Goal: Information Seeking & Learning: Compare options

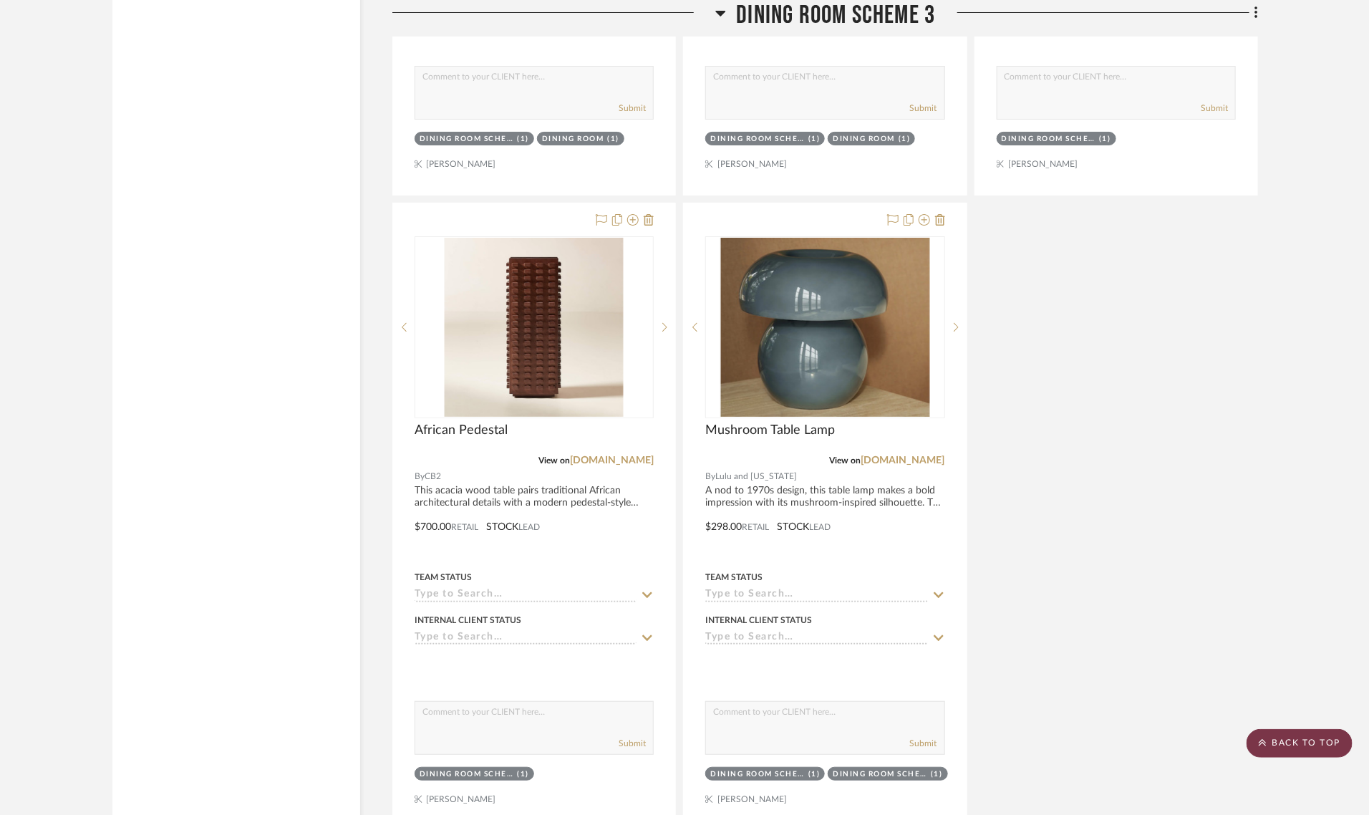
click at [1279, 749] on scroll-to-top-button "BACK TO TOP" at bounding box center [1299, 743] width 106 height 29
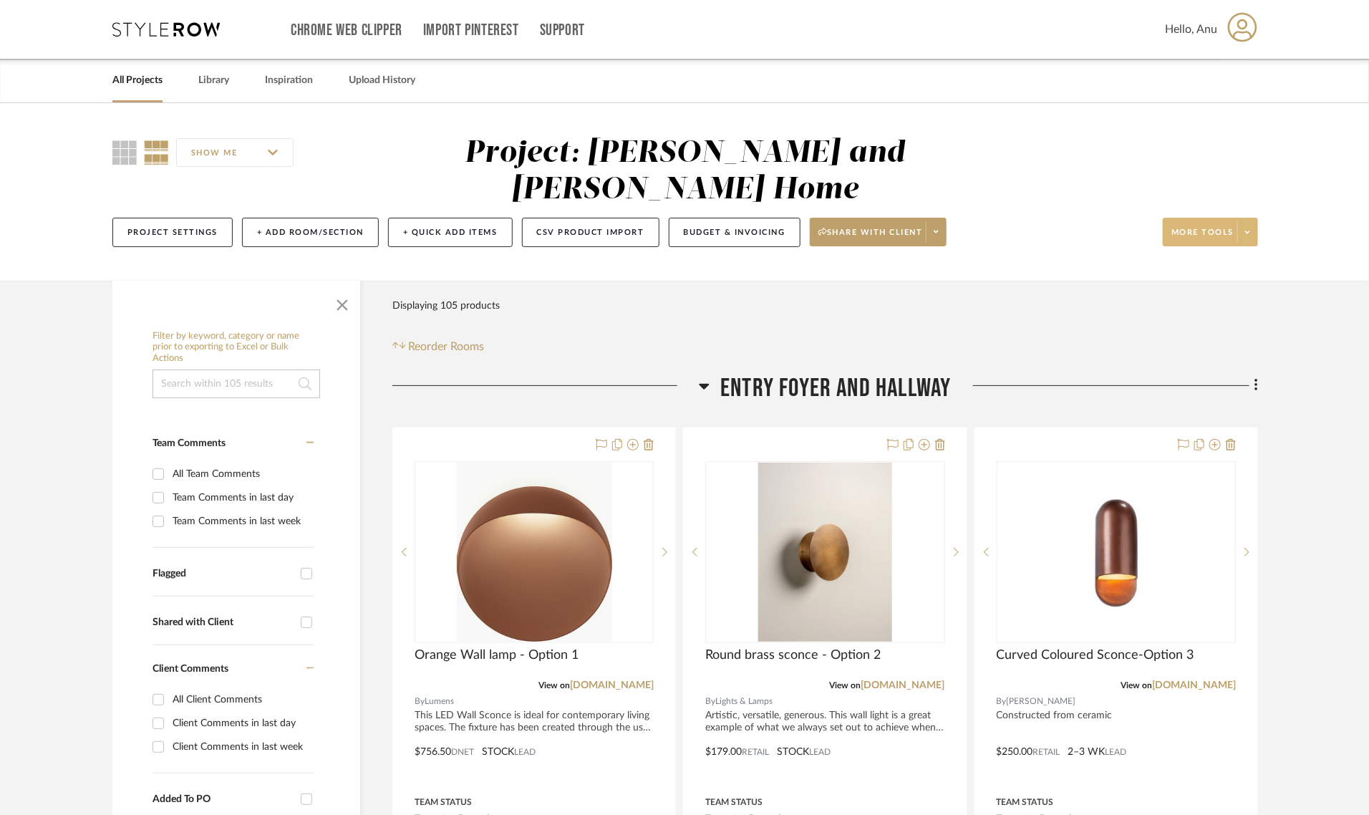
click at [1226, 227] on span "More tools" at bounding box center [1202, 237] width 62 height 21
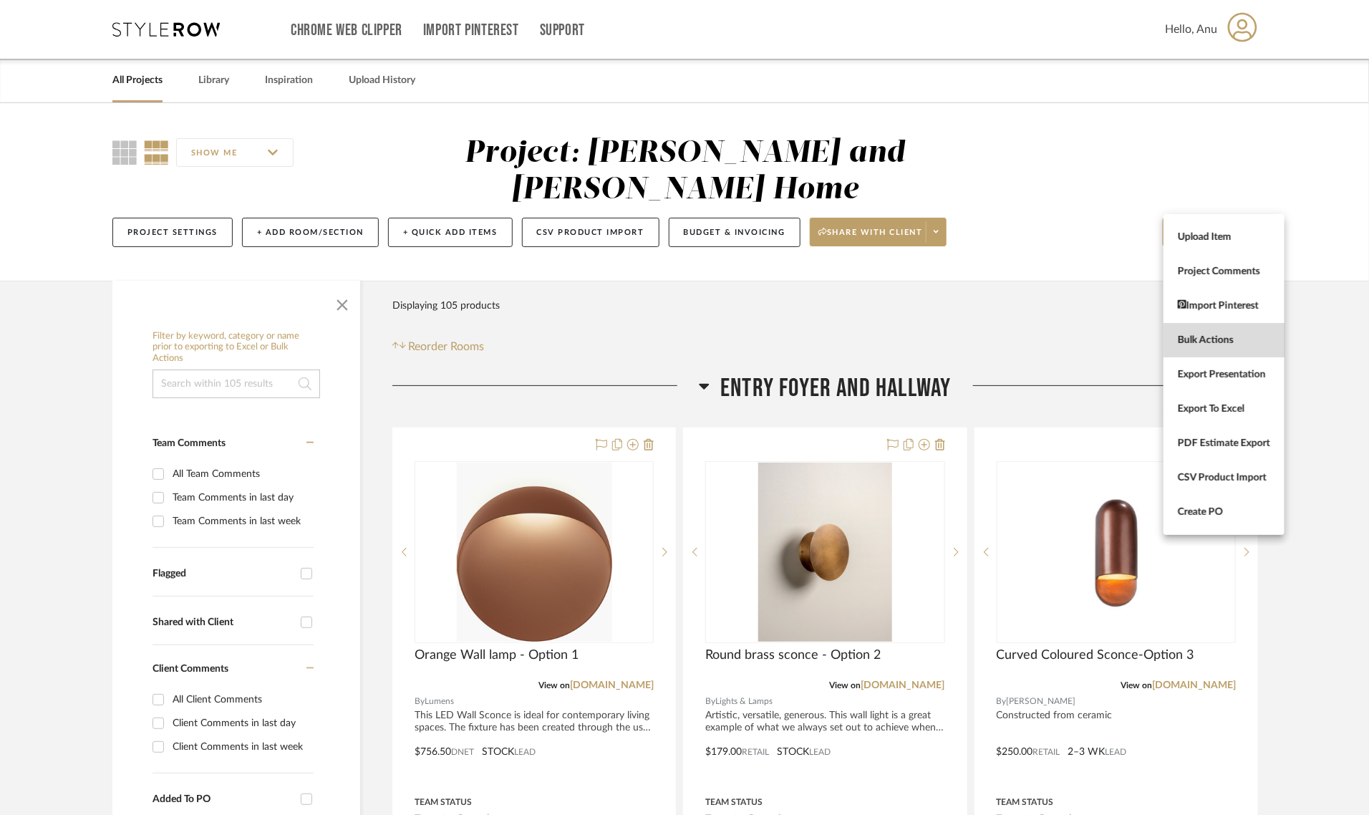
click at [1174, 346] on button "Bulk Actions" at bounding box center [1223, 340] width 121 height 34
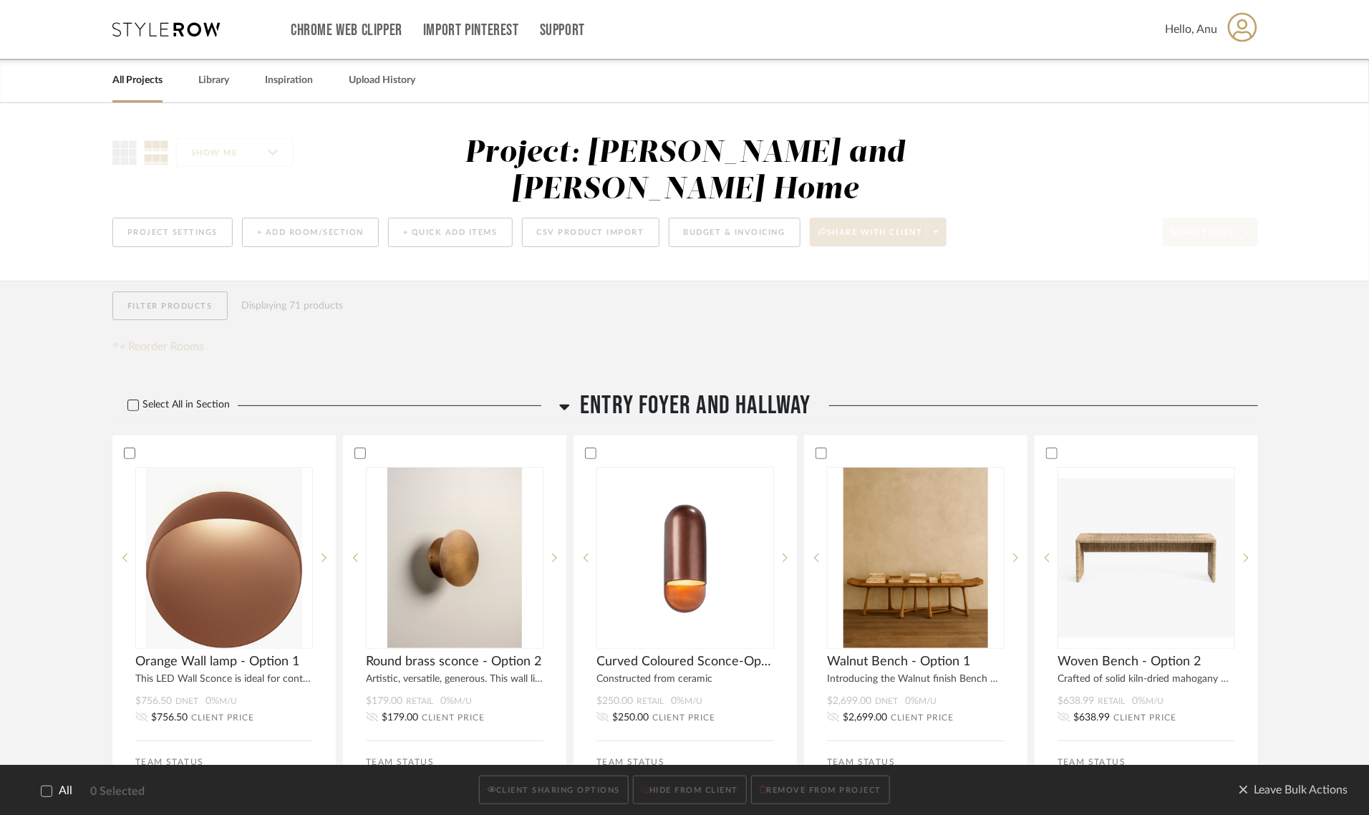
click at [124, 399] on label "Select All in Section" at bounding box center [173, 405] width 122 height 12
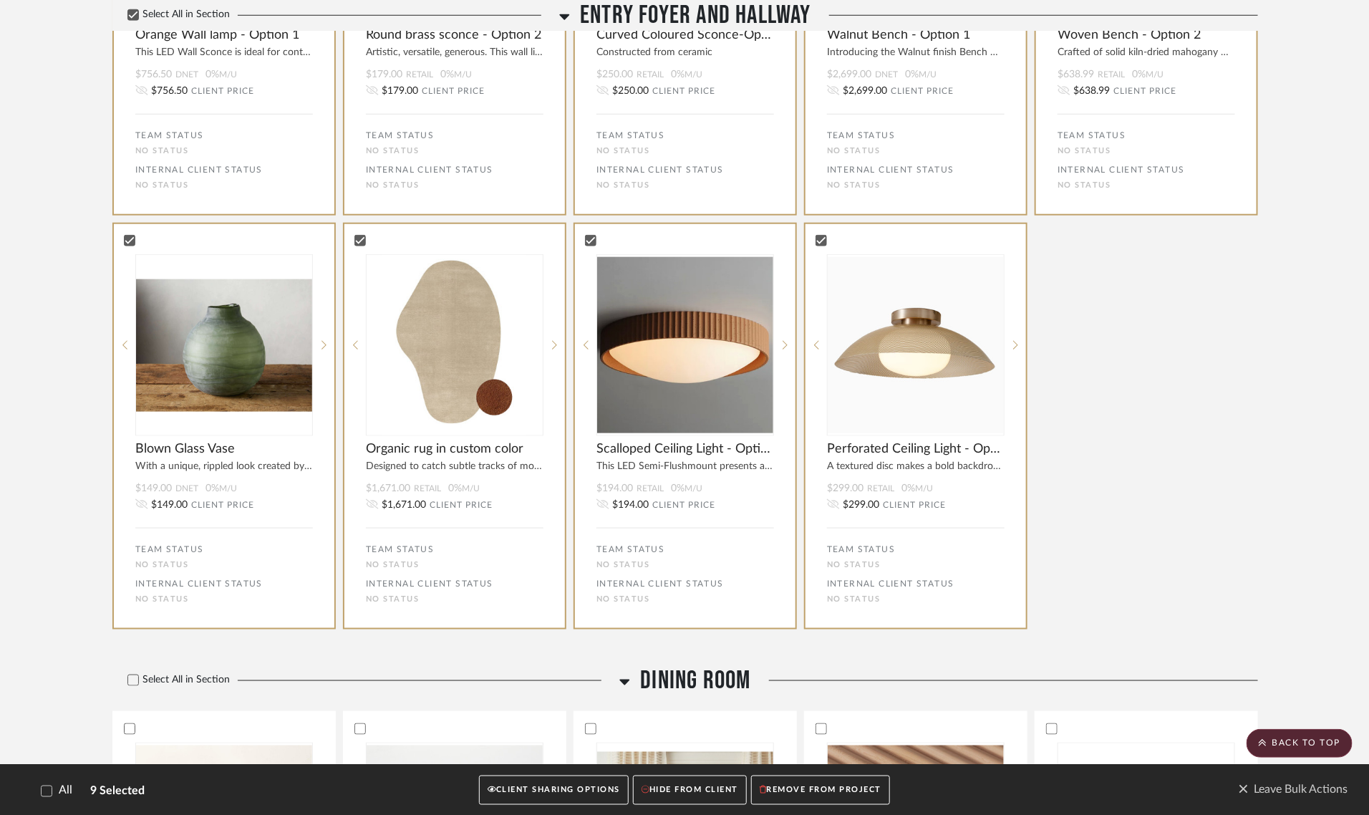
scroll to position [984, 0]
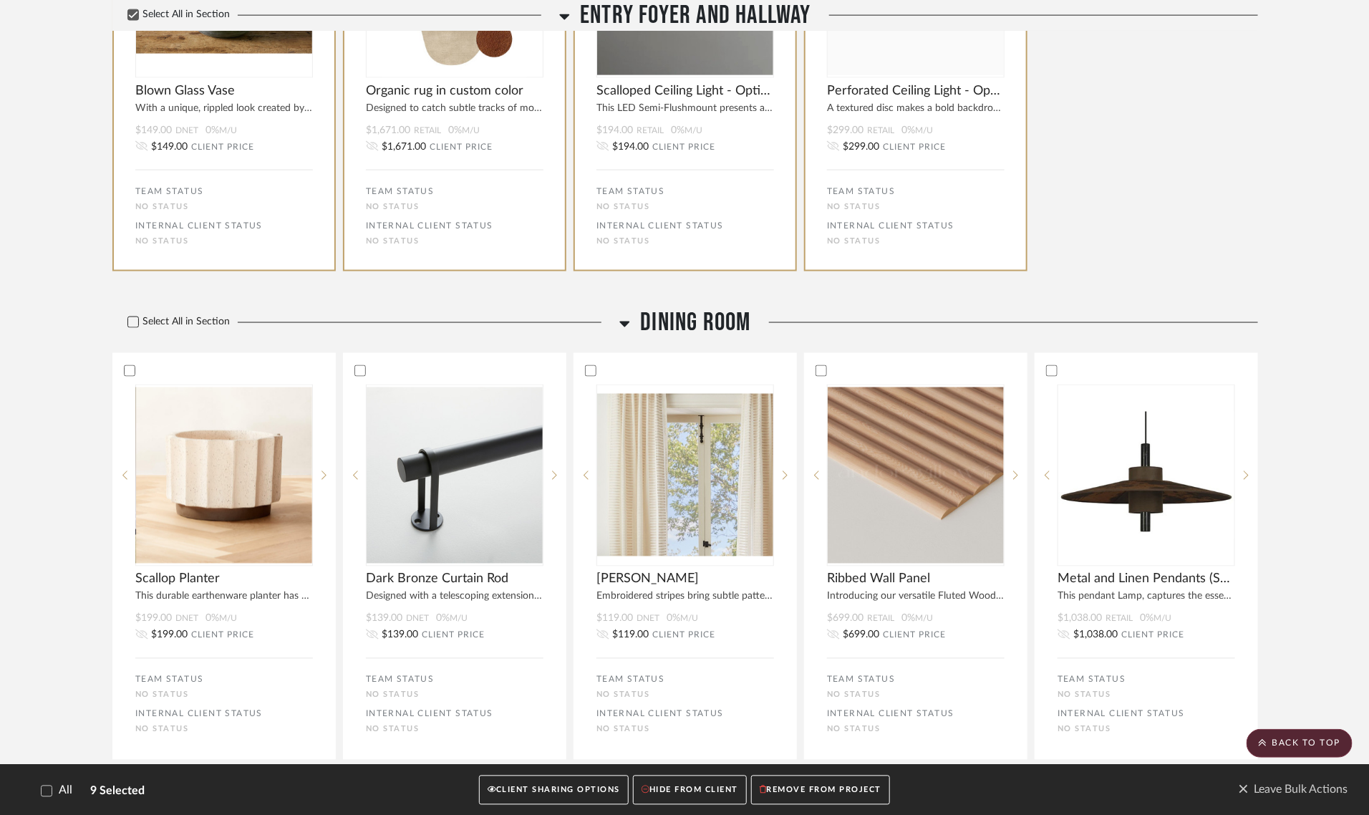
click at [137, 317] on icon at bounding box center [133, 322] width 10 height 10
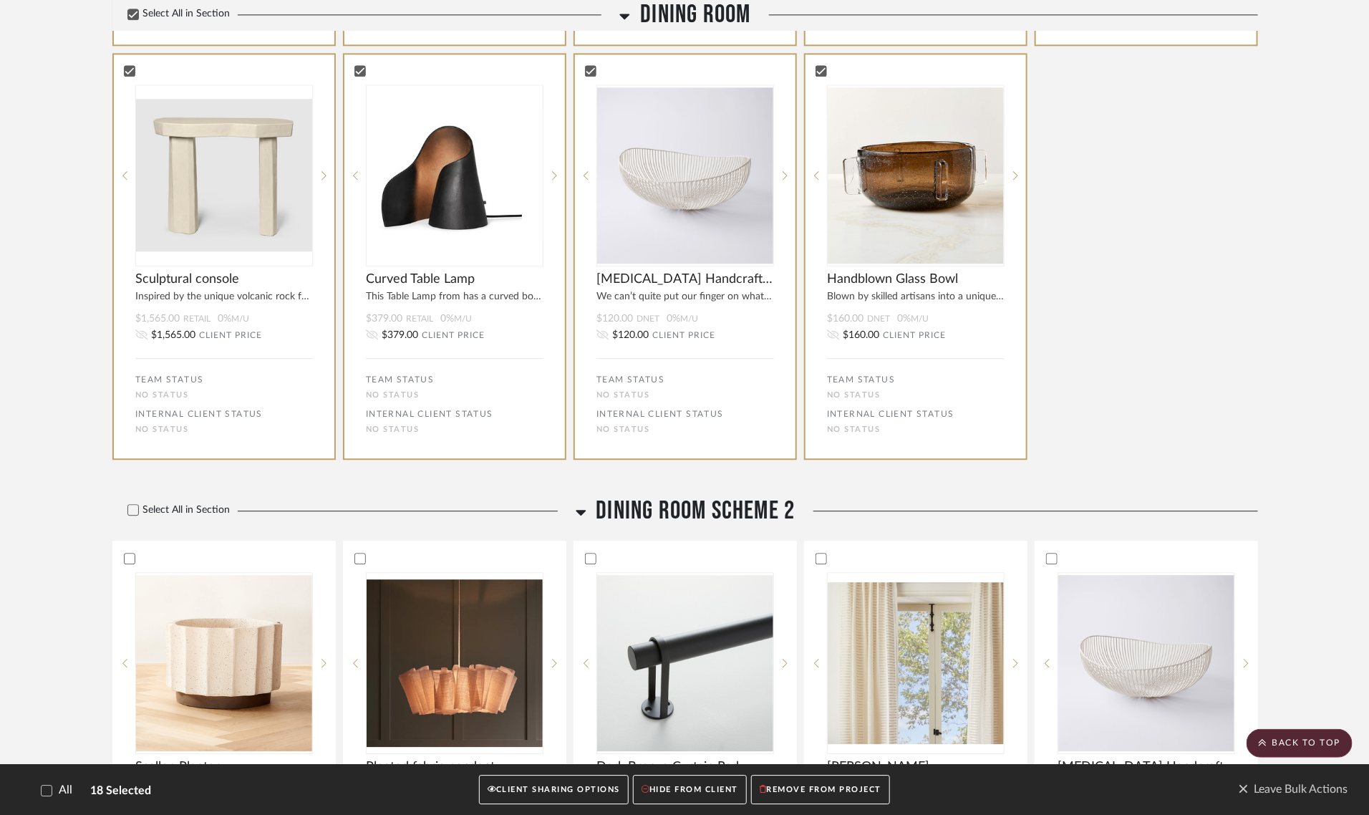
scroll to position [1700, 0]
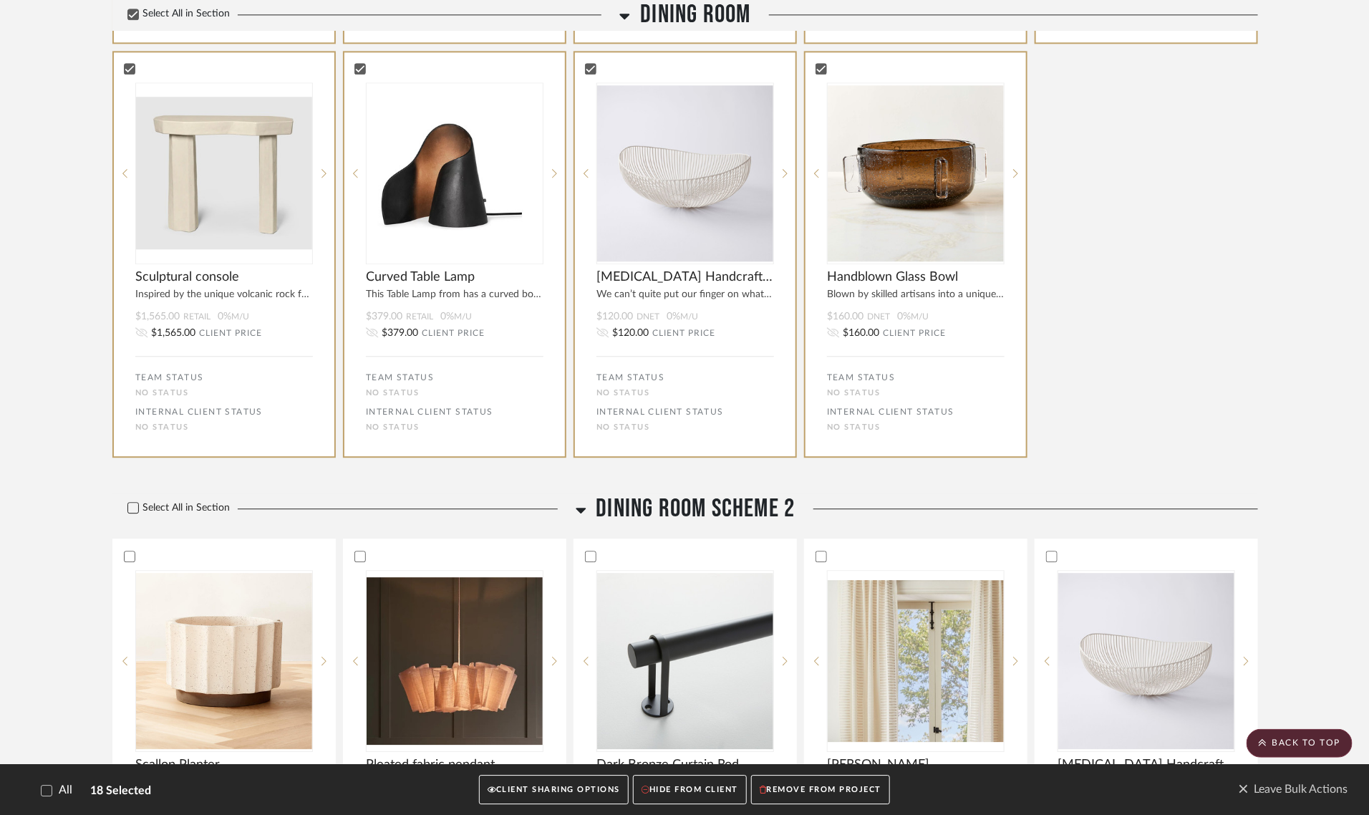
click at [129, 503] on icon at bounding box center [133, 508] width 10 height 10
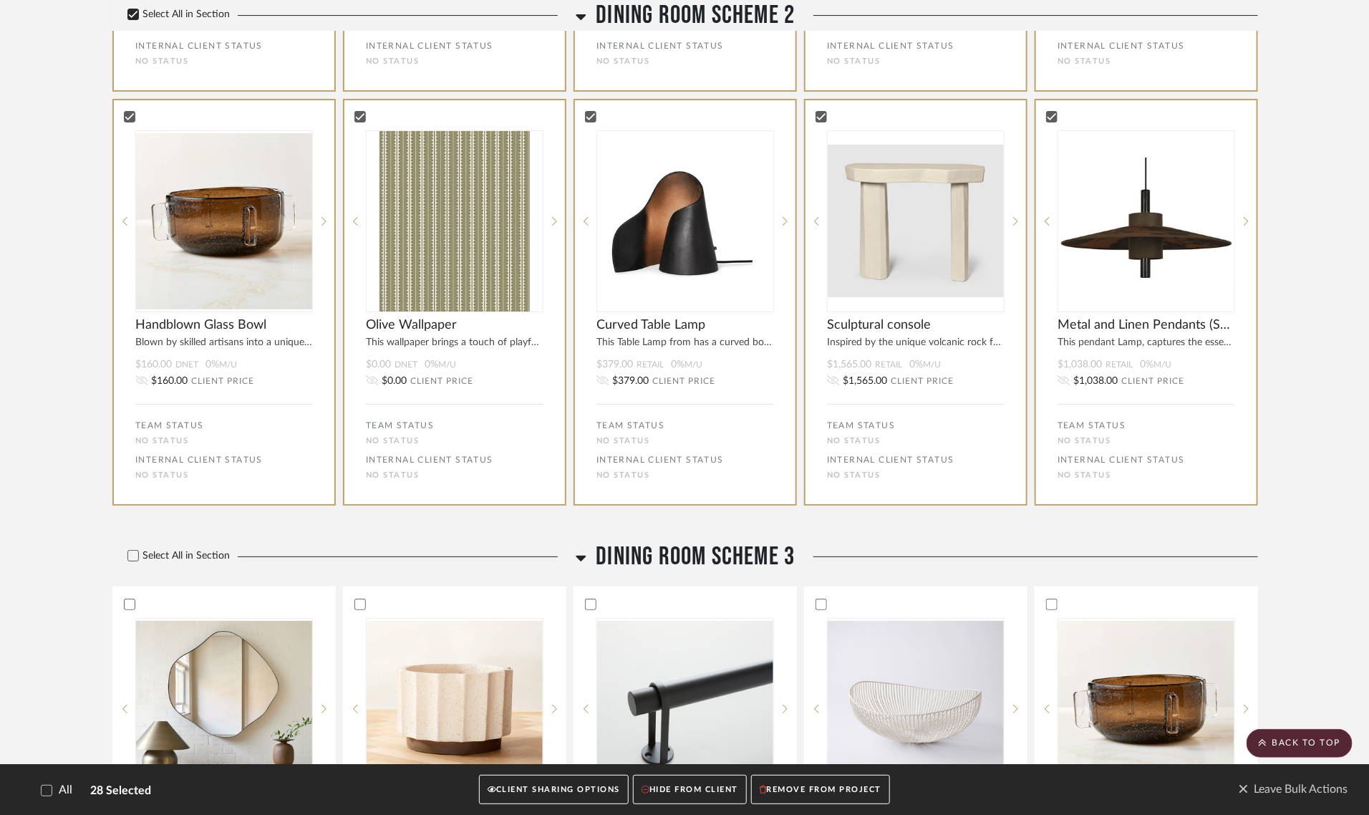
scroll to position [2685, 0]
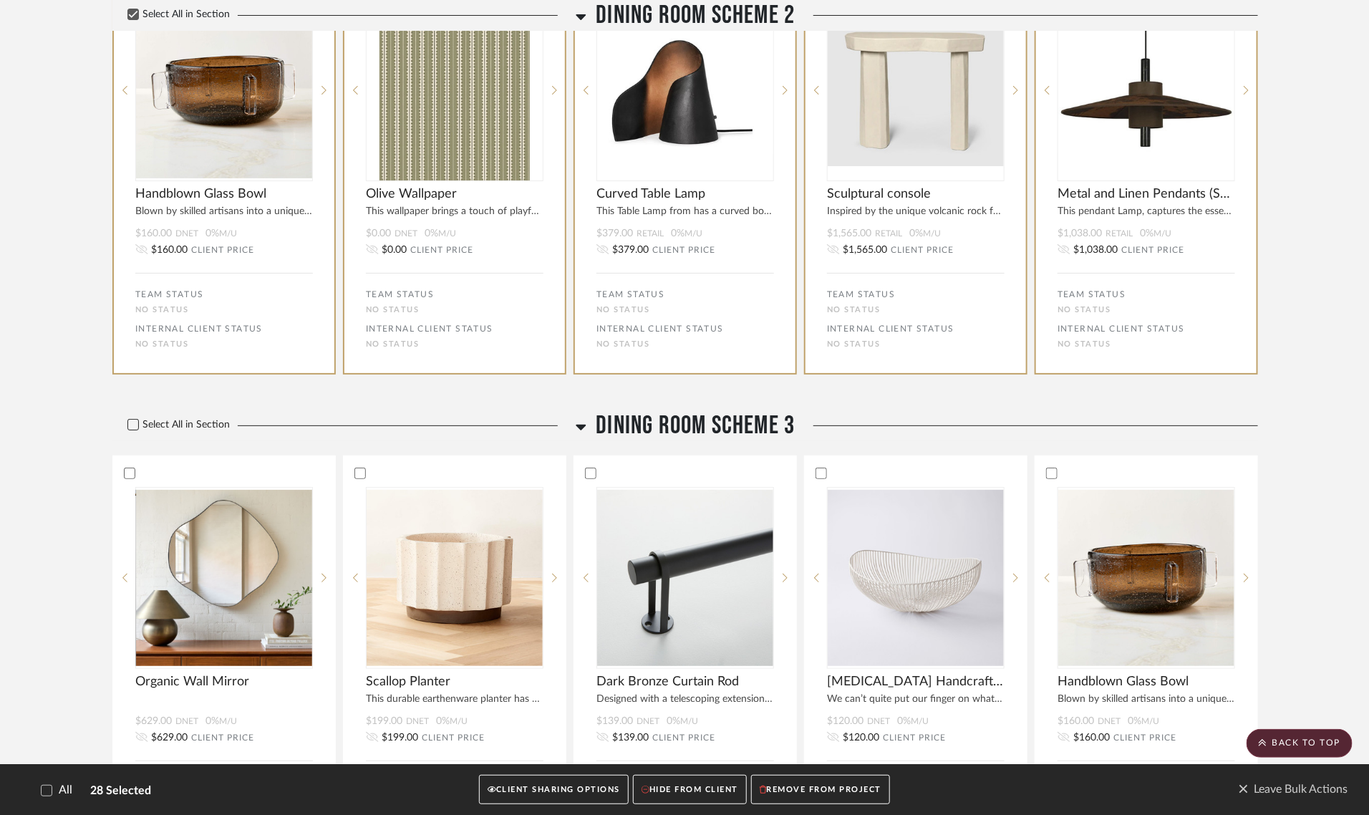
click at [130, 420] on icon at bounding box center [133, 425] width 10 height 10
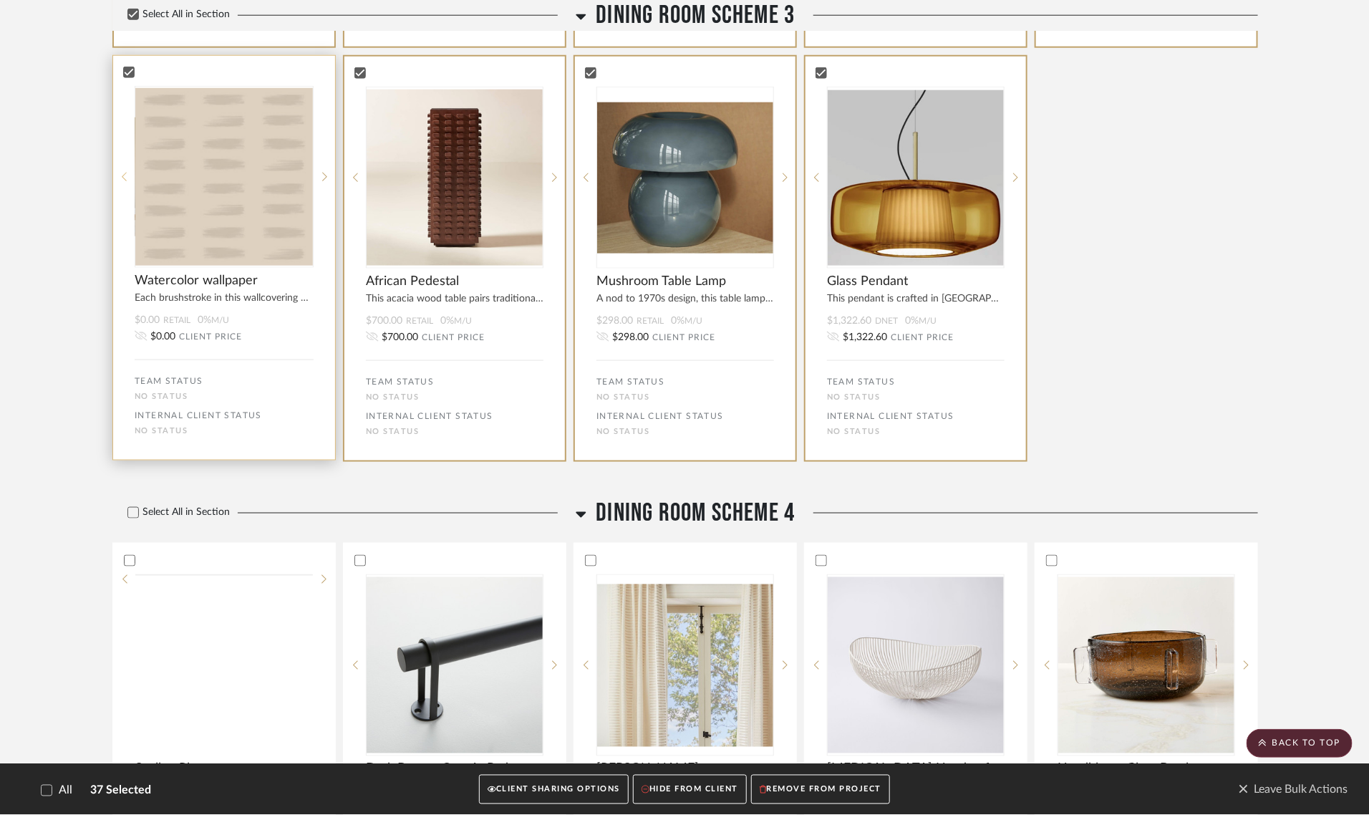
scroll to position [3848, 0]
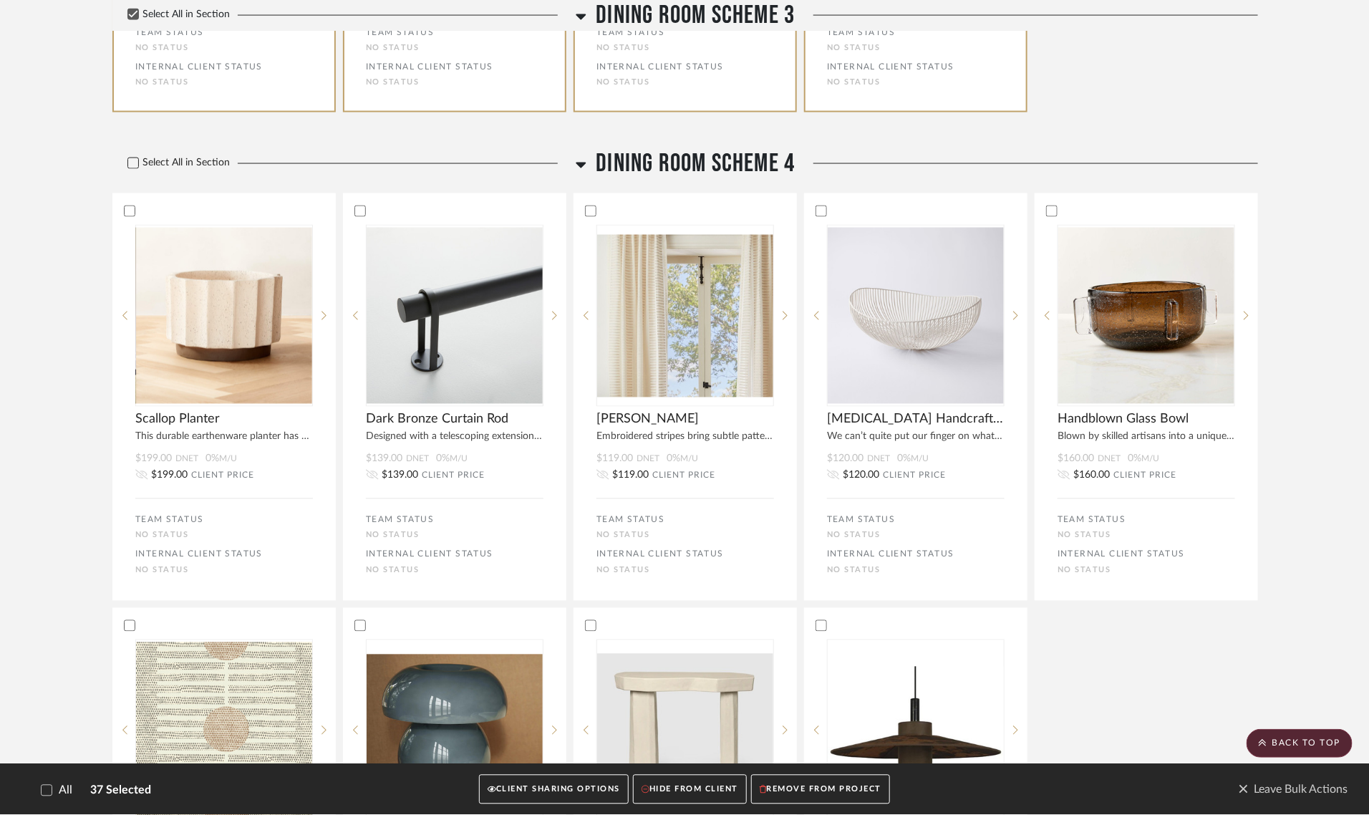
click at [140, 157] on label "Select All in Section" at bounding box center [173, 163] width 122 height 12
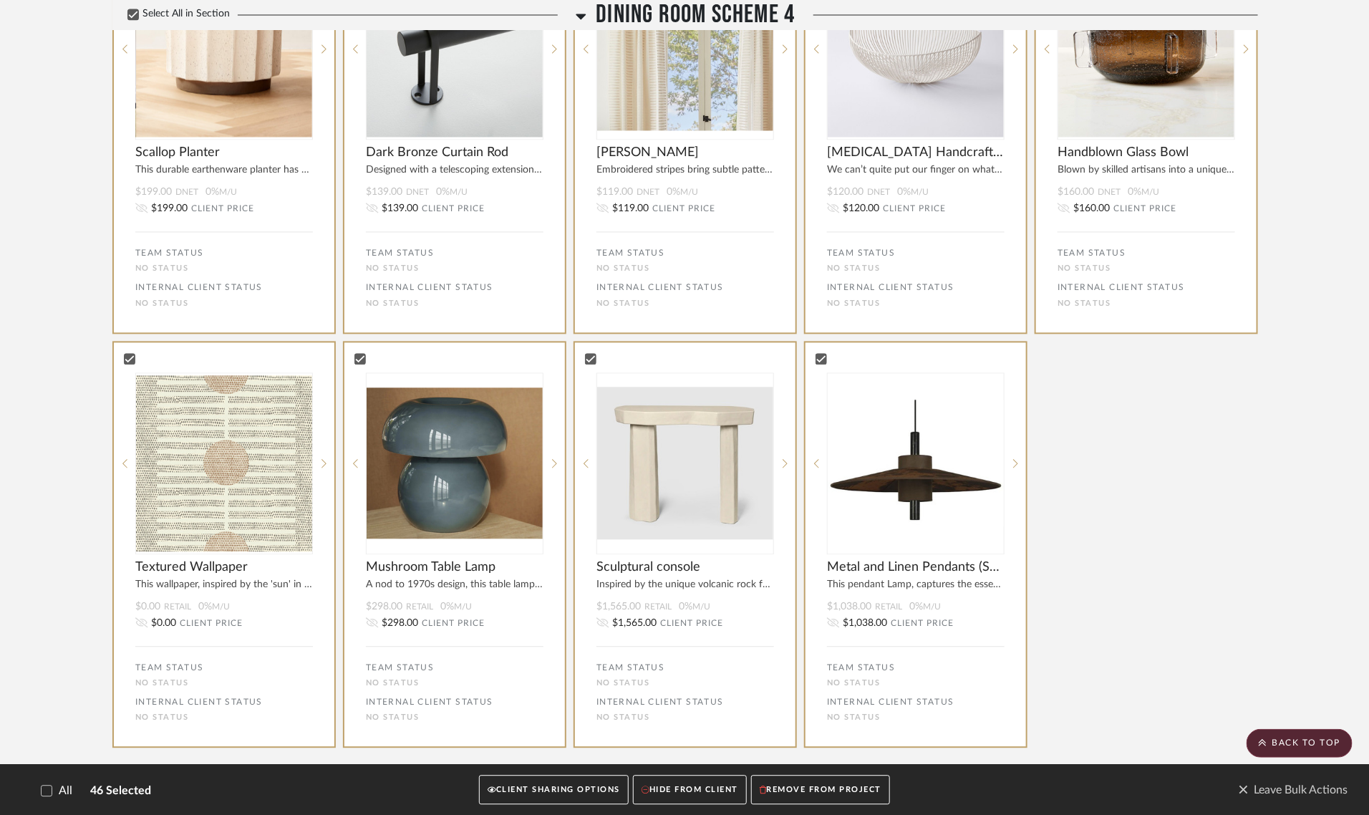
scroll to position [4474, 0]
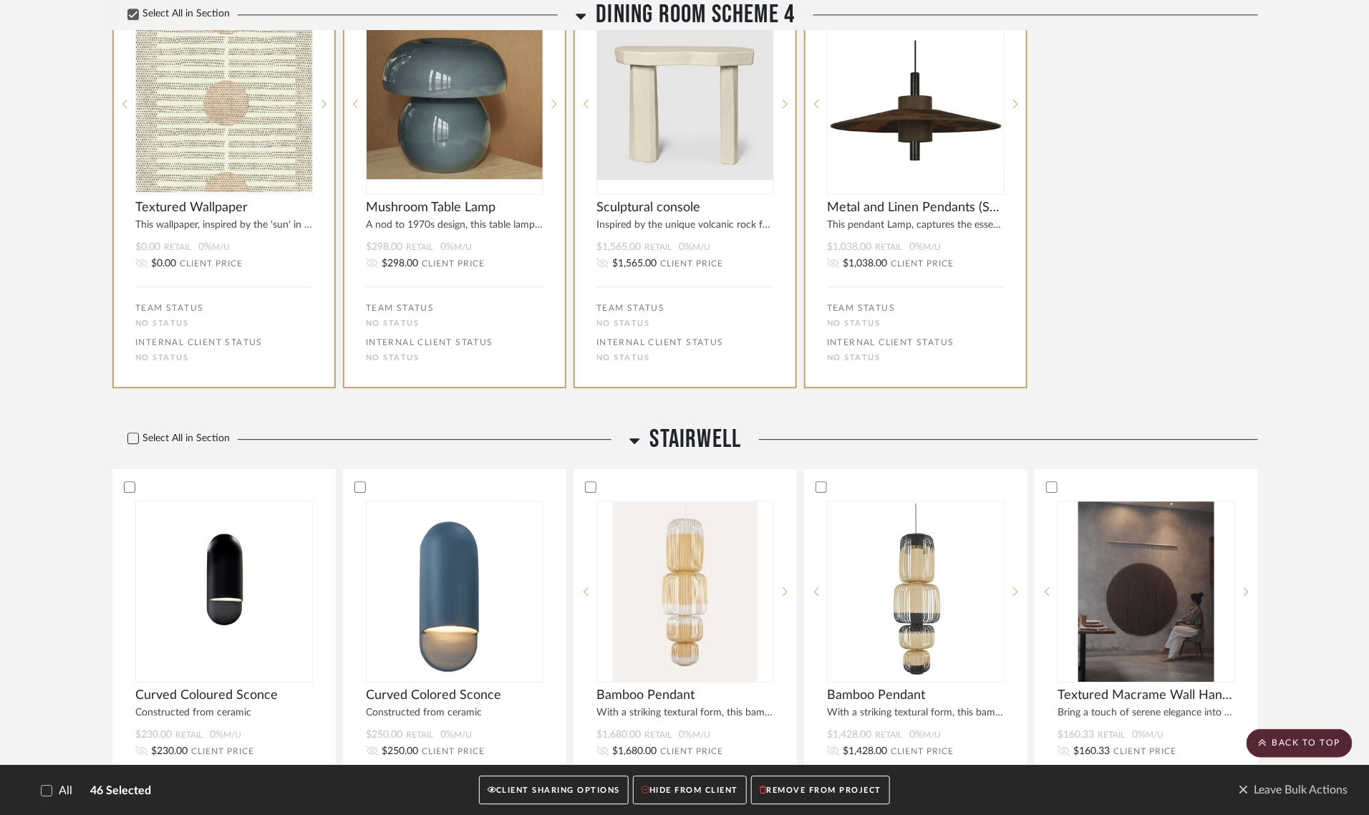
click at [137, 433] on icon at bounding box center [133, 438] width 10 height 10
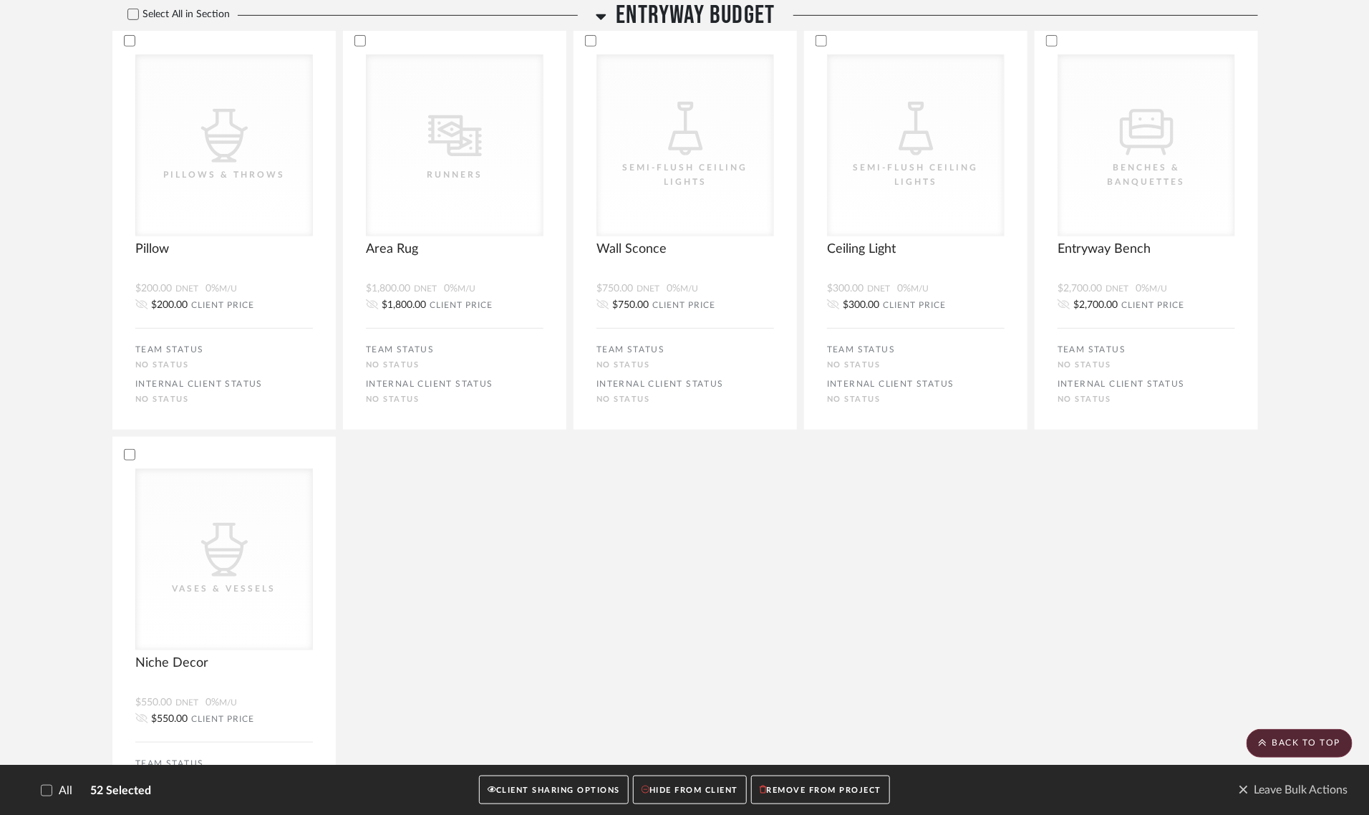
scroll to position [6085, 0]
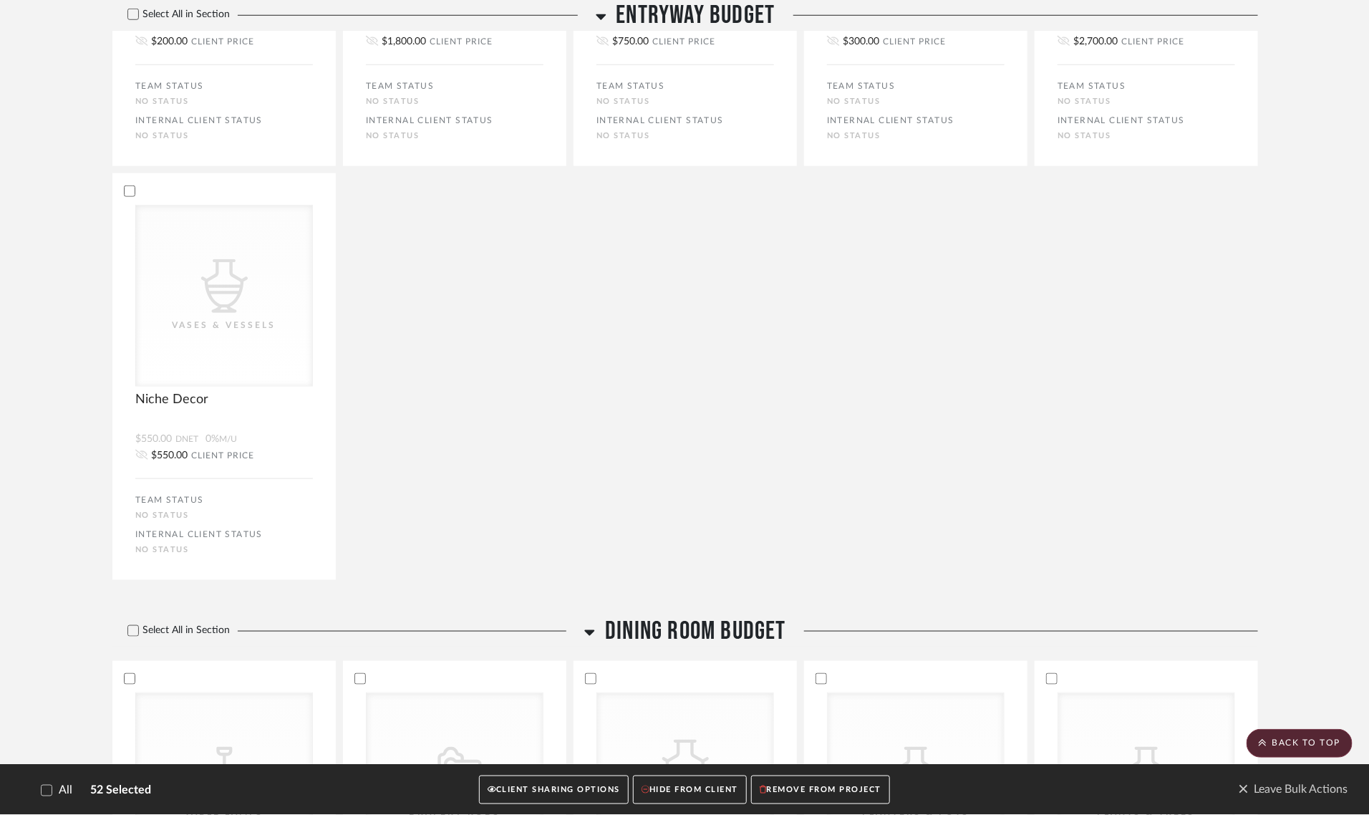
click at [573, 791] on button "CLIENT SHARING OPTIONS" at bounding box center [554, 789] width 150 height 29
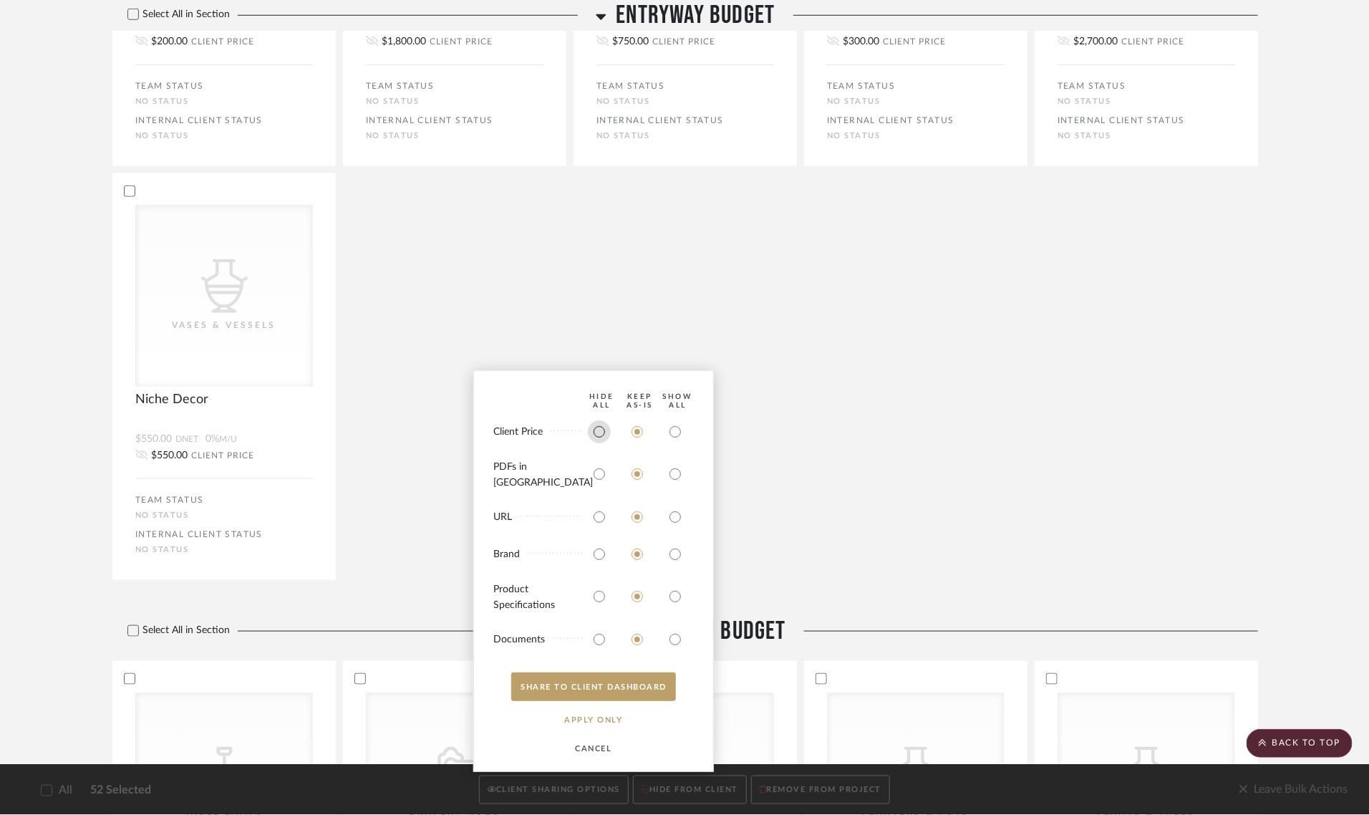
click at [599, 441] on input "radio" at bounding box center [599, 431] width 23 height 23
radio input "true"
click at [603, 483] on input "radio" at bounding box center [599, 473] width 23 height 23
radio input "true"
click at [594, 514] on input "radio" at bounding box center [599, 516] width 23 height 23
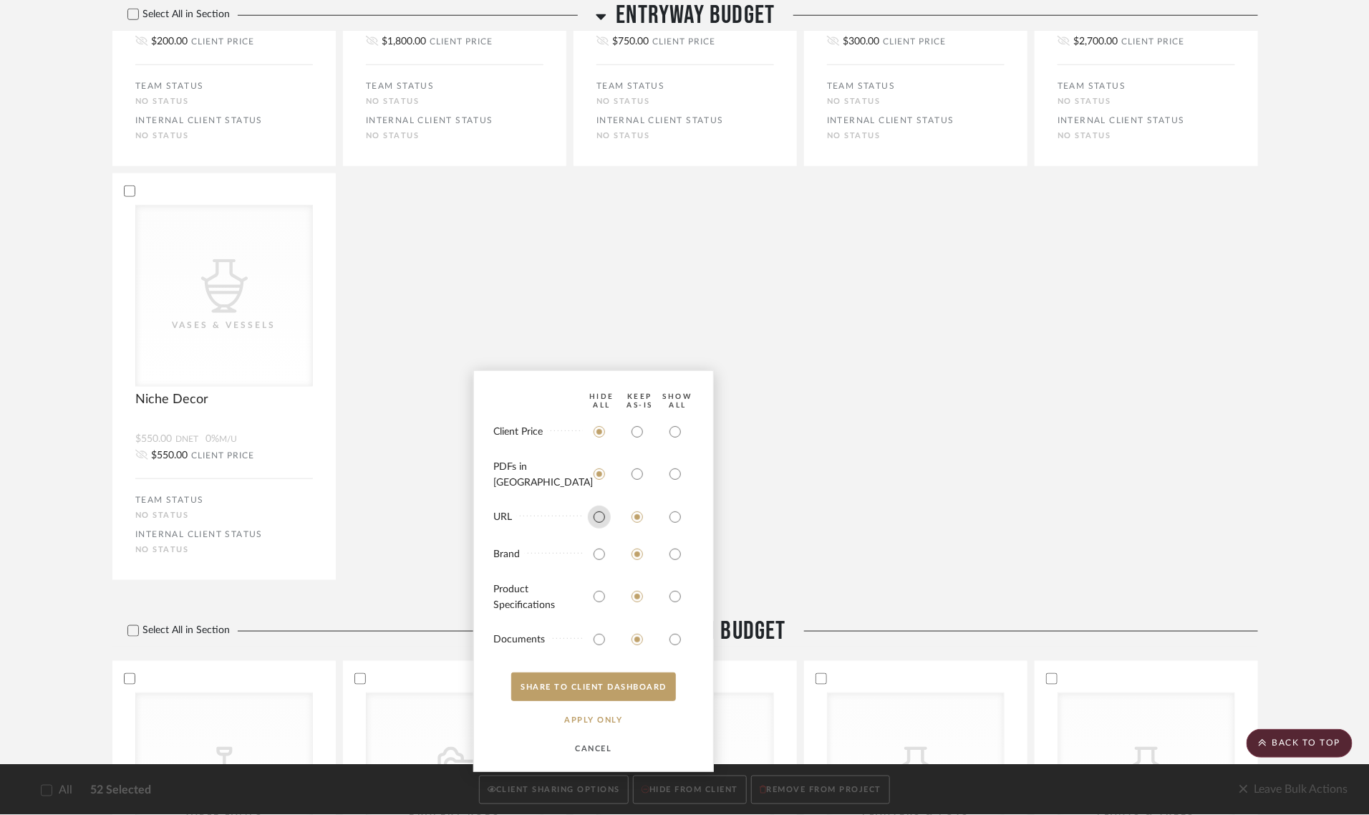
radio input "true"
click at [595, 559] on input "radio" at bounding box center [599, 554] width 23 height 23
radio input "true"
click at [677, 591] on input "radio" at bounding box center [675, 596] width 23 height 23
radio input "true"
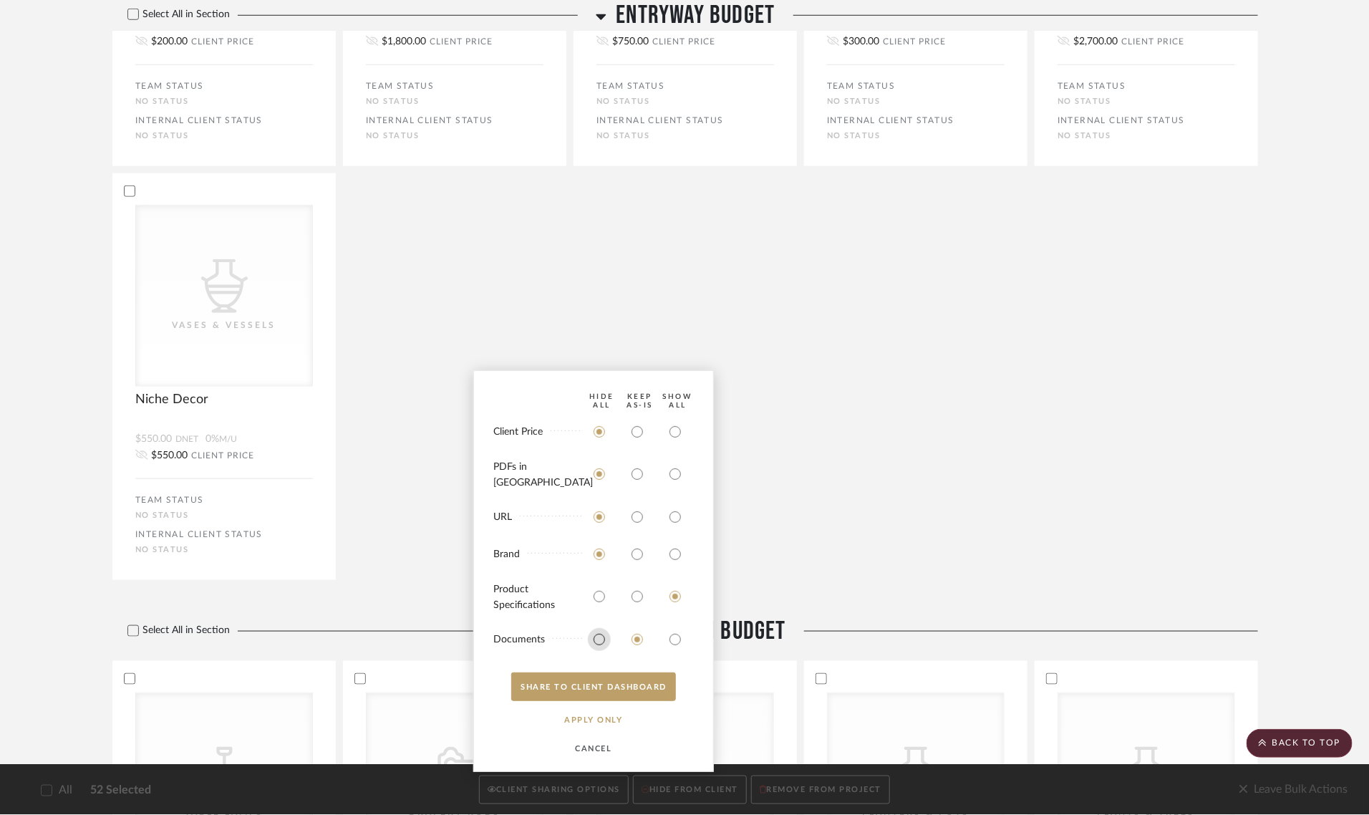
click at [598, 638] on input "radio" at bounding box center [599, 639] width 23 height 23
radio input "true"
click at [570, 681] on button "SHARE TO CLIENT Dashboard" at bounding box center [593, 686] width 165 height 29
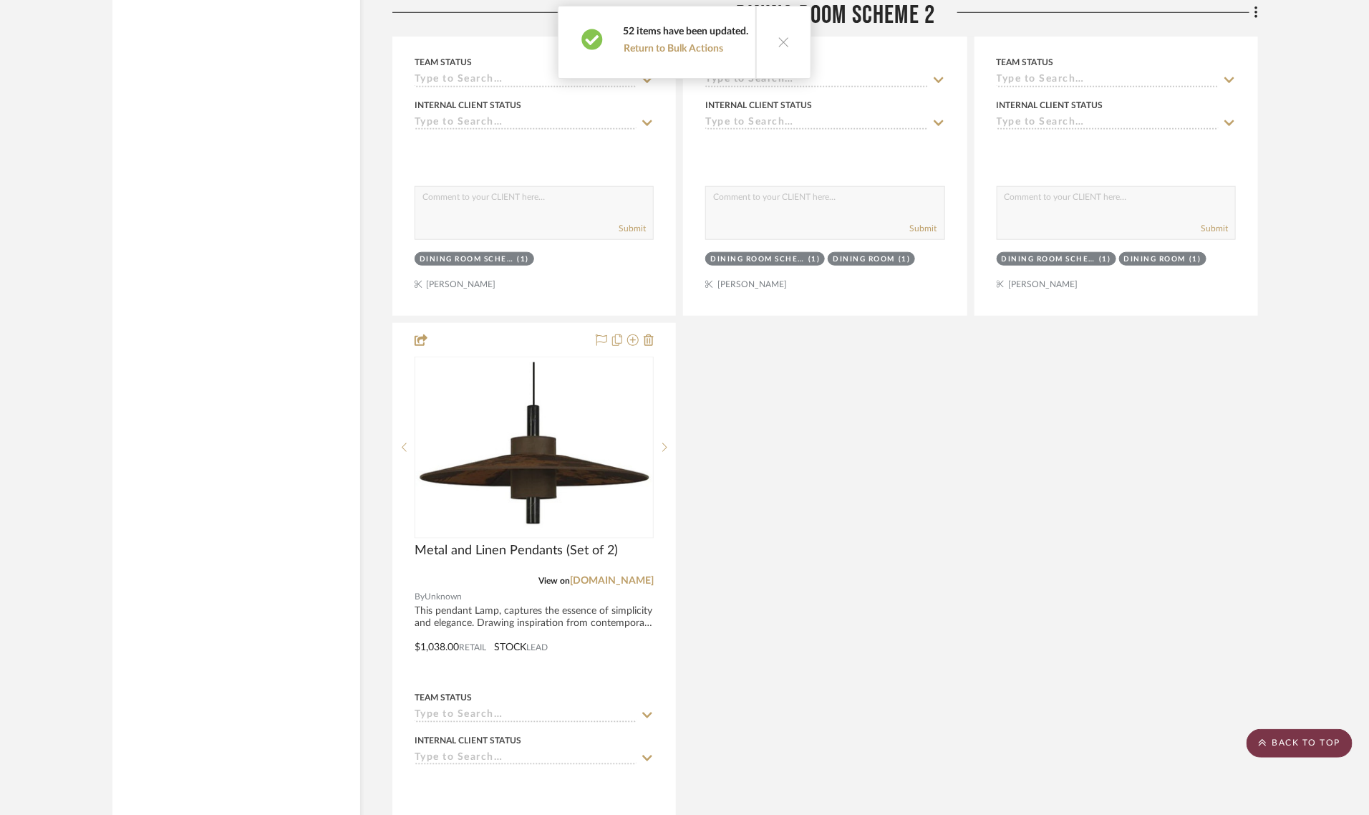
click at [1311, 738] on scroll-to-top-button "BACK TO TOP" at bounding box center [1299, 743] width 106 height 29
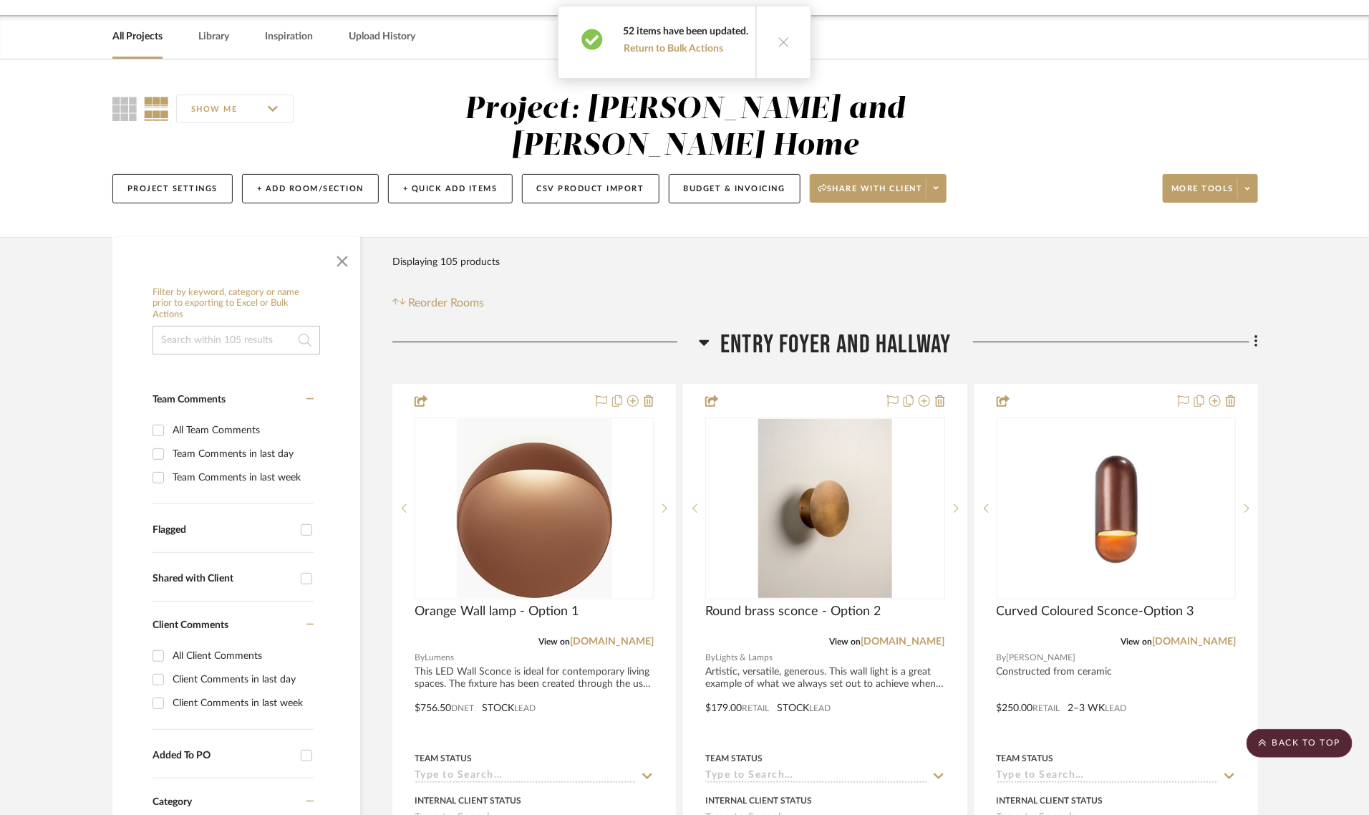
scroll to position [0, 0]
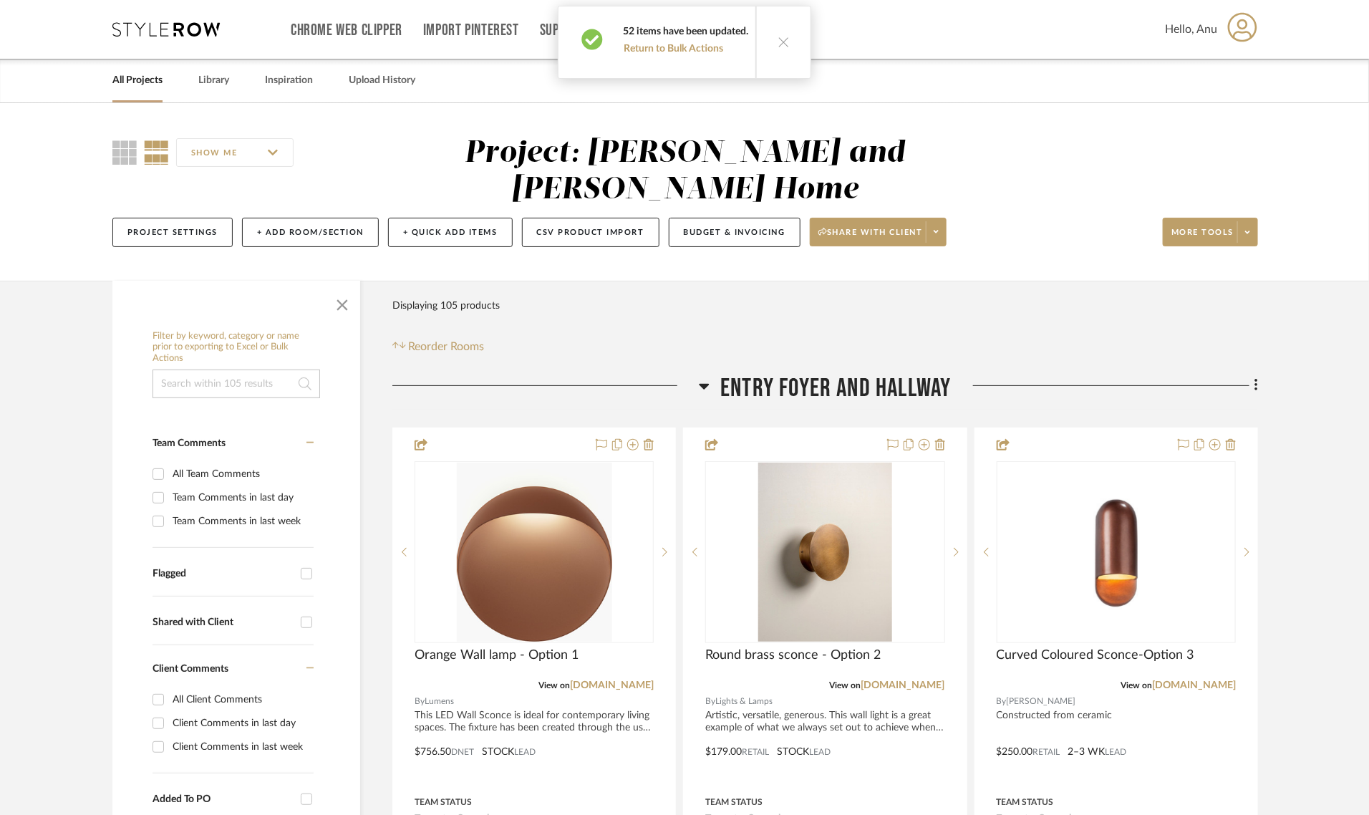
click at [777, 40] on icon at bounding box center [783, 42] width 12 height 12
click at [855, 227] on span "Share with client" at bounding box center [870, 237] width 105 height 21
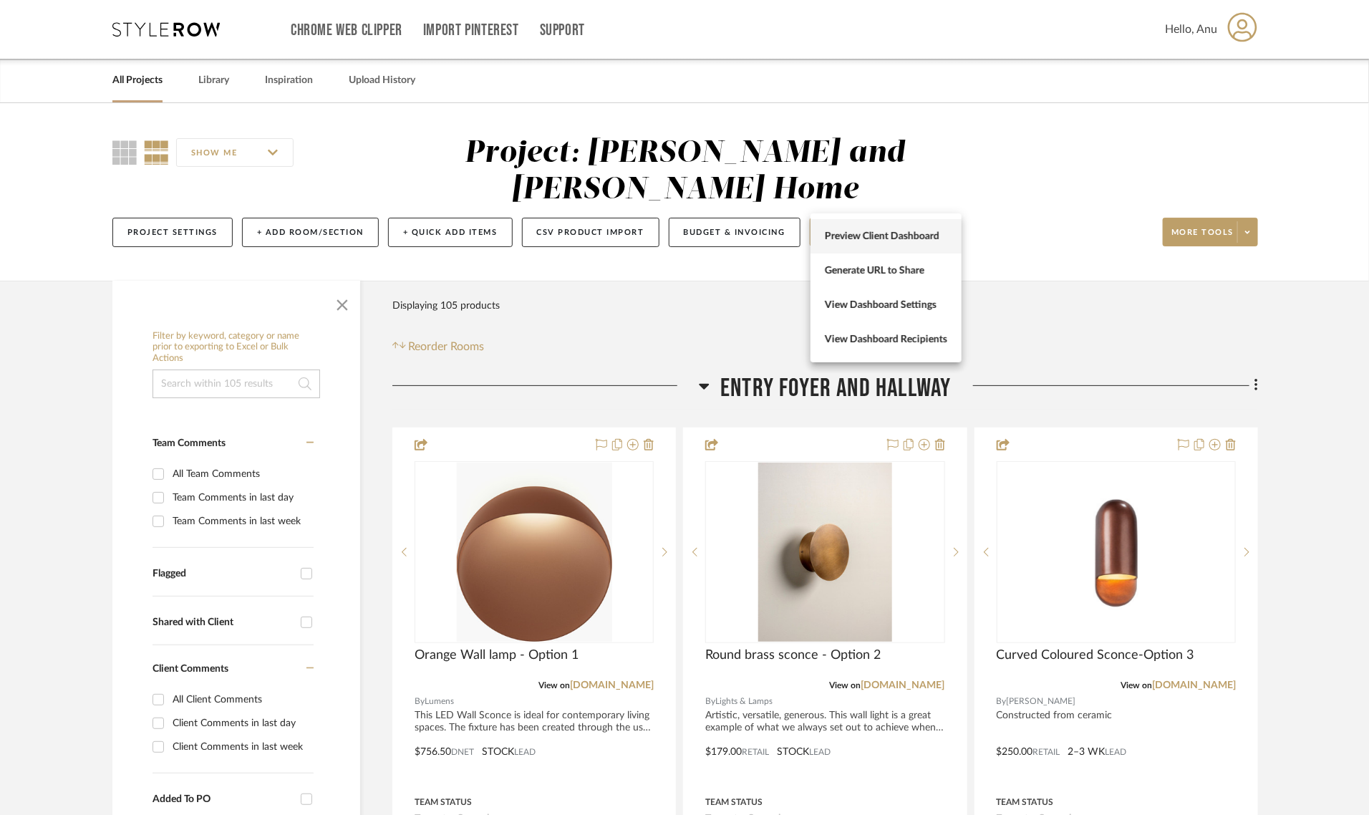
click at [854, 229] on button "Preview Client Dashboard" at bounding box center [885, 236] width 151 height 34
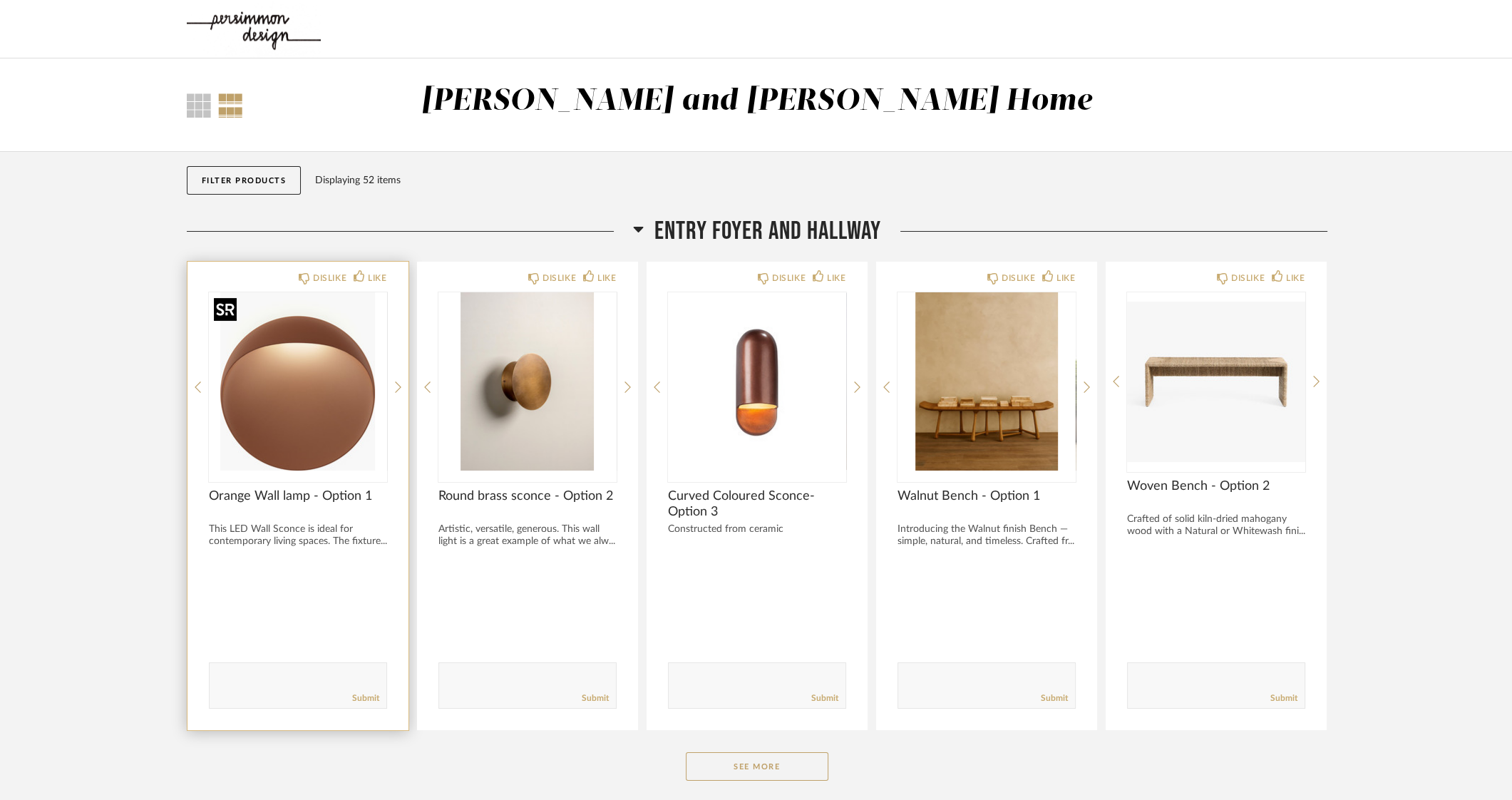
click at [263, 373] on img "0" at bounding box center [298, 382] width 178 height 178
click at [260, 361] on img "0" at bounding box center [298, 382] width 178 height 178
click at [271, 384] on img "0" at bounding box center [298, 382] width 178 height 178
click at [285, 371] on img "0" at bounding box center [298, 382] width 178 height 178
click at [267, 339] on img "0" at bounding box center [298, 382] width 178 height 178
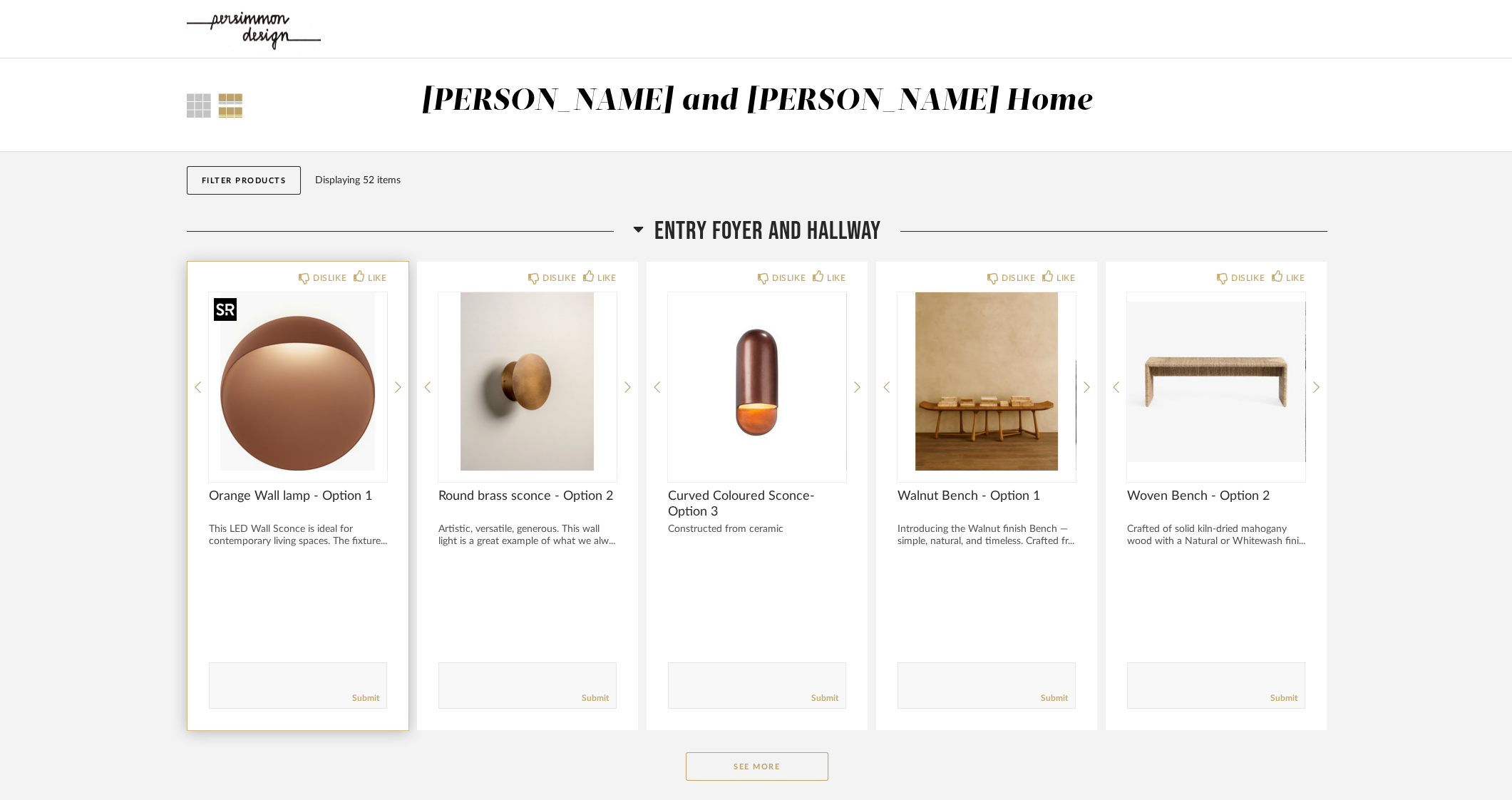
click at [289, 398] on img "0" at bounding box center [298, 382] width 178 height 178
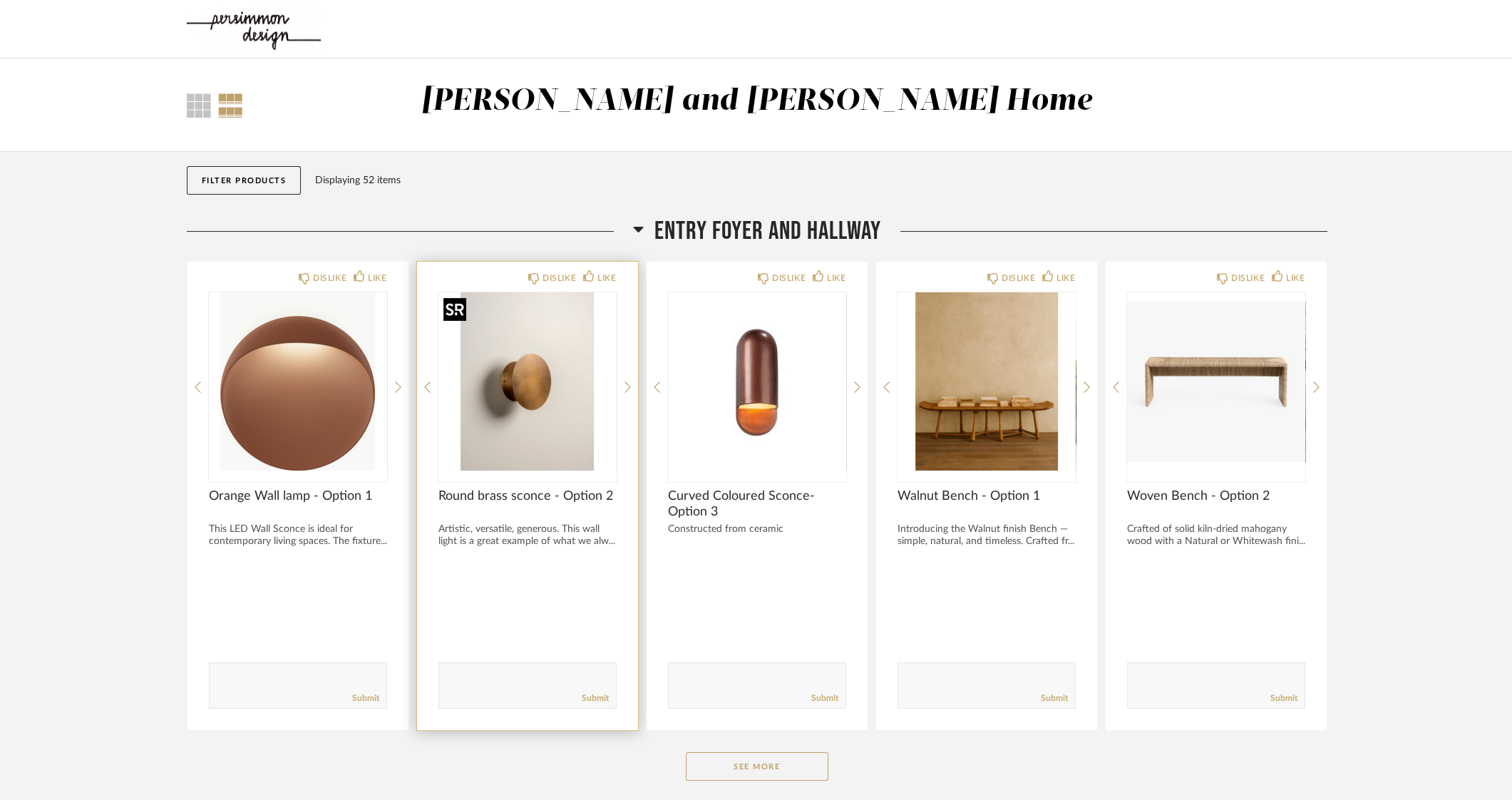
click at [559, 390] on img "0" at bounding box center [527, 382] width 178 height 178
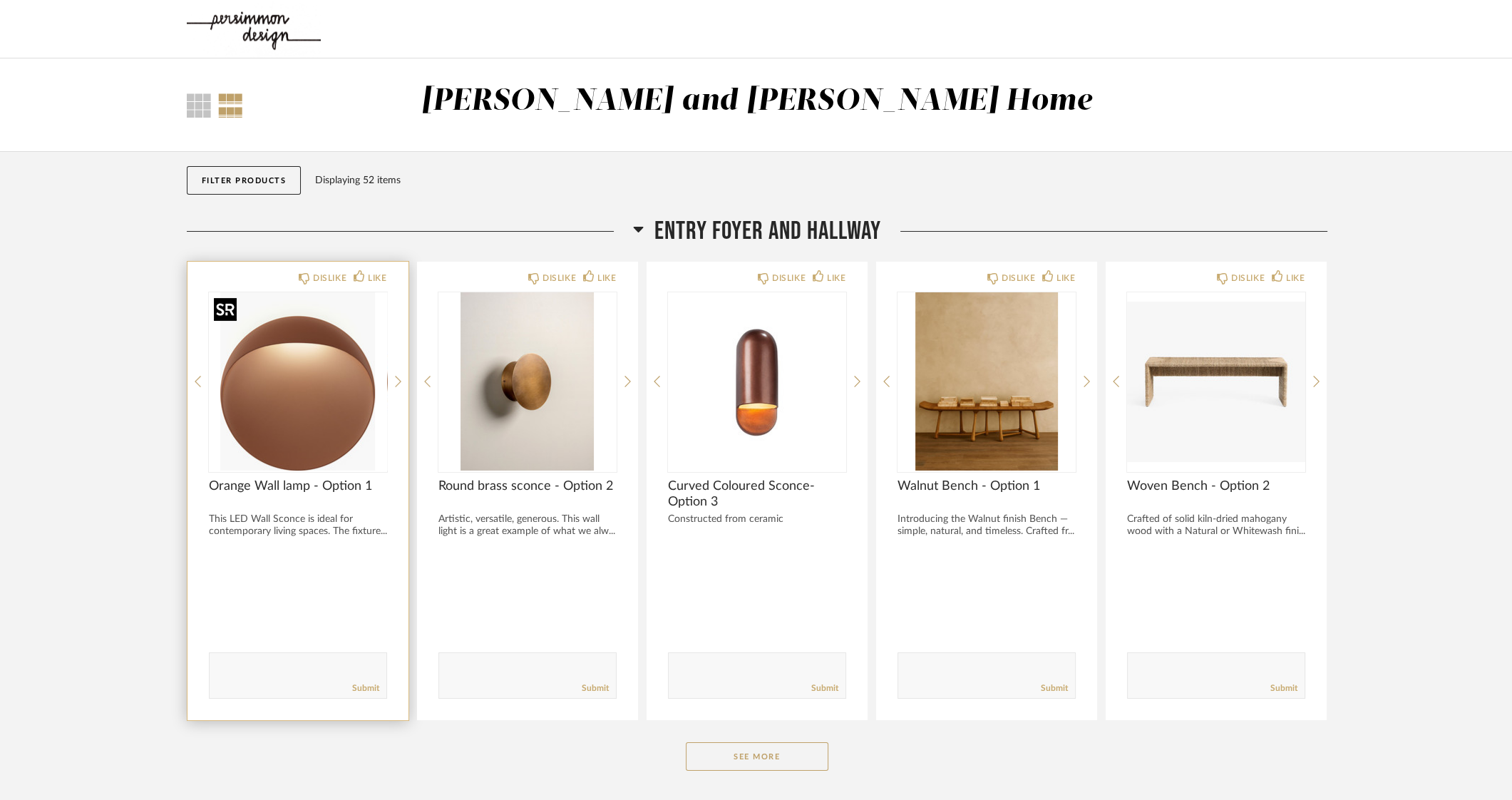
click at [290, 376] on div at bounding box center [298, 382] width 178 height 178
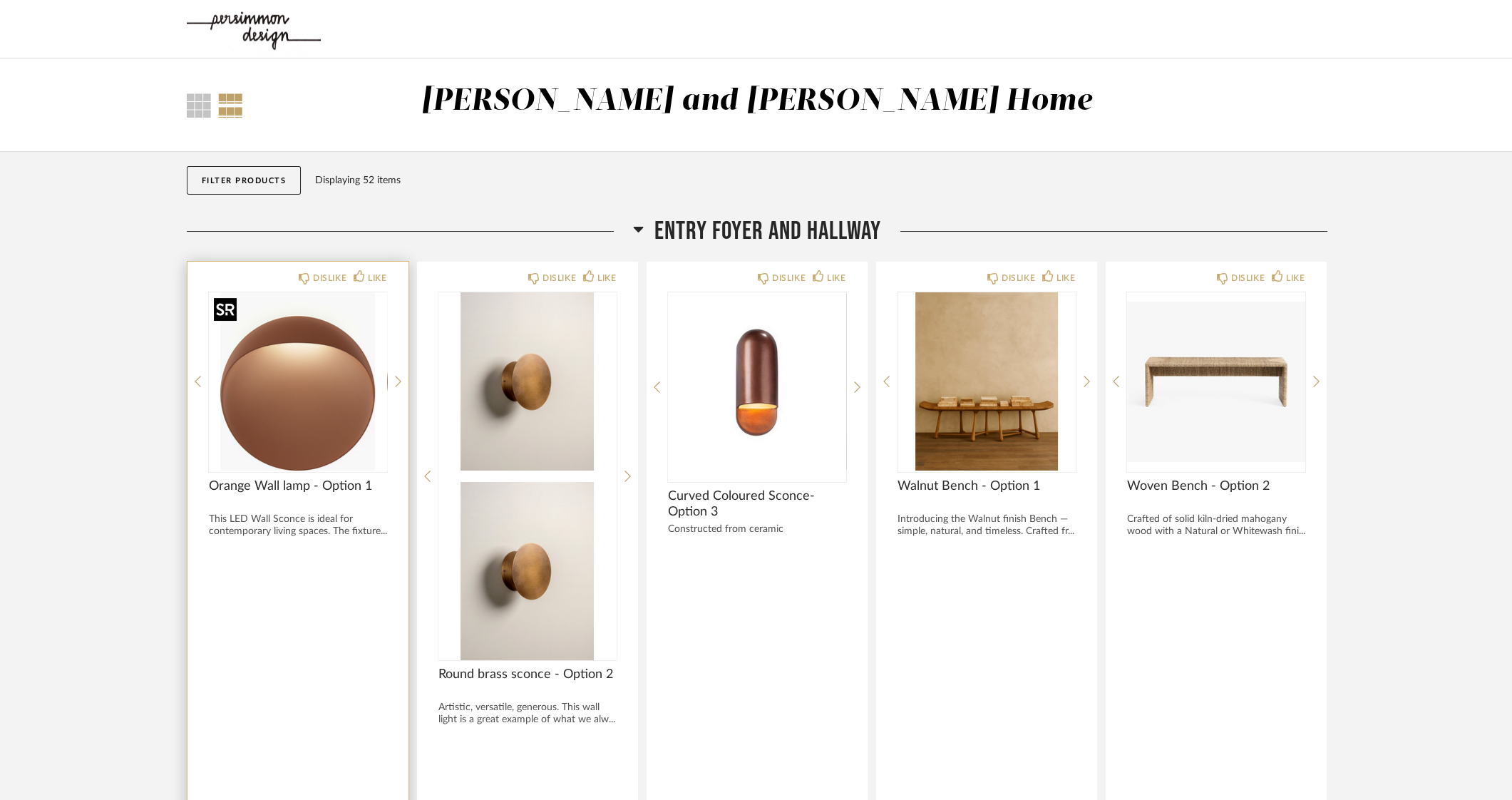
click at [321, 386] on img "0" at bounding box center [298, 382] width 178 height 178
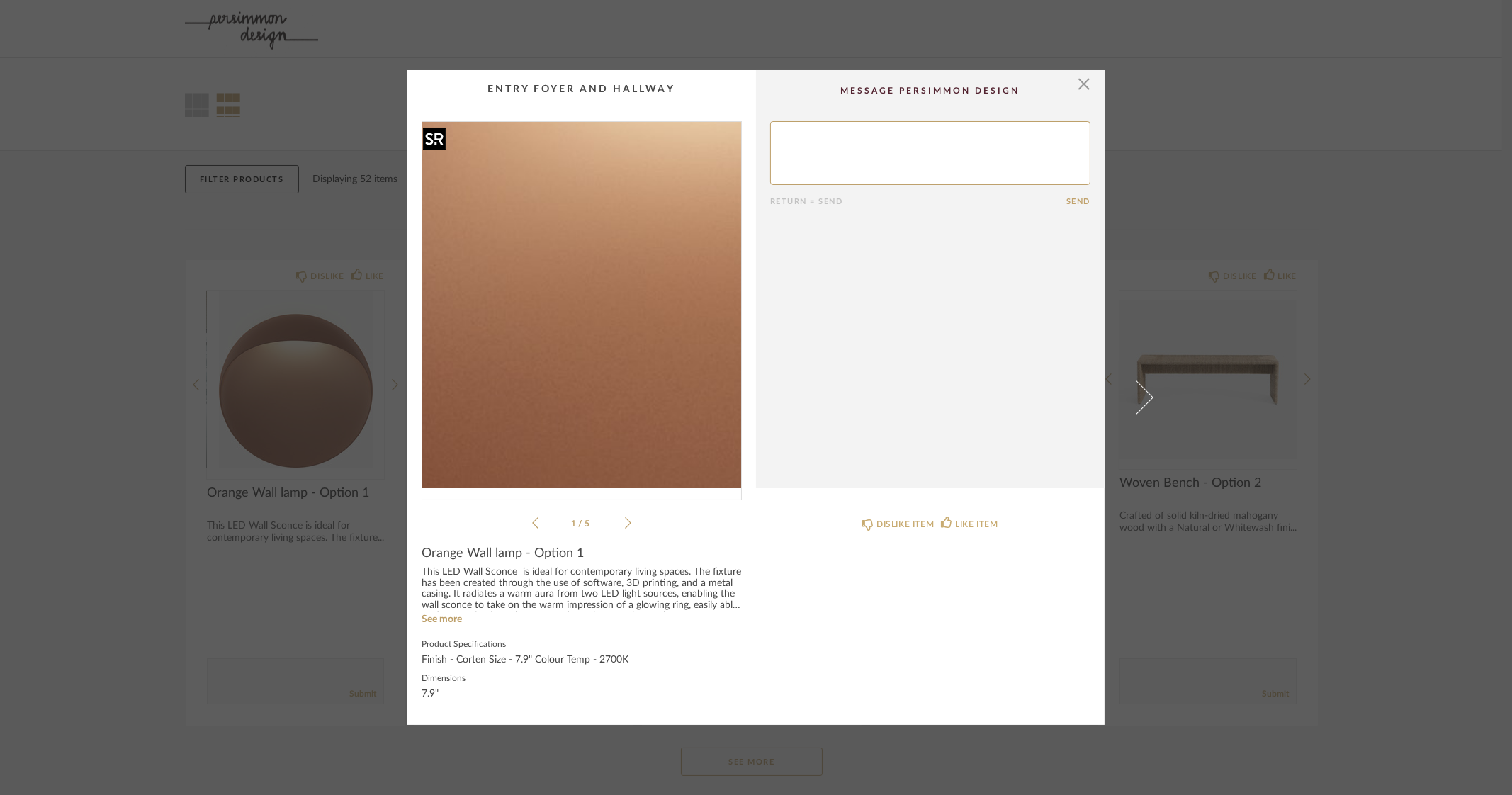
click at [537, 321] on img "0" at bounding box center [582, 305] width 319 height 366
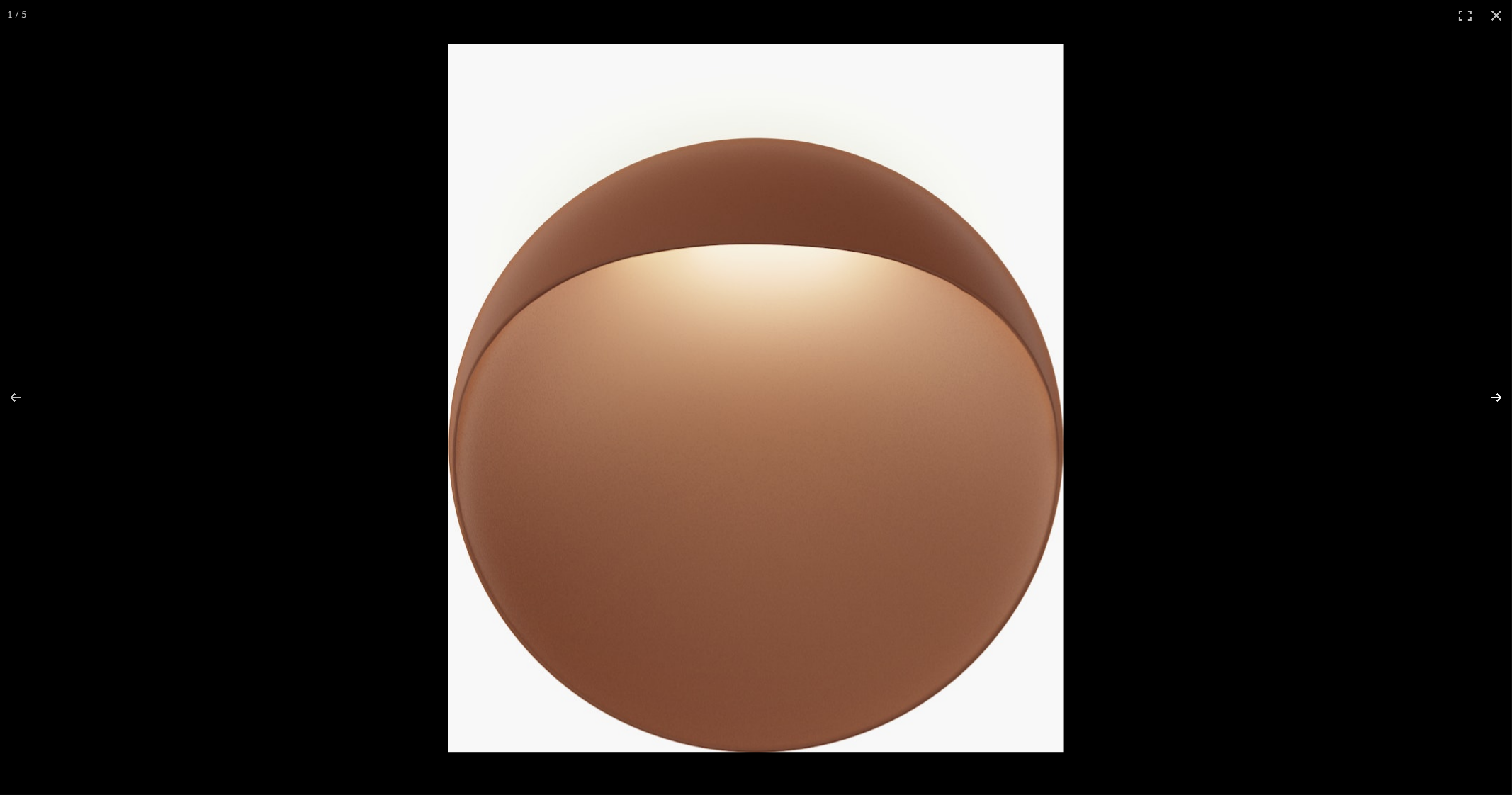
click at [1500, 395] on button at bounding box center [1487, 398] width 49 height 71
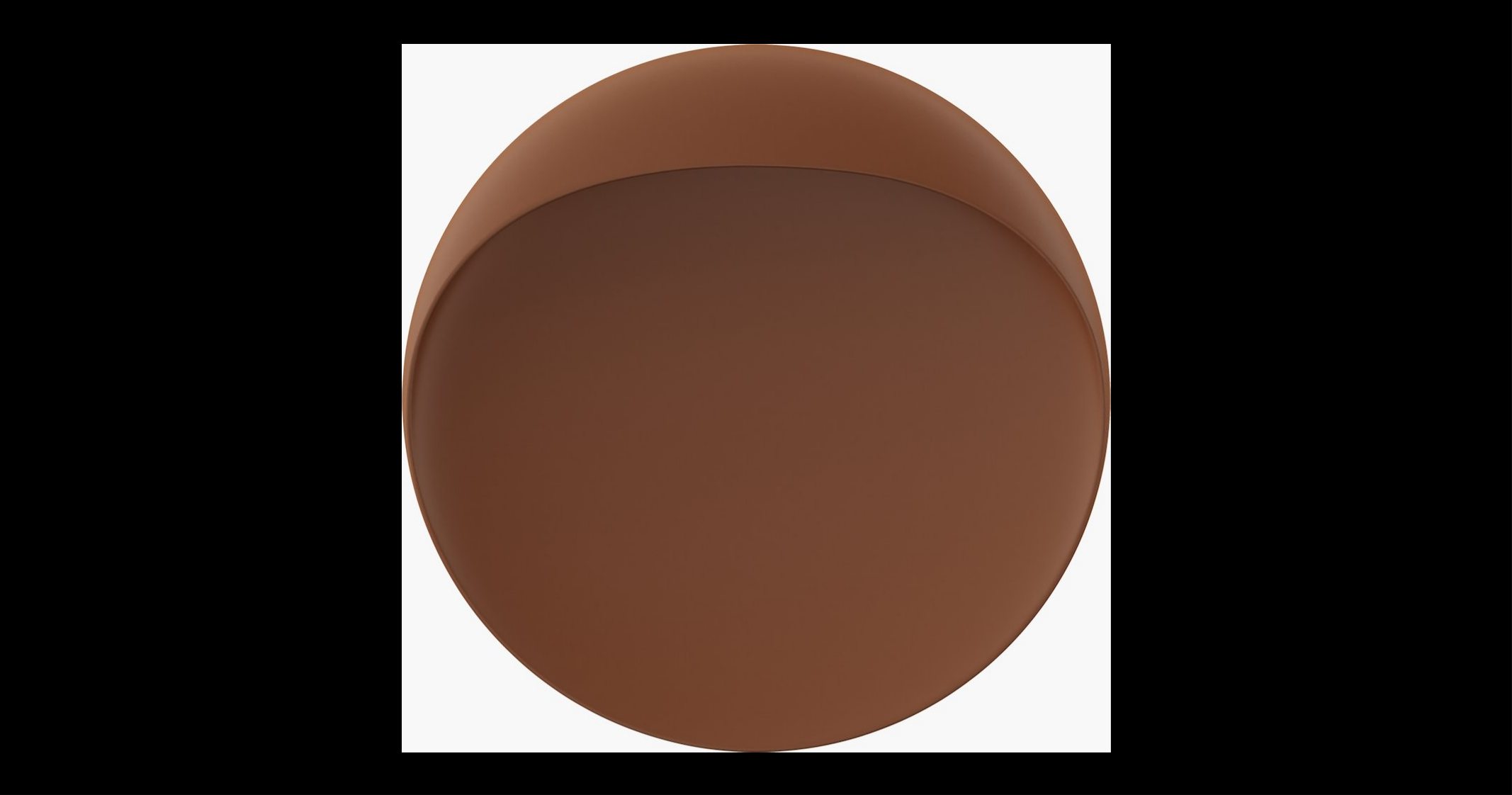
click at [1500, 395] on button at bounding box center [1487, 398] width 49 height 71
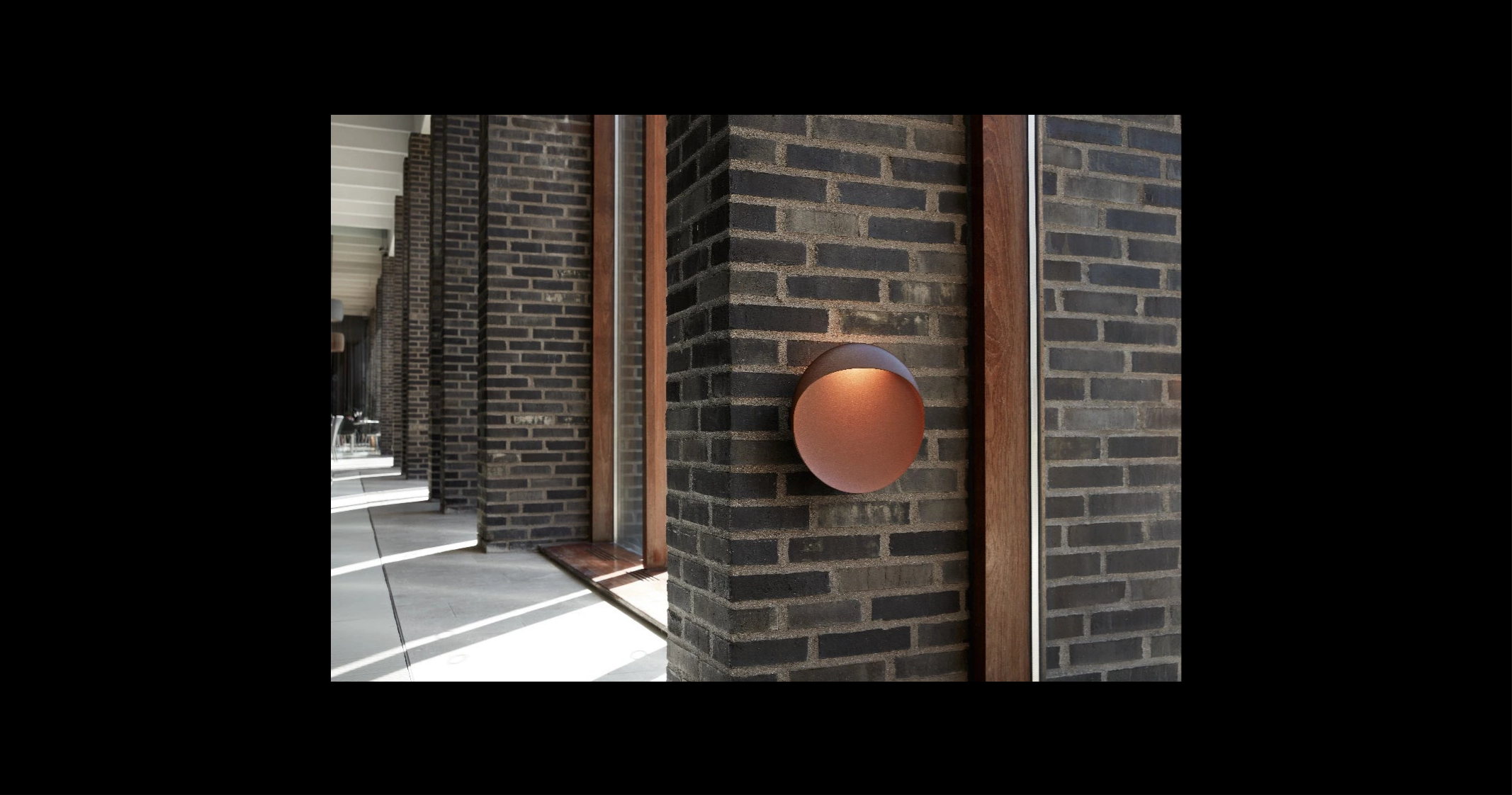
click at [1500, 395] on button at bounding box center [1487, 398] width 49 height 71
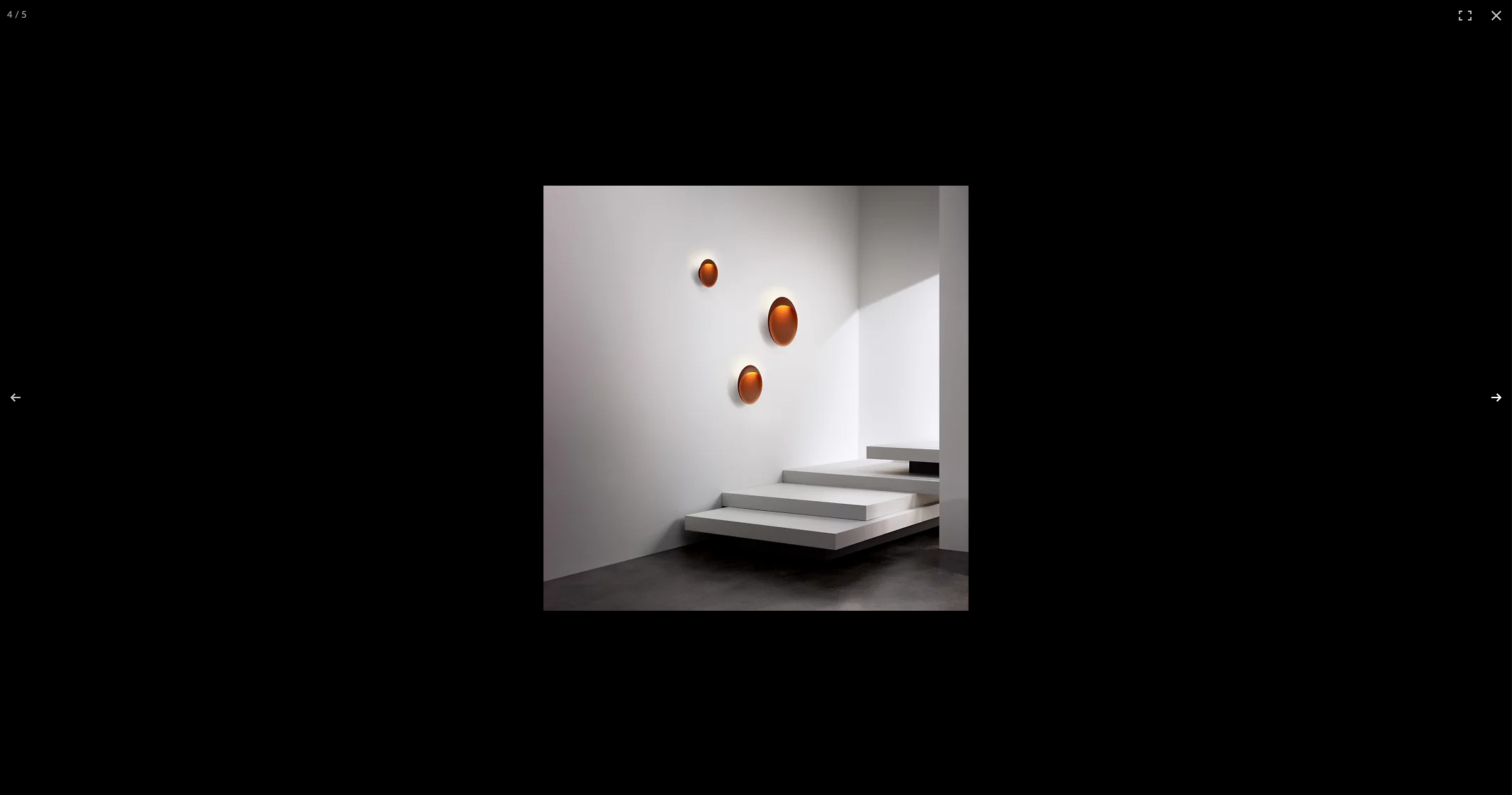
click at [1489, 398] on button at bounding box center [1487, 398] width 49 height 71
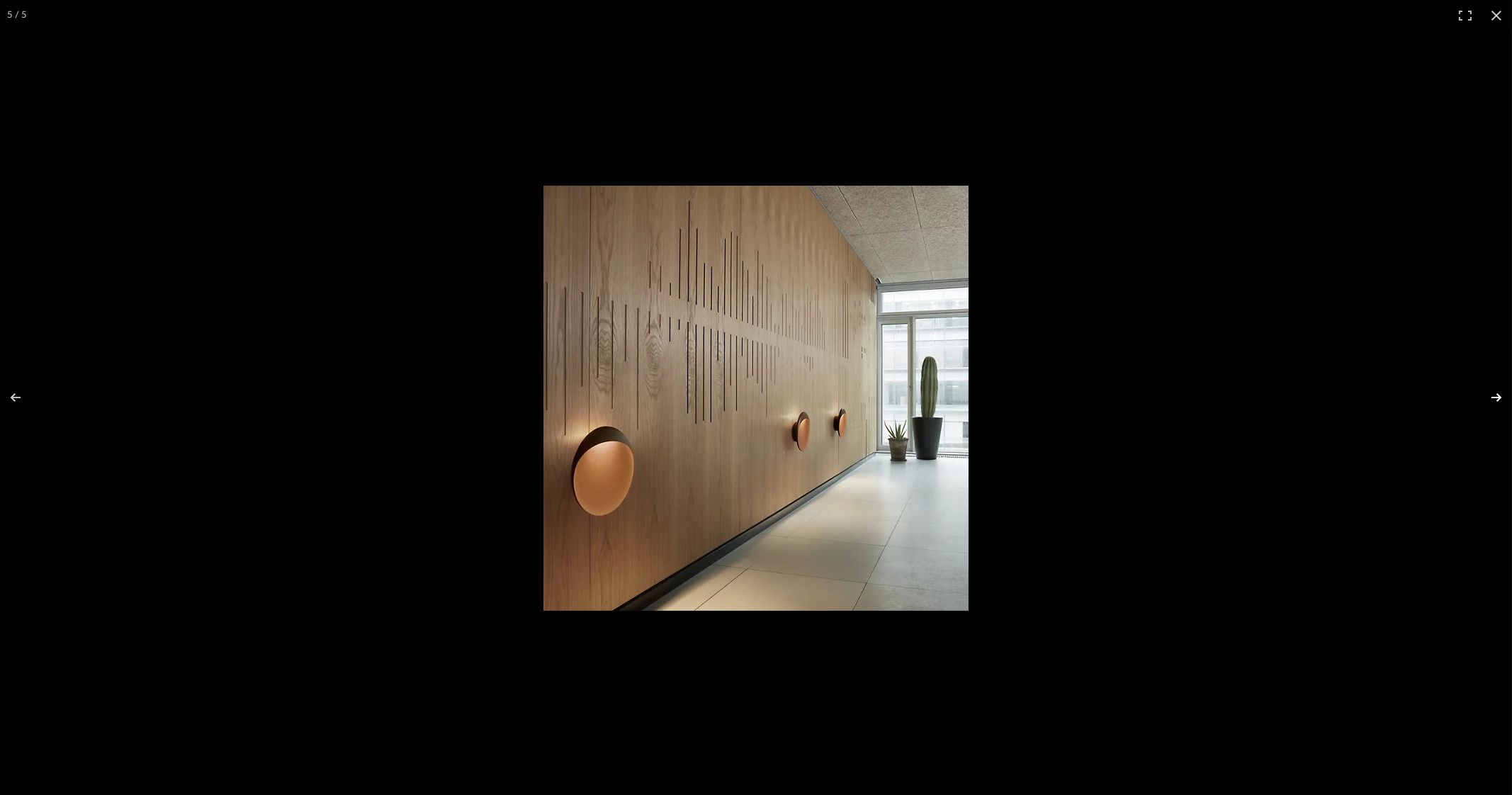
click at [1489, 398] on button at bounding box center [1487, 398] width 49 height 71
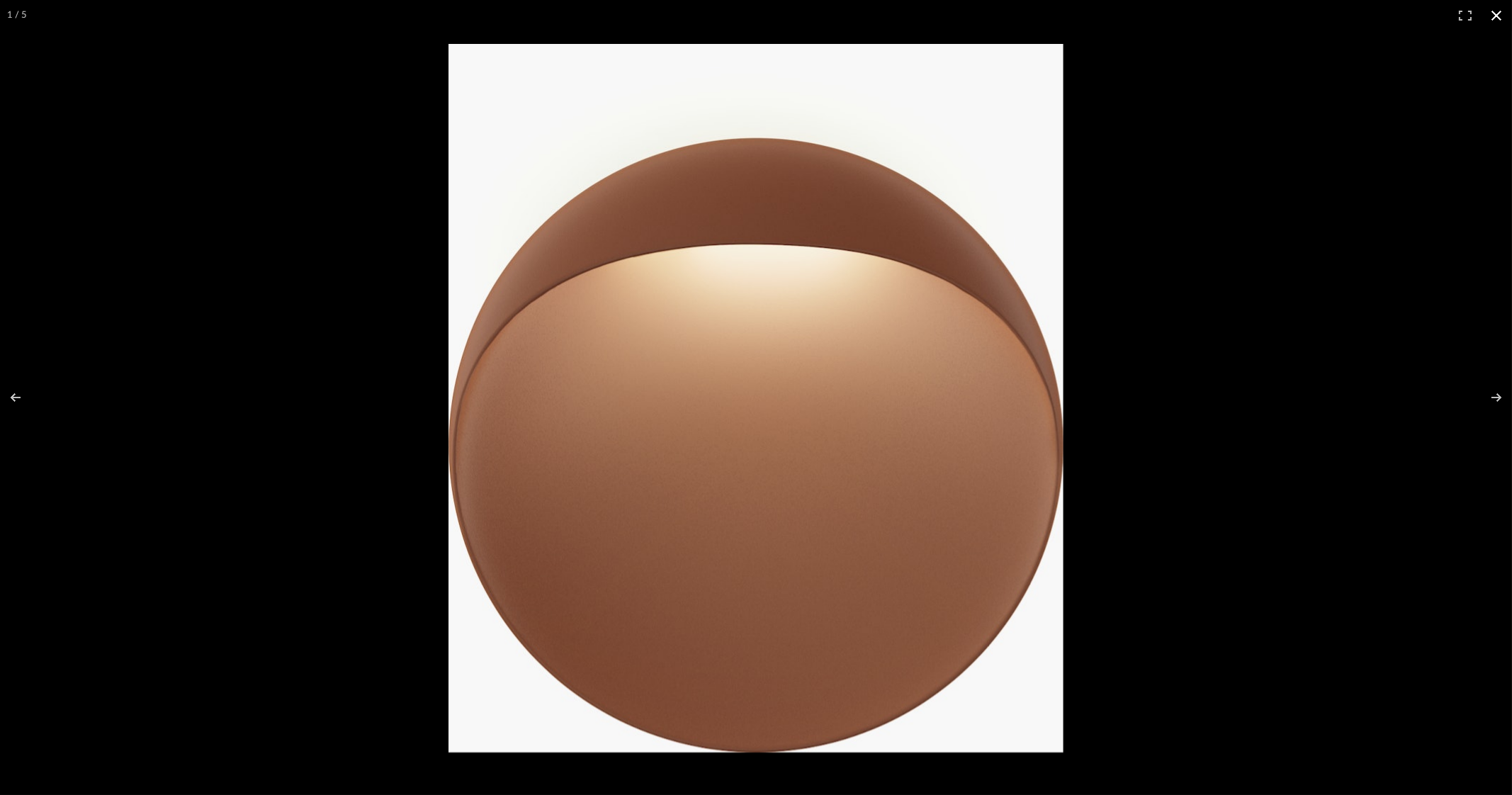
click at [1494, 14] on button at bounding box center [1495, 15] width 31 height 31
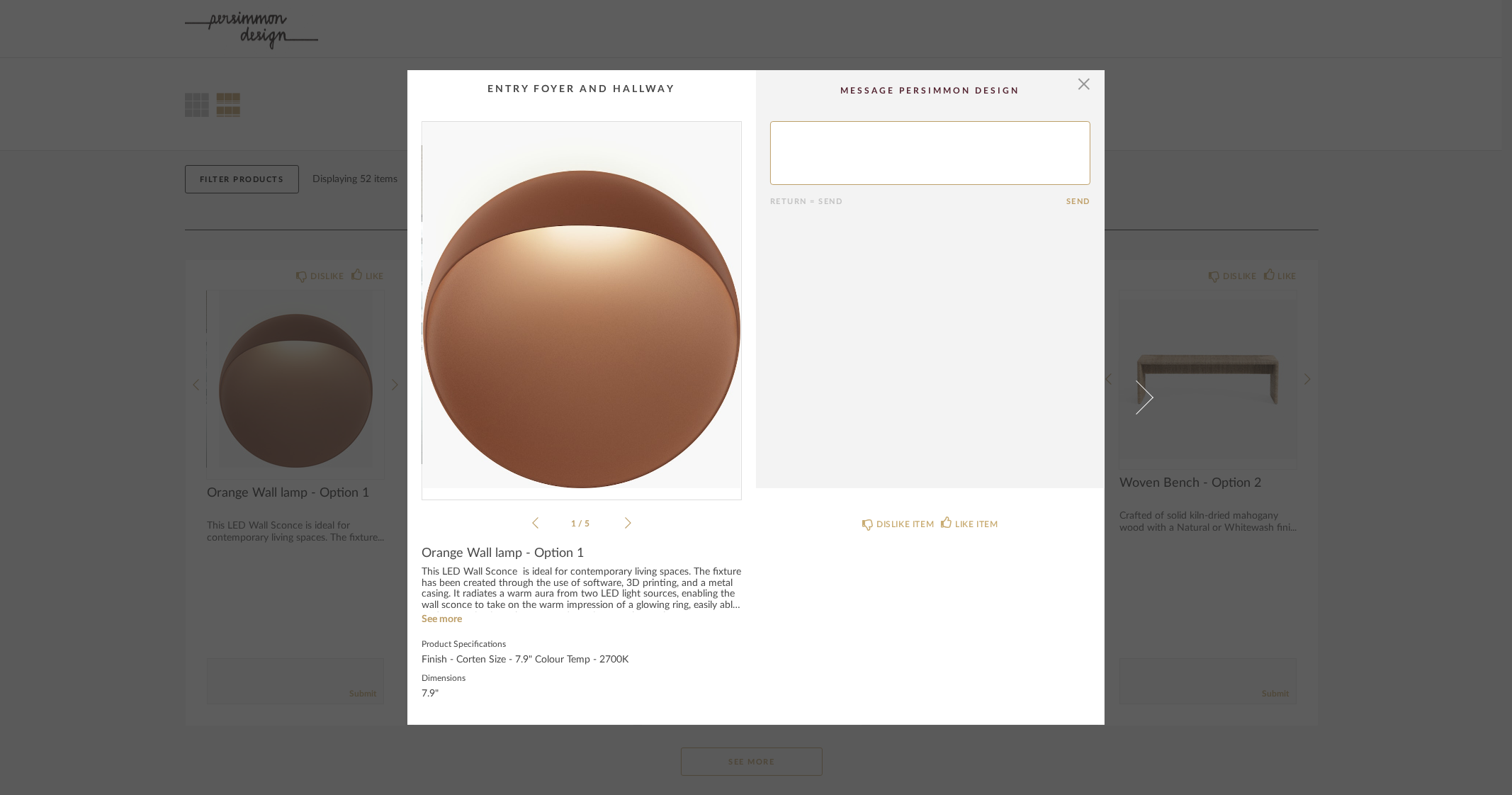
click at [1493, 252] on div "× 1 / 5 Return = Send Send Orange Wall lamp - Option 1 This LED Wall Sconce is …" at bounding box center [756, 397] width 1512 height 795
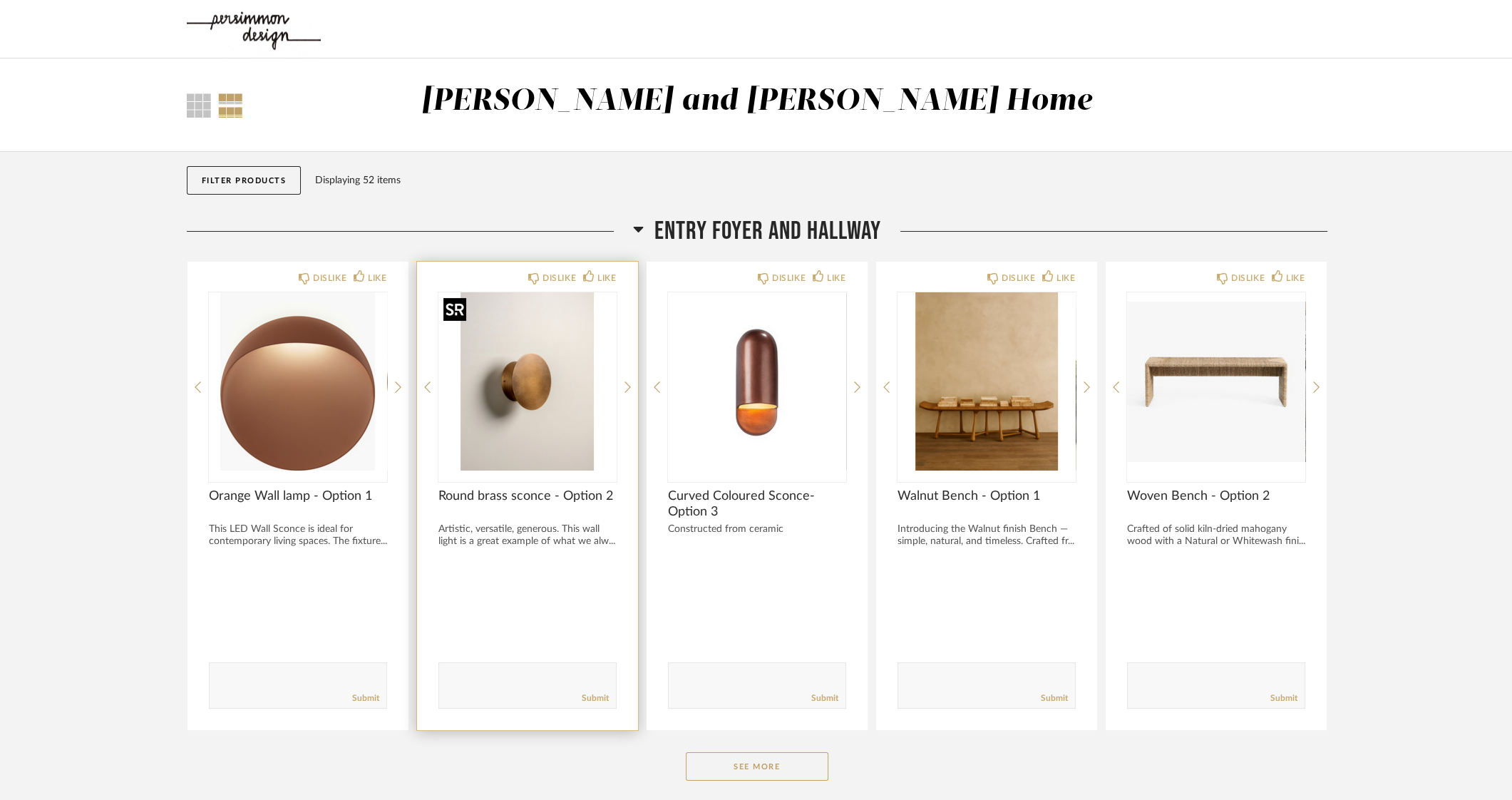
click at [528, 386] on img "0" at bounding box center [527, 382] width 178 height 178
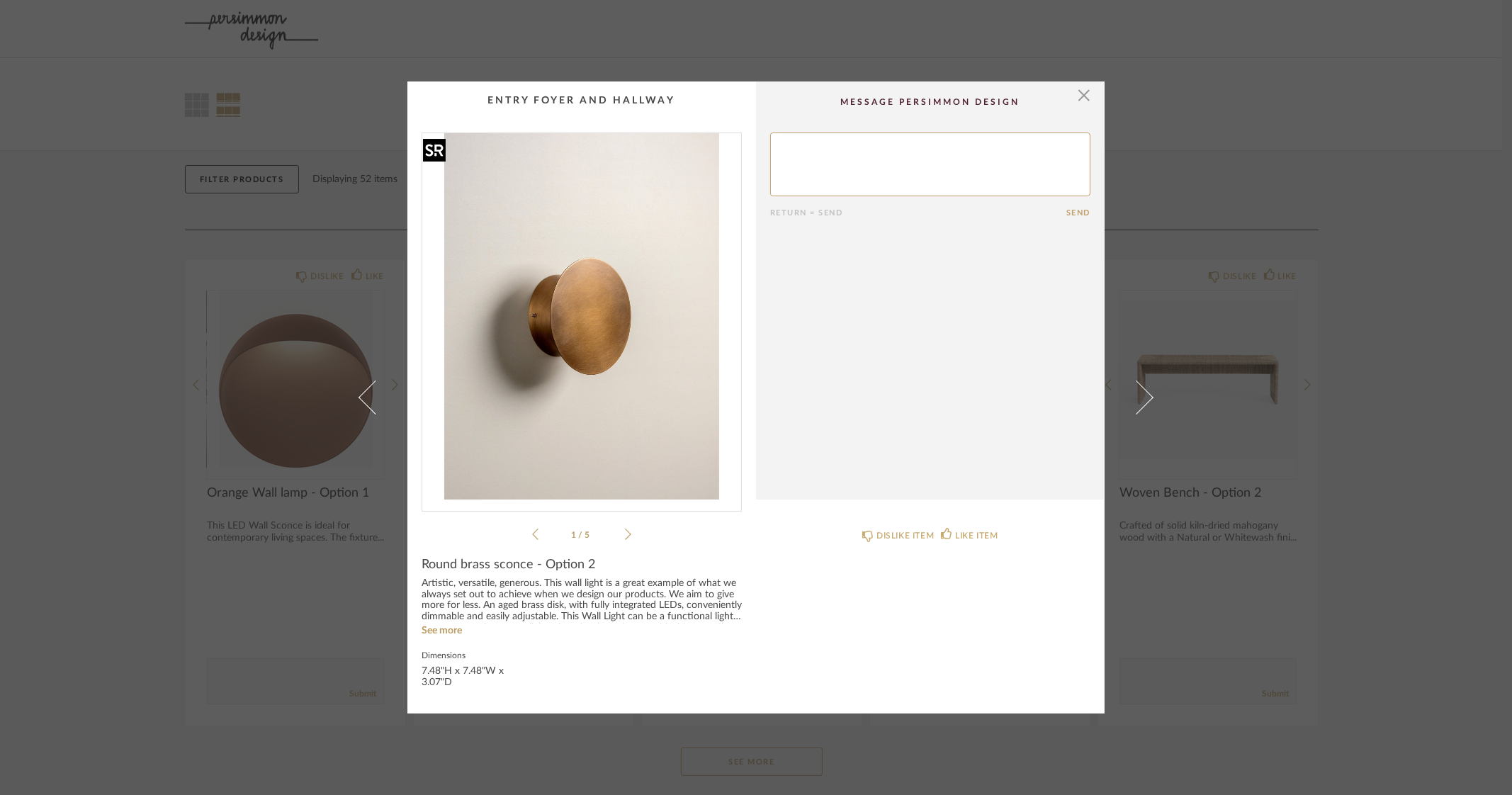
click at [570, 334] on img "0" at bounding box center [582, 317] width 319 height 366
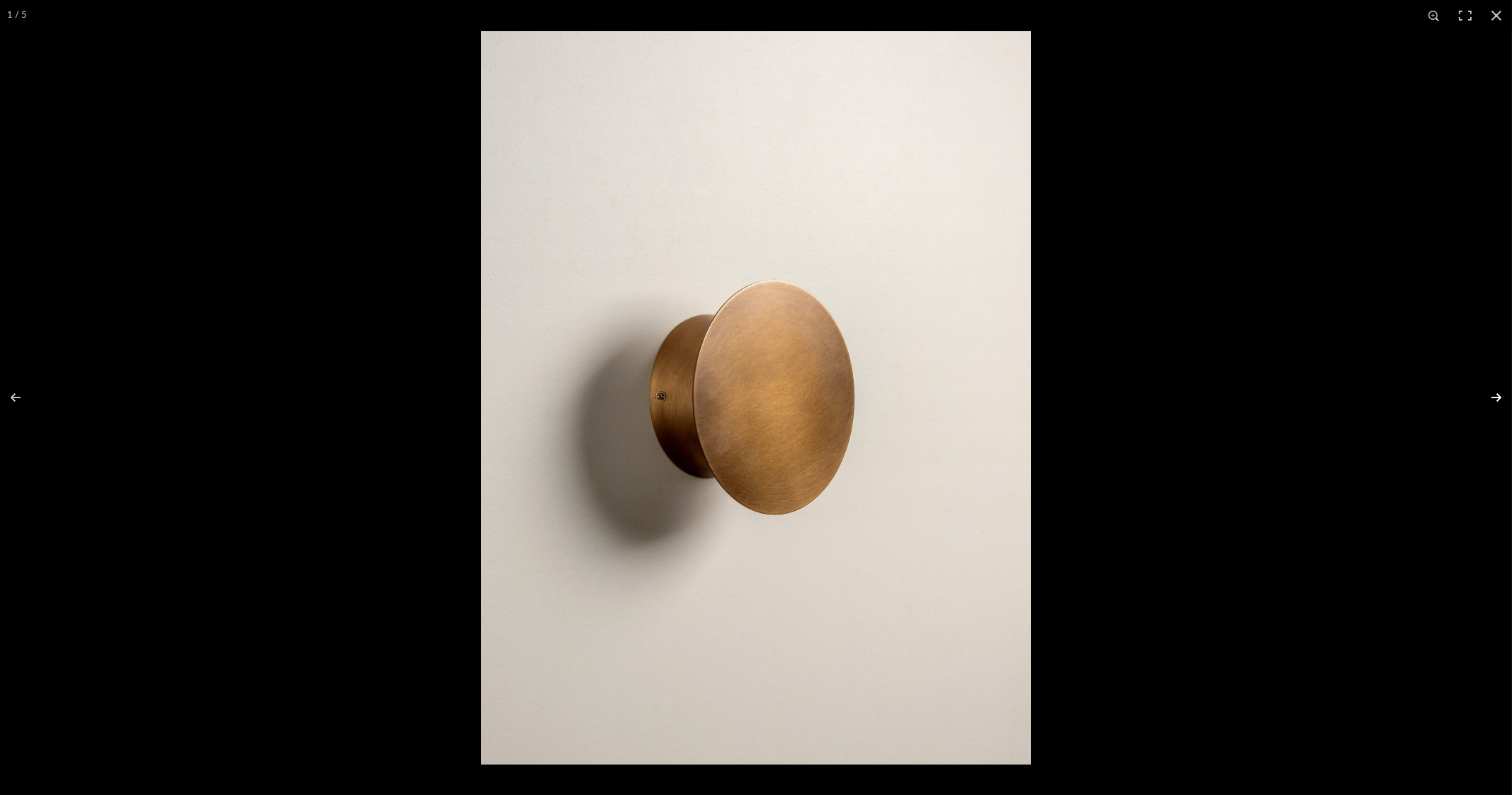
click at [1497, 394] on button at bounding box center [1487, 398] width 49 height 71
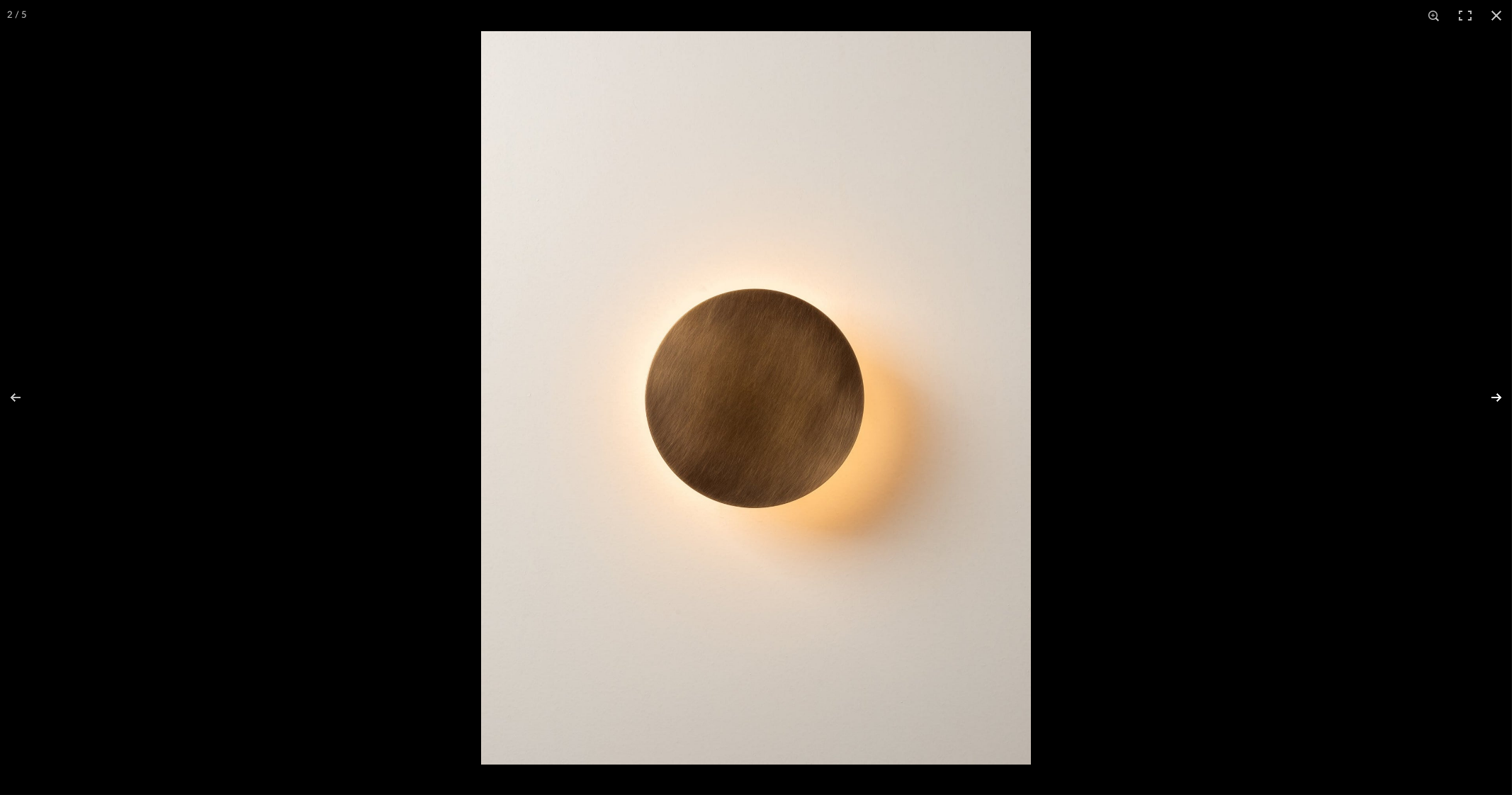
click at [1497, 394] on button at bounding box center [1487, 398] width 49 height 71
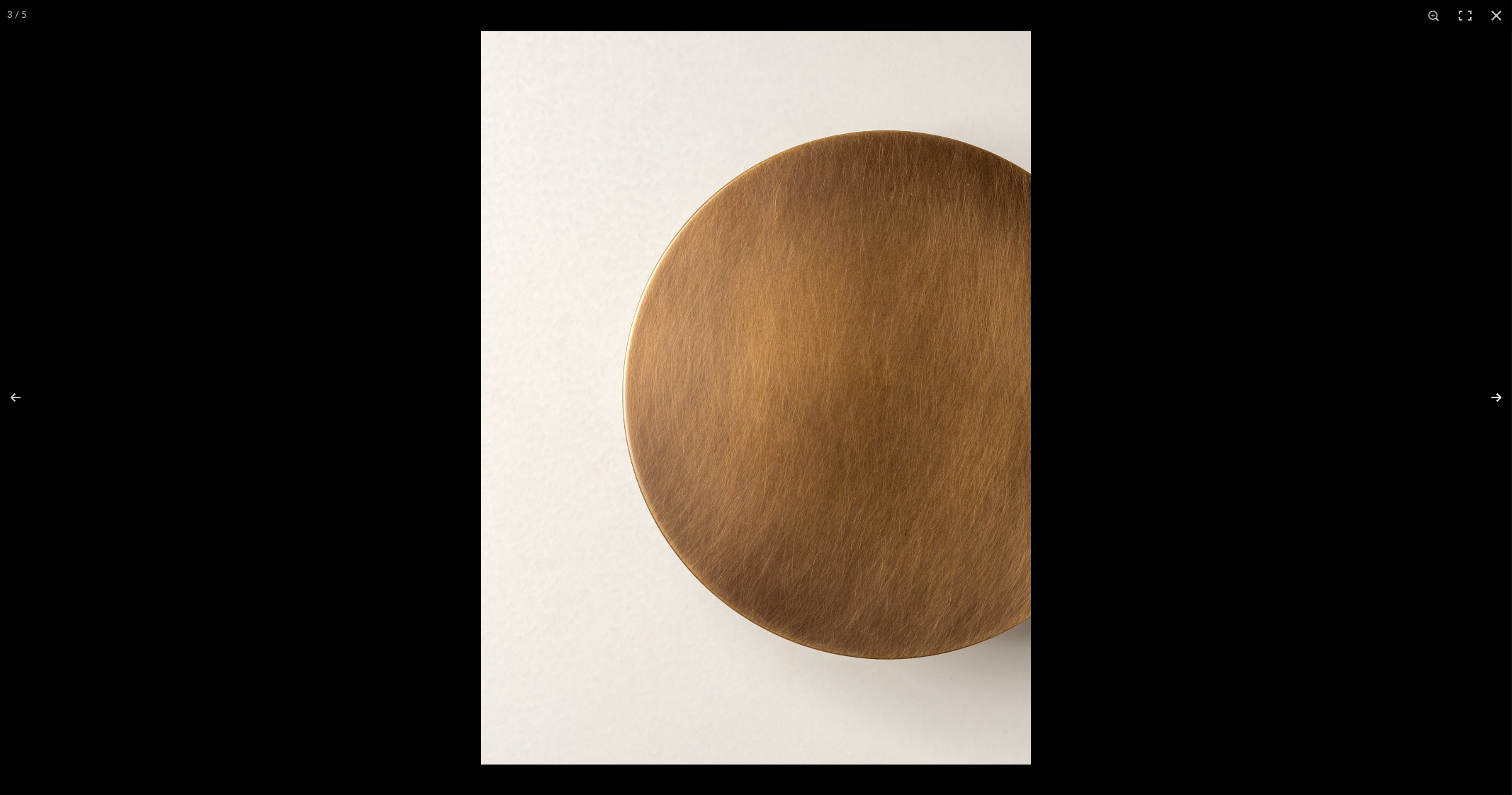
click at [1497, 394] on button at bounding box center [1487, 398] width 49 height 71
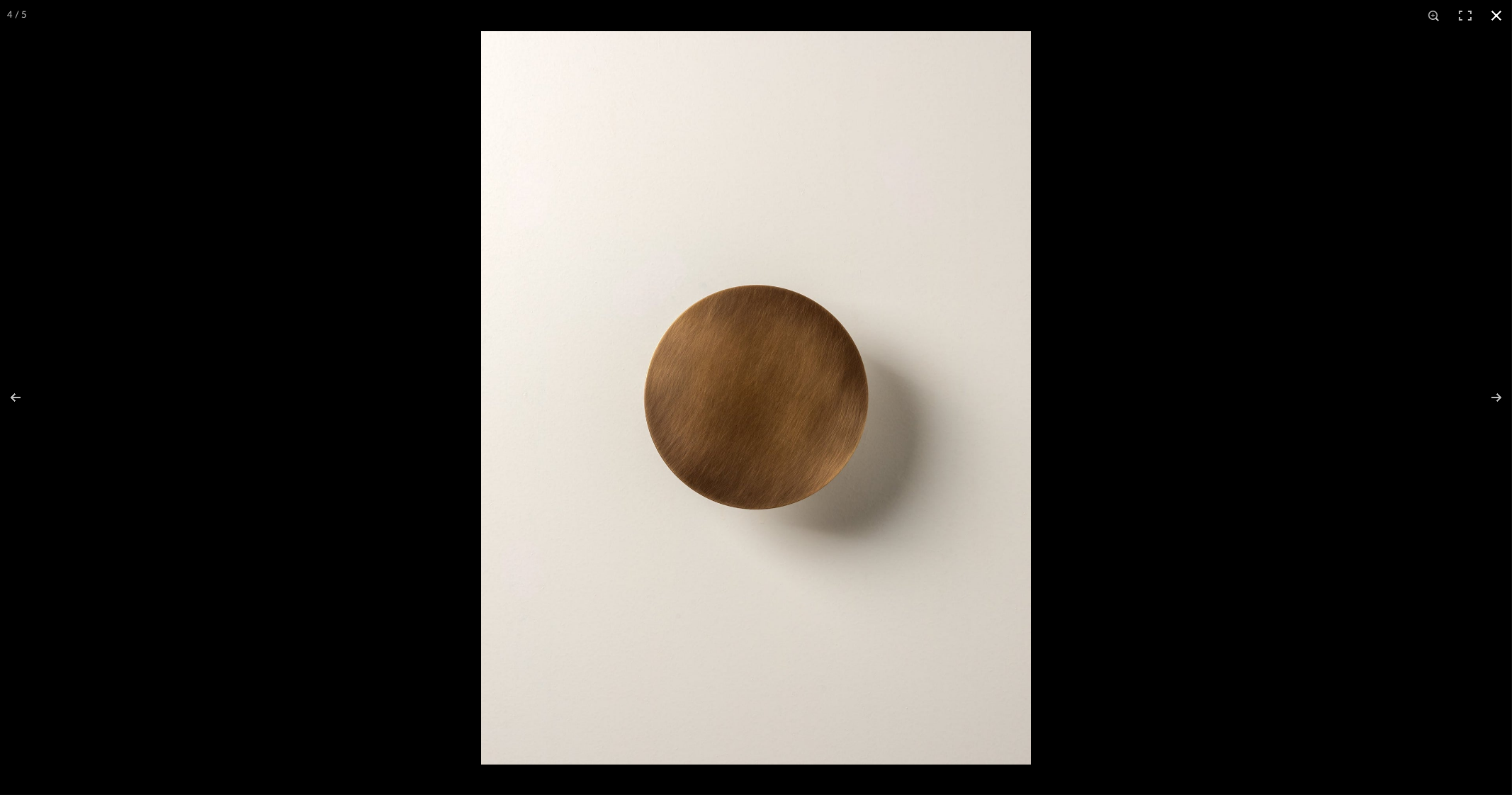
click at [1498, 19] on button at bounding box center [1495, 15] width 31 height 31
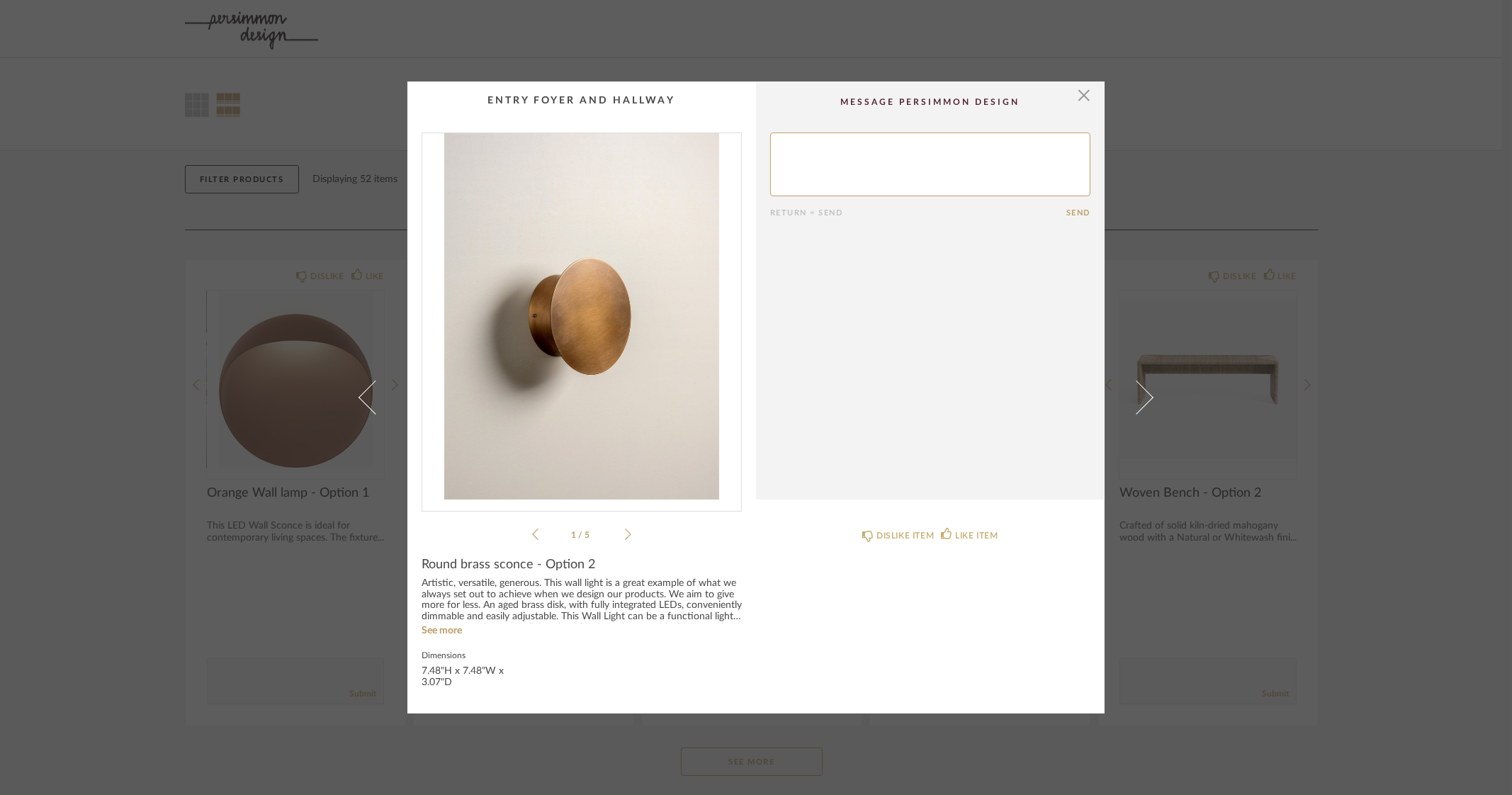
click at [1443, 270] on div "× 1 / 5 Return = Send Send Round brass sconce - Option 2 Artistic, versatile, g…" at bounding box center [756, 397] width 1512 height 795
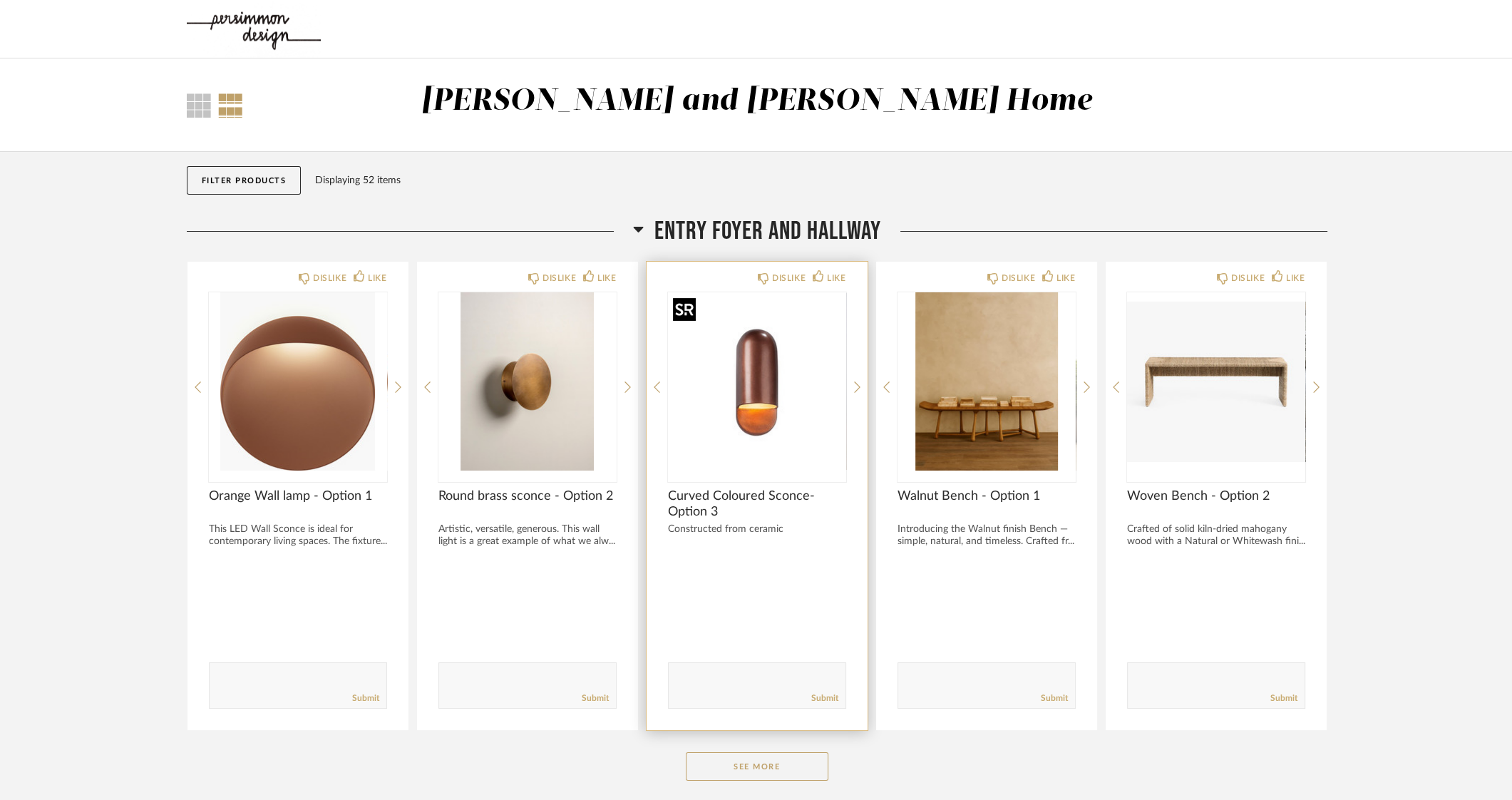
click at [774, 387] on img "0" at bounding box center [757, 382] width 178 height 178
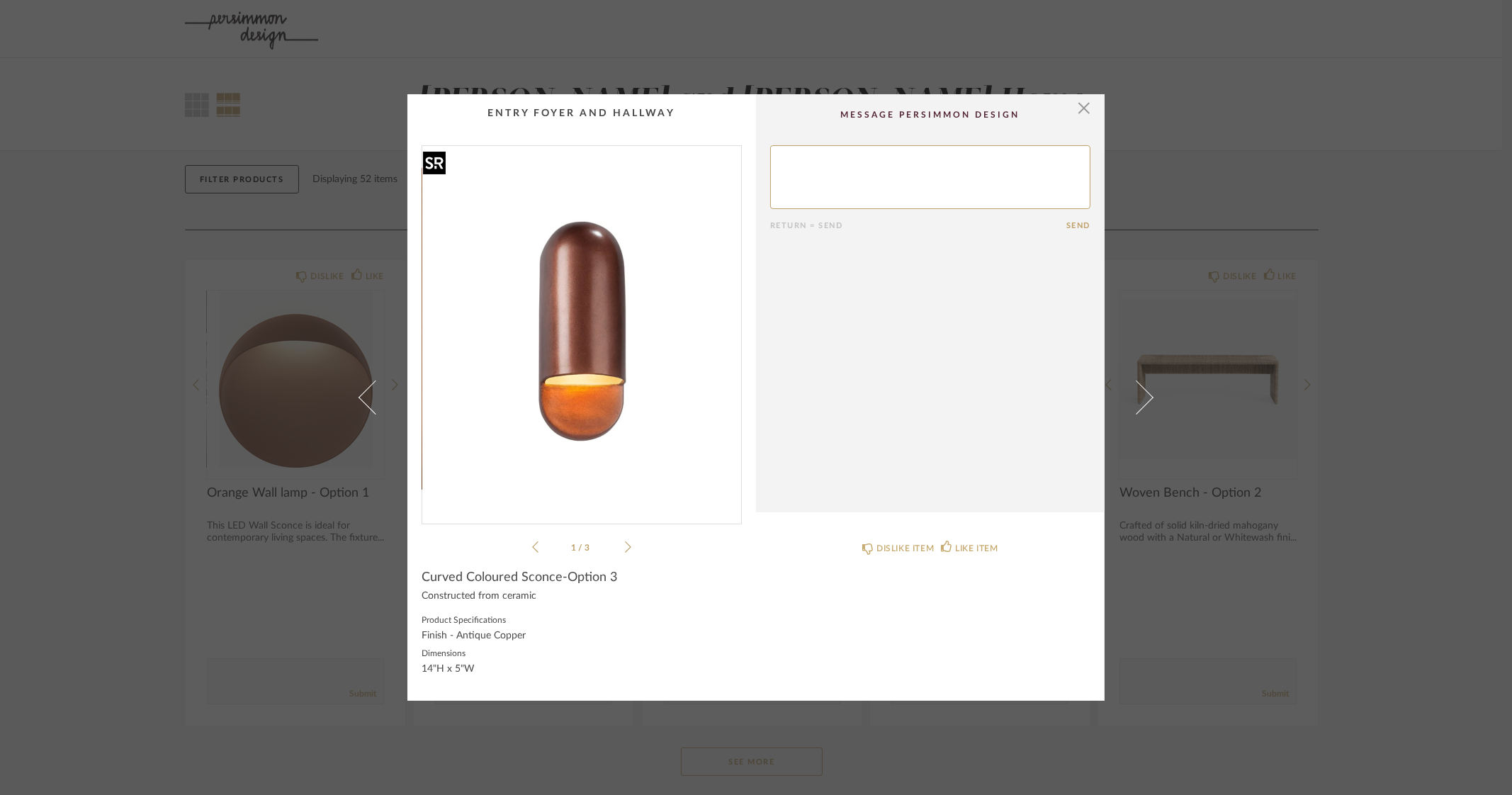
click at [577, 303] on img "0" at bounding box center [582, 329] width 319 height 366
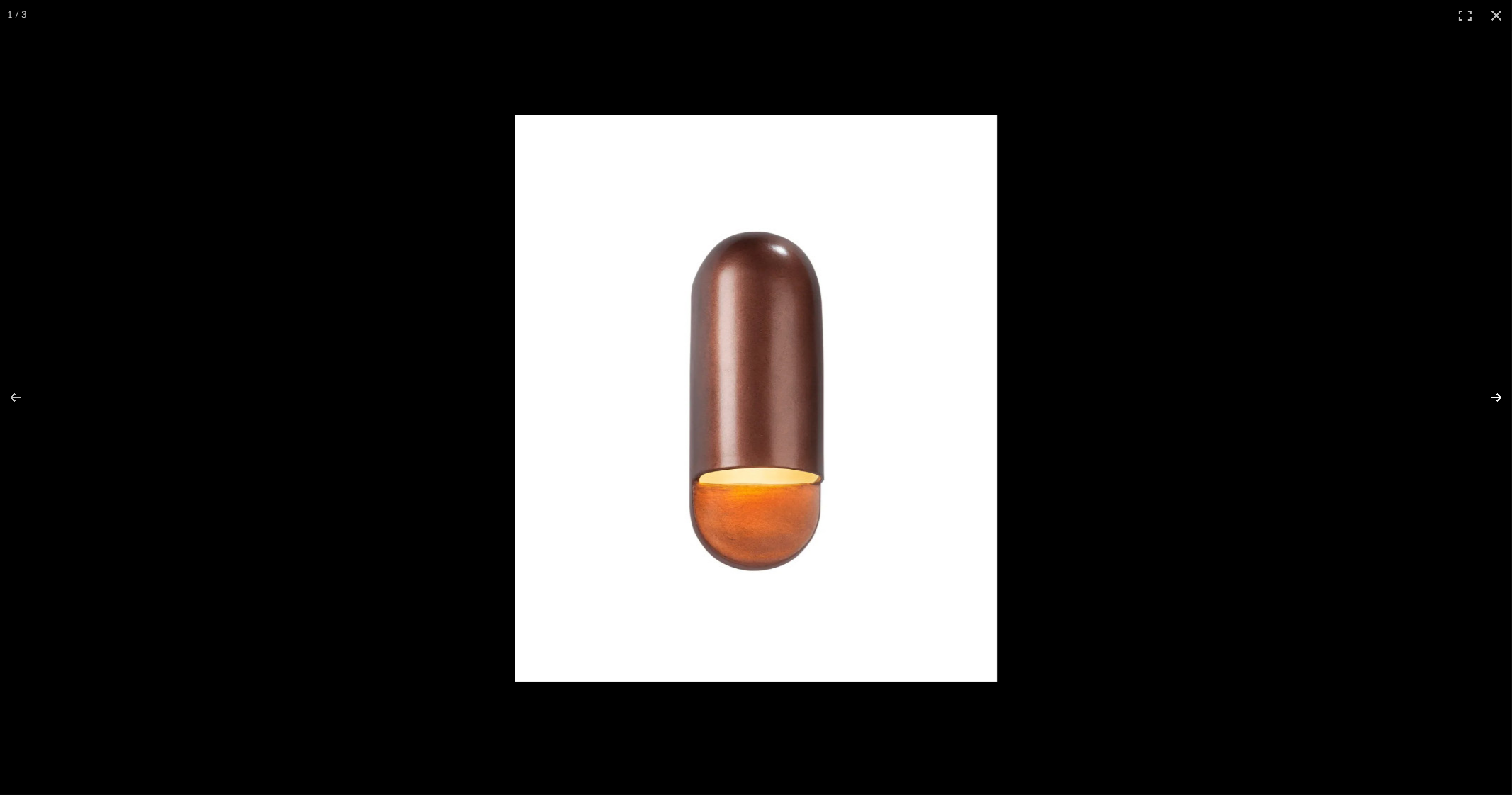
click at [1493, 402] on button at bounding box center [1487, 398] width 49 height 71
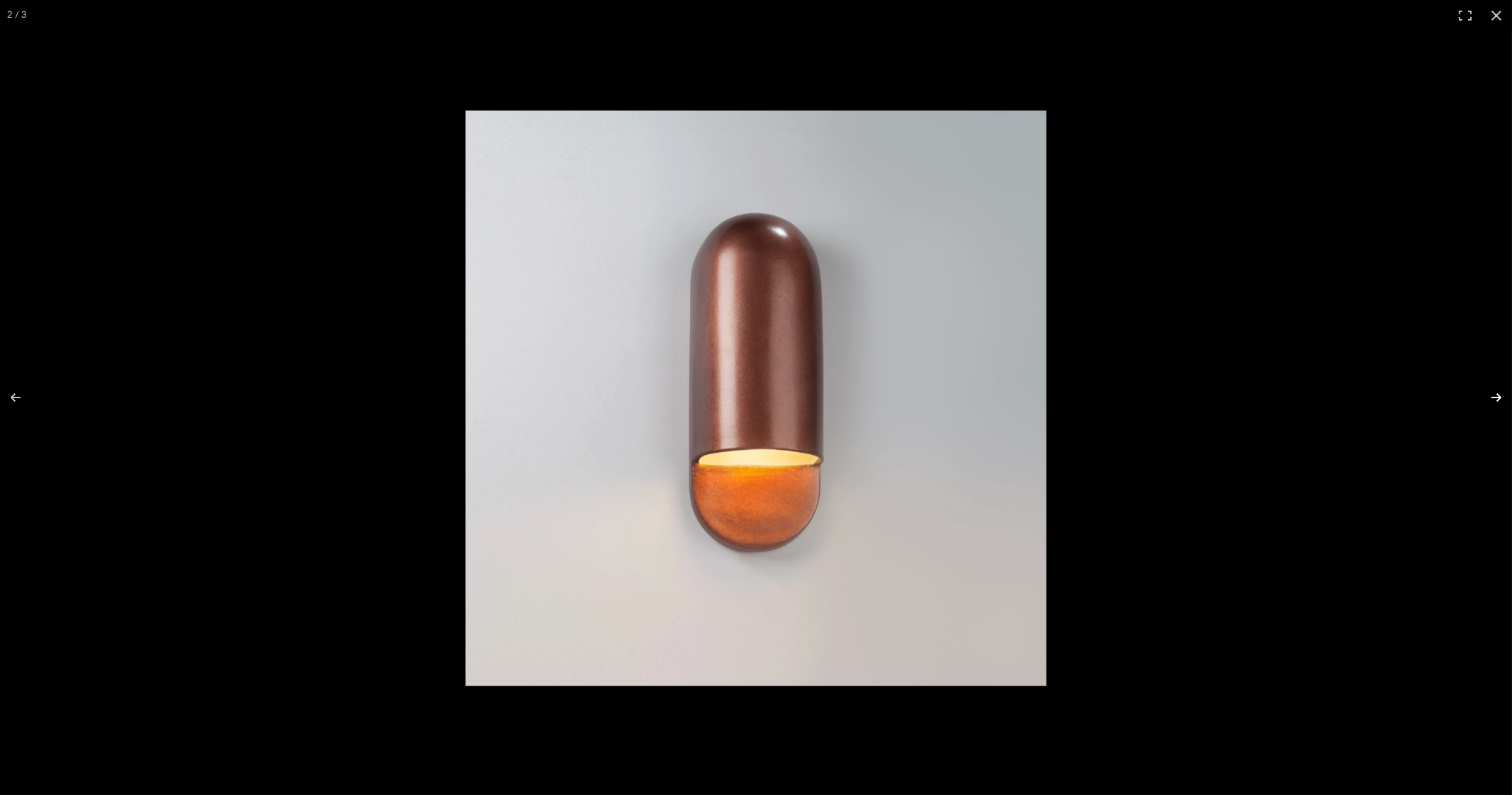
click at [1493, 402] on button at bounding box center [1487, 398] width 49 height 71
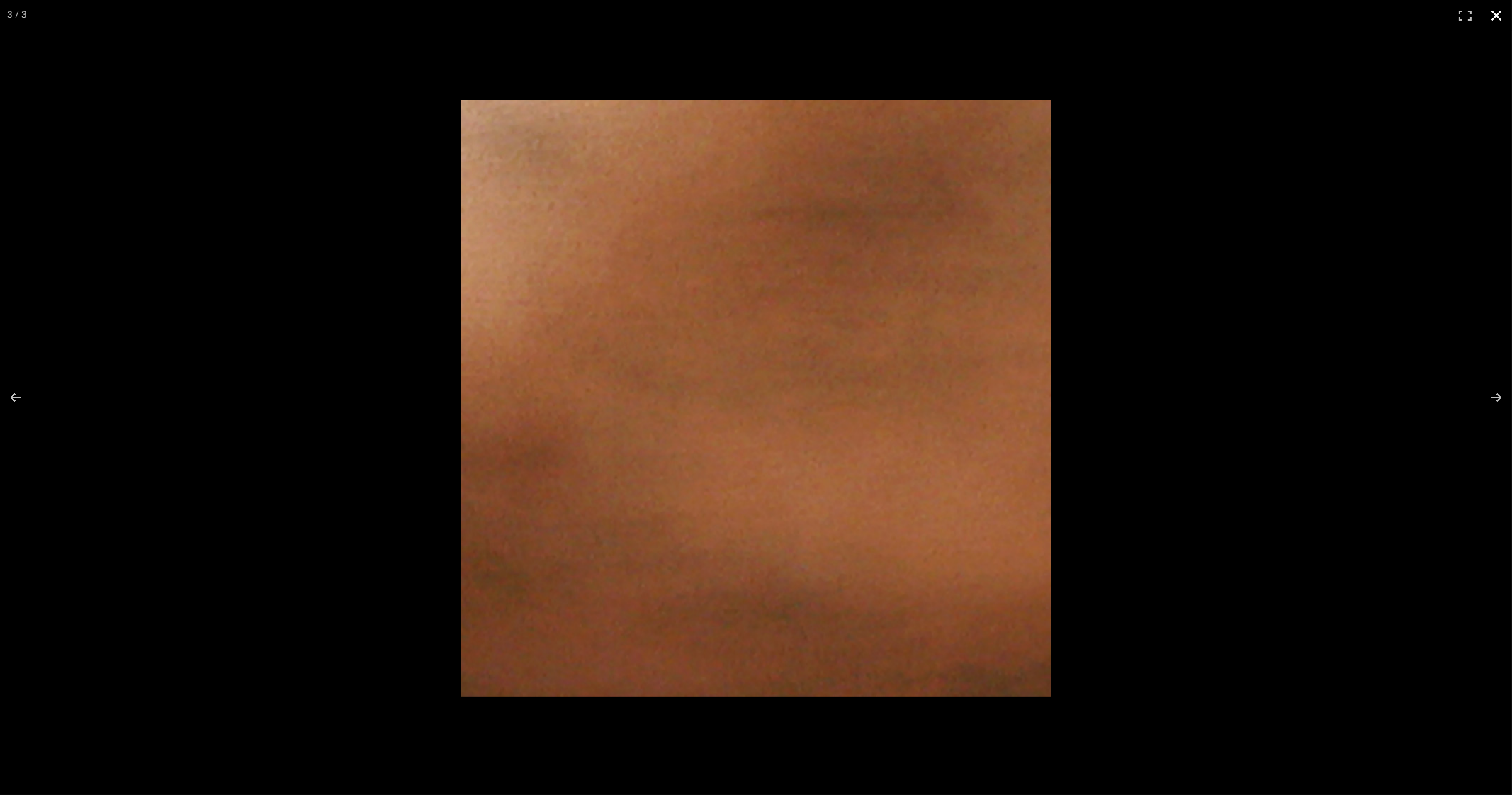
click at [1502, 9] on button at bounding box center [1495, 15] width 31 height 31
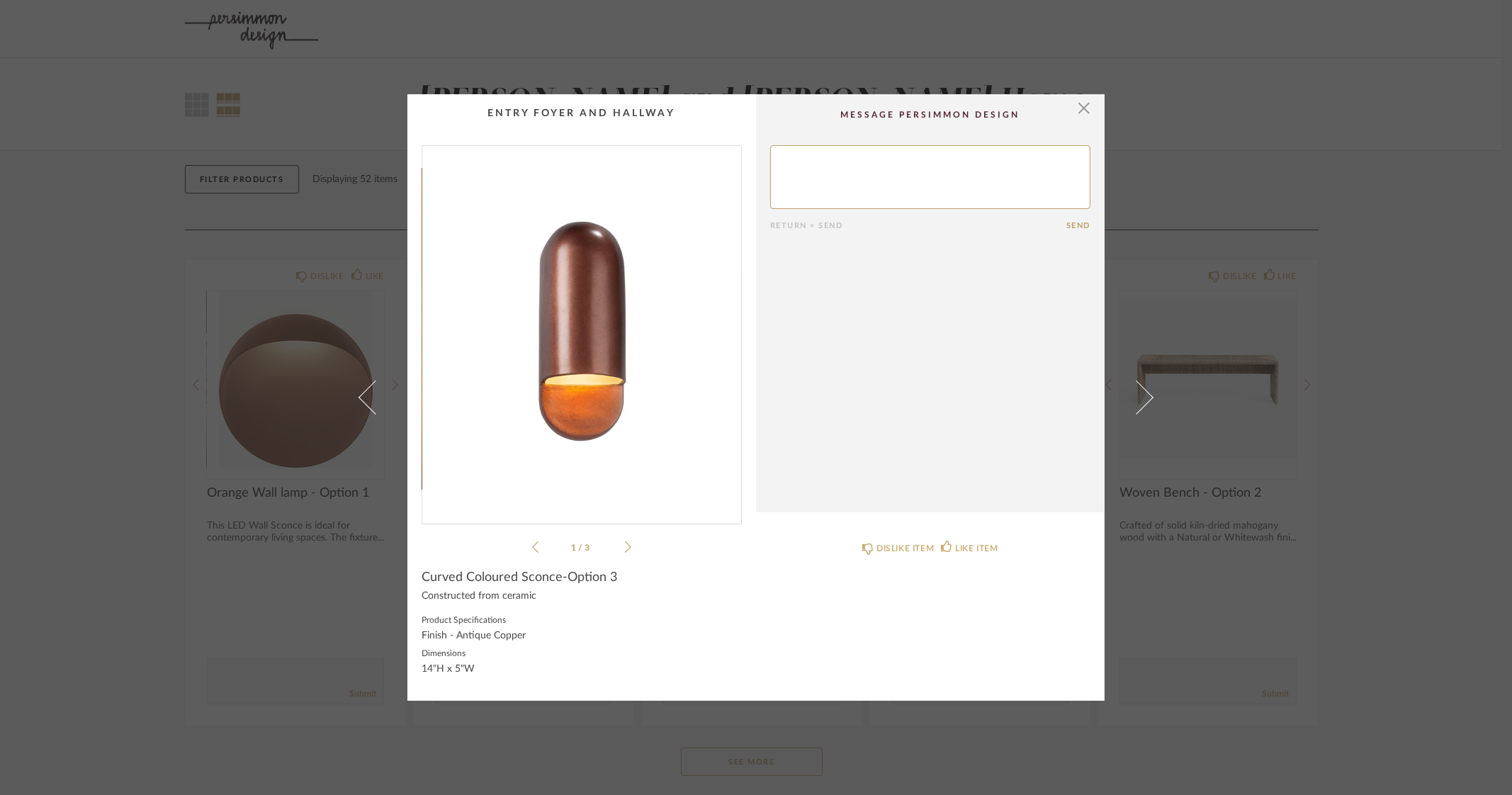
click at [1438, 333] on div "× 1 / 3 Return = Send Send Curved Coloured Sconce-Option 3 Constructed from cer…" at bounding box center [756, 397] width 1512 height 795
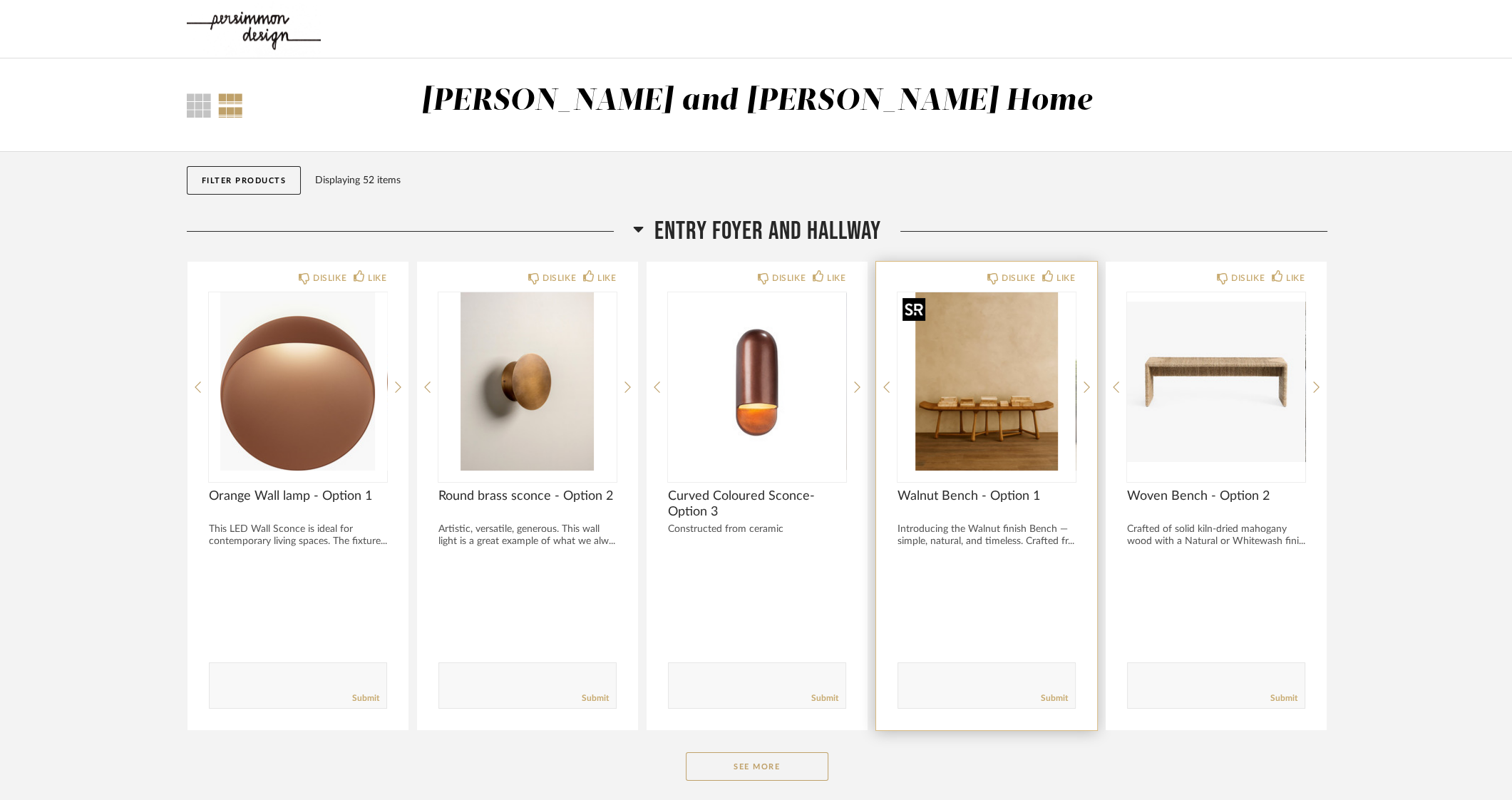
click at [1015, 399] on img "0" at bounding box center [986, 382] width 178 height 178
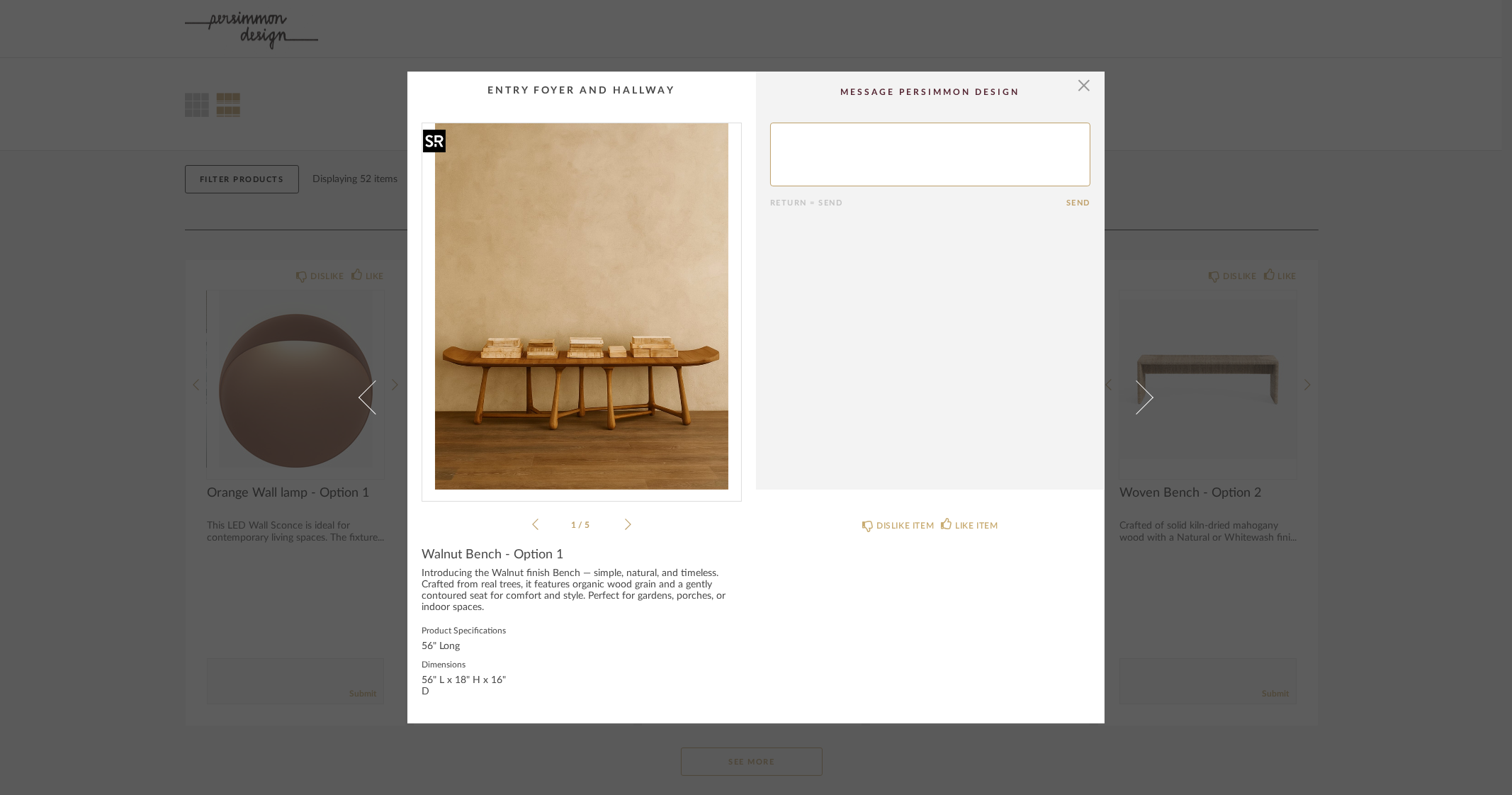
click at [587, 335] on img "0" at bounding box center [582, 307] width 319 height 366
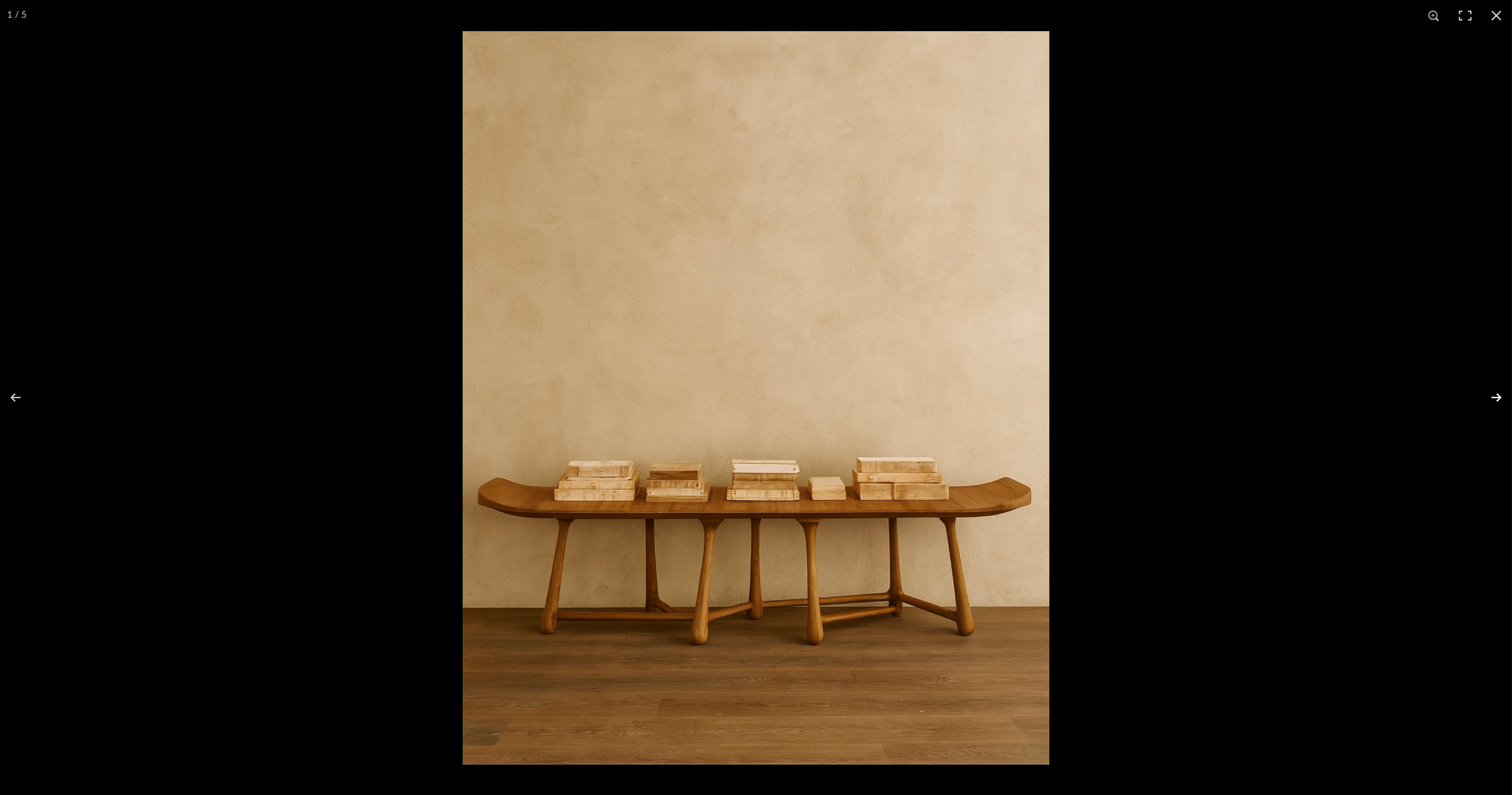
click at [1497, 395] on button at bounding box center [1487, 398] width 49 height 71
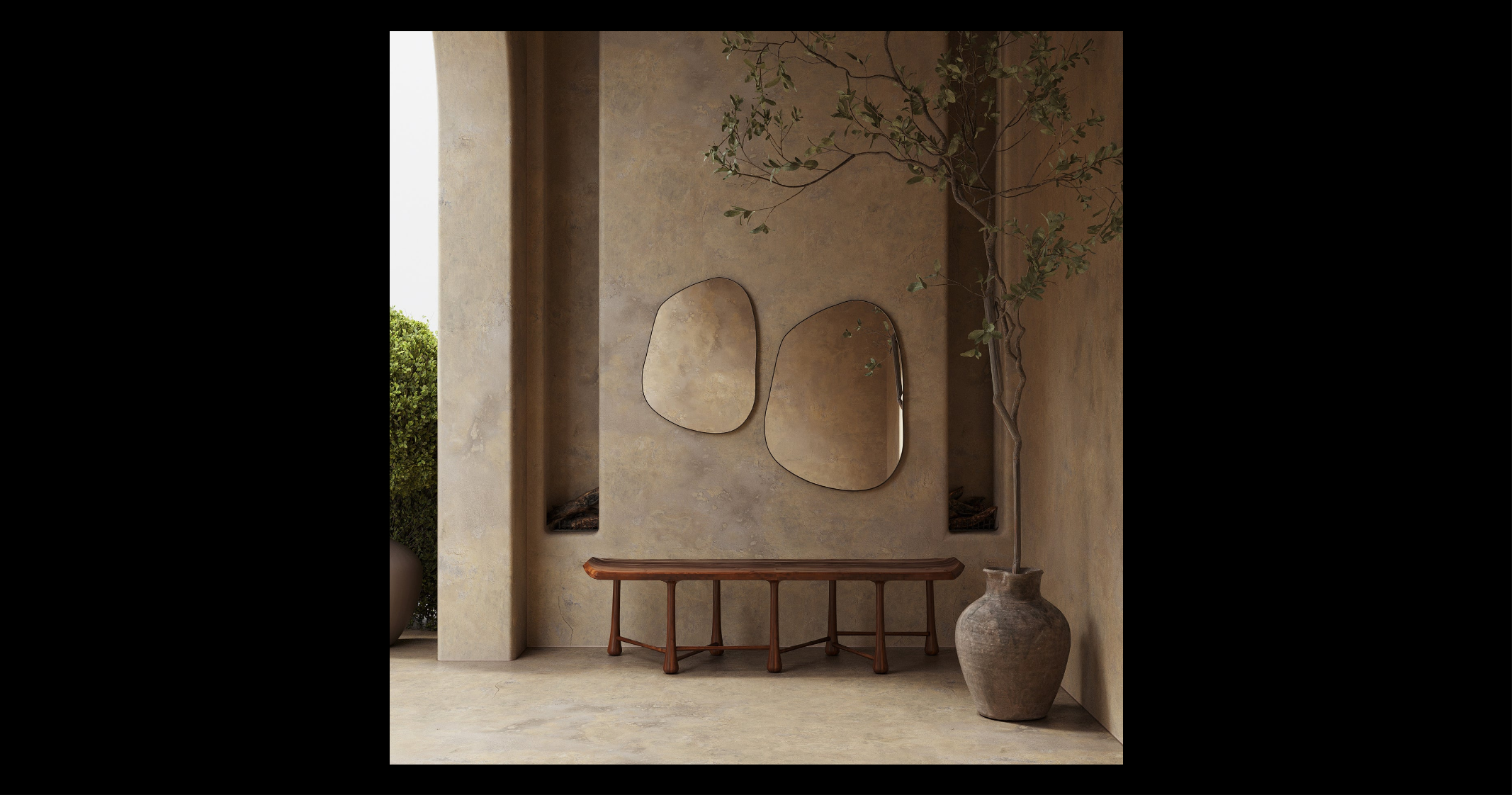
click at [1497, 395] on button at bounding box center [1487, 398] width 49 height 71
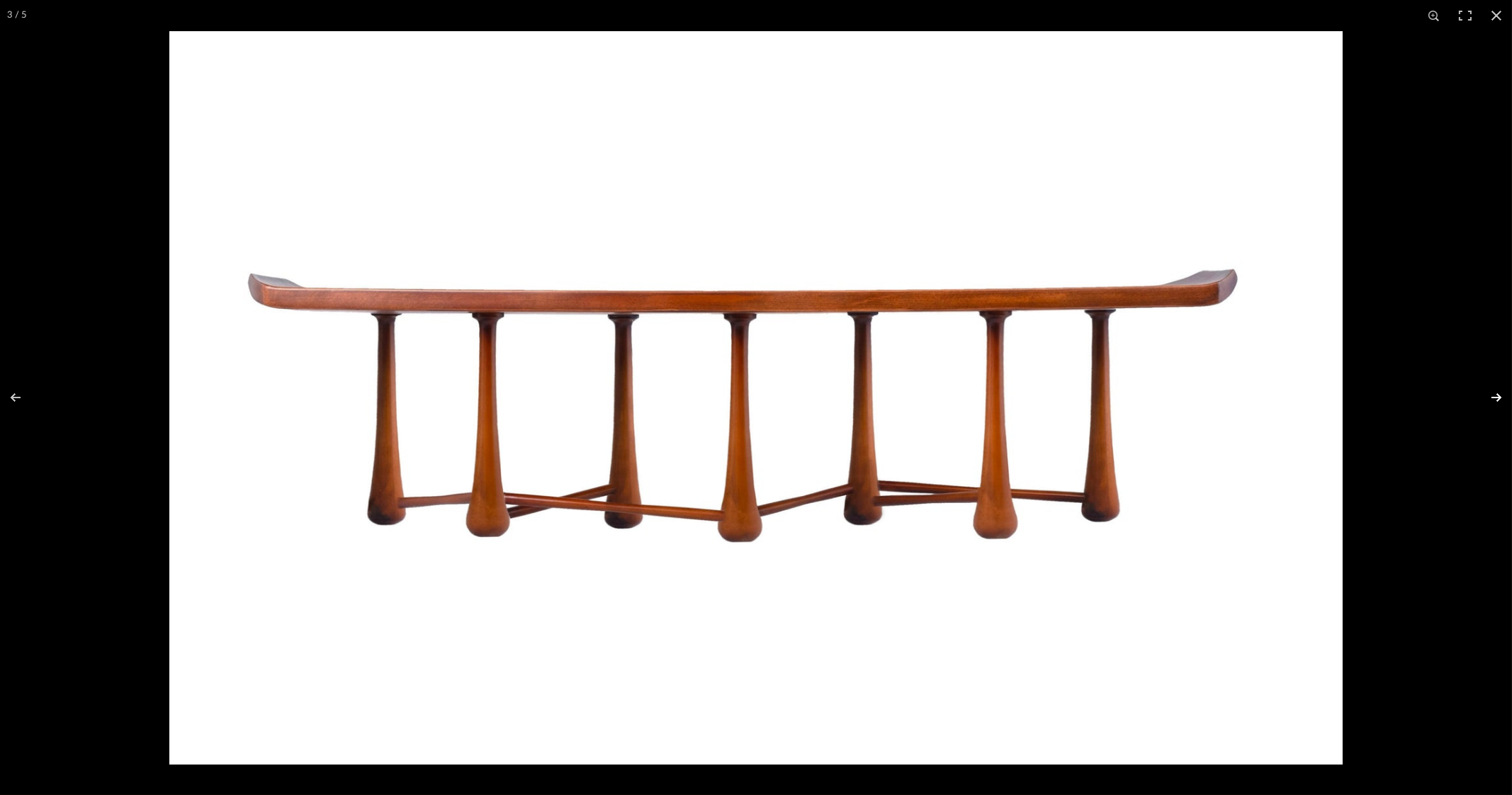
click at [1498, 398] on button at bounding box center [1487, 398] width 49 height 71
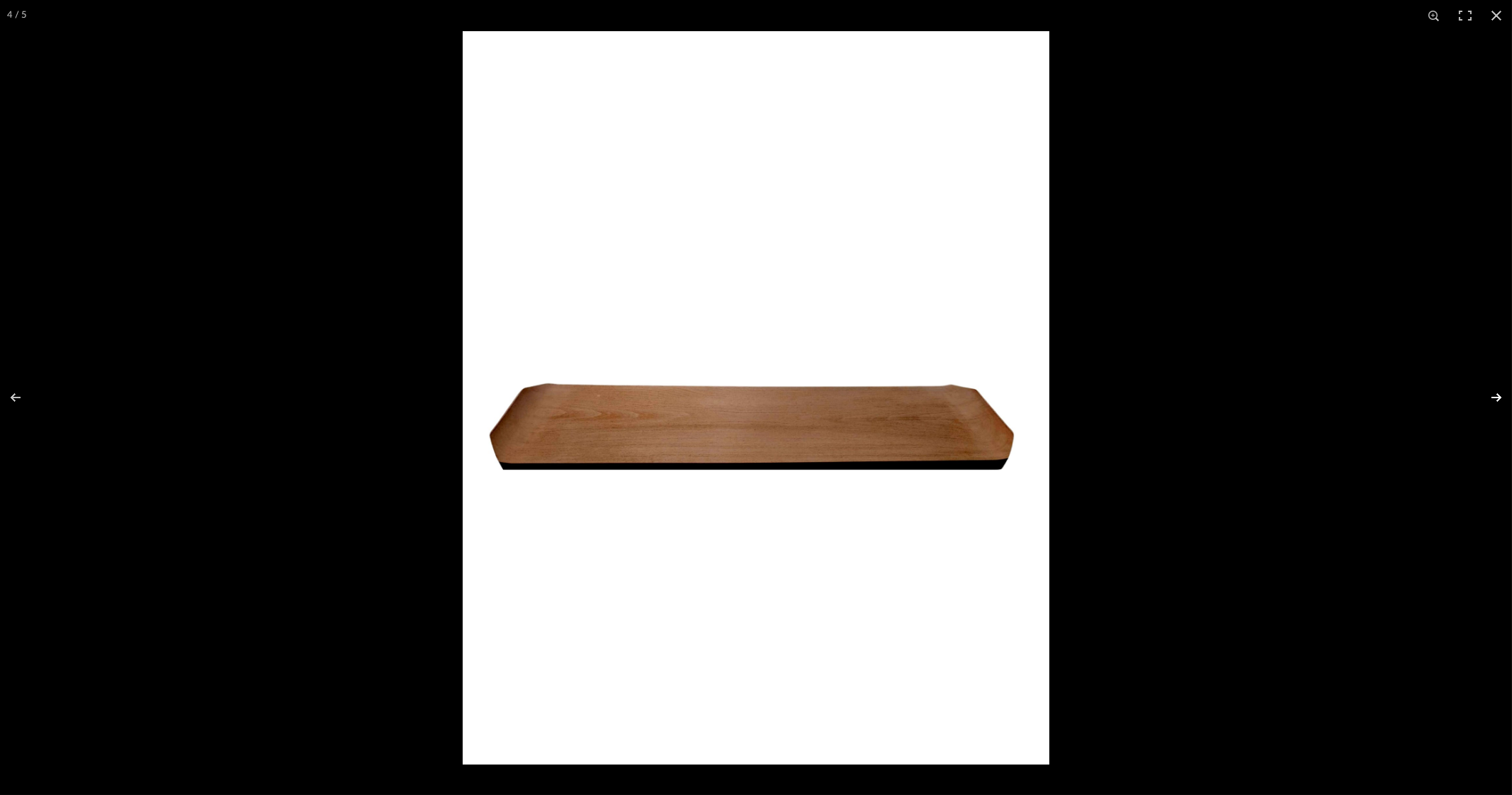
click at [1498, 398] on button at bounding box center [1487, 398] width 49 height 71
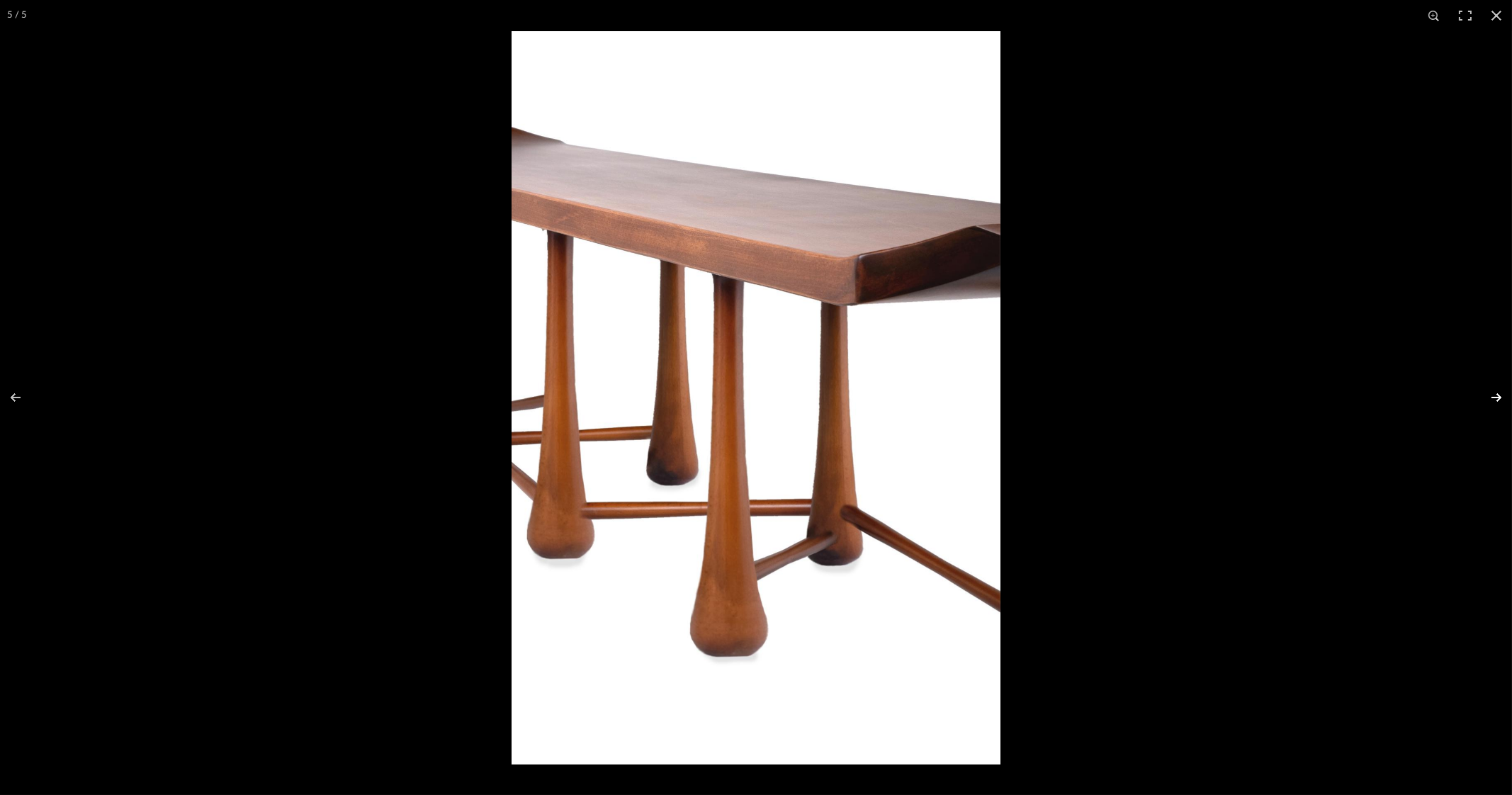
click at [1492, 398] on button at bounding box center [1487, 398] width 49 height 71
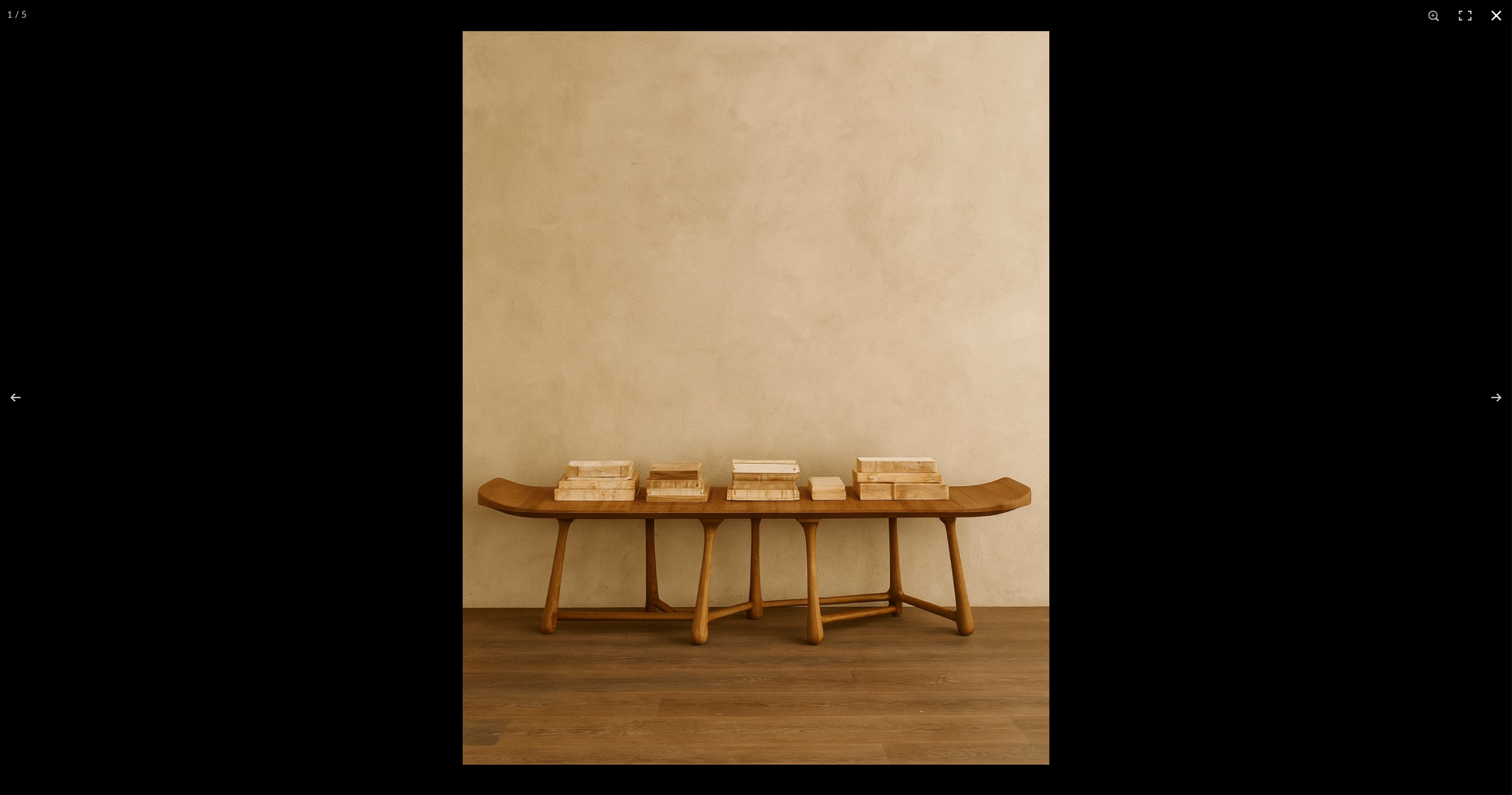
click at [1493, 10] on button at bounding box center [1495, 15] width 31 height 31
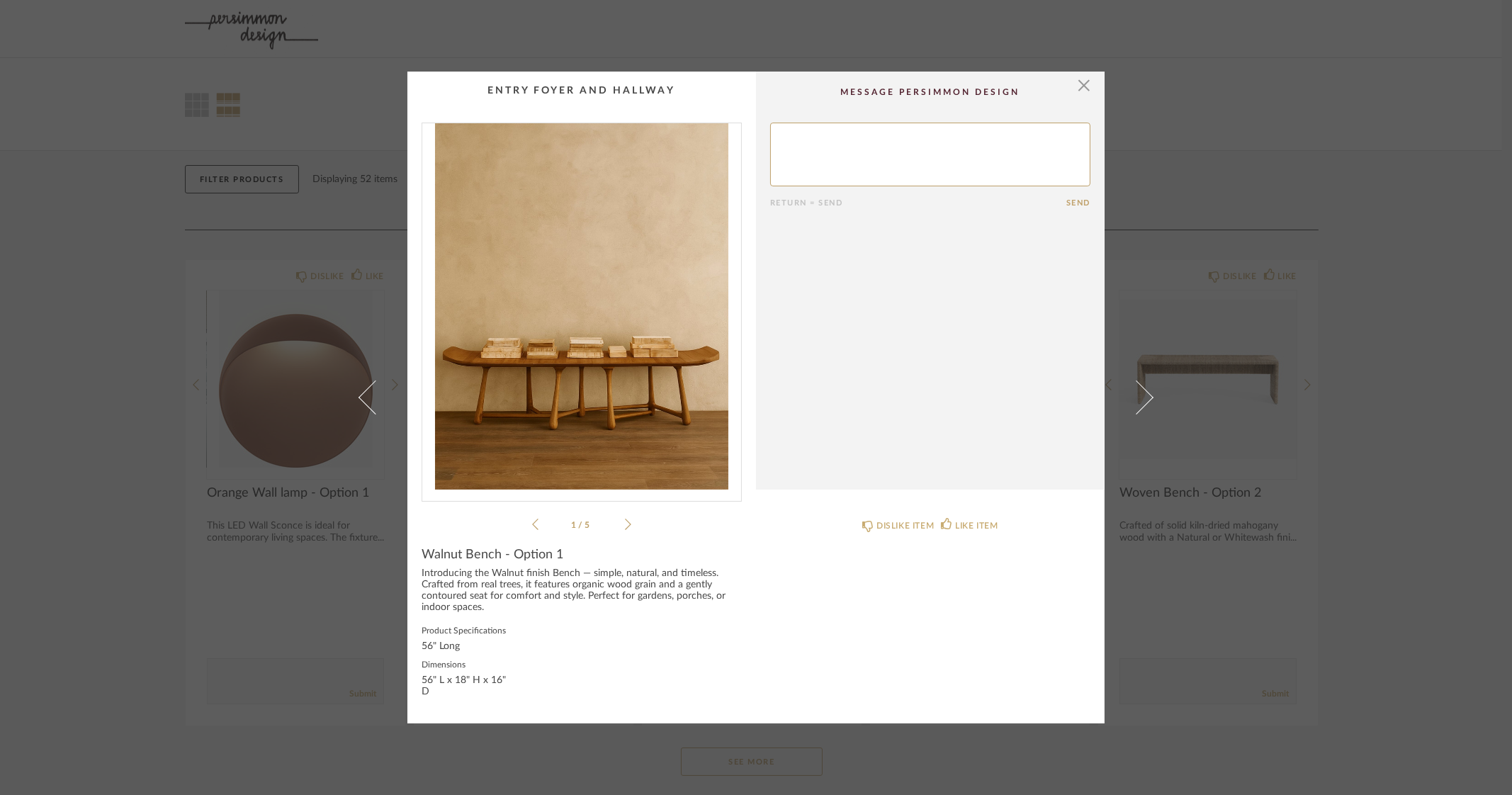
click at [1494, 256] on div "× 1 / 5 Return = Send Send Walnut Bench - Option 1 Introducing the Walnut finis…" at bounding box center [756, 397] width 1512 height 795
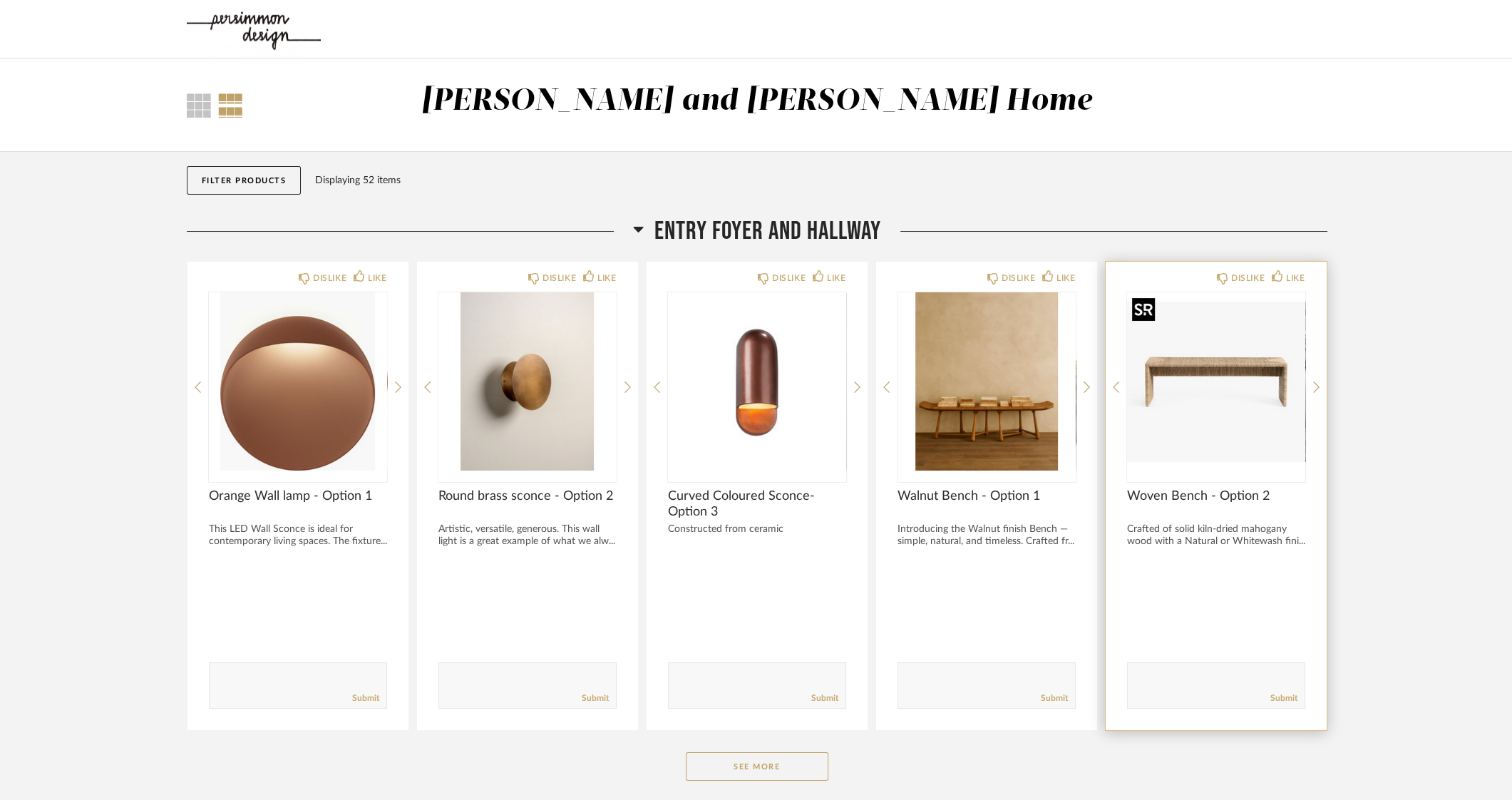
click at [1230, 350] on img "0" at bounding box center [1216, 382] width 178 height 178
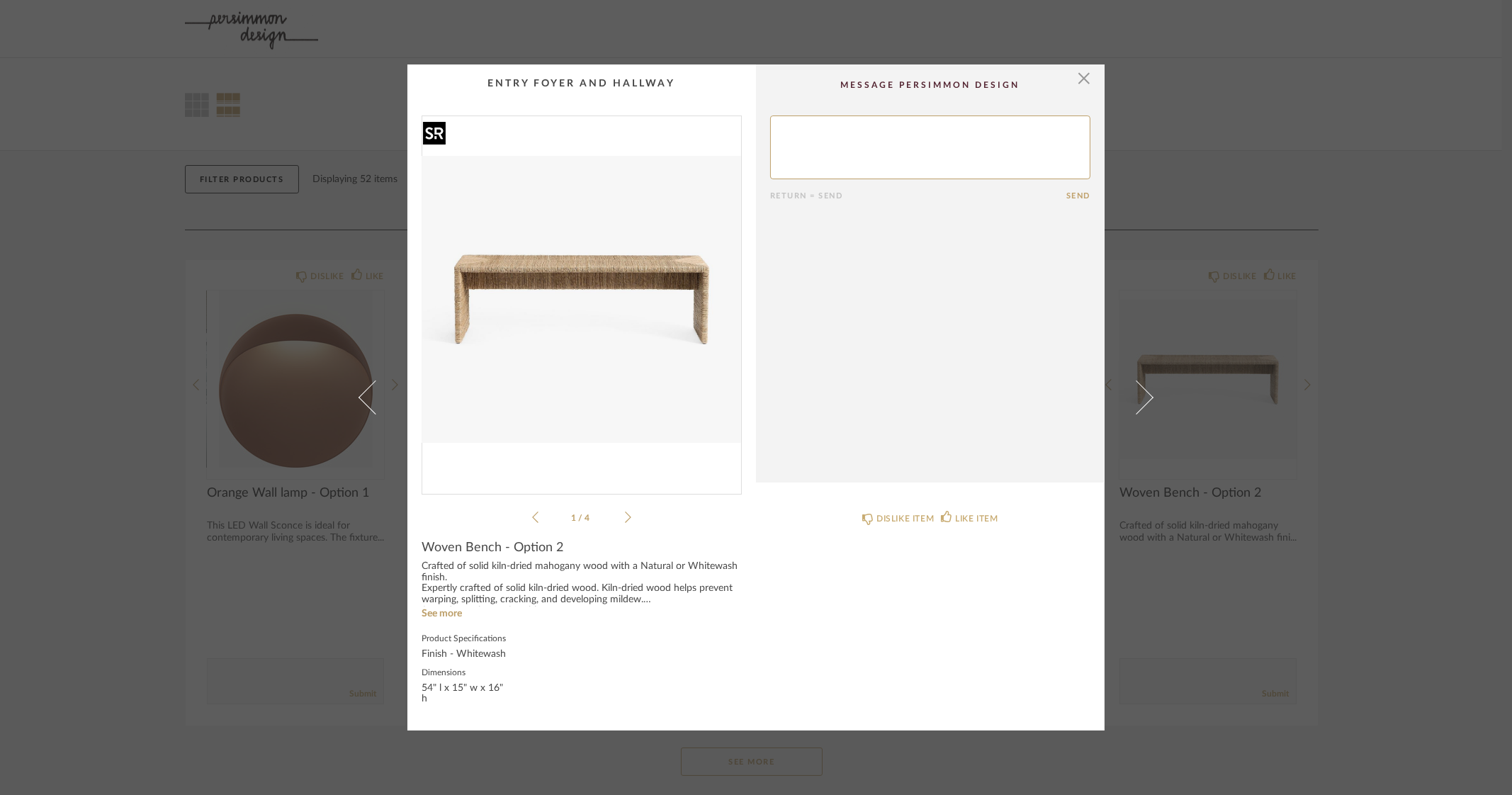
click at [566, 297] on img "0" at bounding box center [582, 299] width 319 height 366
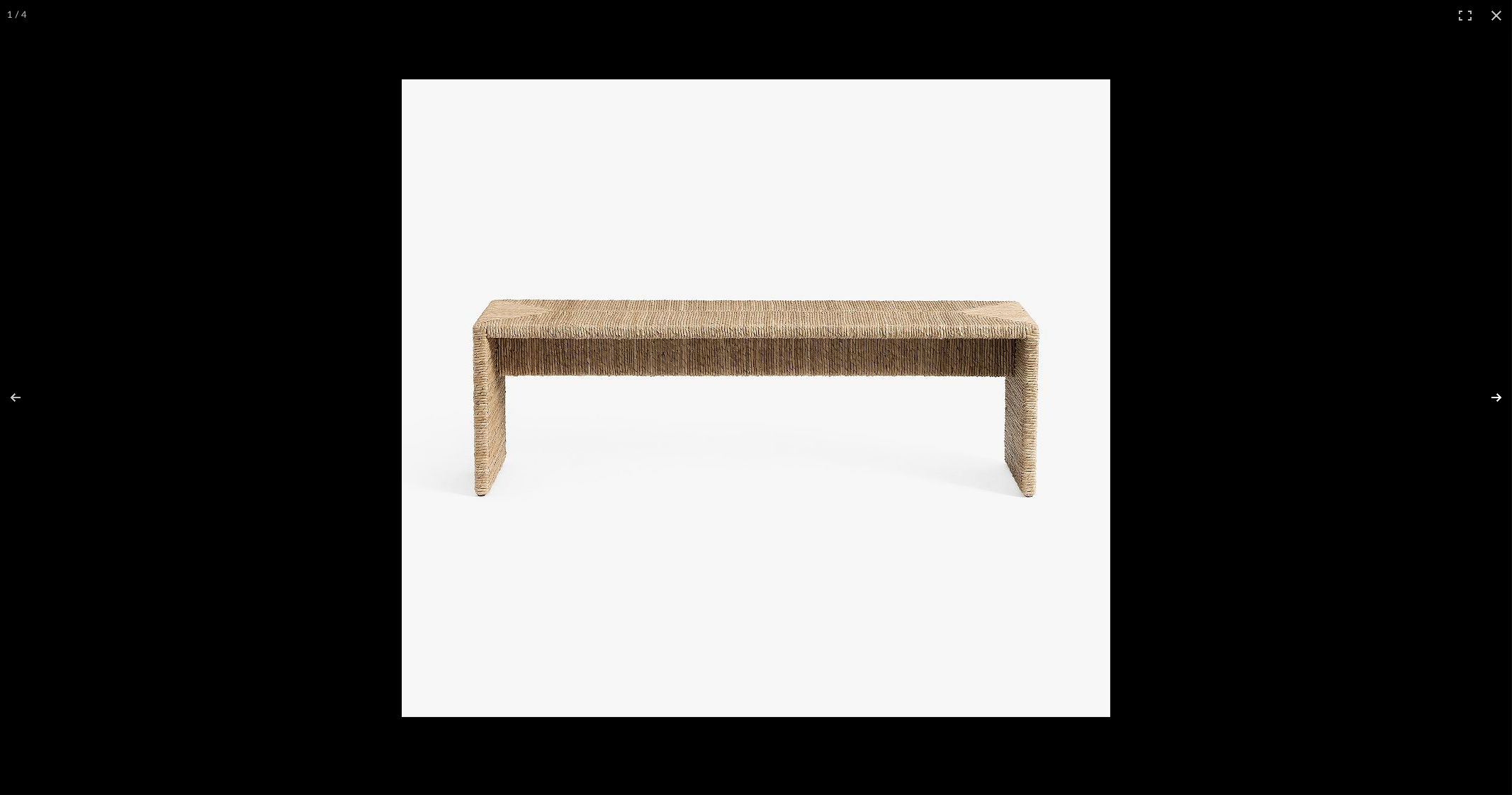
click at [1491, 399] on button at bounding box center [1487, 398] width 49 height 71
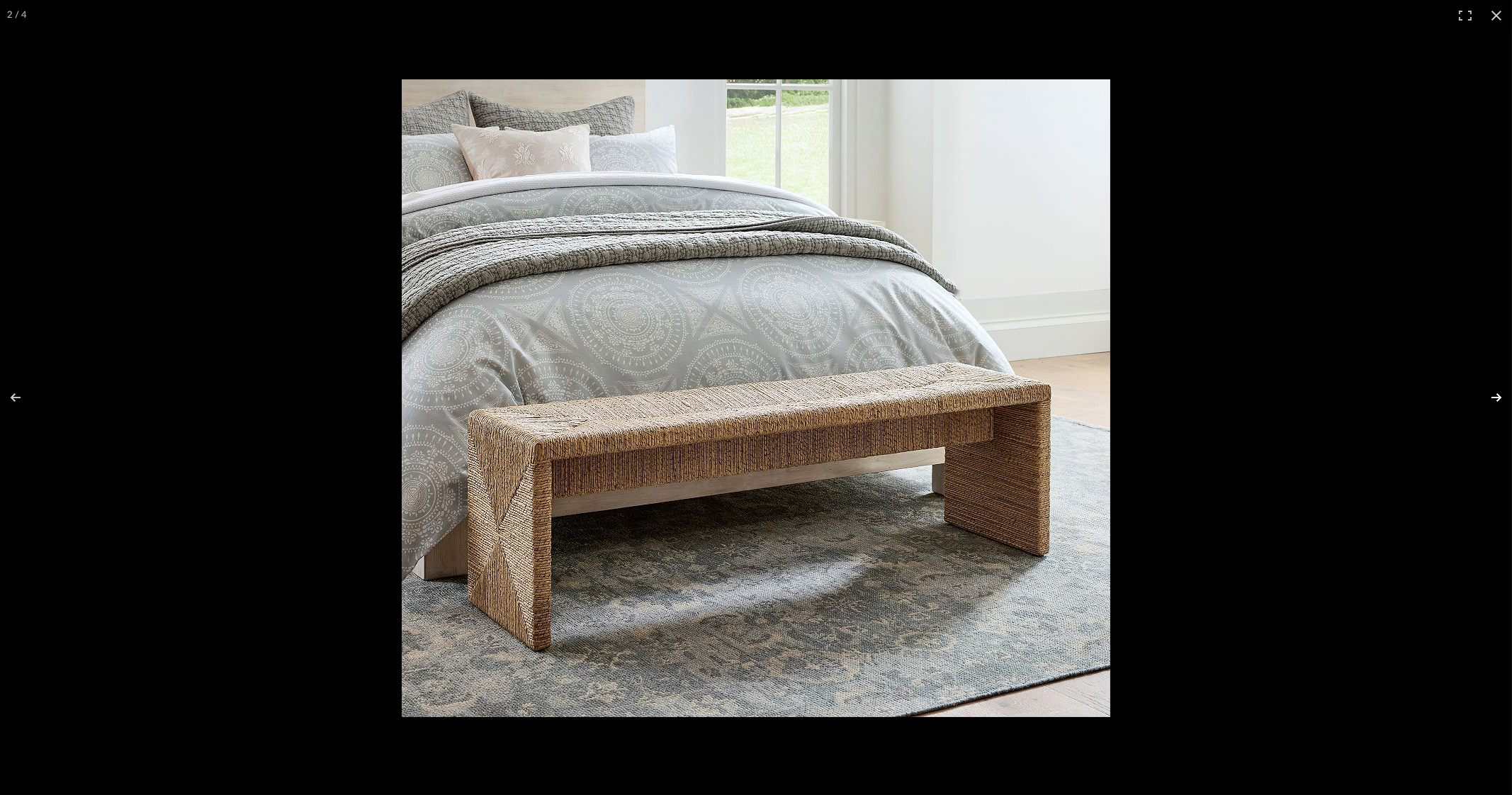
click at [1491, 399] on button at bounding box center [1487, 398] width 49 height 71
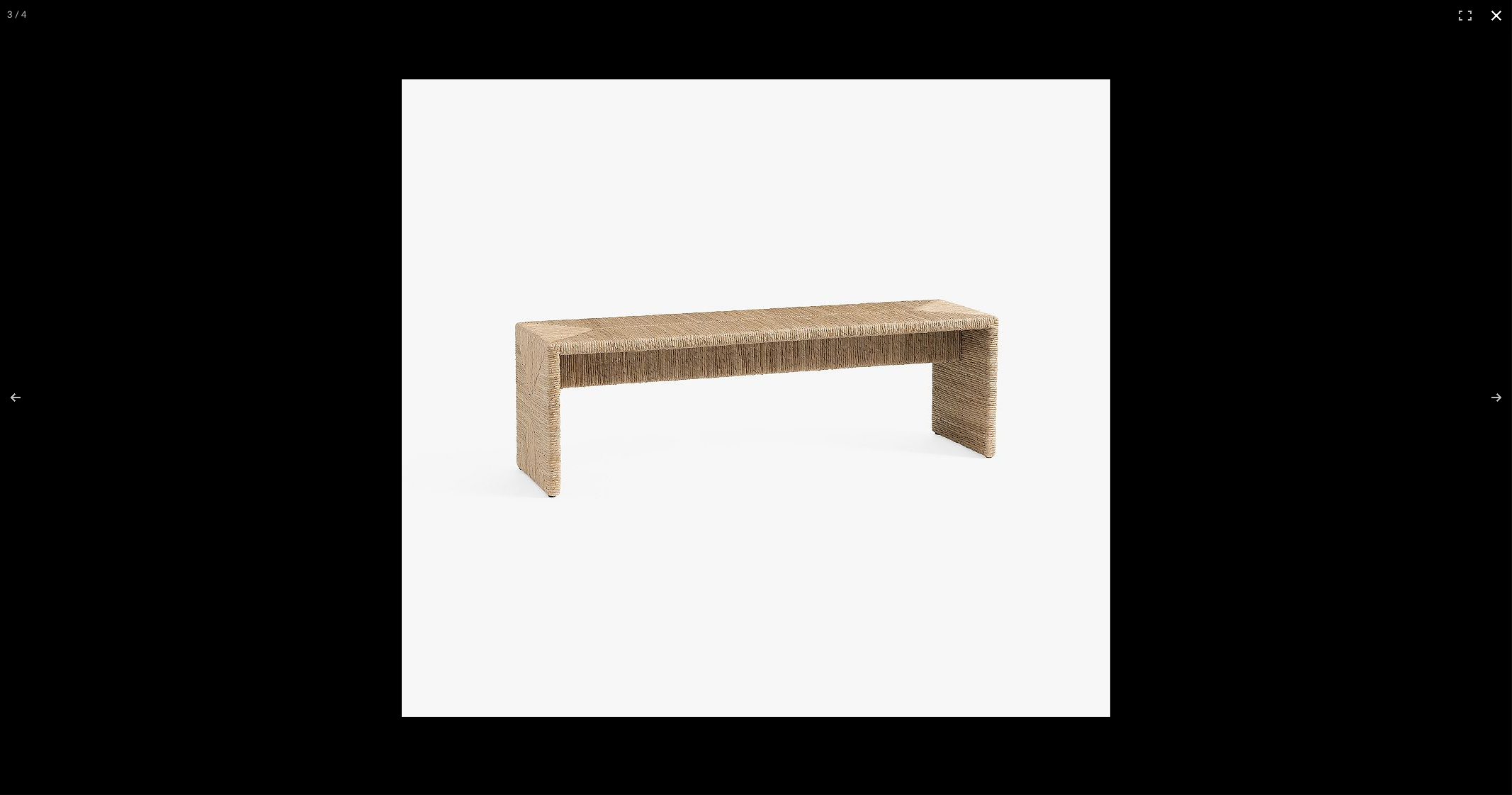
click at [1500, 16] on button at bounding box center [1495, 15] width 31 height 31
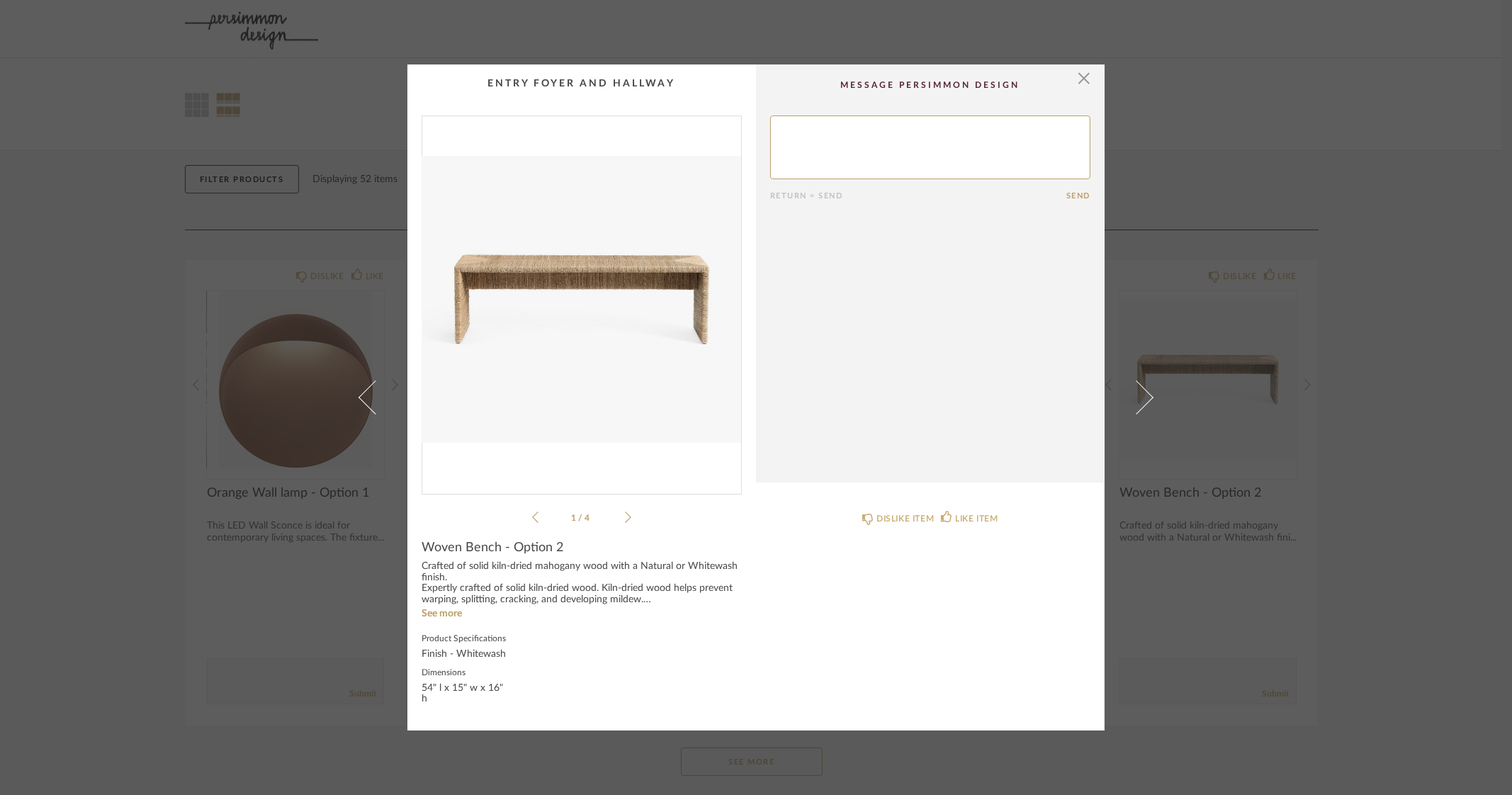
click at [1456, 301] on div "× 1 / 4 Return = Send Send Woven Bench - Option 2 Crafted of solid kiln-dried m…" at bounding box center [756, 397] width 1512 height 795
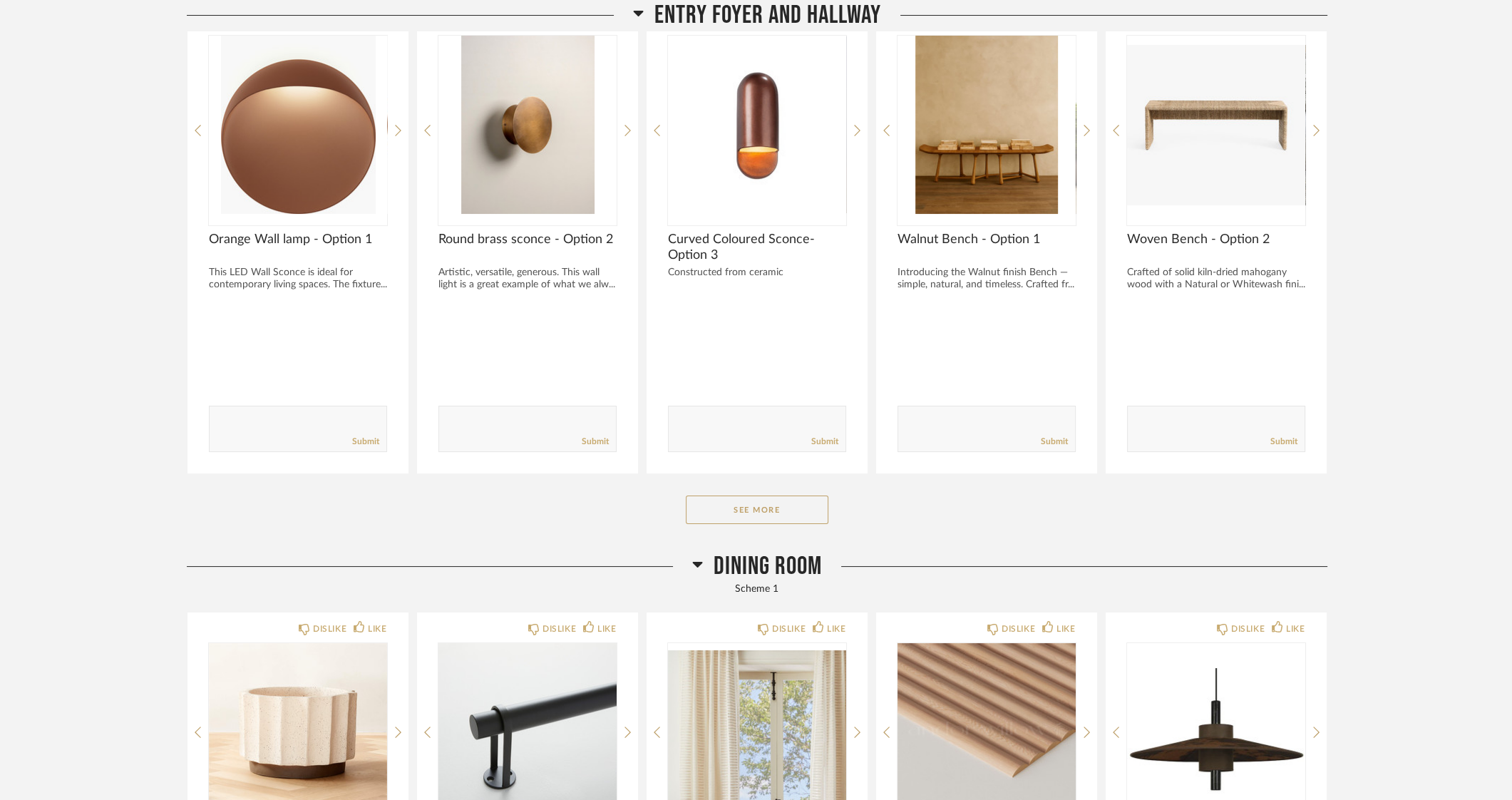
scroll to position [267, 0]
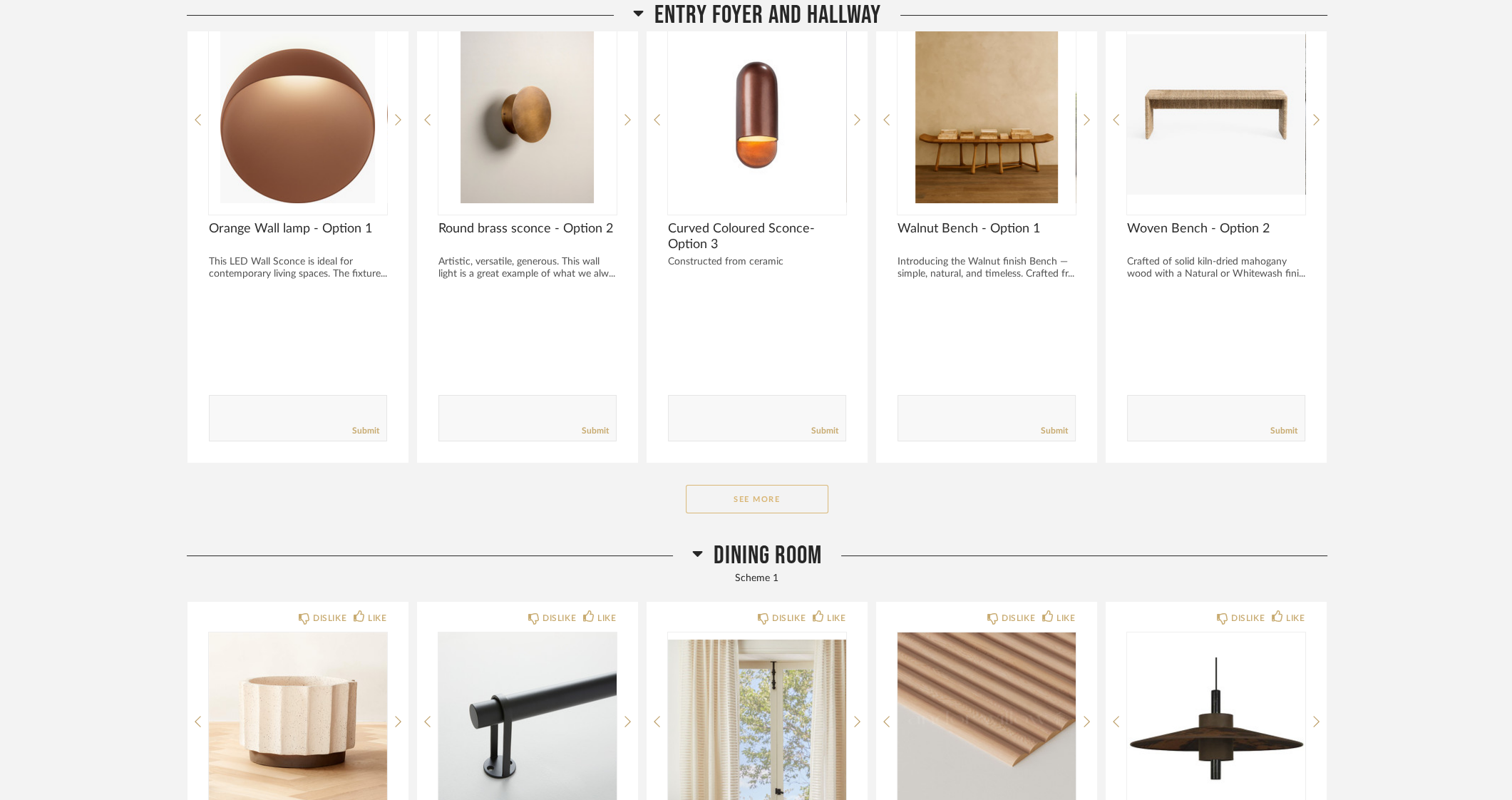
click at [735, 508] on button "See More" at bounding box center [757, 499] width 142 height 29
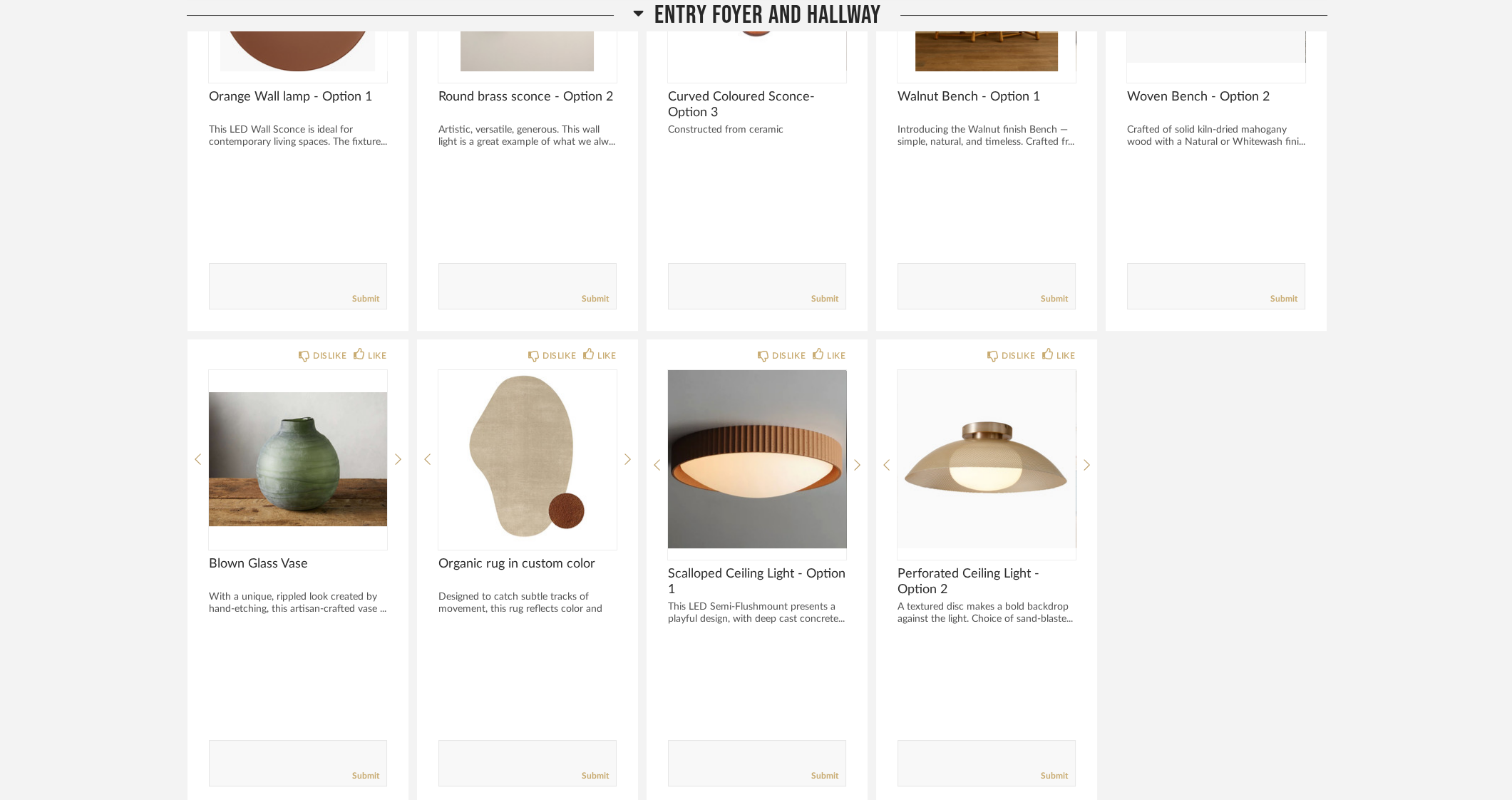
scroll to position [445, 0]
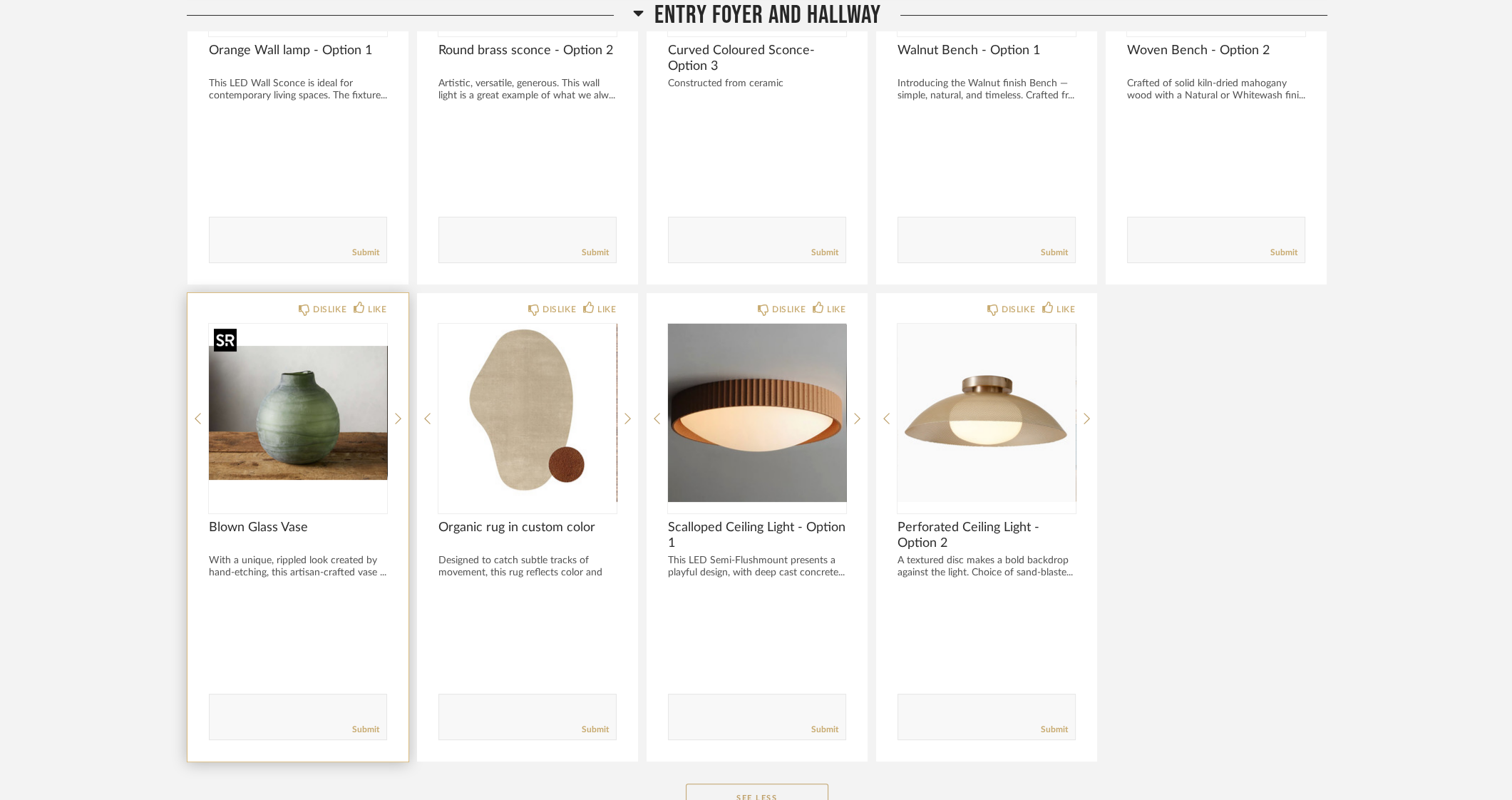
click at [296, 413] on img "0" at bounding box center [298, 412] width 178 height 178
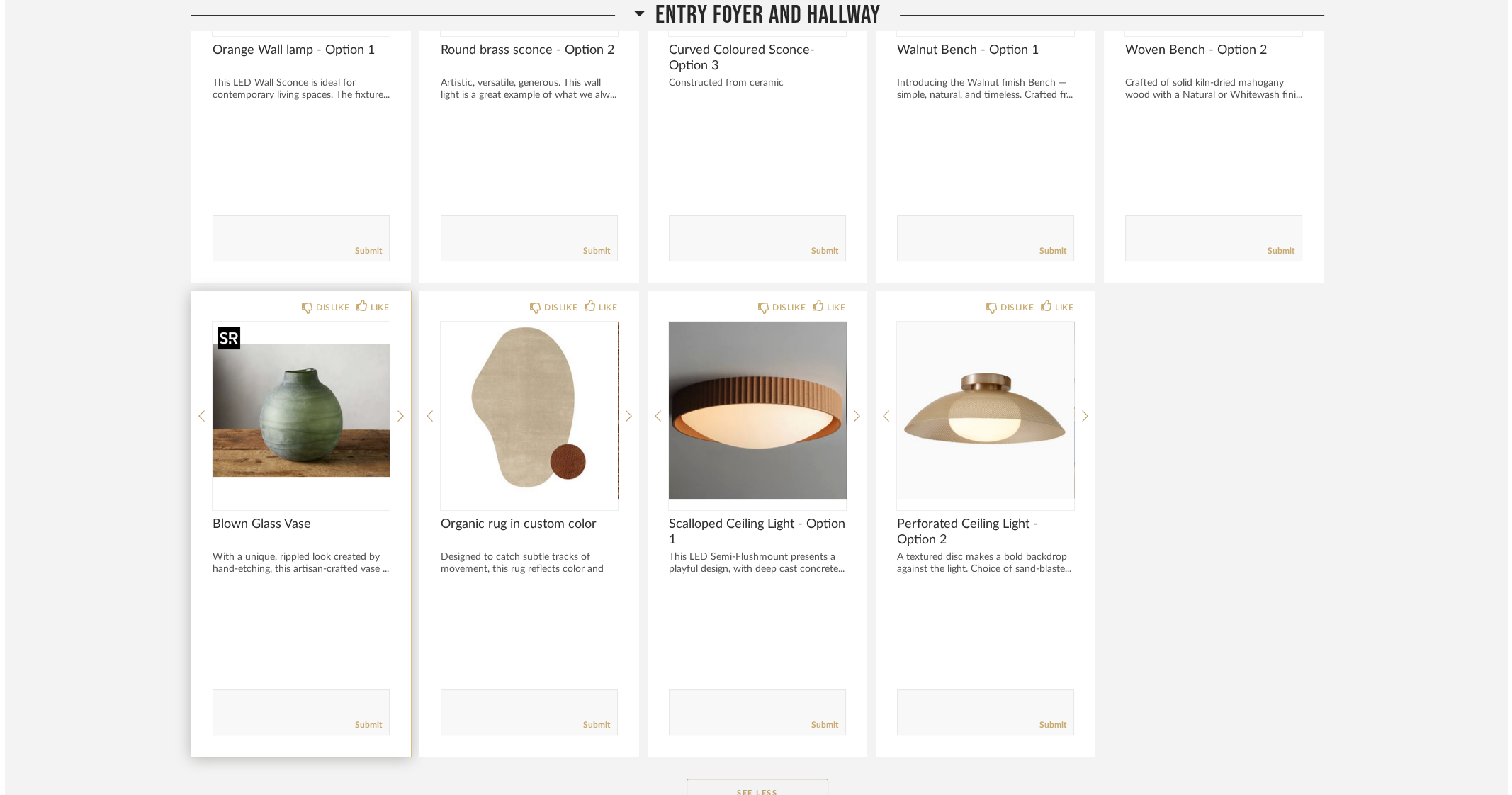
scroll to position [0, 0]
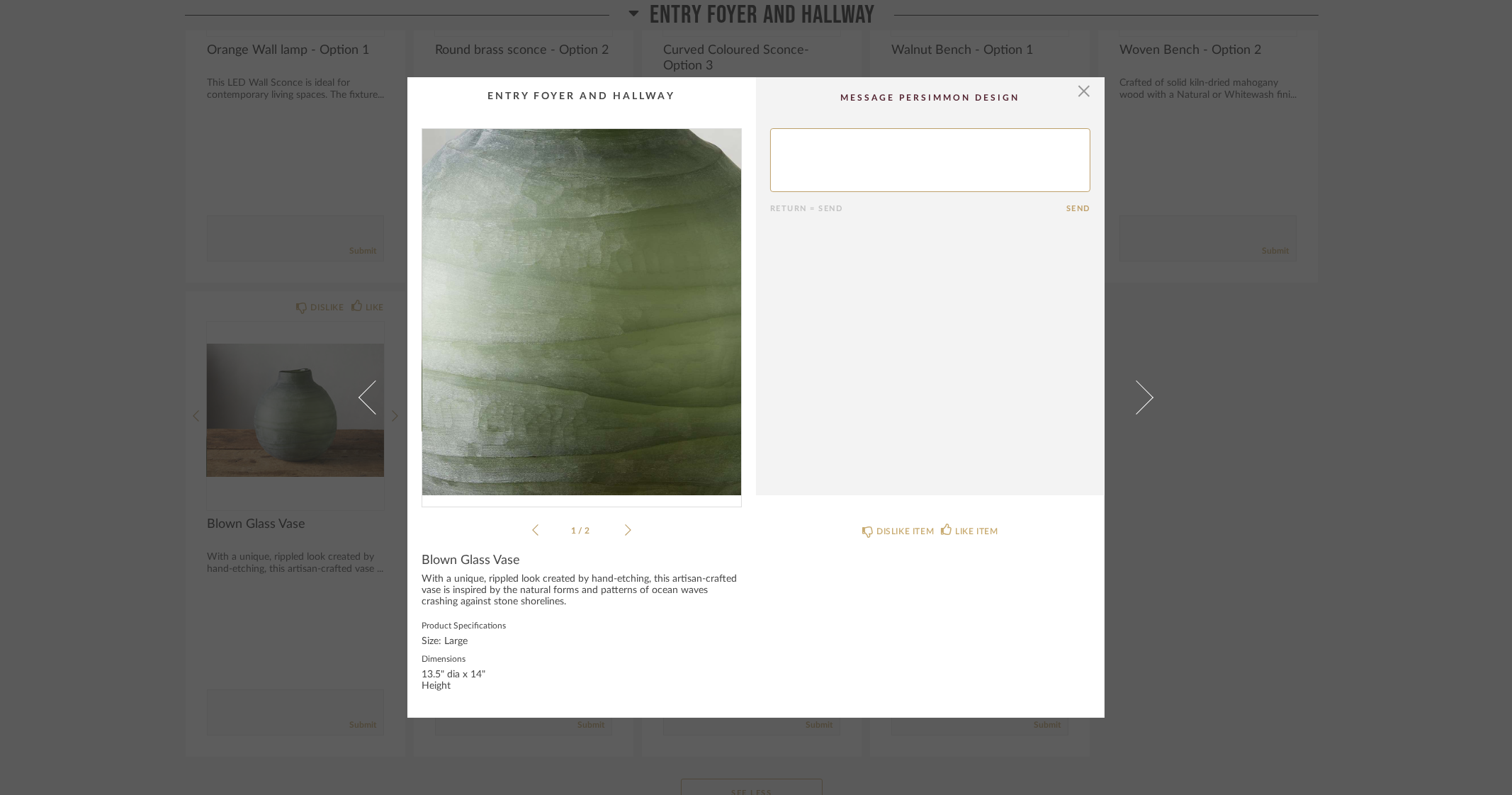
click at [578, 325] on img "0" at bounding box center [582, 312] width 319 height 366
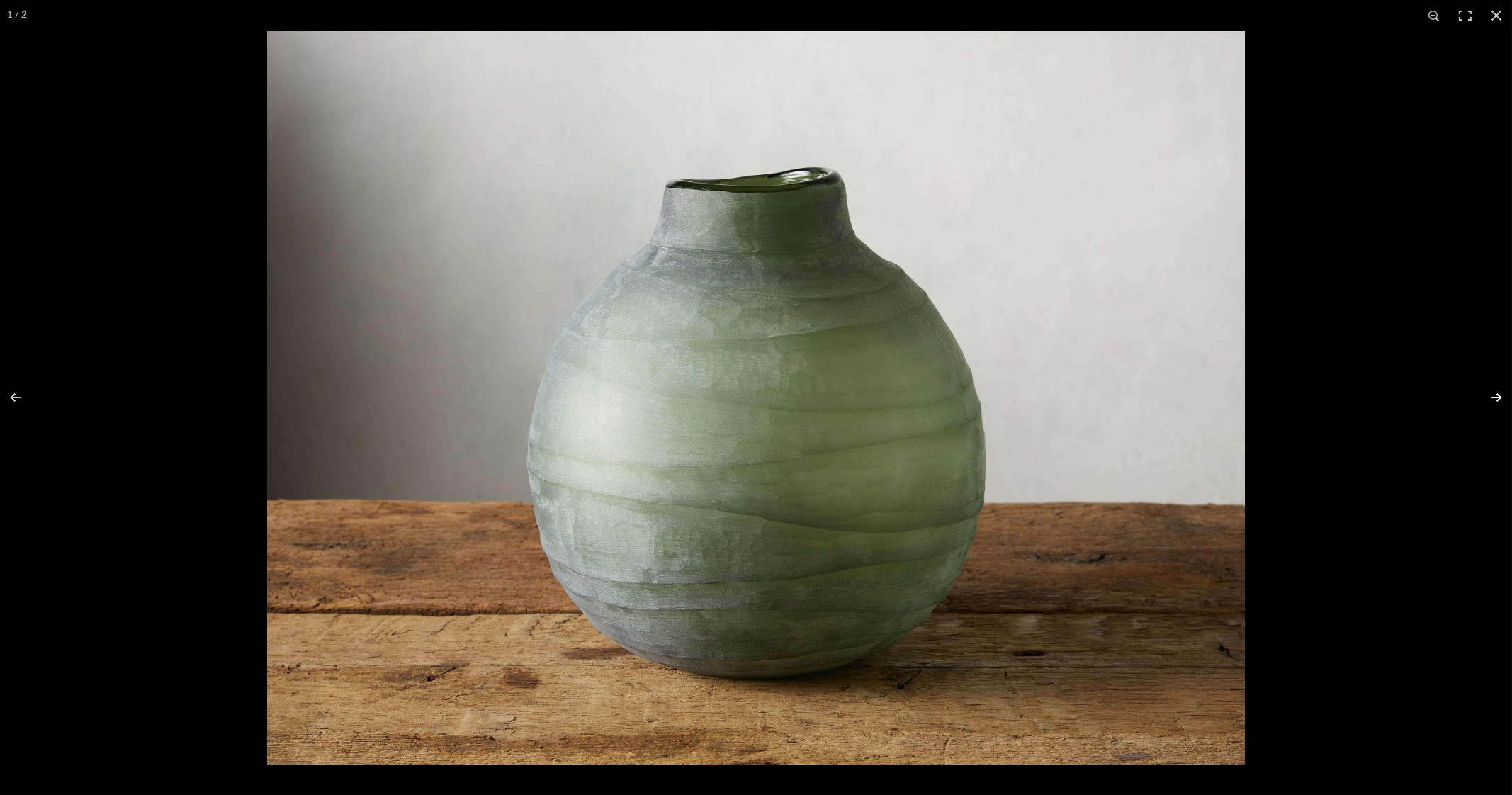
click at [1494, 396] on button at bounding box center [1487, 398] width 49 height 71
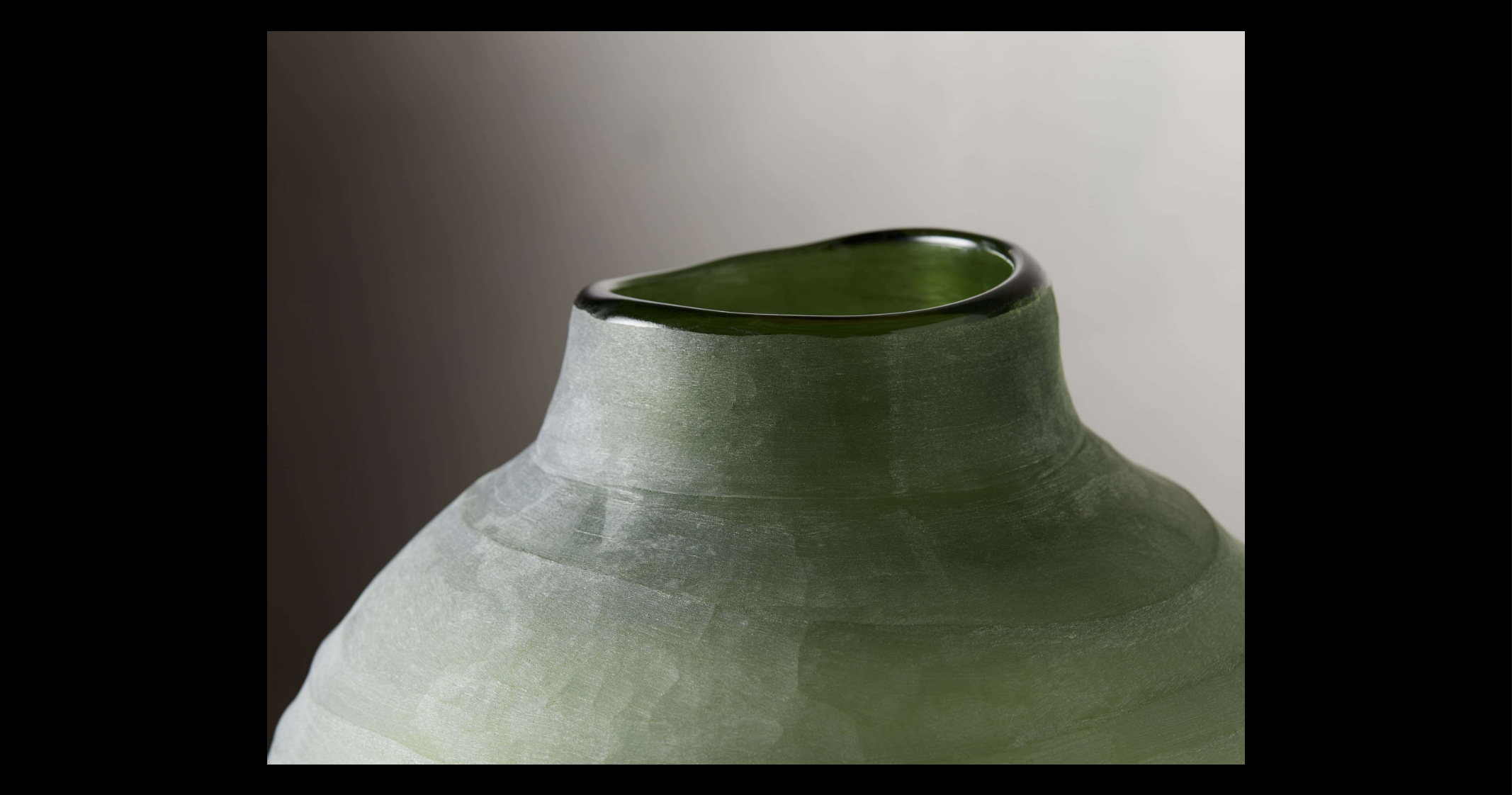
click at [1494, 396] on button at bounding box center [1487, 398] width 49 height 71
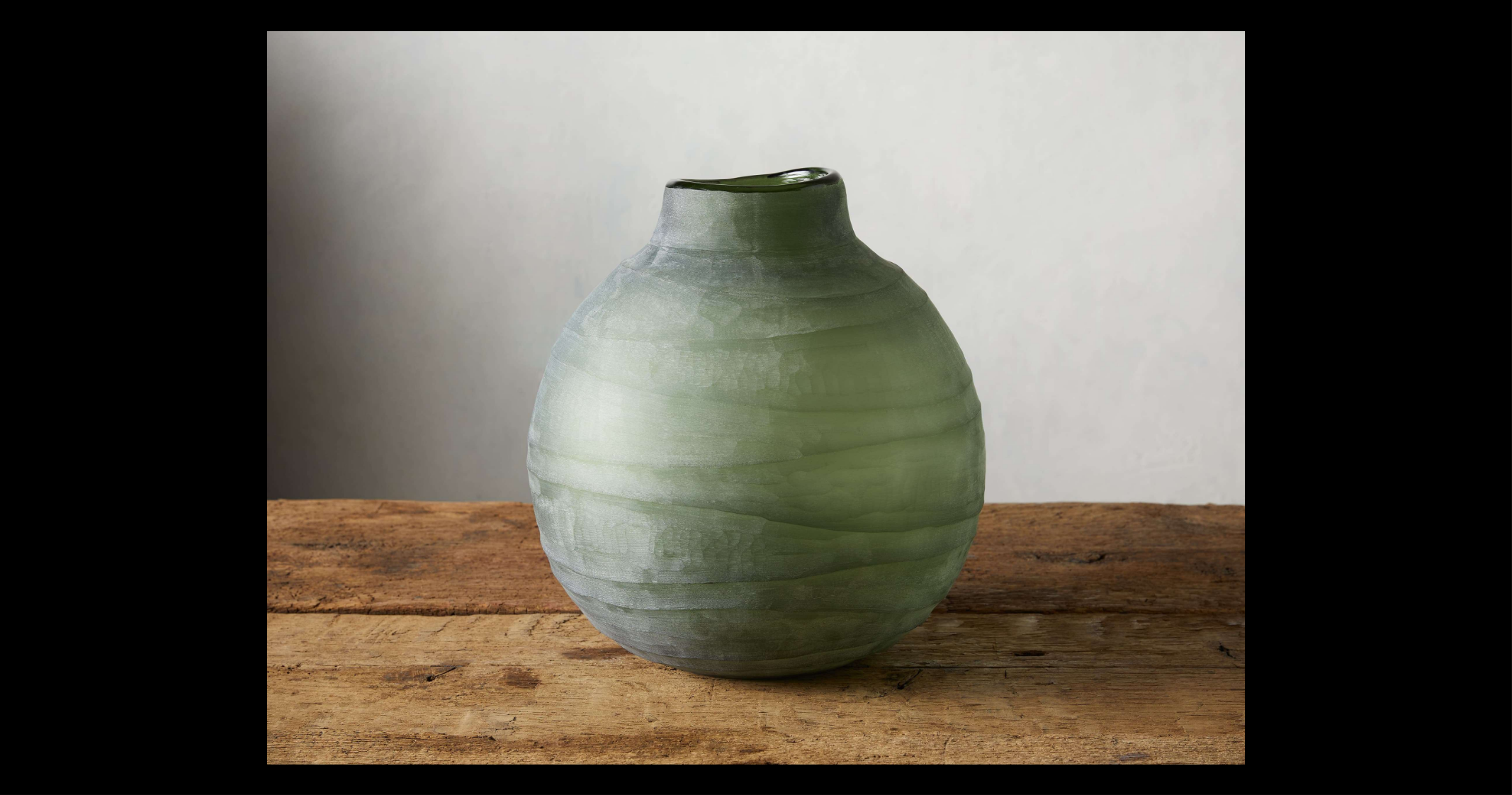
click at [1494, 396] on button at bounding box center [1487, 398] width 49 height 71
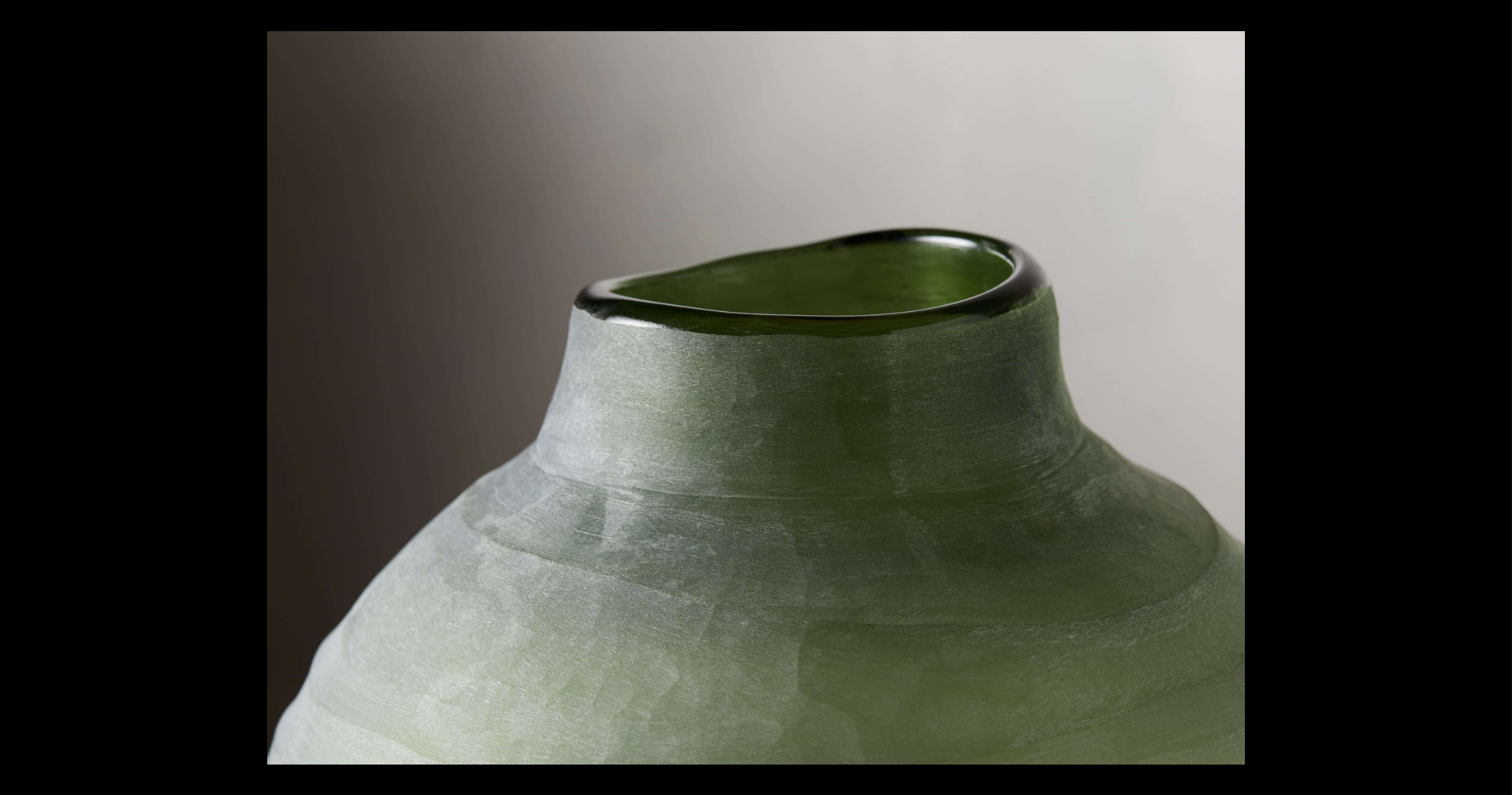
click at [1494, 396] on button at bounding box center [1487, 398] width 49 height 71
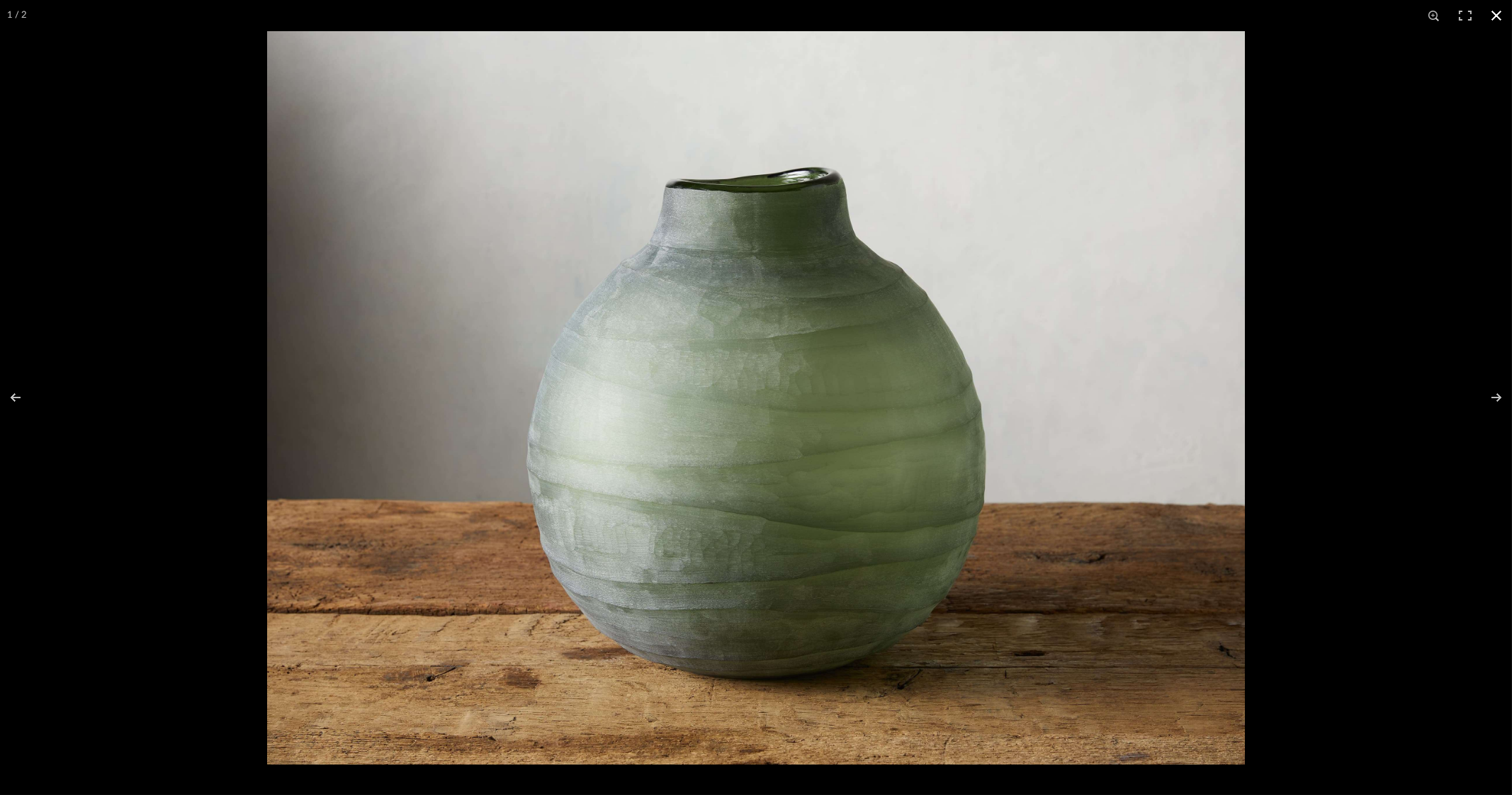
click at [1496, 9] on button at bounding box center [1495, 15] width 31 height 31
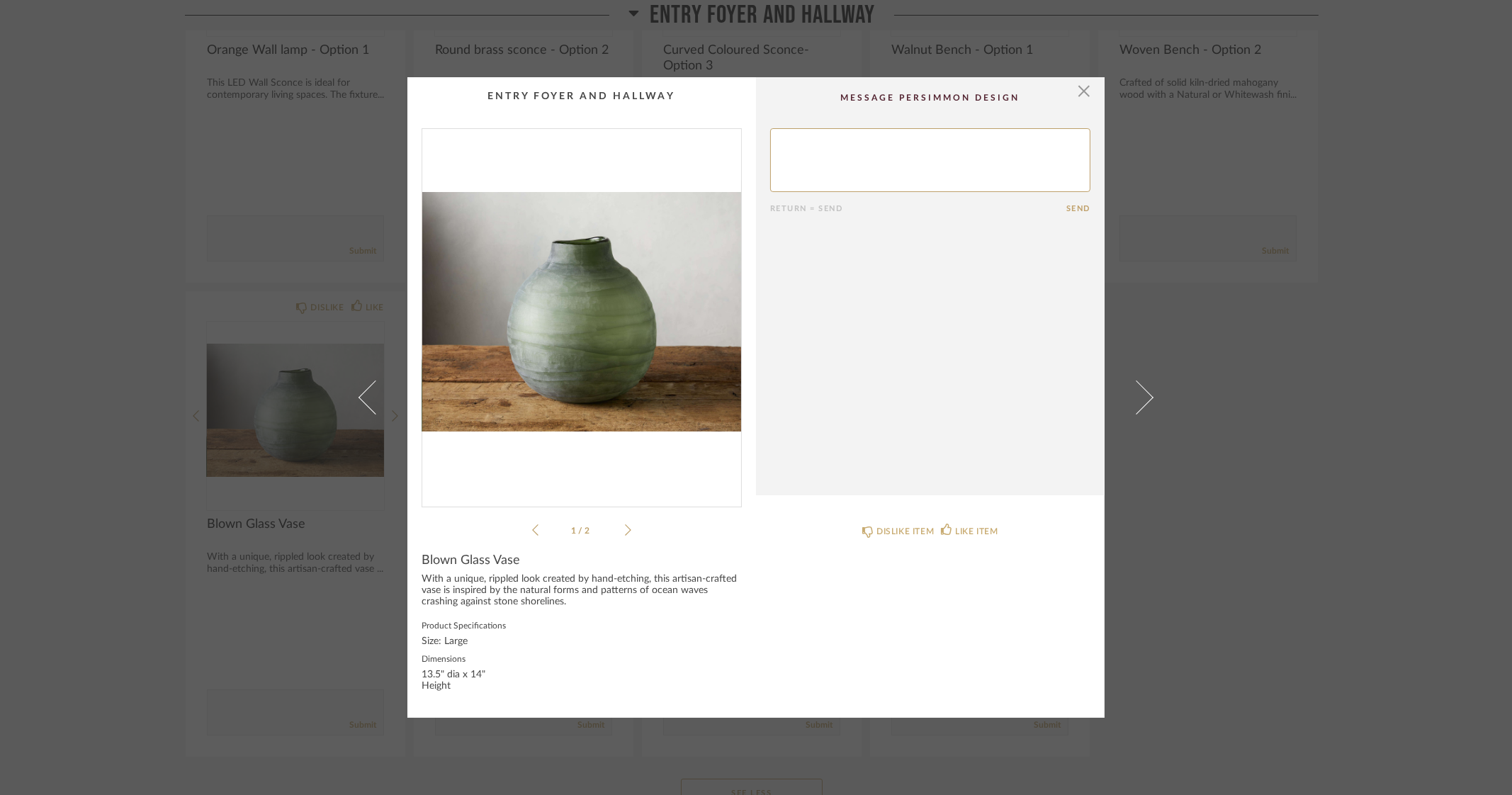
click at [1432, 424] on div "× 1 / 2 Return = Send Send Blown Glass Vase With a unique, rippled look created…" at bounding box center [756, 397] width 1512 height 795
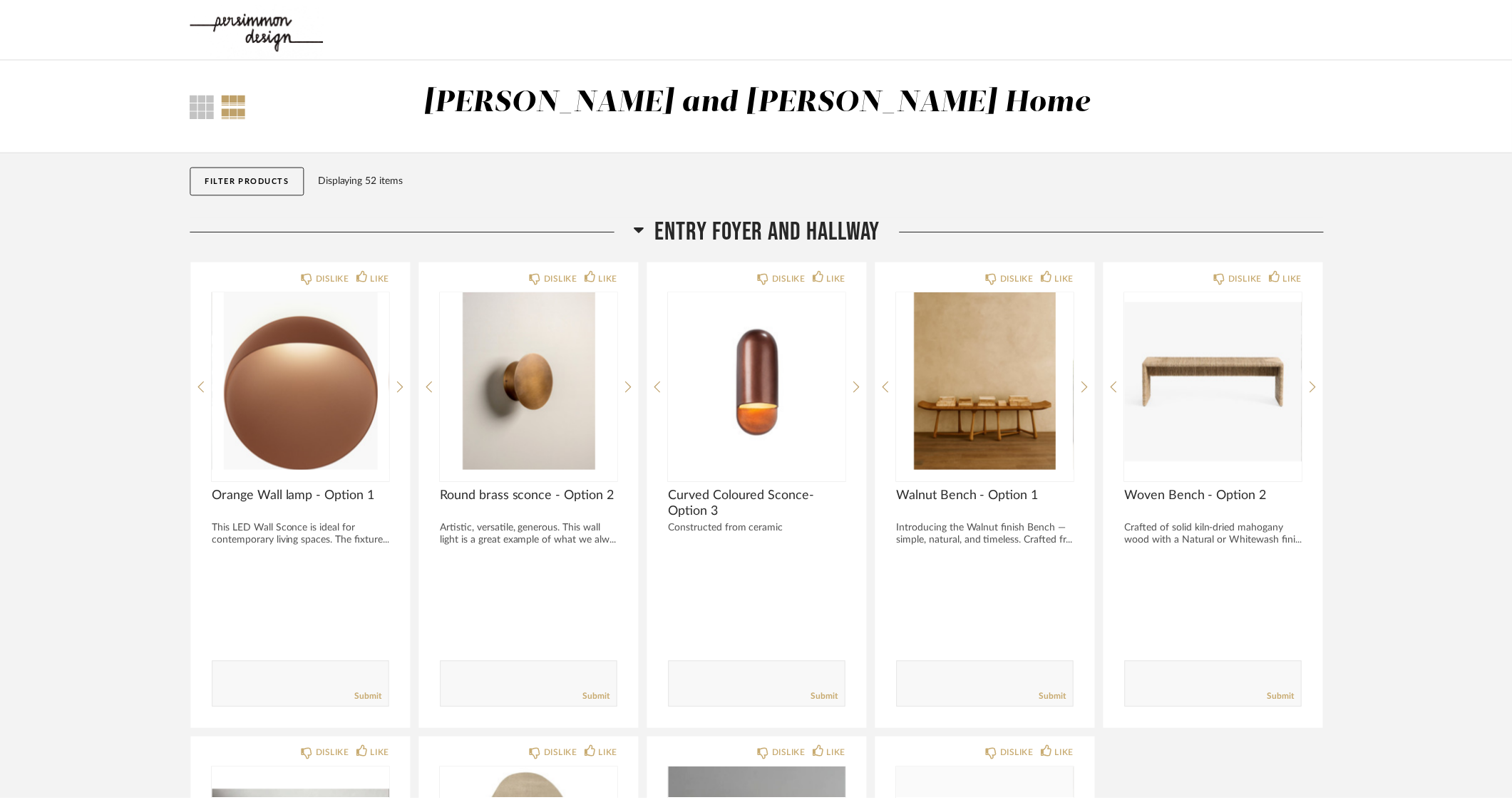
scroll to position [445, 0]
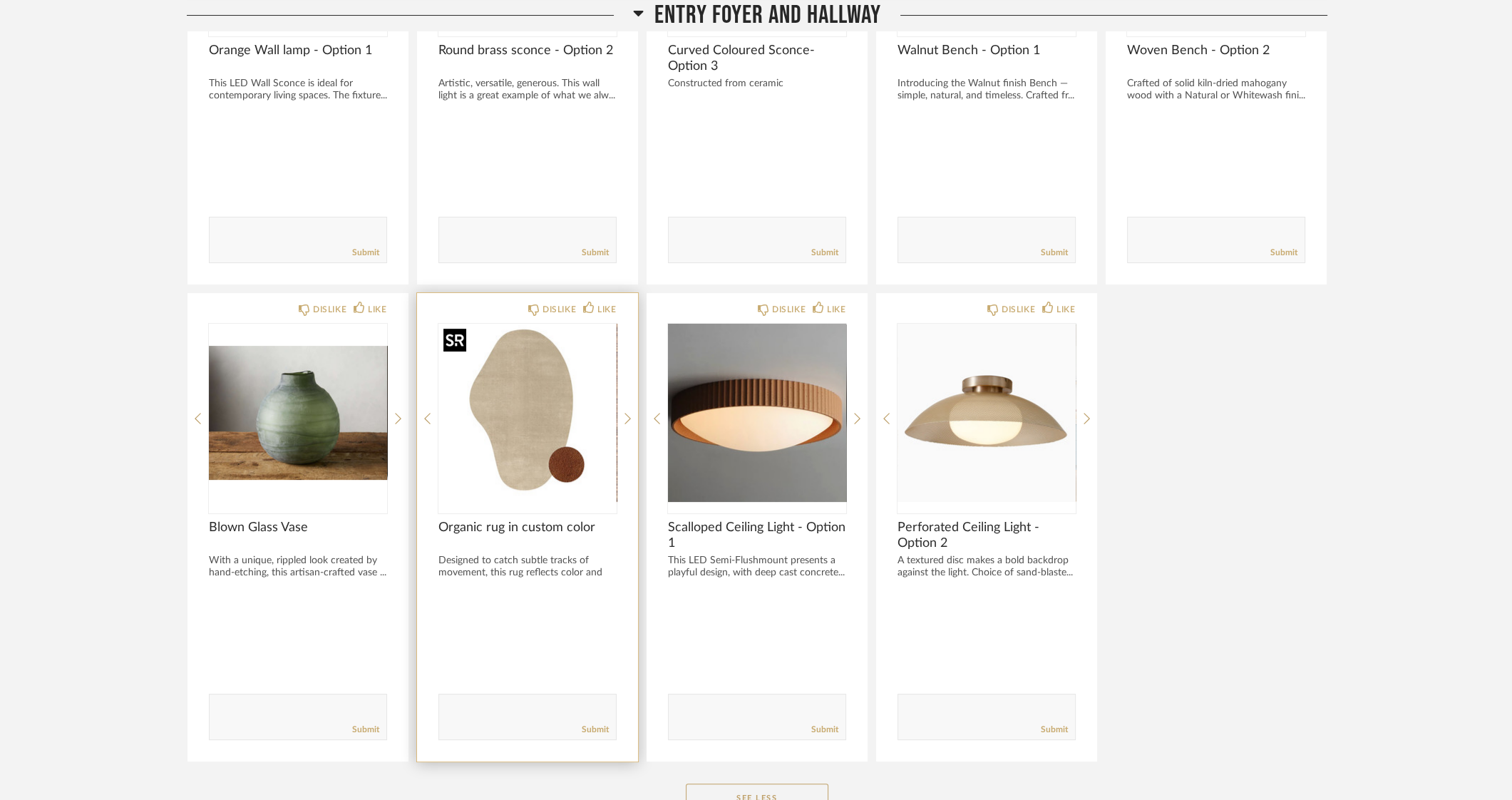
click at [526, 396] on img "0" at bounding box center [527, 412] width 178 height 178
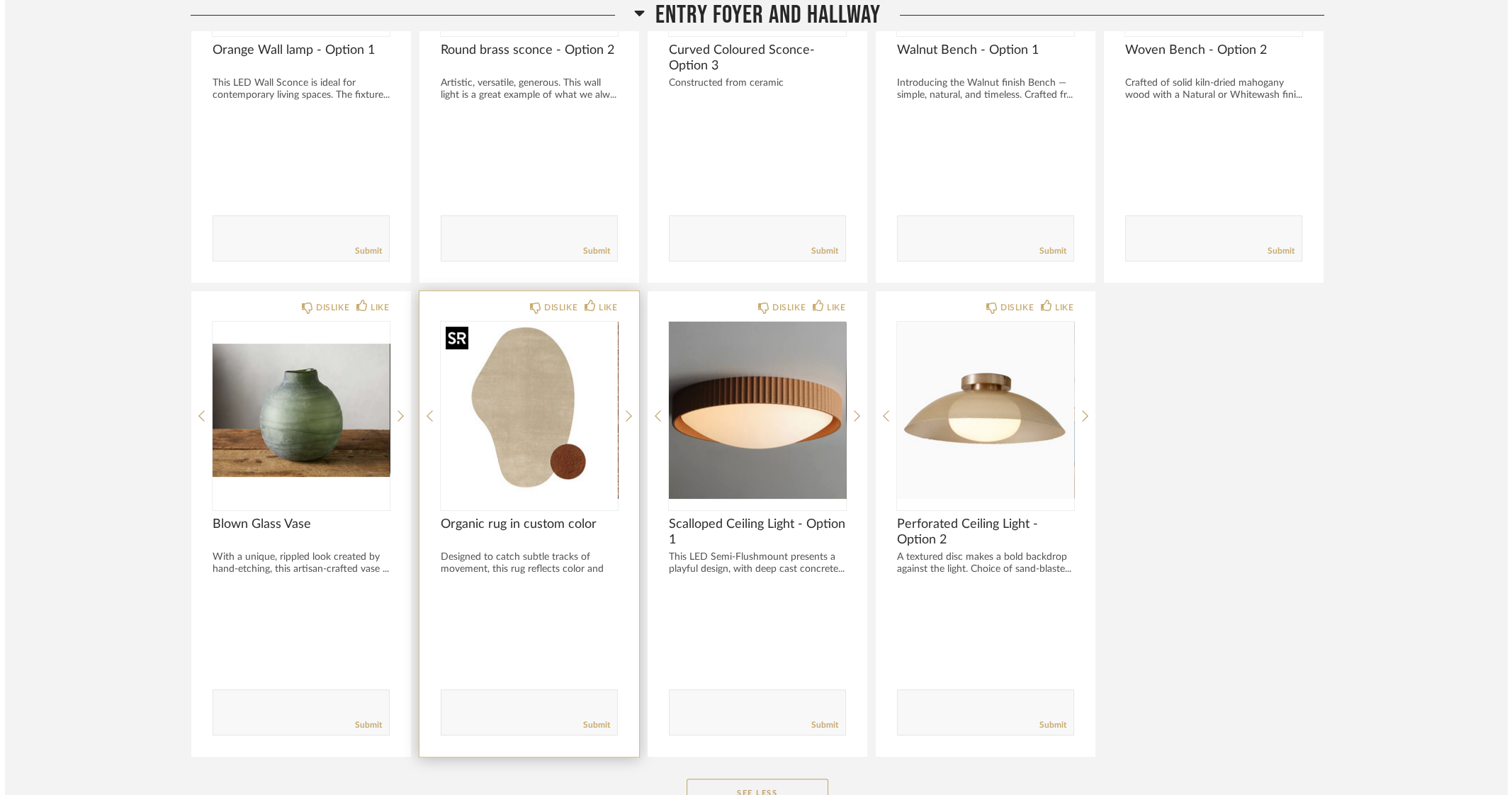
scroll to position [0, 0]
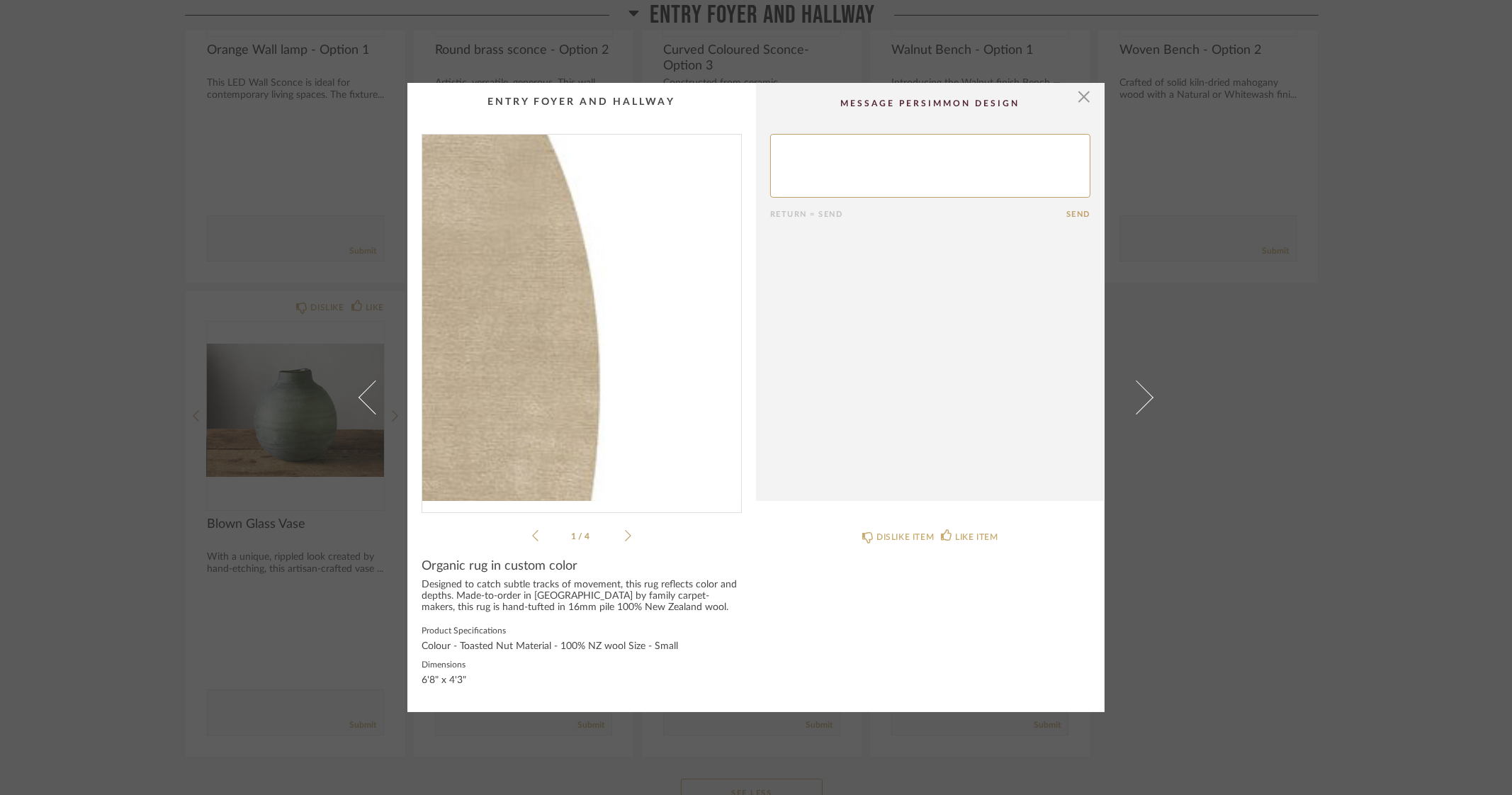
click at [664, 270] on img "0" at bounding box center [582, 318] width 319 height 366
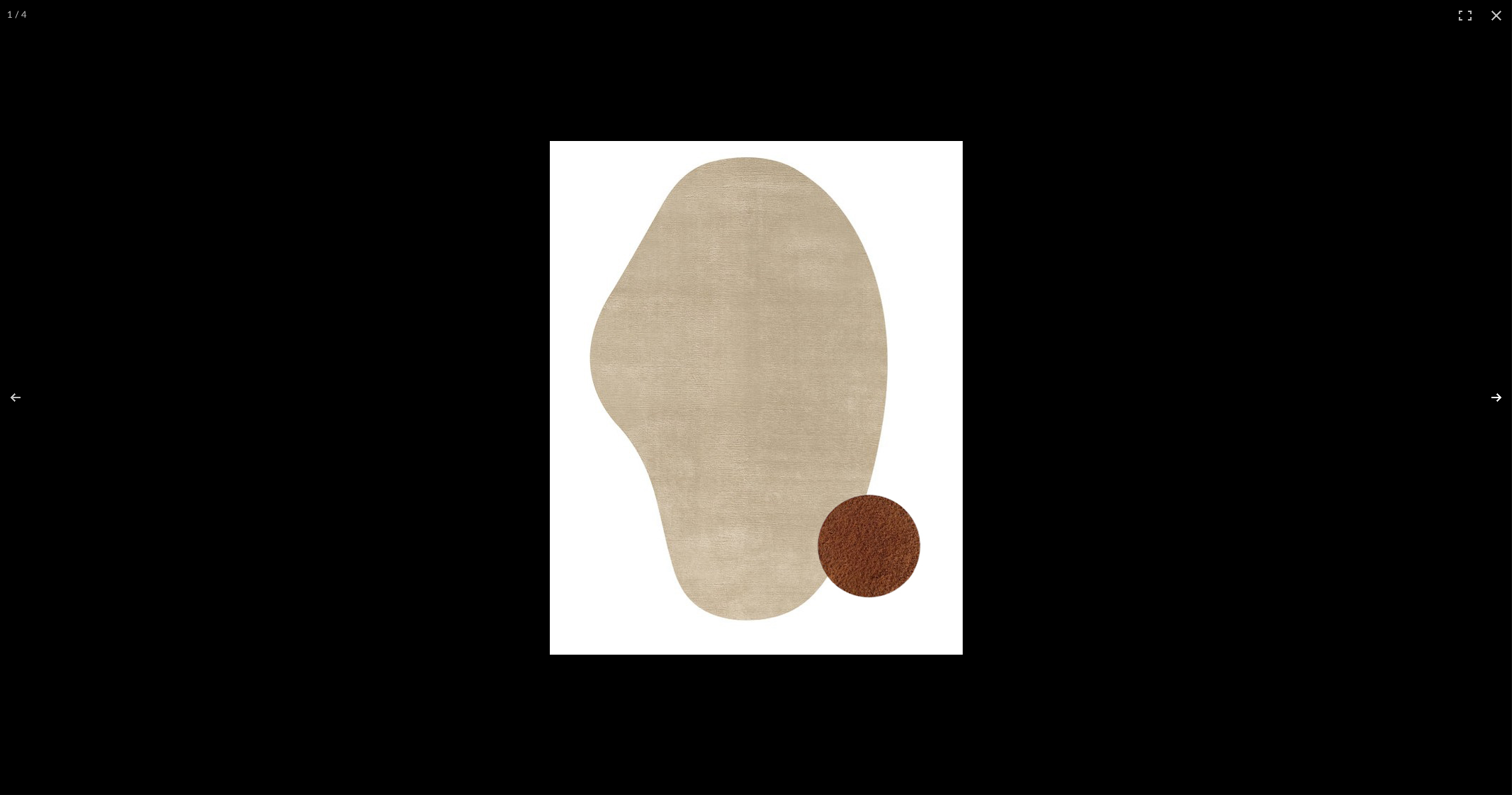
click at [1494, 389] on button at bounding box center [1487, 398] width 49 height 71
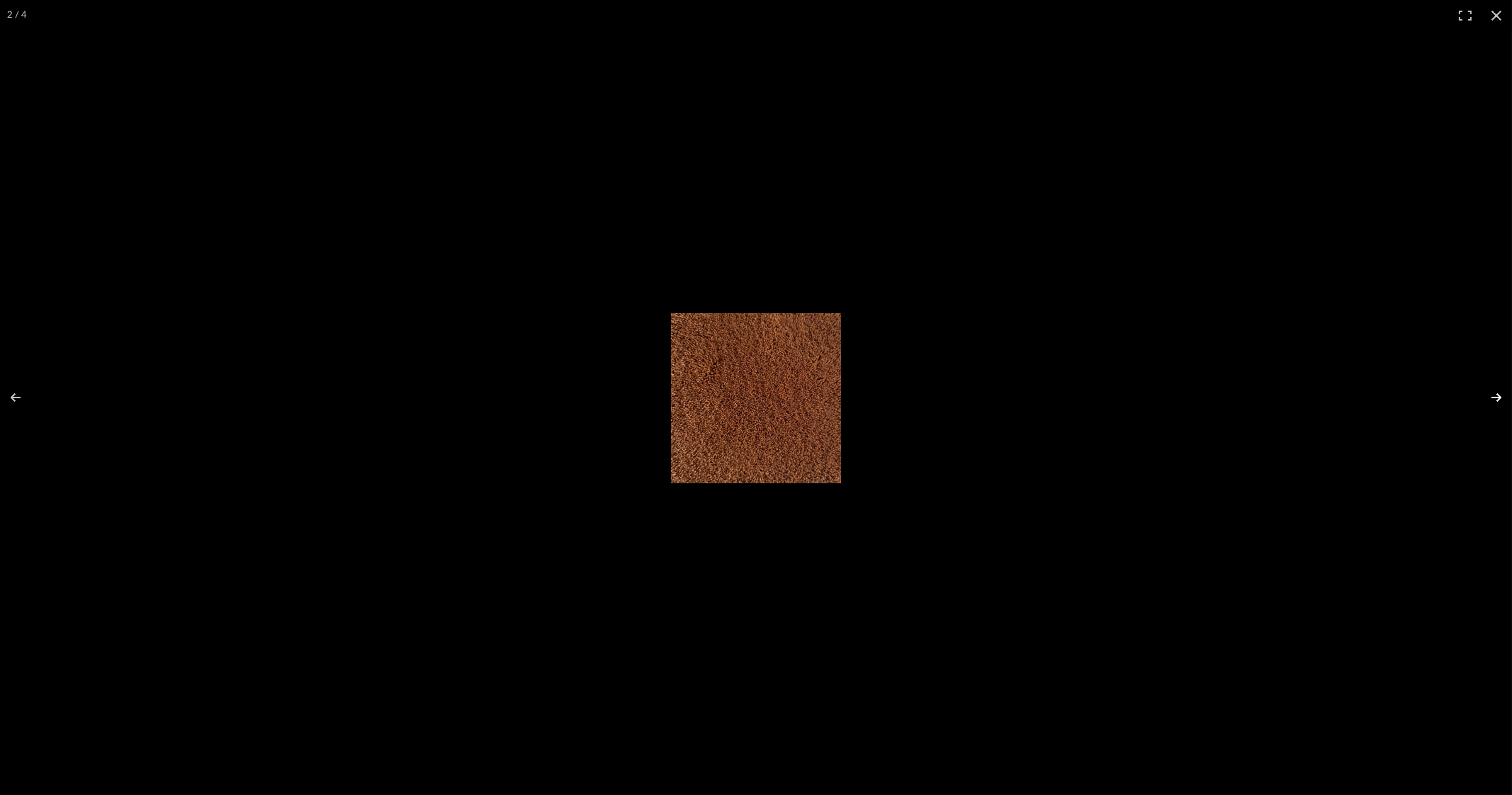
click at [1494, 389] on button at bounding box center [1487, 398] width 49 height 71
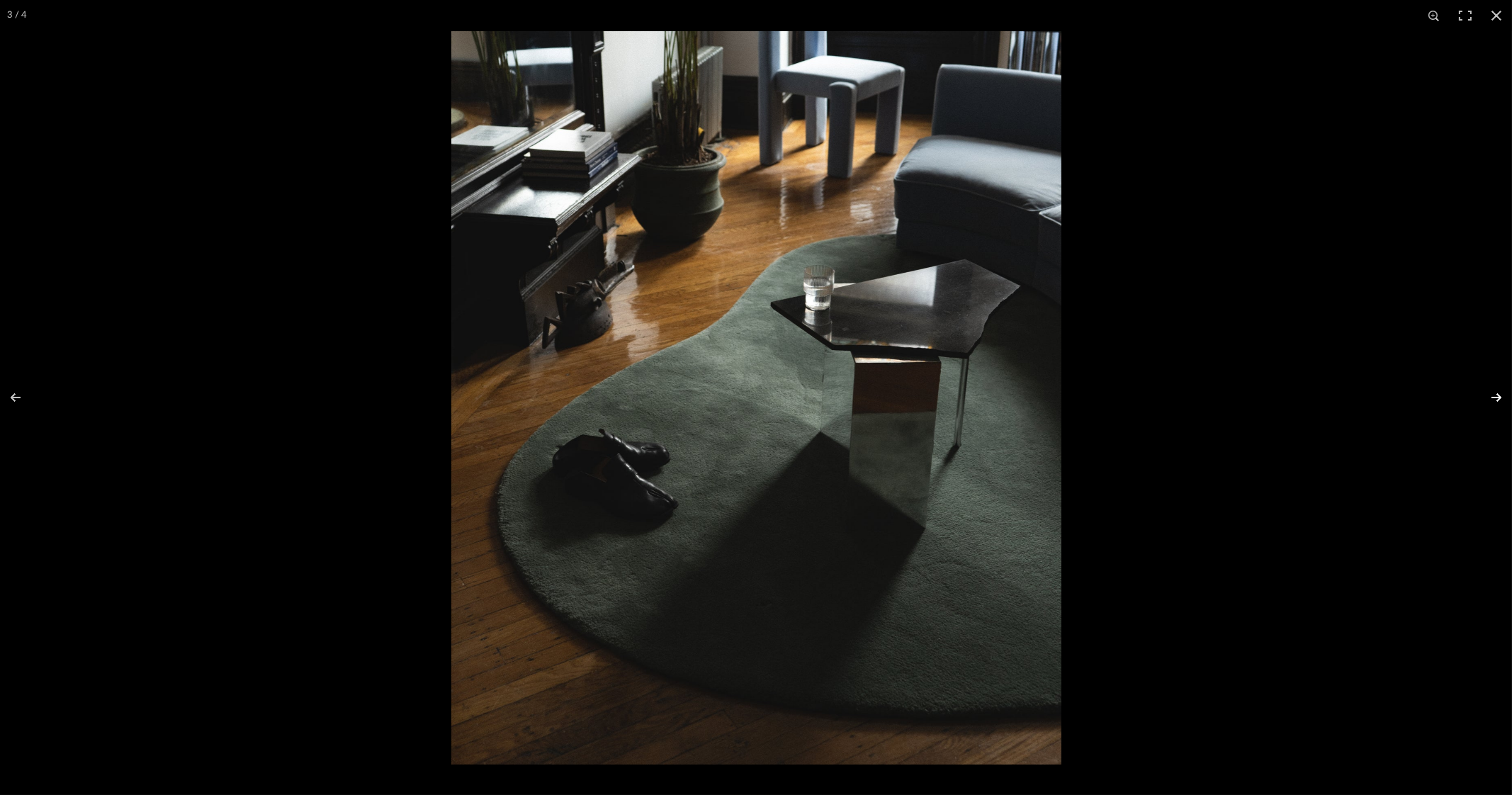
click at [1494, 393] on button at bounding box center [1487, 398] width 49 height 71
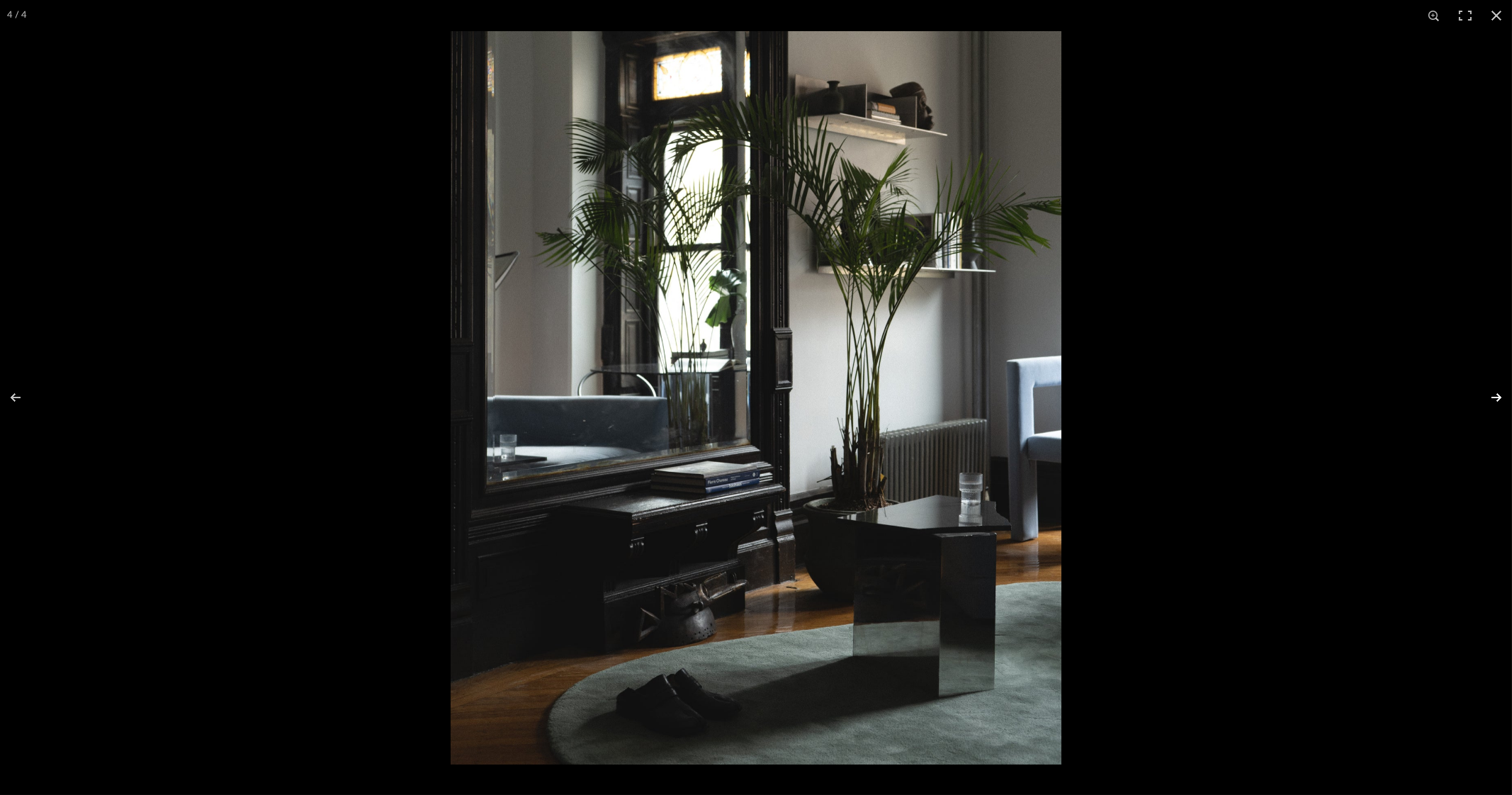
click at [1494, 393] on button at bounding box center [1487, 398] width 49 height 71
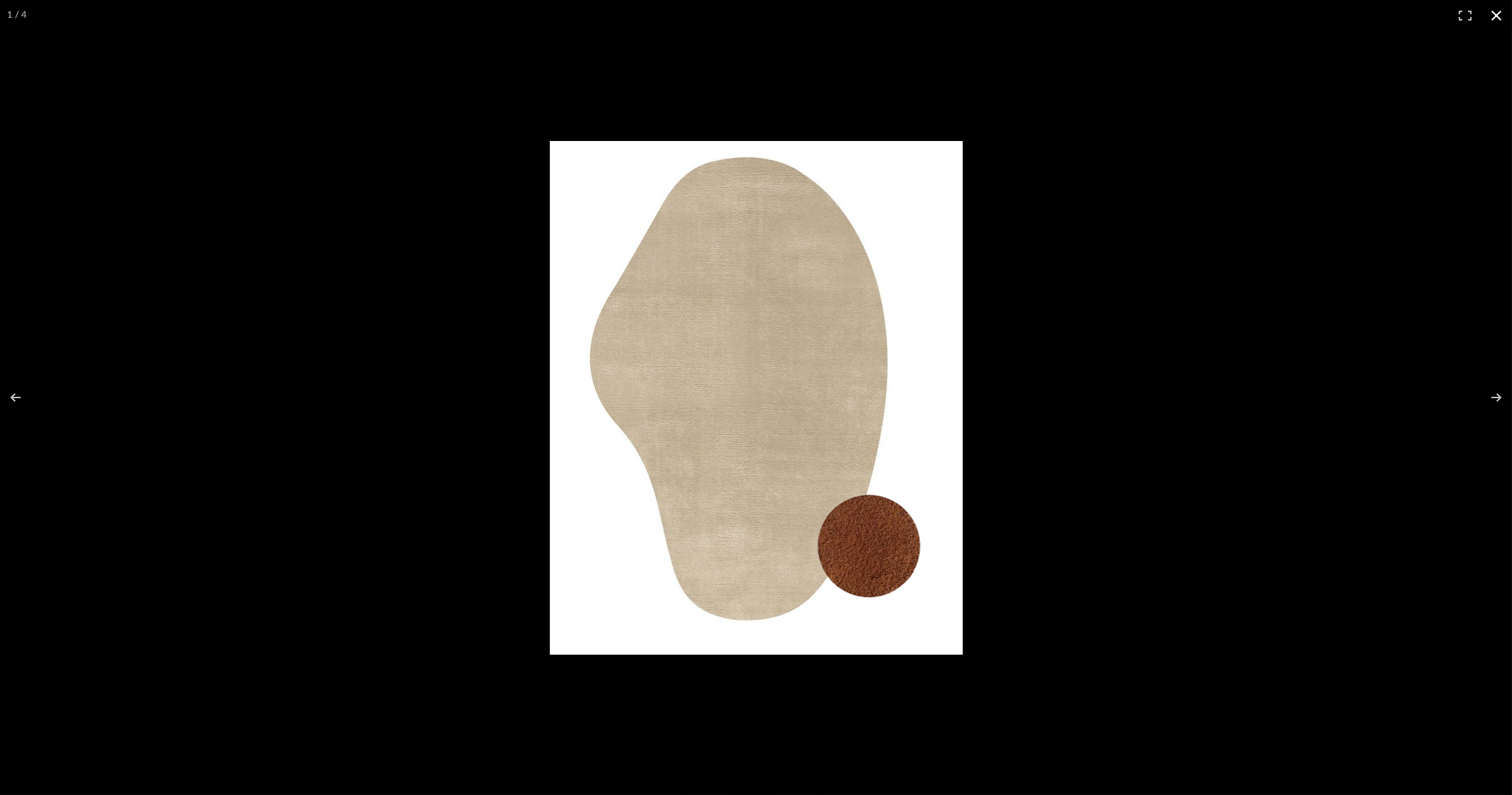
click at [1502, 14] on button at bounding box center [1495, 15] width 31 height 31
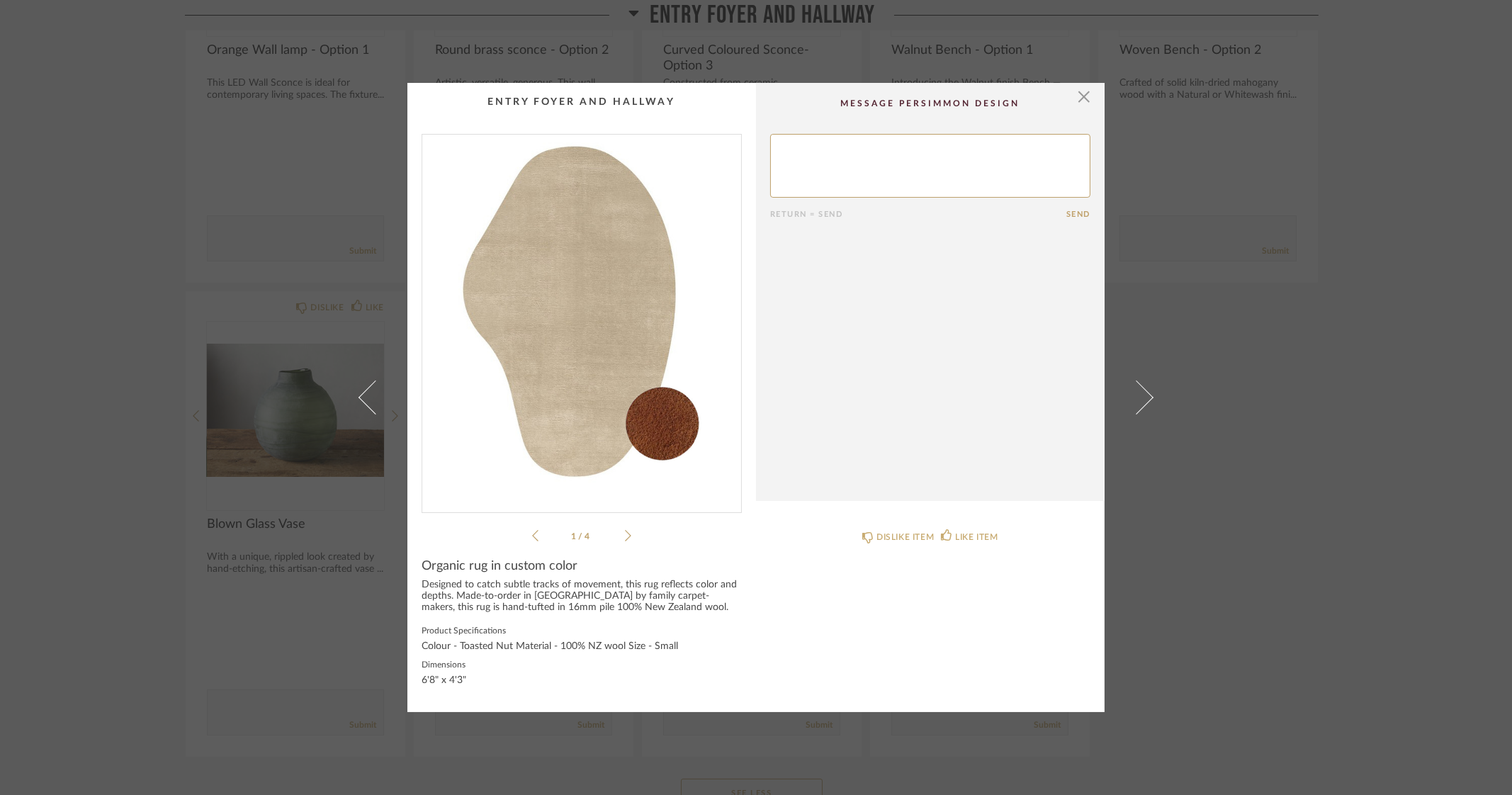
click at [1430, 343] on div "× 1 / 4 Return = Send Send Organic rug in custom color Designed to catch subtle…" at bounding box center [756, 397] width 1512 height 795
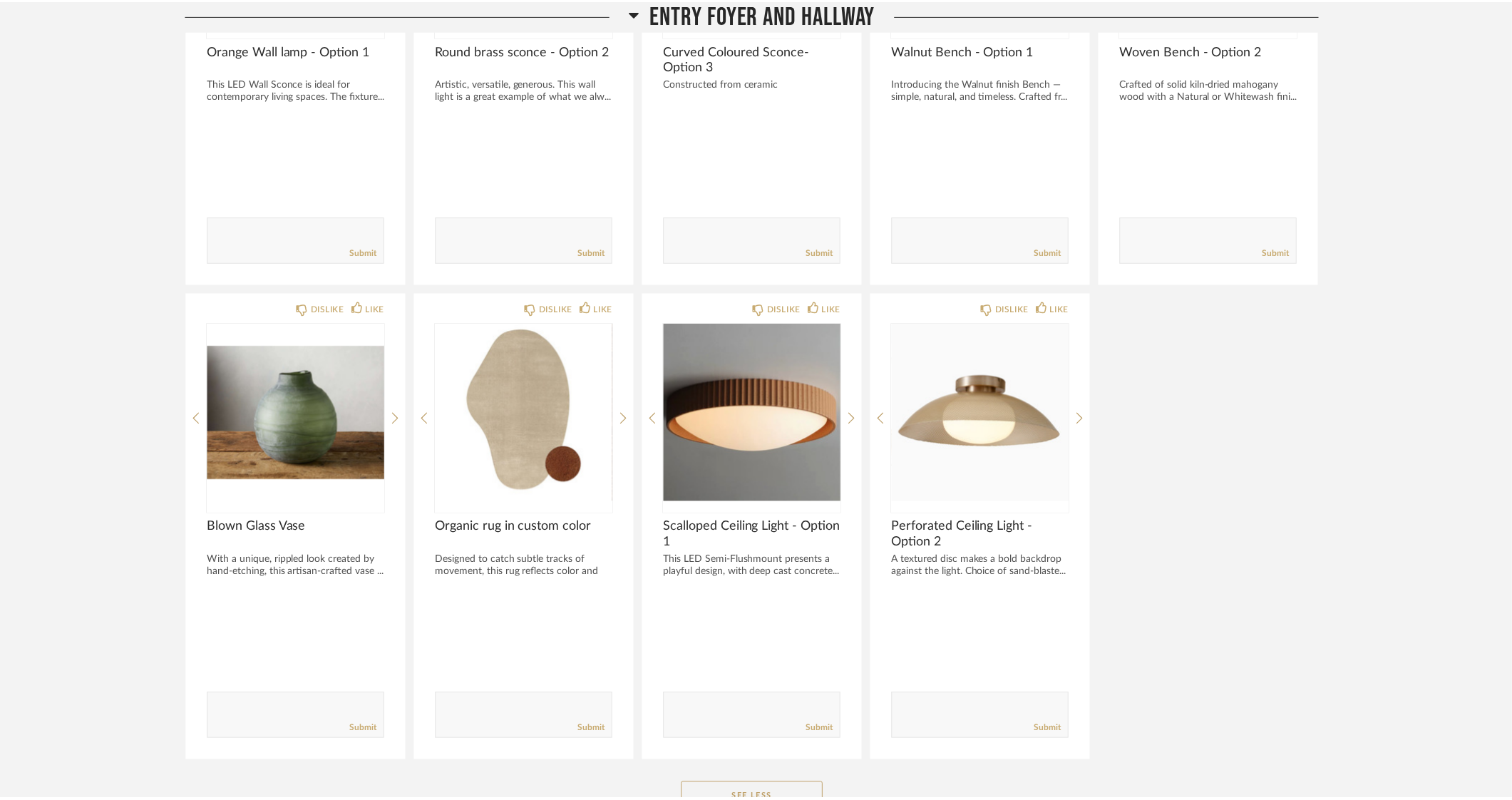
scroll to position [445, 0]
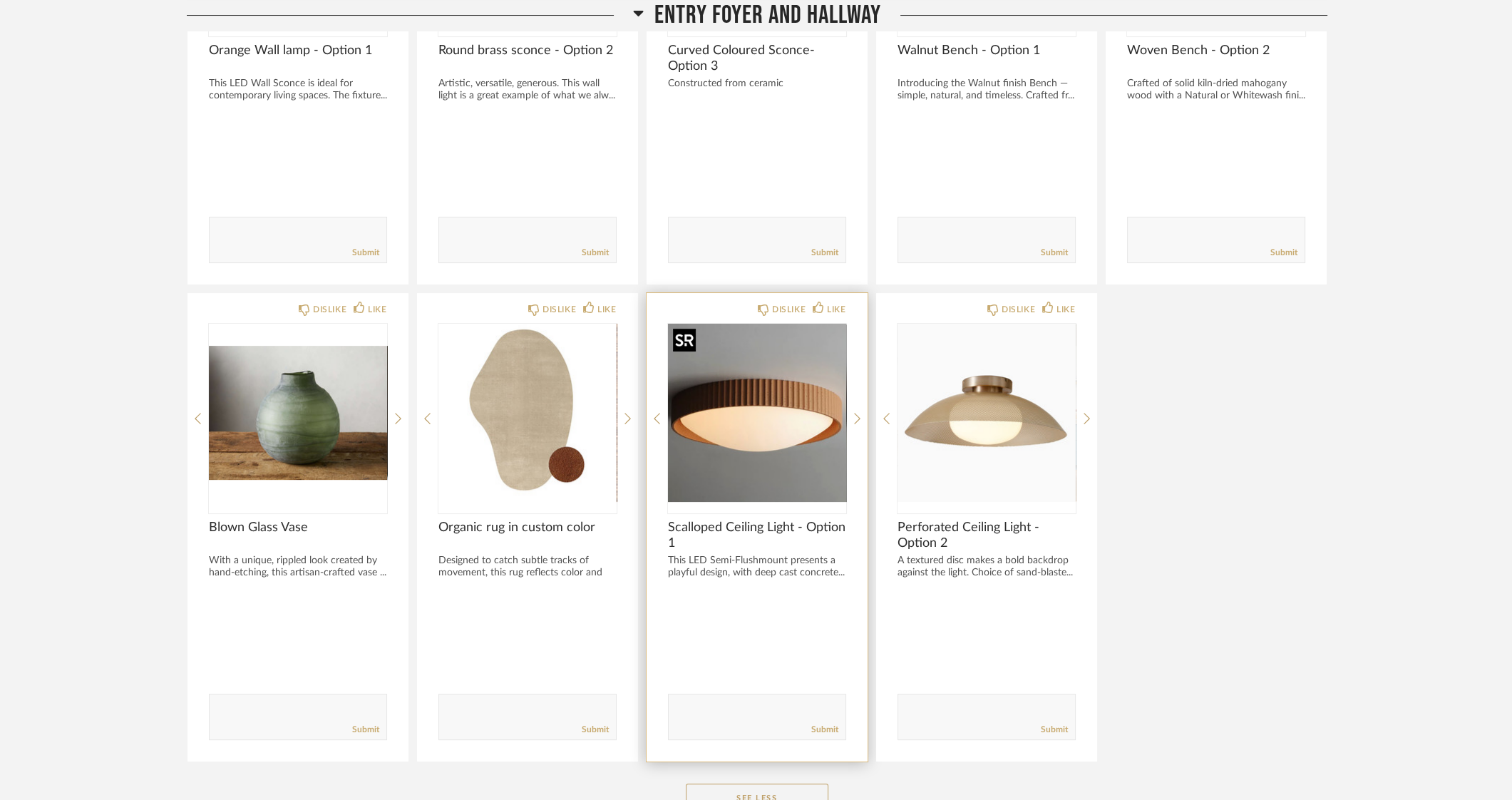
click at [759, 419] on img "0" at bounding box center [757, 412] width 178 height 178
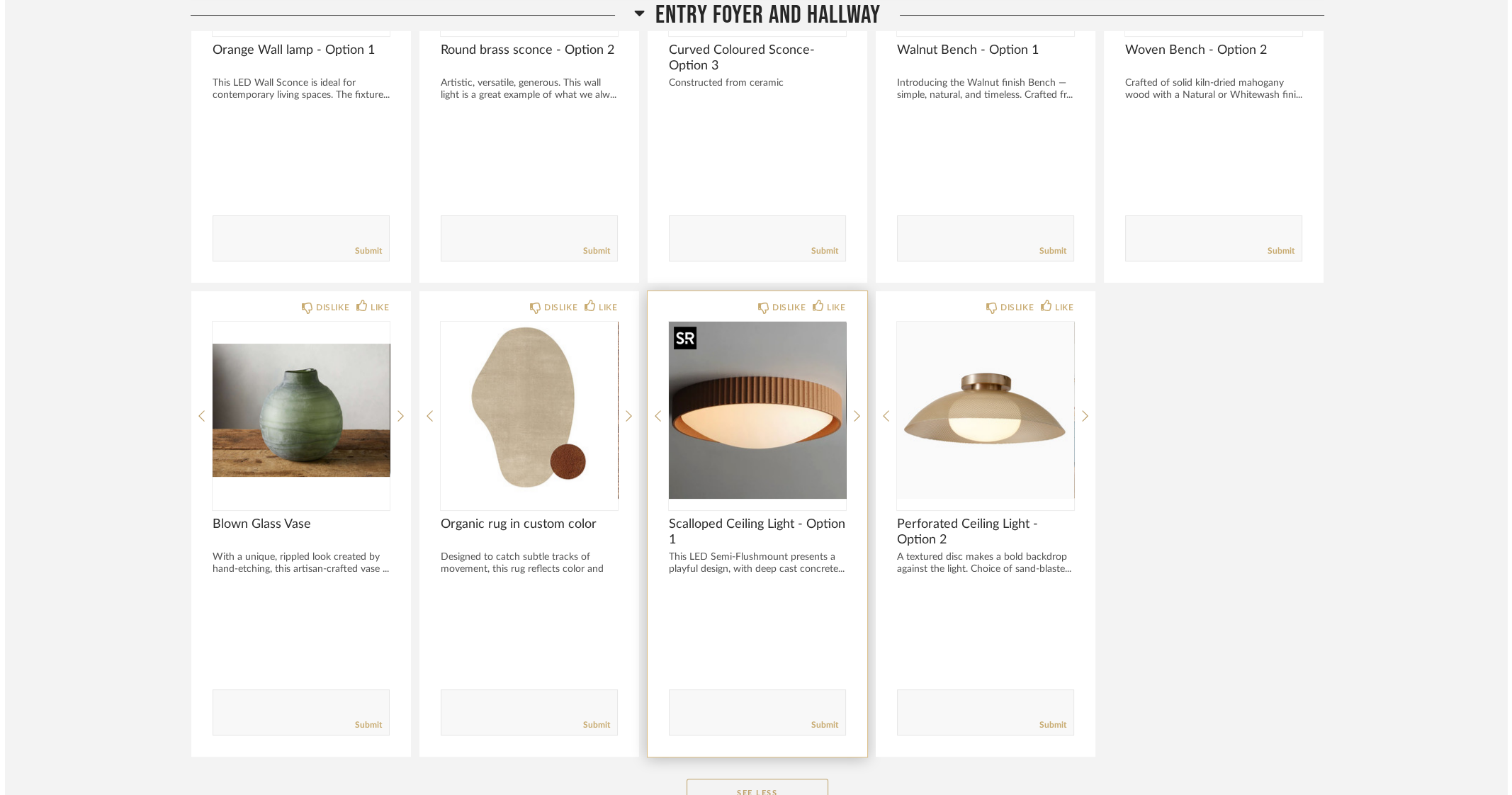
scroll to position [0, 0]
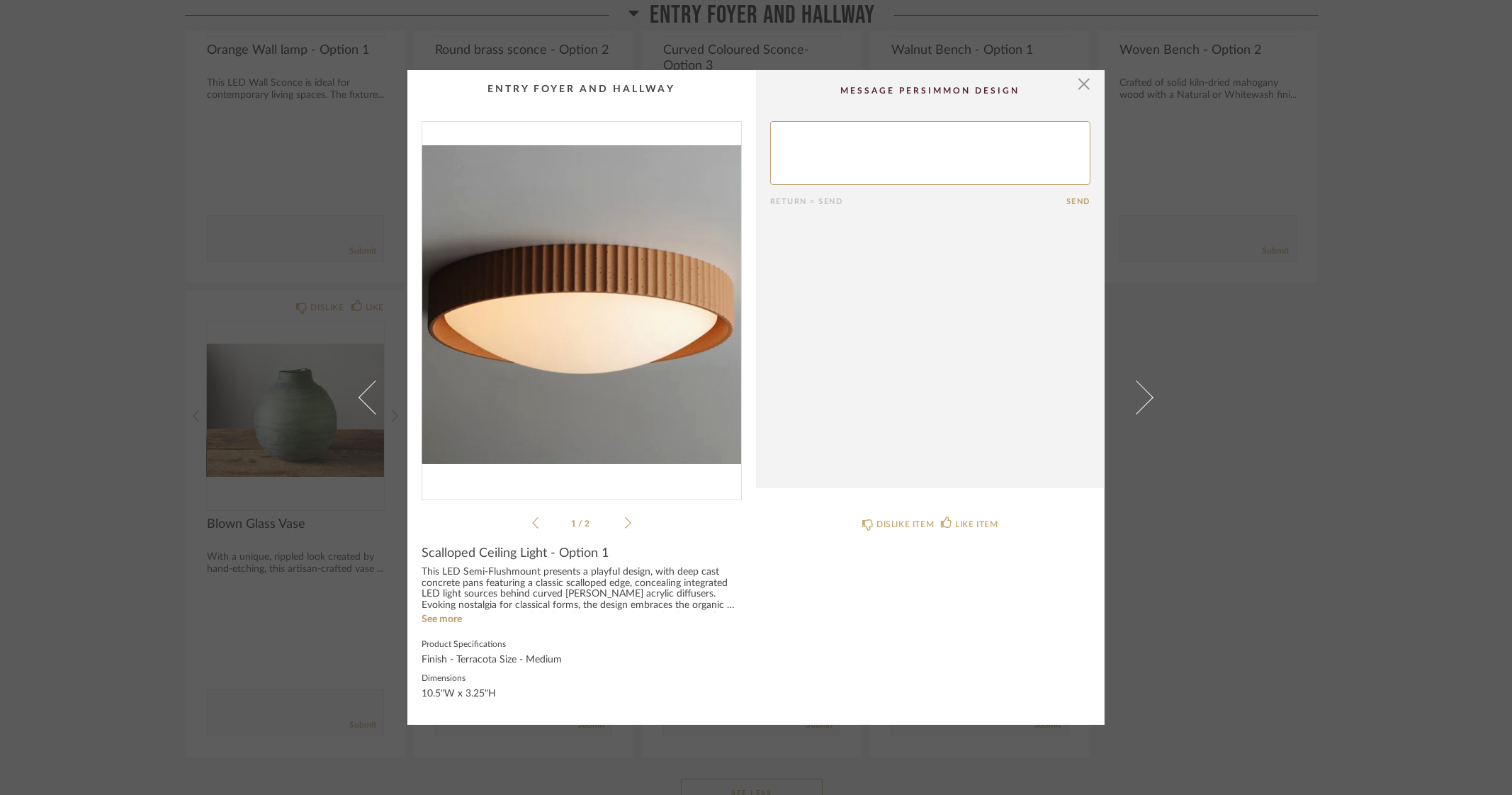
click at [572, 288] on img "0" at bounding box center [582, 305] width 319 height 366
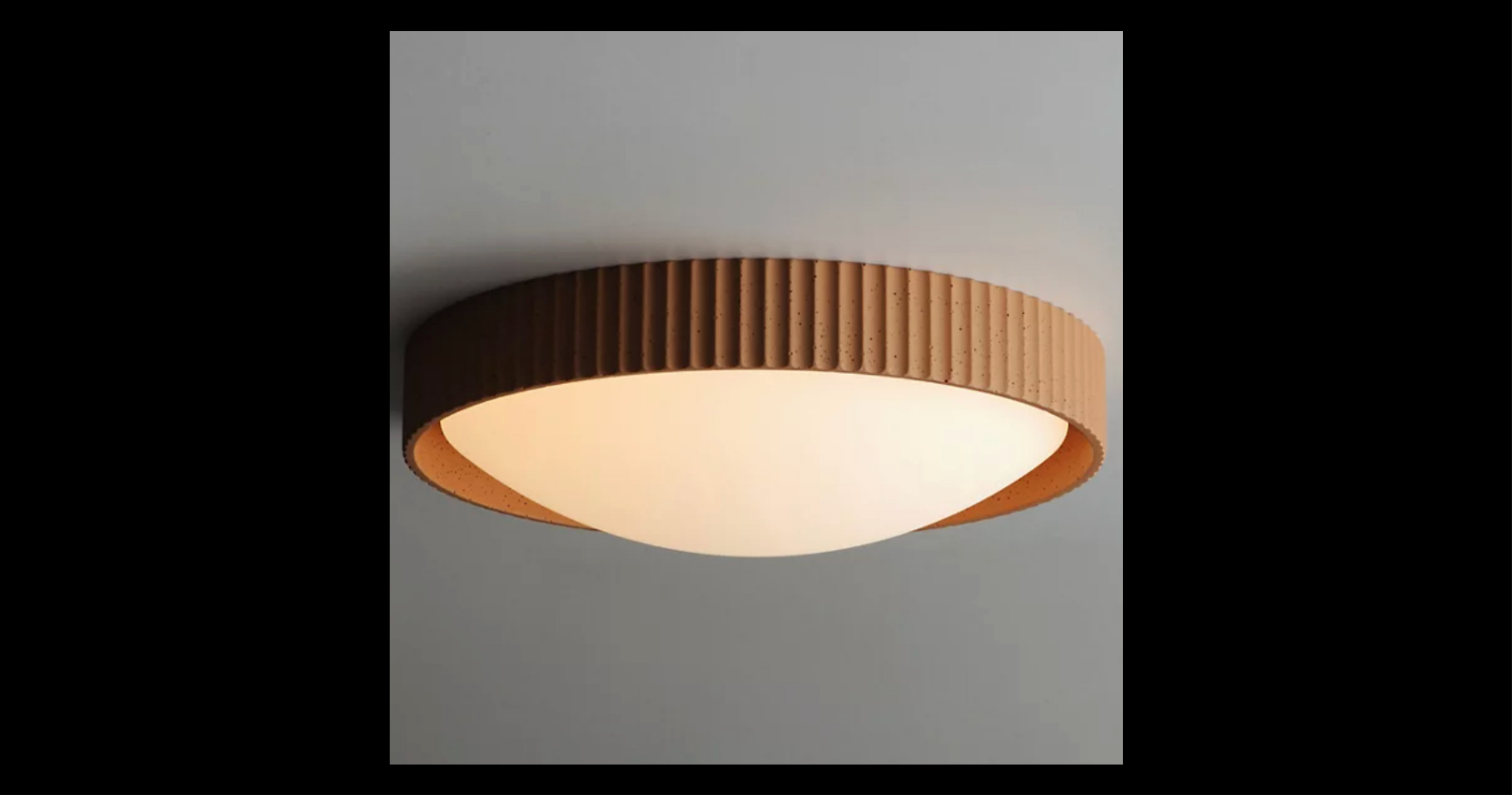
click at [1491, 398] on button at bounding box center [1487, 398] width 49 height 71
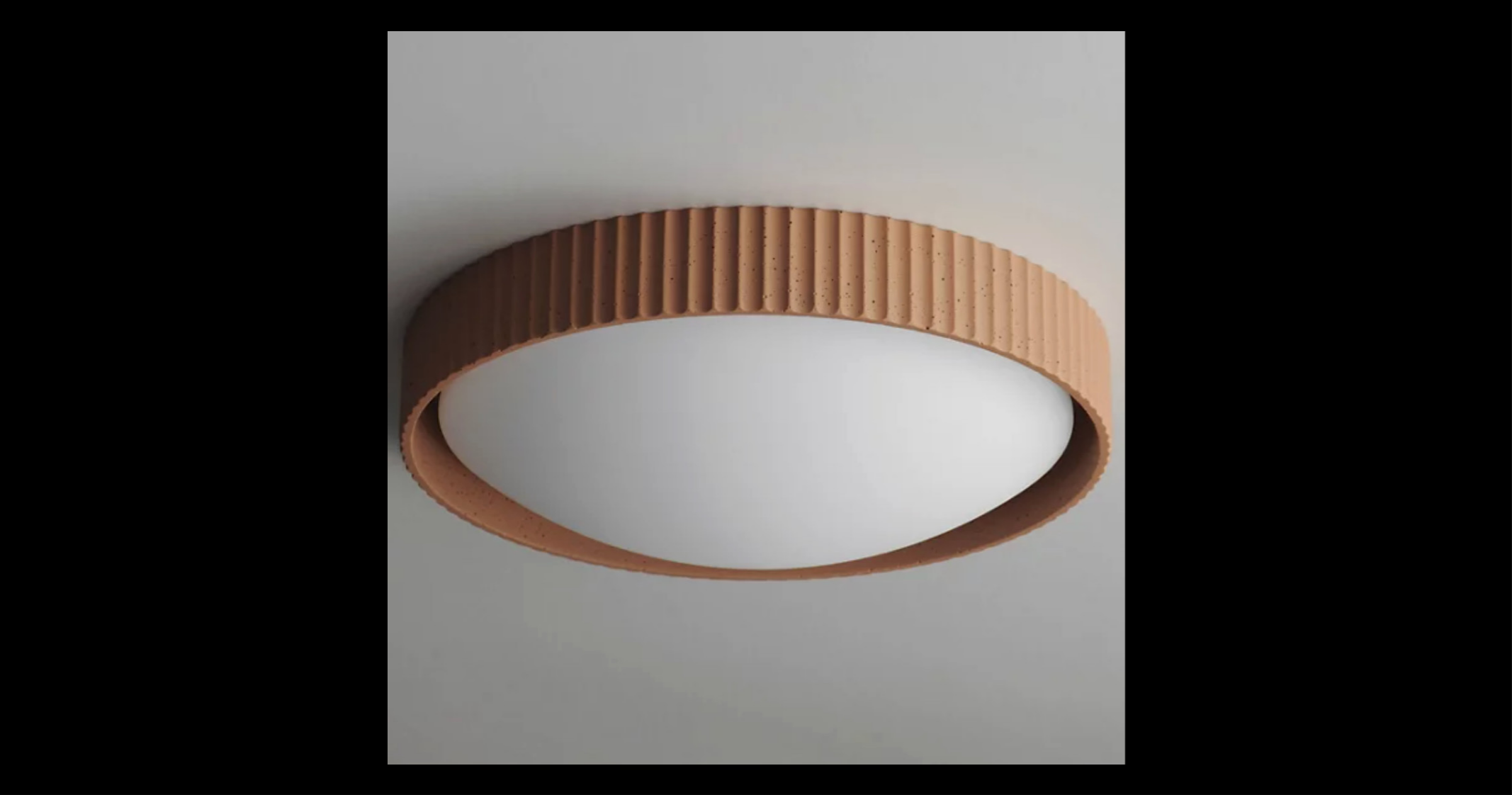
click at [1491, 398] on button at bounding box center [1487, 398] width 49 height 71
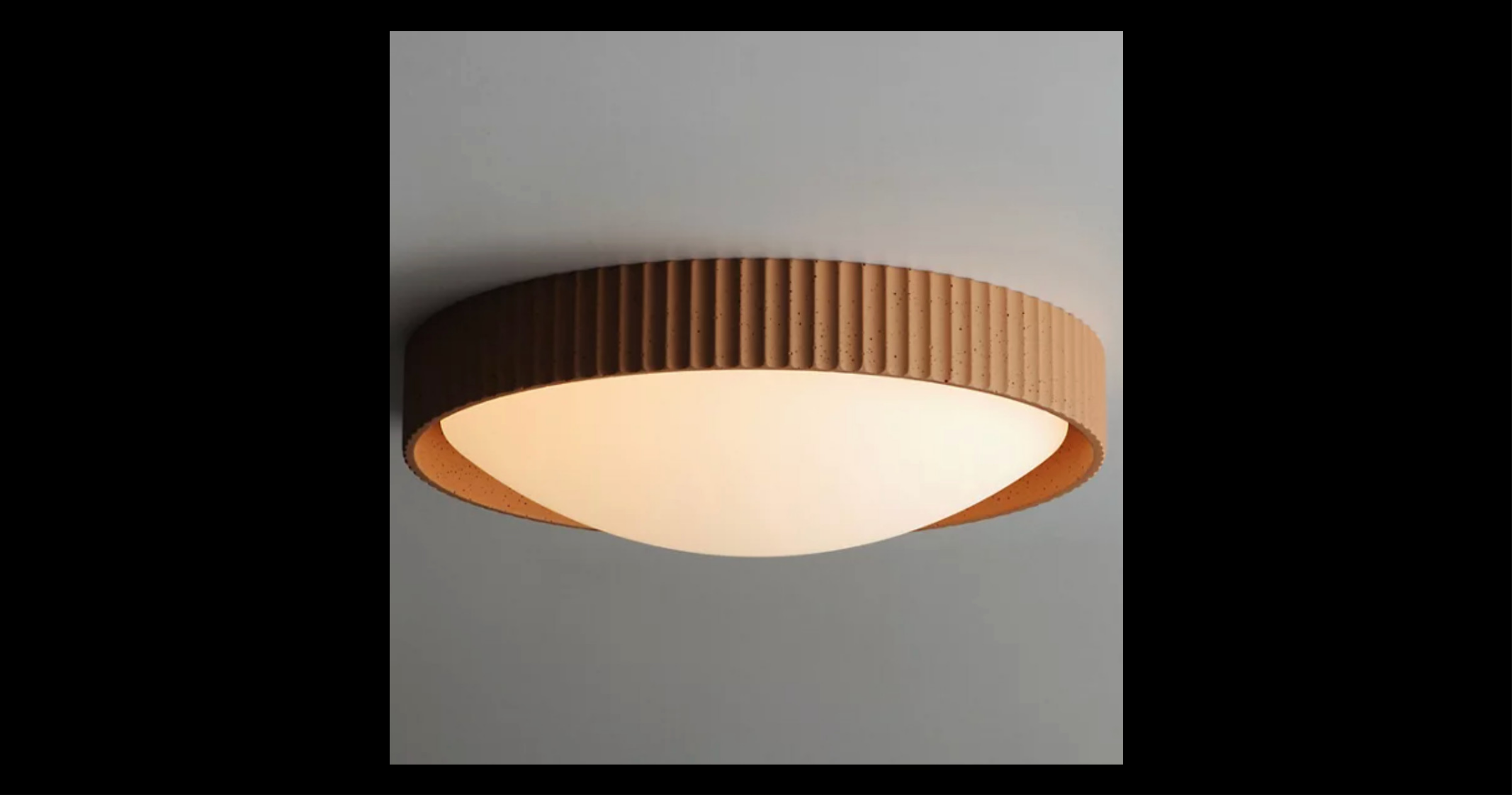
click at [1491, 398] on button at bounding box center [1487, 398] width 49 height 71
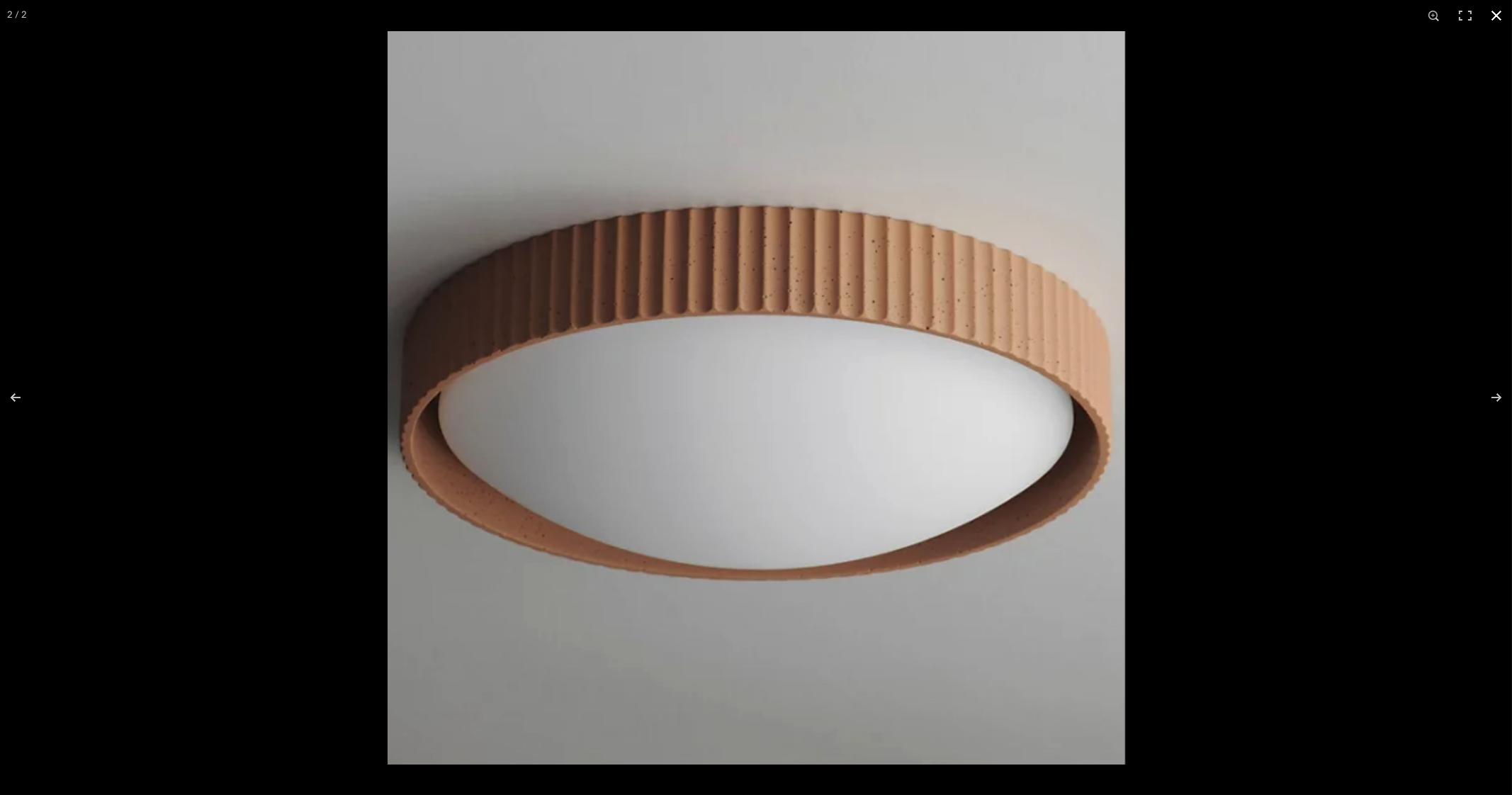
click at [1494, 16] on button at bounding box center [1495, 15] width 31 height 31
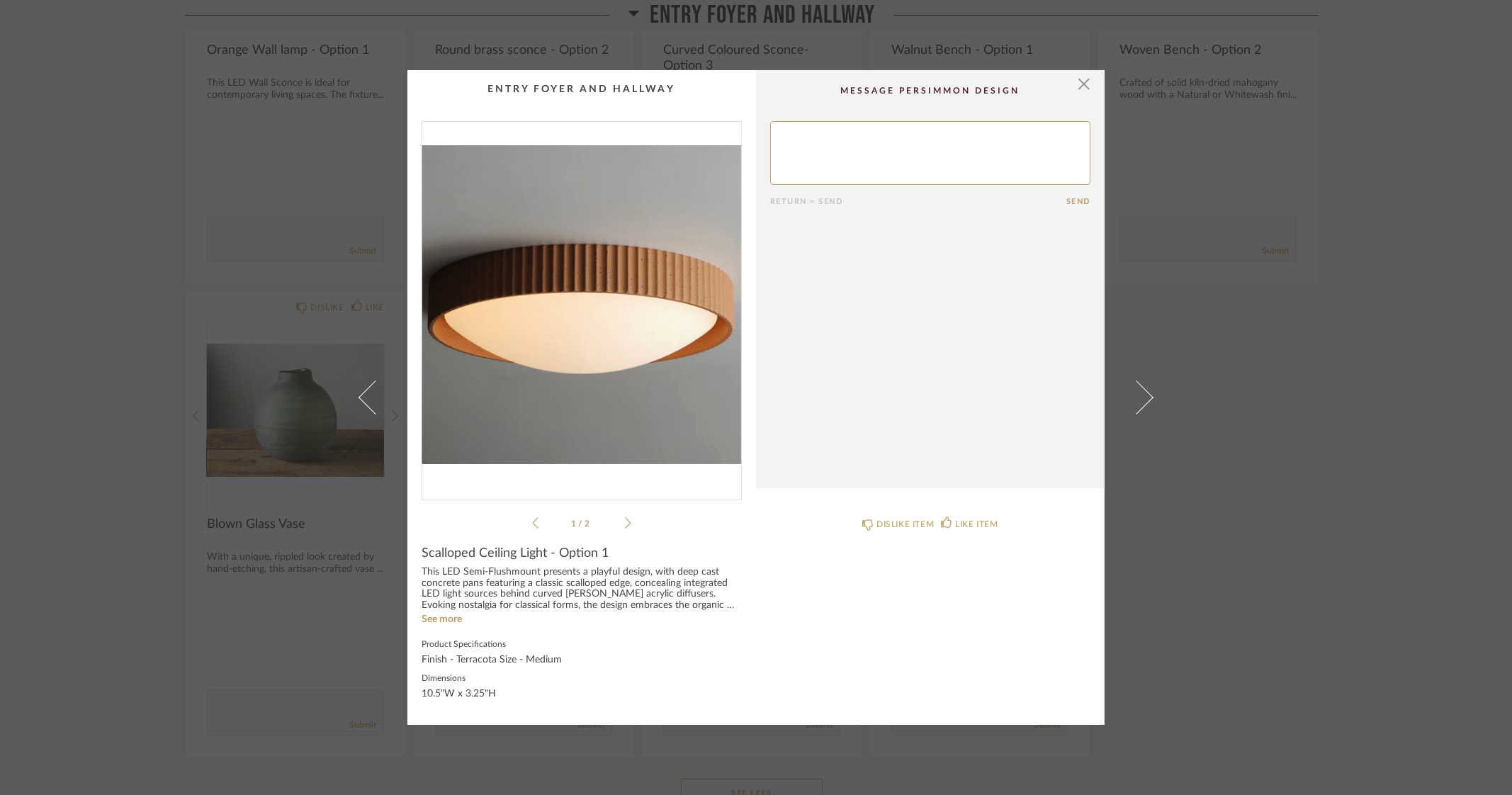
click at [1446, 360] on div "× 1 / 2 Return = Send Send Scalloped Ceiling Light - Option 1 This LED Semi-Flu…" at bounding box center [756, 397] width 1512 height 795
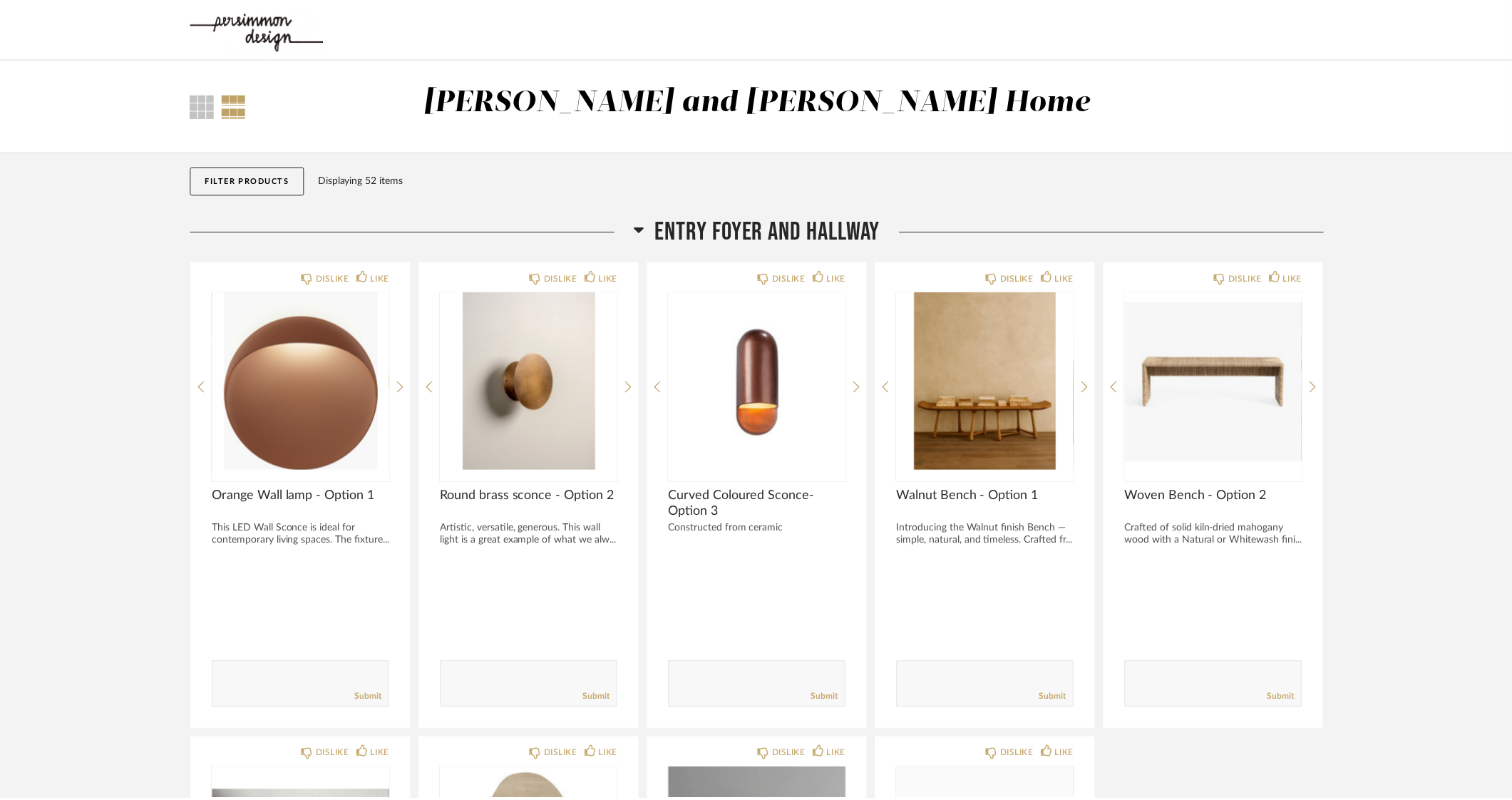
scroll to position [445, 0]
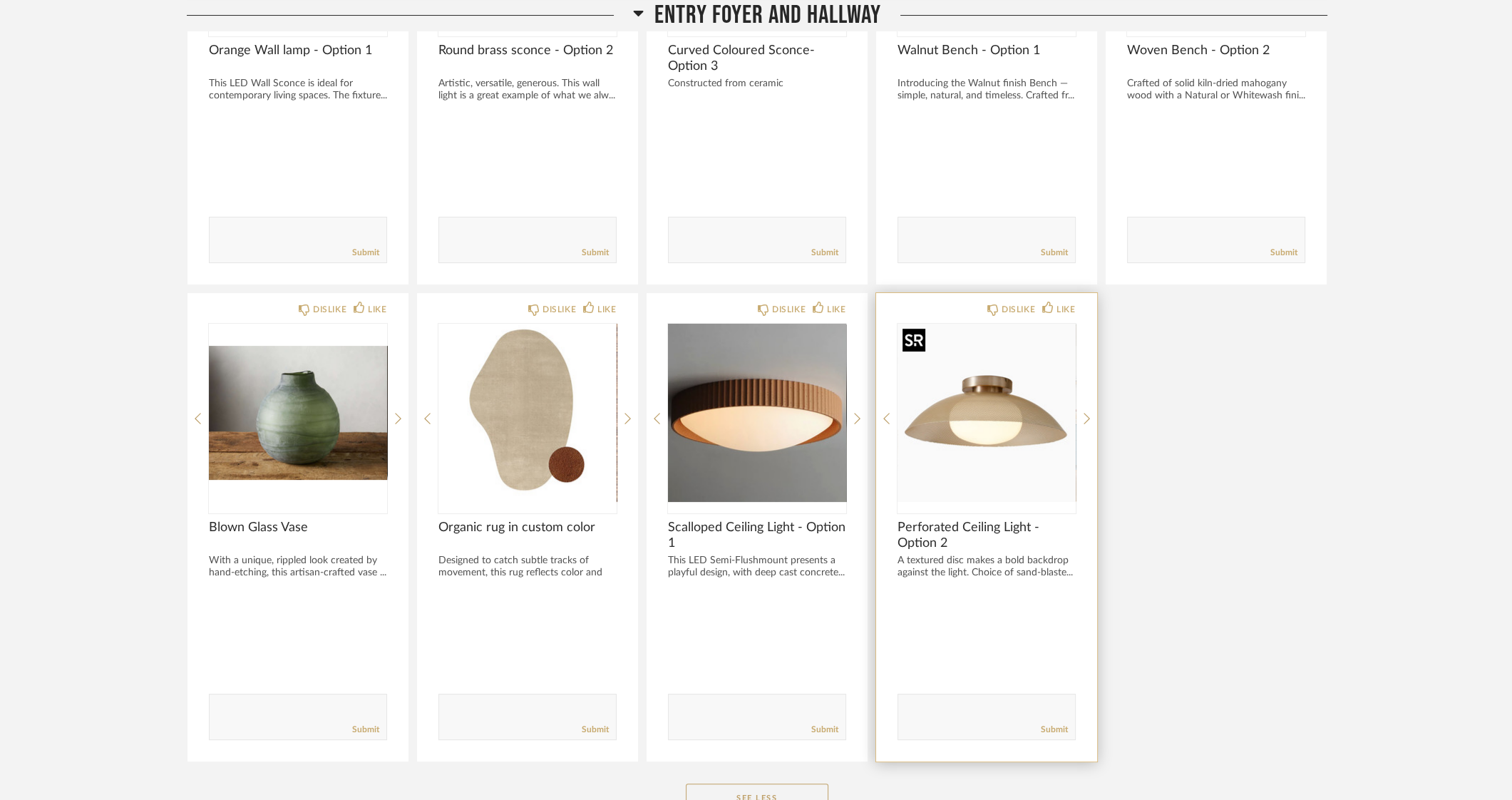
click at [985, 407] on img "0" at bounding box center [986, 412] width 178 height 178
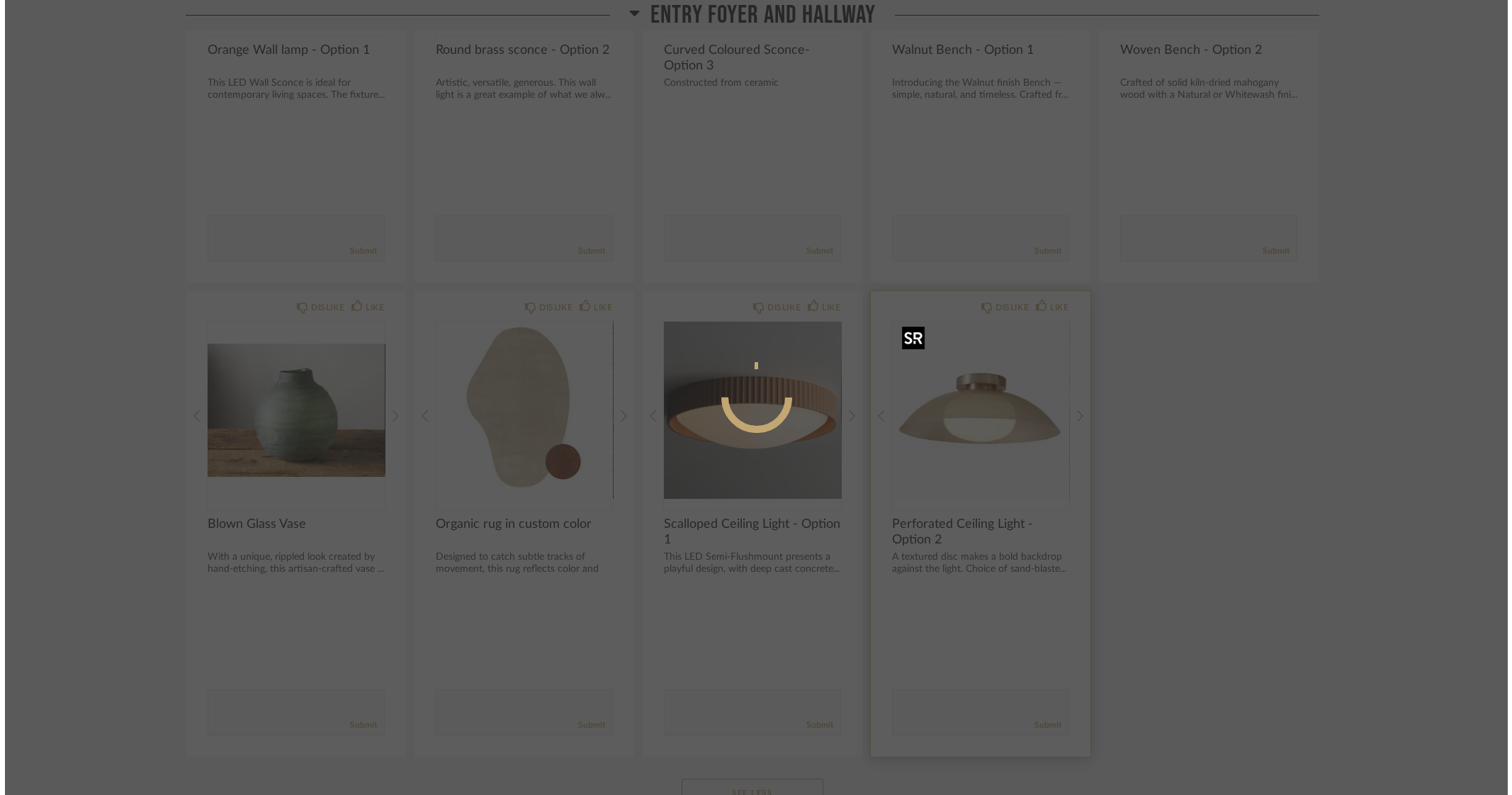
scroll to position [0, 0]
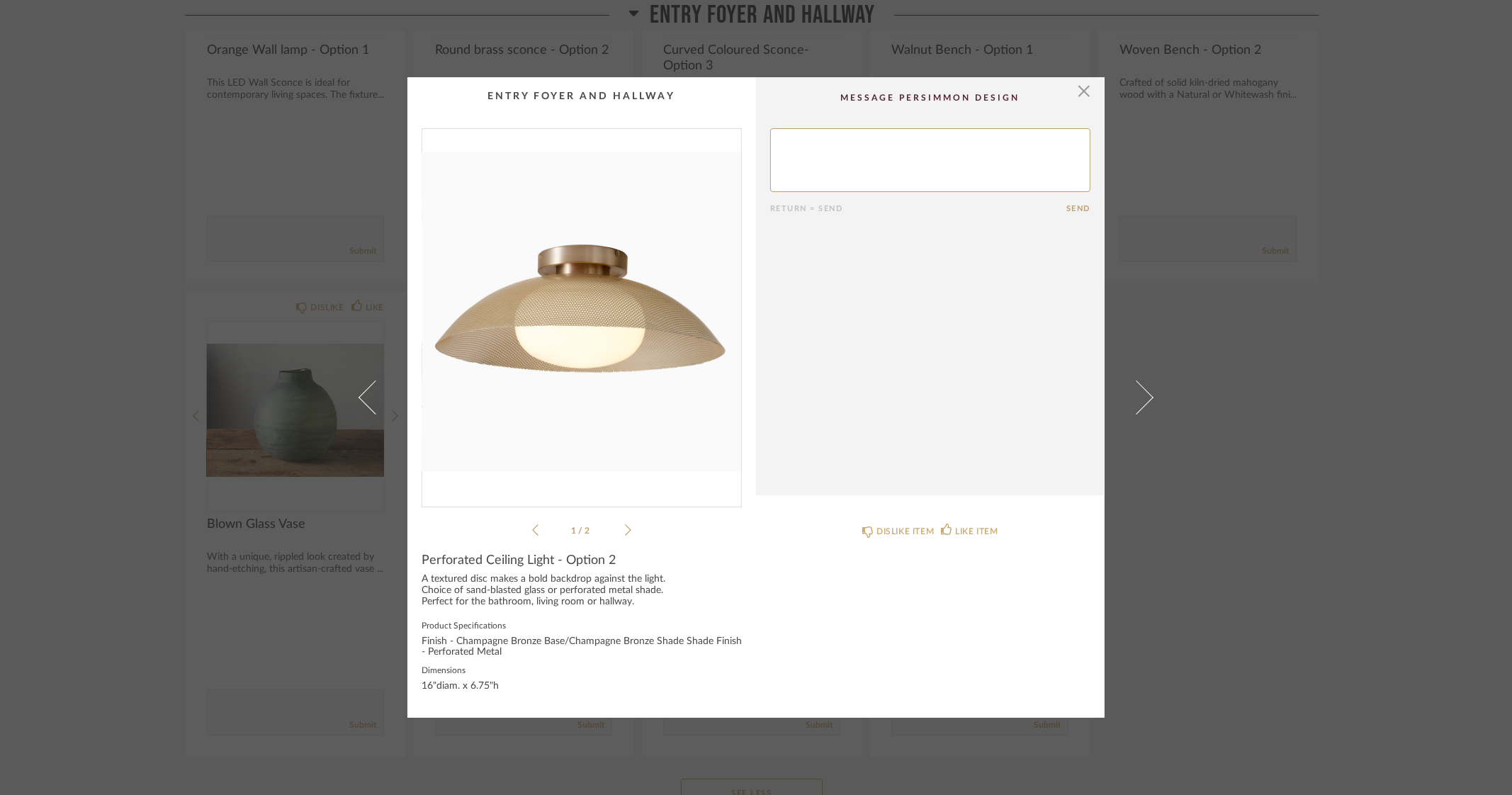
click at [582, 316] on img "0" at bounding box center [582, 312] width 319 height 366
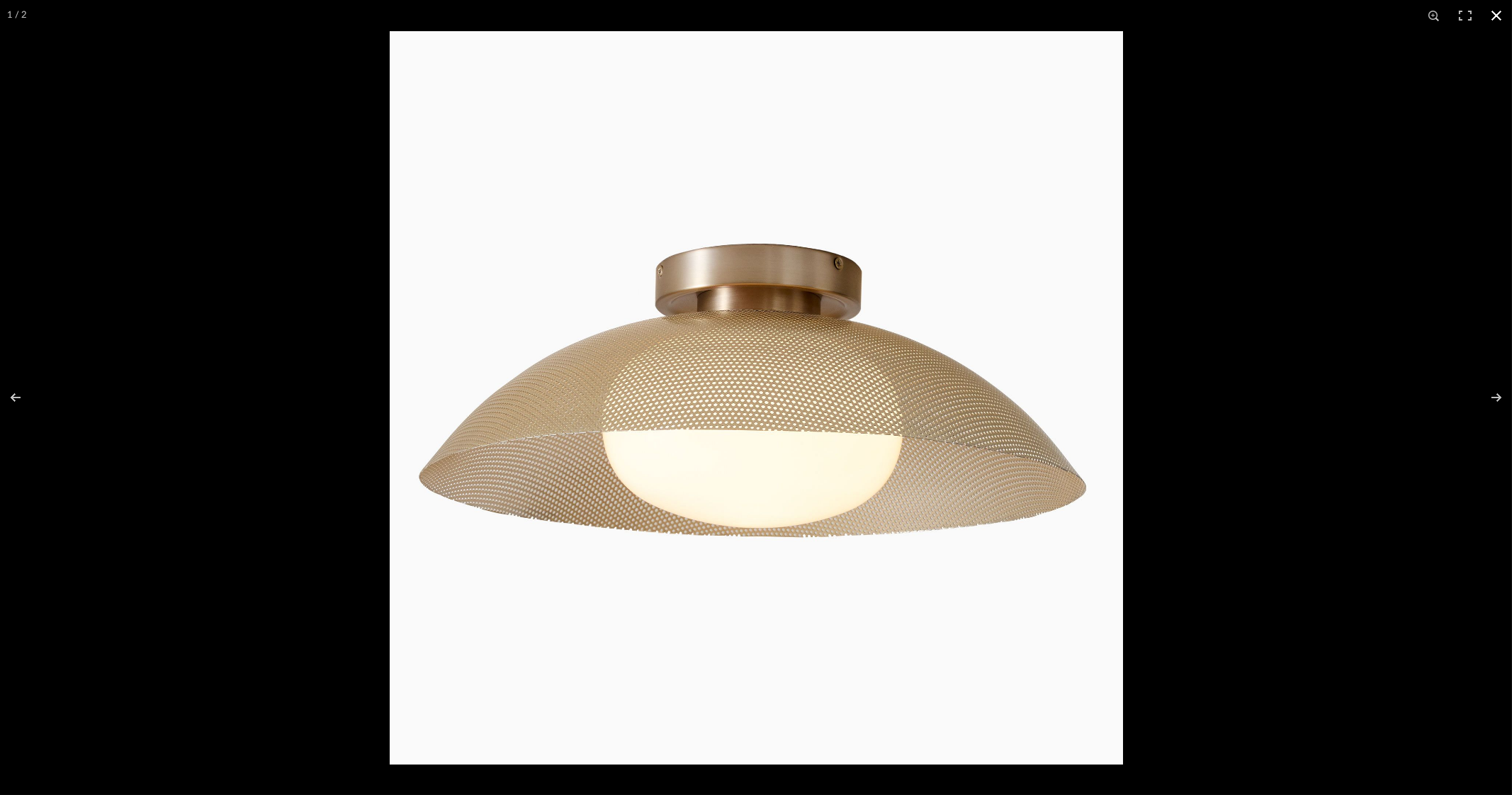
click at [1501, 15] on button at bounding box center [1495, 15] width 31 height 31
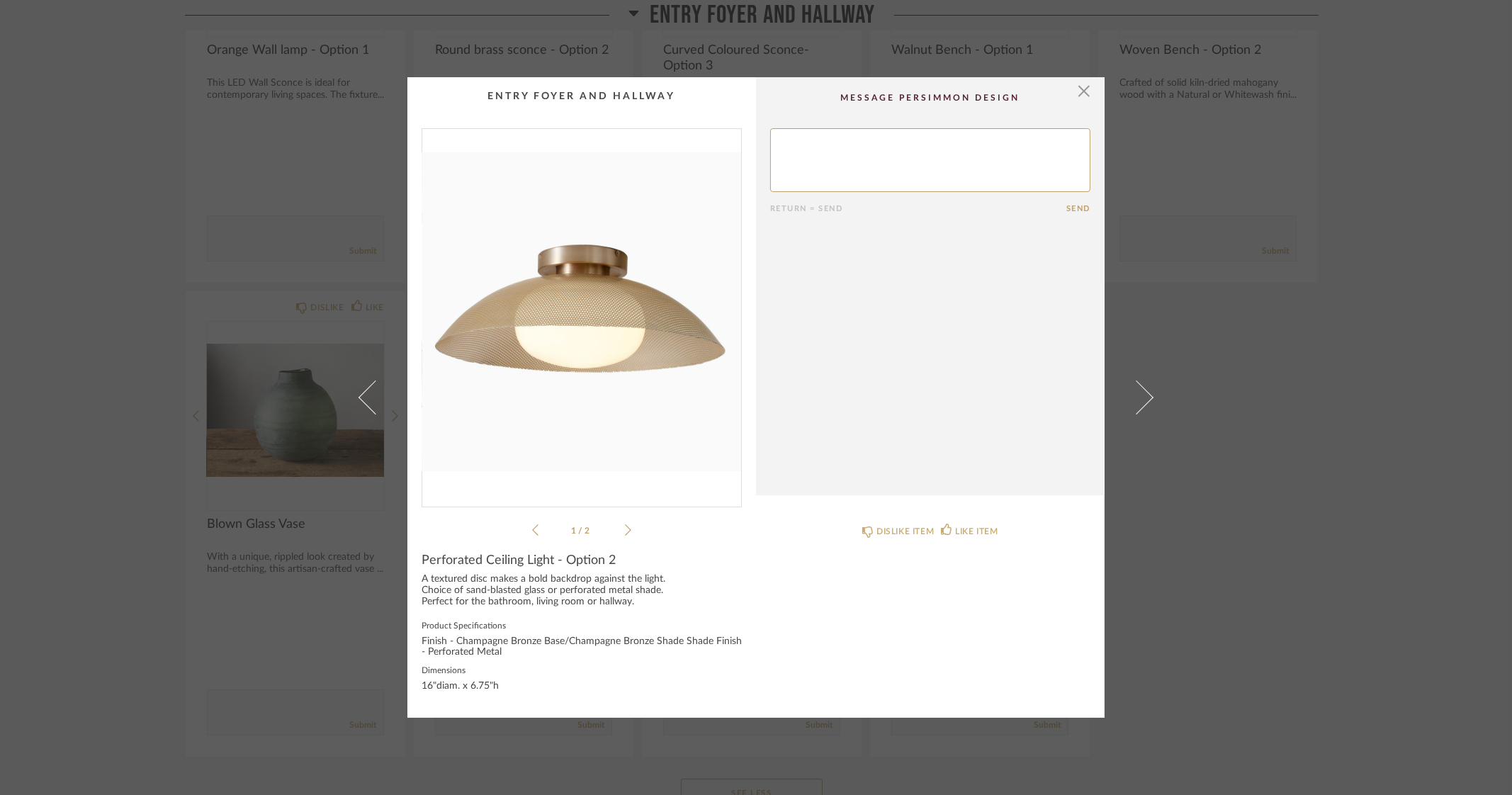
click at [1375, 478] on div "× 1 / 2 Return = Send Send Perforated Ceiling Light - Option 2 A textured disc …" at bounding box center [756, 397] width 1512 height 795
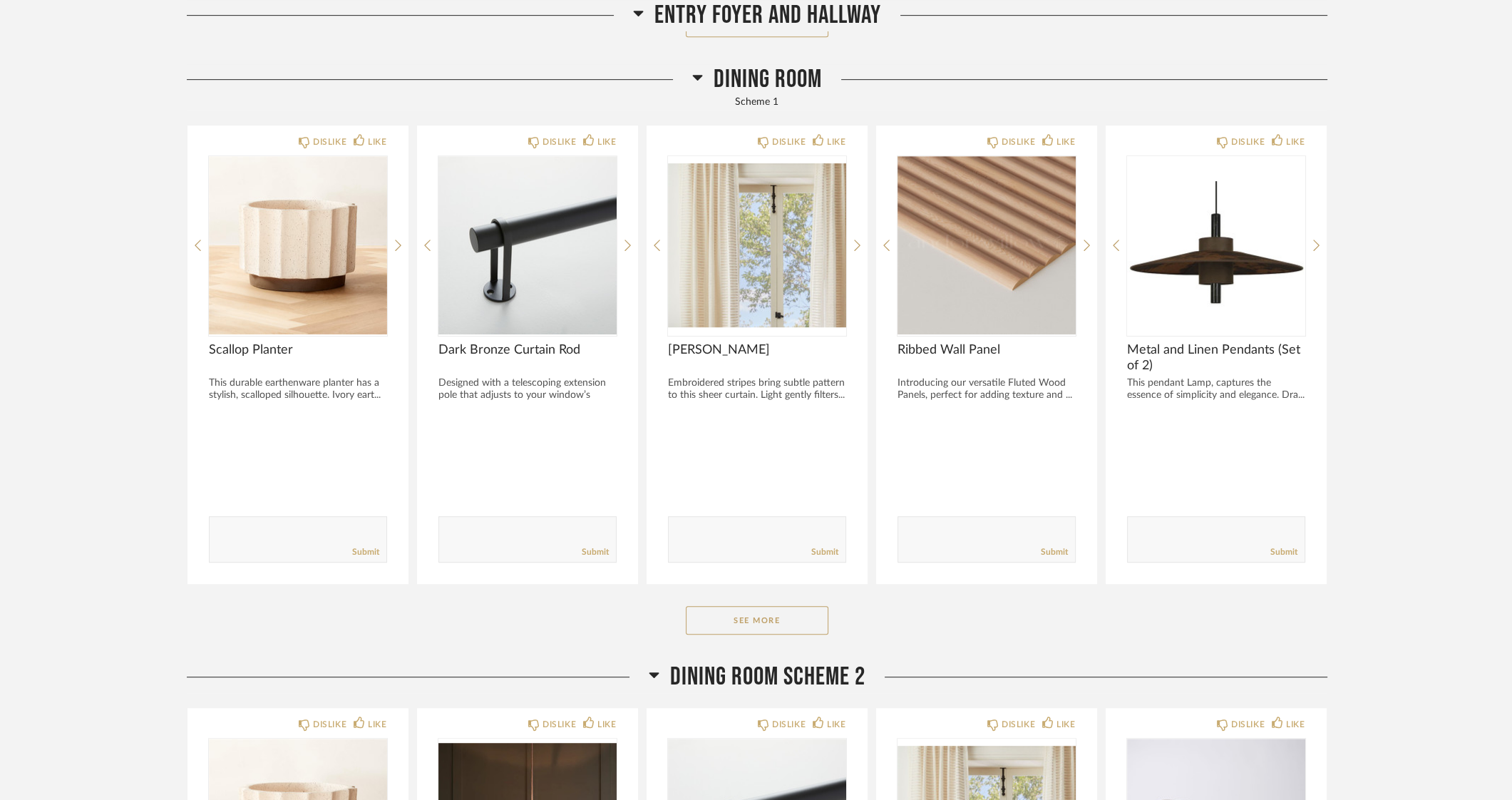
scroll to position [1247, 0]
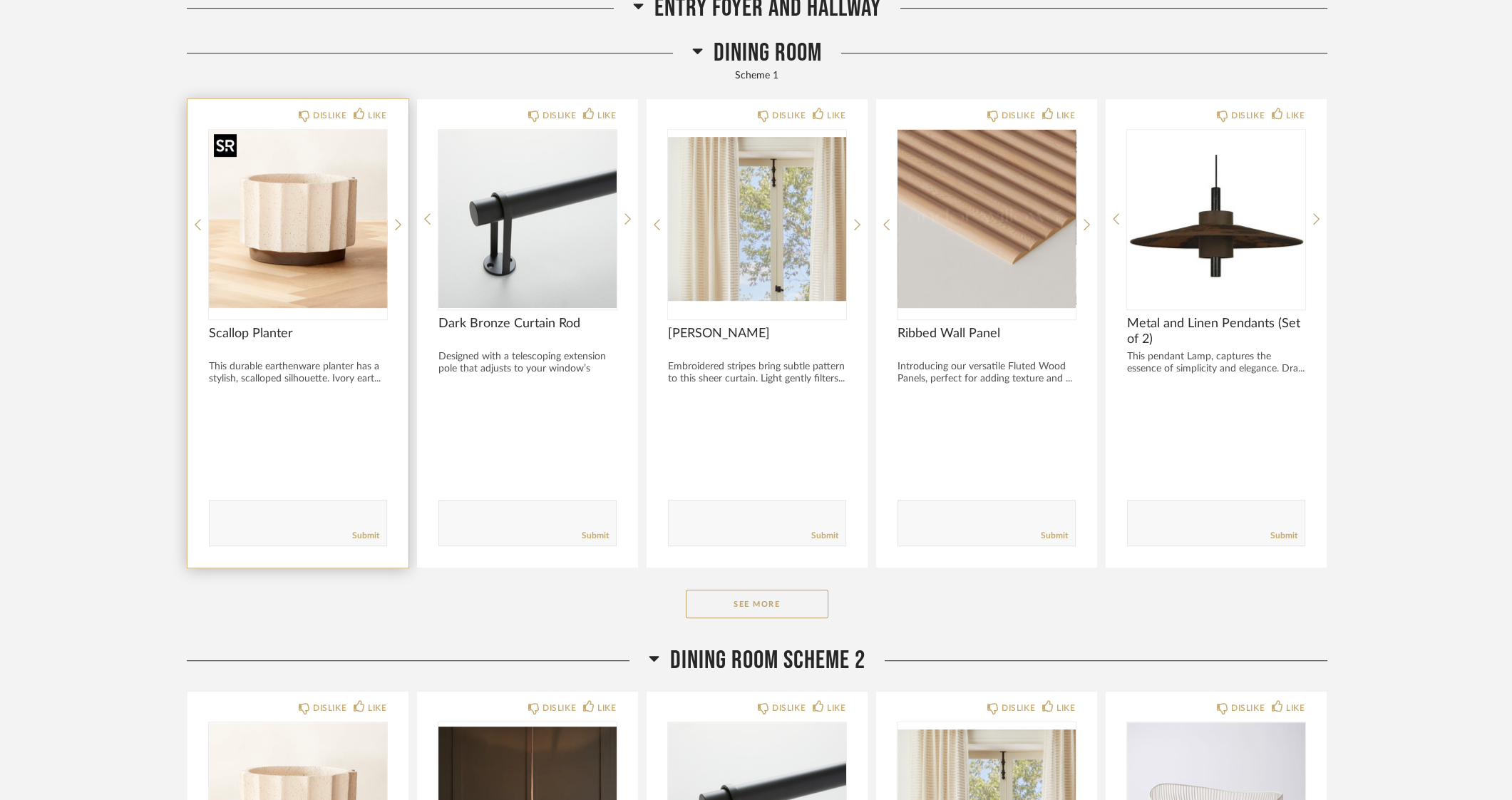
click at [327, 204] on div at bounding box center [298, 224] width 178 height 189
click at [303, 240] on img "0" at bounding box center [298, 218] width 178 height 178
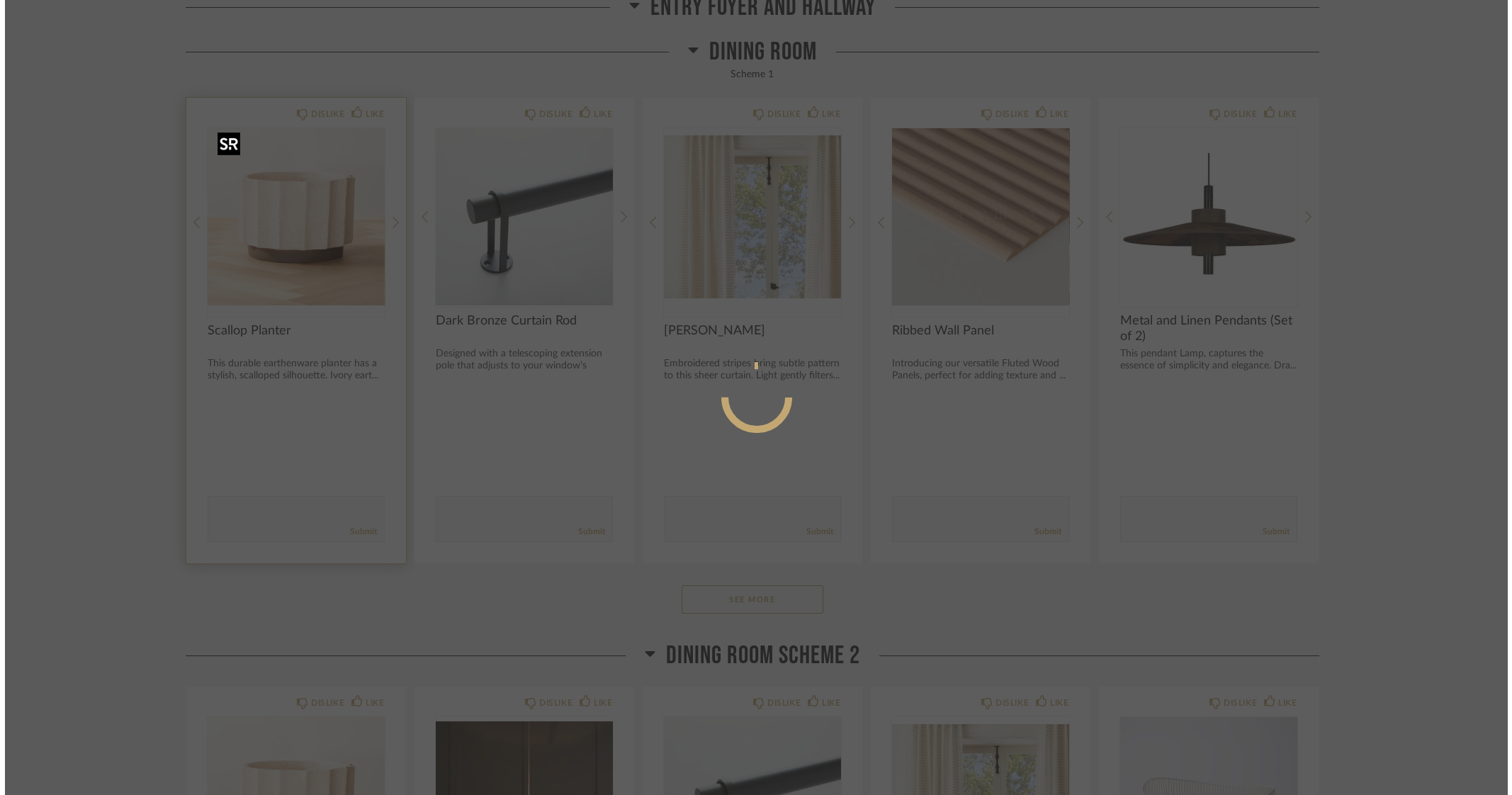
scroll to position [0, 0]
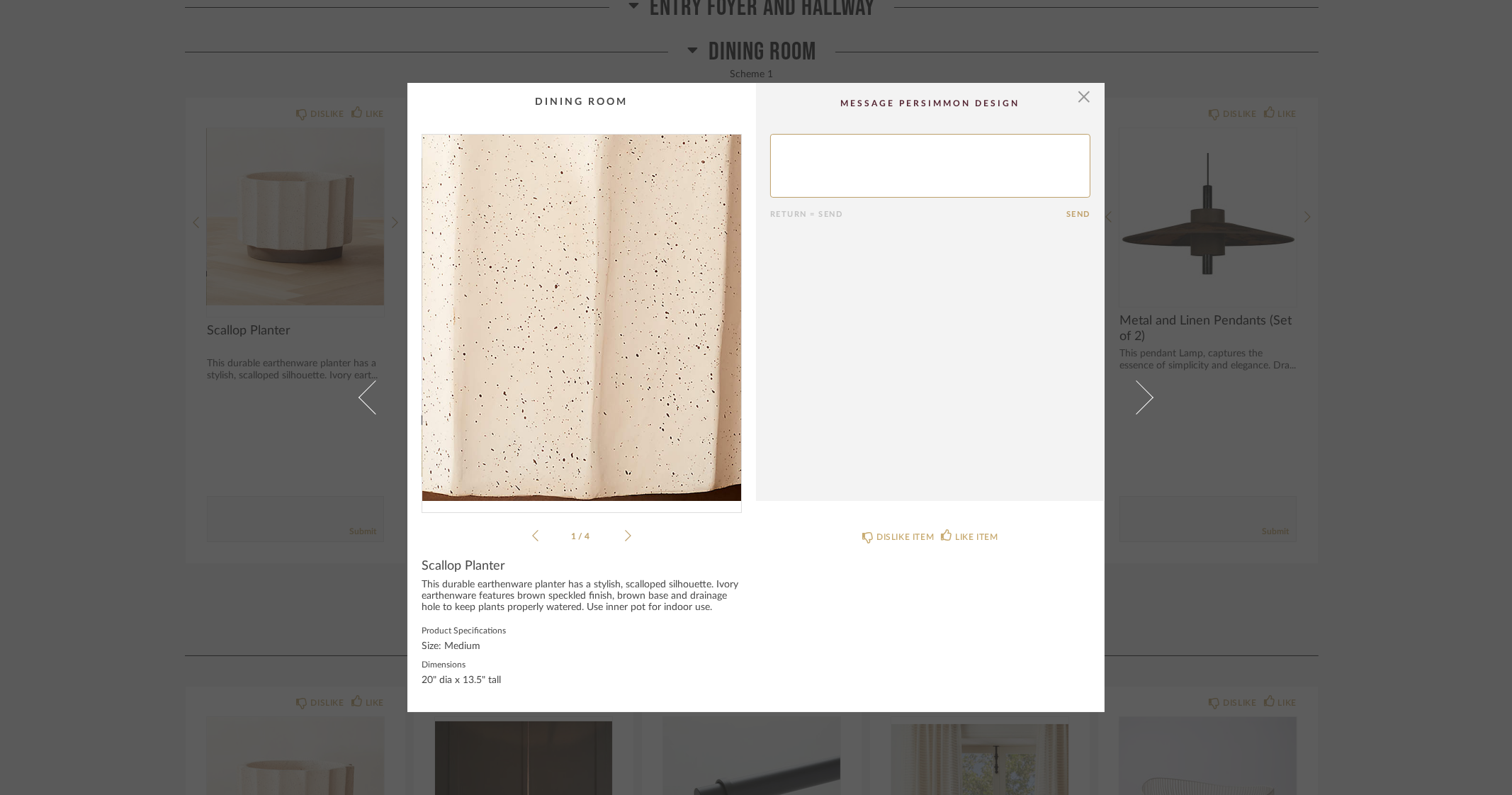
click at [589, 318] on img "0" at bounding box center [582, 318] width 319 height 366
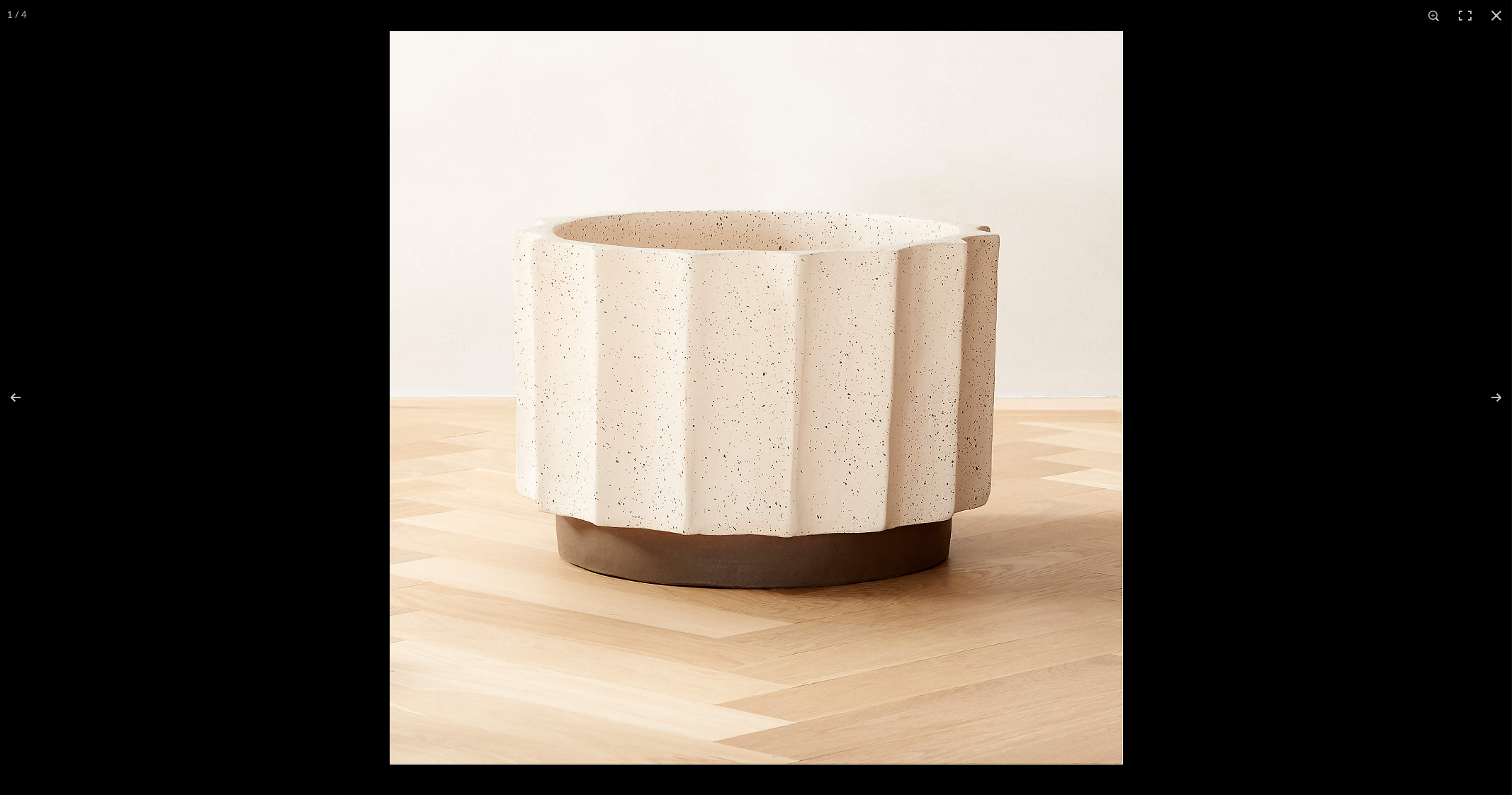
click at [759, 371] on img at bounding box center [756, 397] width 733 height 734
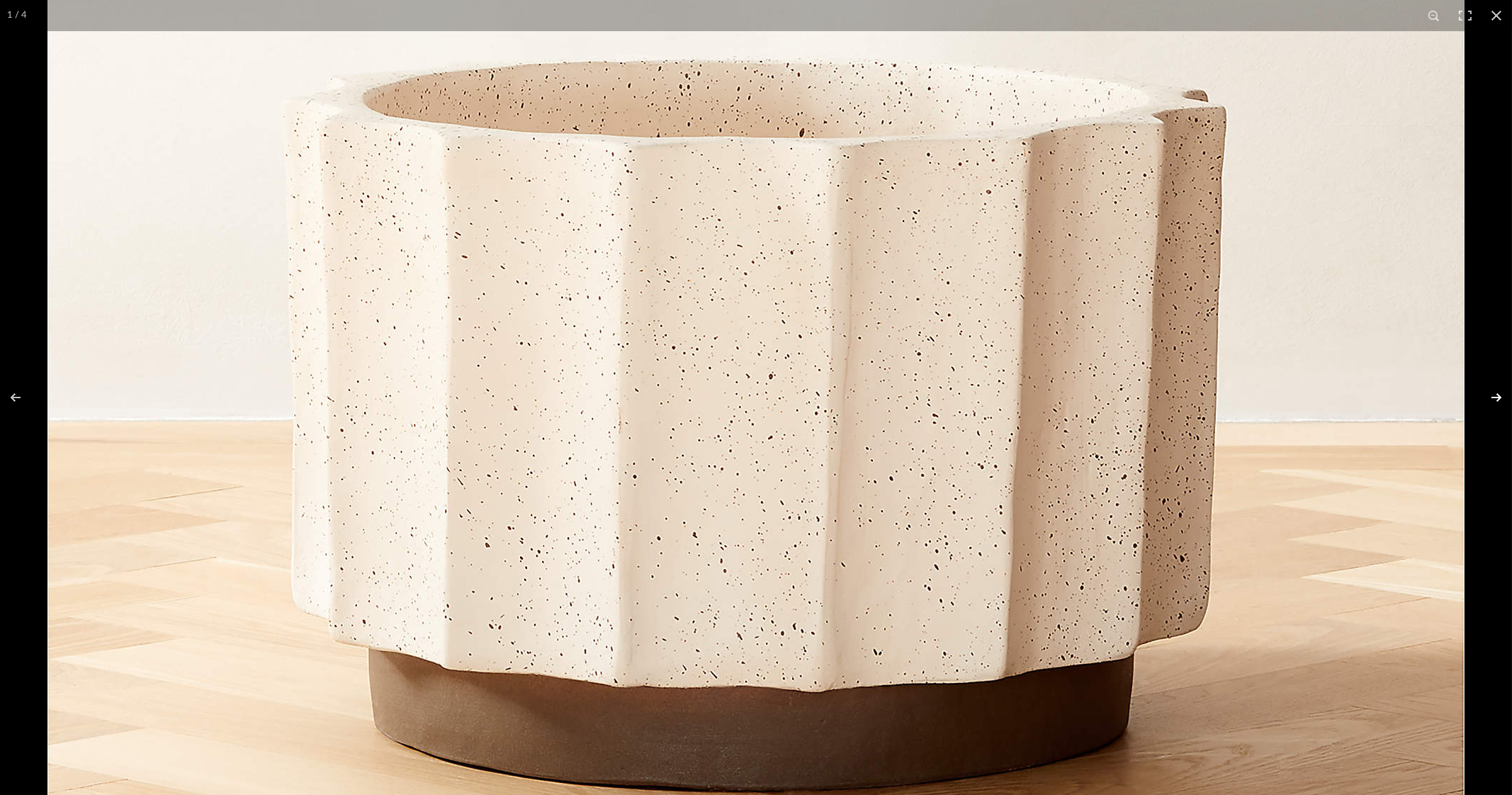
click at [1494, 395] on button at bounding box center [1487, 398] width 49 height 71
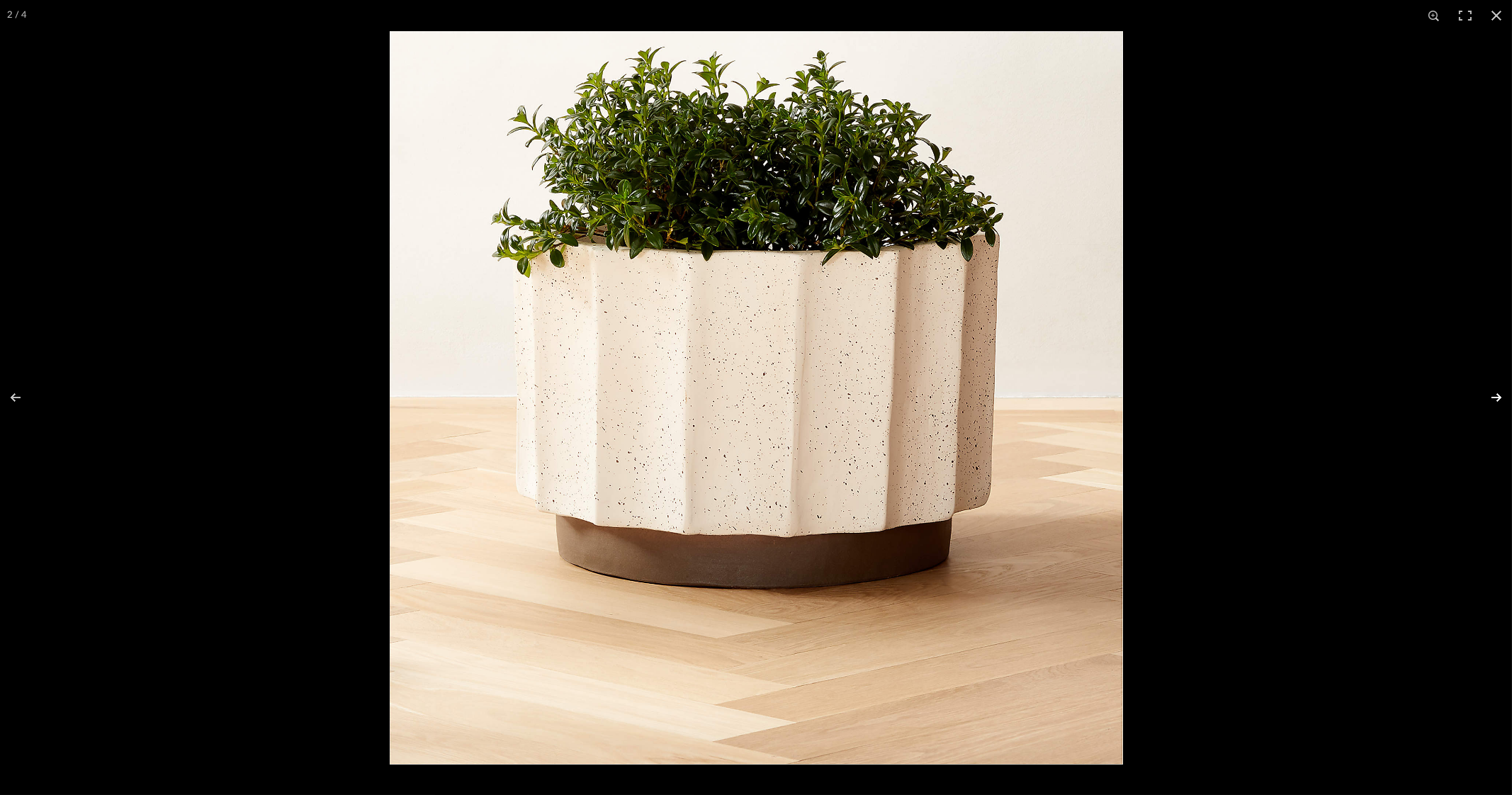
click at [1494, 395] on button at bounding box center [1487, 398] width 49 height 71
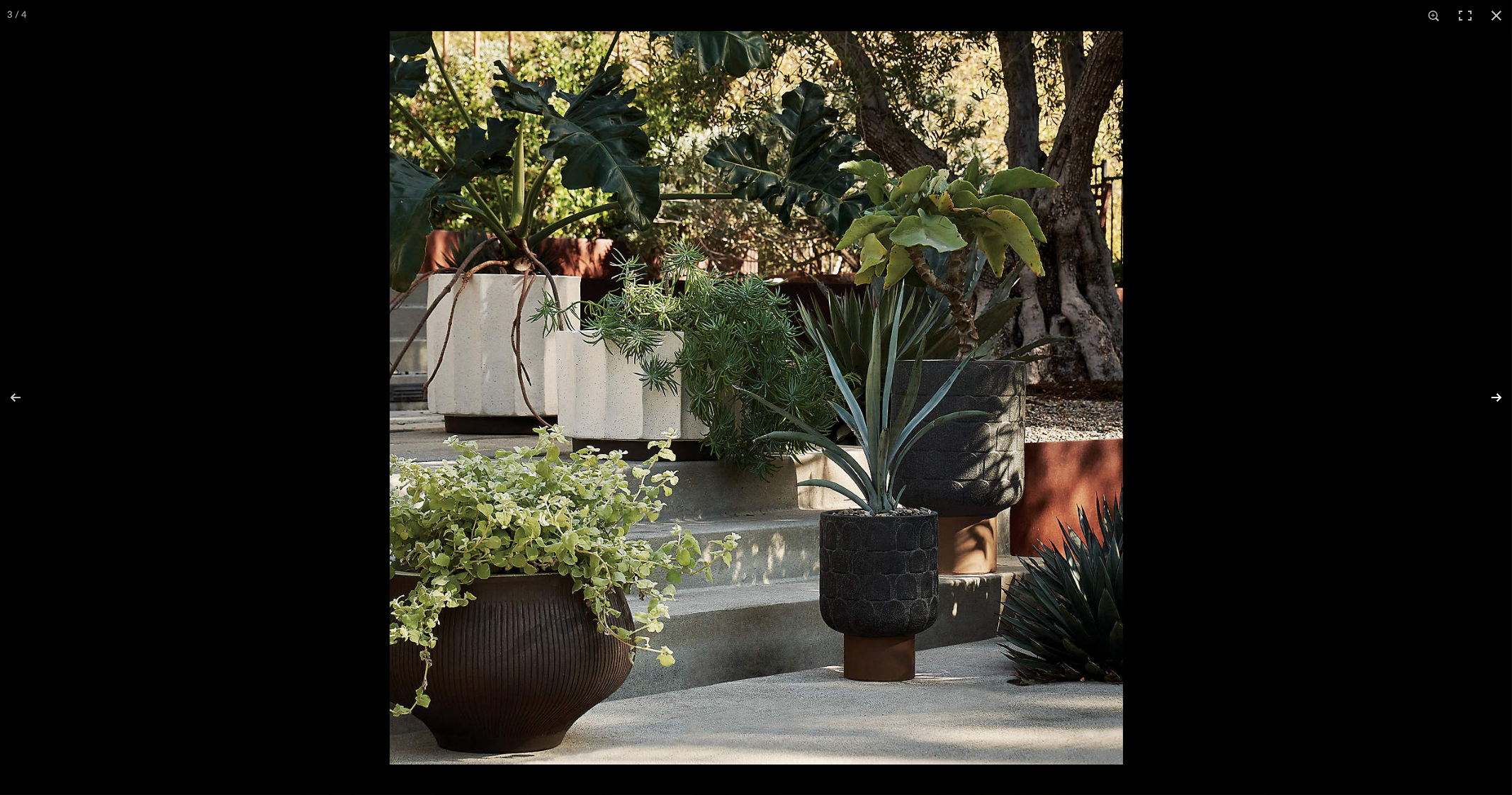
click at [1491, 395] on button at bounding box center [1487, 398] width 49 height 71
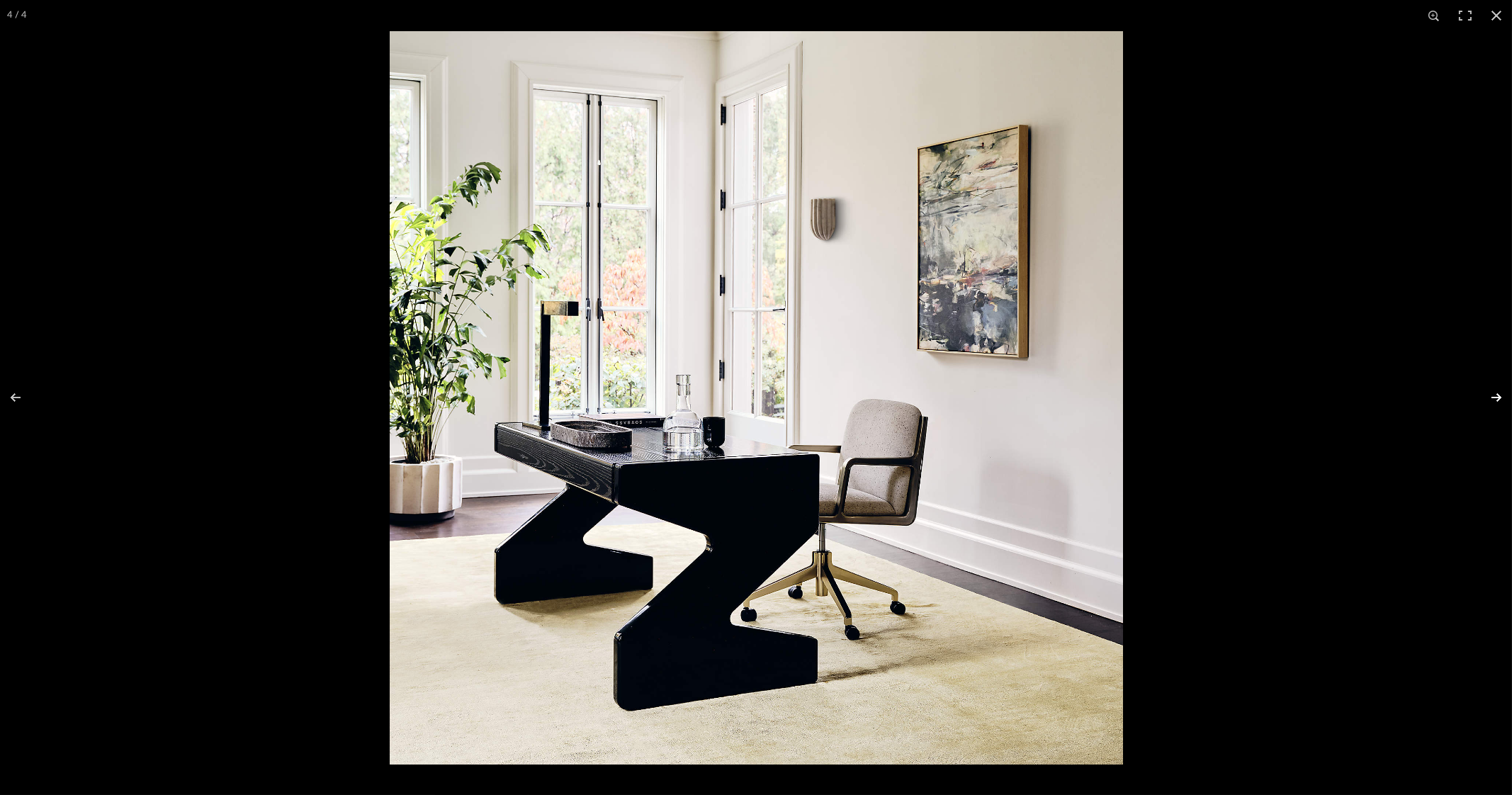
click at [1502, 394] on button at bounding box center [1487, 398] width 49 height 71
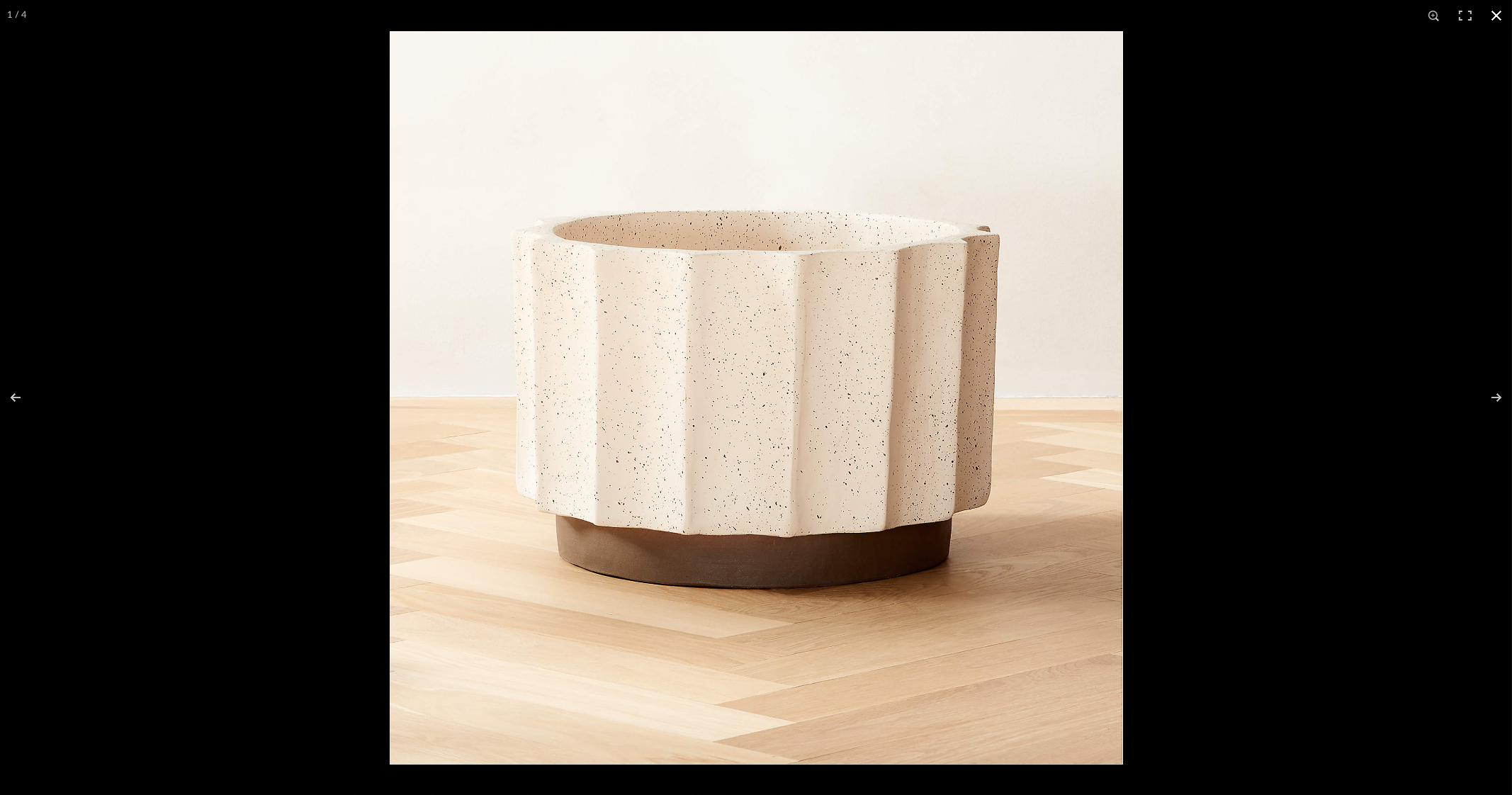
click at [1497, 11] on button at bounding box center [1495, 15] width 31 height 31
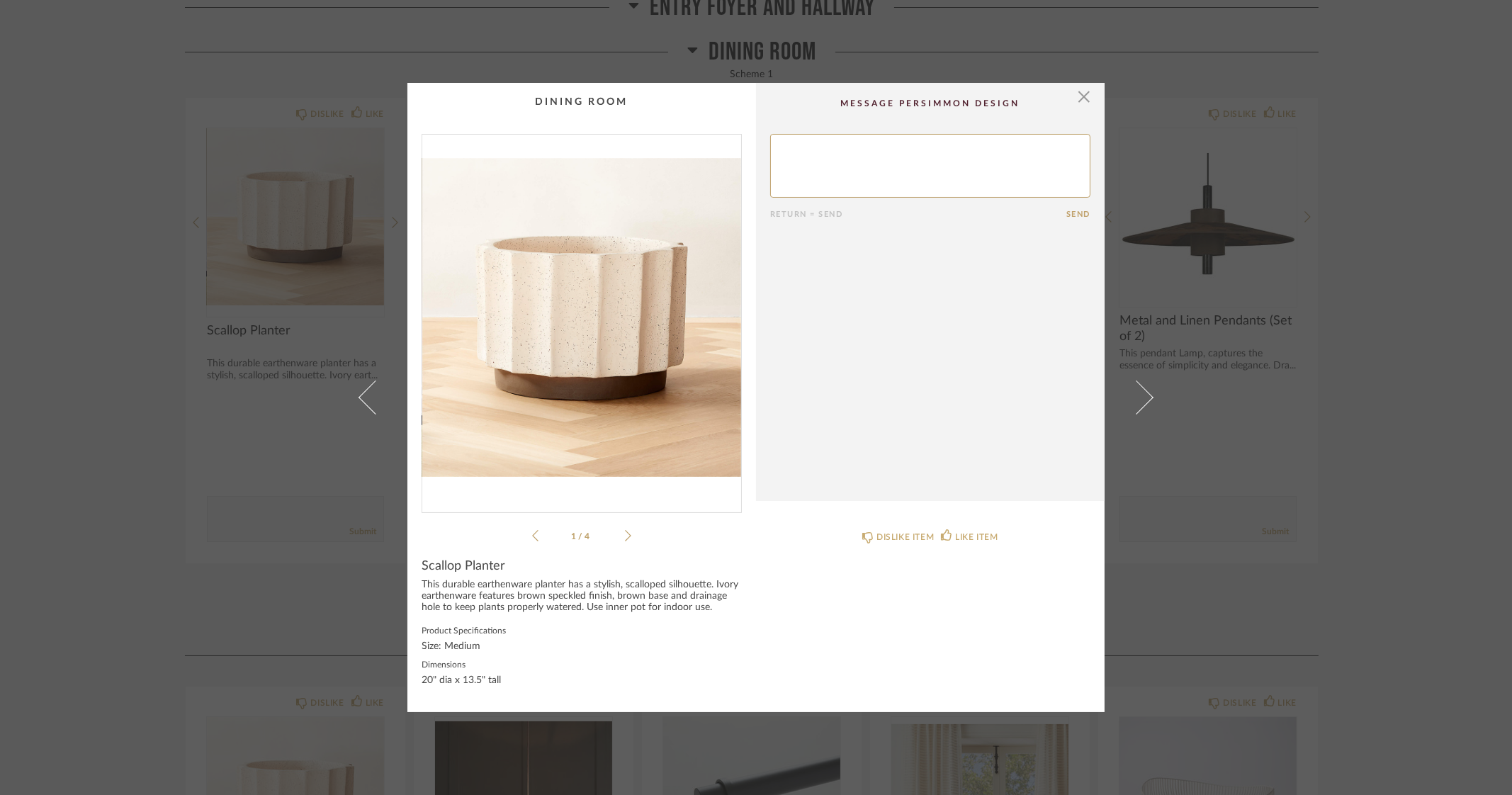
click at [1443, 346] on div "× 1 / 4 Return = Send Send Scallop Planter This durable earthenware planter has…" at bounding box center [756, 397] width 1512 height 795
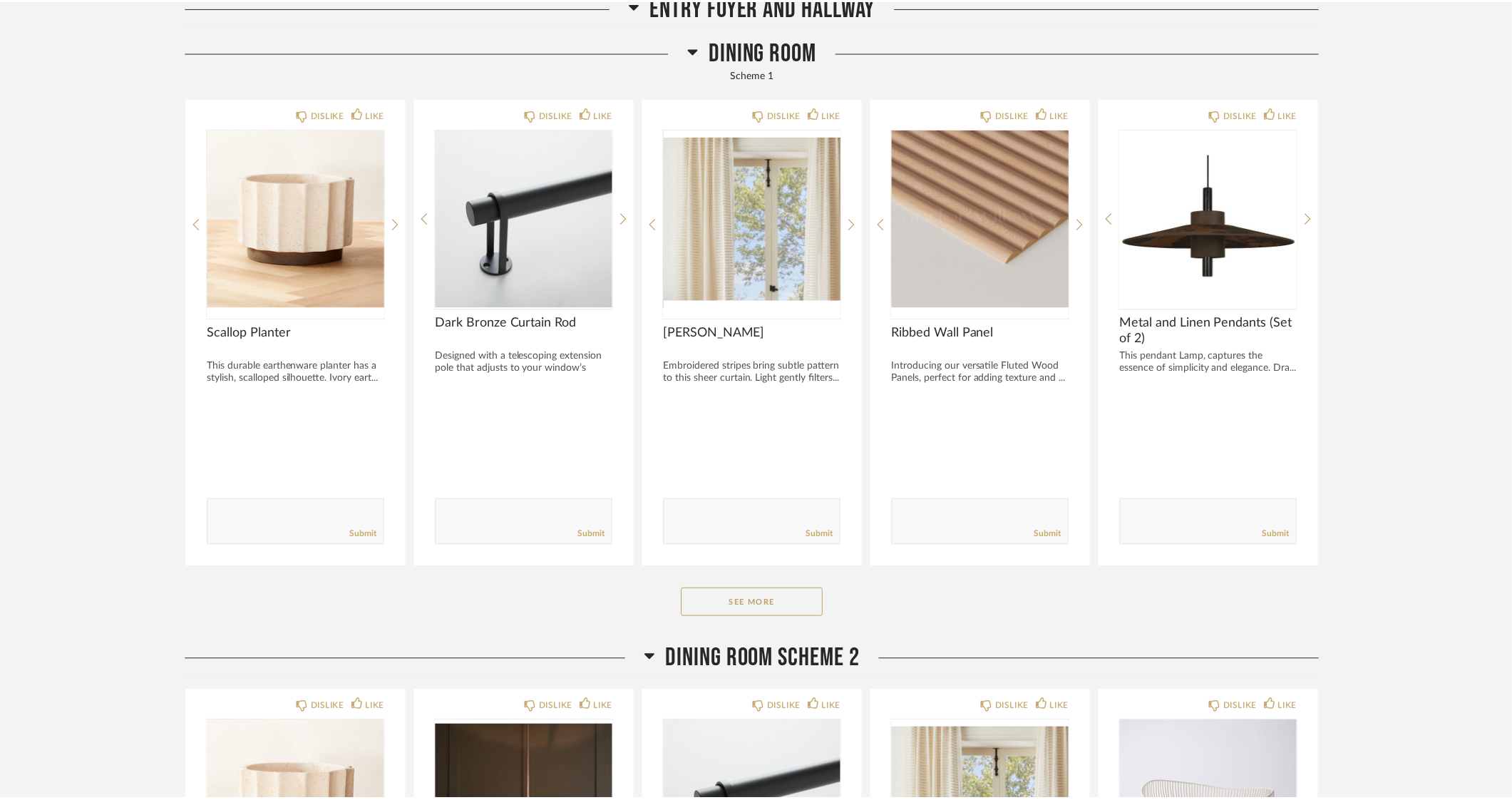
scroll to position [1247, 0]
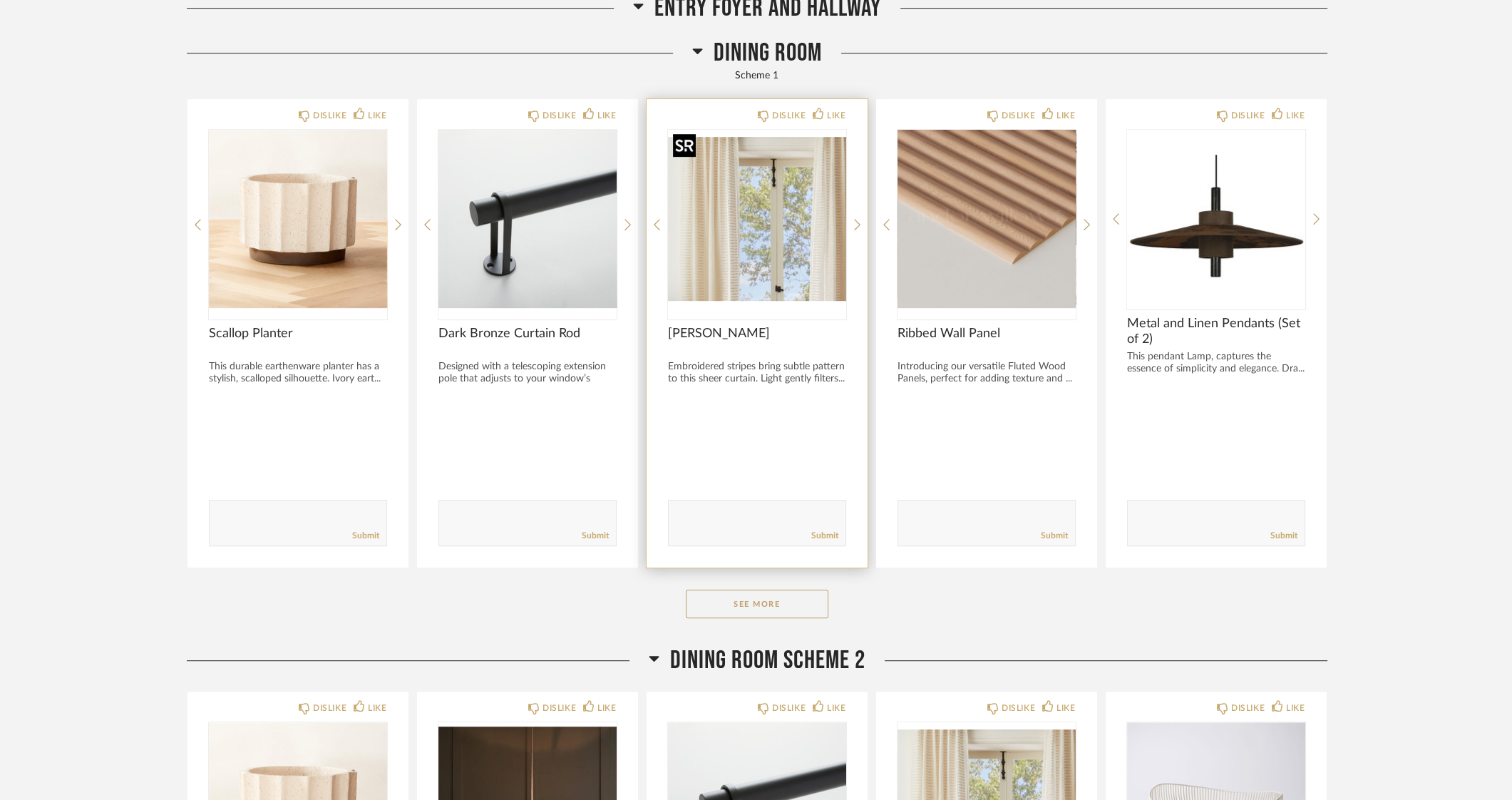
click at [725, 177] on img "0" at bounding box center [757, 218] width 178 height 178
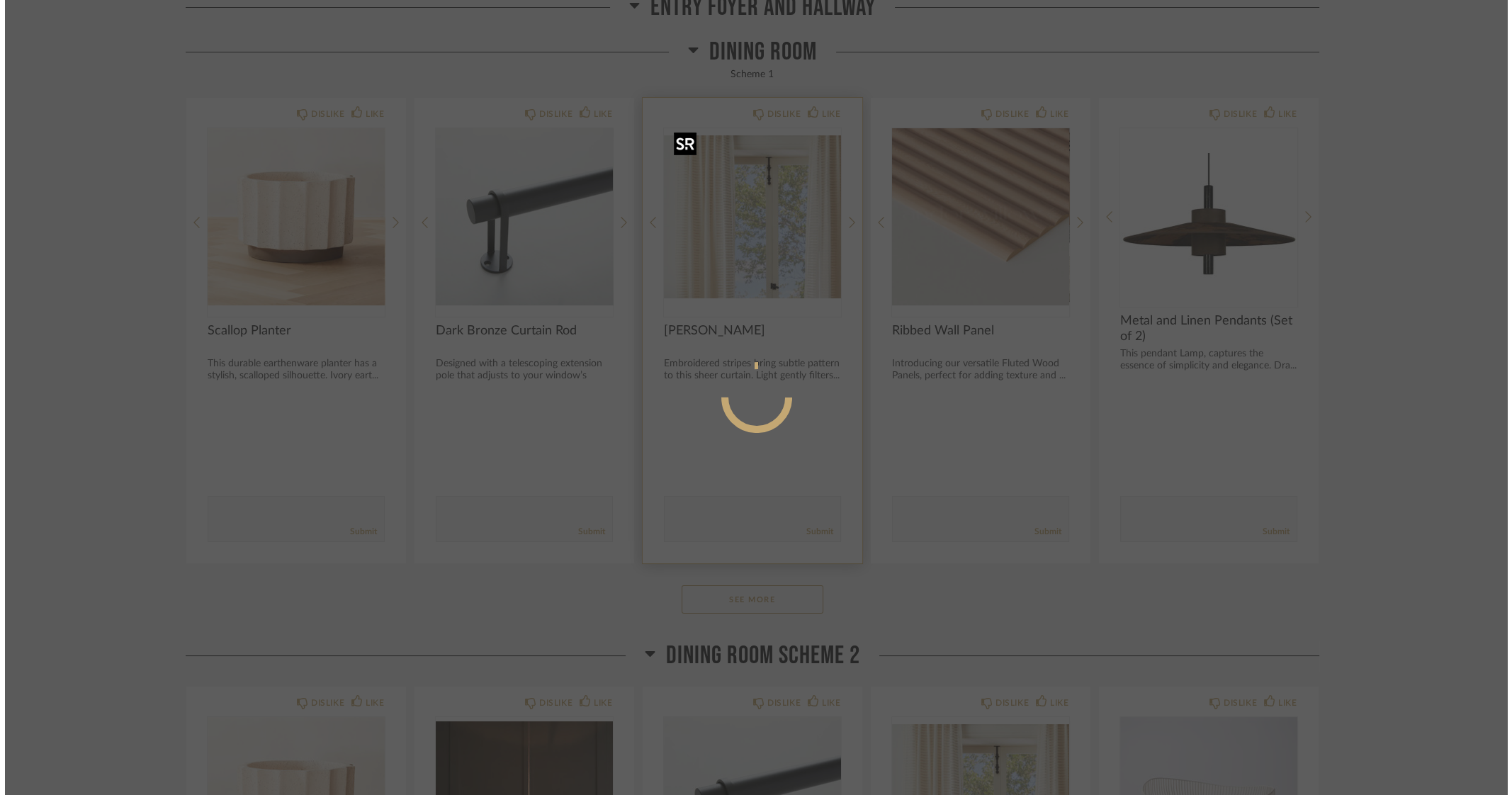
scroll to position [0, 0]
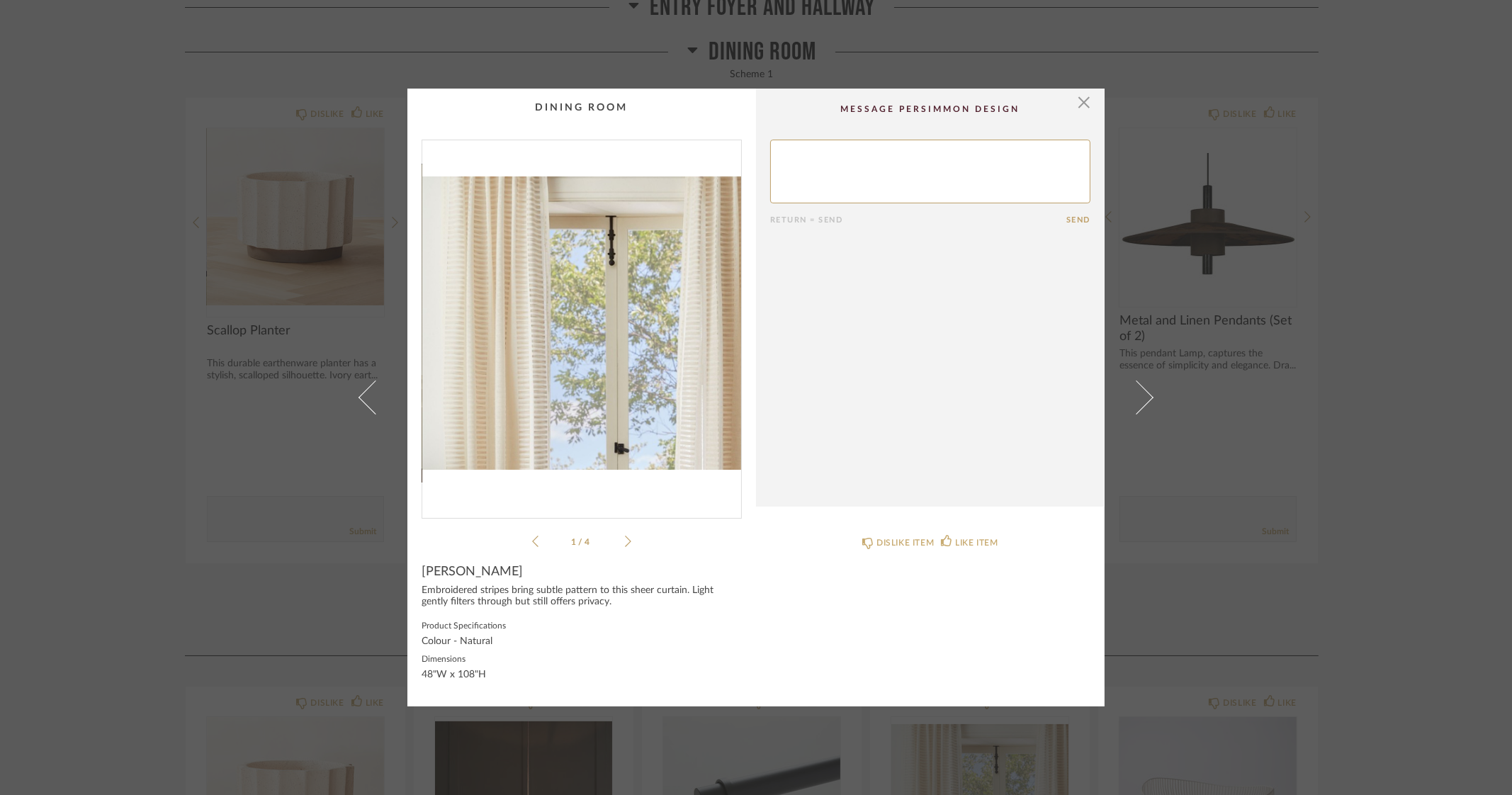
click at [504, 338] on img "0" at bounding box center [582, 324] width 319 height 366
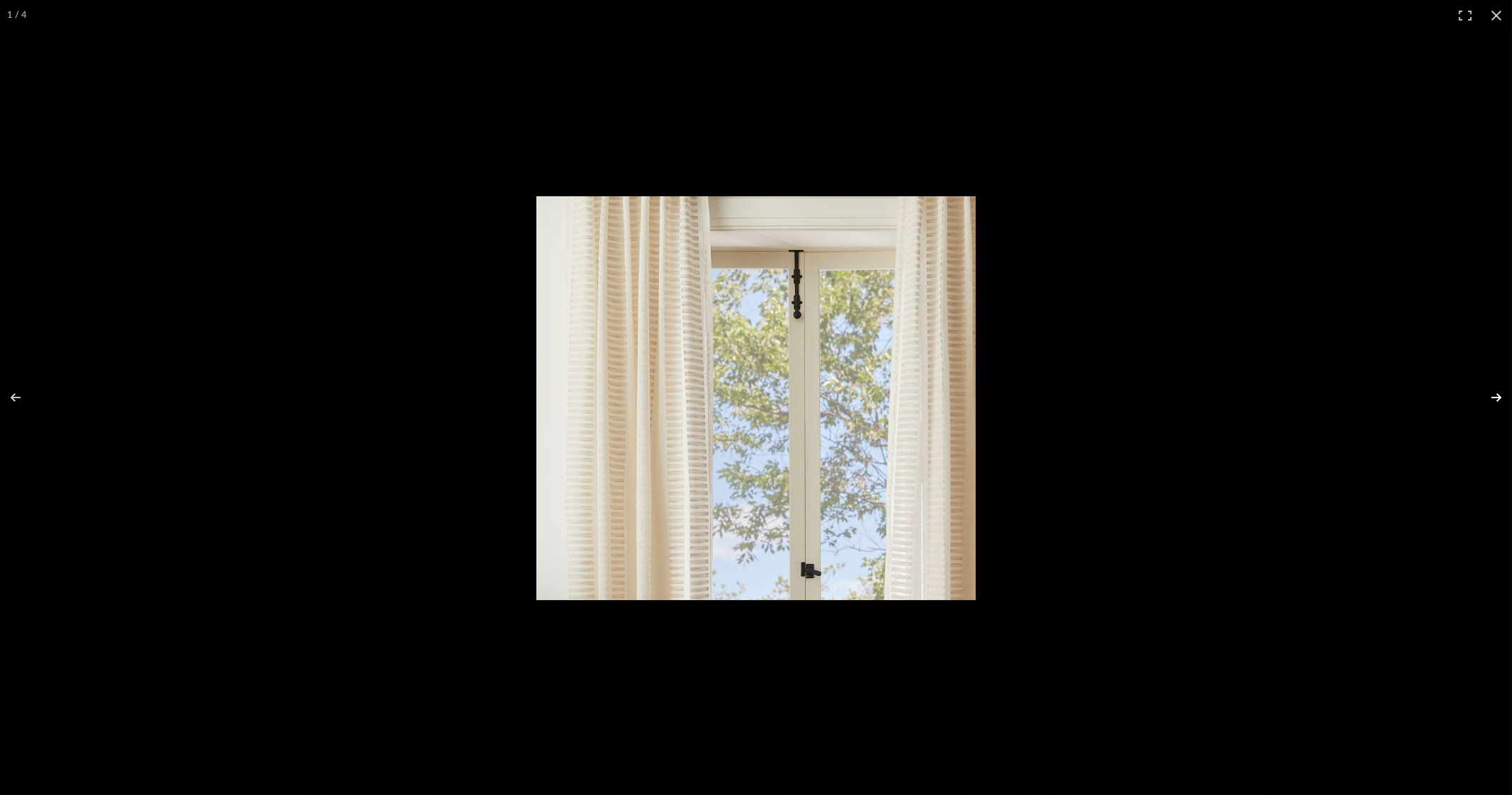
click at [1500, 396] on button at bounding box center [1487, 398] width 49 height 71
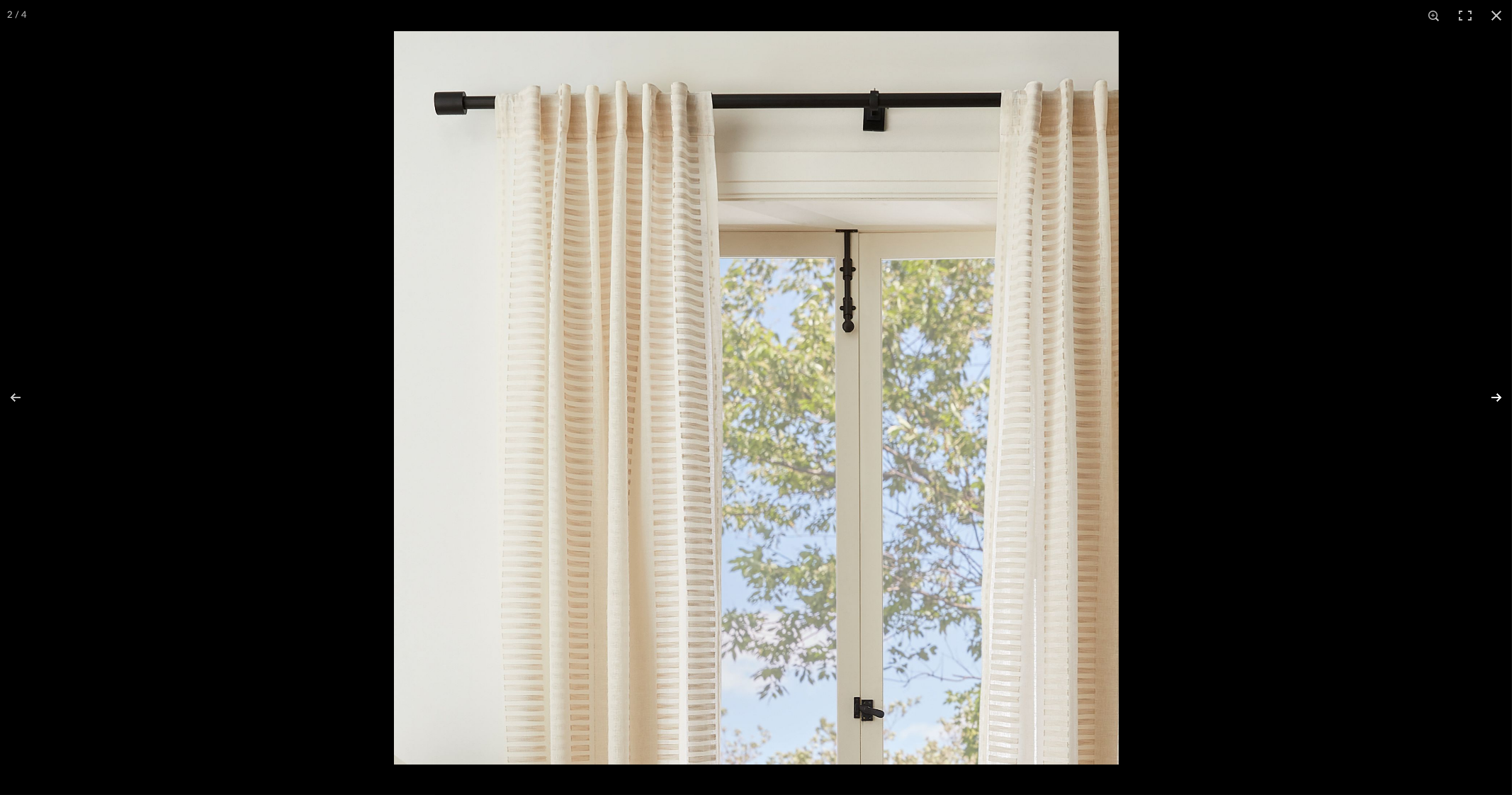
click at [1500, 396] on button at bounding box center [1487, 398] width 49 height 71
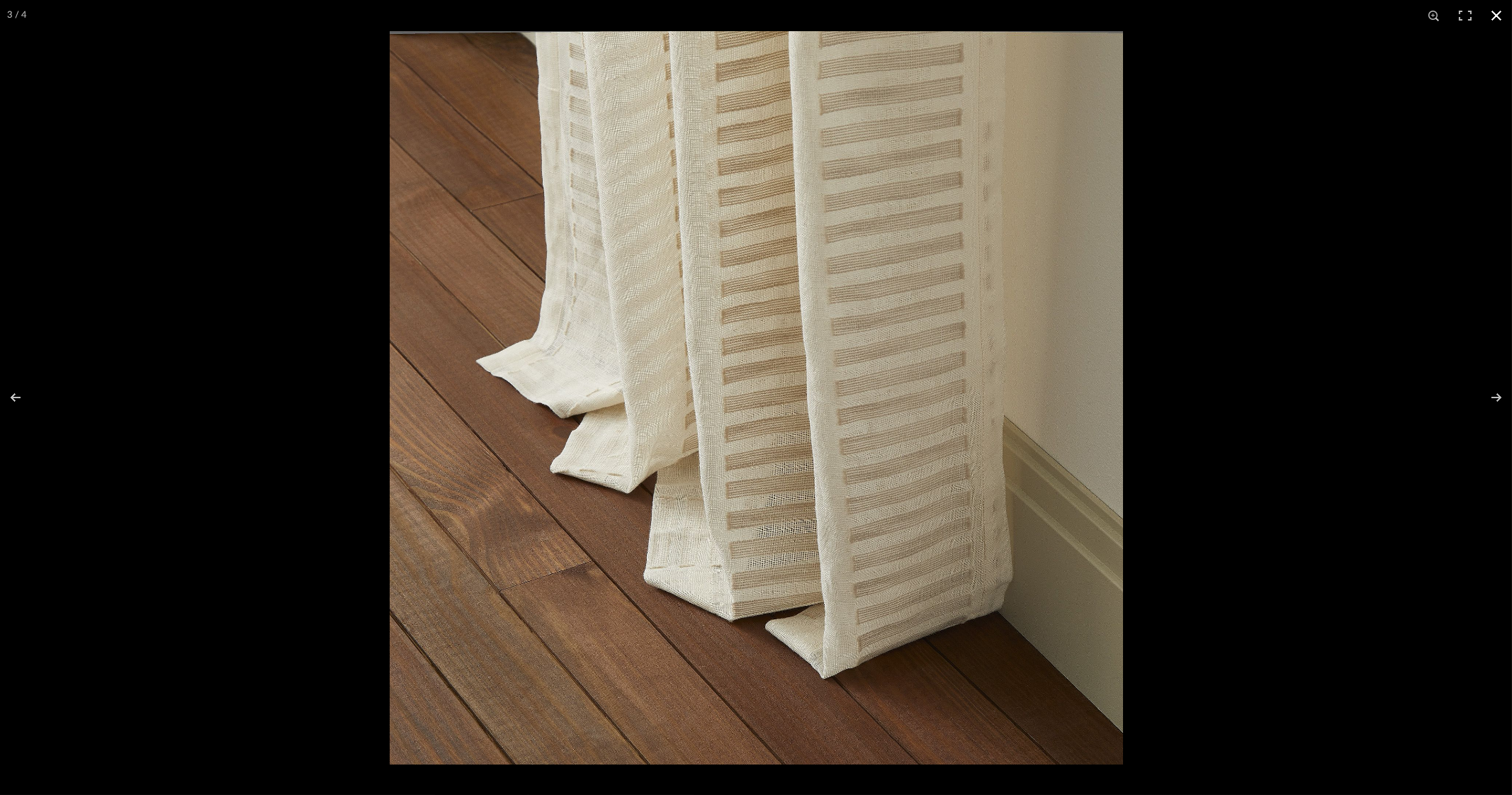
click at [1498, 16] on button at bounding box center [1495, 15] width 31 height 31
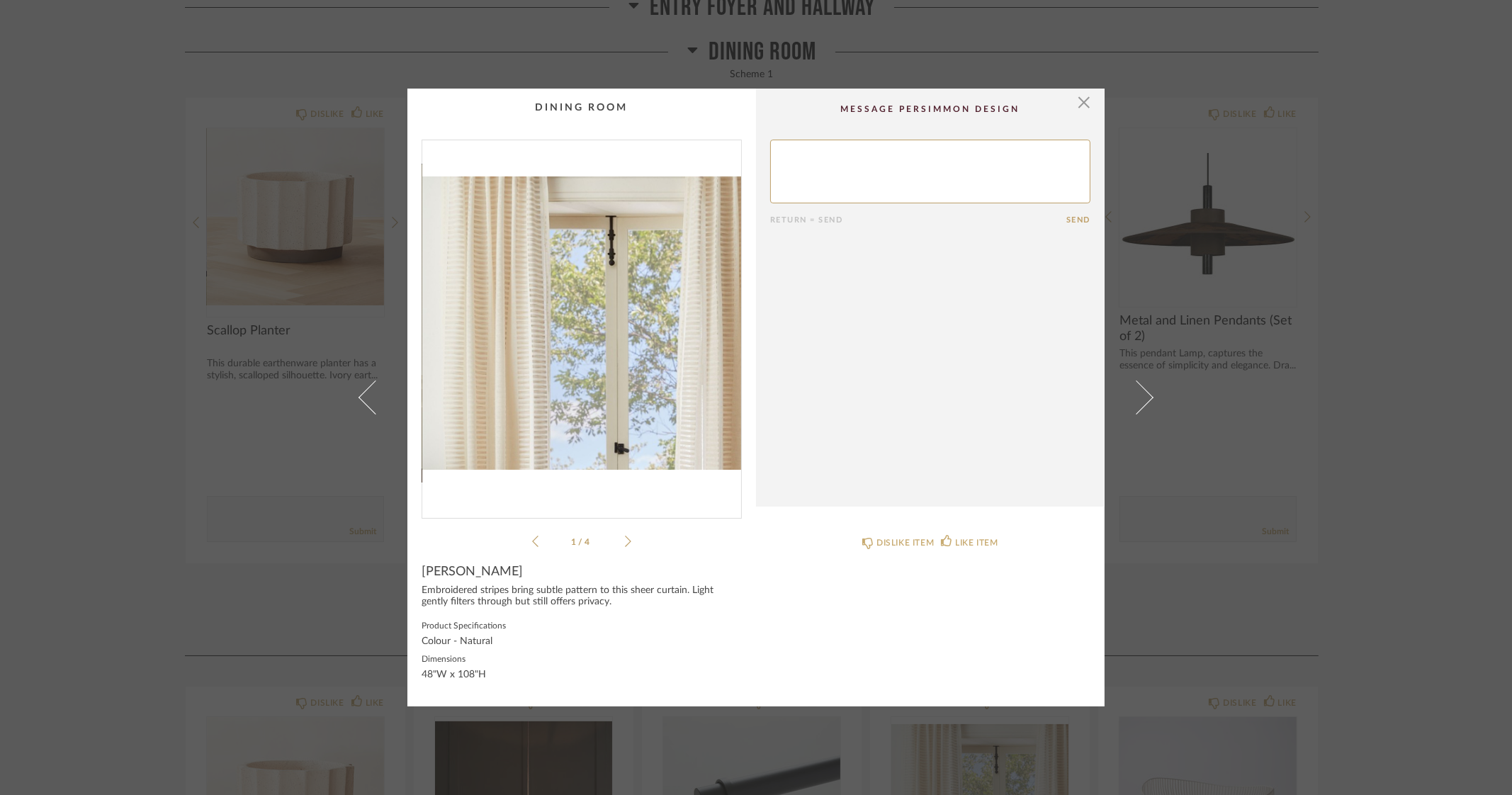
click at [1444, 370] on div "× 1 / 4 Return = Send Send Sheer Curtain Embroidered stripes bring subtle patte…" at bounding box center [756, 397] width 1512 height 795
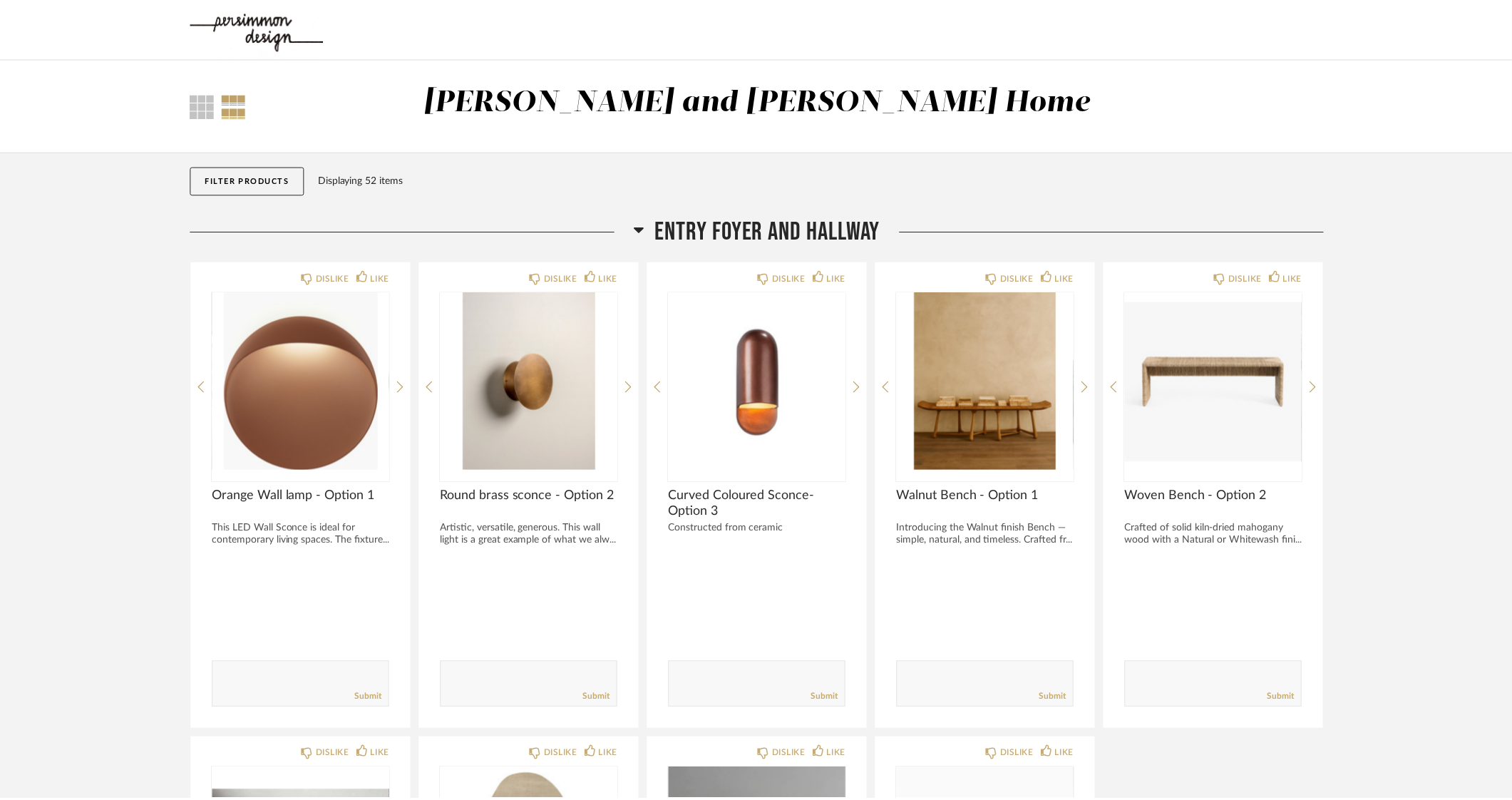
scroll to position [1247, 0]
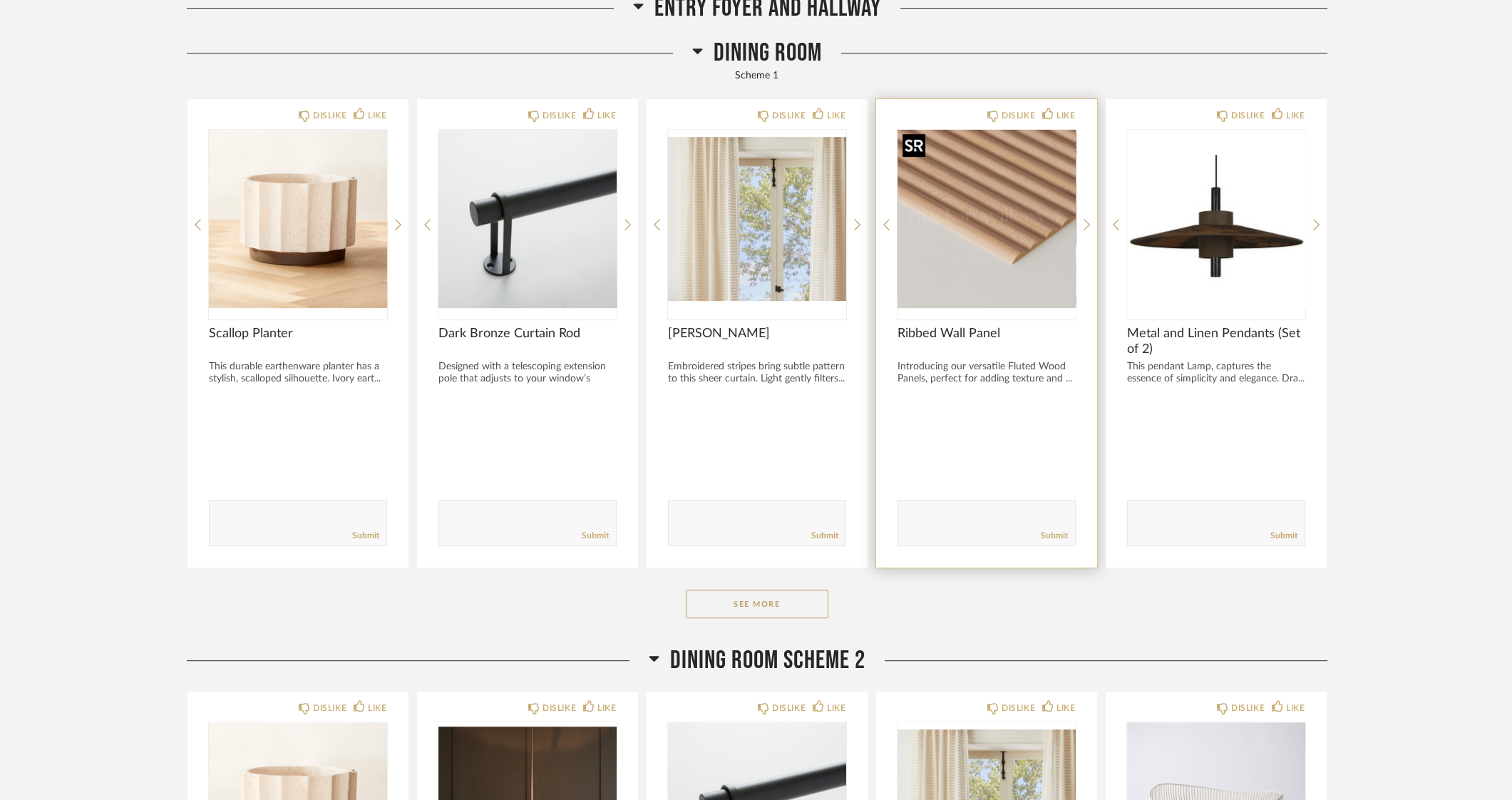
click at [994, 204] on img "0" at bounding box center [986, 218] width 178 height 178
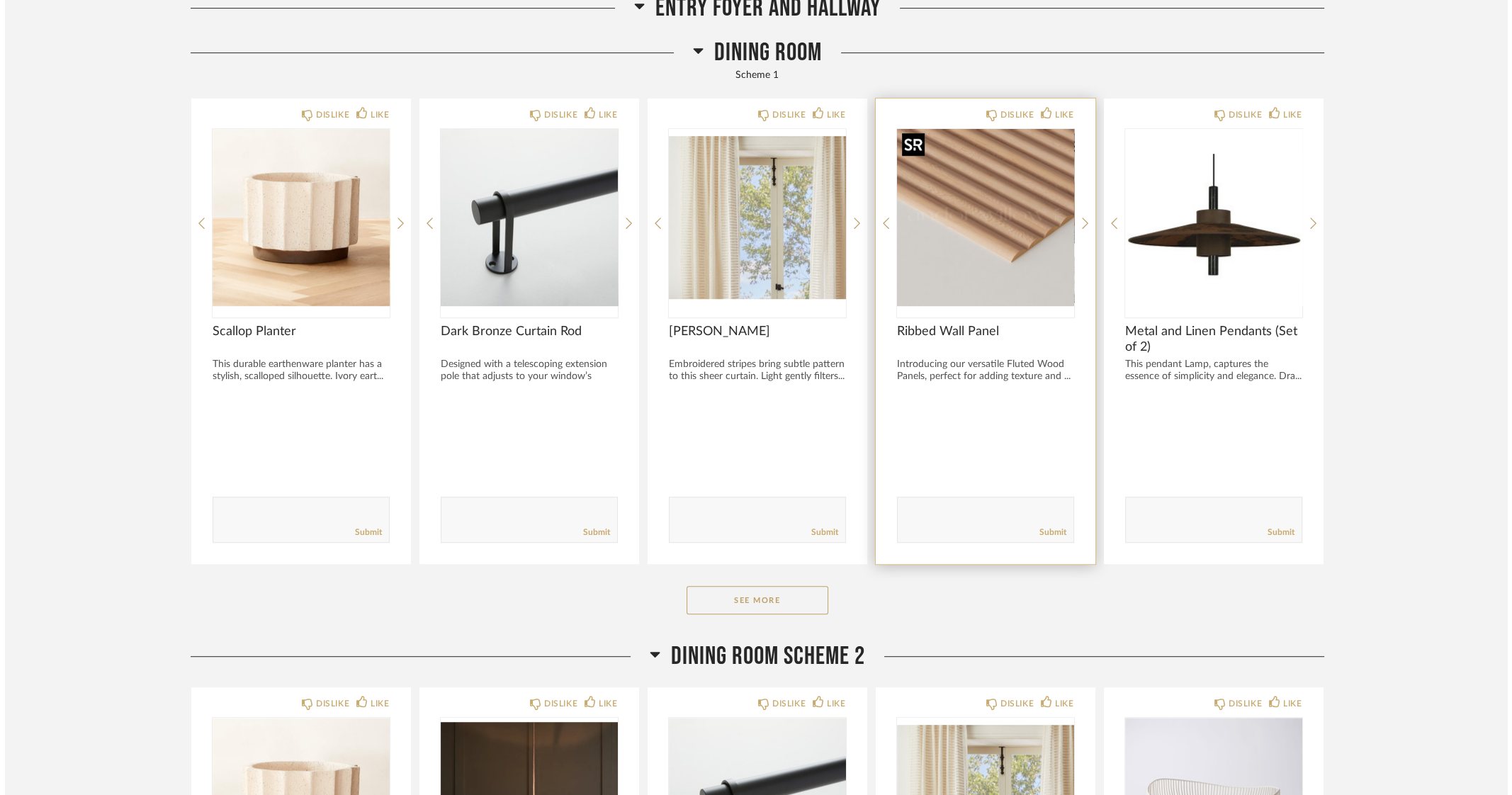
scroll to position [0, 0]
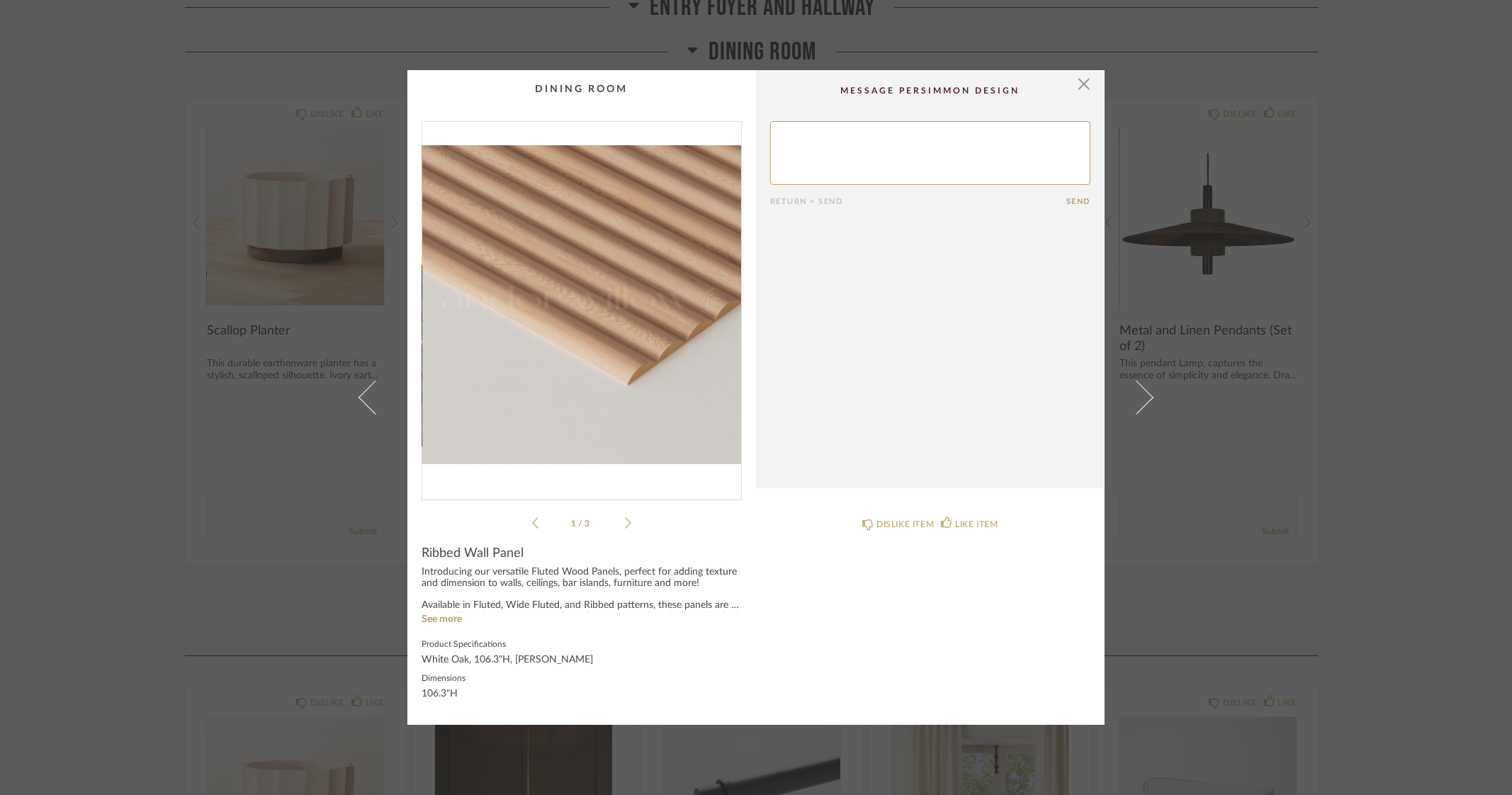
click at [603, 311] on img "0" at bounding box center [582, 305] width 319 height 366
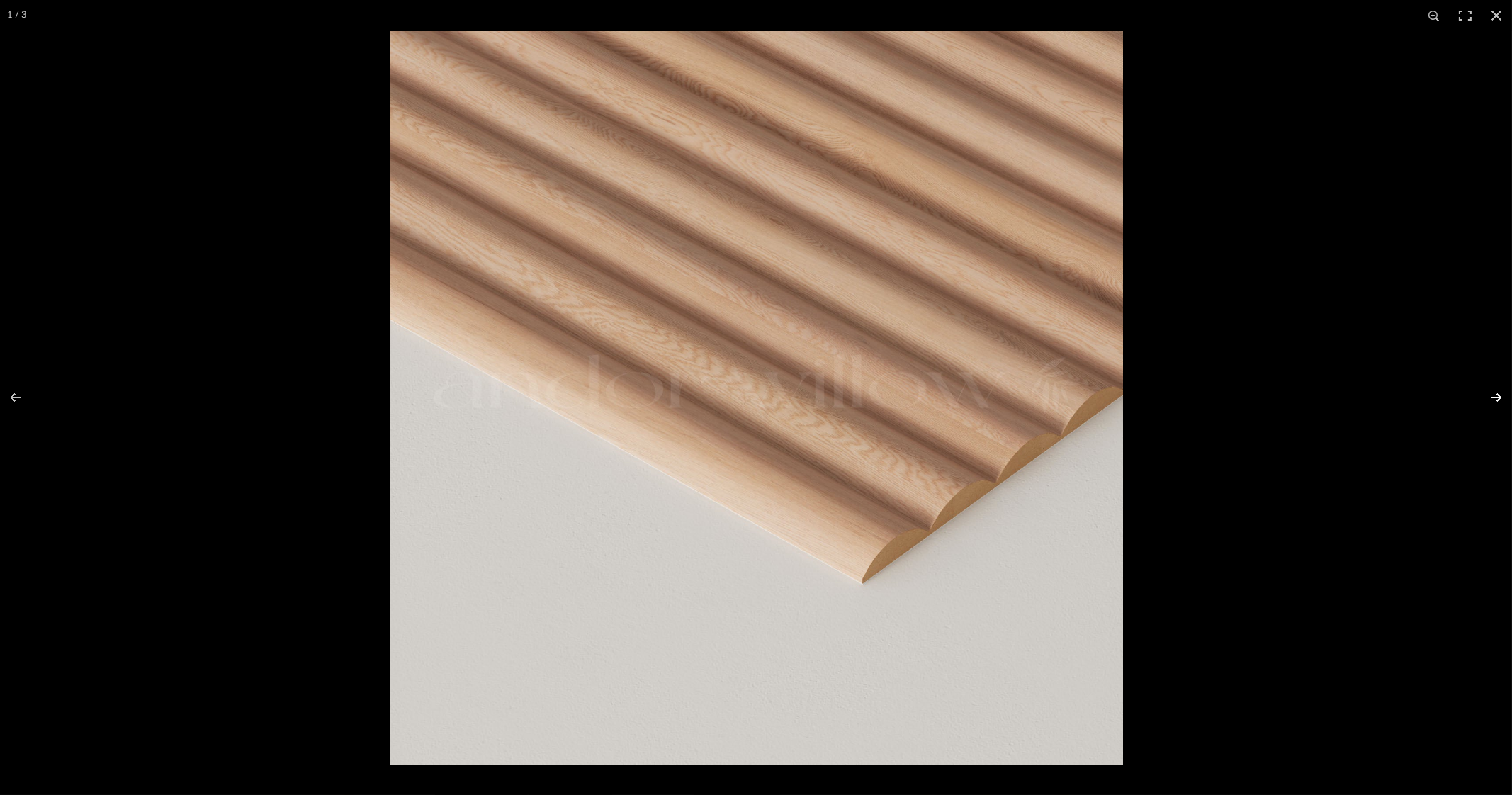
click at [1498, 393] on button at bounding box center [1487, 398] width 49 height 71
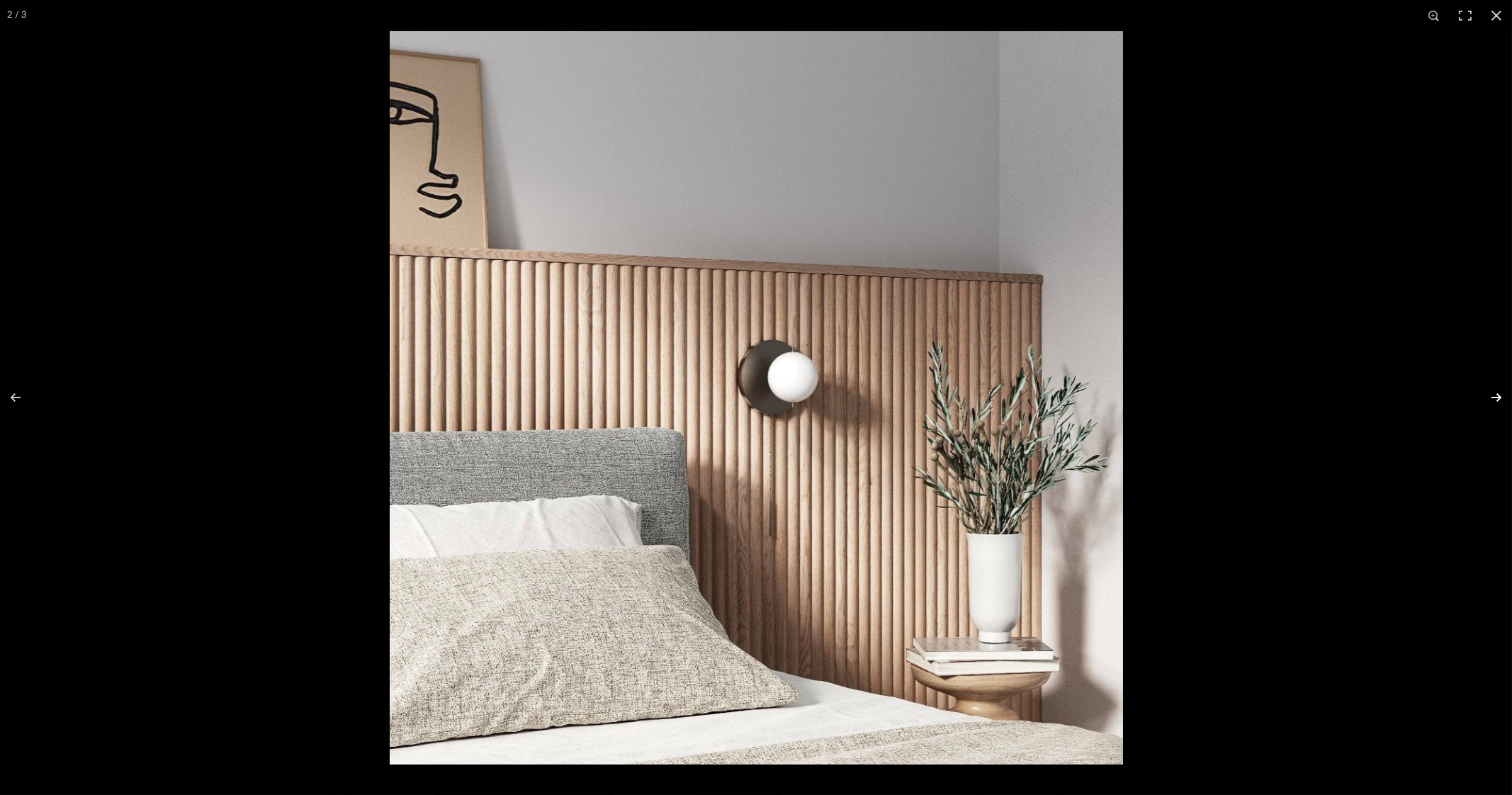
click at [1498, 393] on button at bounding box center [1487, 398] width 49 height 71
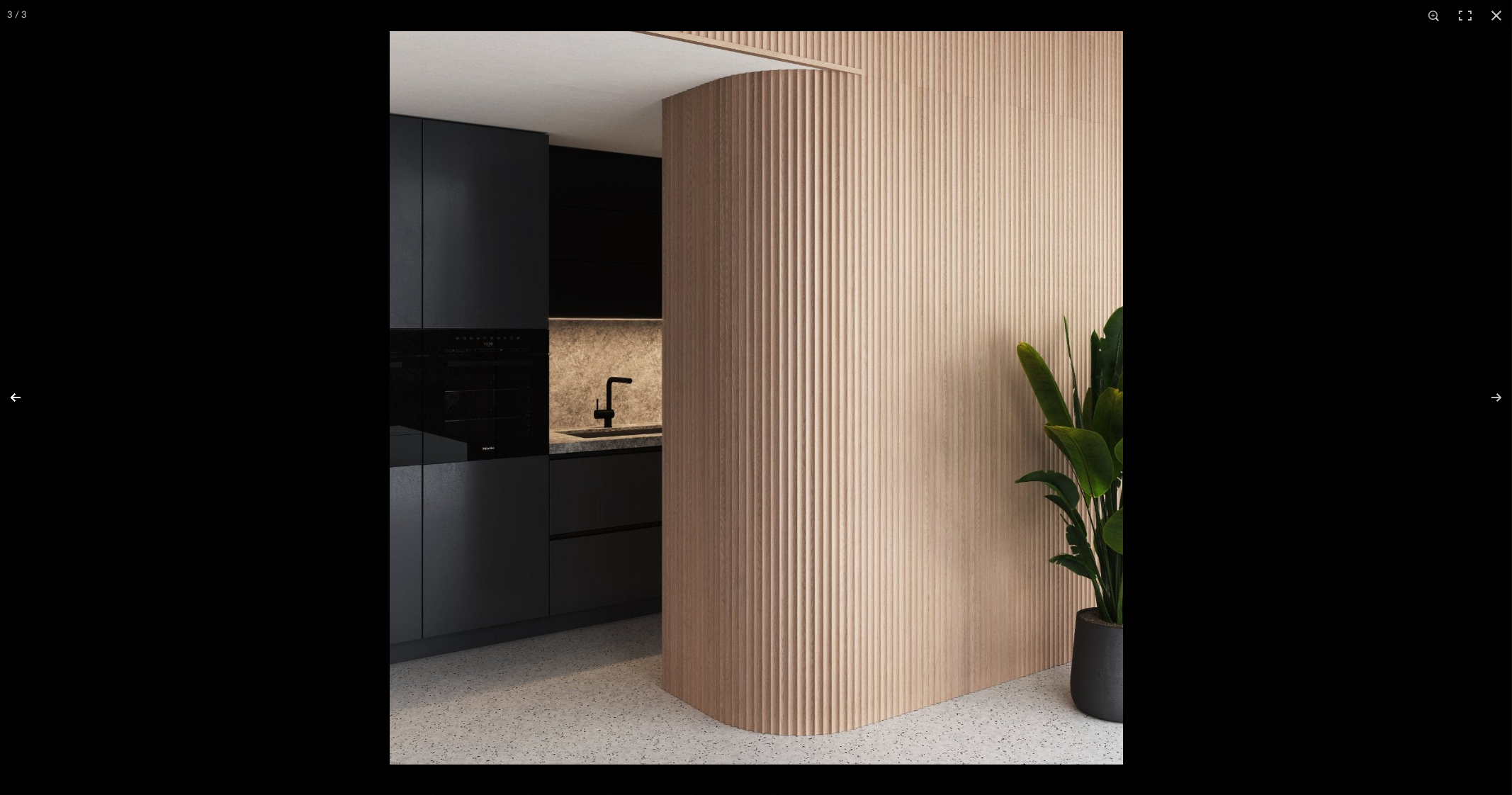
click at [11, 391] on button at bounding box center [25, 398] width 49 height 71
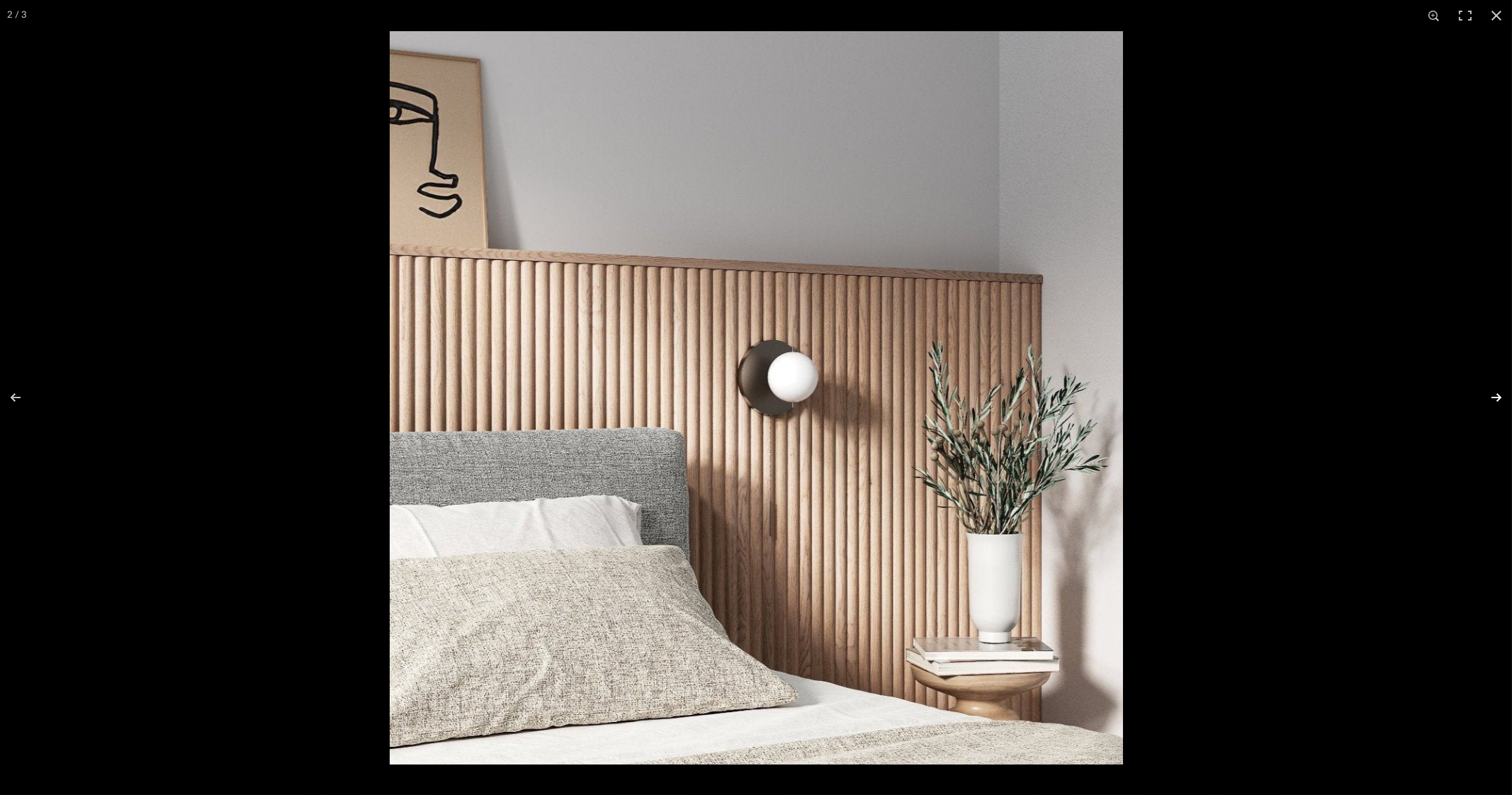
click at [1498, 400] on button at bounding box center [1487, 398] width 49 height 71
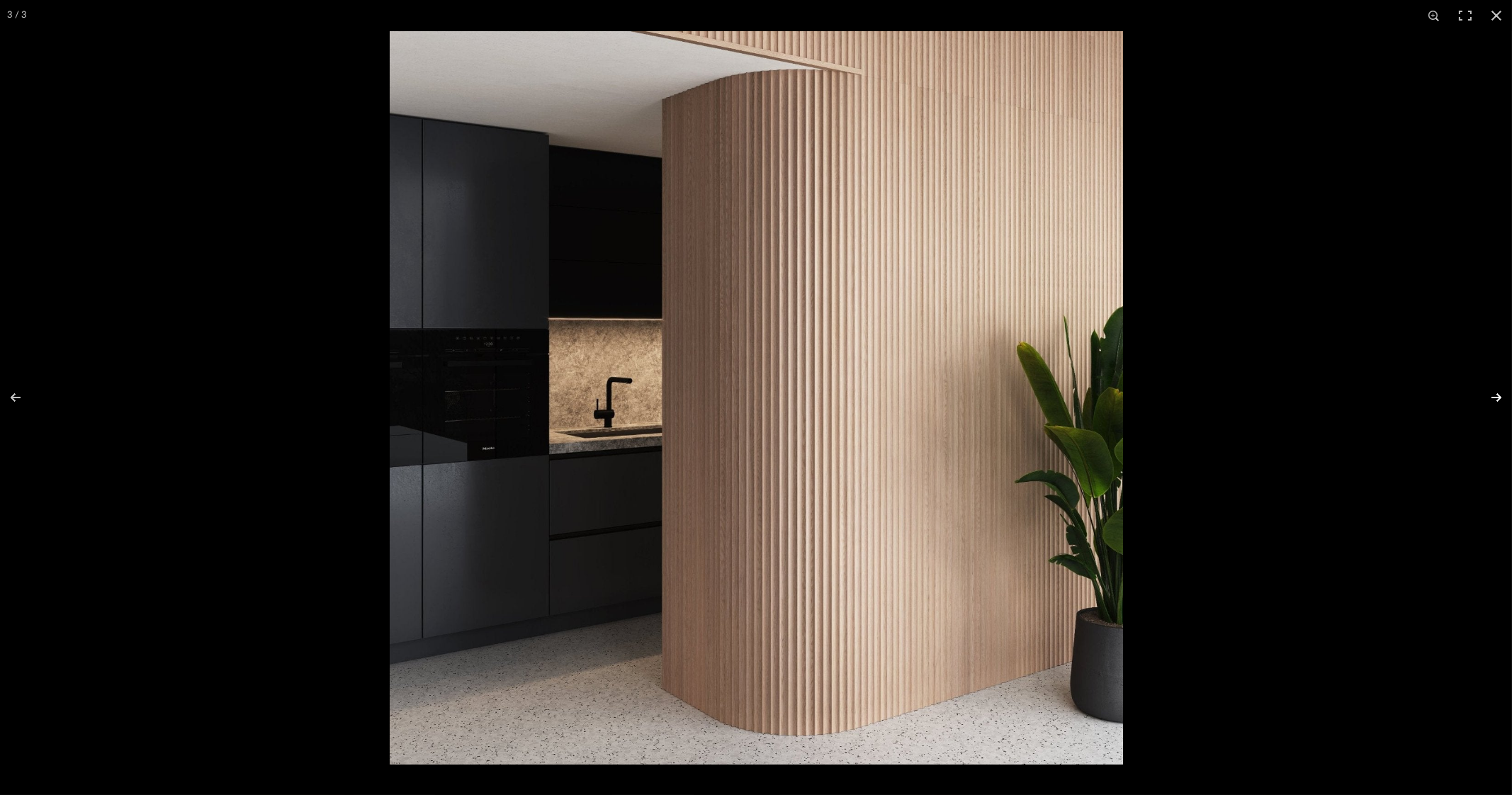
click at [1498, 400] on button at bounding box center [1487, 398] width 49 height 71
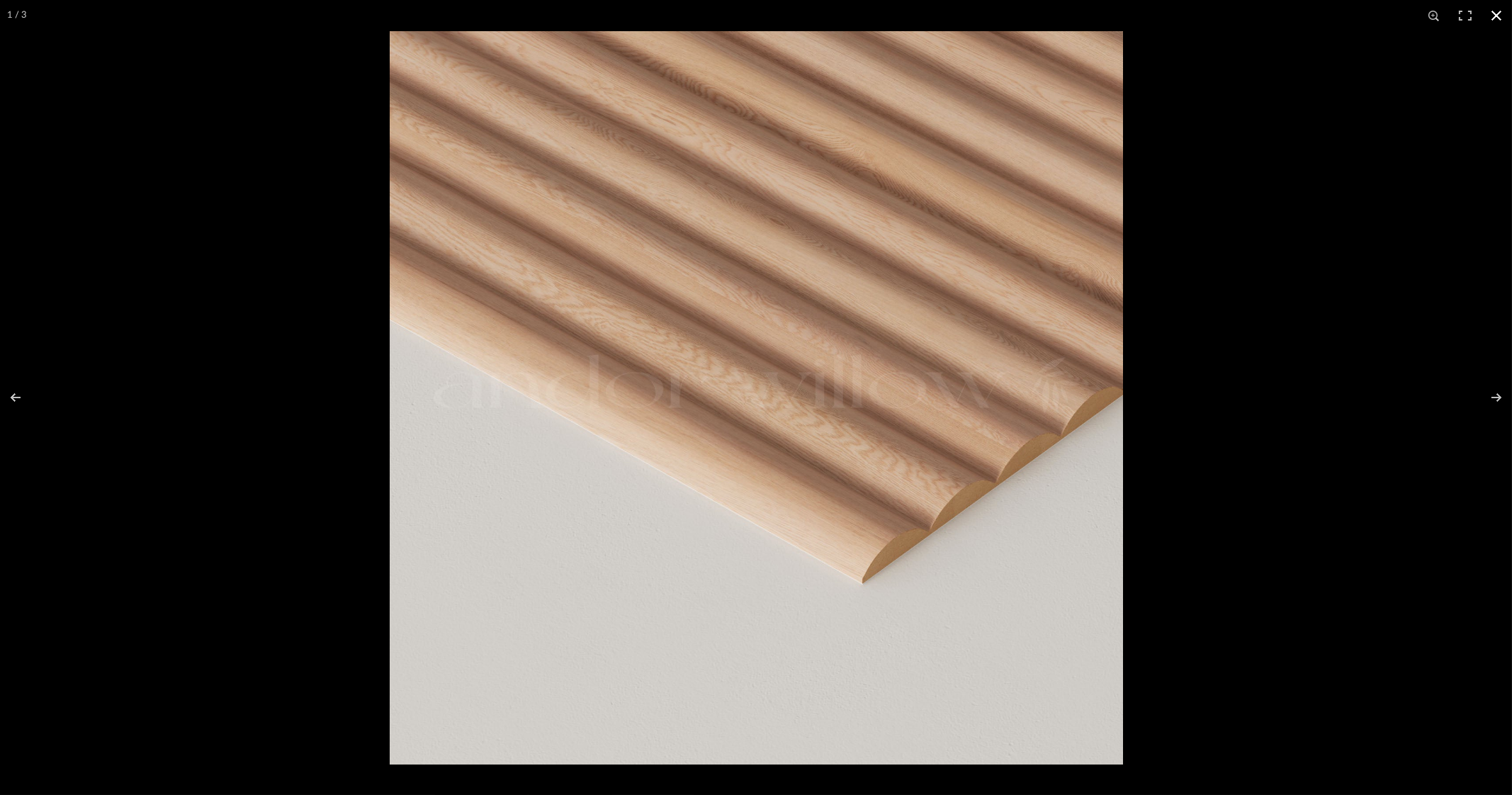
click at [1494, 16] on button at bounding box center [1495, 15] width 31 height 31
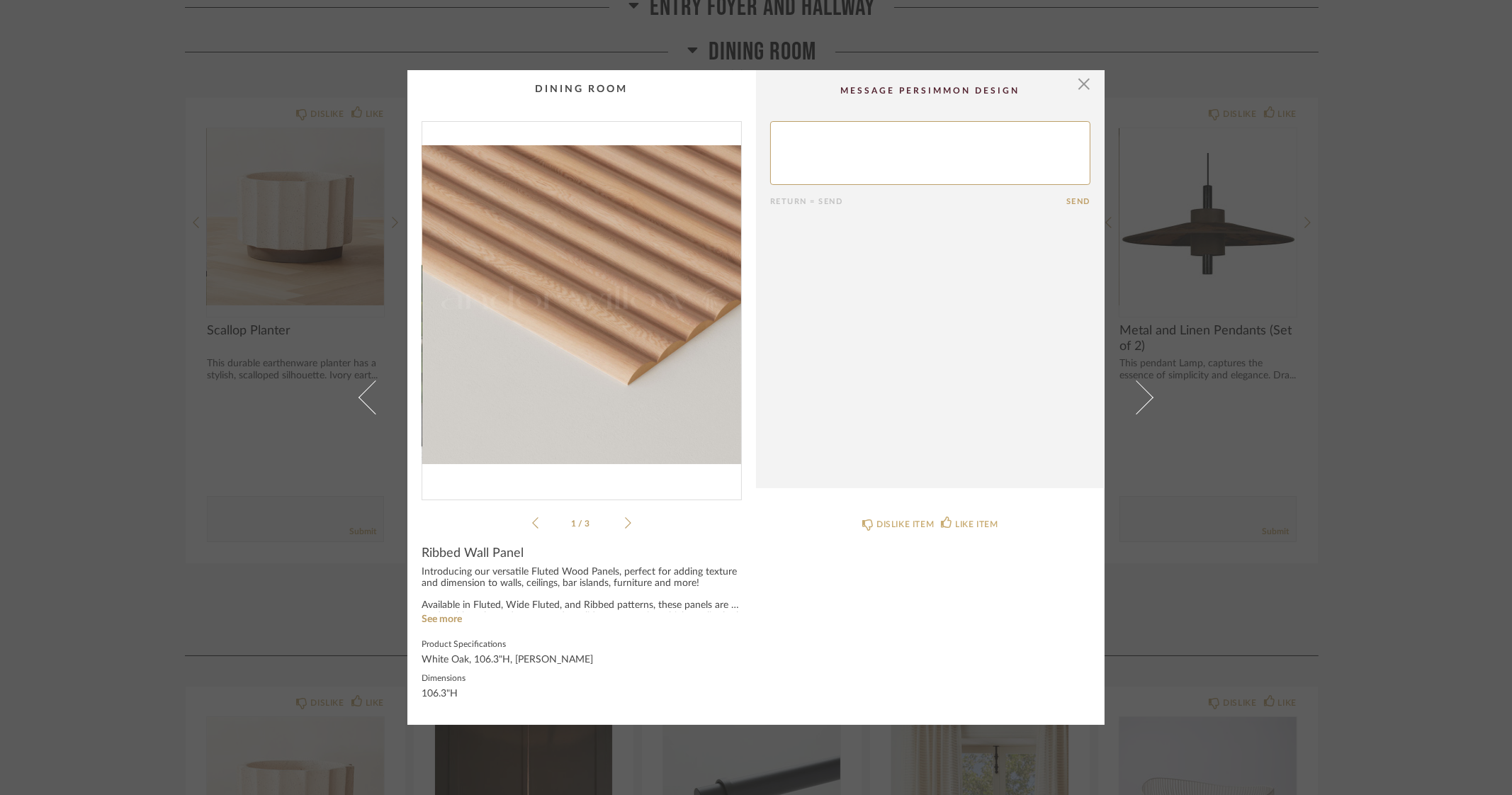
click at [1488, 255] on div "× 1 / 3 Return = Send Send Ribbed Wall Panel Introducing our versatile Fluted W…" at bounding box center [756, 397] width 1512 height 795
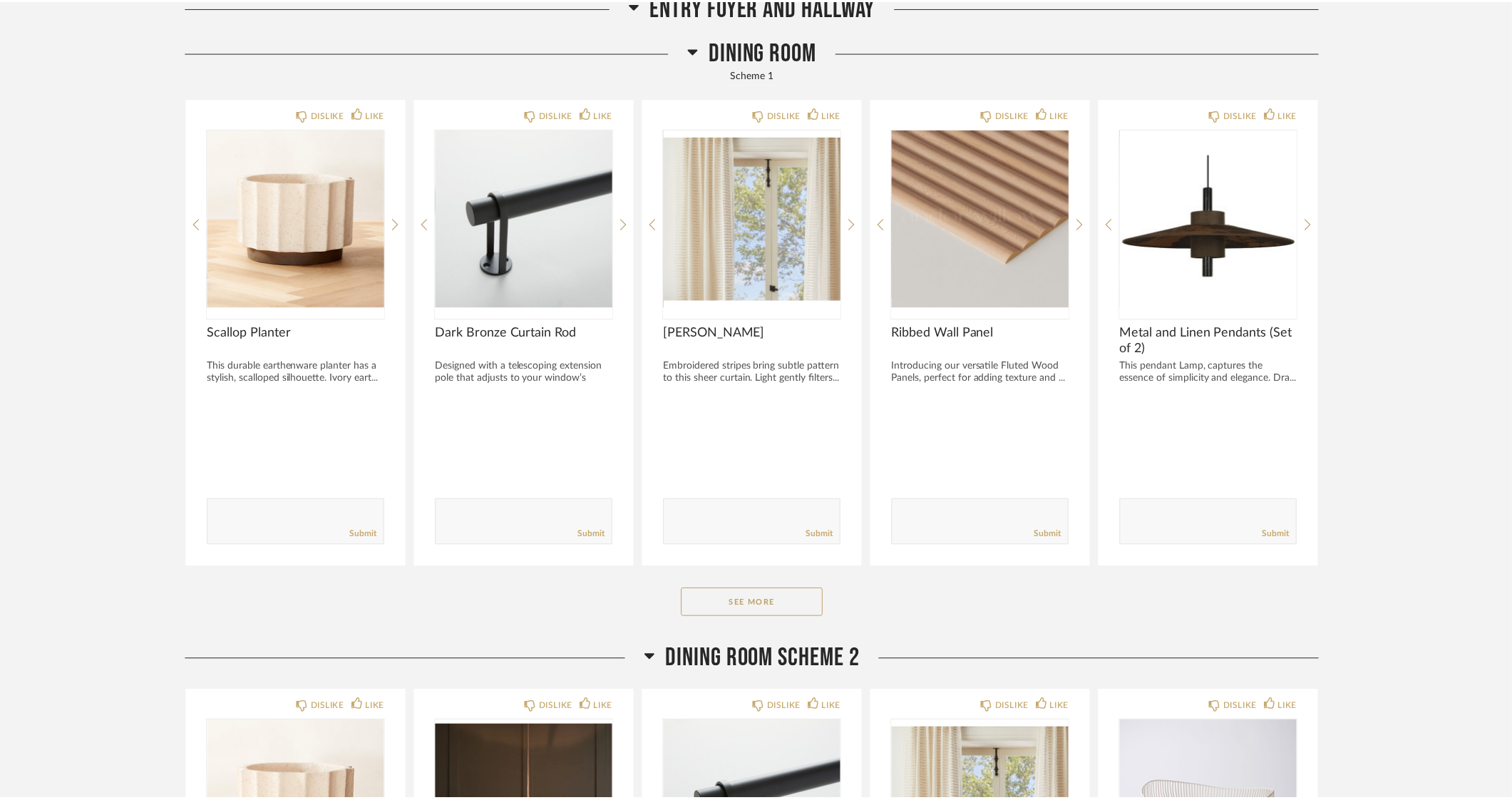
scroll to position [1247, 0]
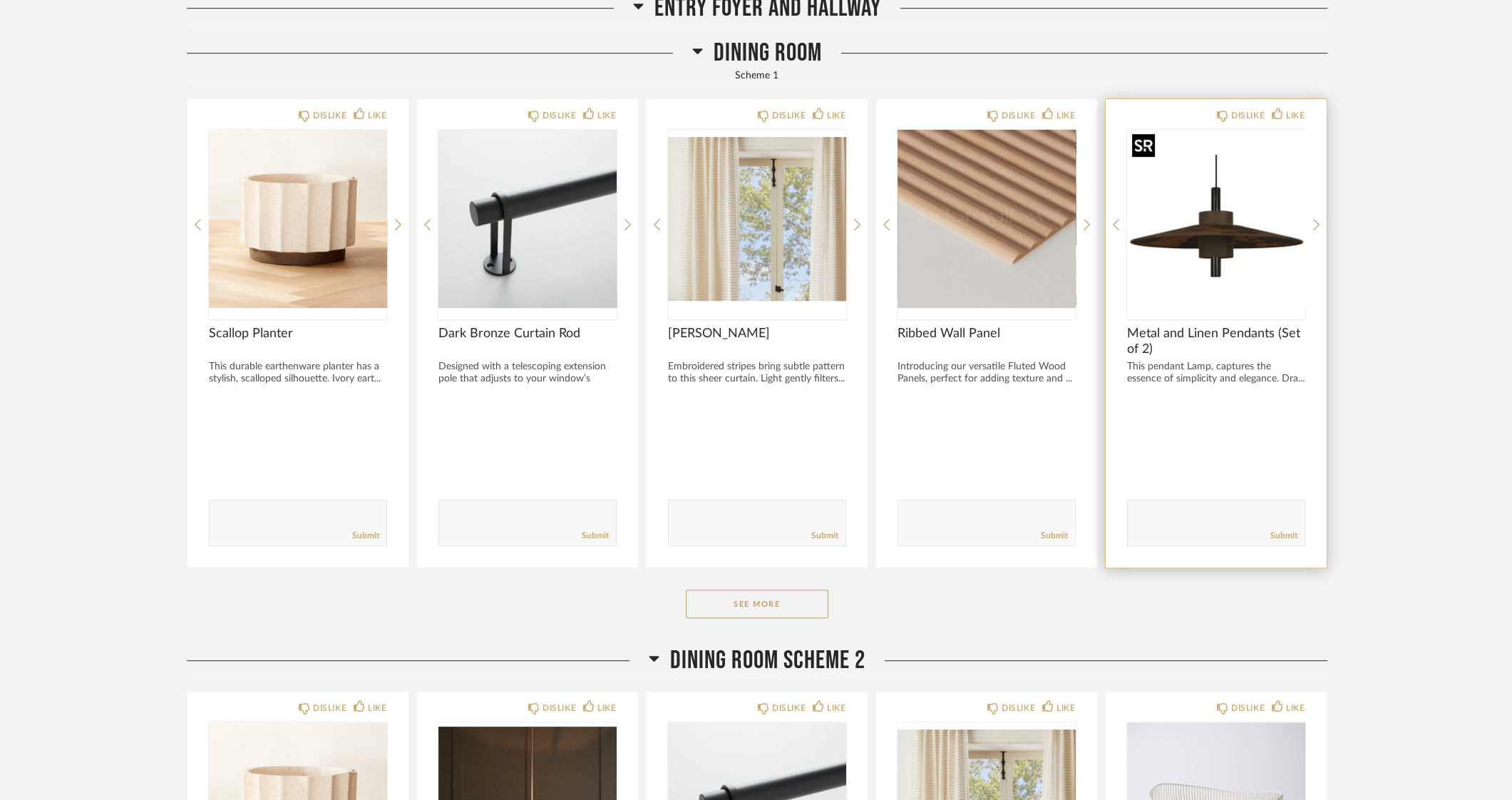
click at [1233, 250] on img "0" at bounding box center [1216, 218] width 178 height 178
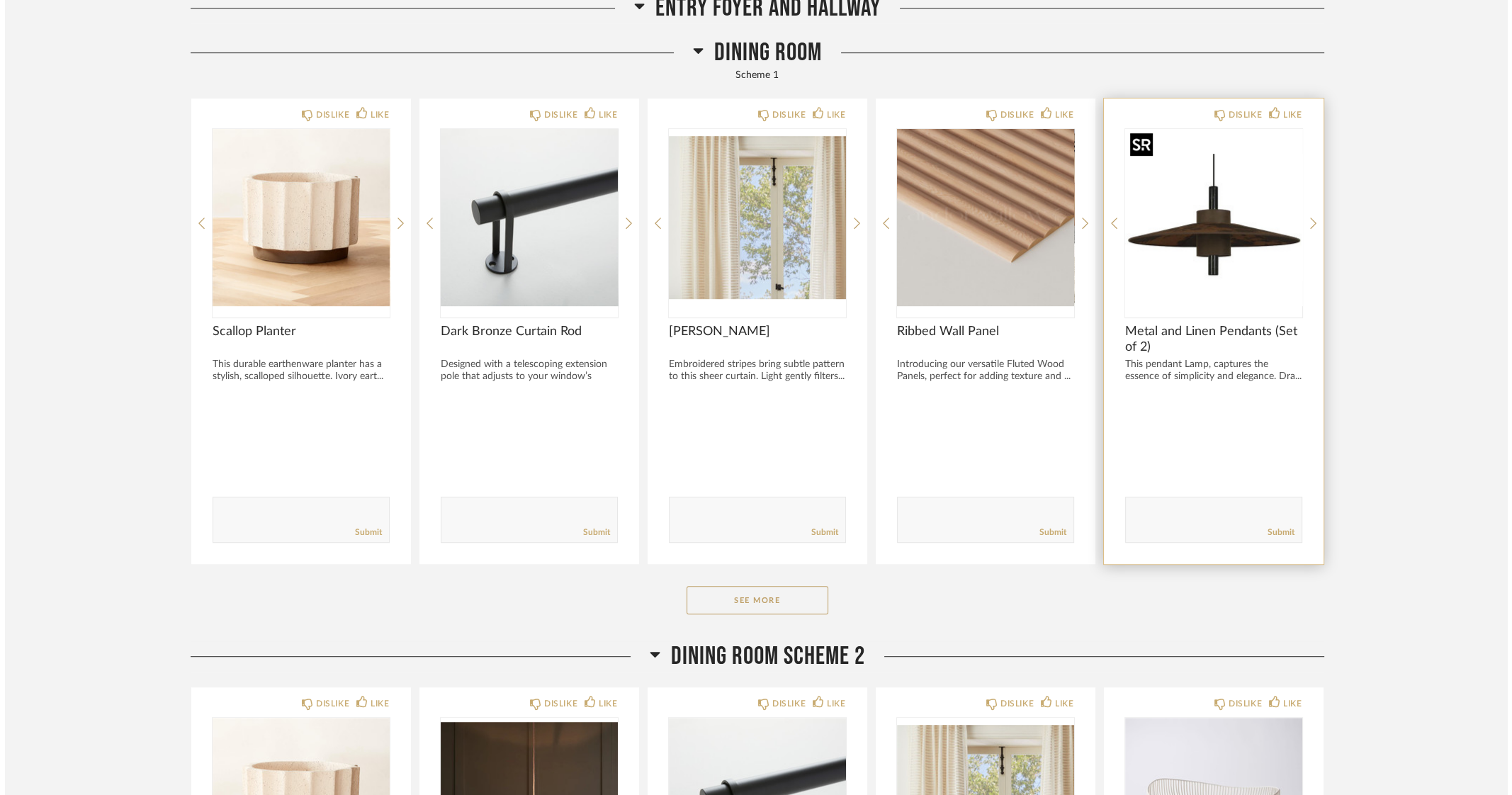
scroll to position [0, 0]
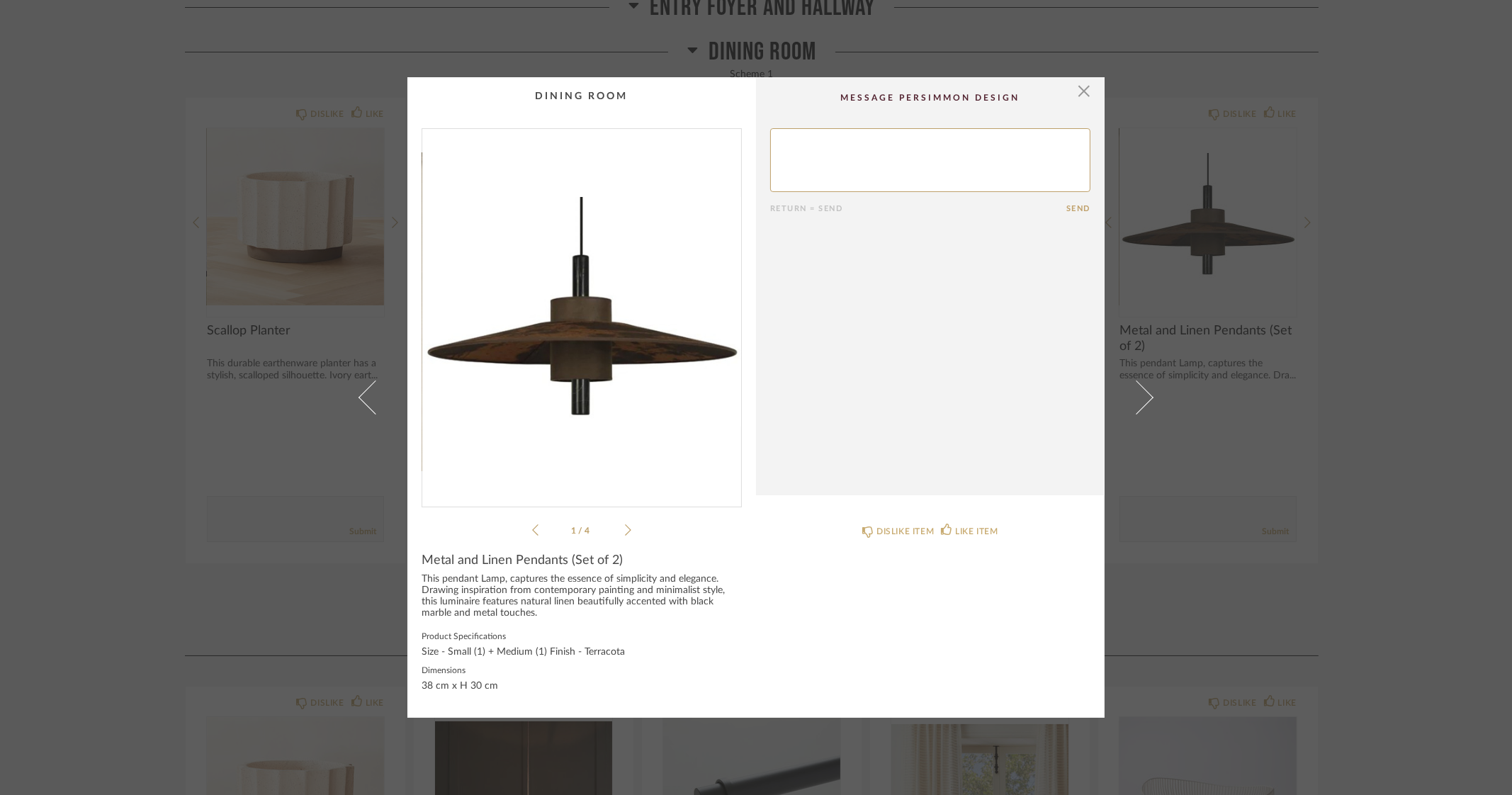
click at [581, 318] on img "0" at bounding box center [582, 312] width 319 height 366
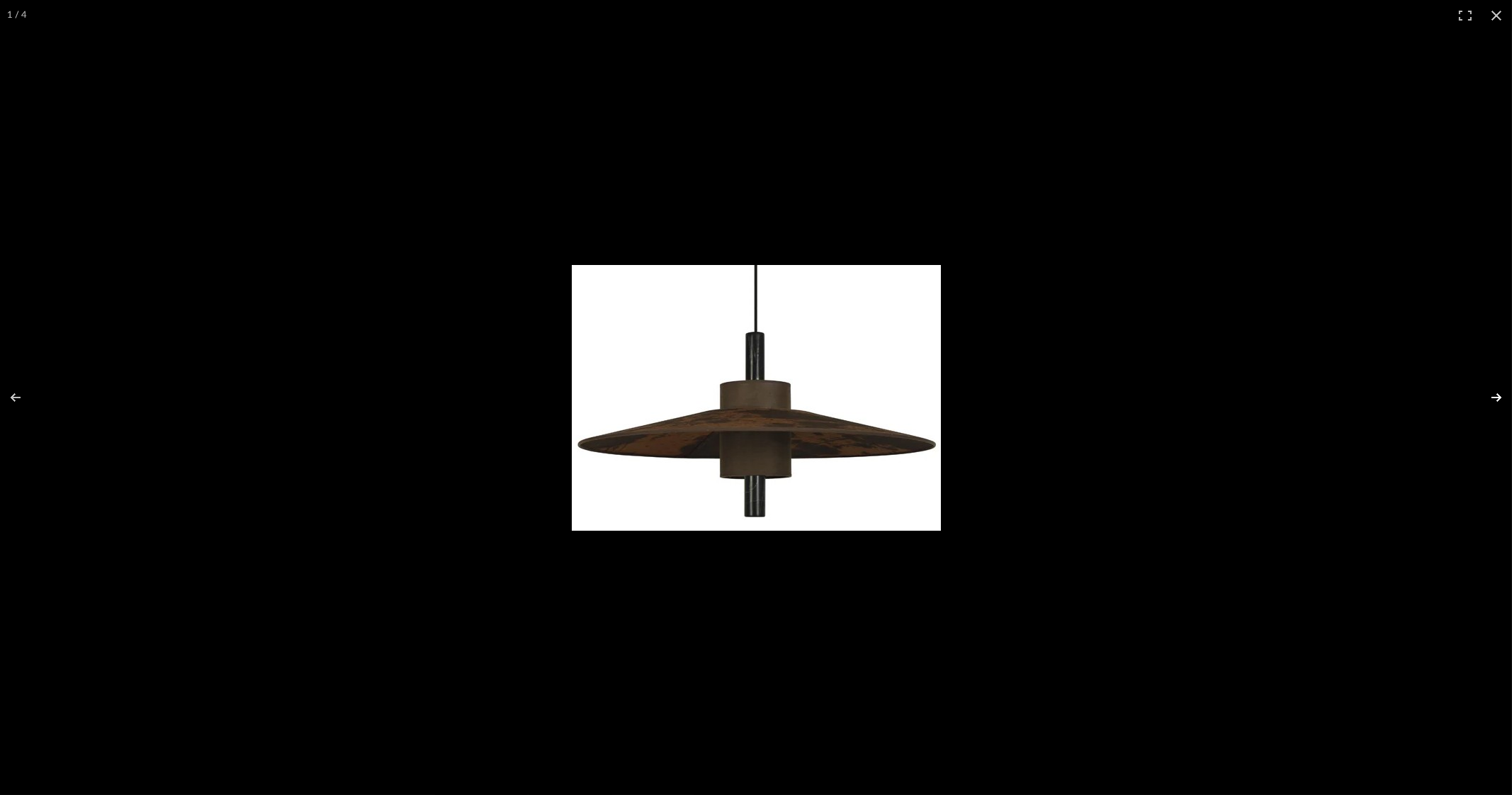
click at [1495, 398] on button at bounding box center [1487, 398] width 49 height 71
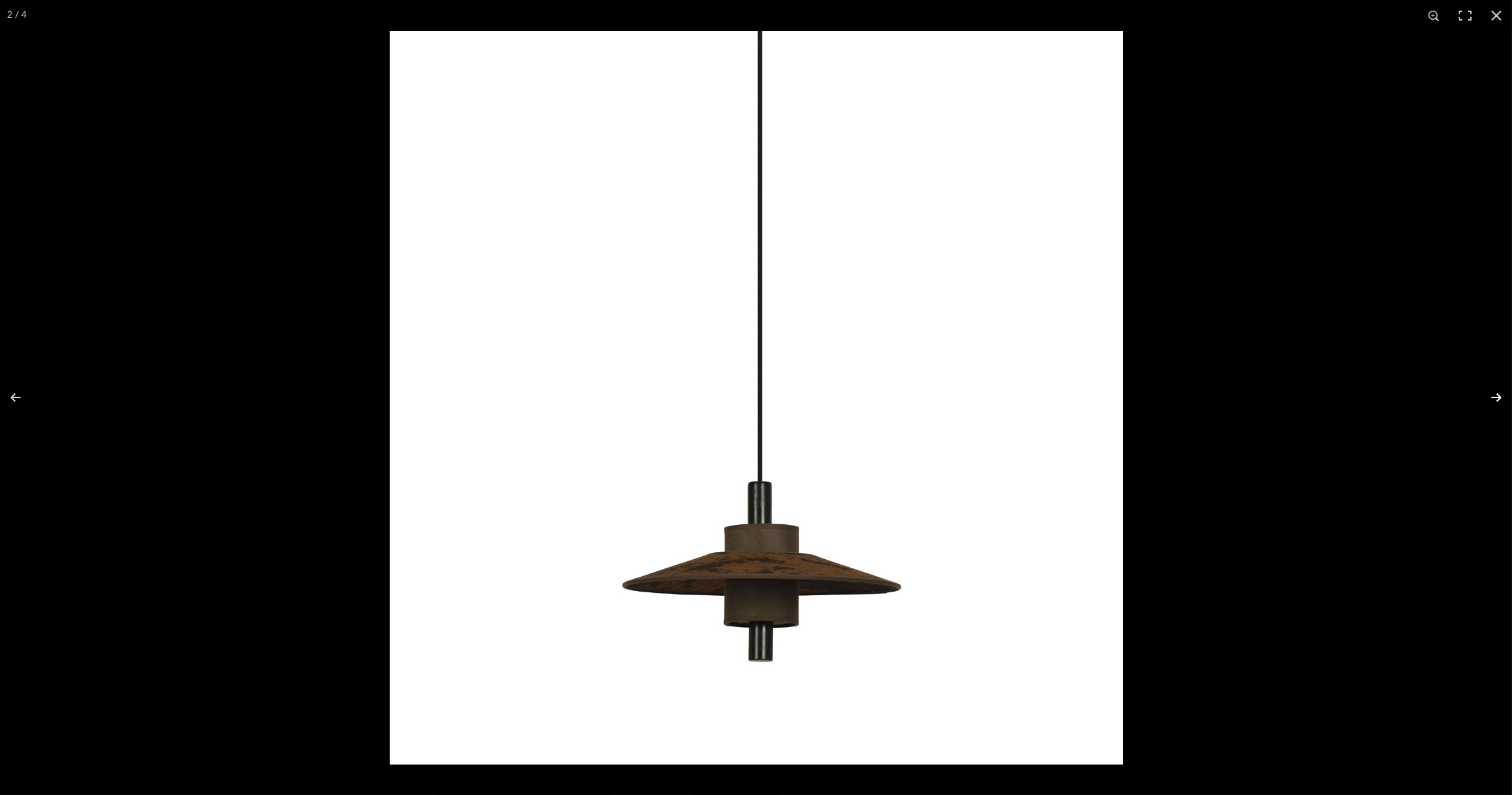
click at [1495, 398] on button at bounding box center [1487, 398] width 49 height 71
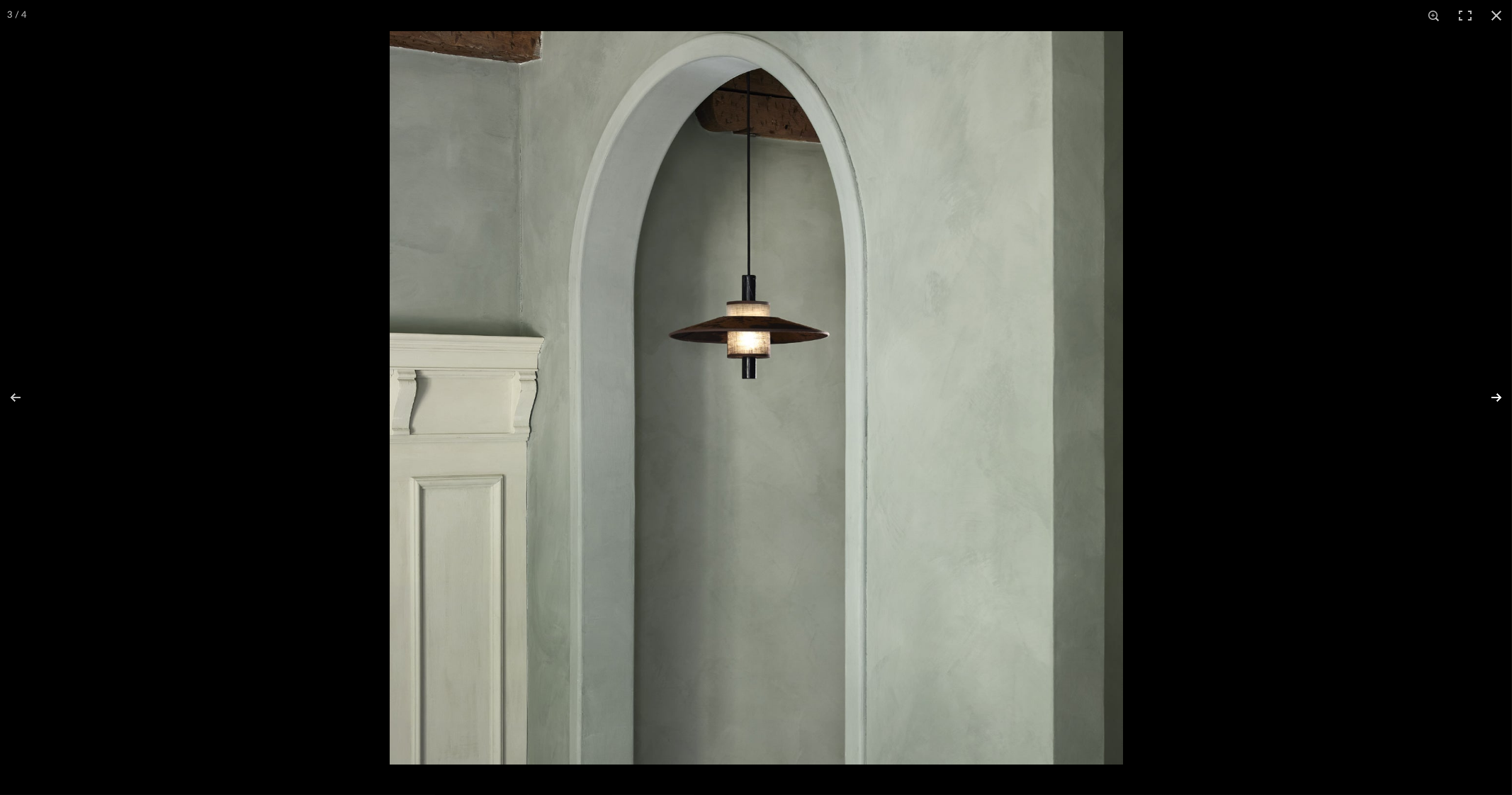
click at [1495, 398] on button at bounding box center [1487, 398] width 49 height 71
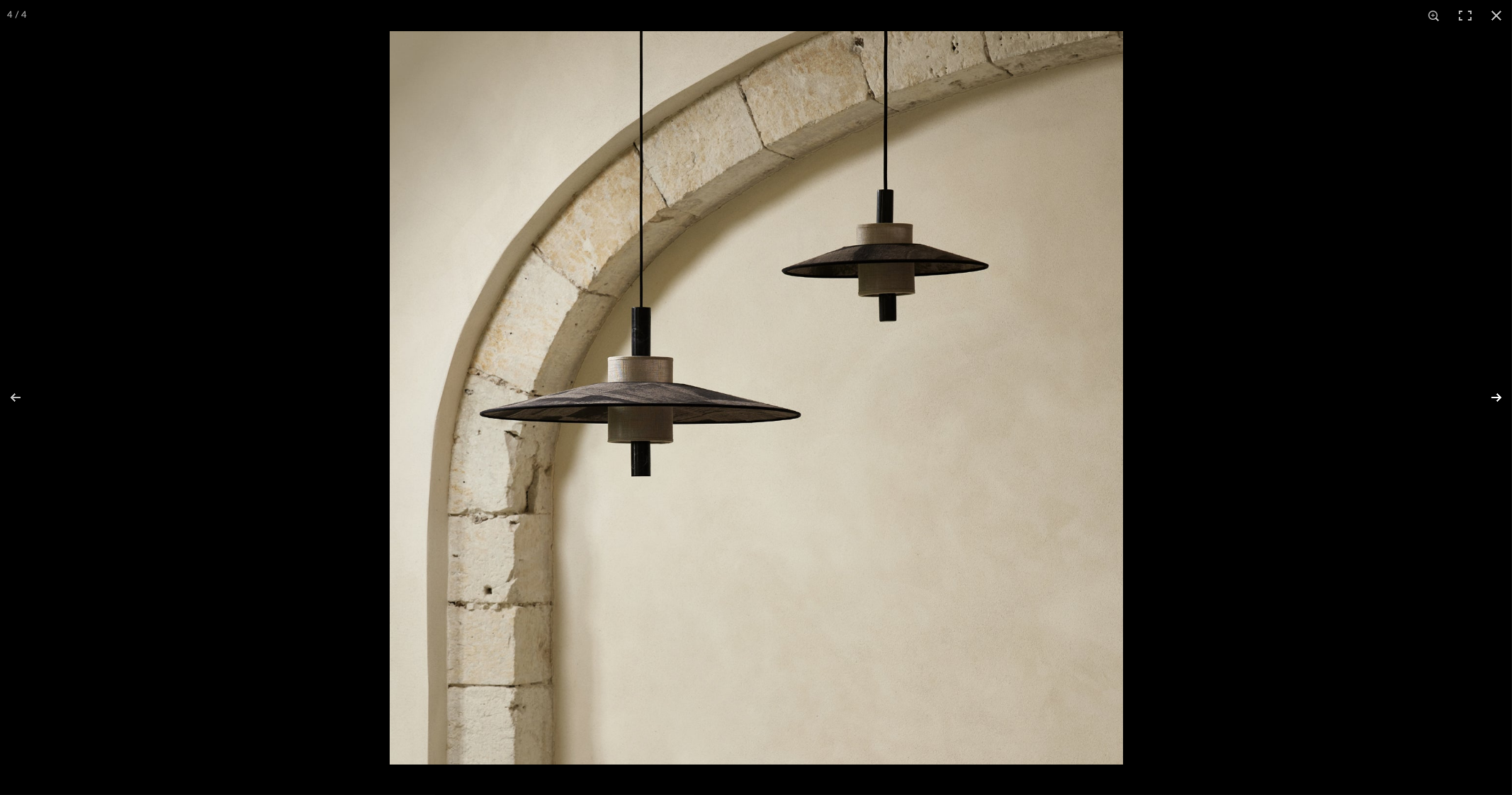
click at [1494, 397] on button at bounding box center [1487, 398] width 49 height 71
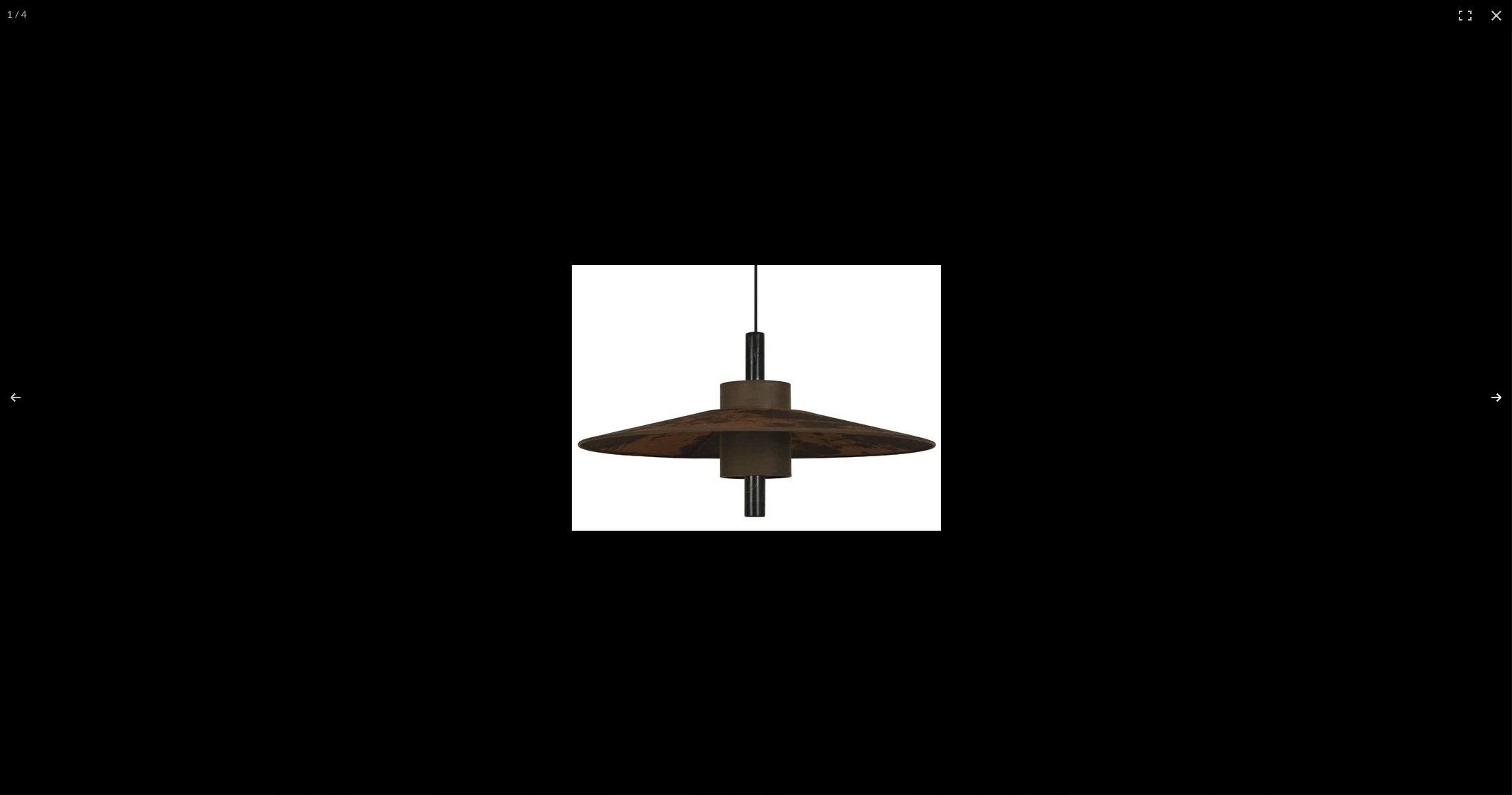
click at [1494, 397] on button at bounding box center [1487, 398] width 49 height 71
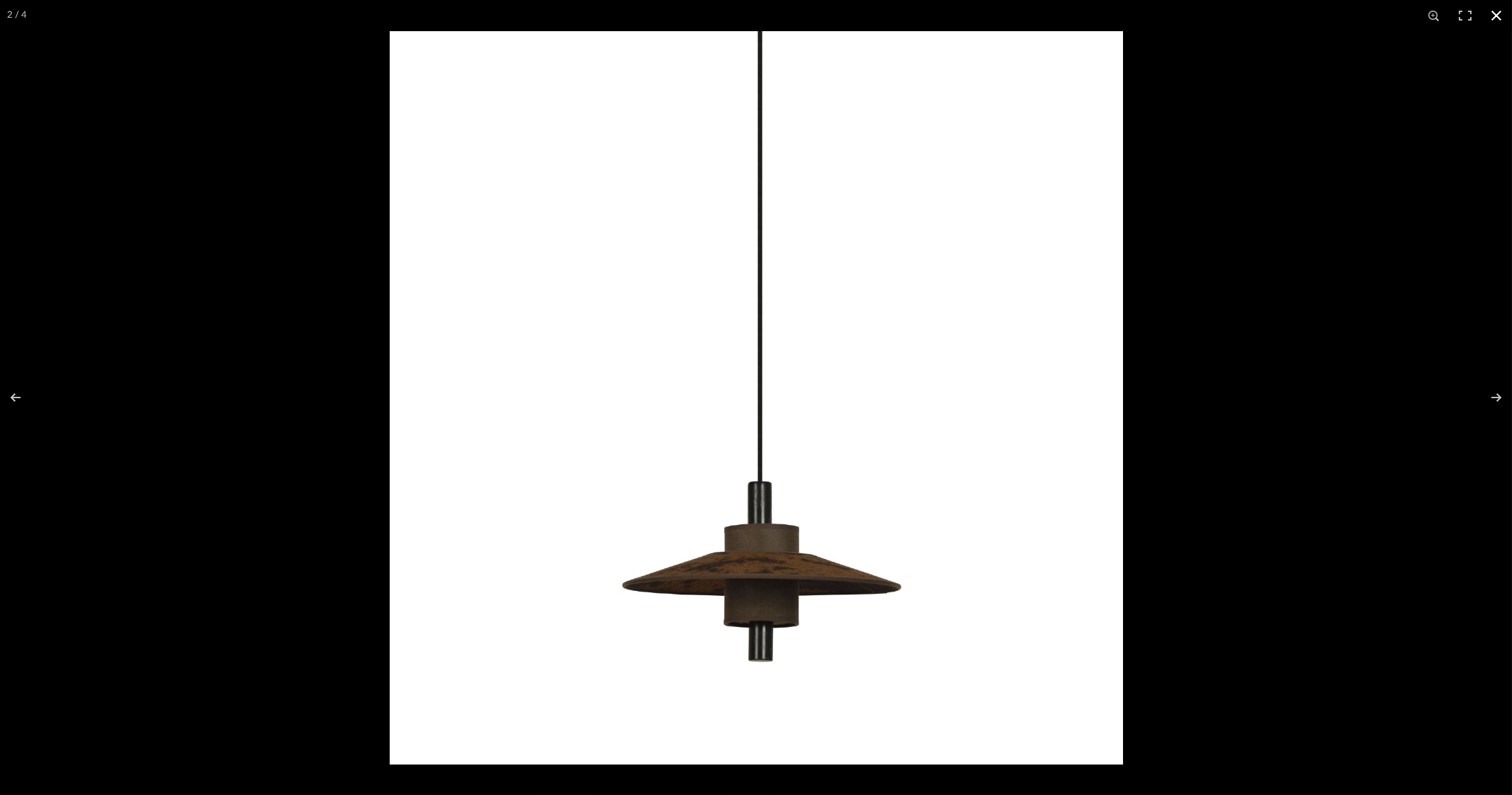
click at [1494, 15] on button at bounding box center [1495, 15] width 31 height 31
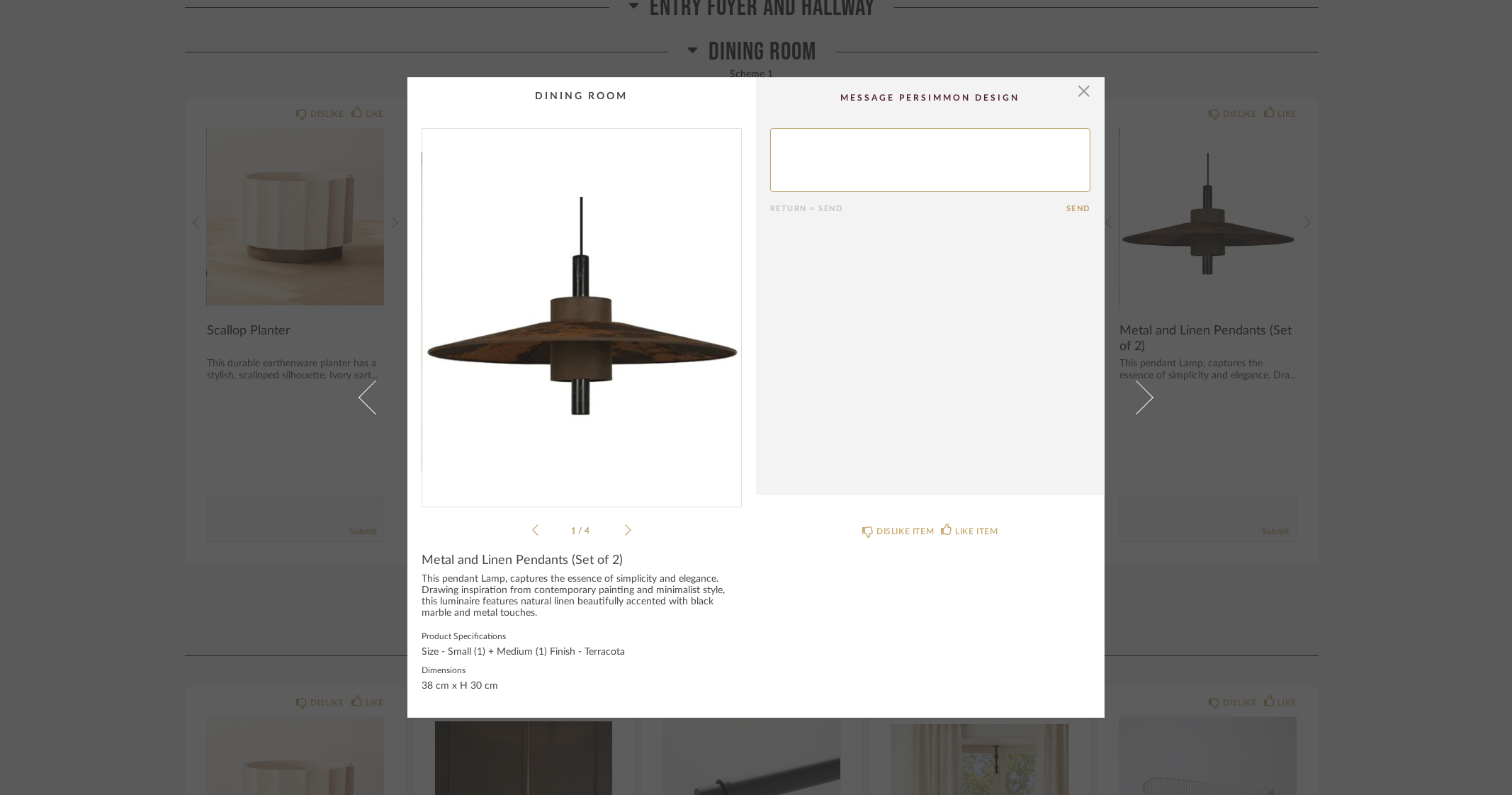
click at [1482, 291] on div "× 1 / 4 Return = Send Send Metal and Linen Pendants (Set of 2) This pendant Lam…" at bounding box center [756, 397] width 1512 height 795
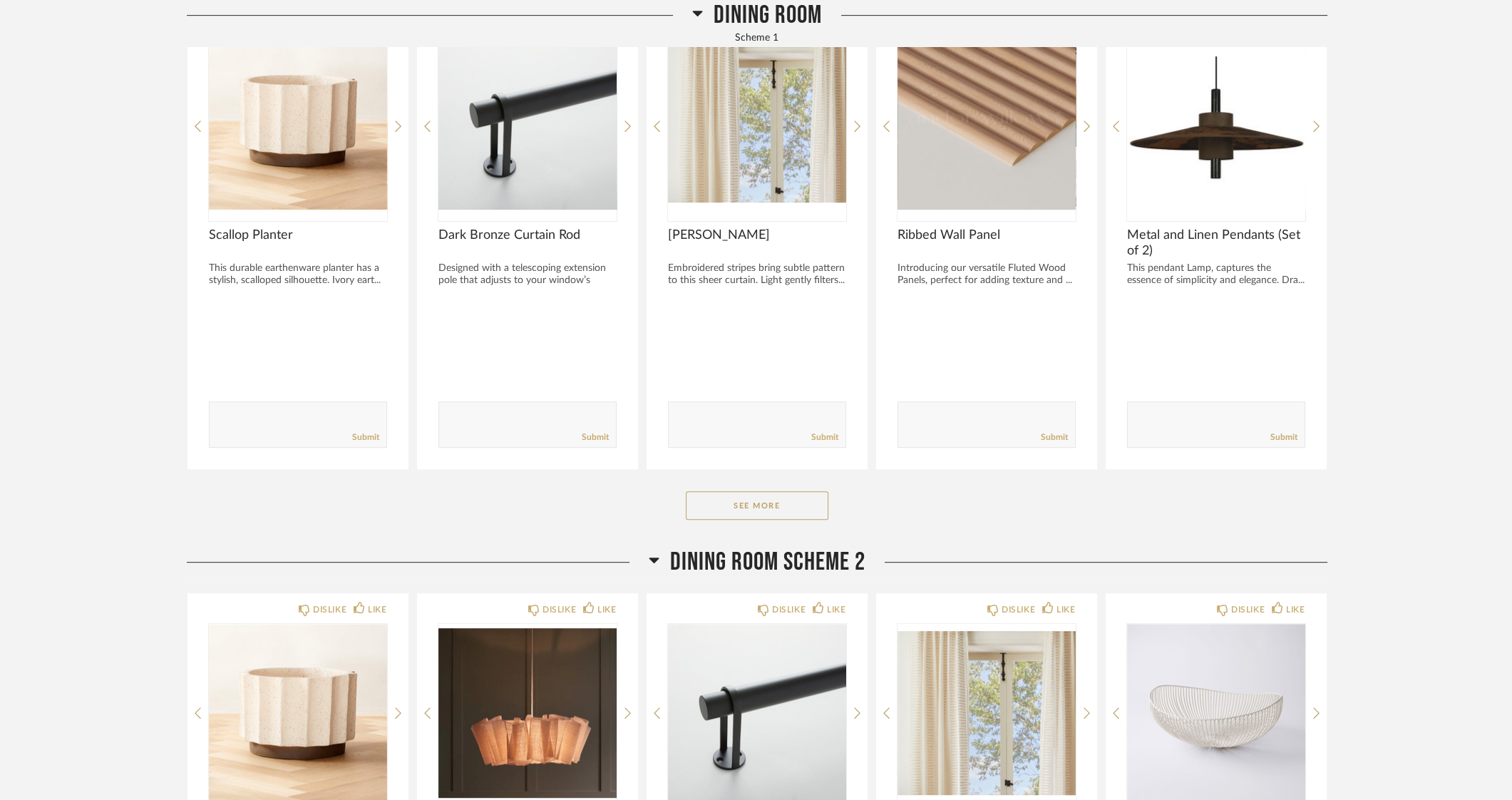
scroll to position [1337, 0]
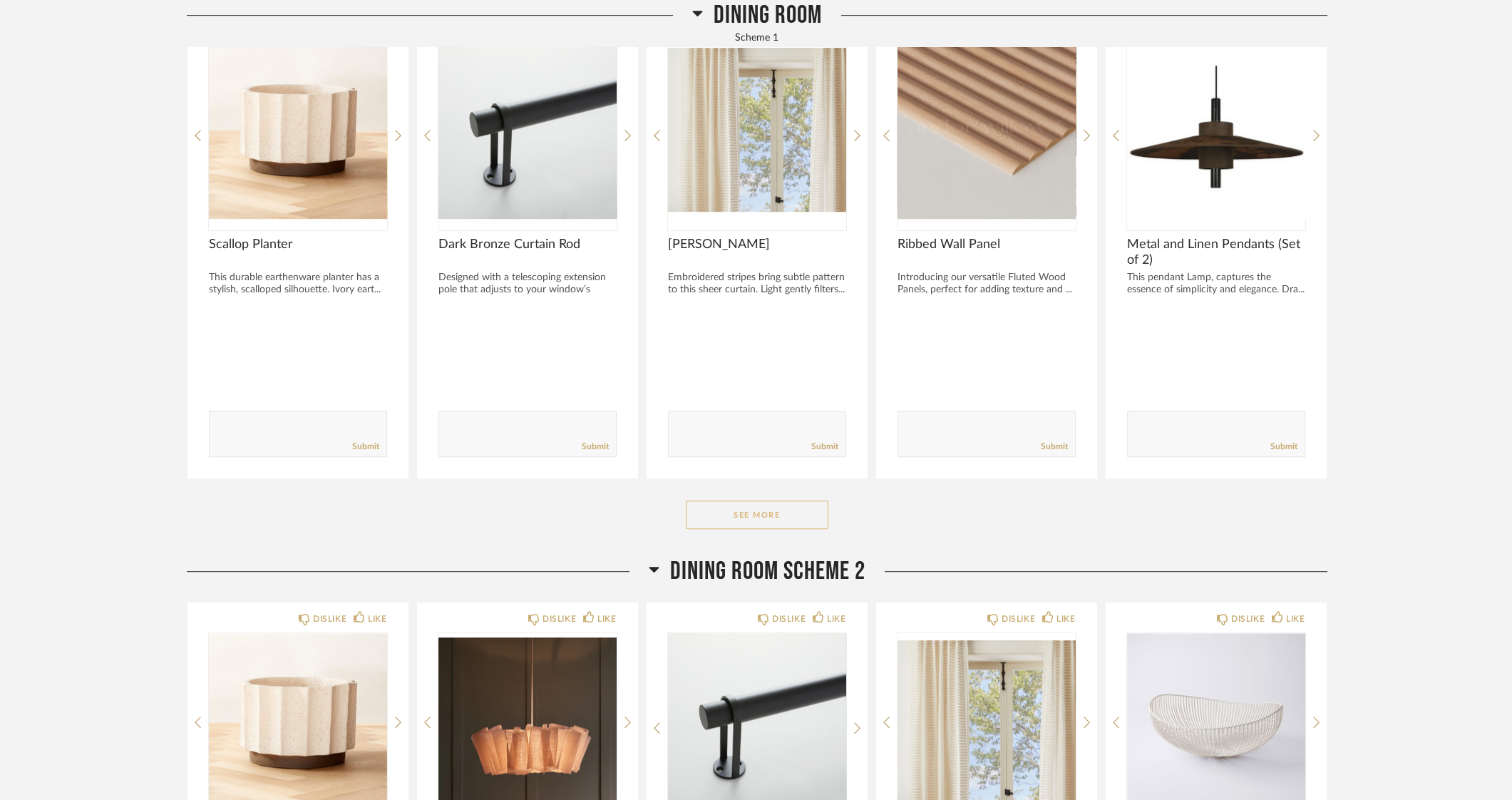
click at [739, 508] on button "See More" at bounding box center [757, 515] width 142 height 29
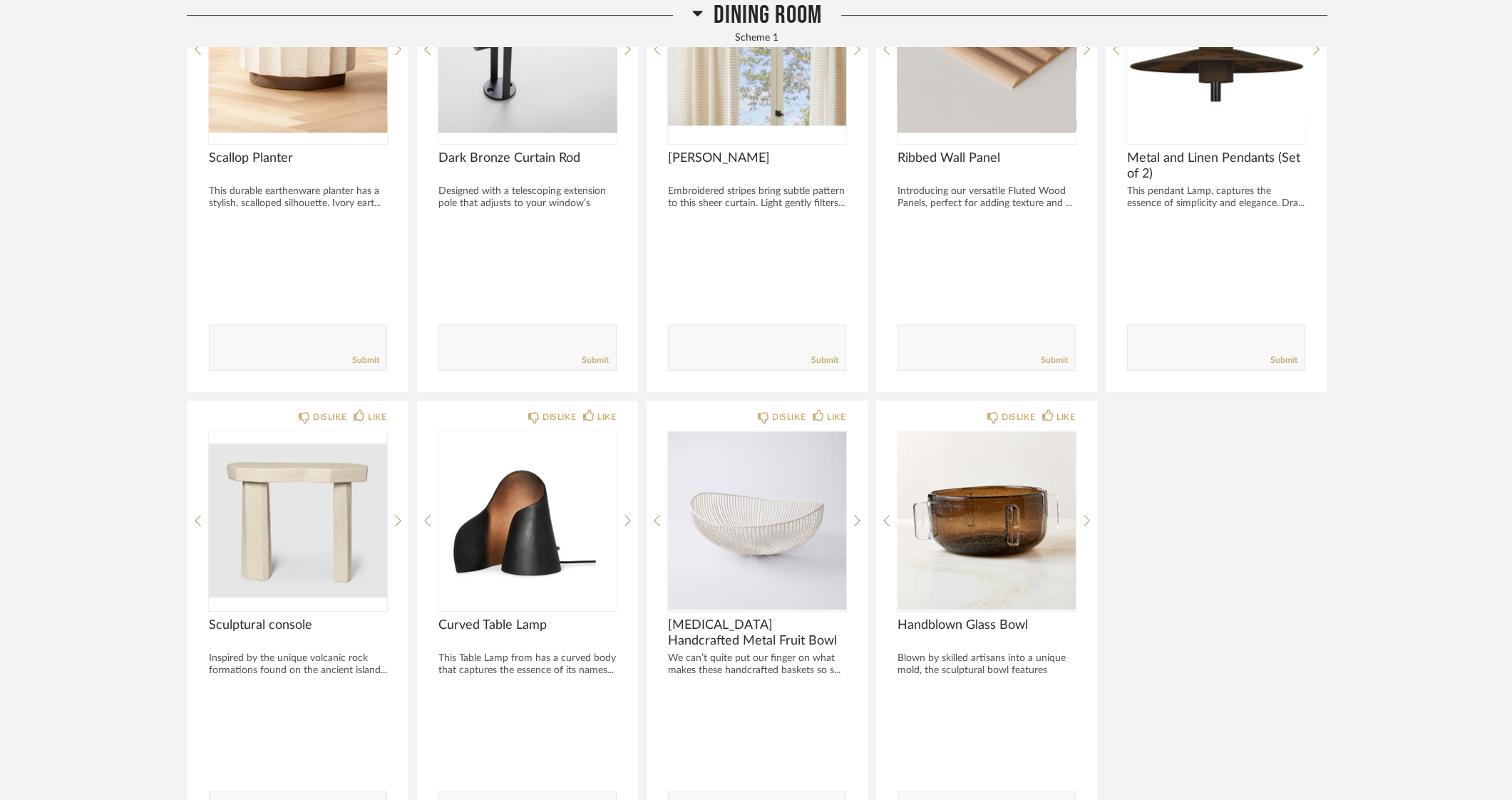
scroll to position [1426, 0]
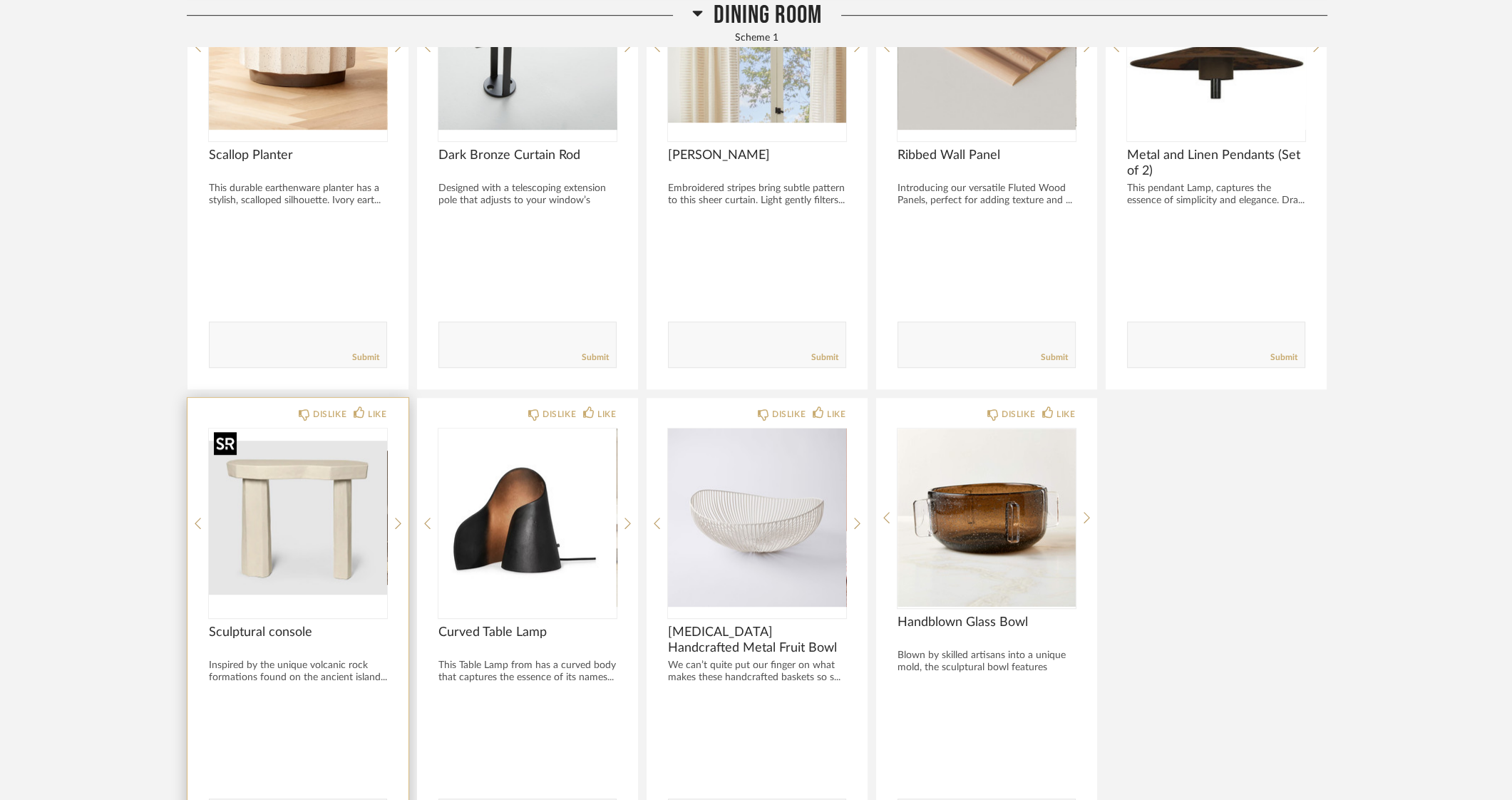
click at [295, 503] on img "0" at bounding box center [298, 517] width 178 height 178
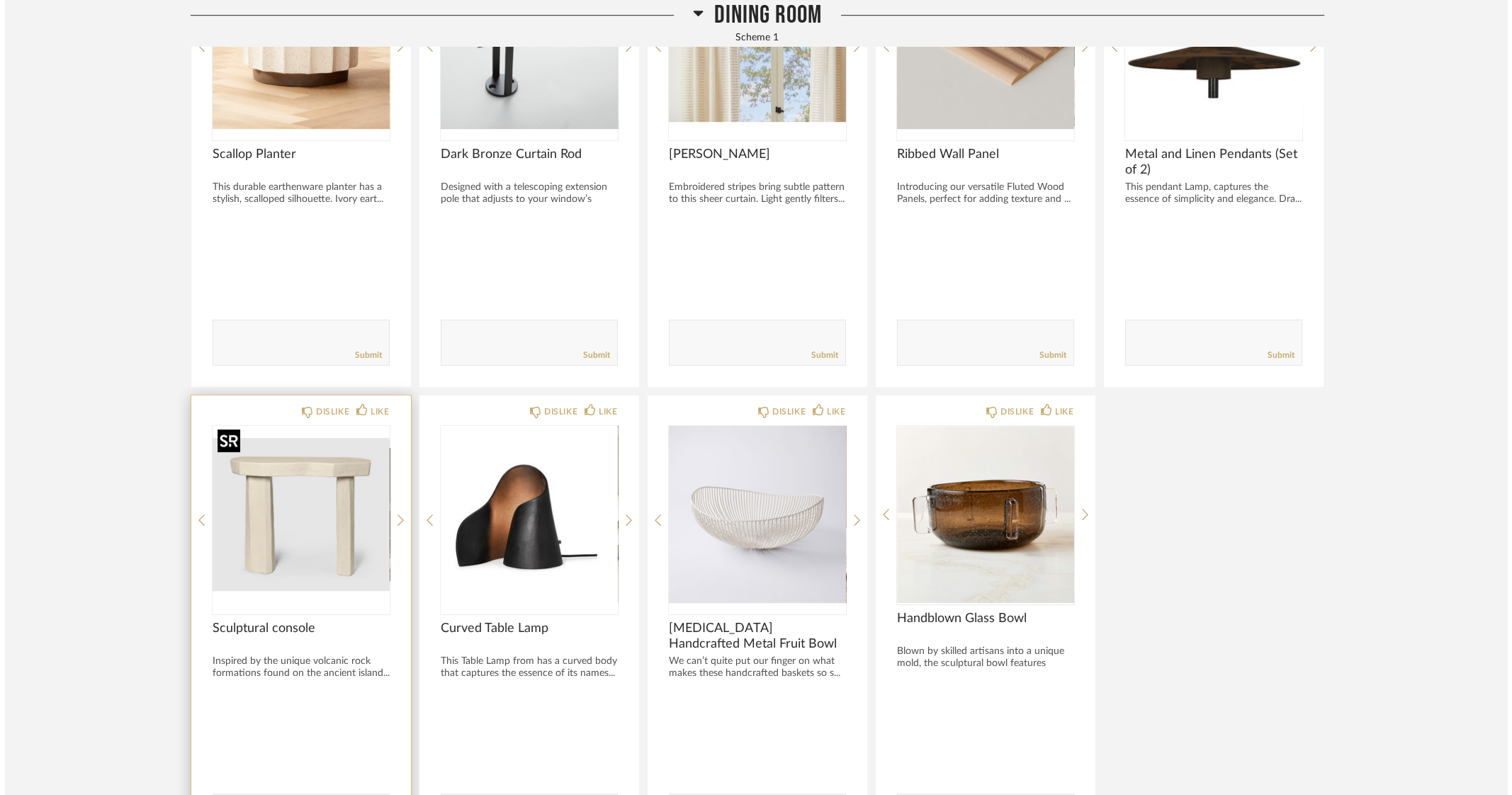
scroll to position [0, 0]
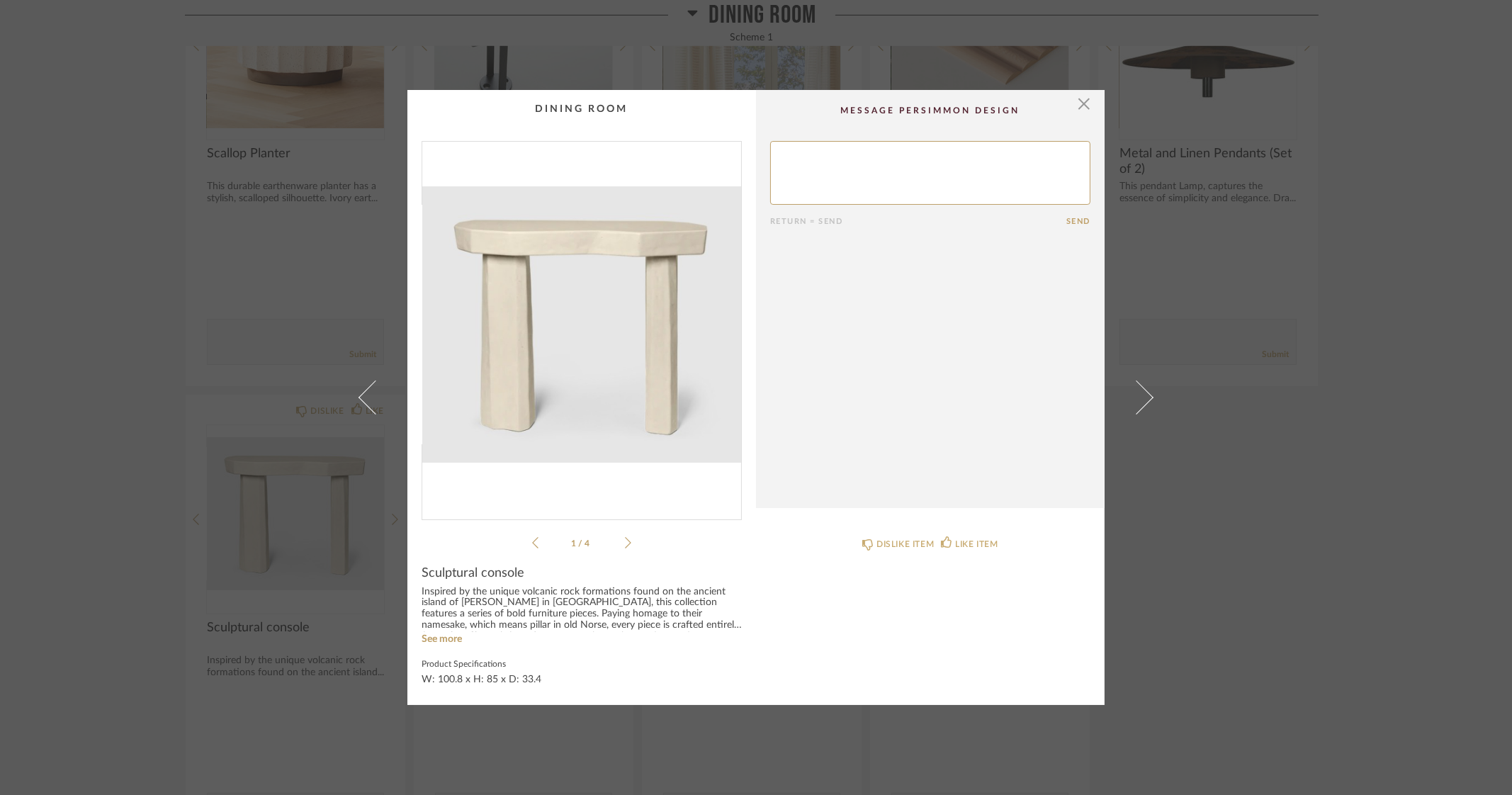
click at [632, 335] on img "0" at bounding box center [582, 325] width 319 height 366
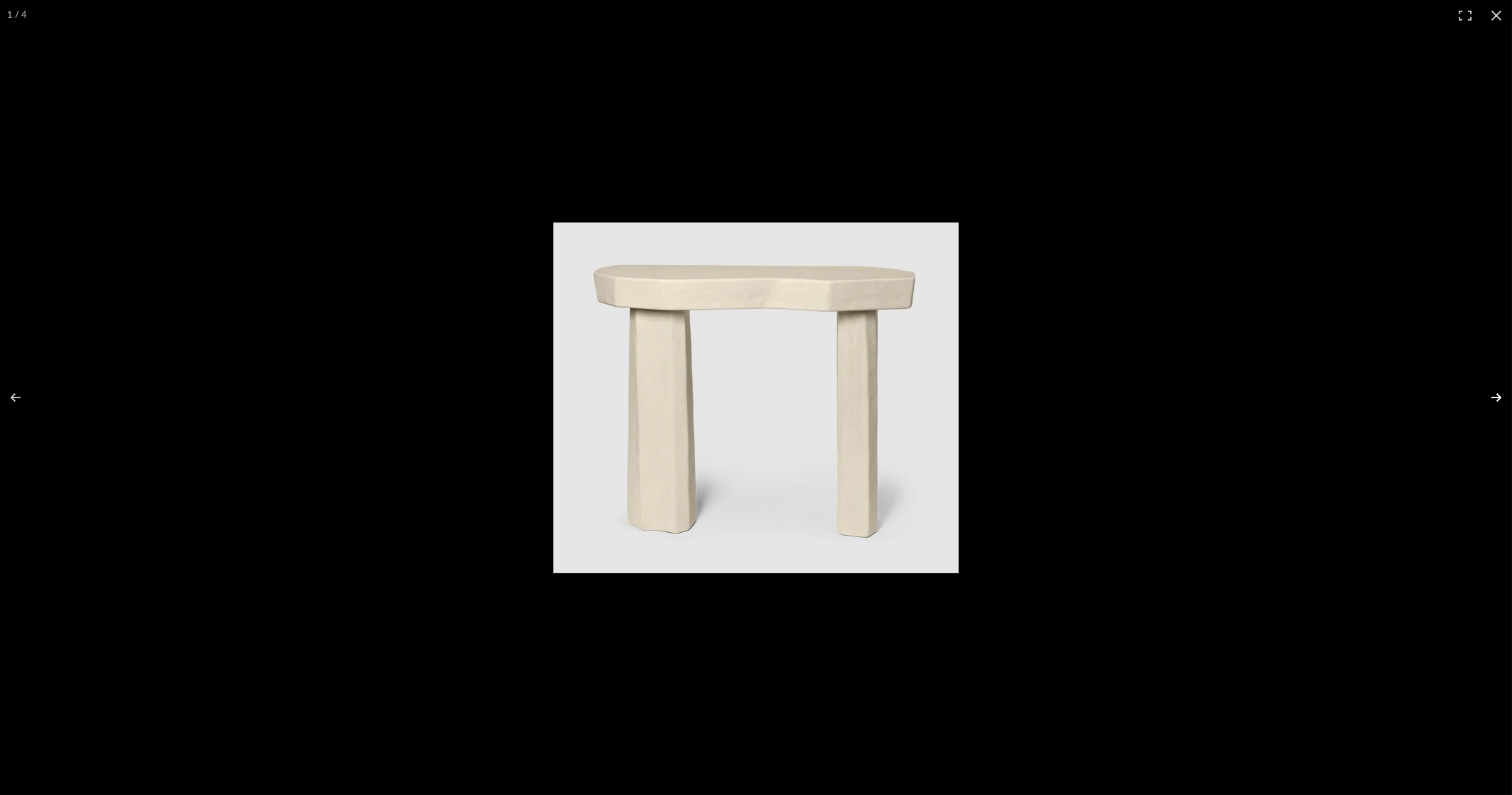
click at [1493, 396] on button at bounding box center [1487, 398] width 49 height 71
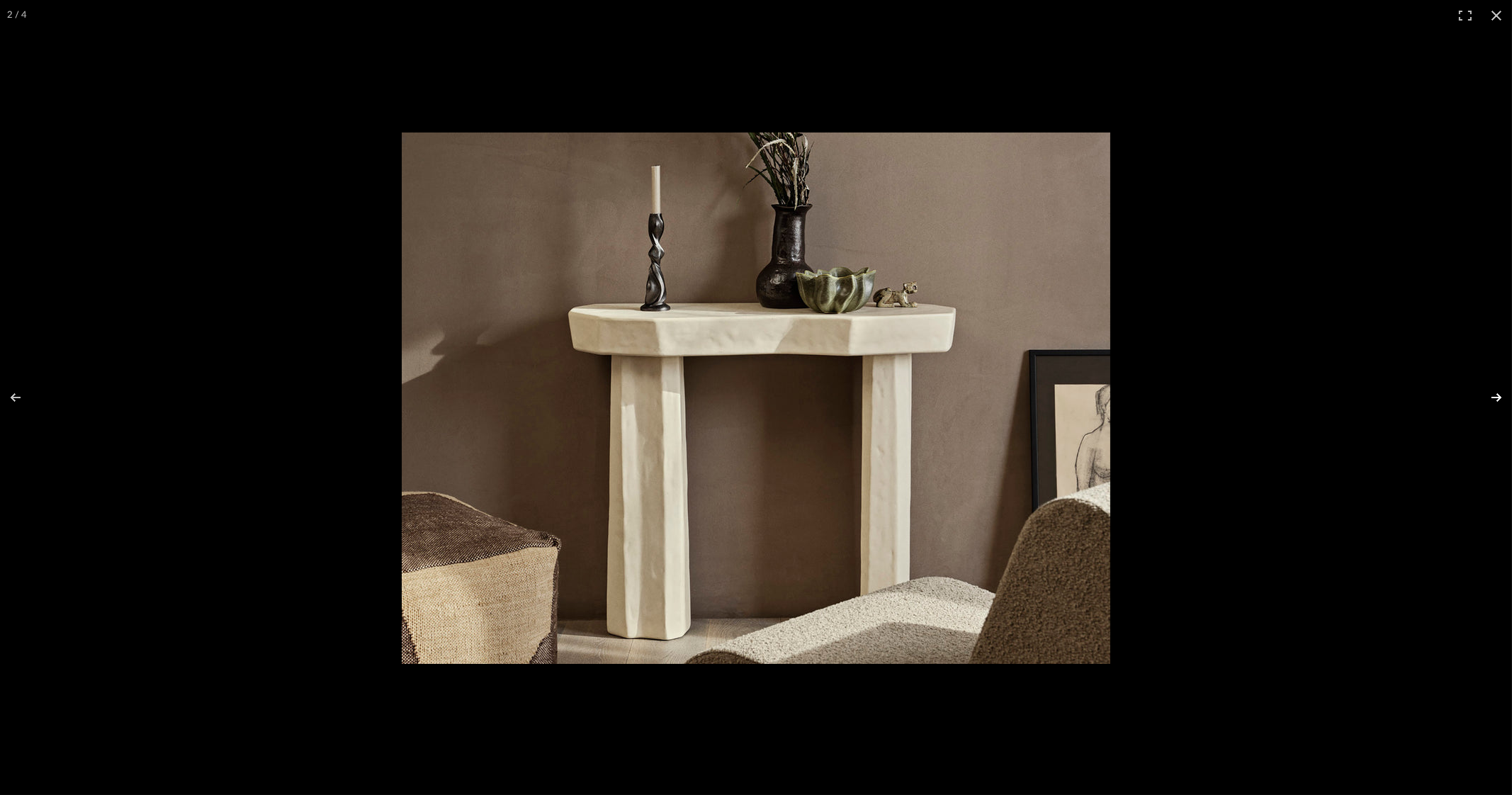
click at [1500, 401] on button at bounding box center [1487, 398] width 49 height 71
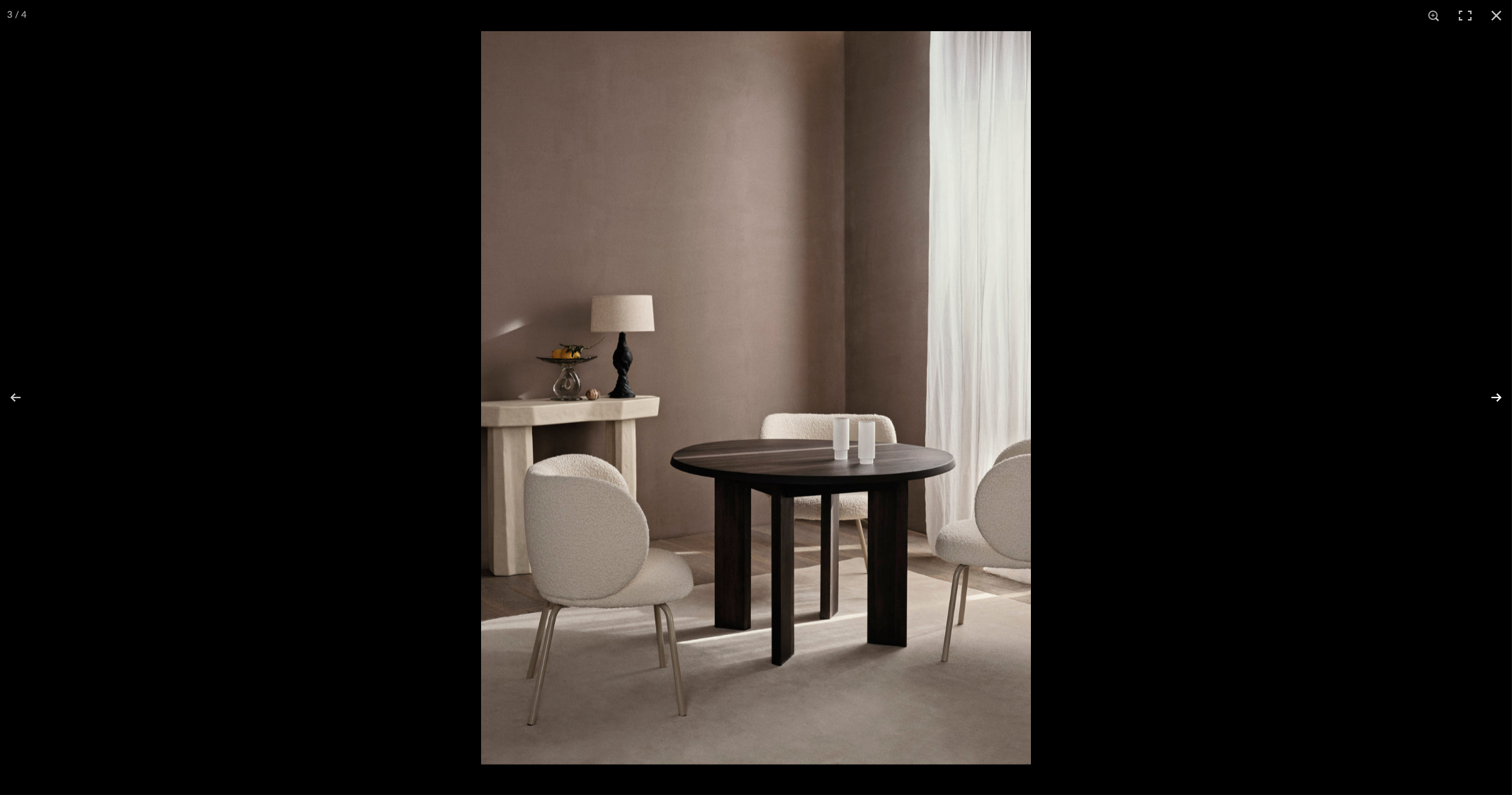
click at [1500, 401] on button at bounding box center [1487, 398] width 49 height 71
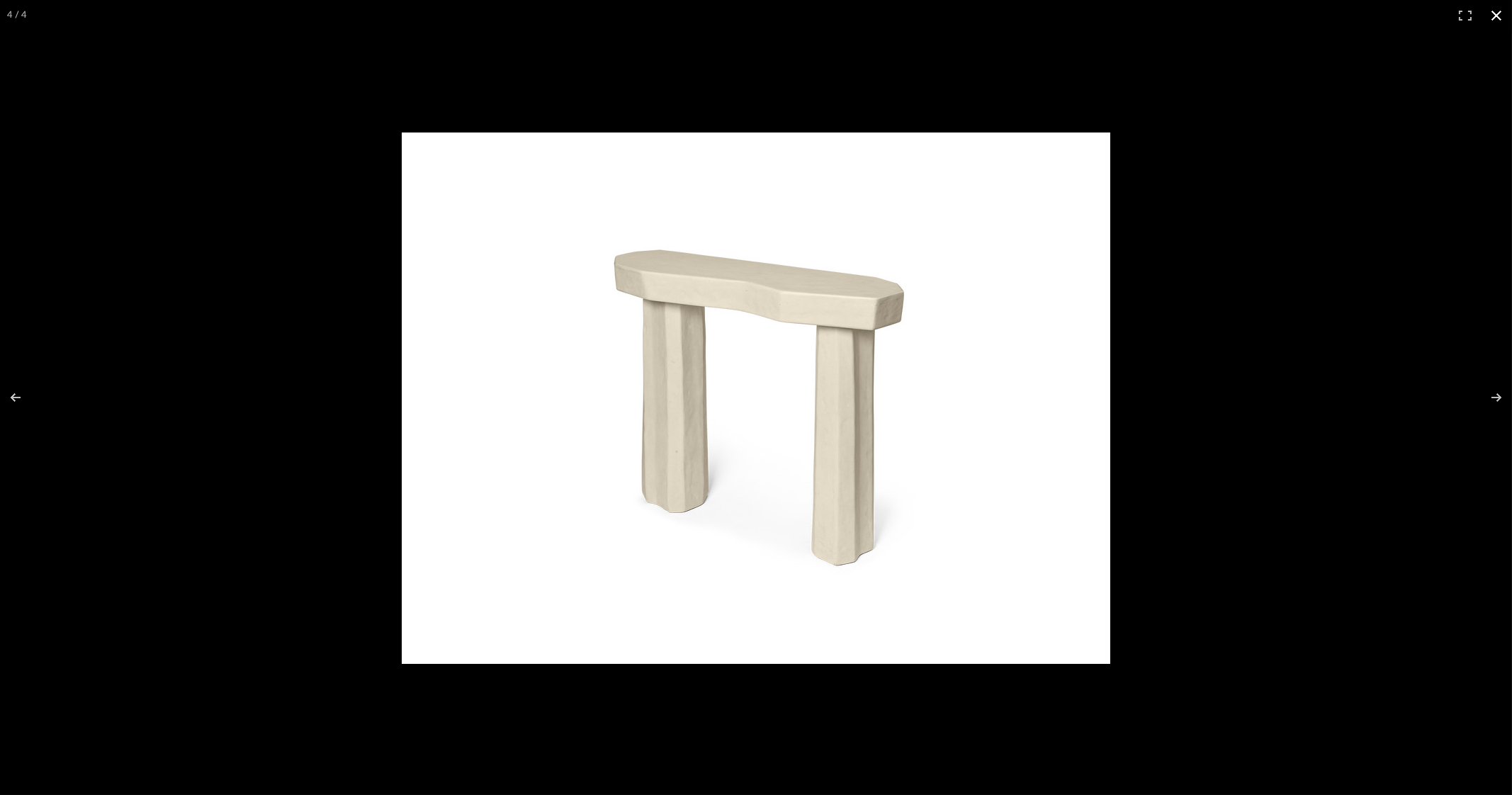
click at [1499, 9] on button at bounding box center [1495, 15] width 31 height 31
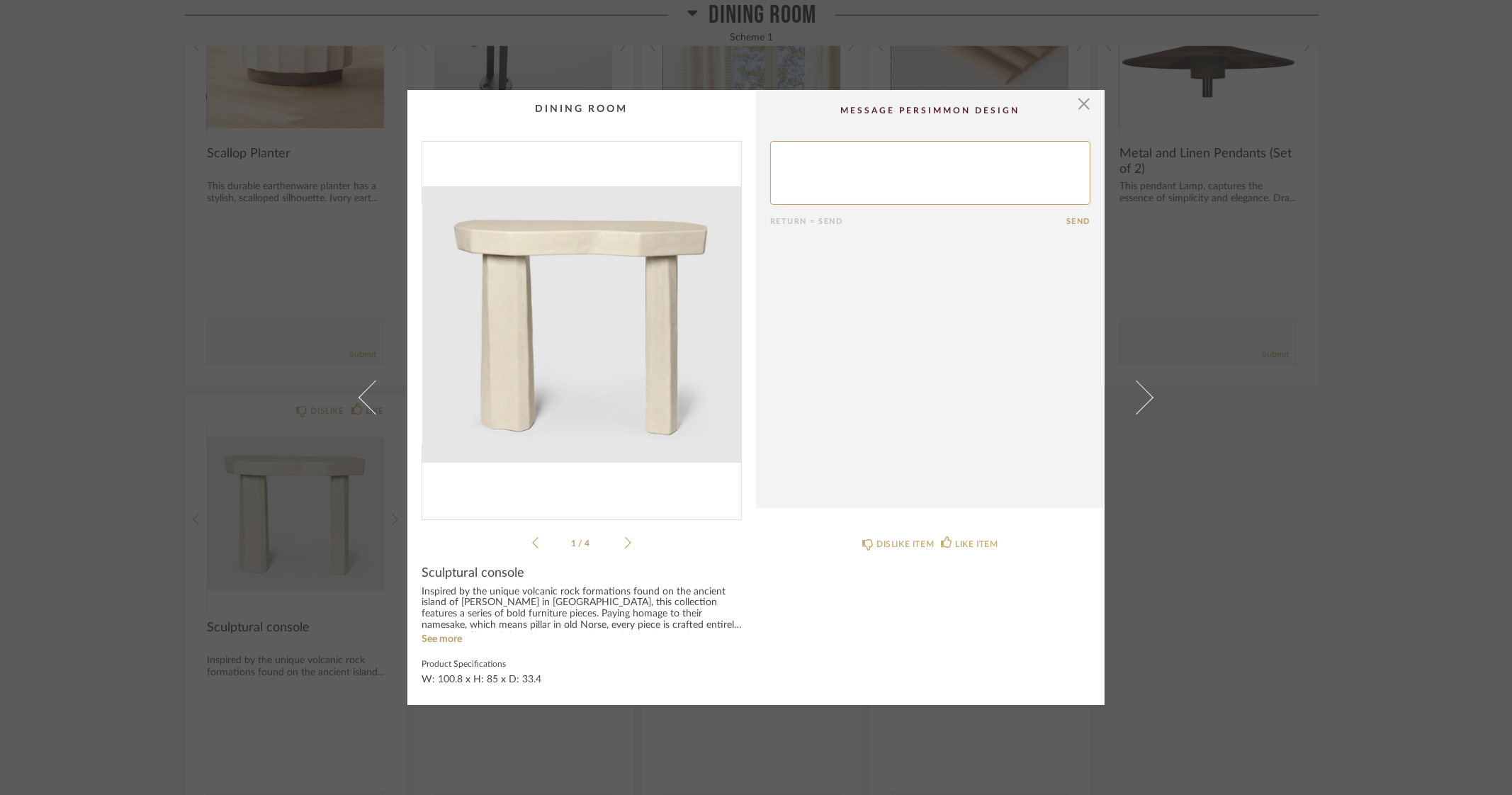
click at [1455, 256] on div "× 1 / 4 Return = Send Send Sculptural console Inspired by the unique volcanic r…" at bounding box center [756, 397] width 1512 height 795
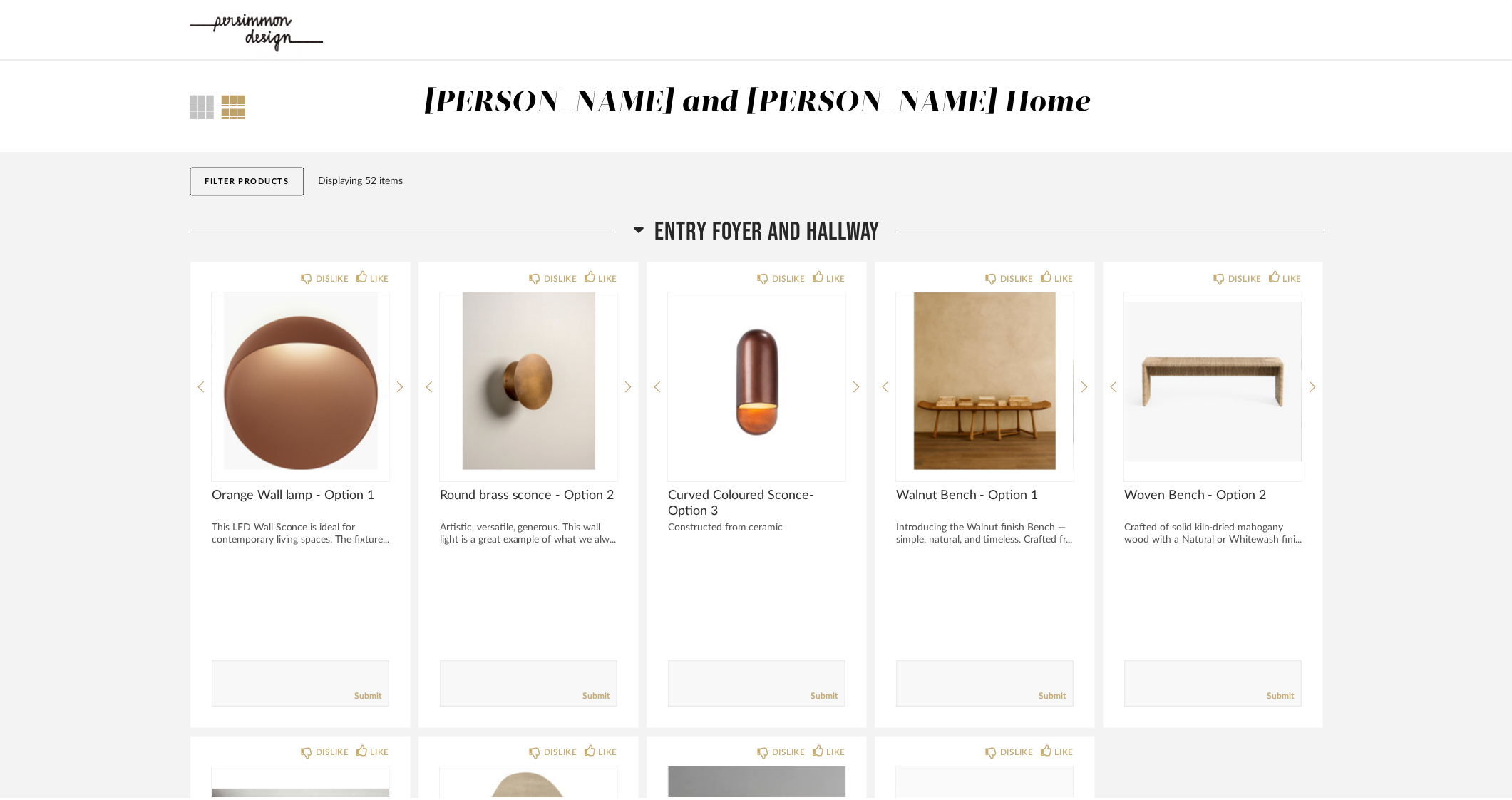
scroll to position [1426, 0]
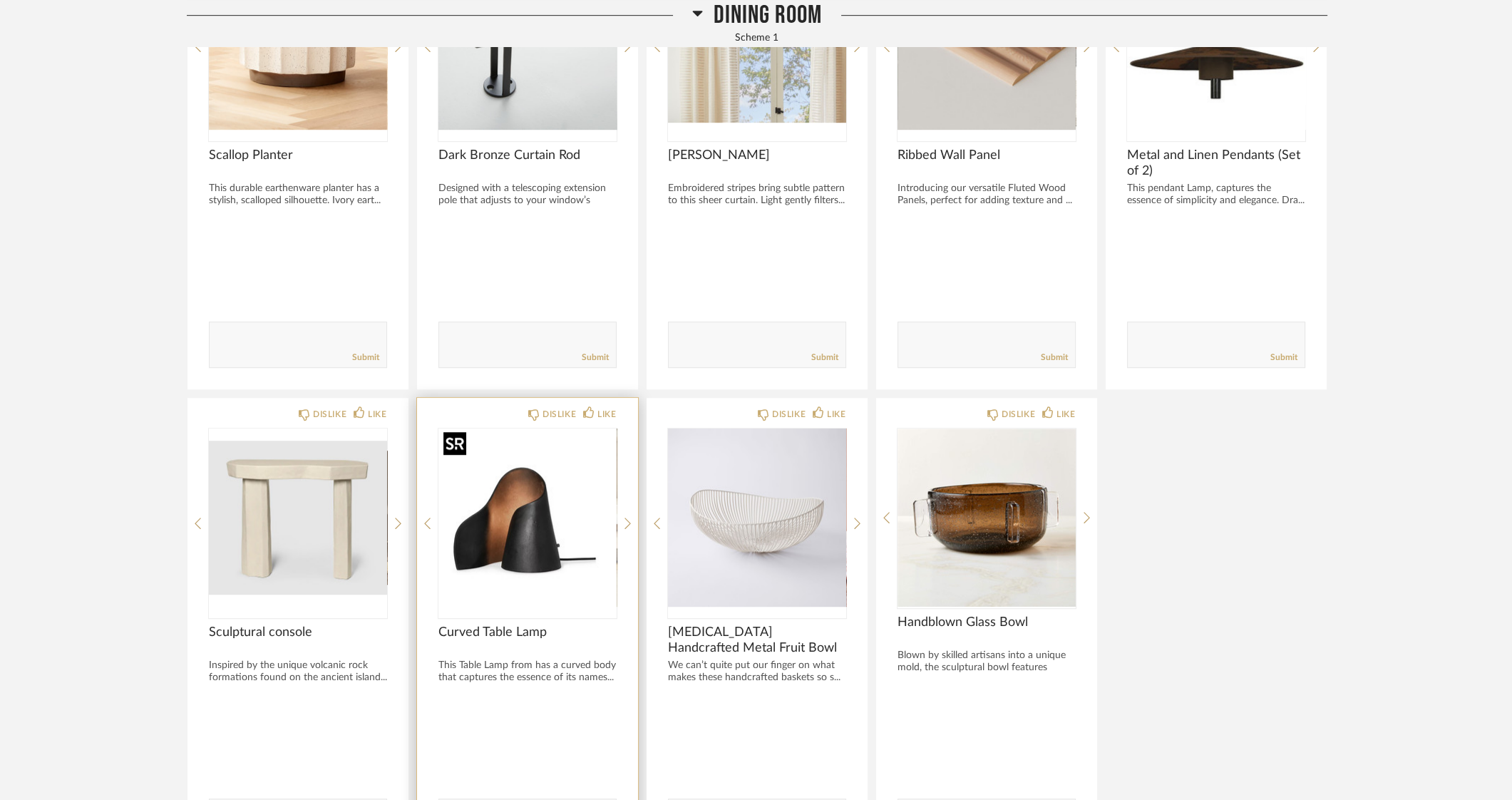
click at [476, 561] on img "0" at bounding box center [527, 517] width 178 height 178
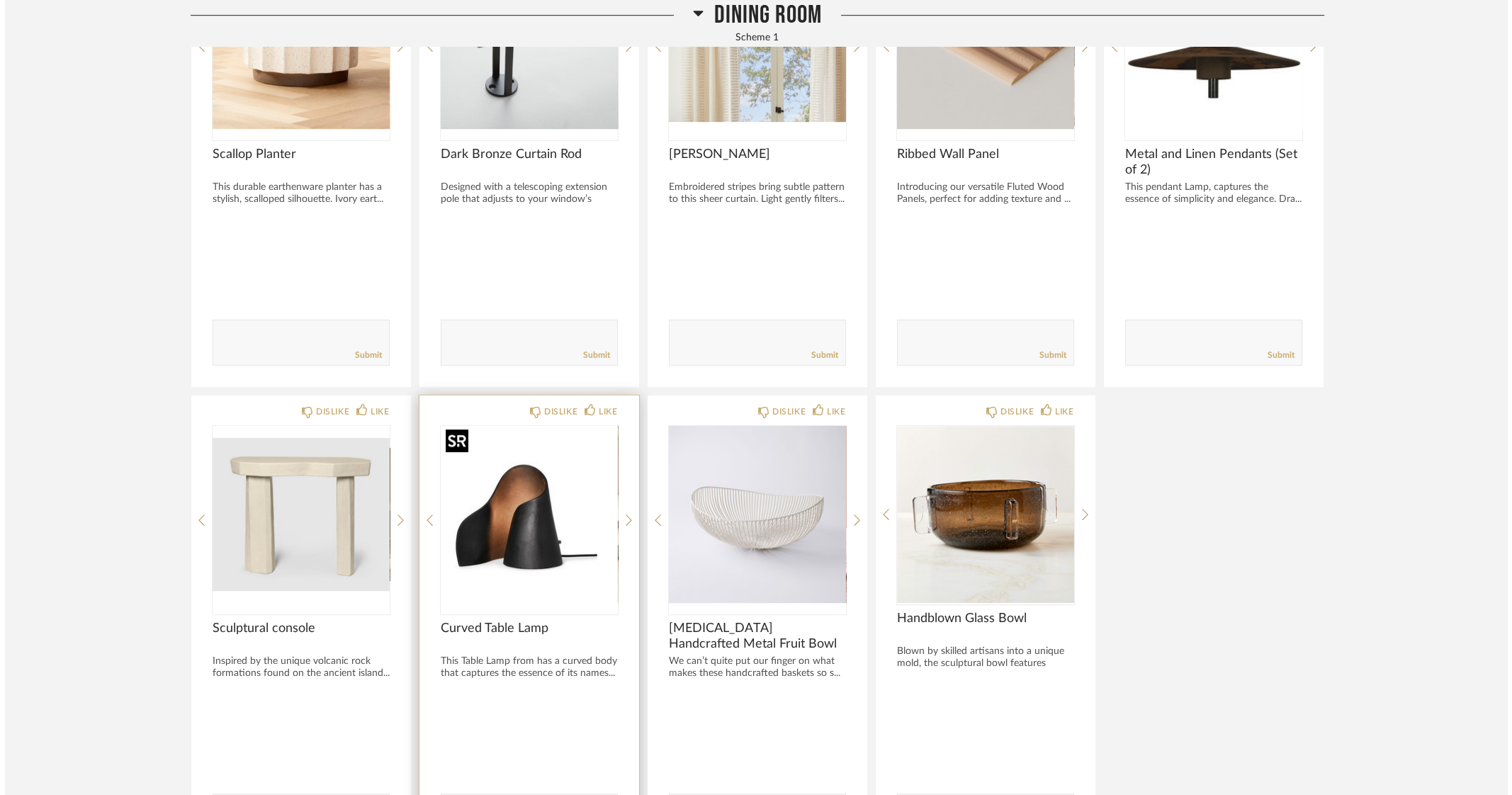
scroll to position [0, 0]
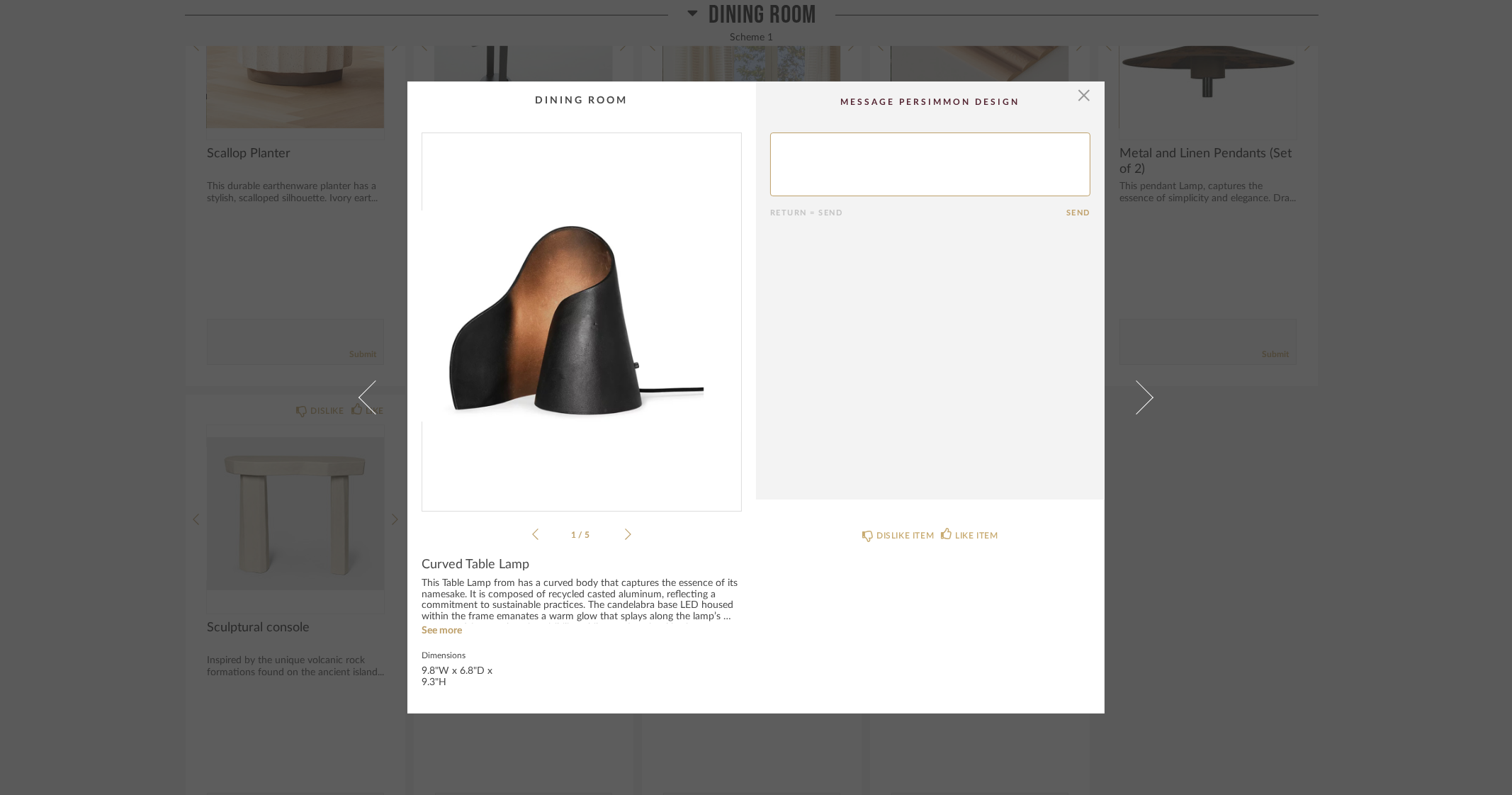
click at [601, 350] on img "0" at bounding box center [582, 317] width 319 height 366
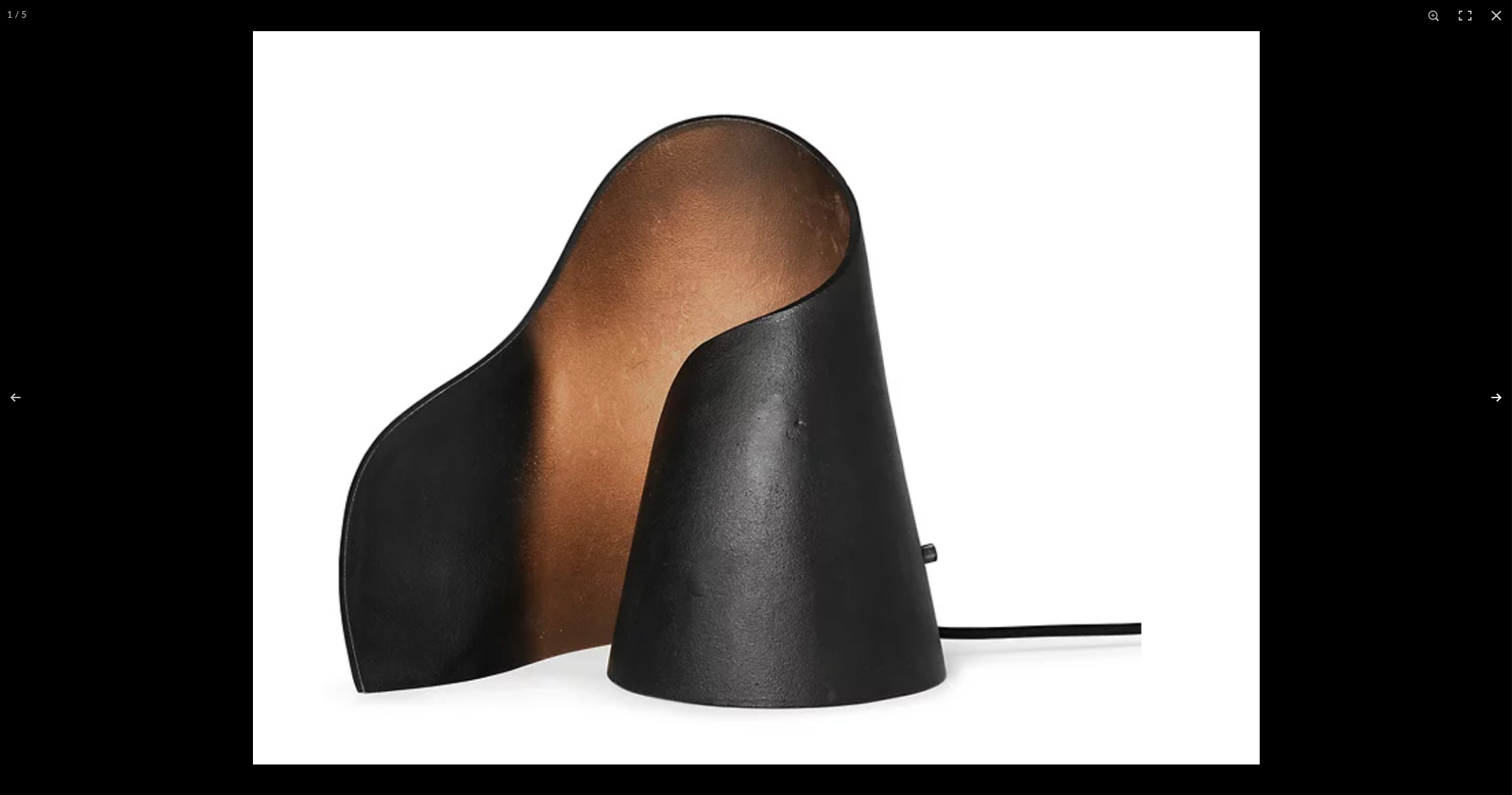
click at [1497, 395] on button at bounding box center [1487, 398] width 49 height 71
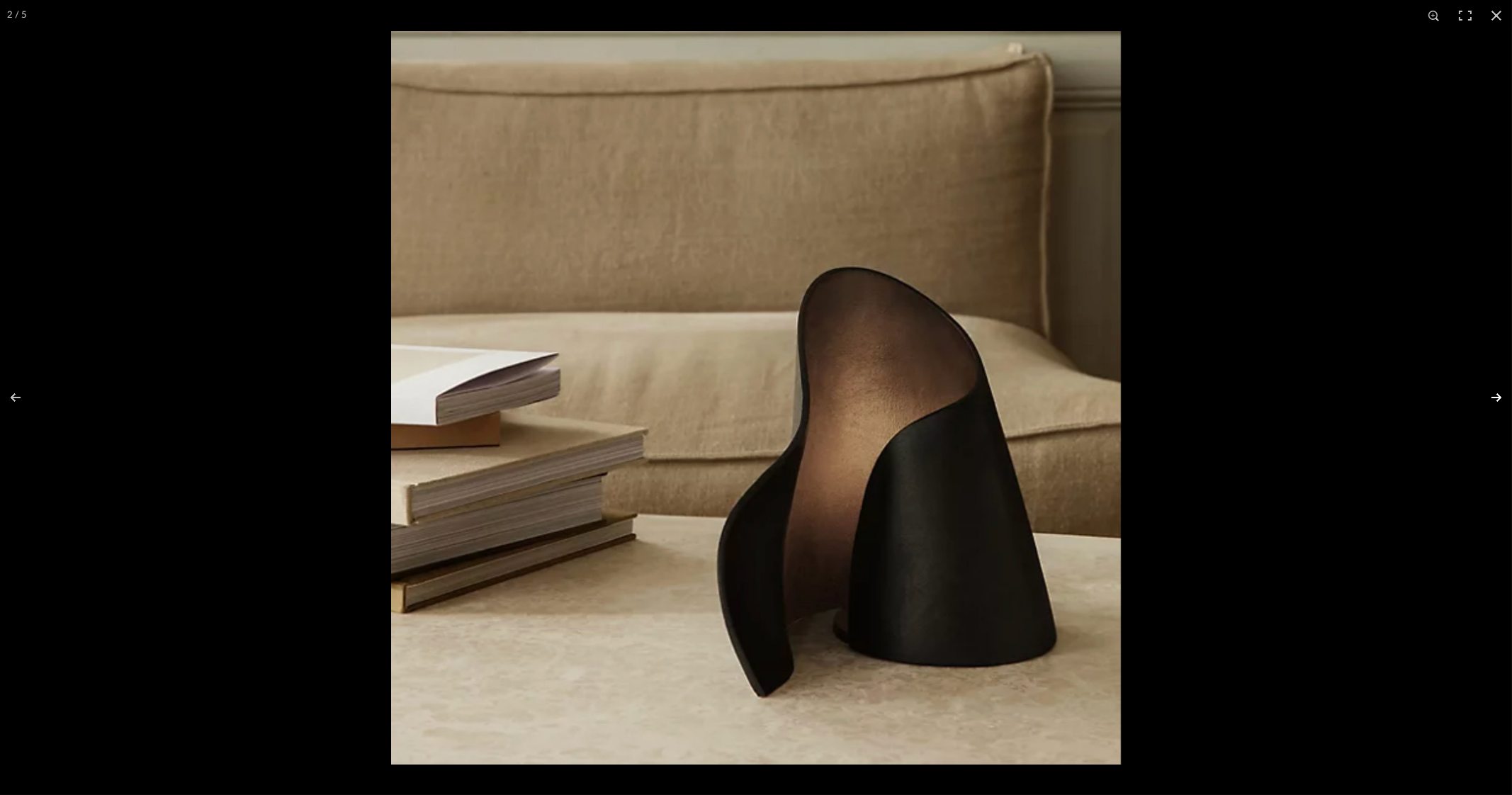
click at [1497, 395] on button at bounding box center [1487, 398] width 49 height 71
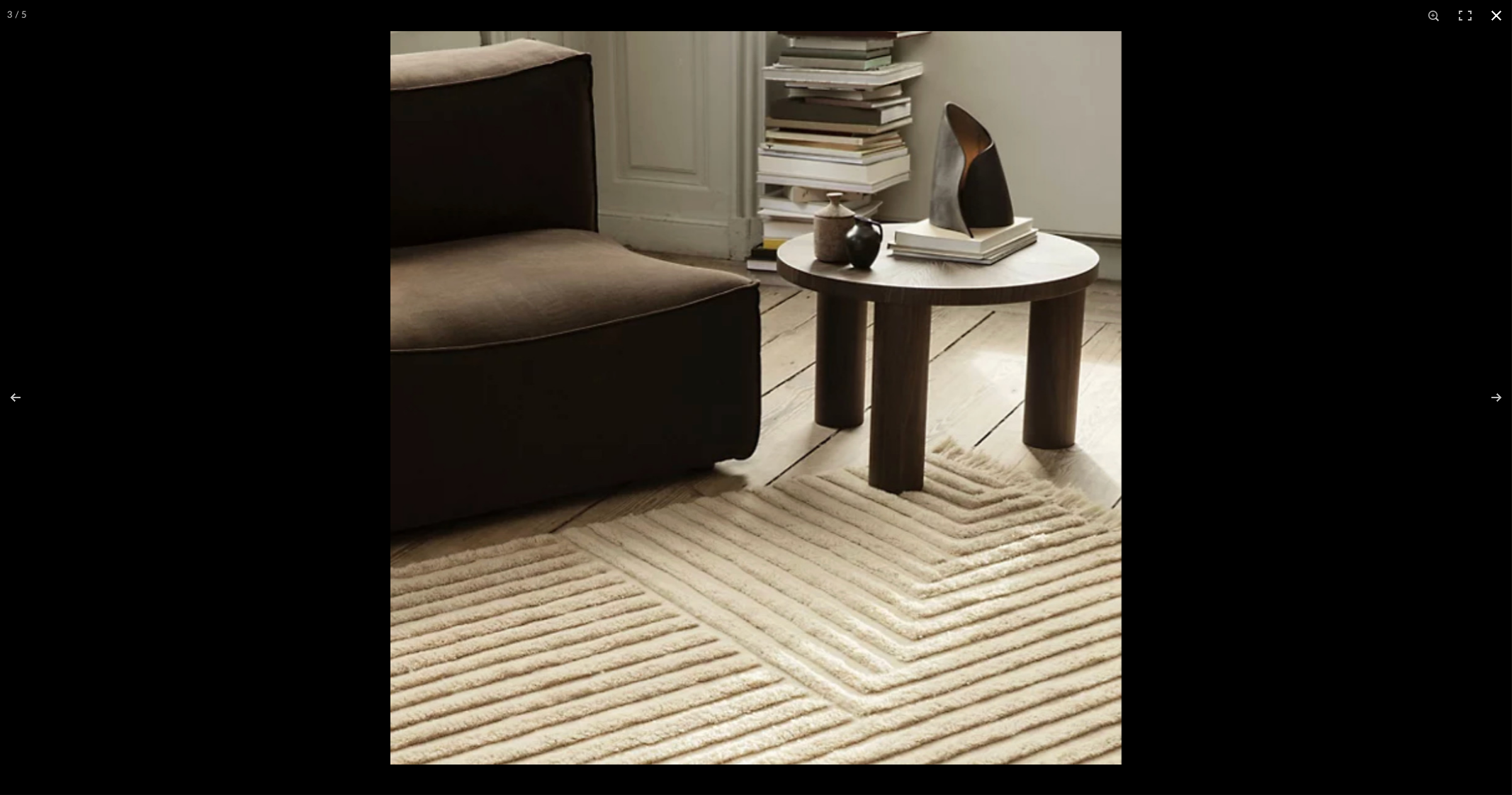
click at [1487, 13] on button at bounding box center [1495, 15] width 31 height 31
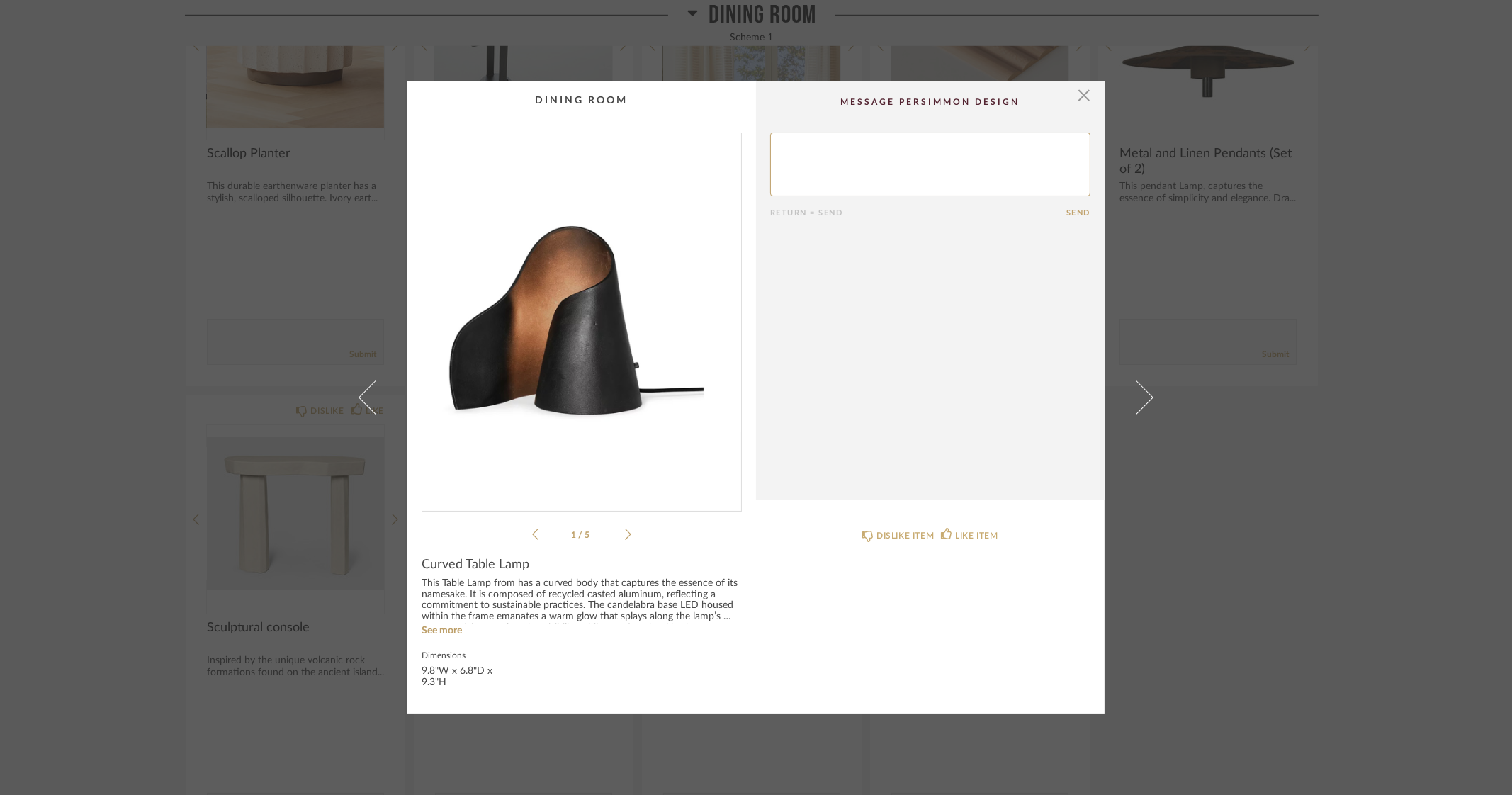
click at [1474, 353] on div "× 1 / 5 Return = Send Send Curved Table Lamp This Table Lamp from has a curved …" at bounding box center [756, 397] width 1512 height 795
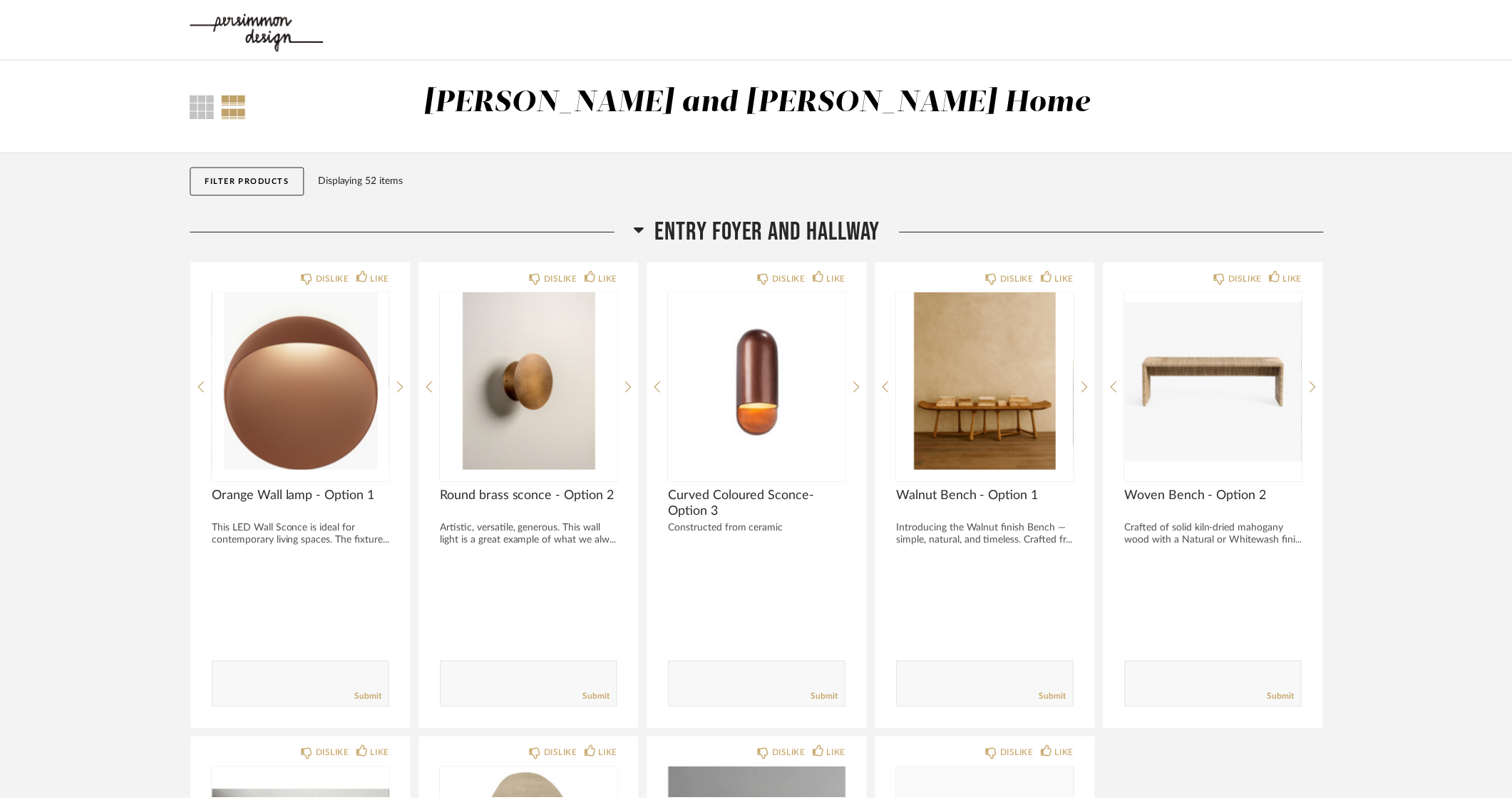
scroll to position [1426, 0]
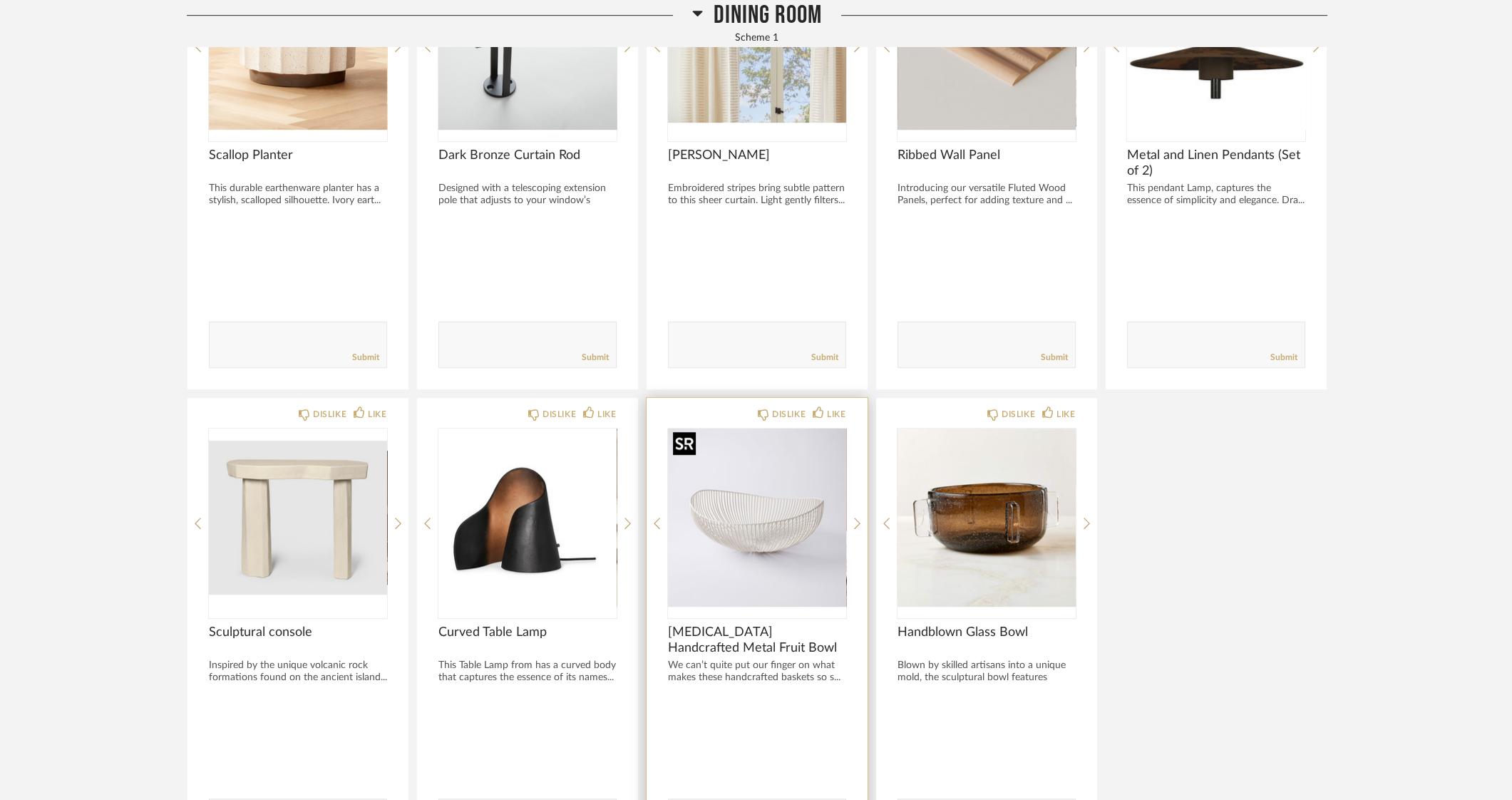
click at [739, 539] on img "0" at bounding box center [757, 517] width 178 height 178
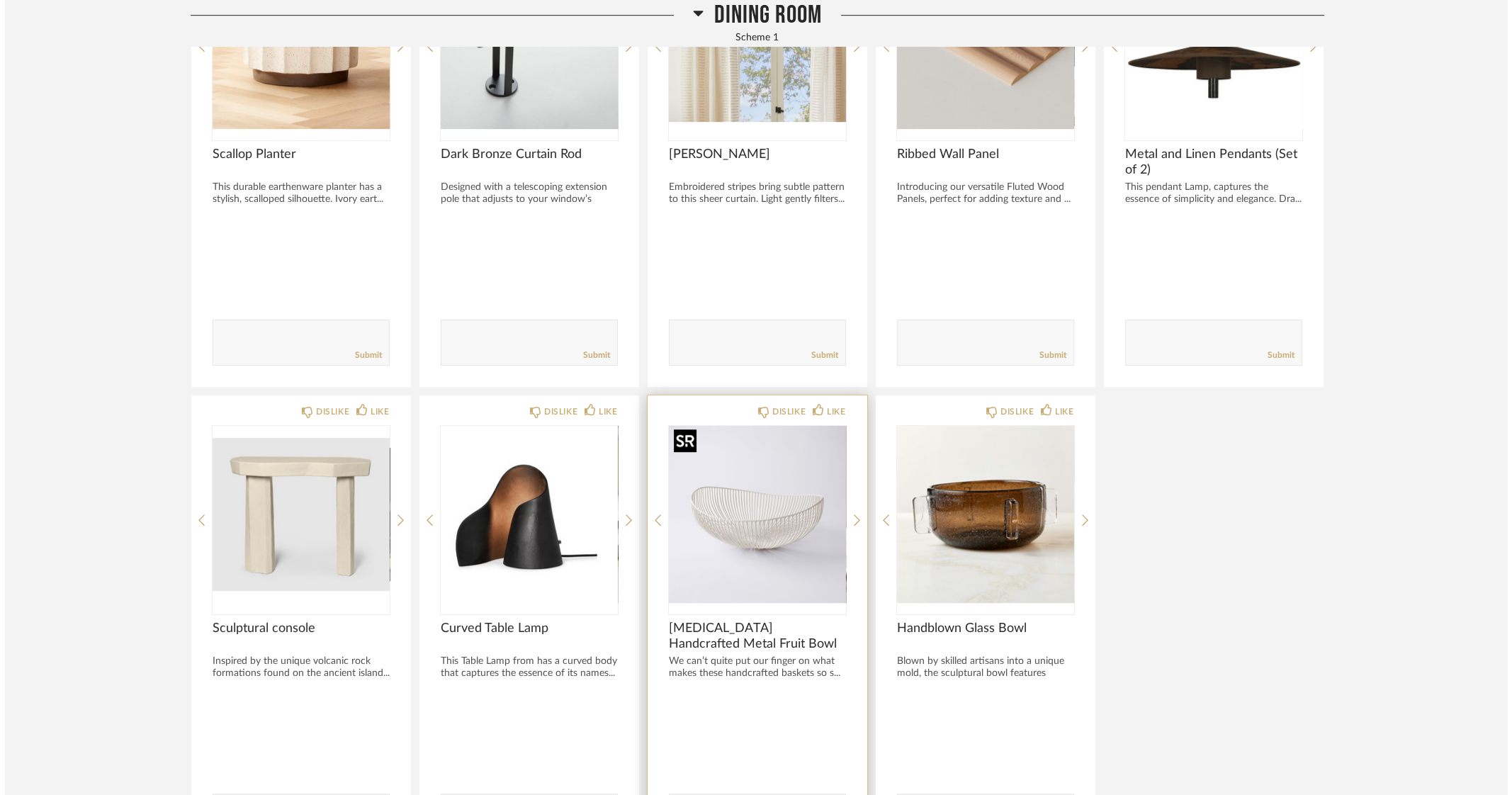
scroll to position [0, 0]
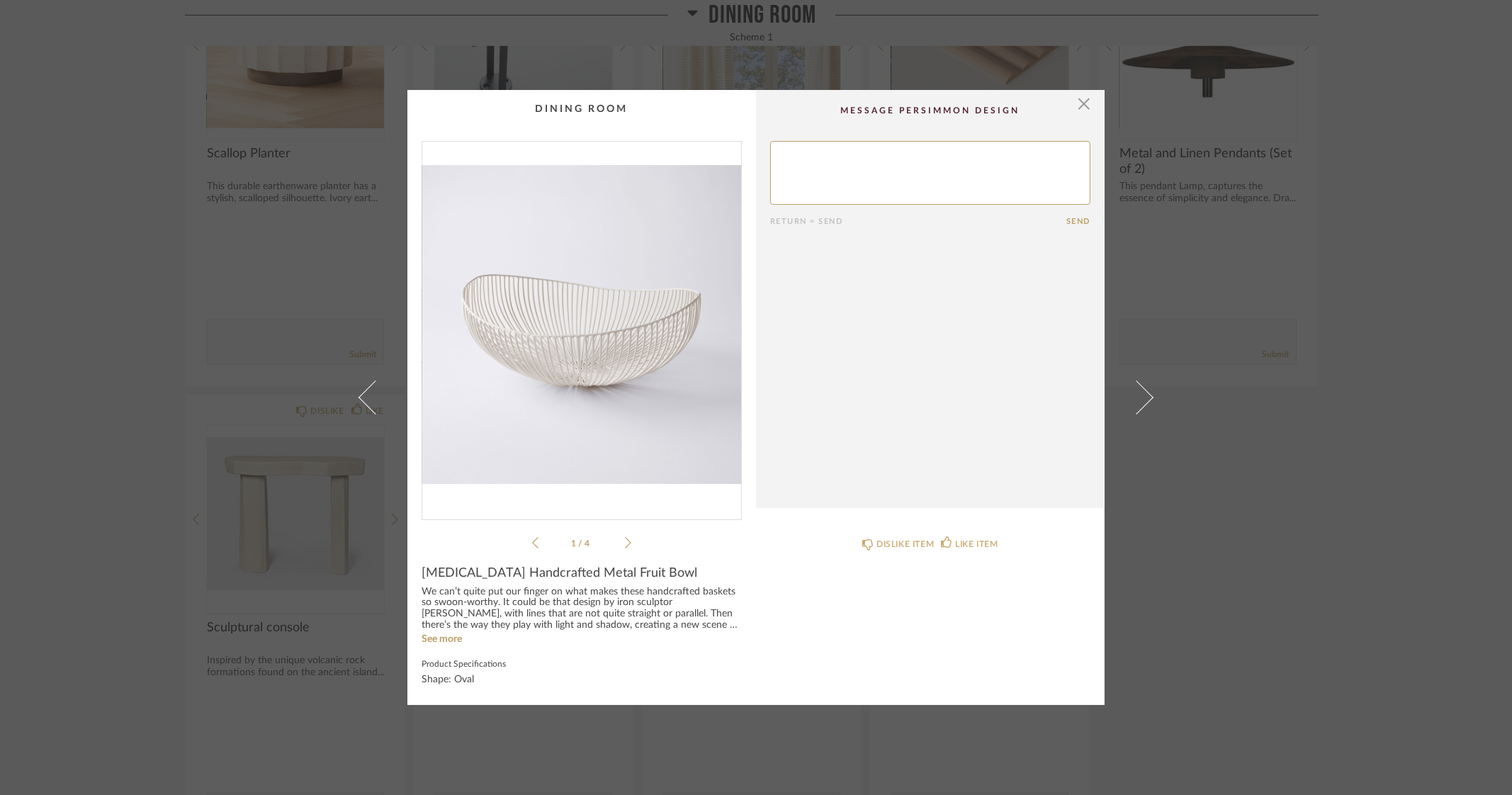
click at [577, 334] on img "0" at bounding box center [582, 325] width 319 height 366
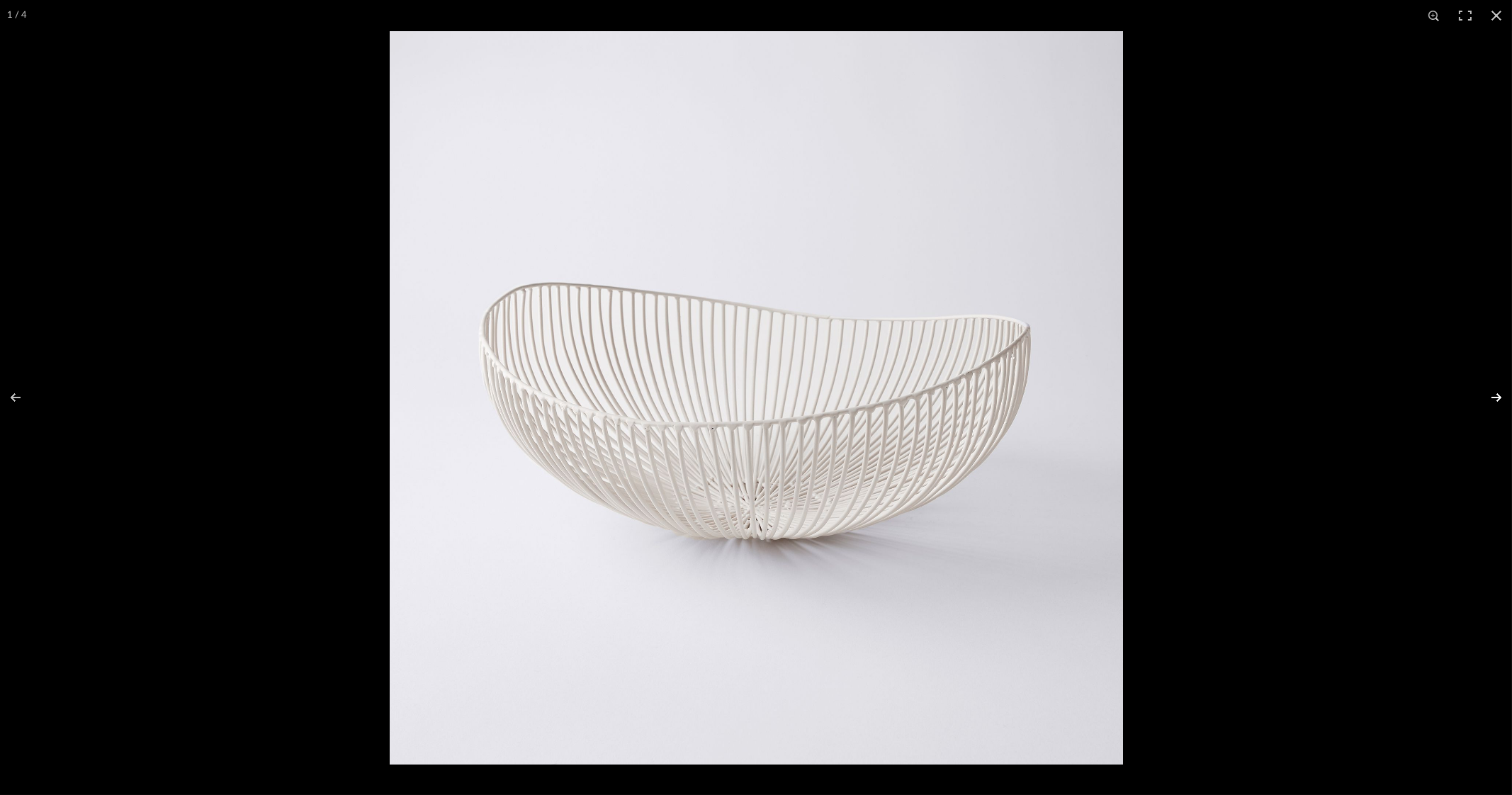
click at [1493, 398] on button at bounding box center [1487, 398] width 49 height 71
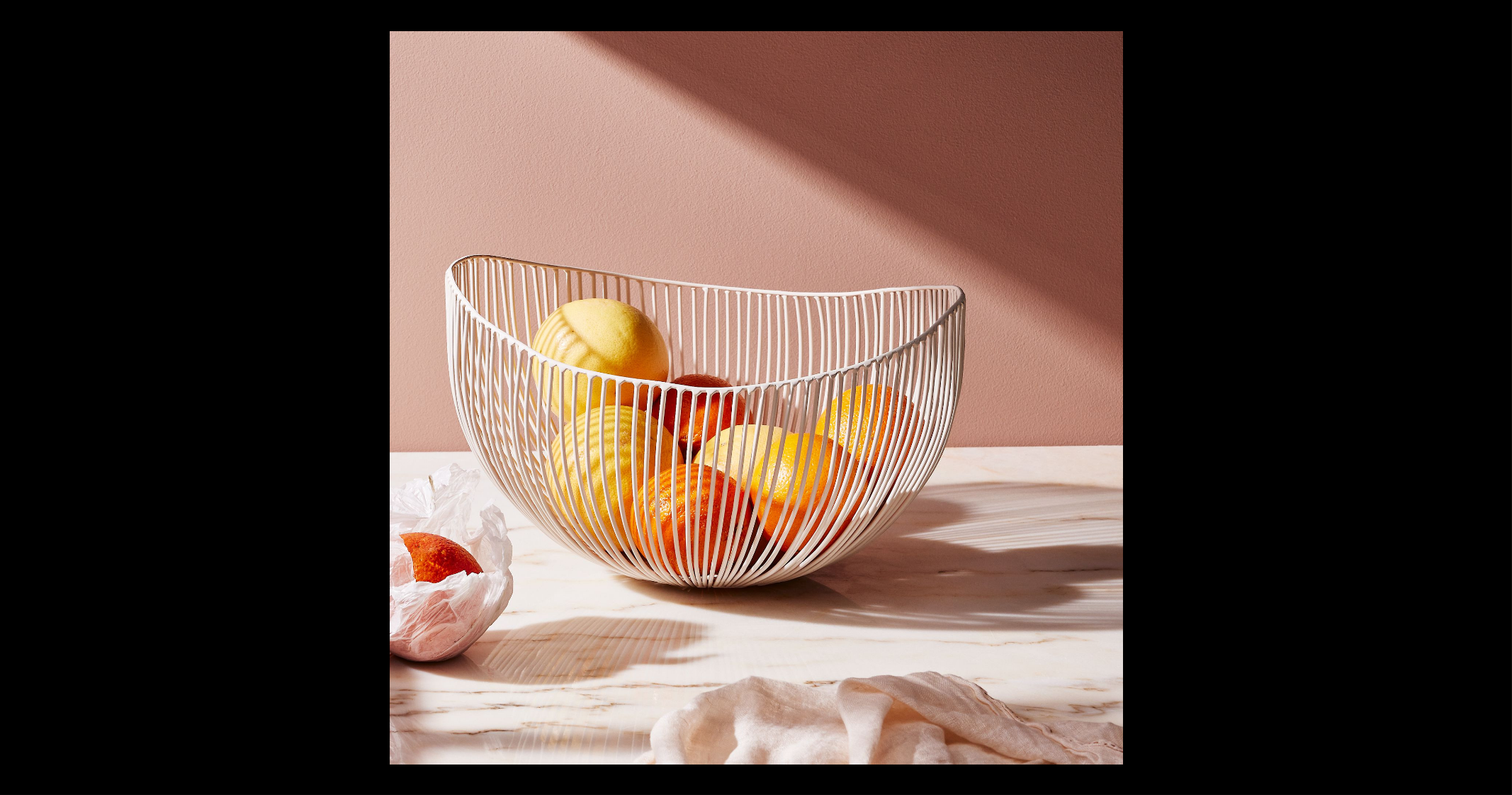
click at [1493, 398] on button at bounding box center [1487, 398] width 49 height 71
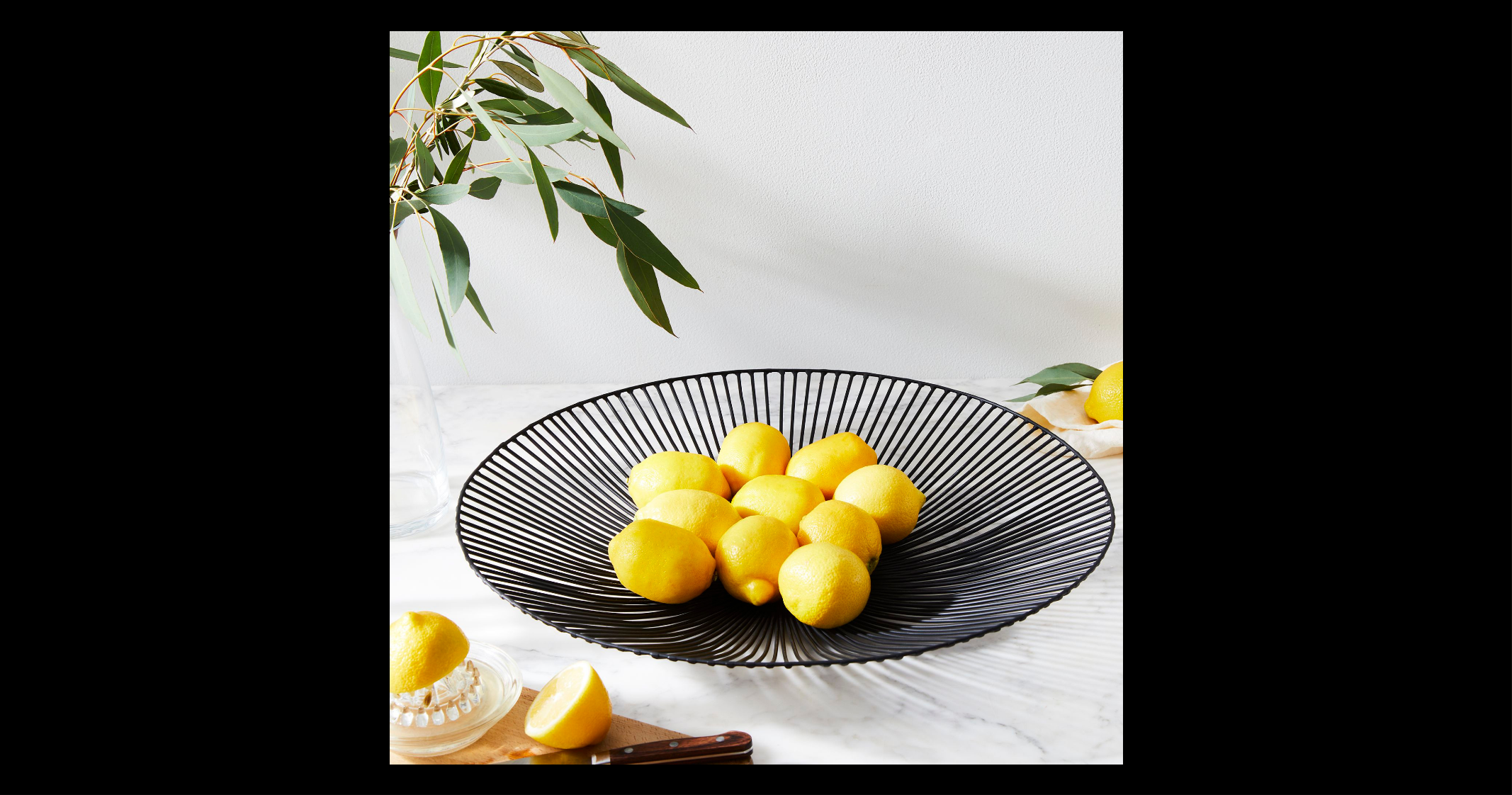
click at [1493, 398] on button at bounding box center [1487, 398] width 49 height 71
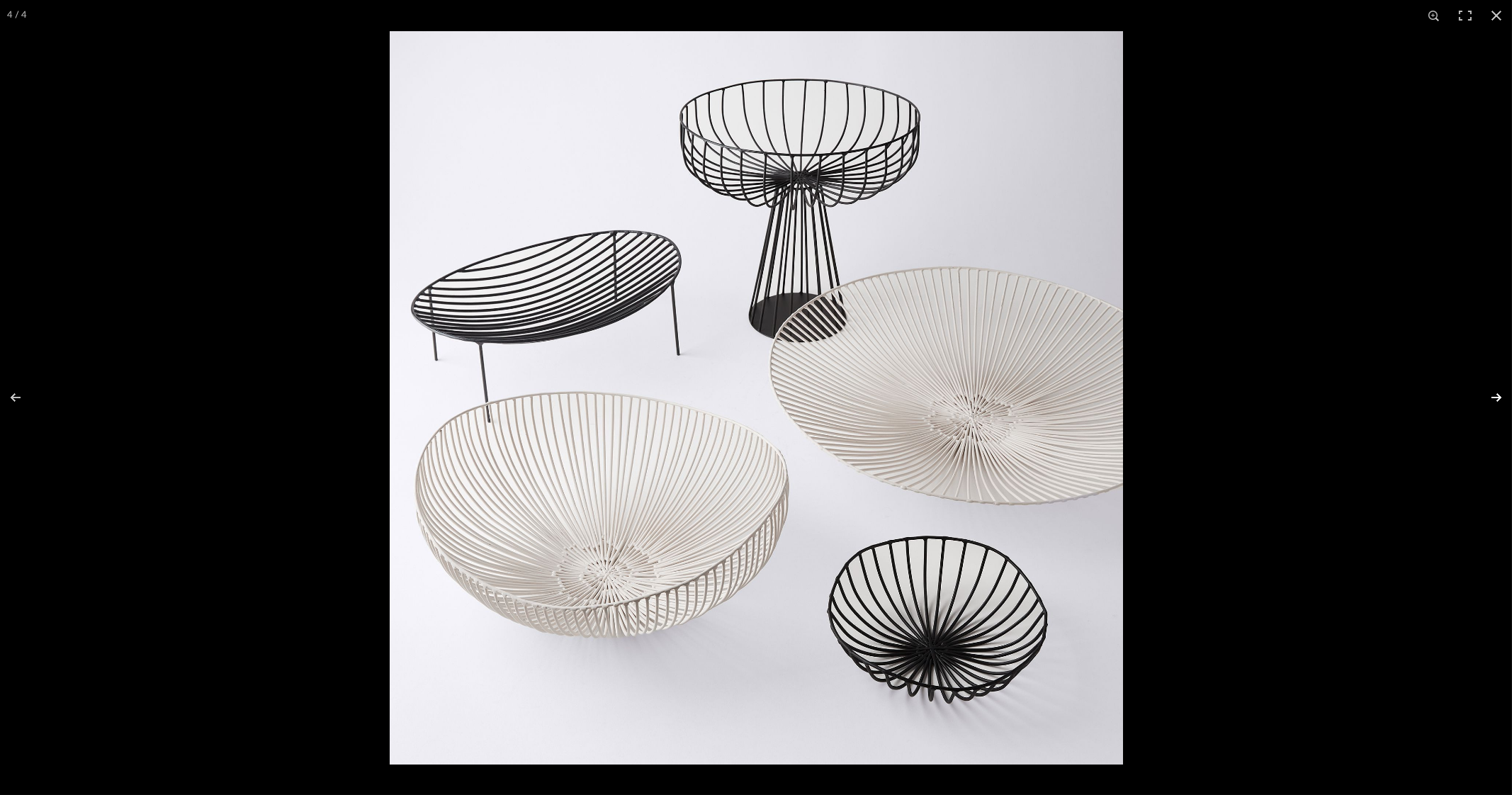
click at [1496, 394] on button at bounding box center [1487, 398] width 49 height 71
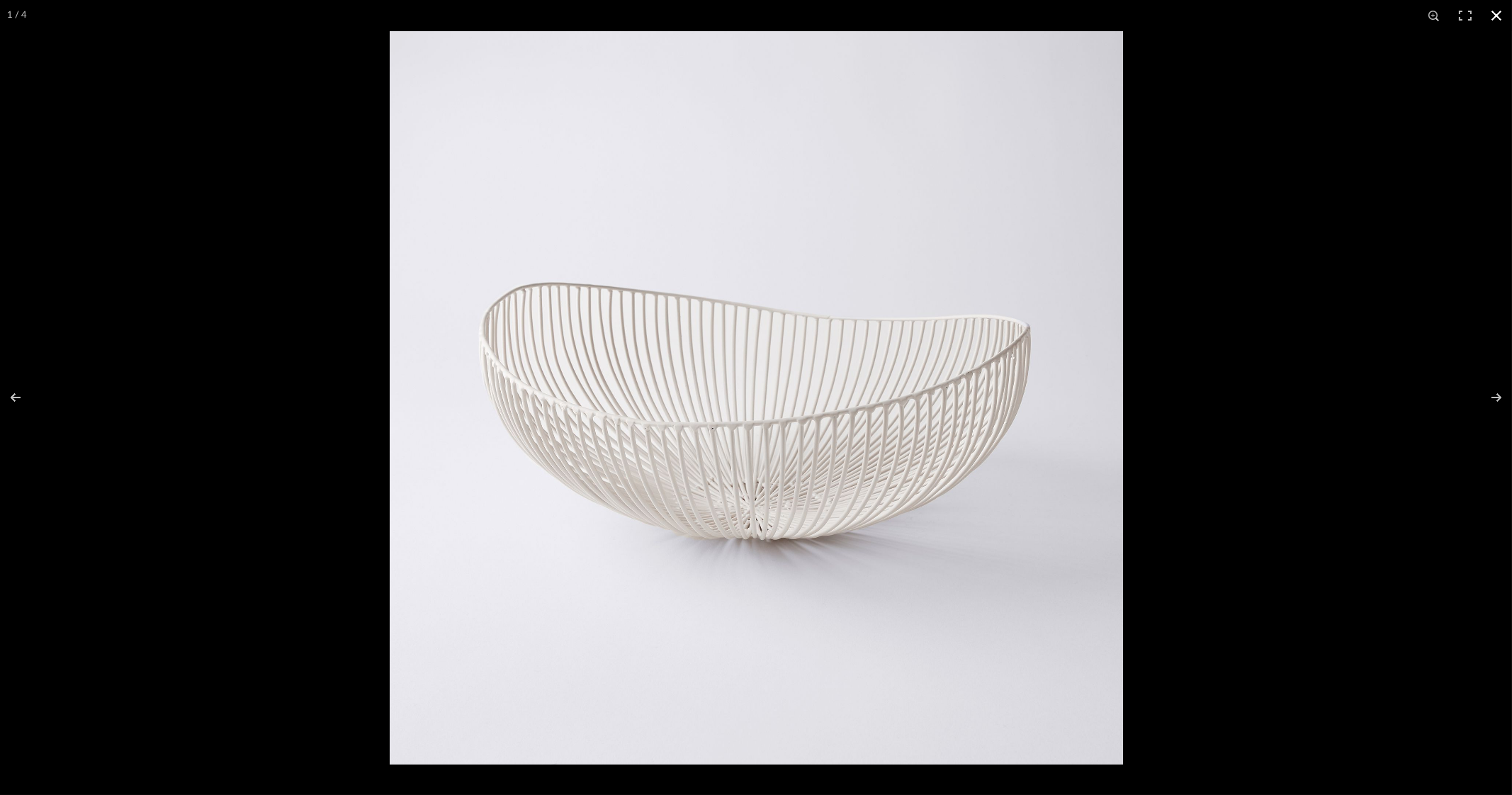
click at [1498, 15] on button at bounding box center [1495, 15] width 31 height 31
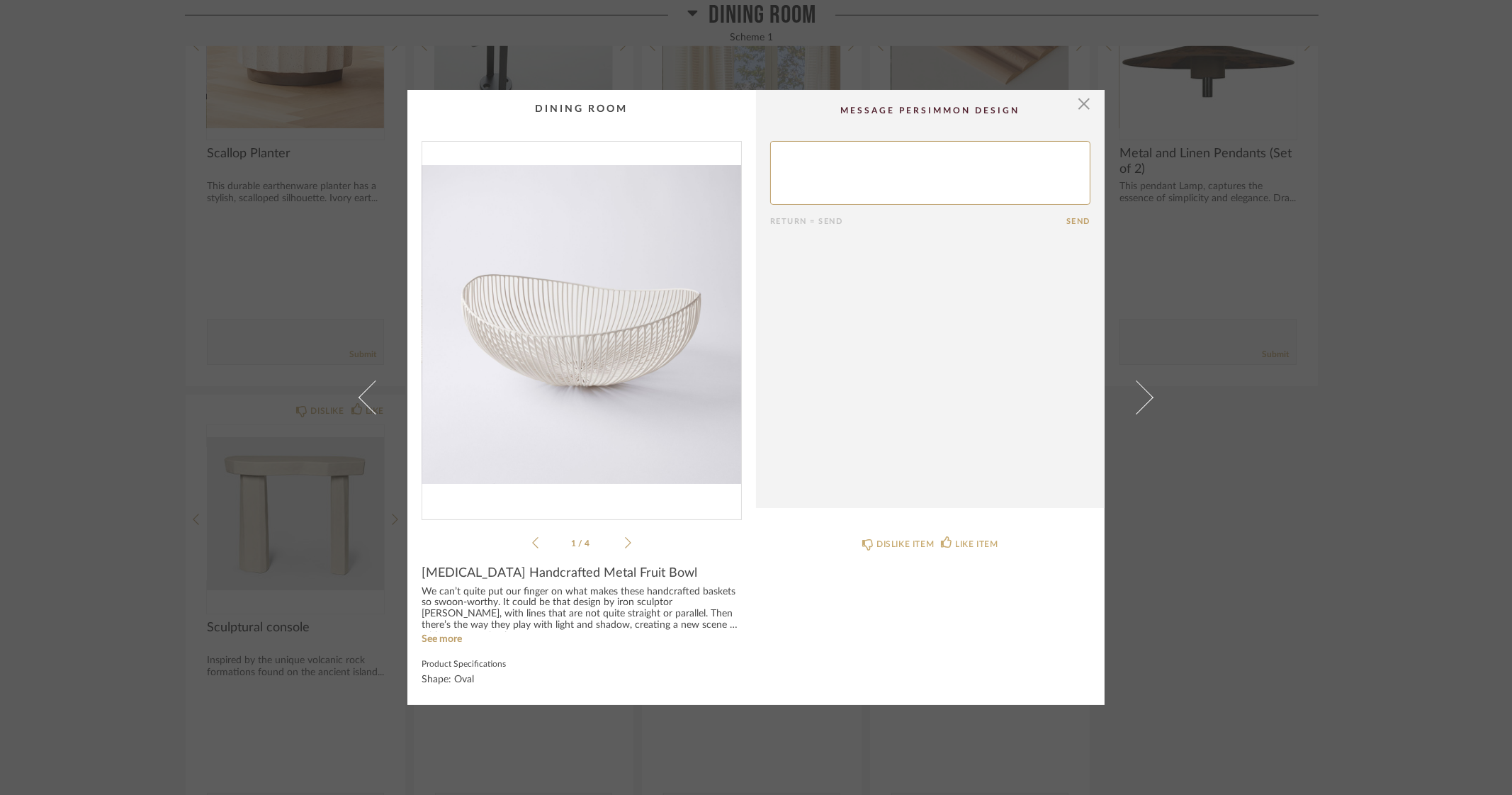
click at [1395, 455] on div "× 1 / 4 Return = Send Send Serax Handcrafted Metal Fruit Bowl We can’t quite pu…" at bounding box center [756, 397] width 1512 height 795
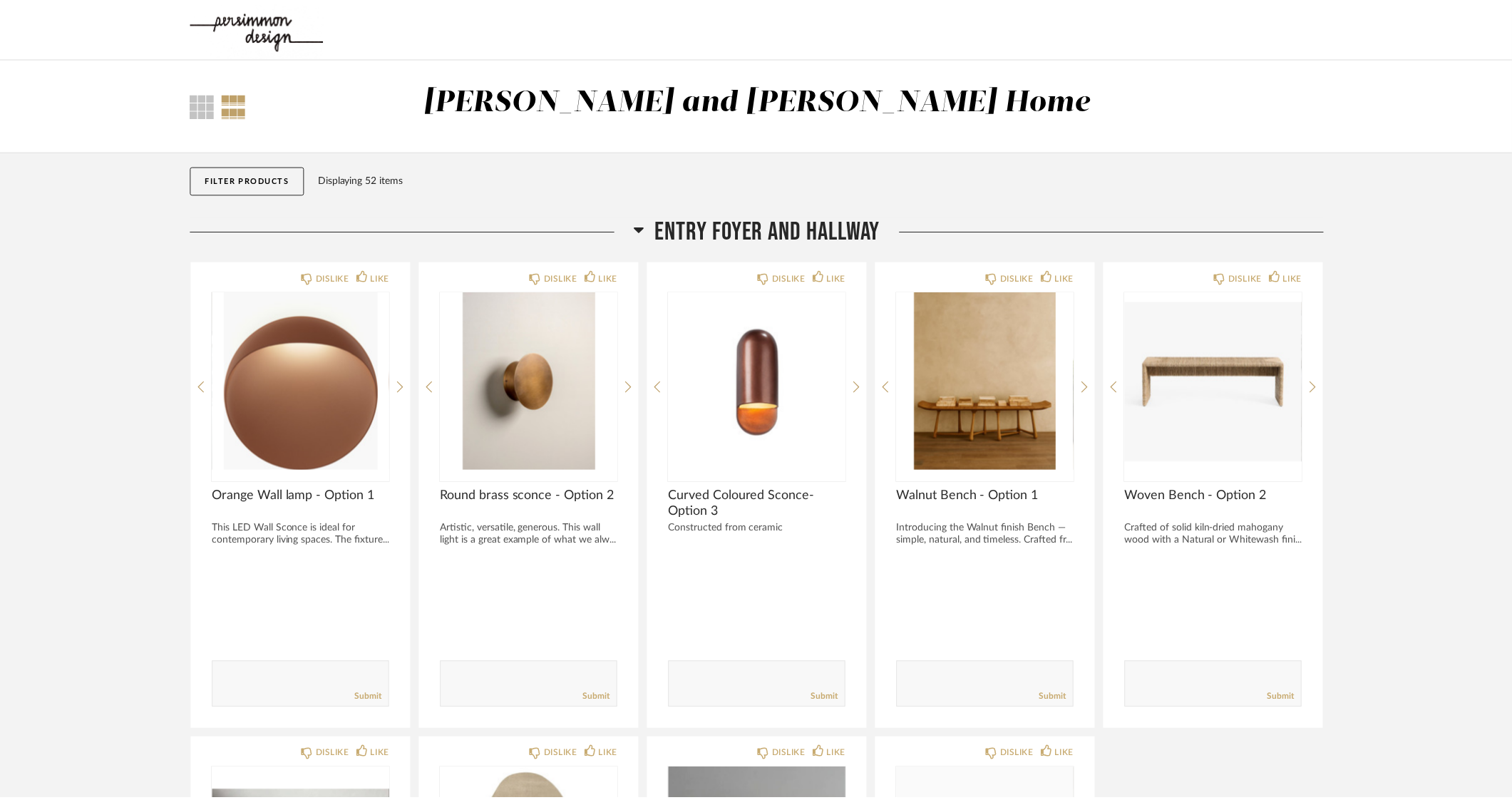
scroll to position [1426, 0]
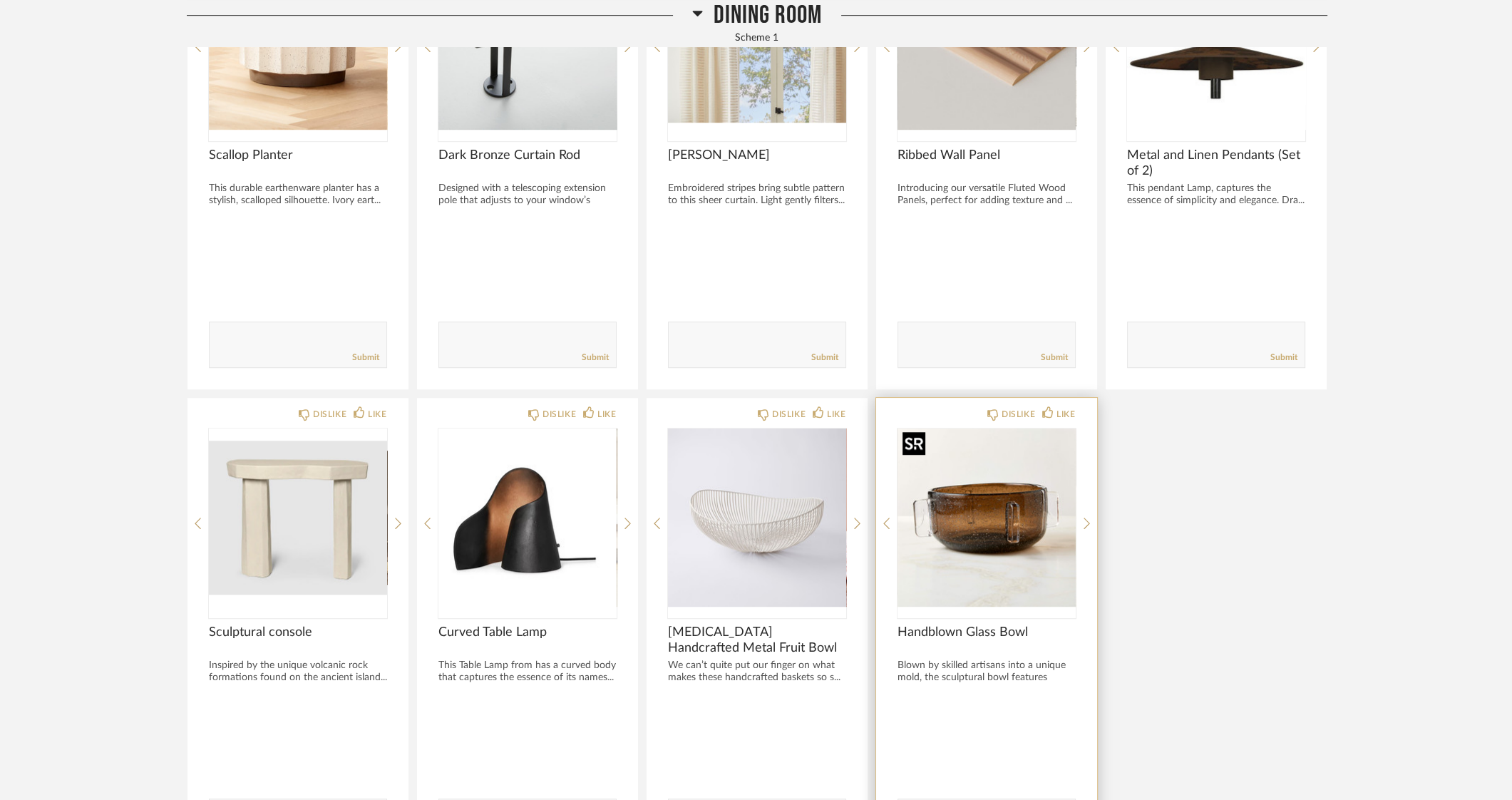
click at [998, 515] on img "0" at bounding box center [986, 517] width 178 height 178
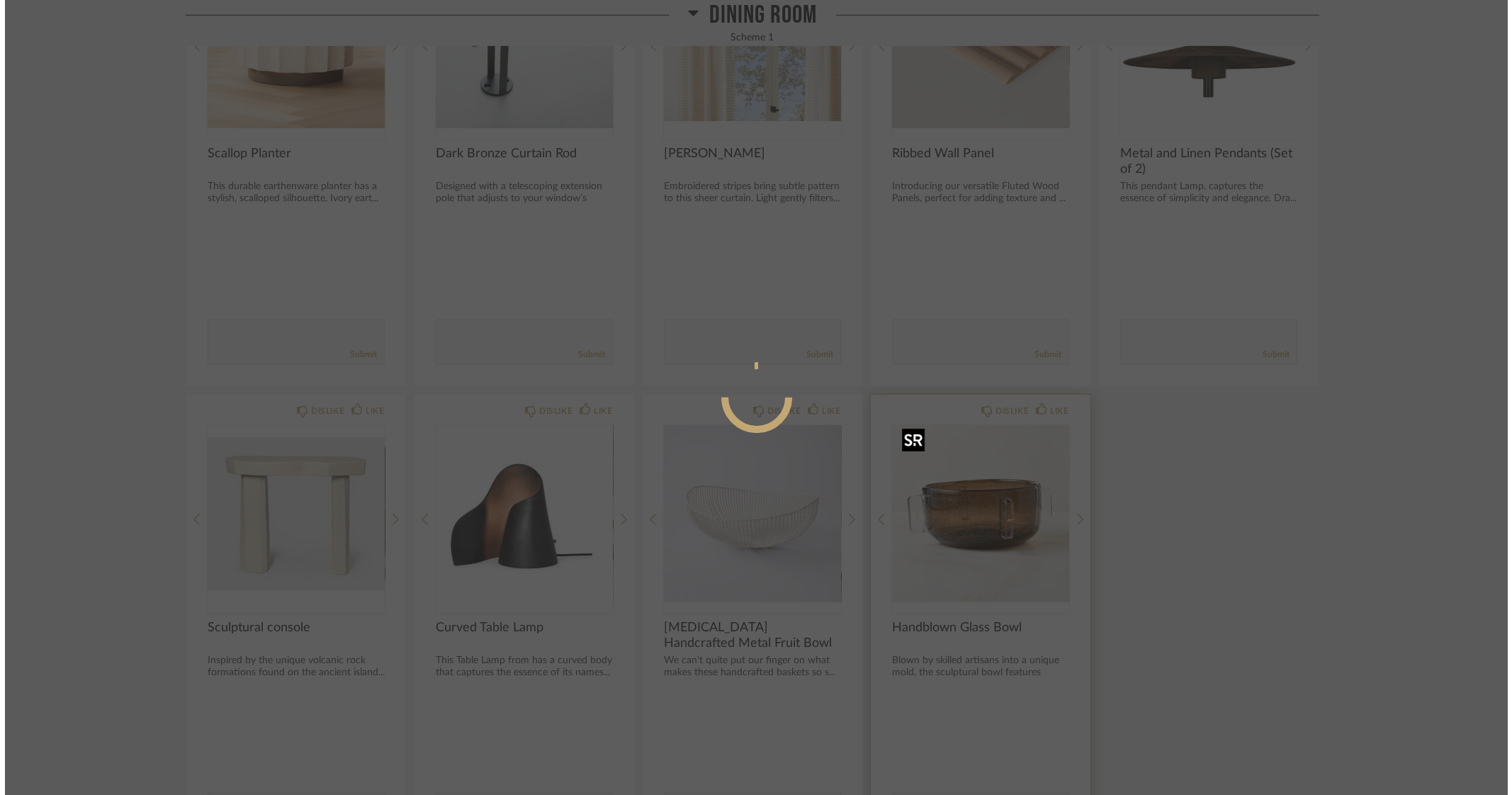
scroll to position [0, 0]
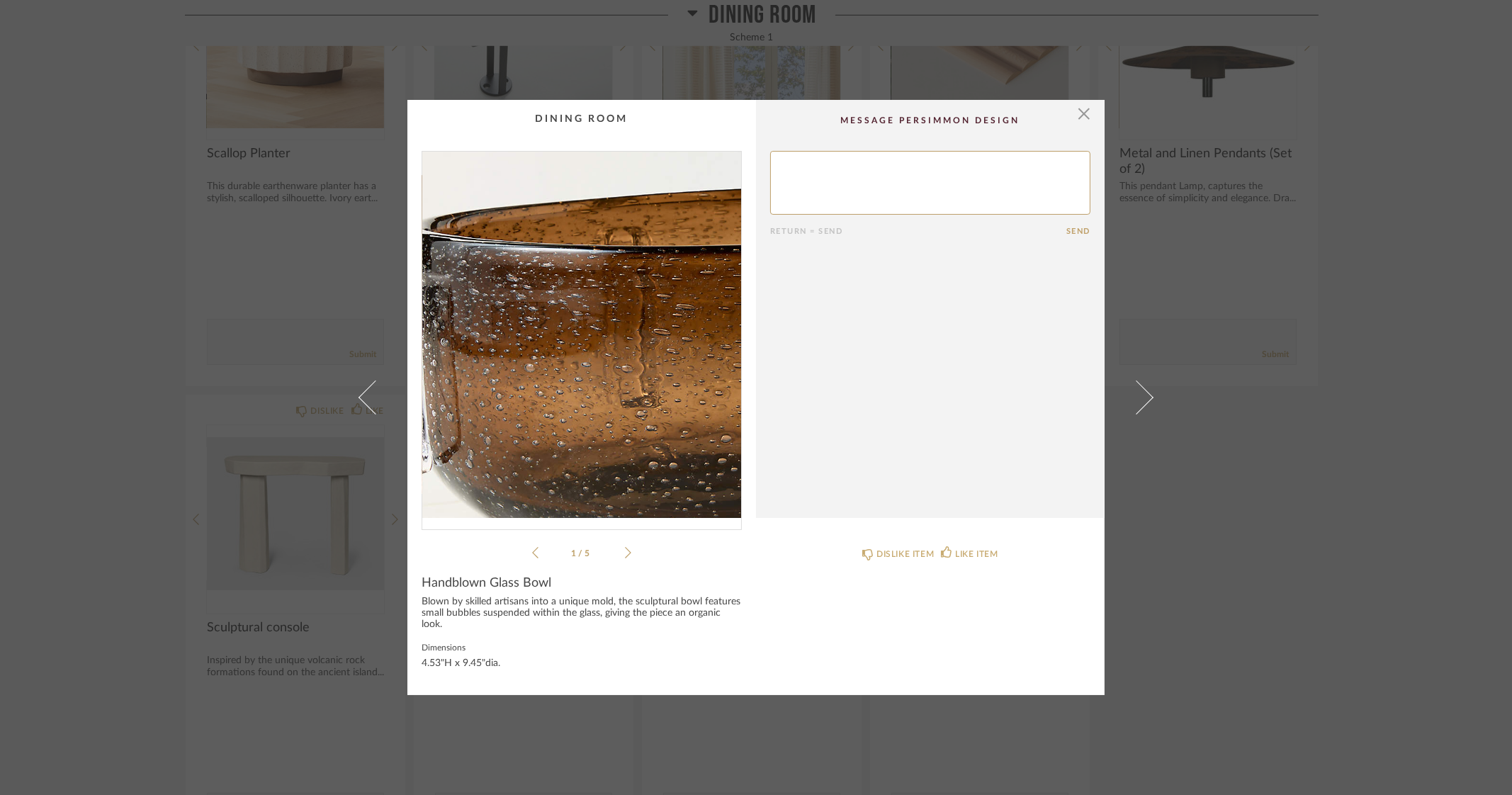
click at [529, 322] on img "0" at bounding box center [582, 335] width 319 height 366
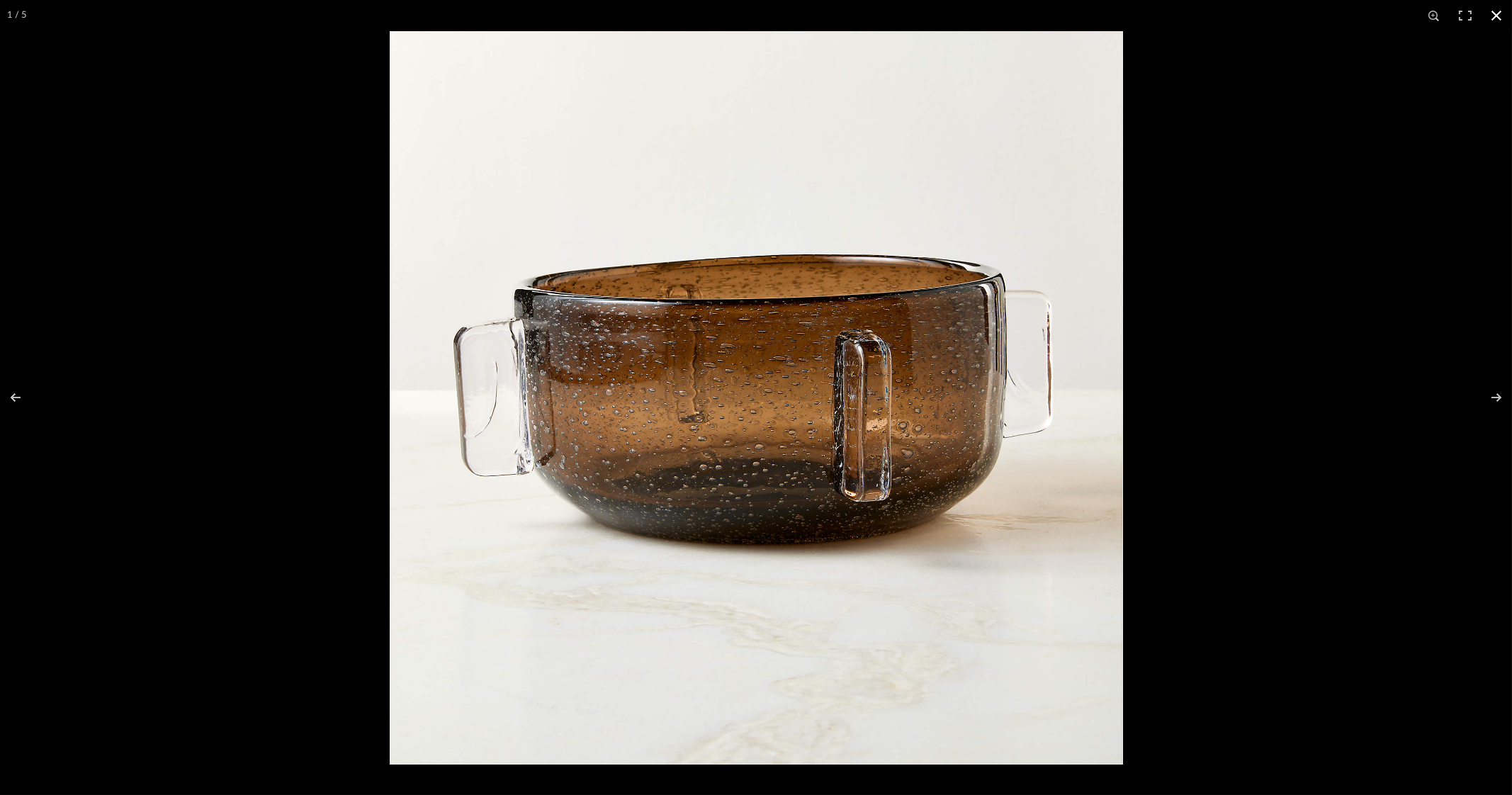
click at [1493, 20] on button at bounding box center [1495, 15] width 31 height 31
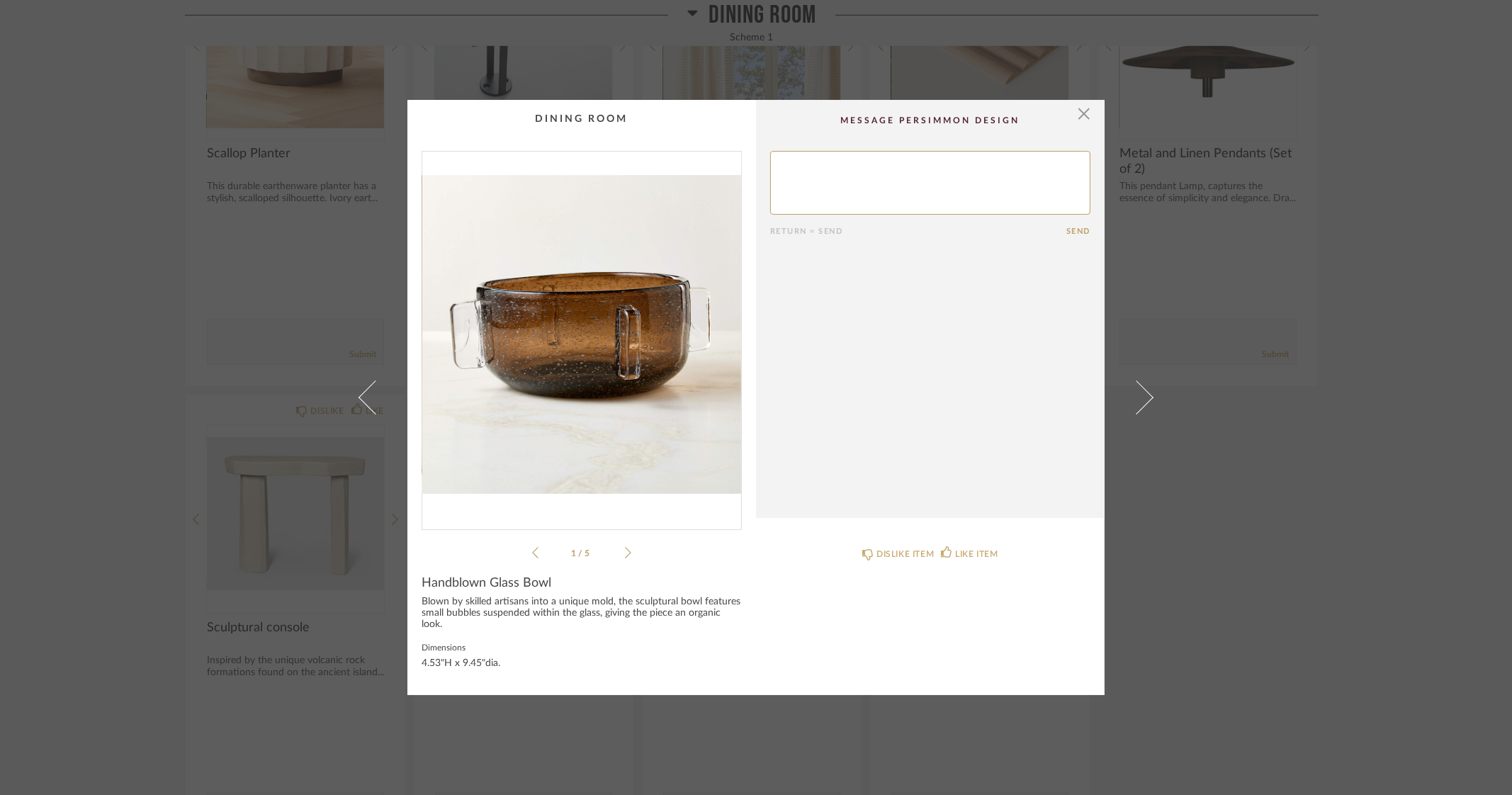
click at [1368, 436] on div "× 1 / 5 Return = Send Send Handblown Glass Bowl Blown by skilled artisans into …" at bounding box center [756, 397] width 1512 height 795
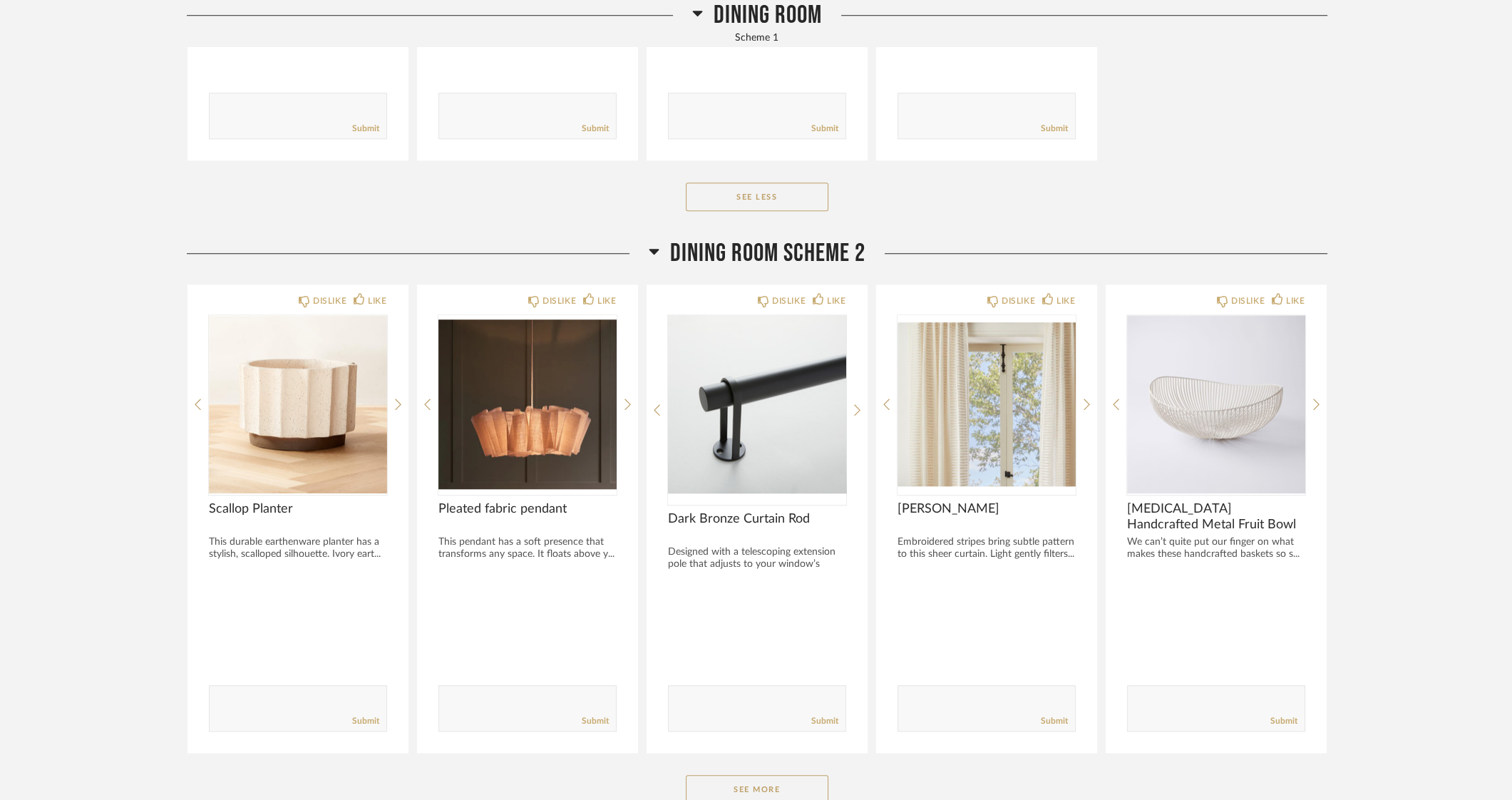
scroll to position [2140, 0]
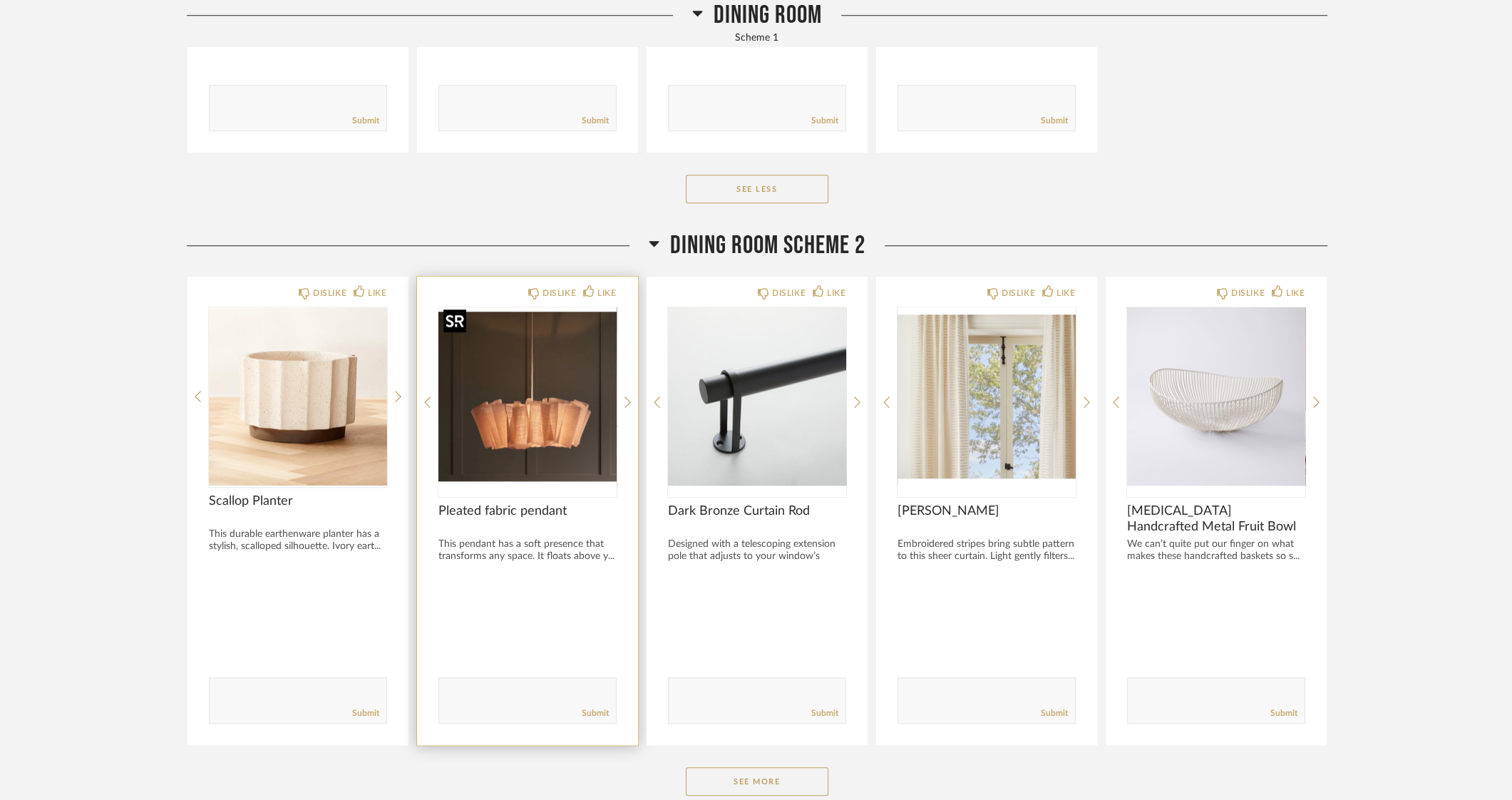
click at [529, 401] on img "0" at bounding box center [527, 397] width 178 height 178
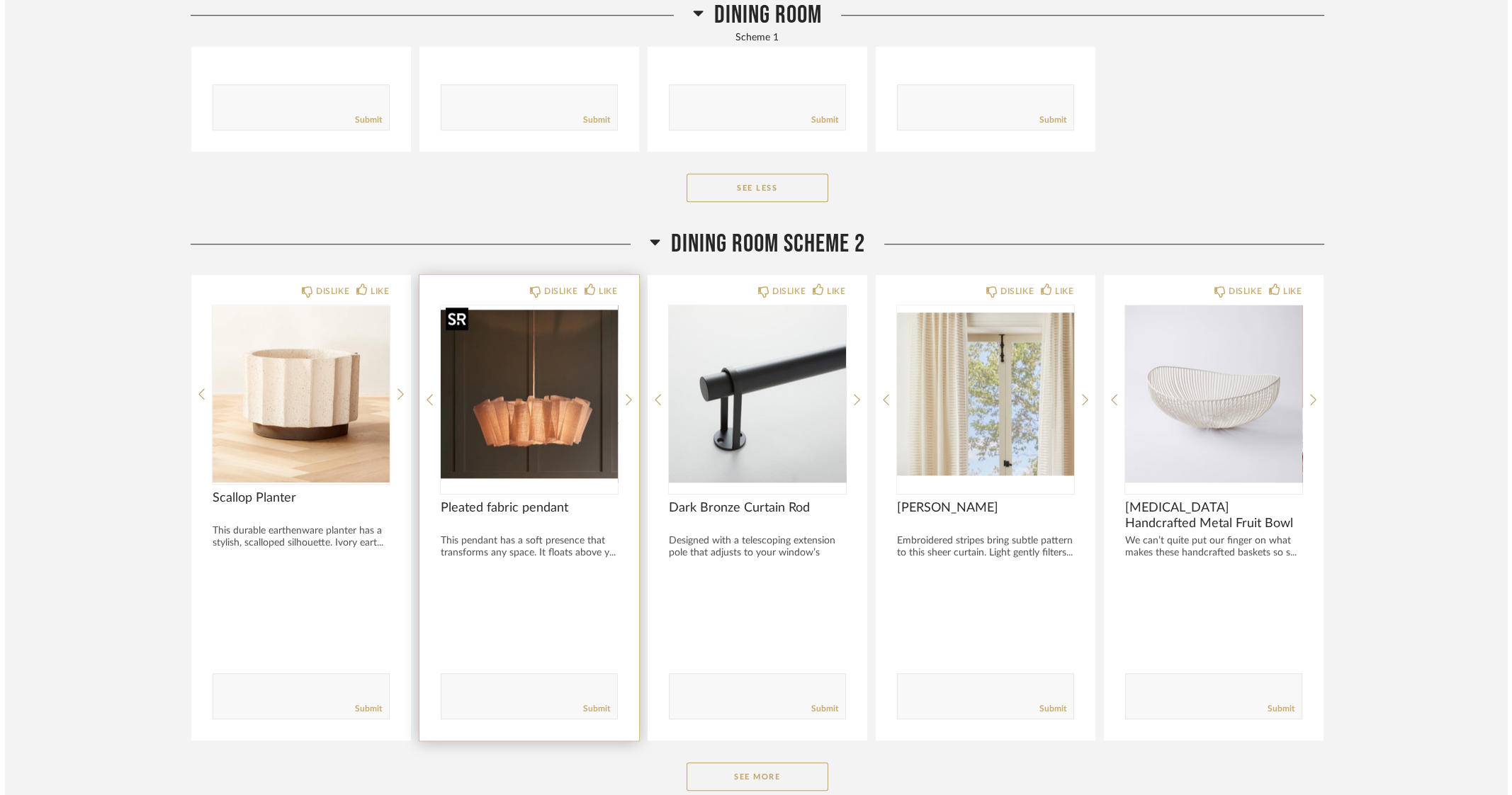
scroll to position [0, 0]
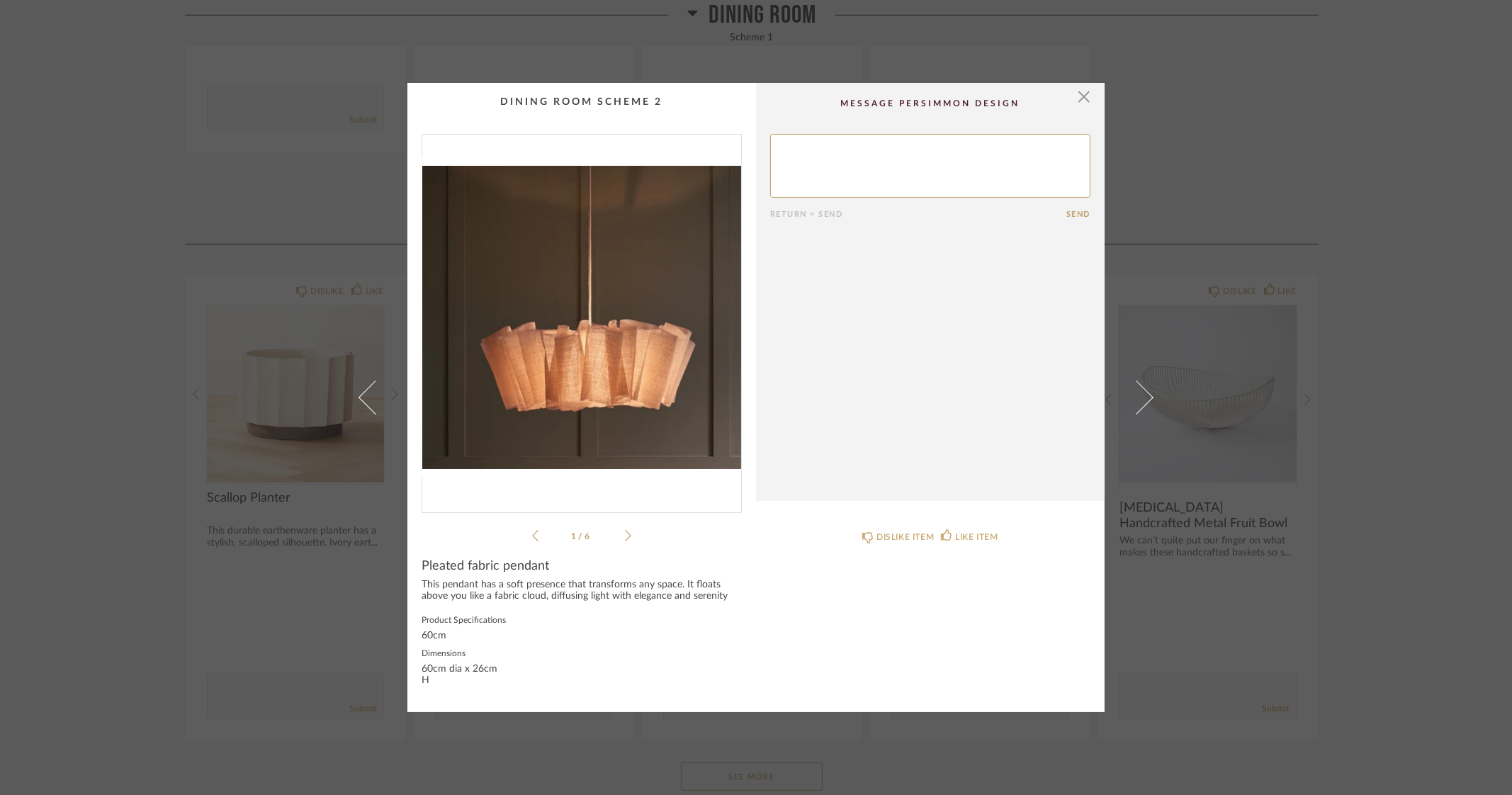
click at [577, 320] on img "0" at bounding box center [582, 318] width 319 height 366
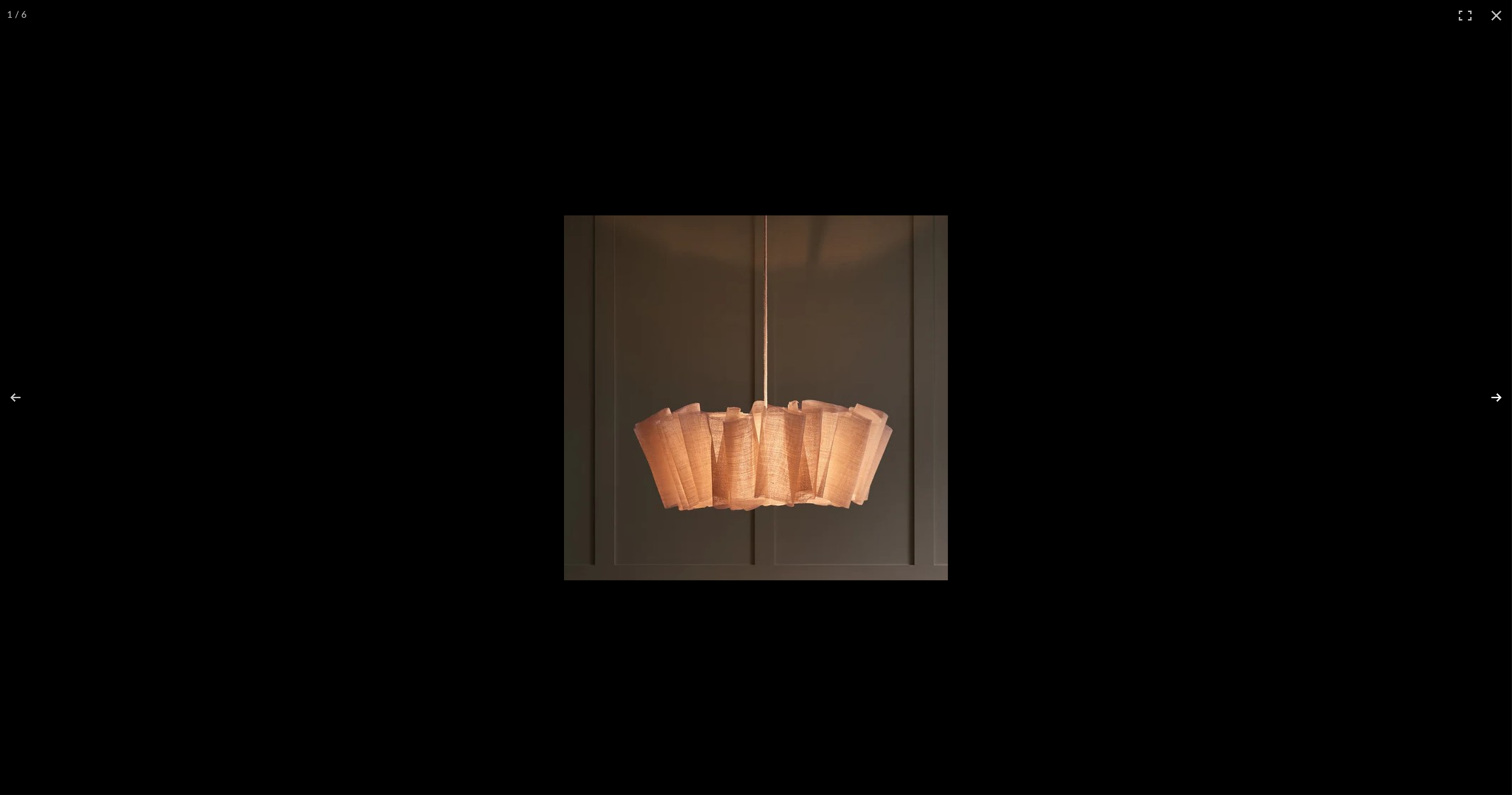
click at [1488, 393] on button at bounding box center [1487, 398] width 49 height 71
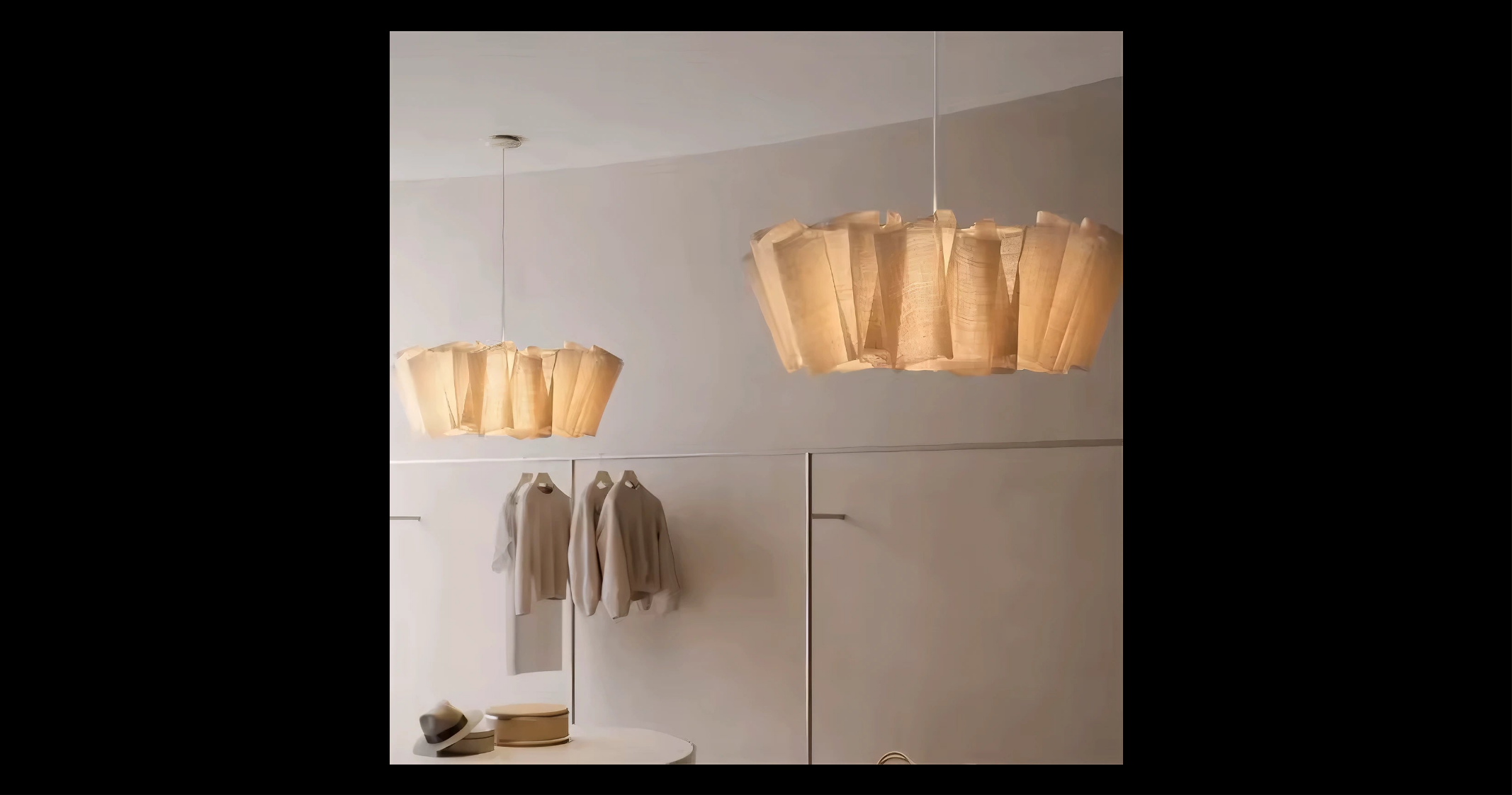
click at [1488, 393] on button at bounding box center [1487, 398] width 49 height 71
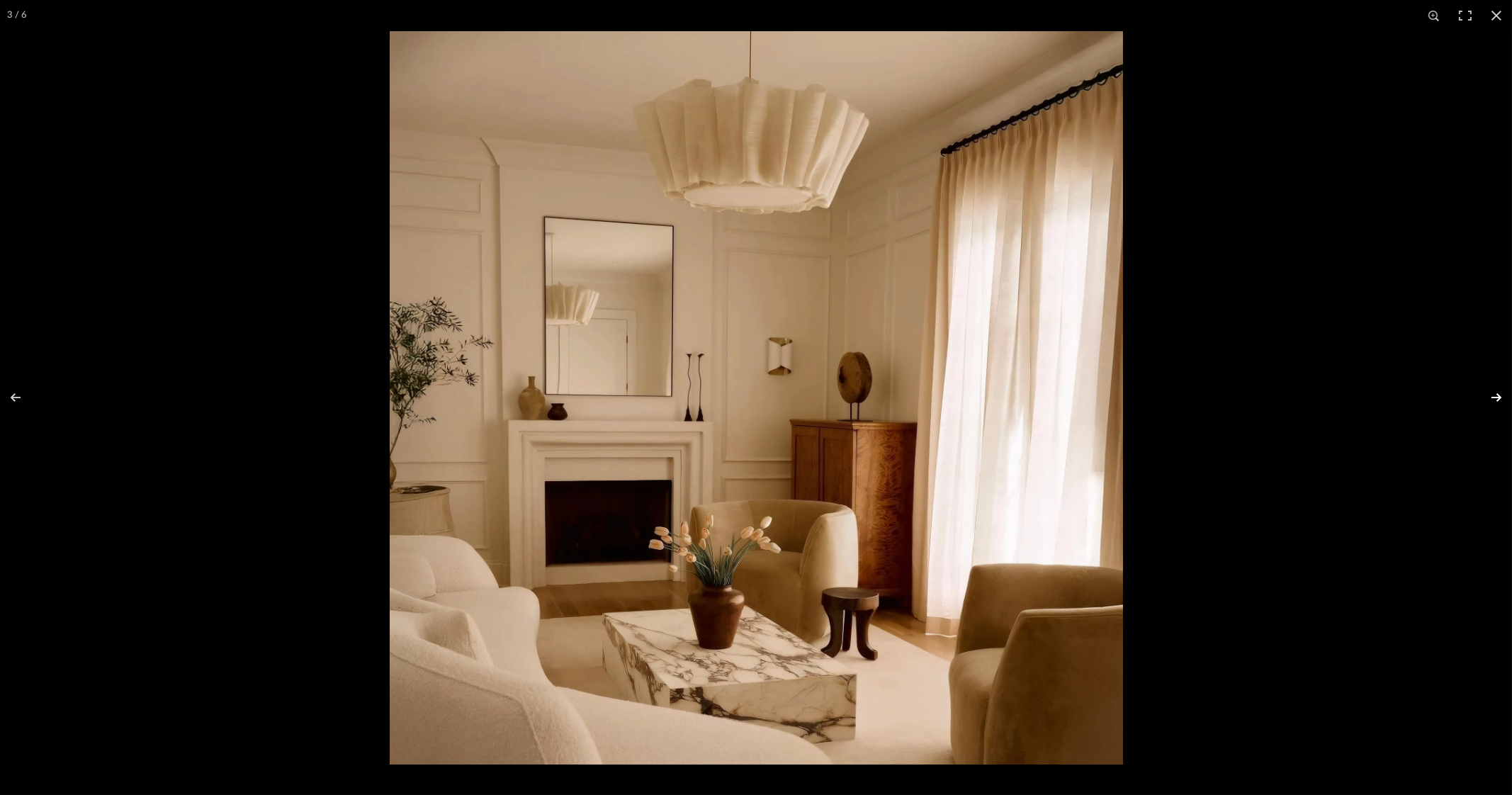
click at [1501, 393] on button at bounding box center [1487, 398] width 49 height 71
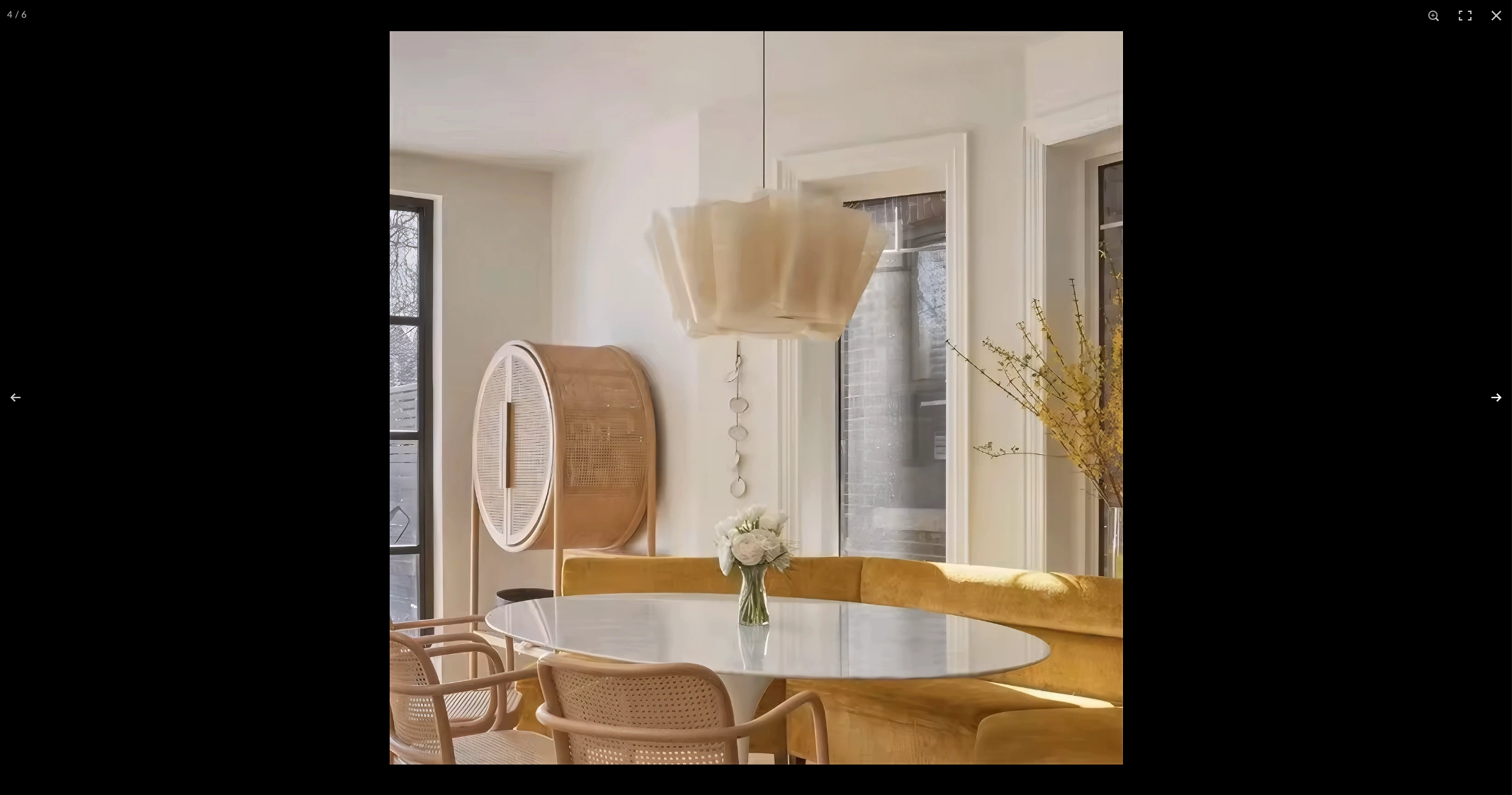
click at [1501, 393] on button at bounding box center [1487, 398] width 49 height 71
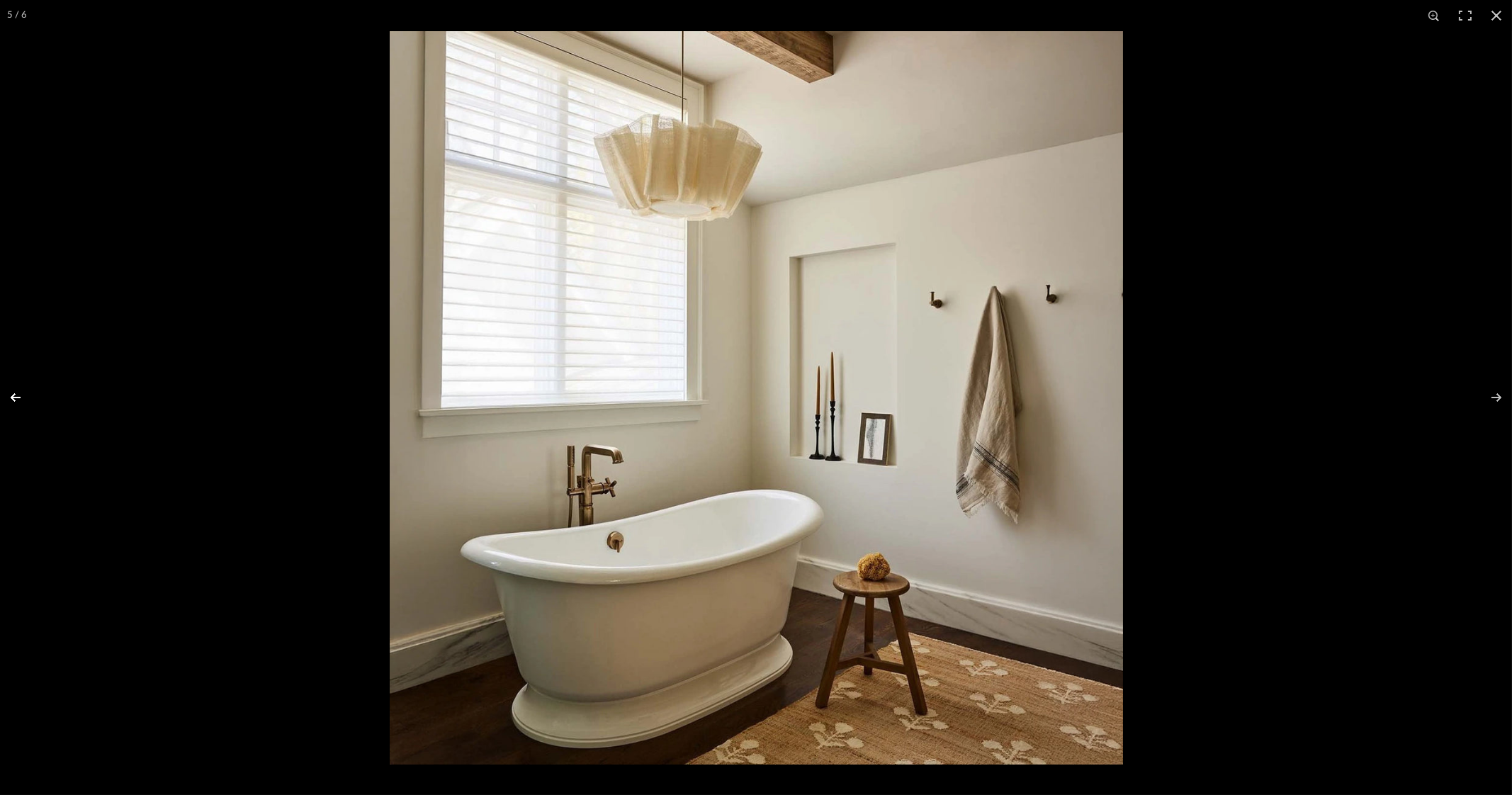
click at [9, 398] on button at bounding box center [25, 398] width 49 height 71
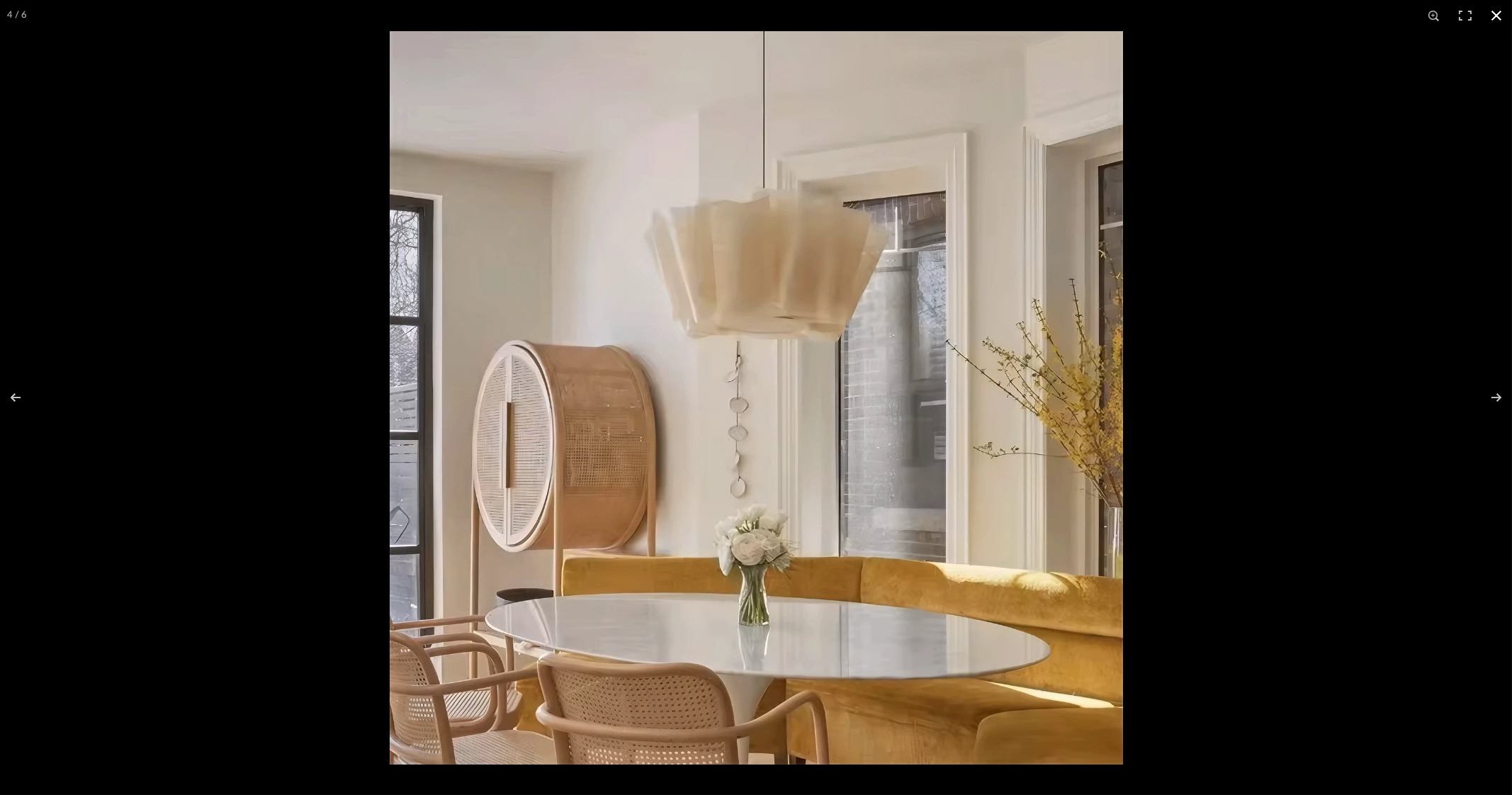
click at [1506, 19] on button at bounding box center [1495, 15] width 31 height 31
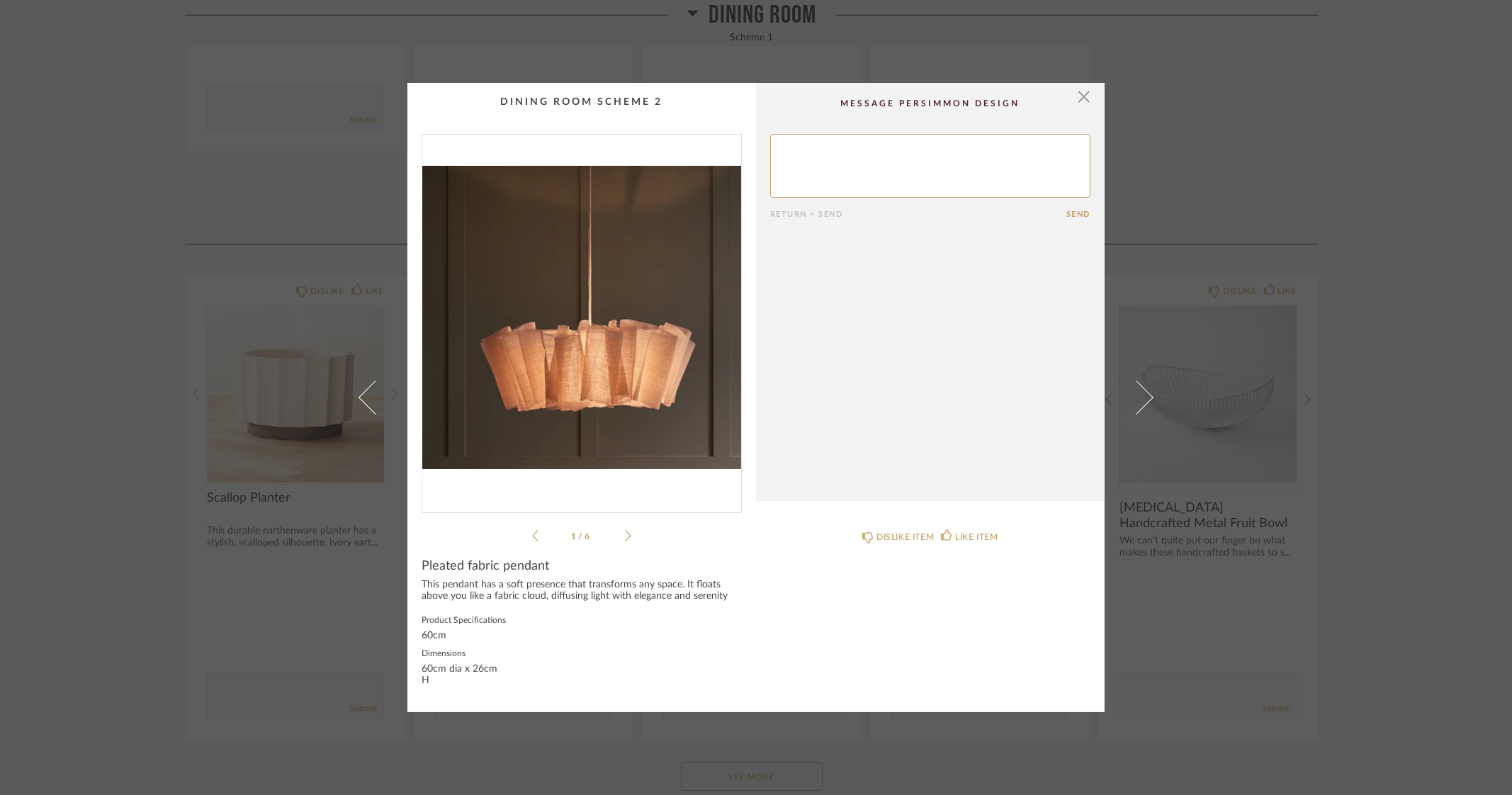
click at [1417, 445] on div "× 1 / 6 Return = Send Send Pleated fabric pendant This pendant has a soft prese…" at bounding box center [756, 397] width 1512 height 795
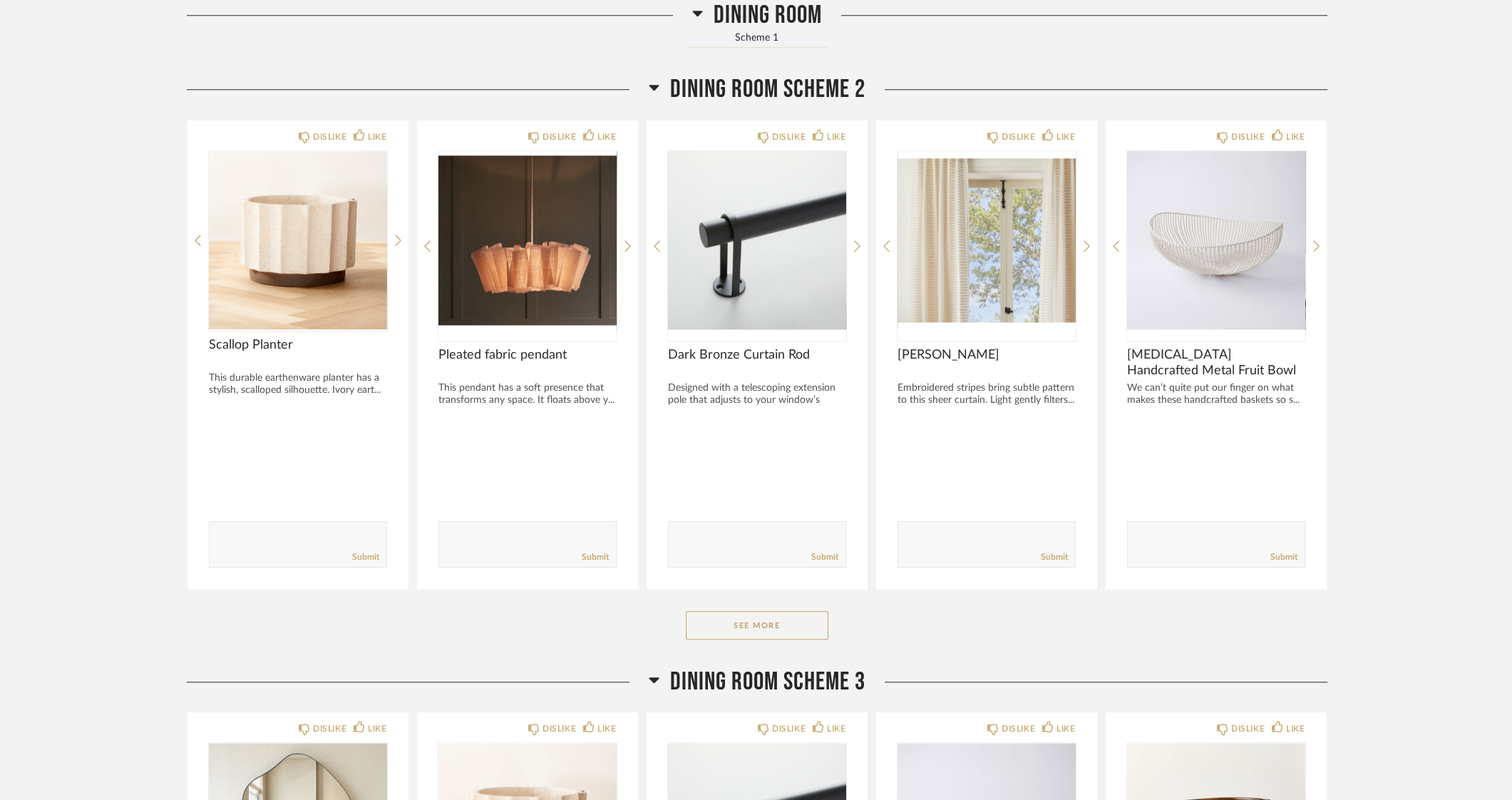
scroll to position [2317, 0]
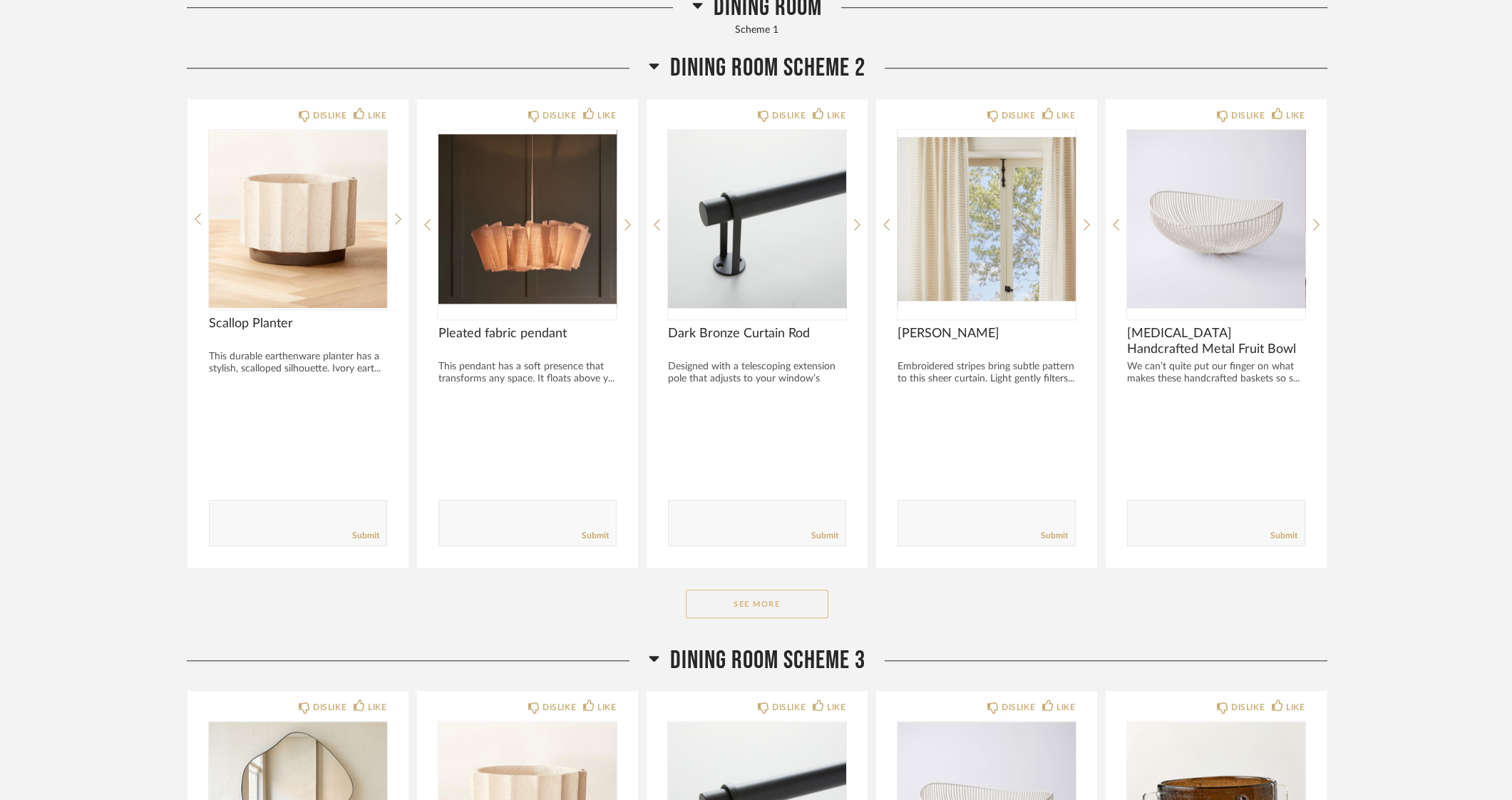
click at [704, 597] on button "See More" at bounding box center [757, 604] width 142 height 29
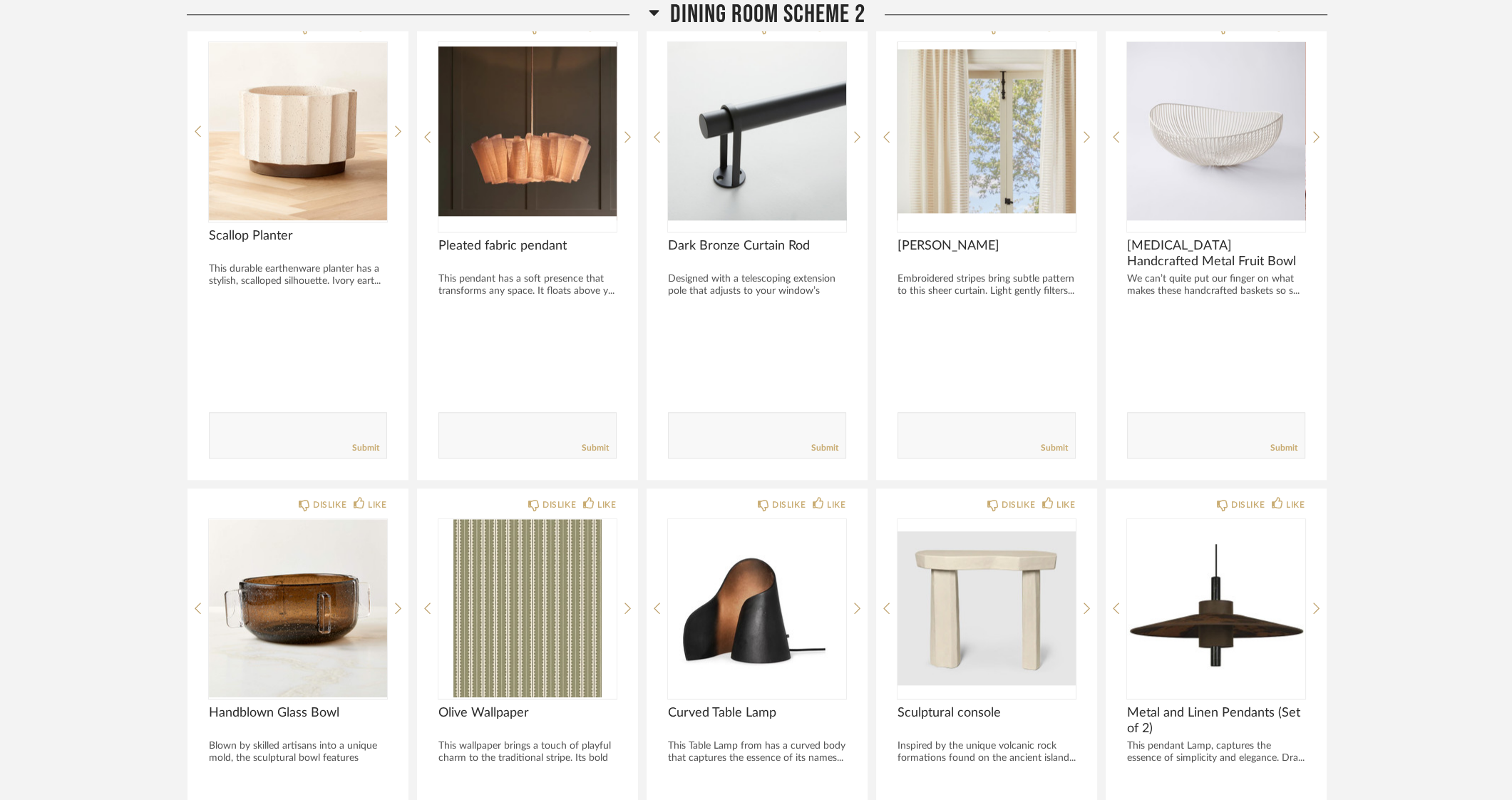
scroll to position [2406, 0]
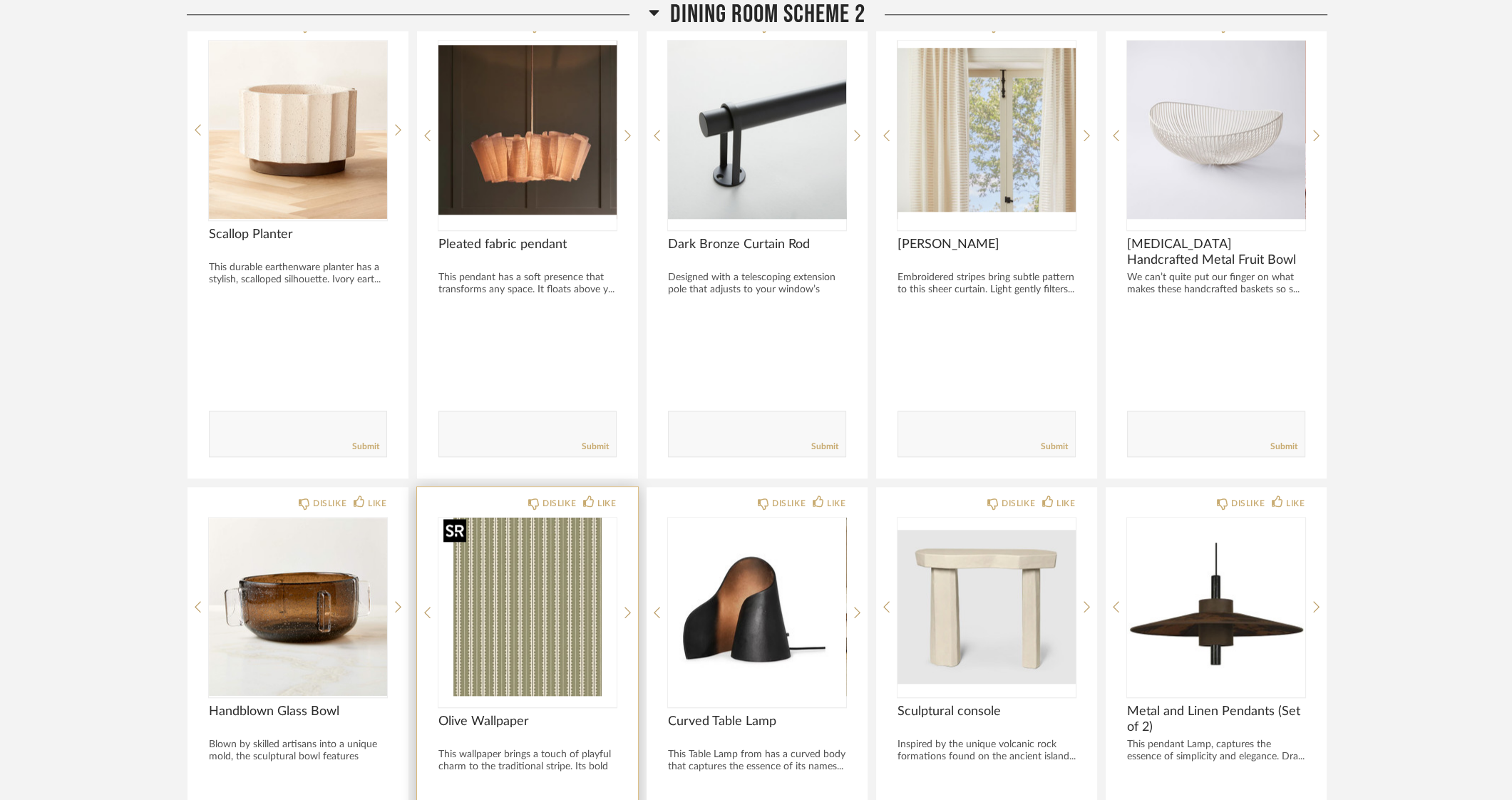
click at [510, 576] on img "0" at bounding box center [527, 607] width 178 height 178
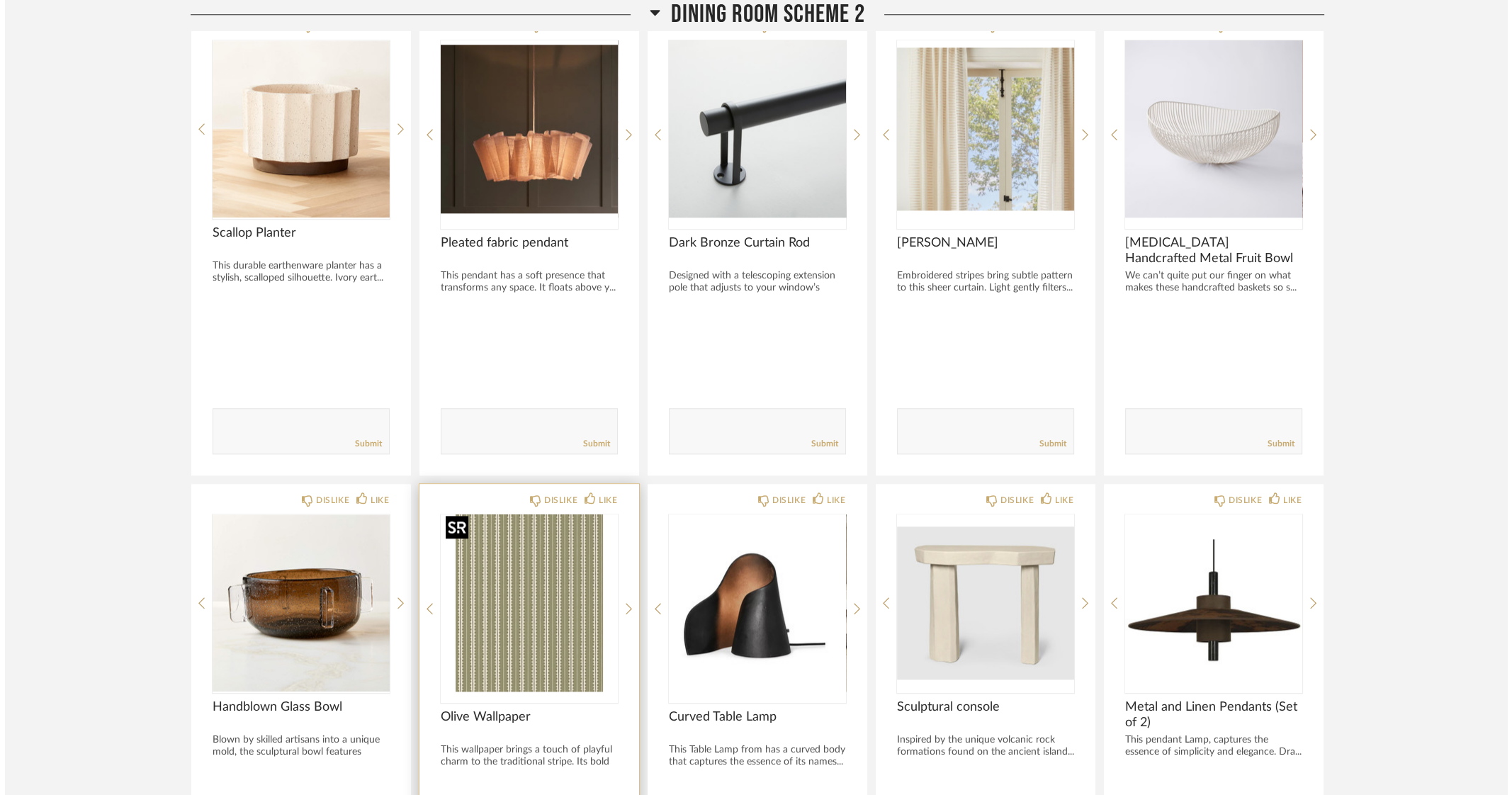
scroll to position [0, 0]
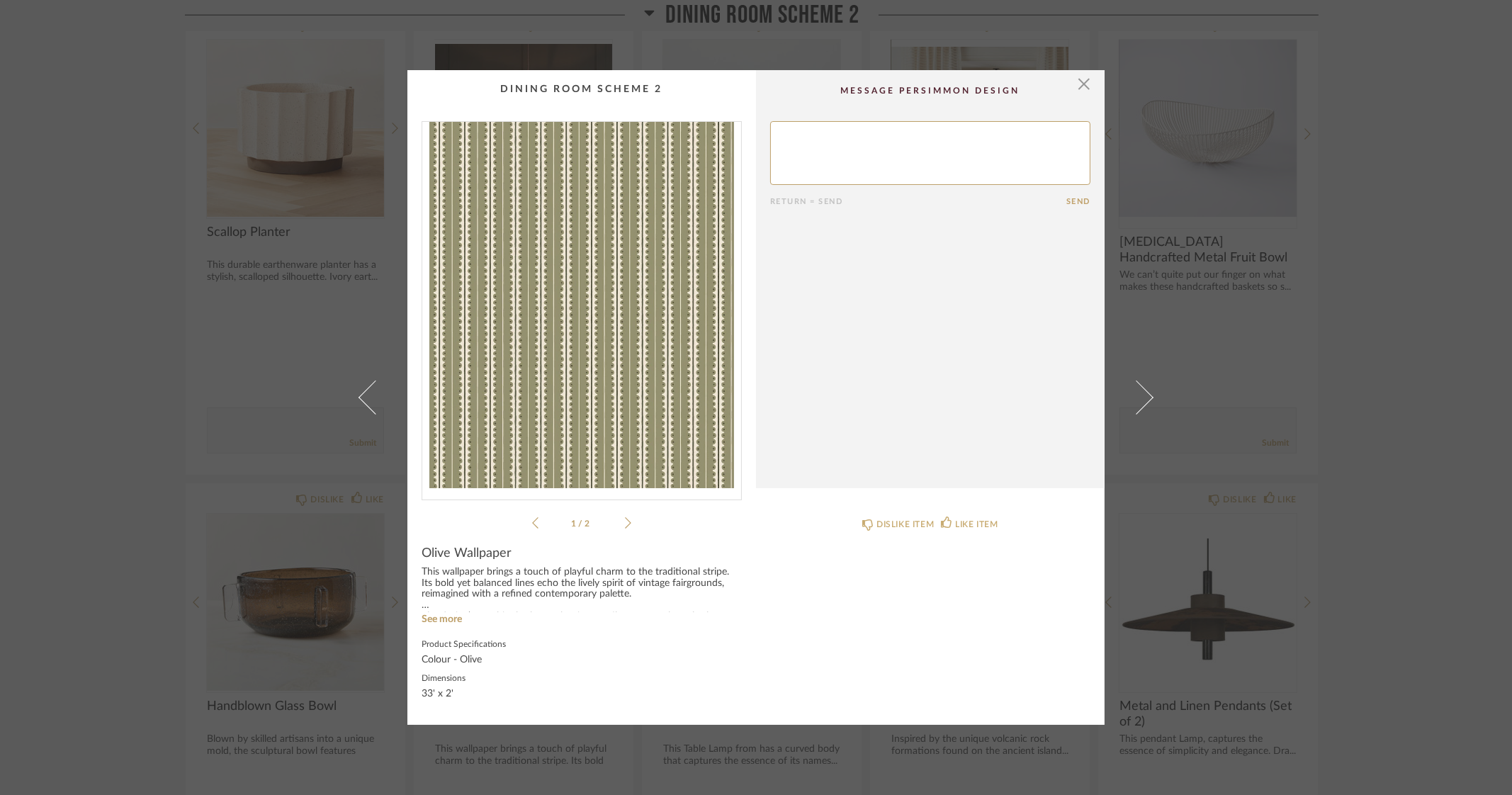
click at [587, 338] on img "0" at bounding box center [582, 305] width 319 height 366
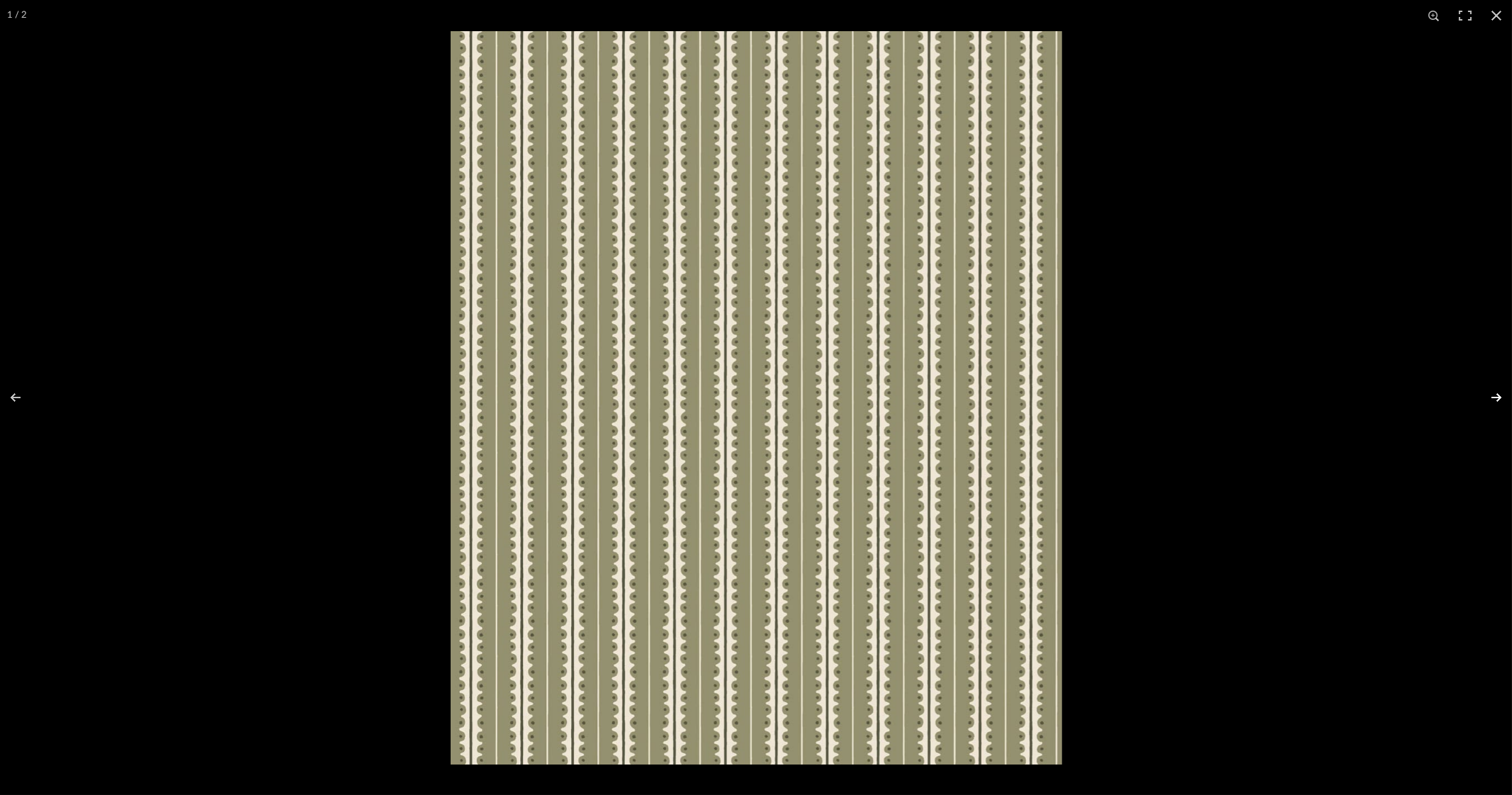
click at [1497, 394] on button at bounding box center [1487, 398] width 49 height 71
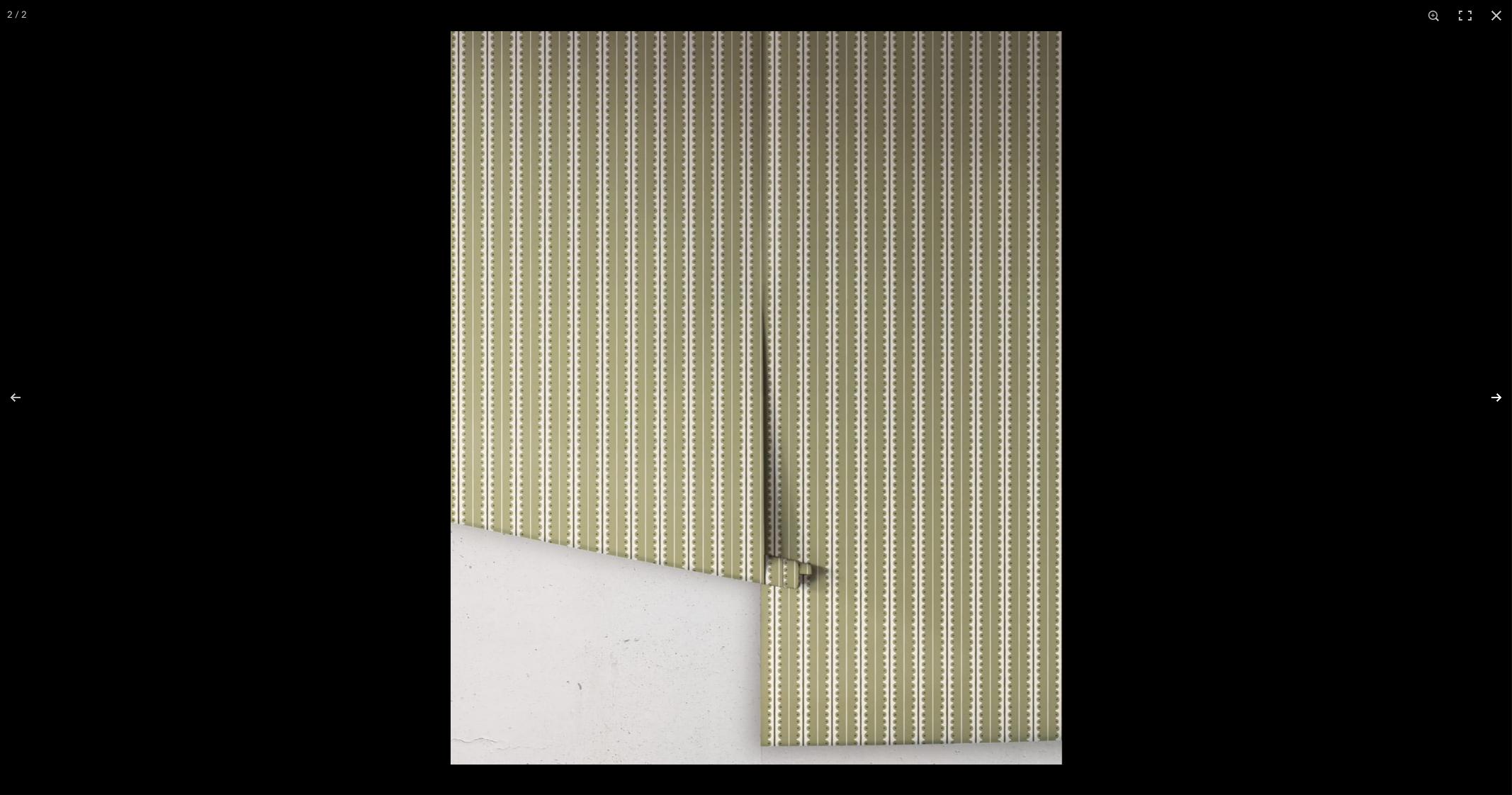
click at [1497, 394] on button at bounding box center [1487, 398] width 49 height 71
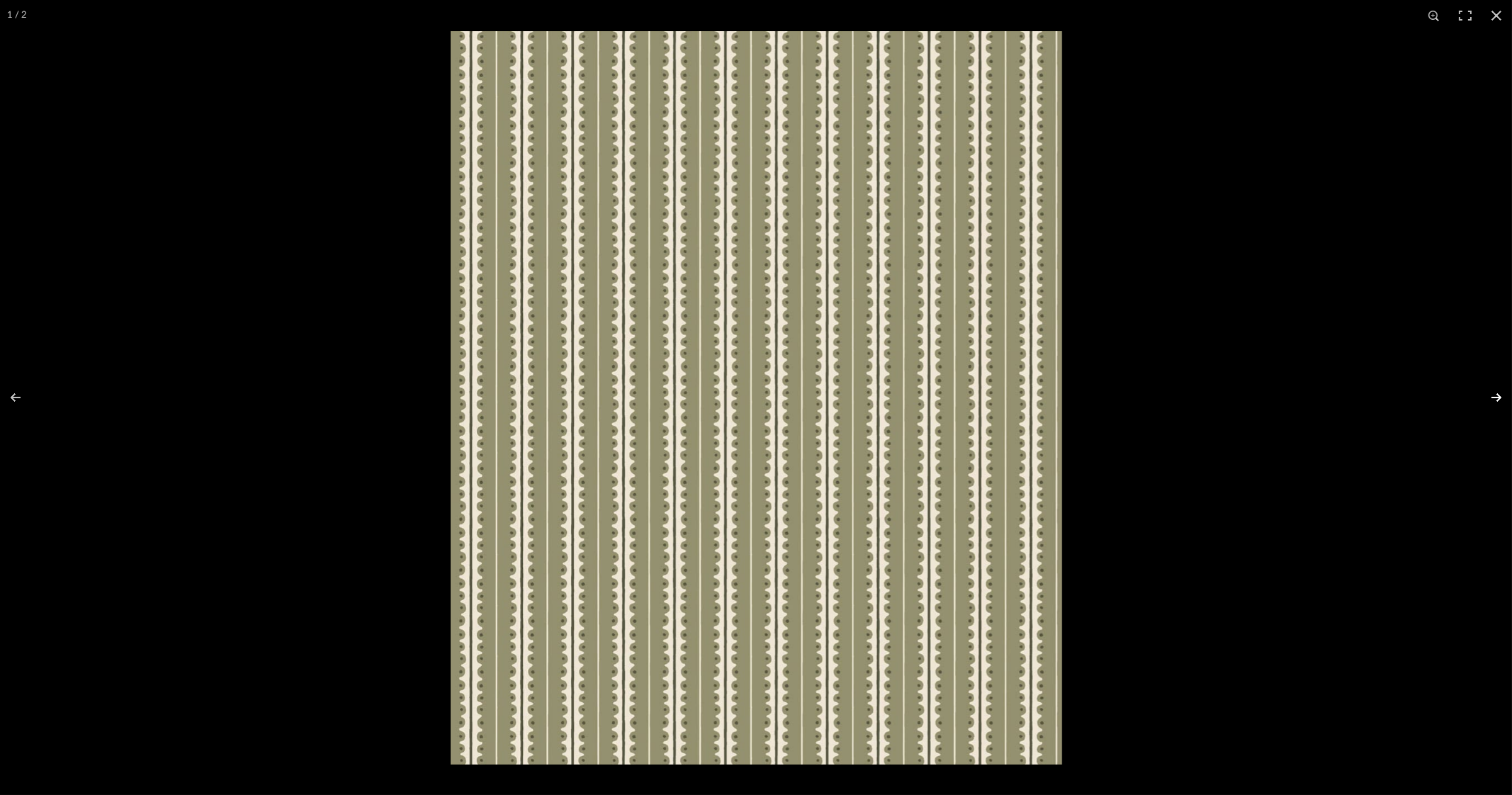
click at [1497, 394] on button at bounding box center [1487, 398] width 49 height 71
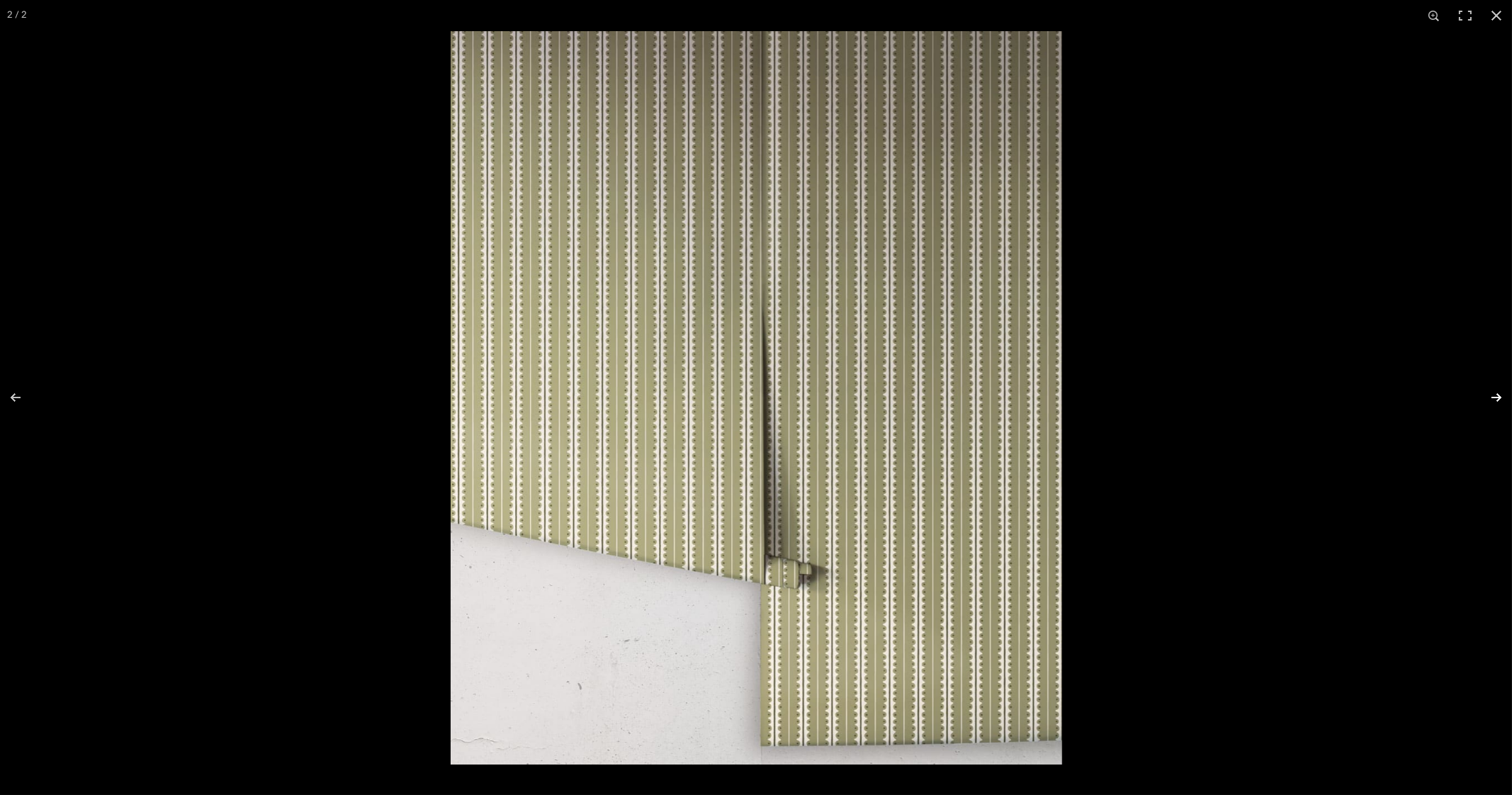
click at [1497, 394] on button at bounding box center [1487, 398] width 49 height 71
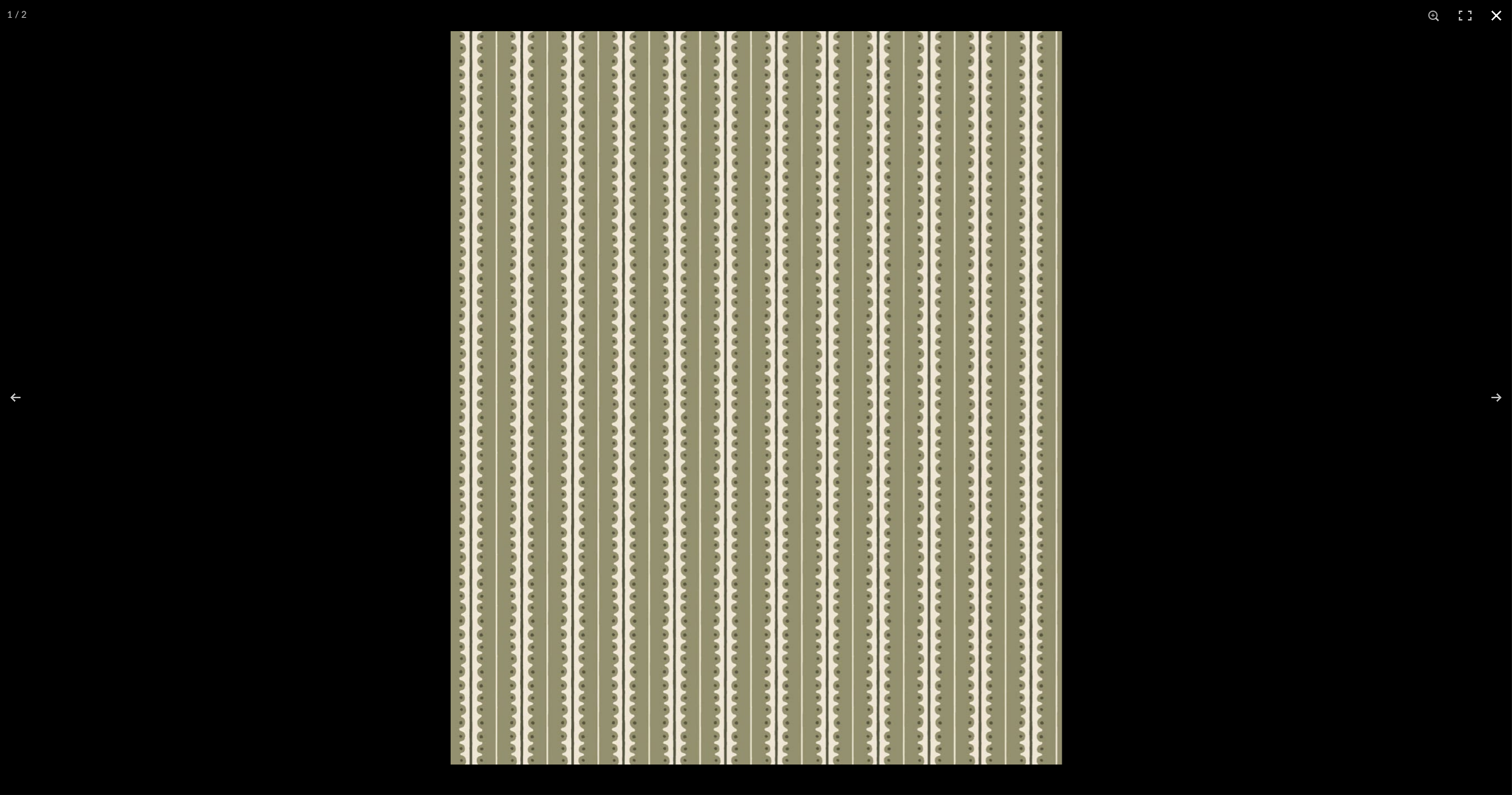
click at [1492, 19] on button at bounding box center [1495, 15] width 31 height 31
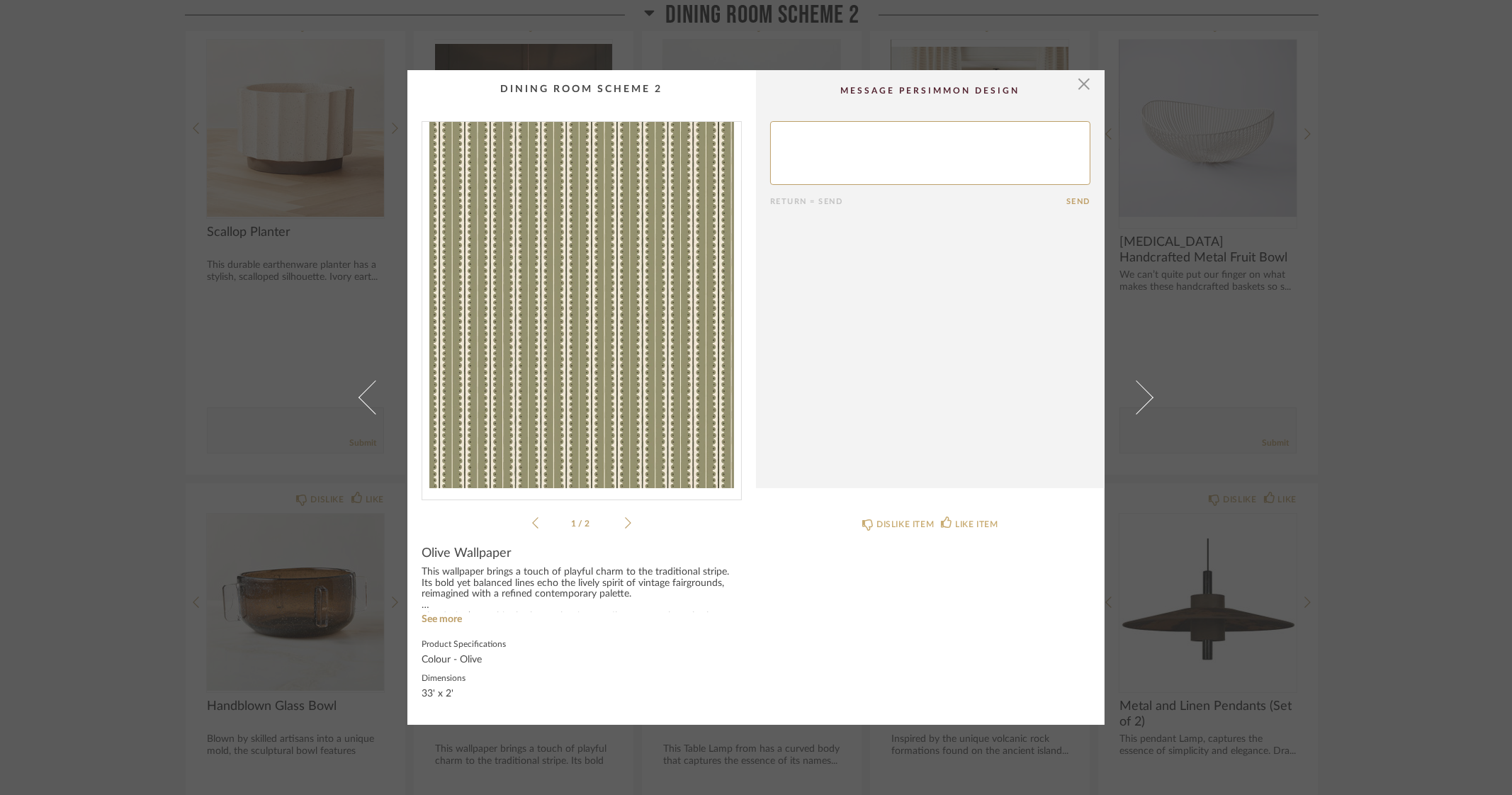
click at [1427, 449] on div "× 1 / 2 Return = Send Send Olive Wallpaper This wallpaper brings a touch of pla…" at bounding box center [756, 397] width 1512 height 795
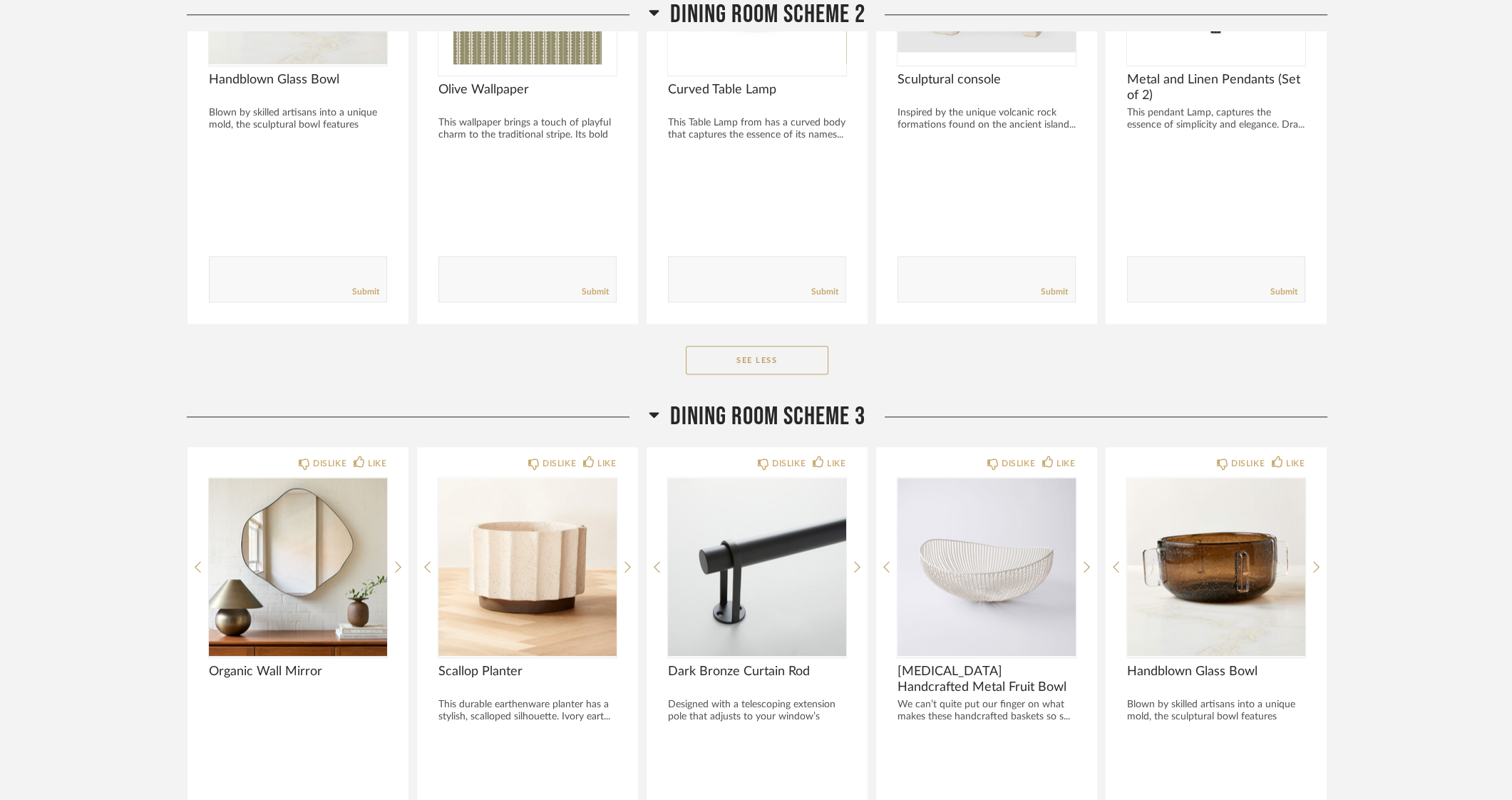
scroll to position [3209, 0]
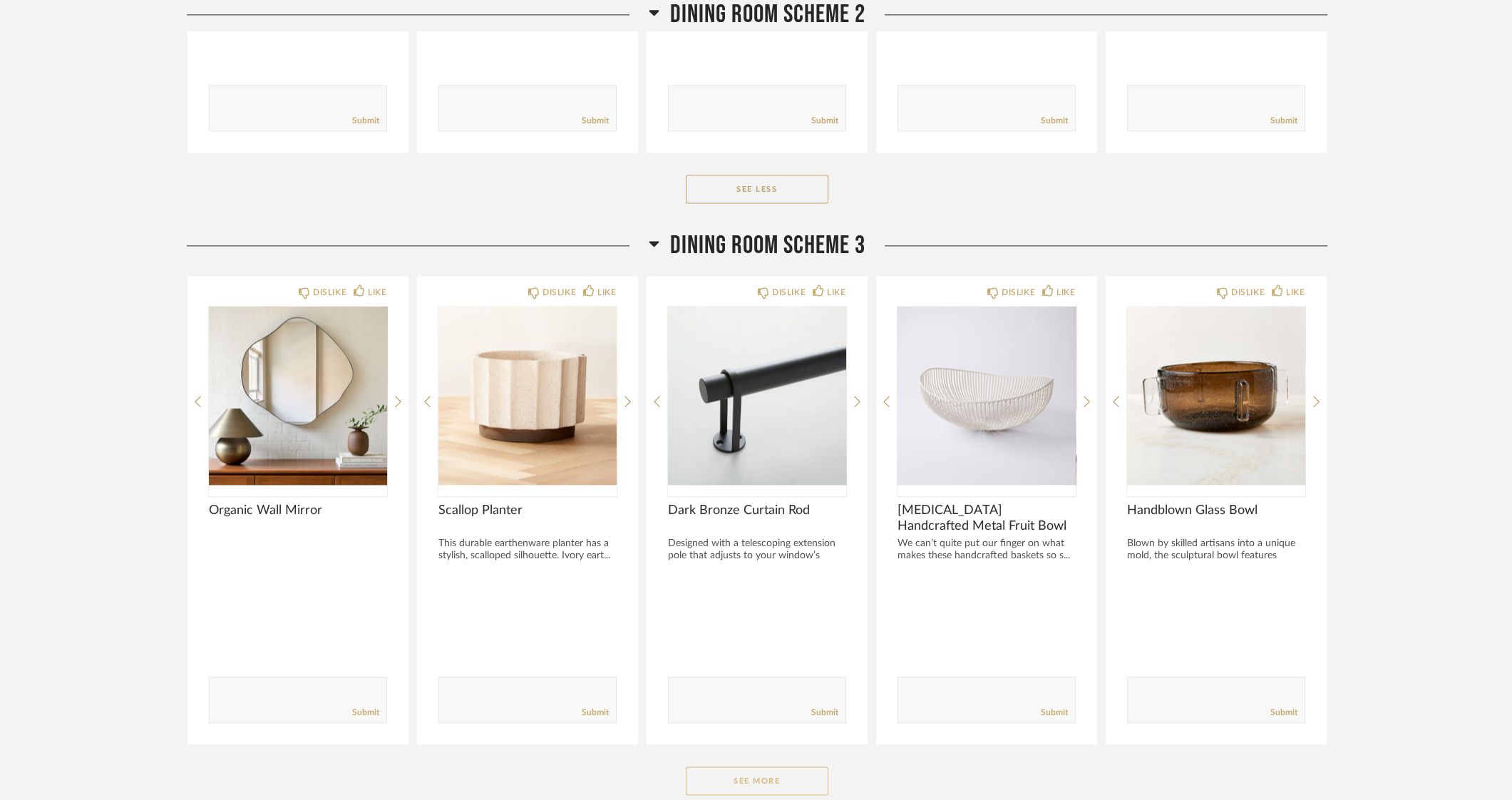
click at [761, 778] on button "See More" at bounding box center [757, 781] width 142 height 29
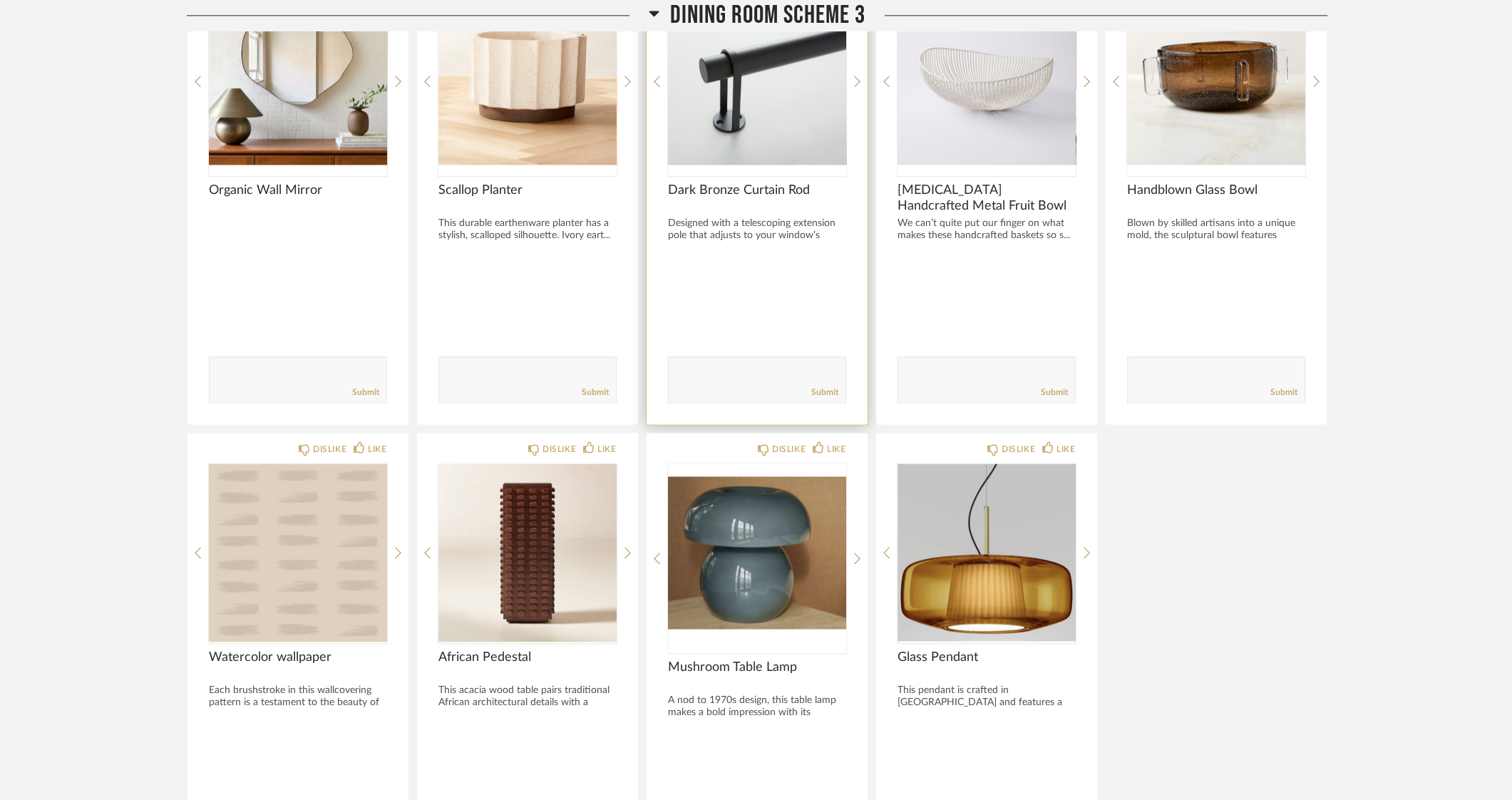
scroll to position [3566, 0]
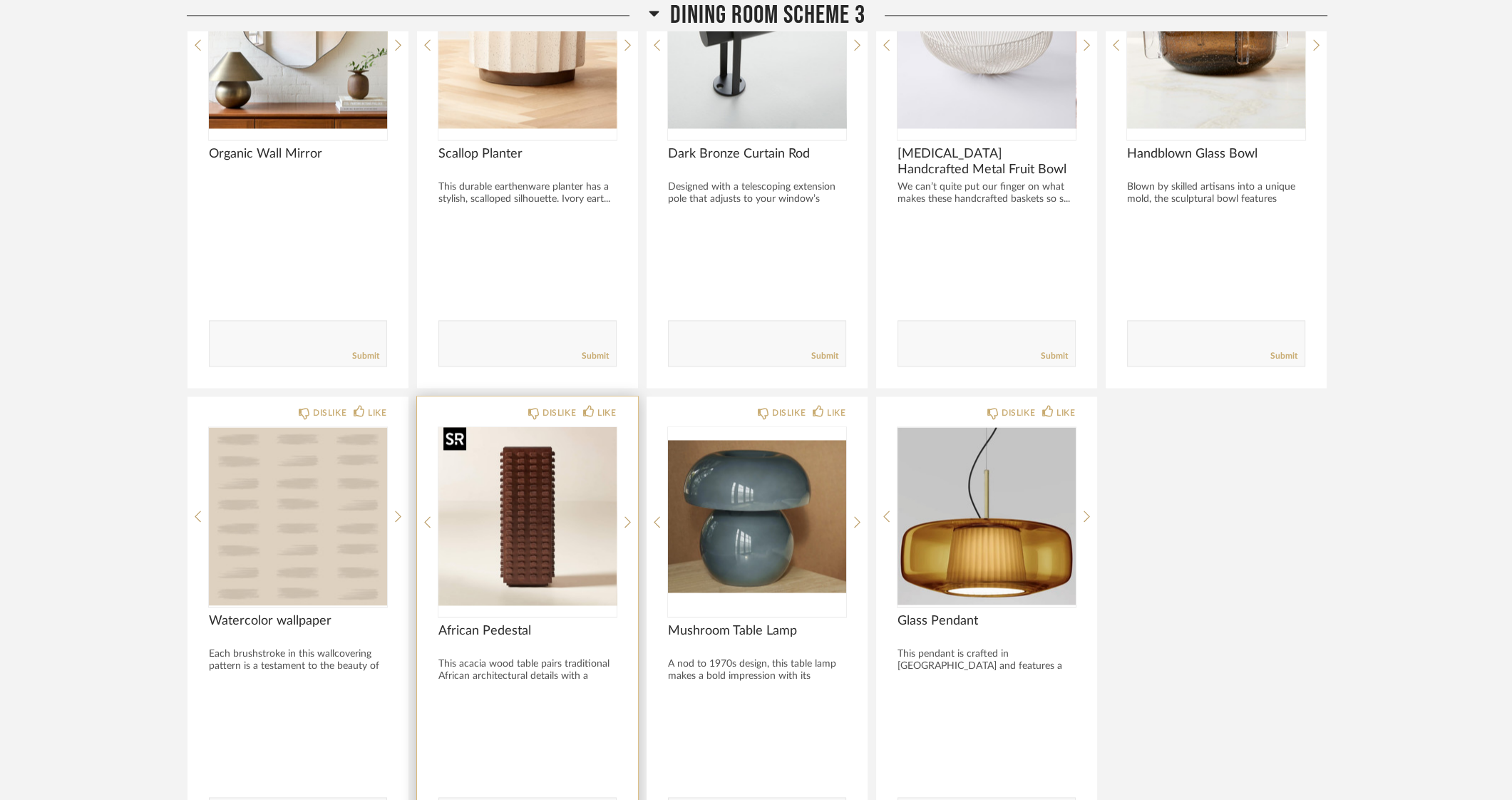
click at [534, 544] on img "0" at bounding box center [527, 516] width 178 height 178
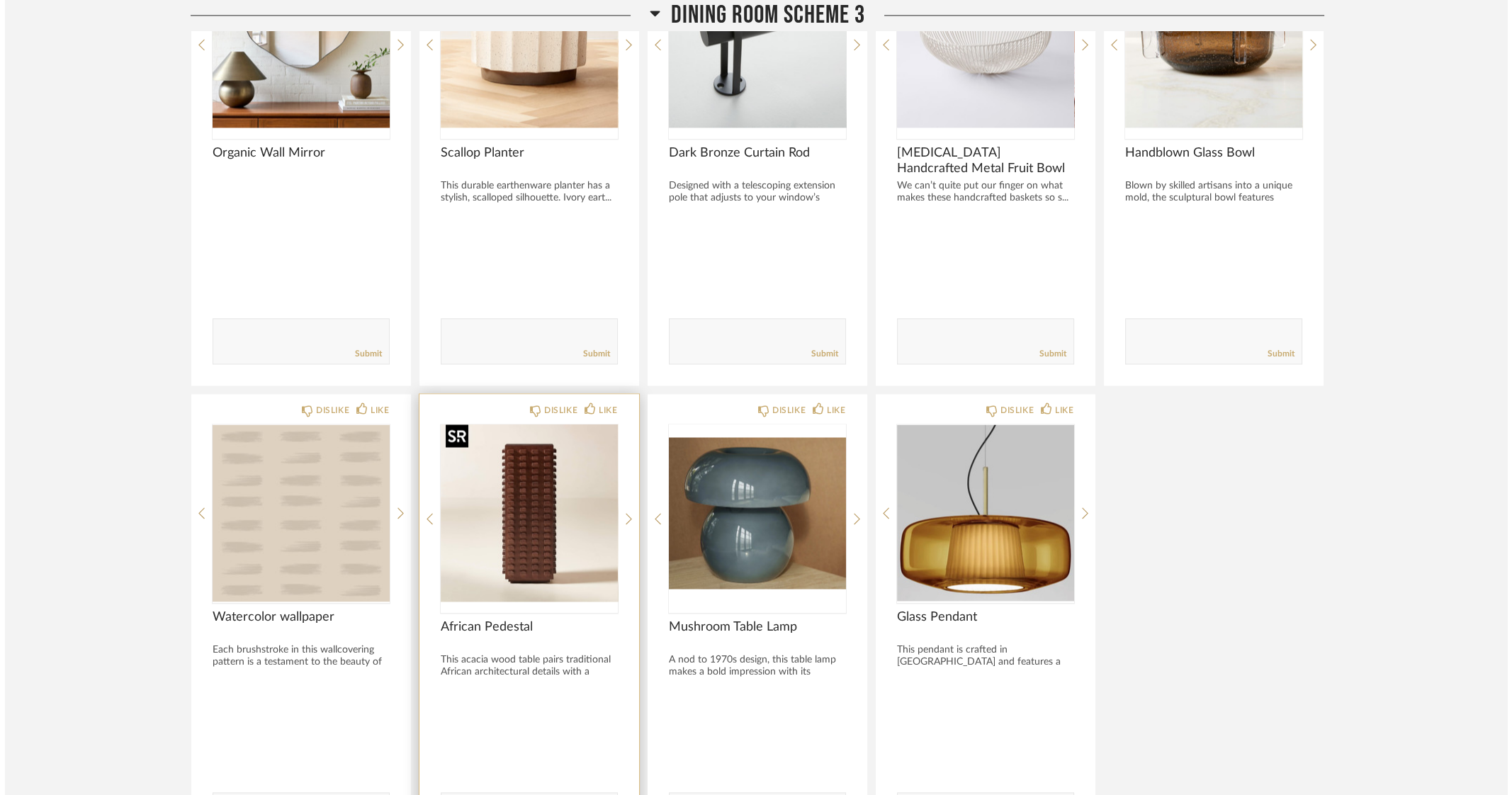
scroll to position [0, 0]
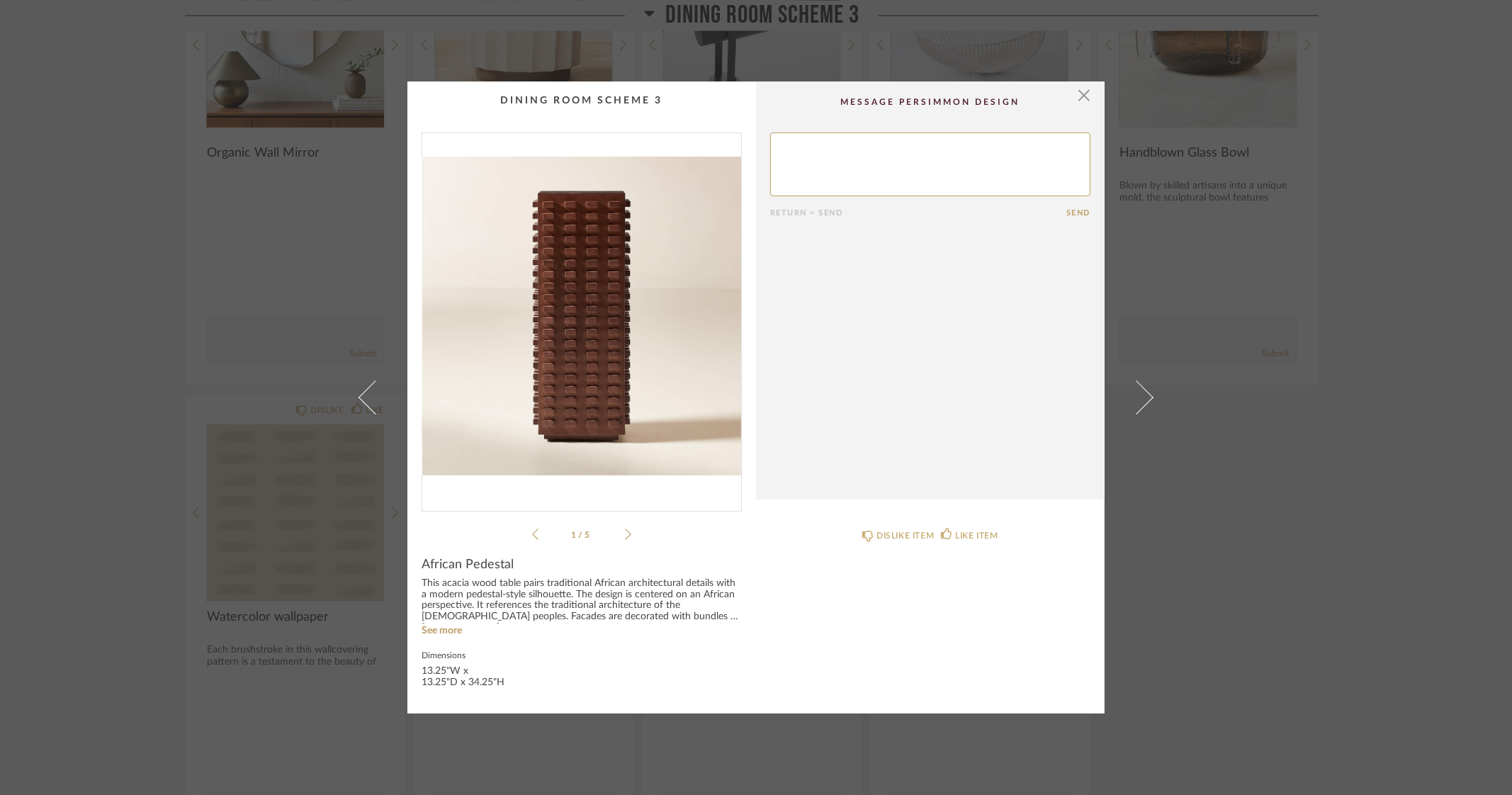
click at [582, 322] on img "0" at bounding box center [582, 317] width 319 height 366
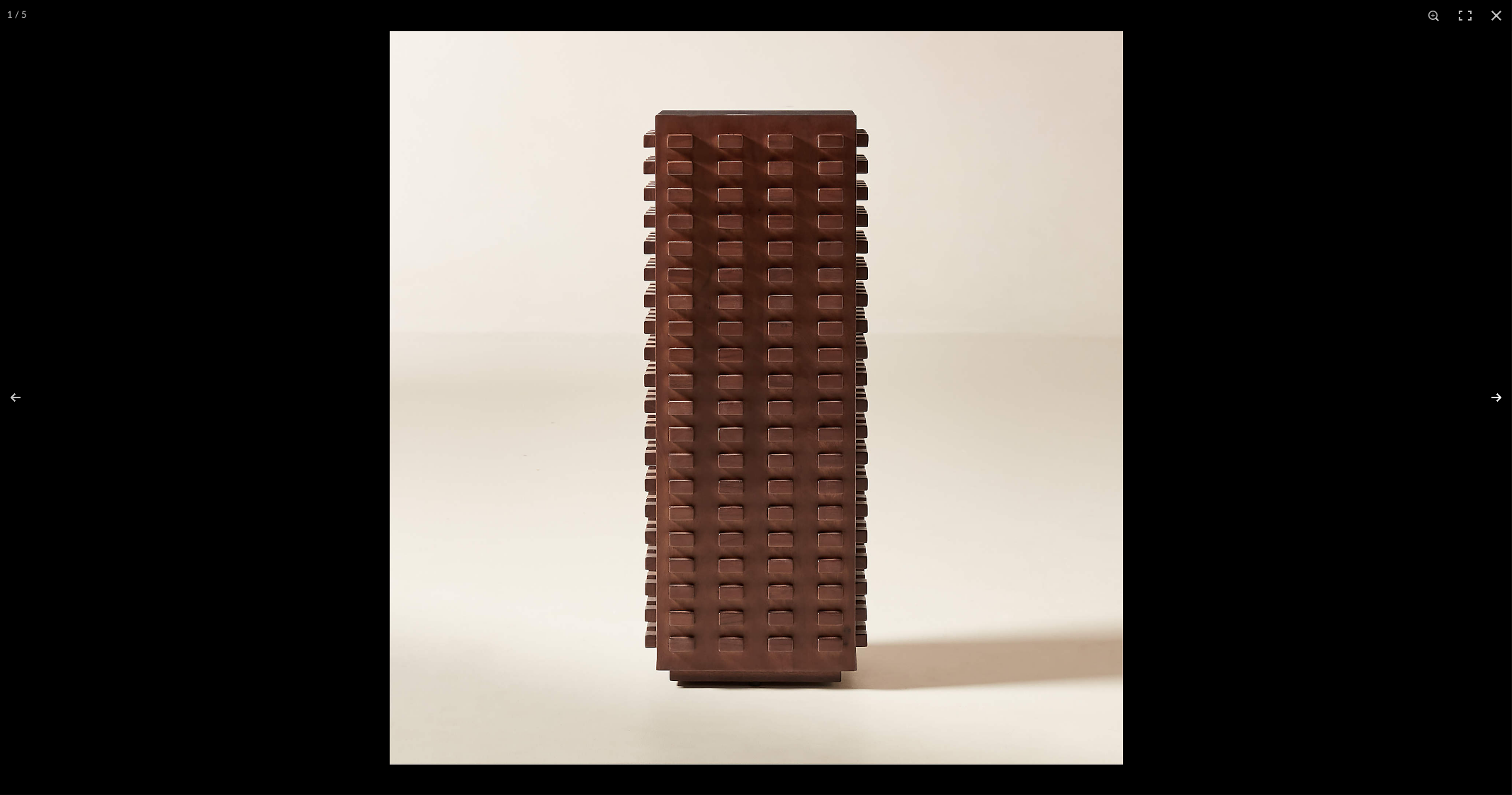
click at [1494, 396] on button at bounding box center [1487, 398] width 49 height 71
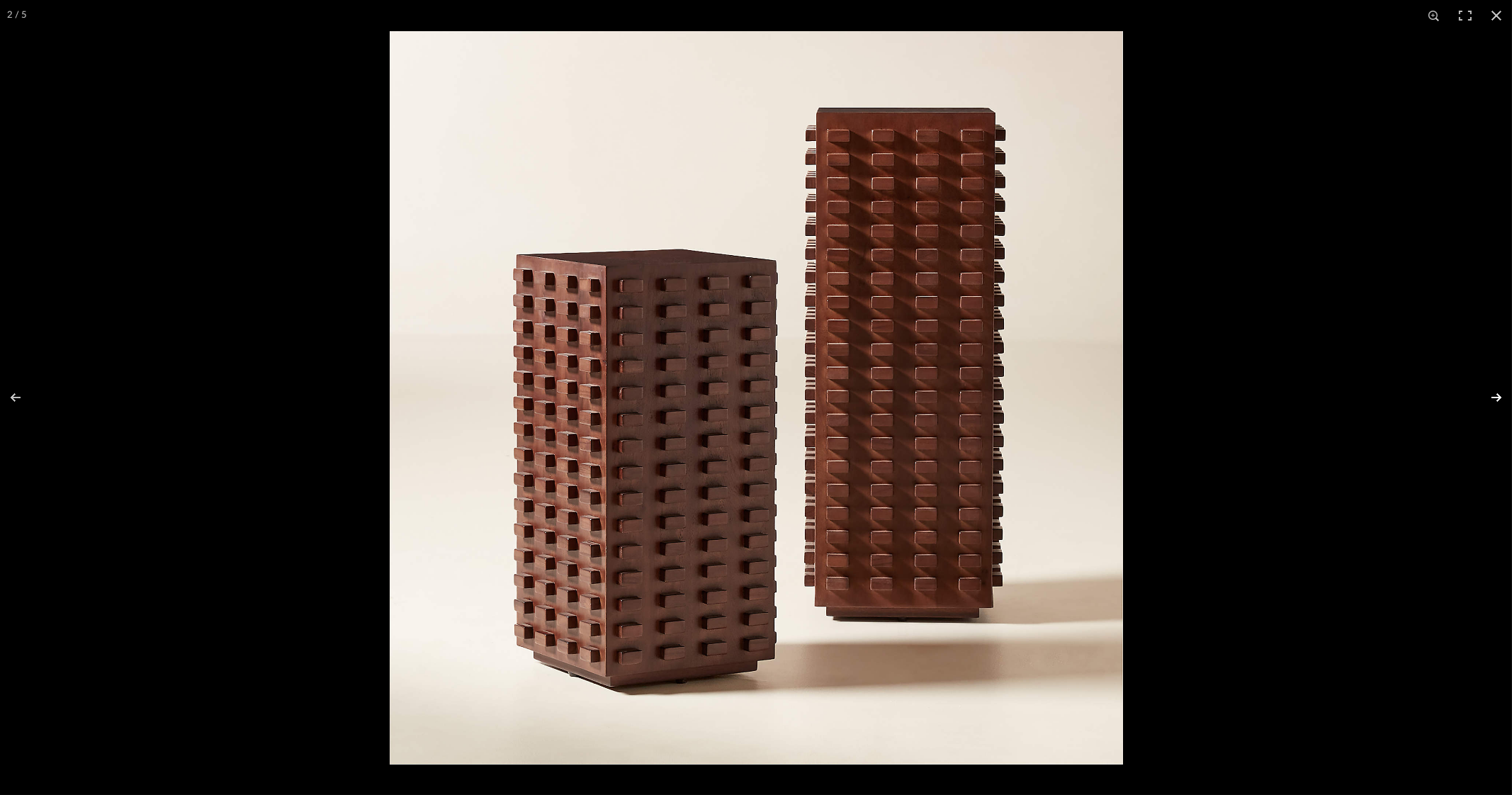
click at [1487, 396] on button at bounding box center [1487, 398] width 49 height 71
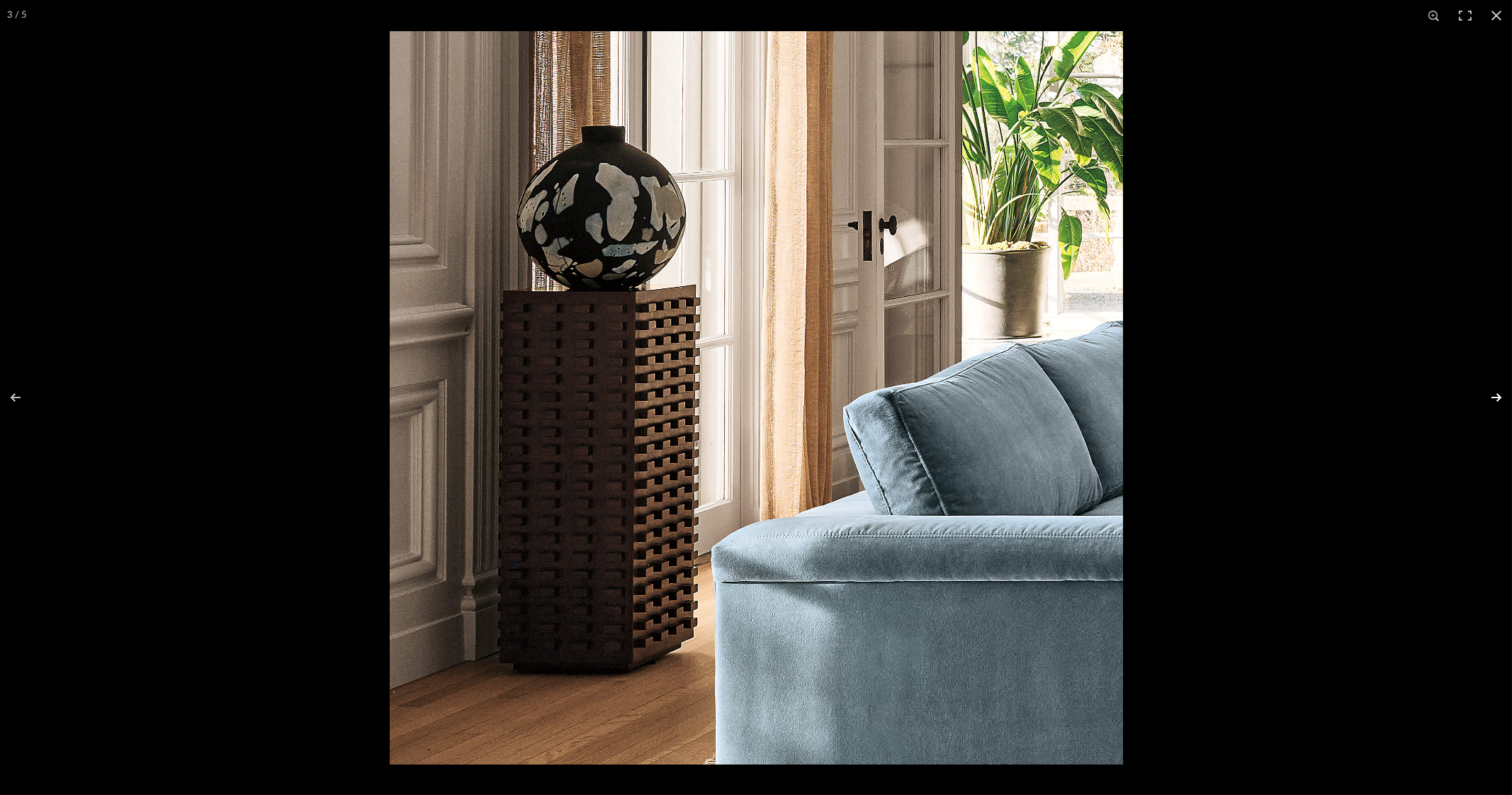
click at [1487, 396] on button at bounding box center [1487, 398] width 49 height 71
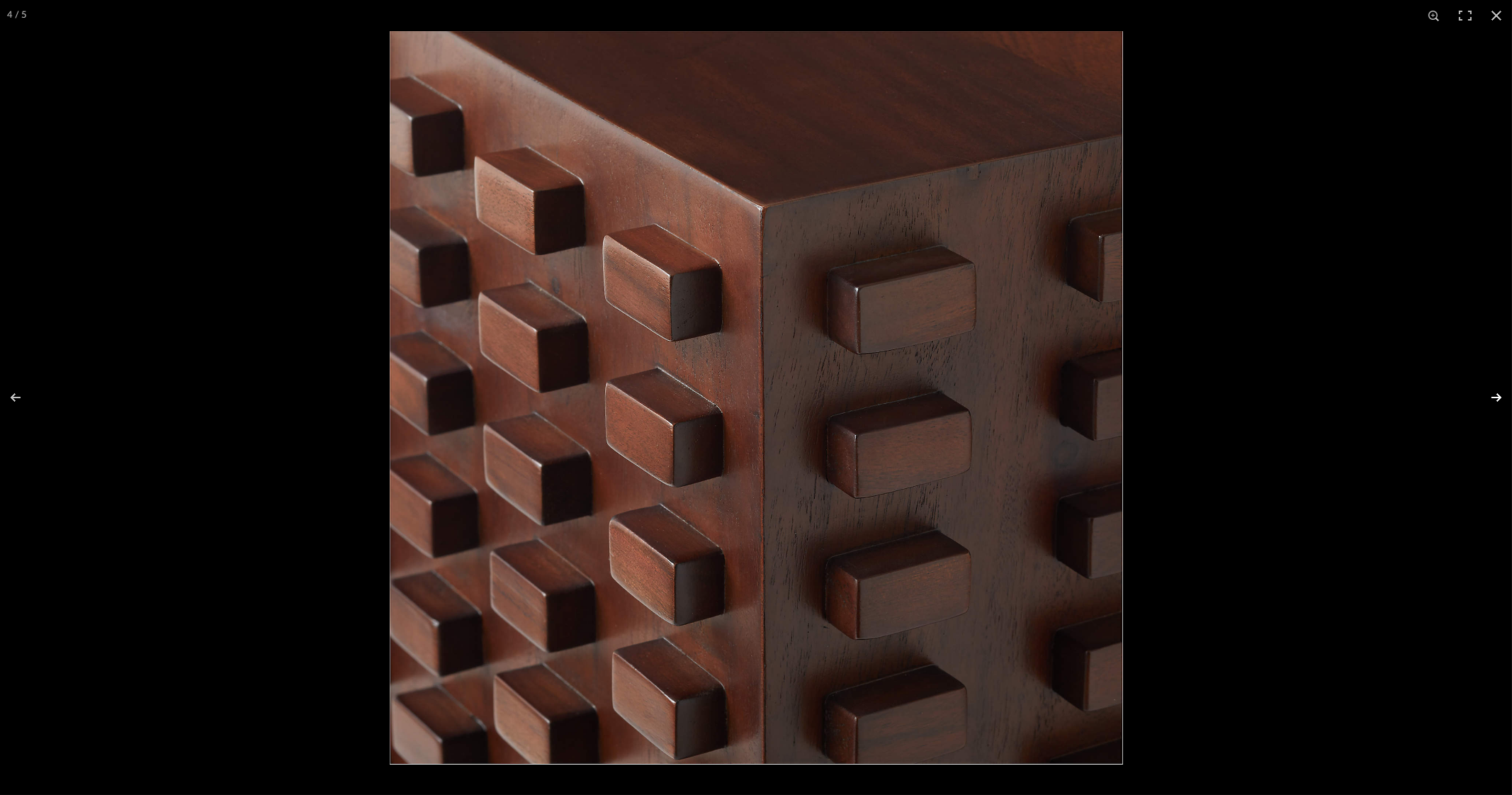
click at [1494, 401] on button at bounding box center [1487, 398] width 49 height 71
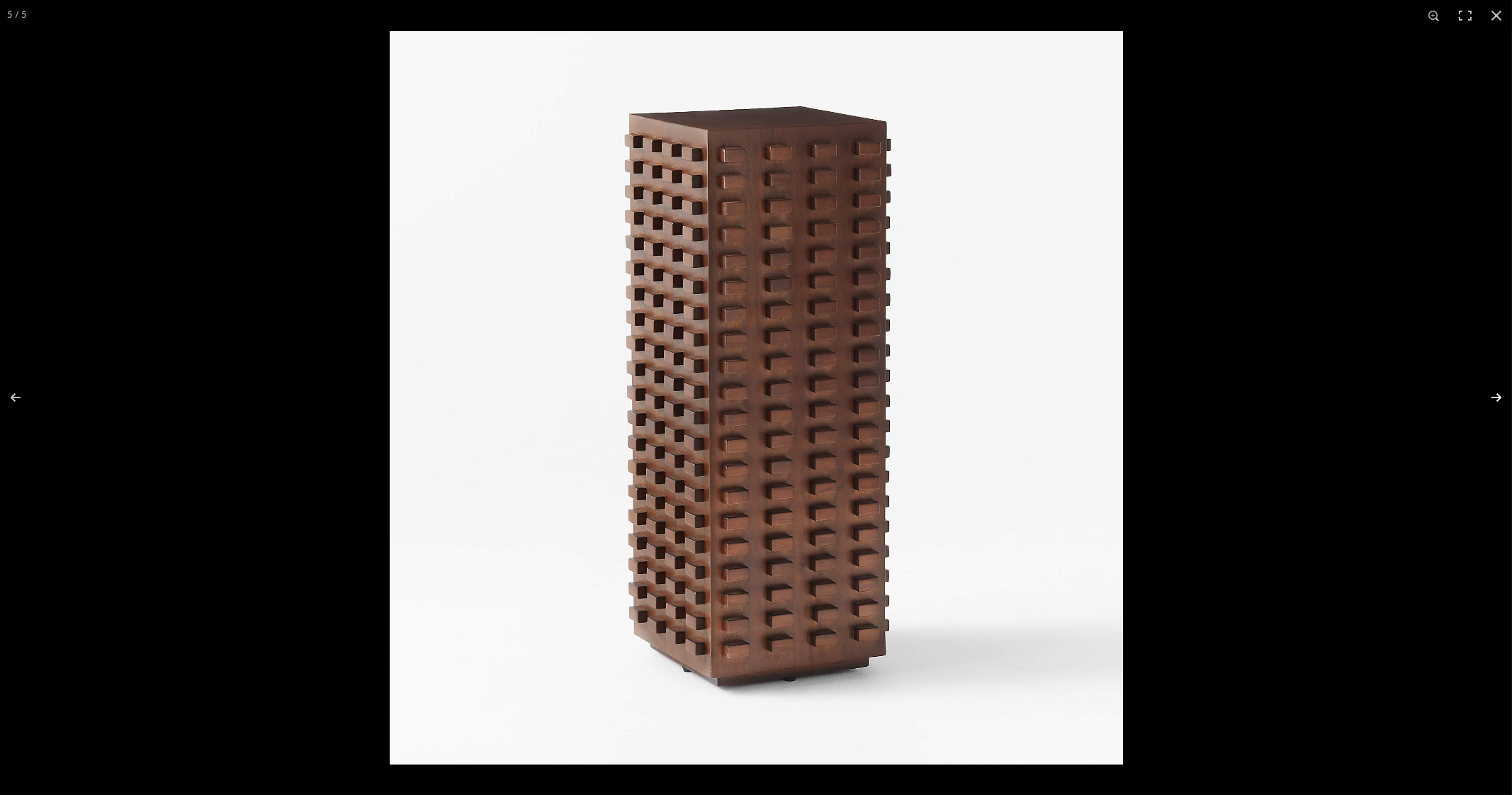
click at [1494, 401] on button at bounding box center [1487, 398] width 49 height 71
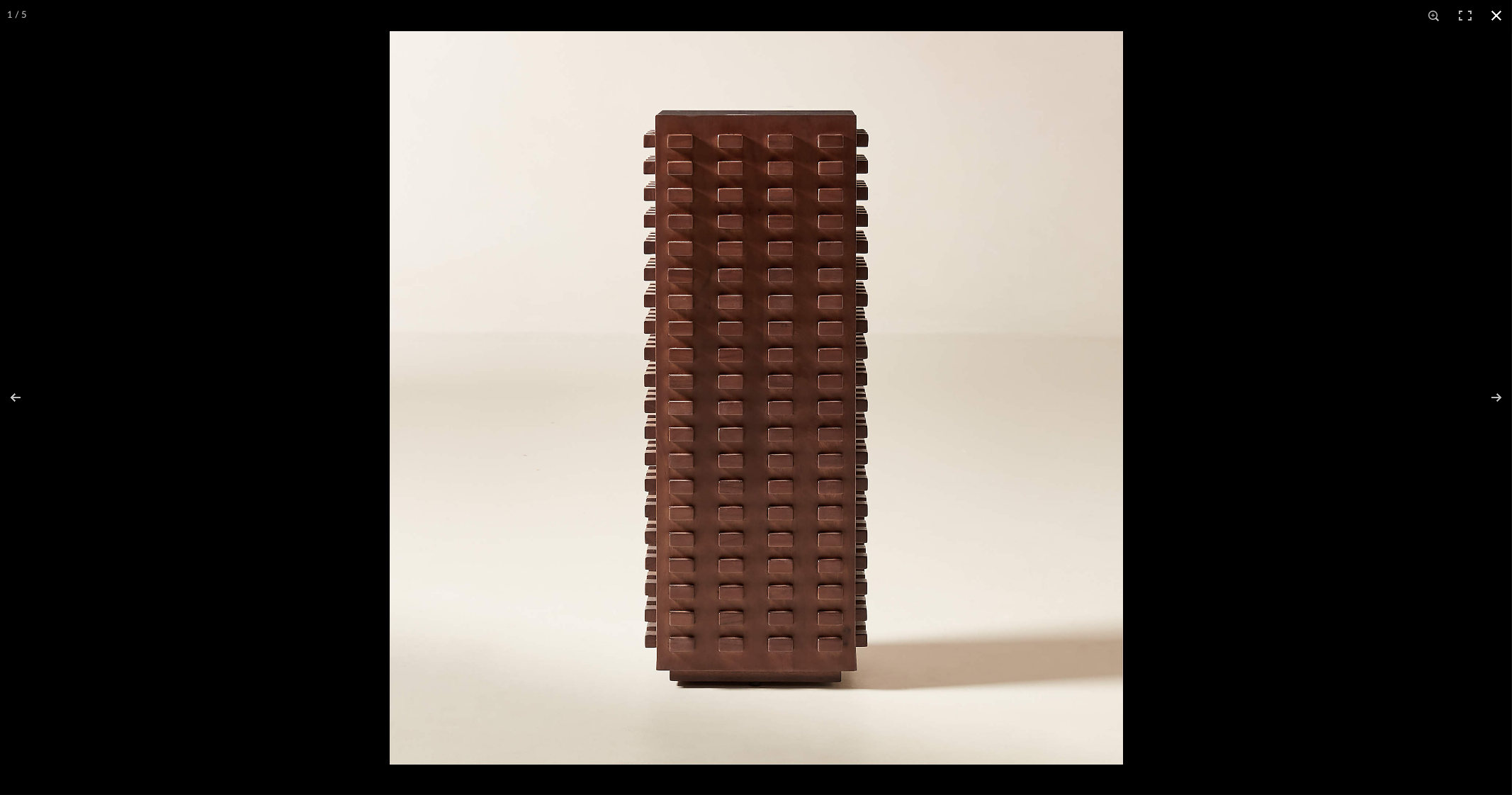
click at [1505, 12] on button at bounding box center [1495, 15] width 31 height 31
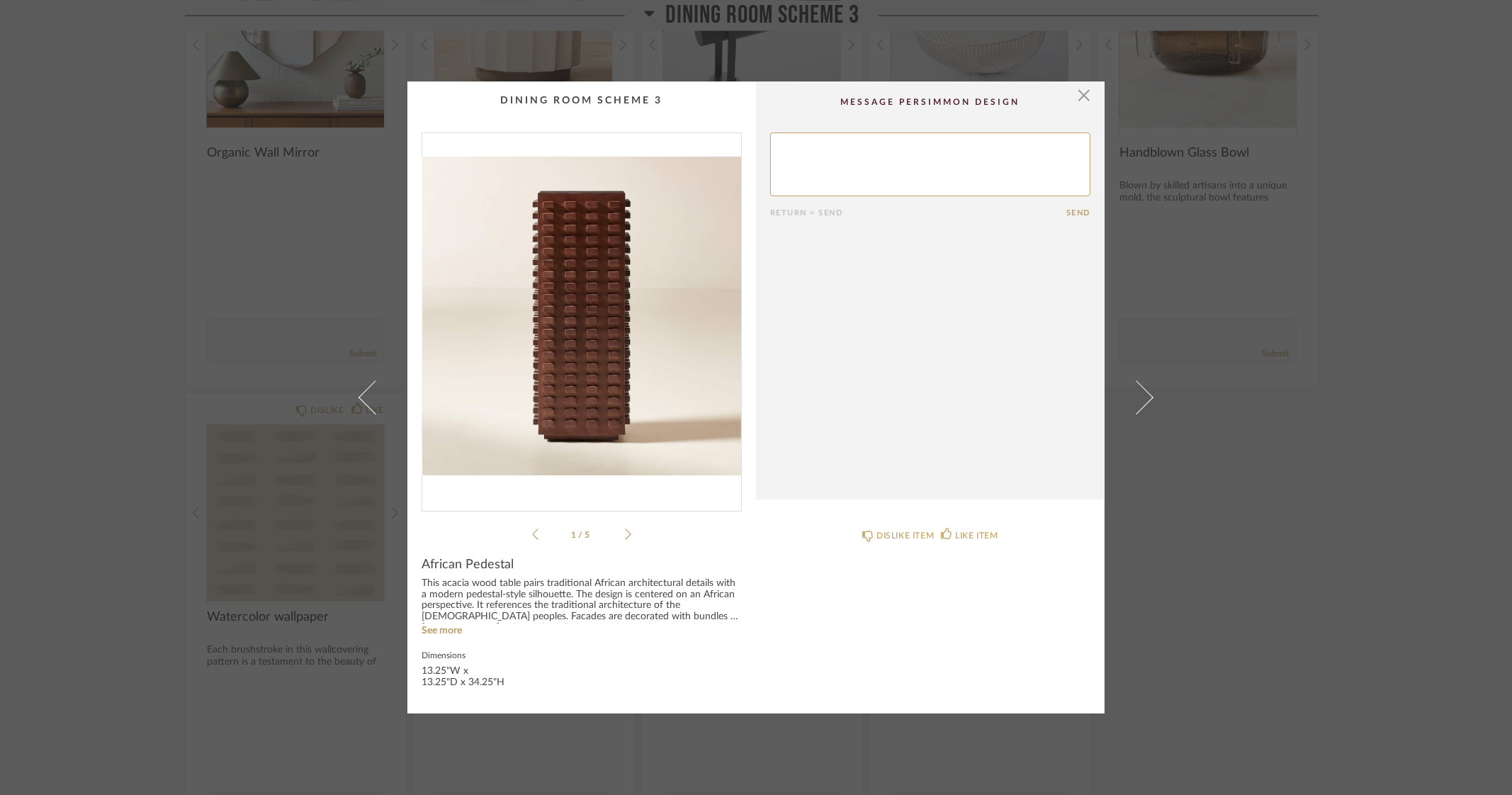
click at [1420, 436] on div "× 1 / 5 Return = Send Send African Pedestal This acacia wood table pairs tradit…" at bounding box center [756, 397] width 1512 height 795
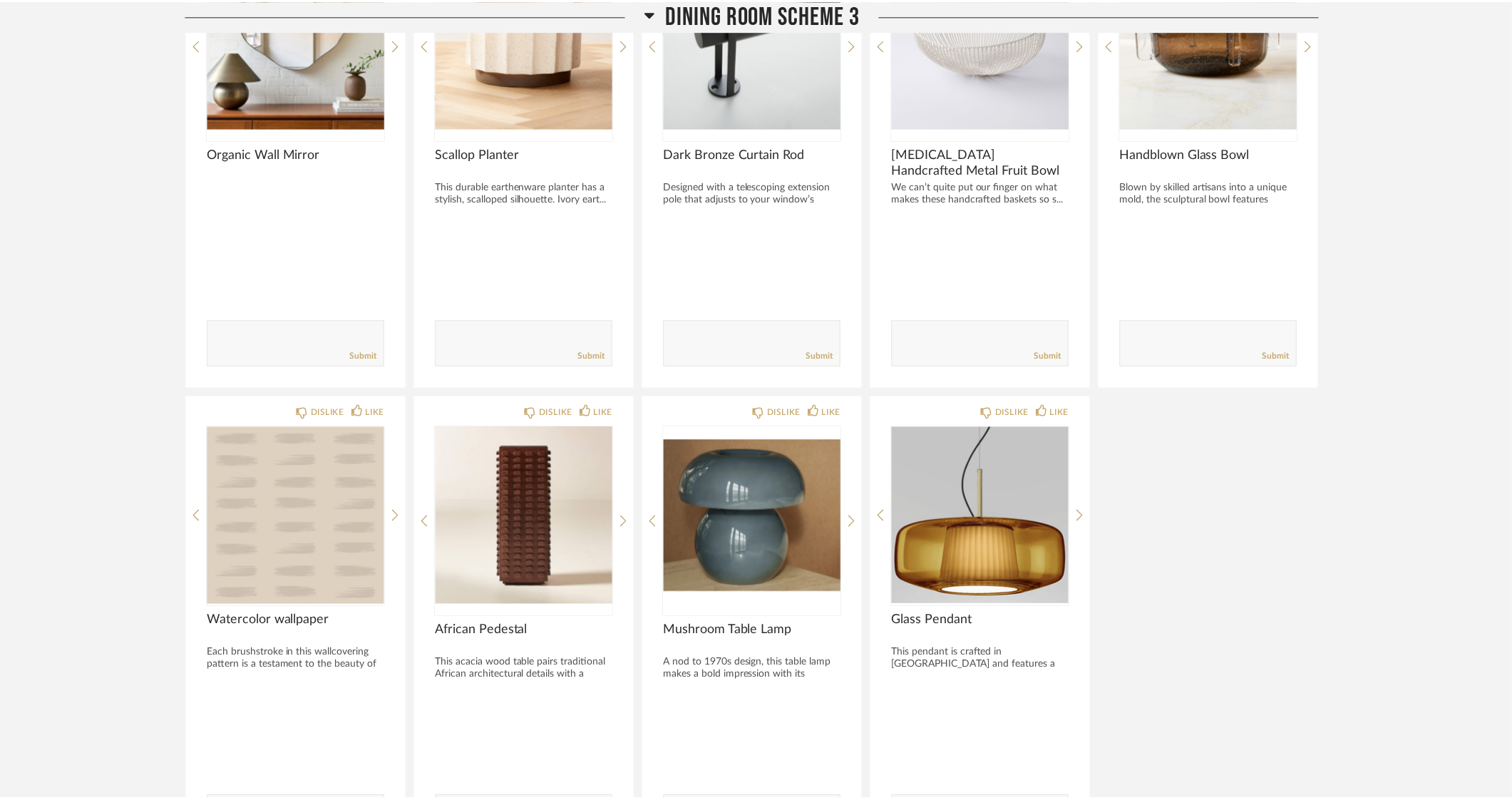
scroll to position [3566, 0]
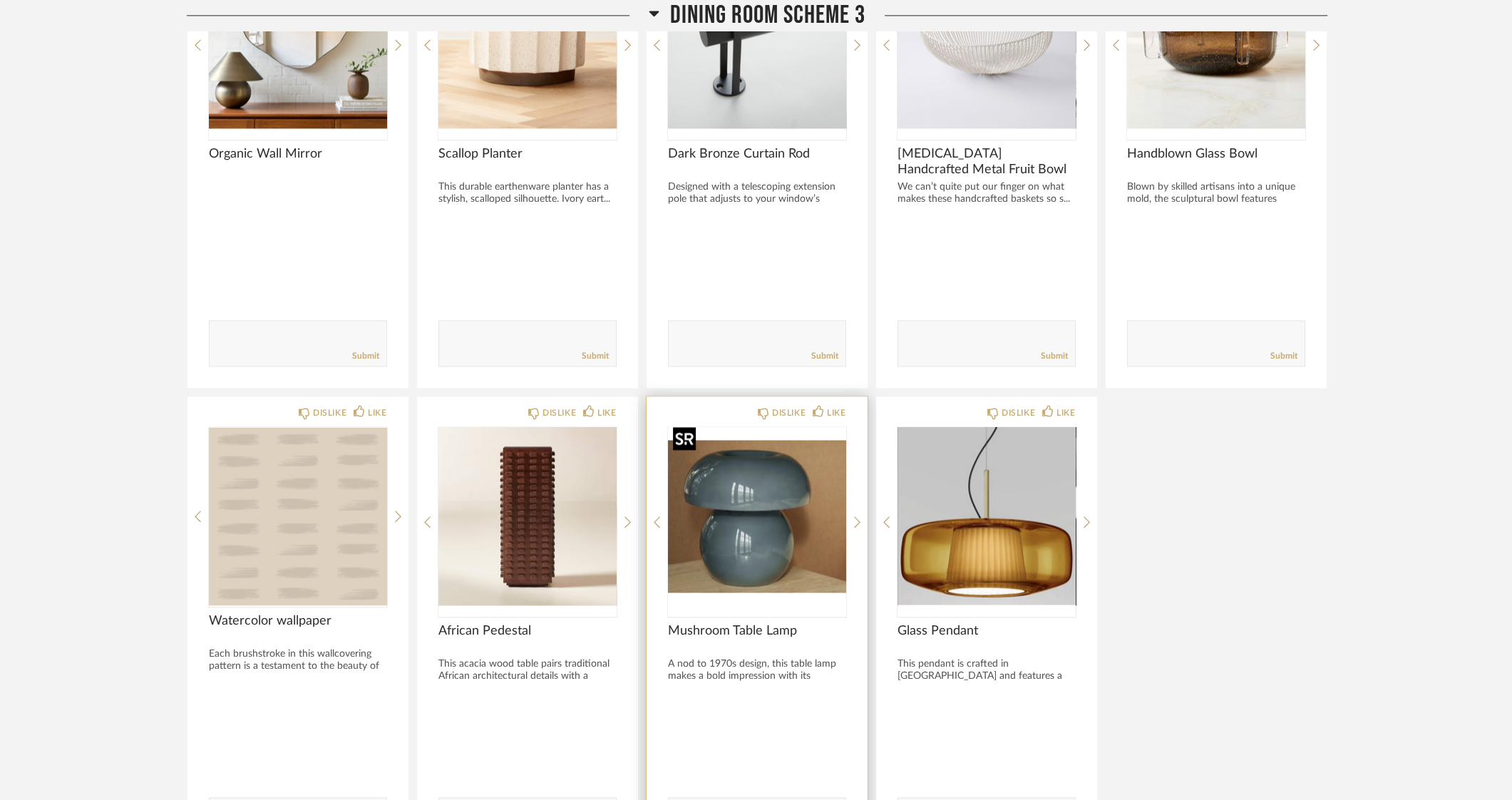
click at [767, 523] on img "0" at bounding box center [757, 516] width 178 height 178
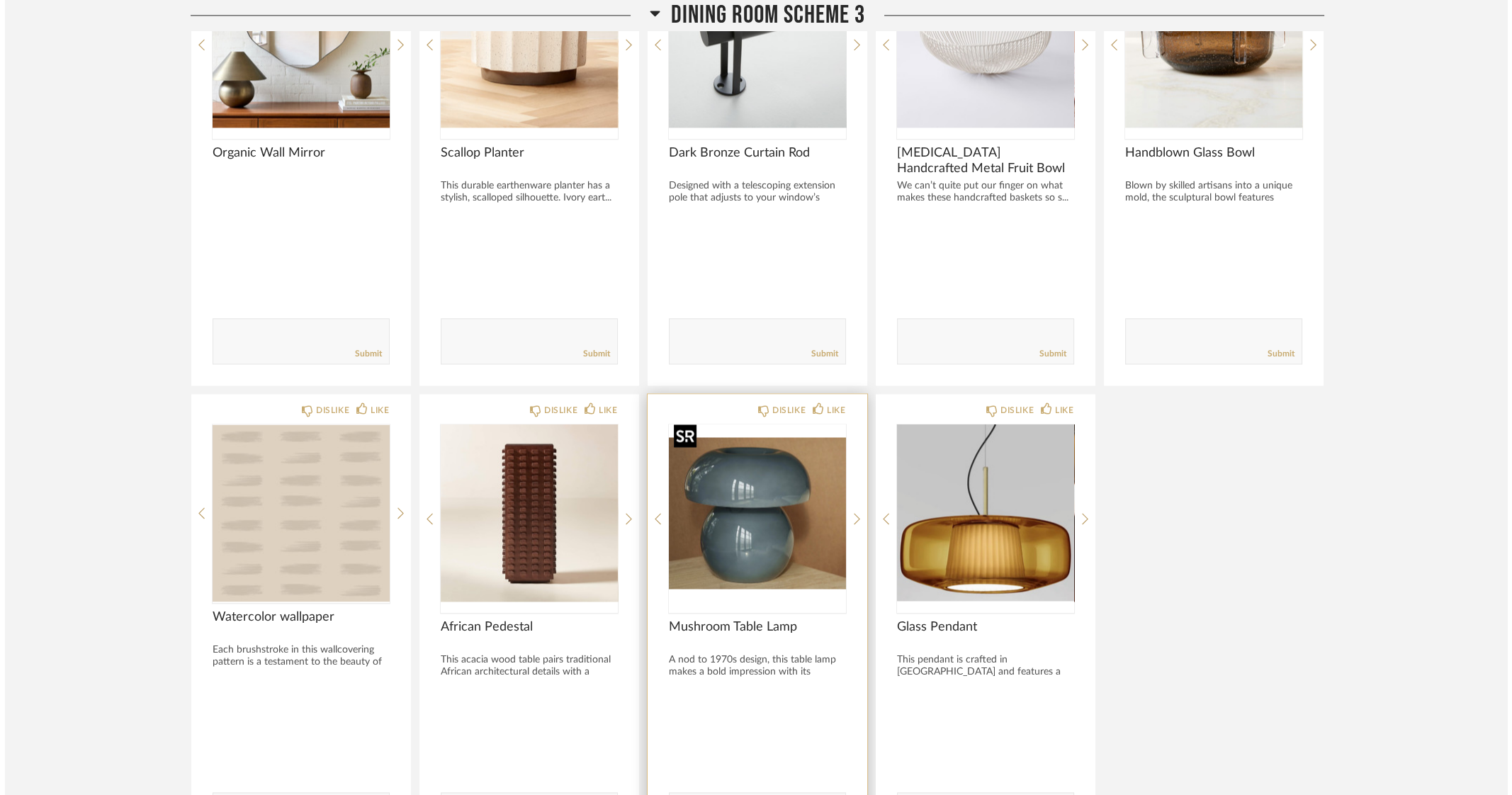
scroll to position [0, 0]
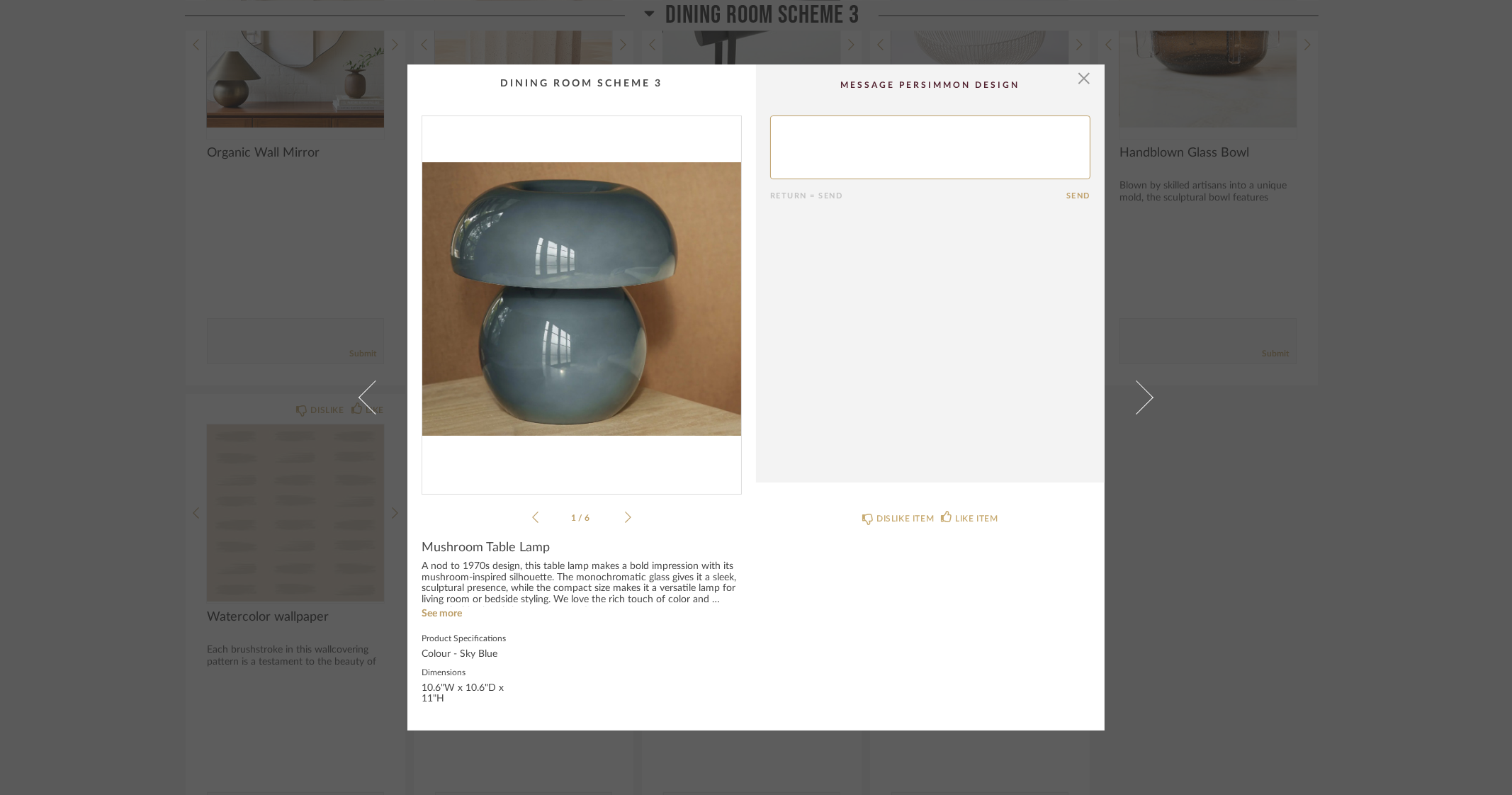
click at [542, 290] on img "0" at bounding box center [582, 299] width 319 height 366
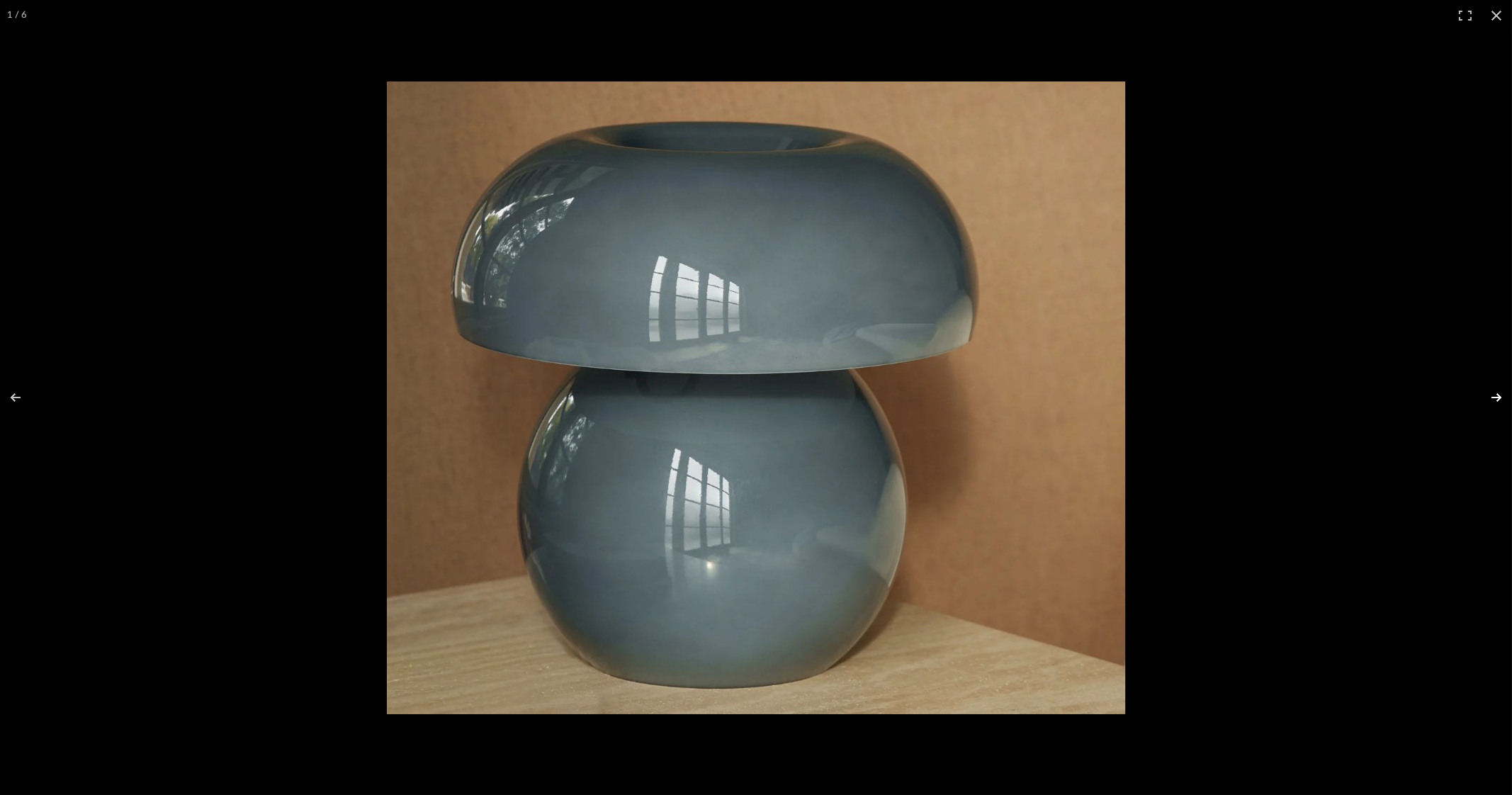
click at [1489, 398] on button at bounding box center [1487, 398] width 49 height 71
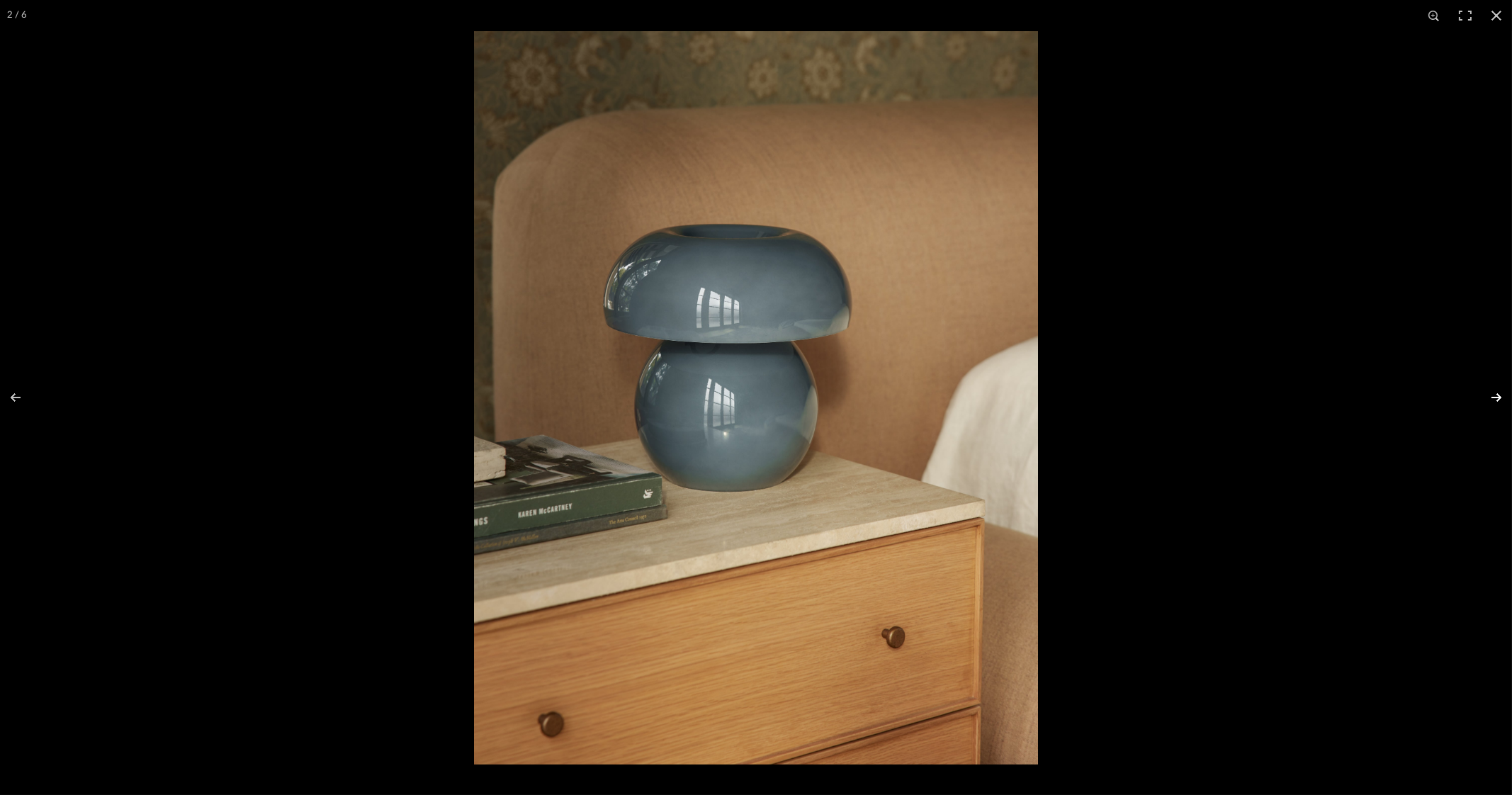
click at [1489, 398] on button at bounding box center [1487, 398] width 49 height 71
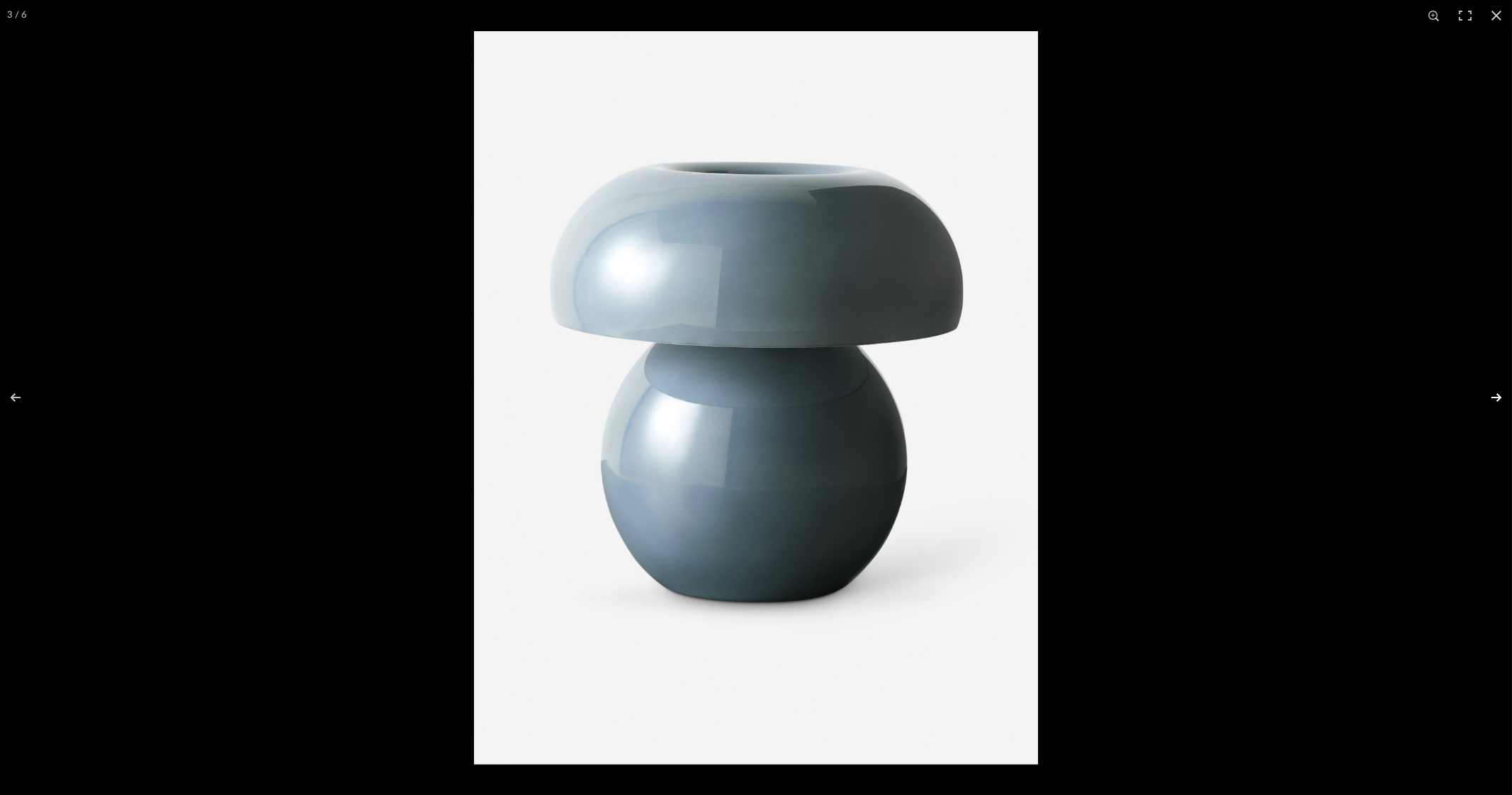
click at [1489, 398] on button at bounding box center [1487, 398] width 49 height 71
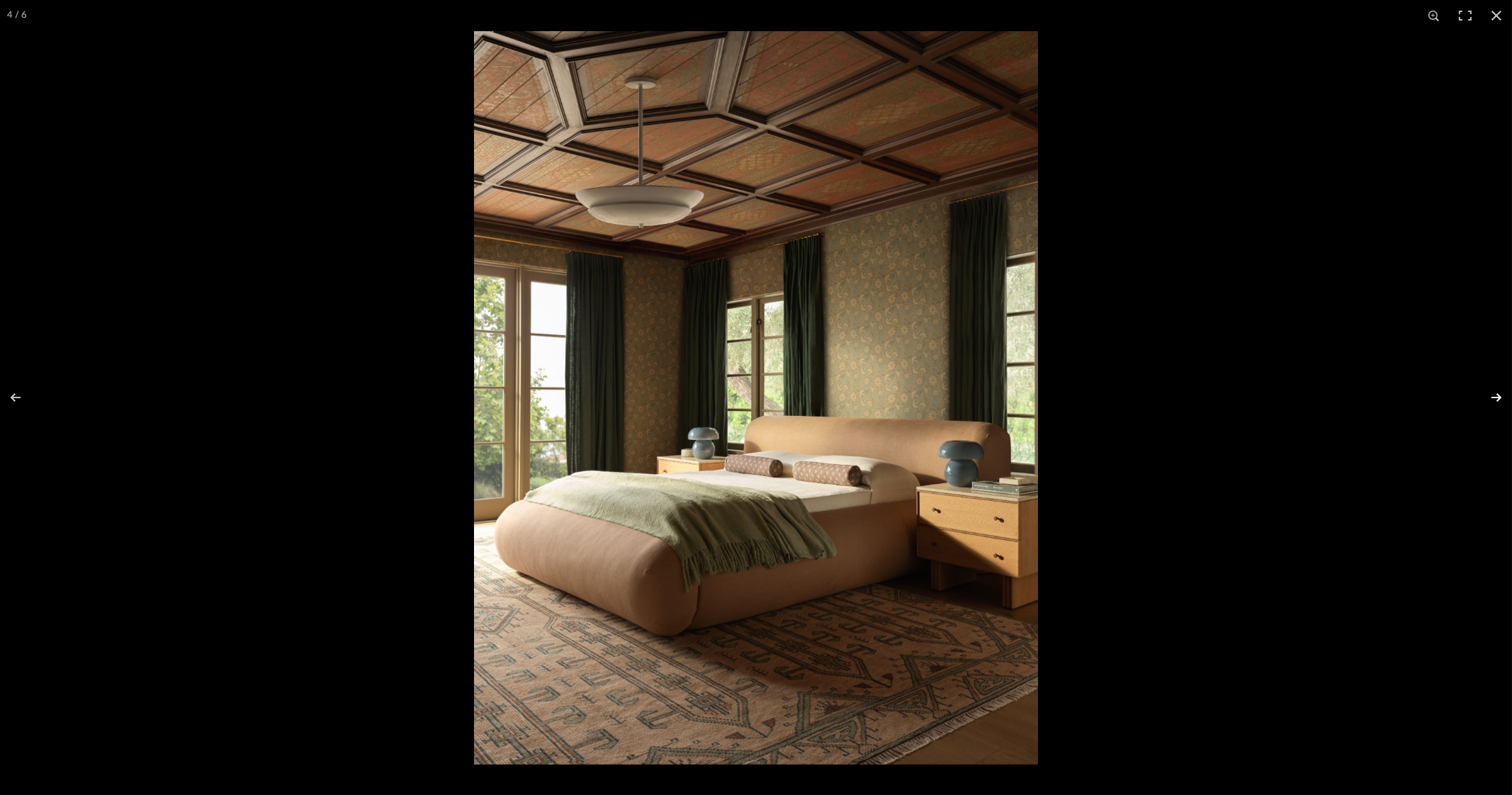
click at [1489, 402] on button at bounding box center [1487, 398] width 49 height 71
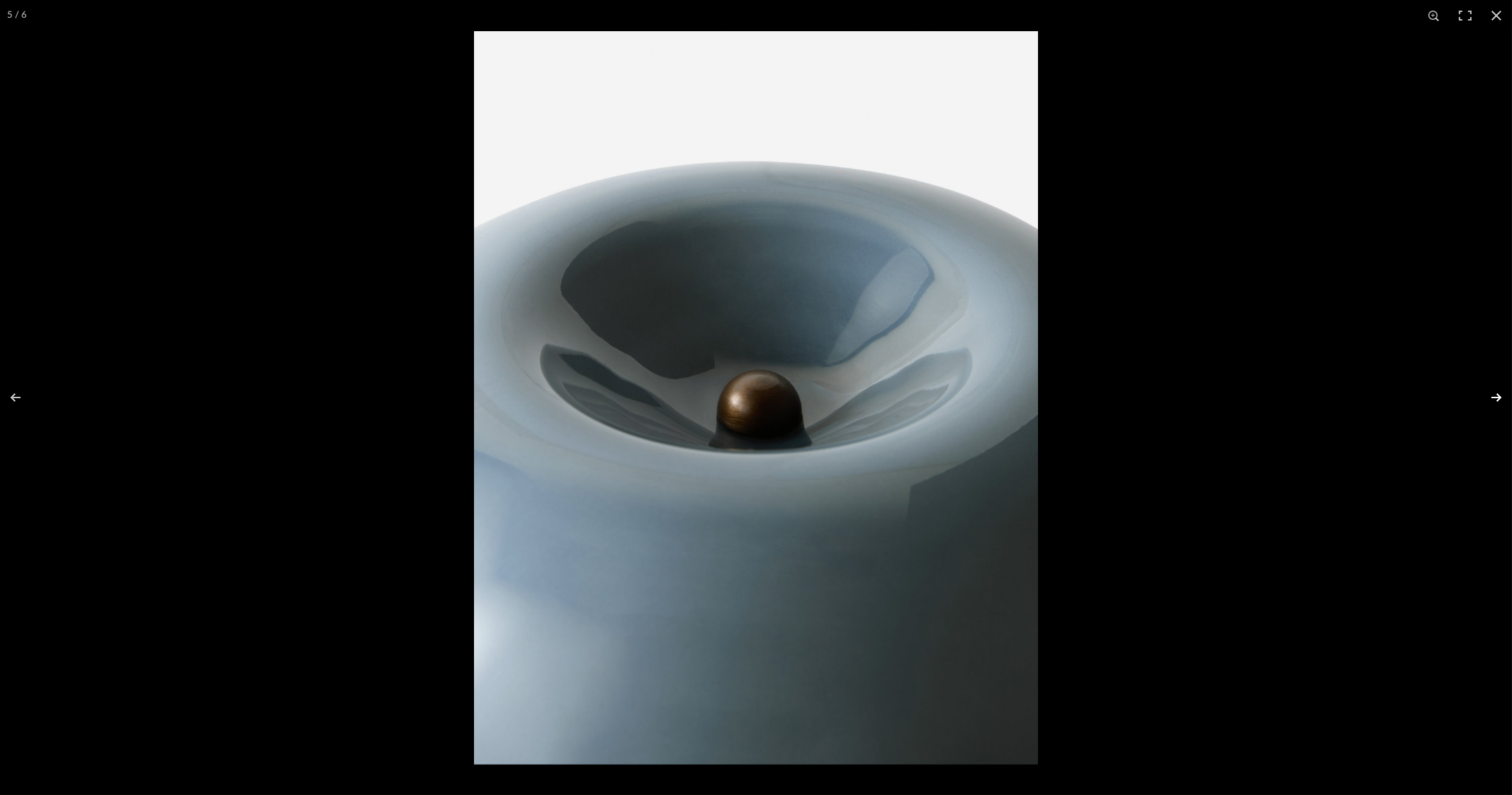
click at [1489, 402] on button at bounding box center [1487, 398] width 49 height 71
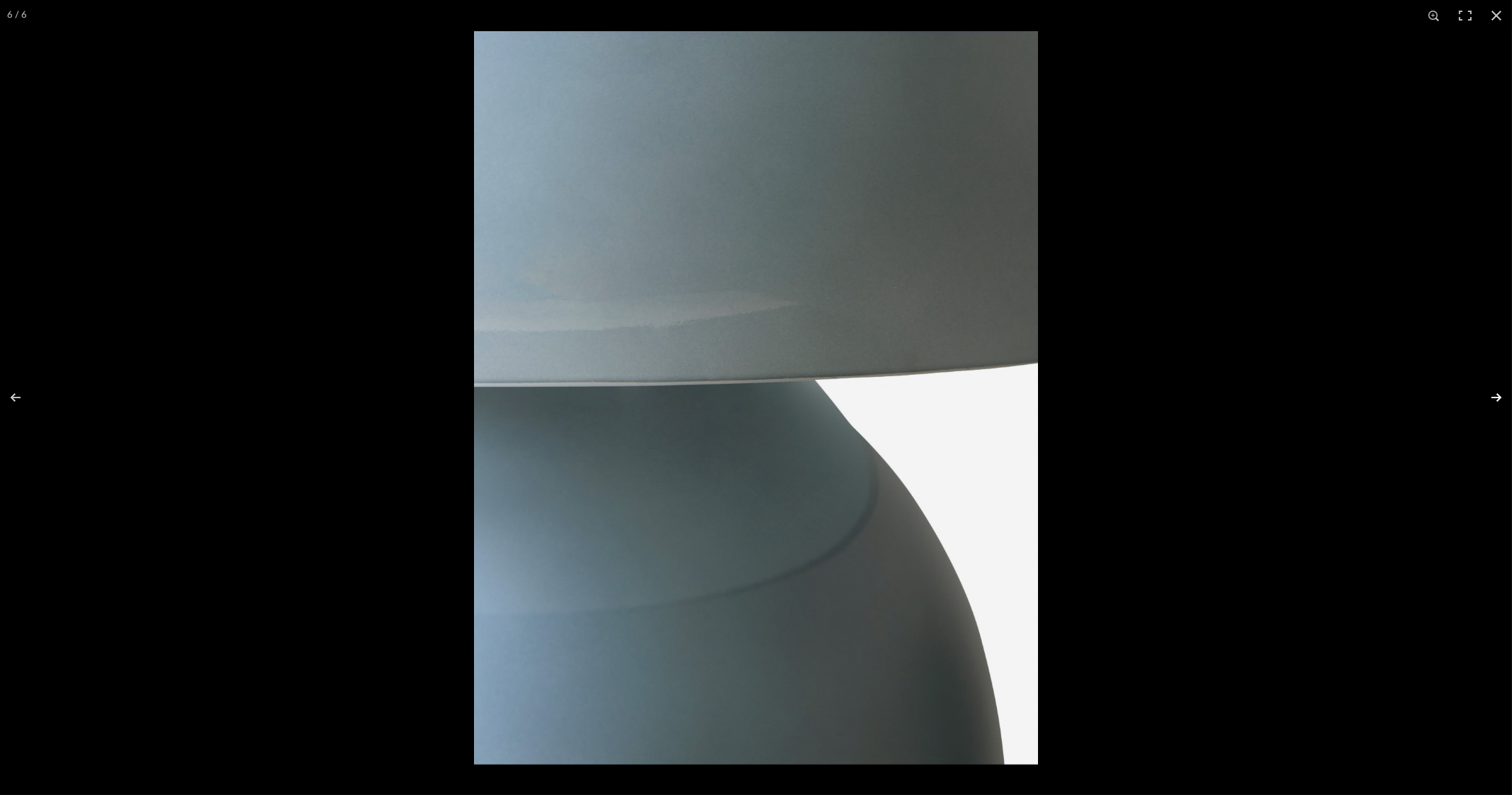
click at [1489, 402] on button at bounding box center [1487, 398] width 49 height 71
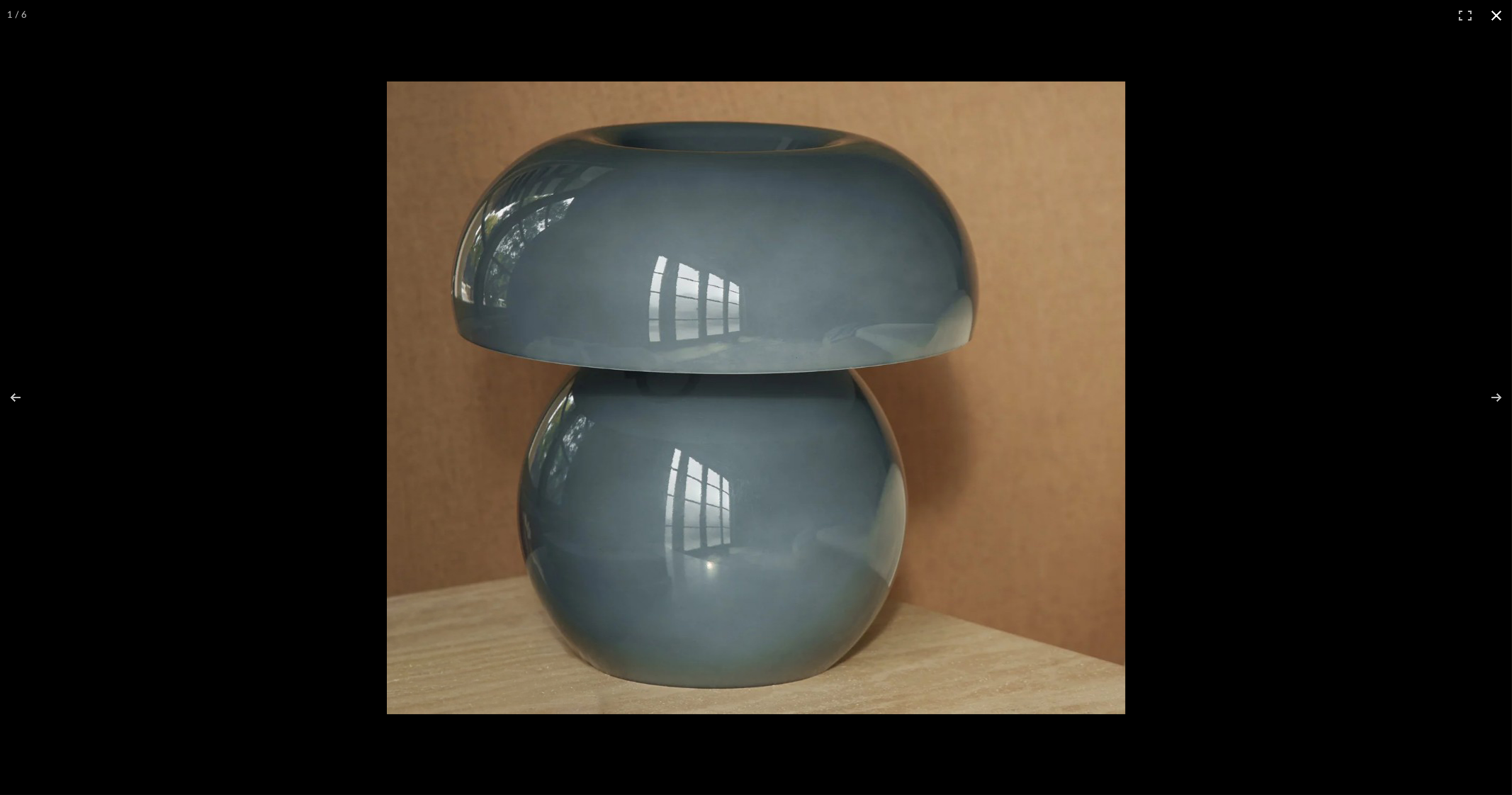
click at [1499, 13] on button at bounding box center [1495, 15] width 31 height 31
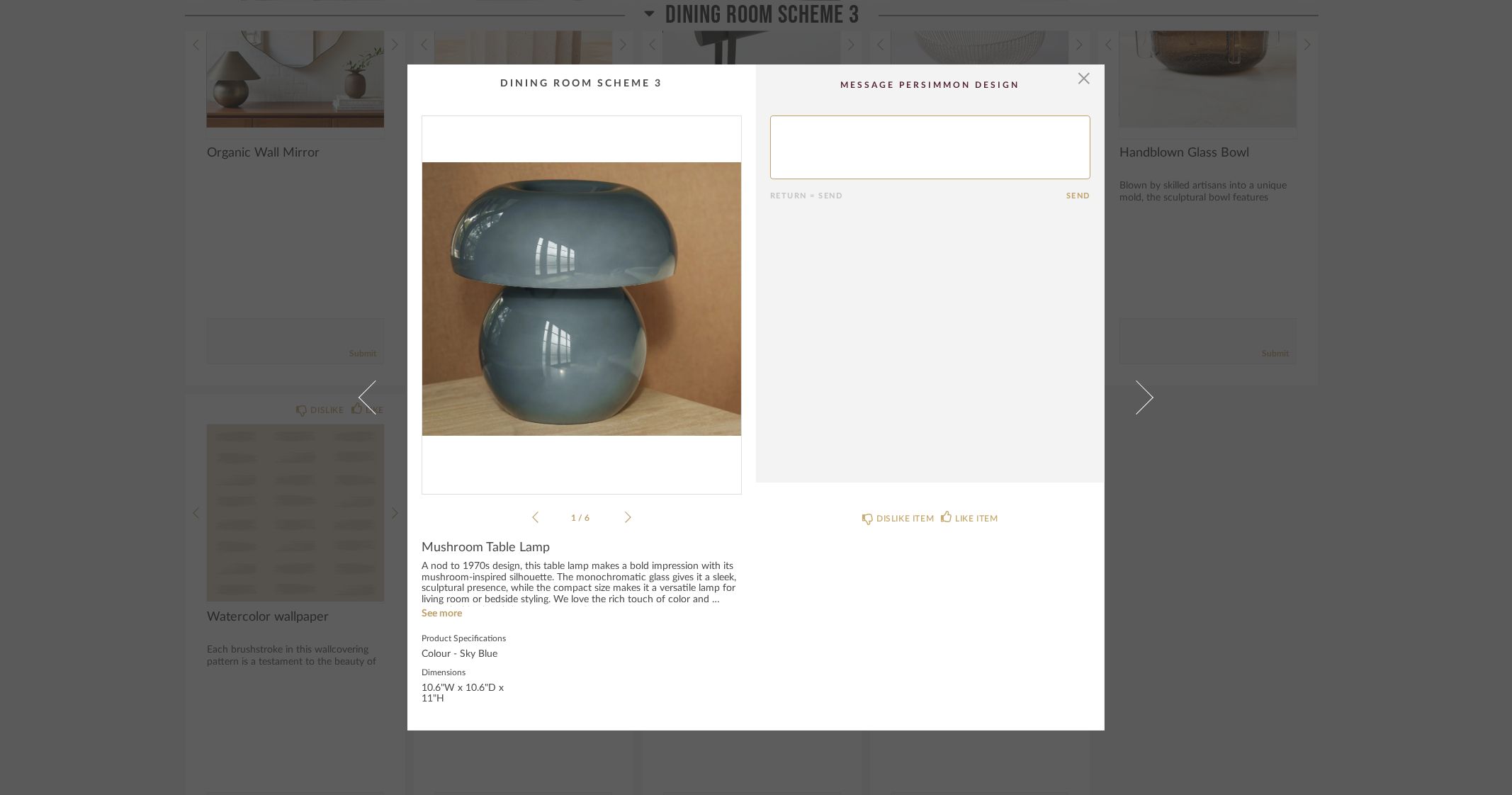
click at [1393, 343] on div "× 1 / 6 Return = Send Send Mushroom Table Lamp A nod to 1970s design, this tabl…" at bounding box center [756, 397] width 1512 height 795
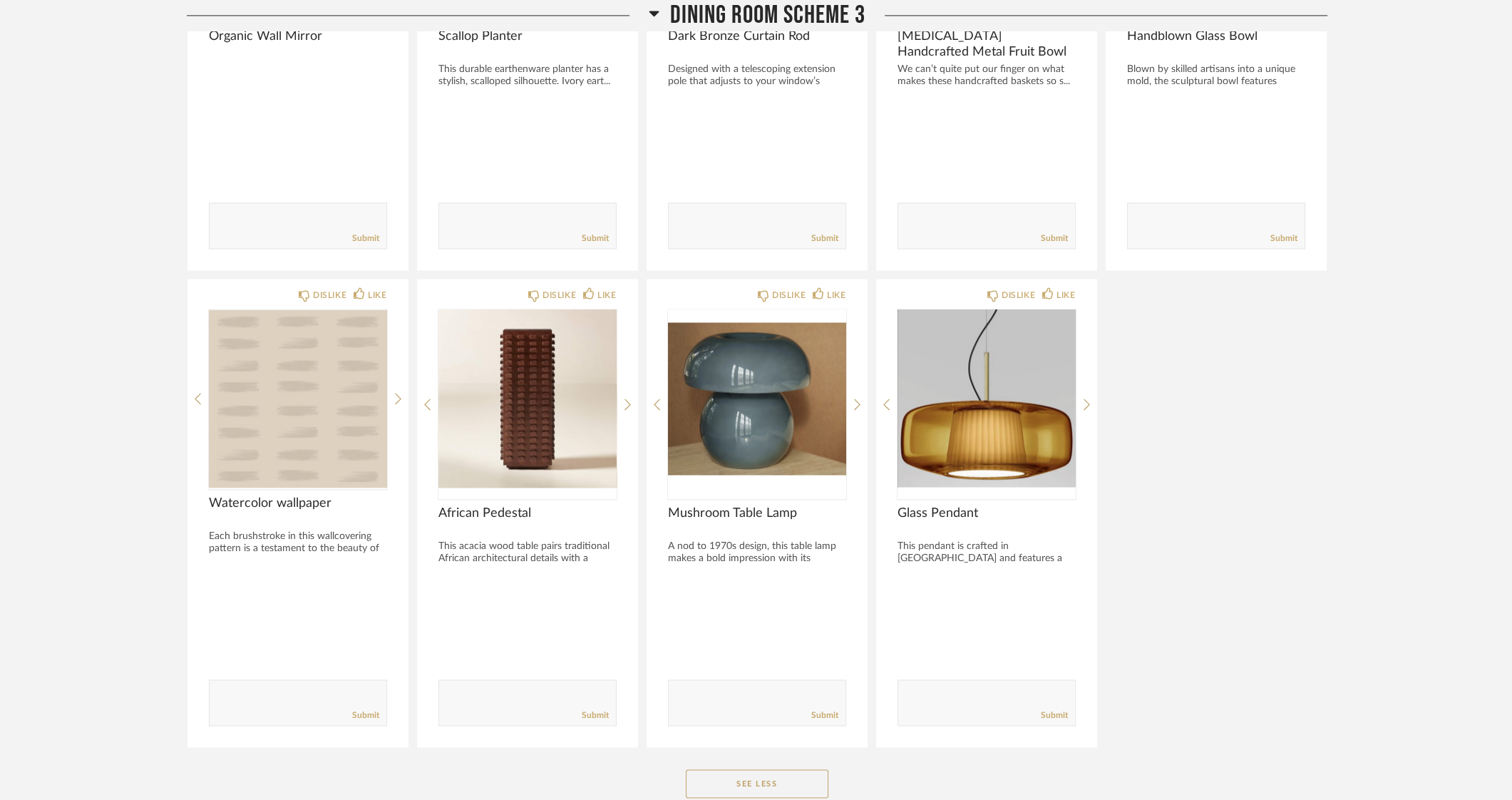
scroll to position [3834, 0]
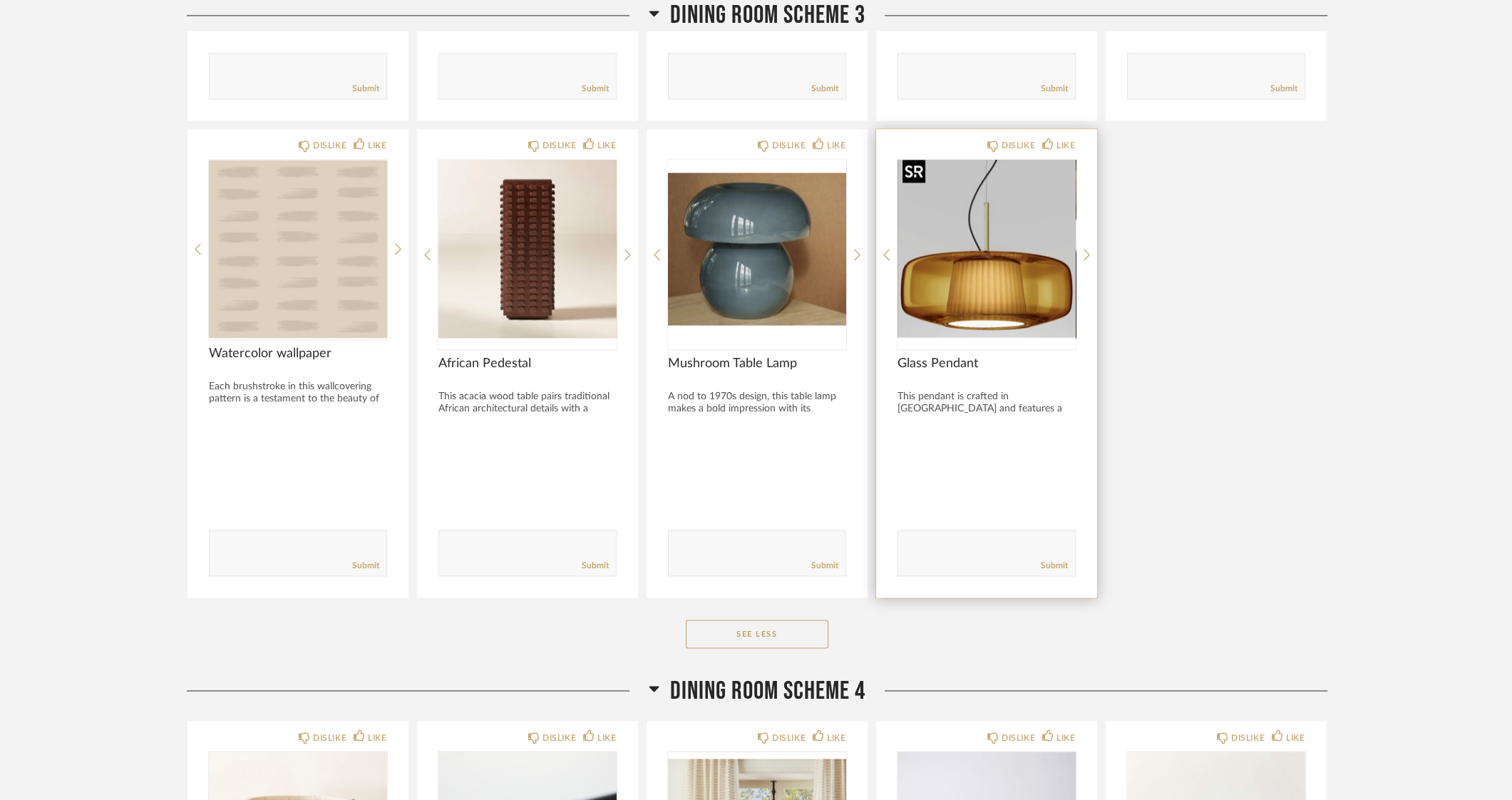
click at [959, 277] on img "0" at bounding box center [986, 248] width 178 height 178
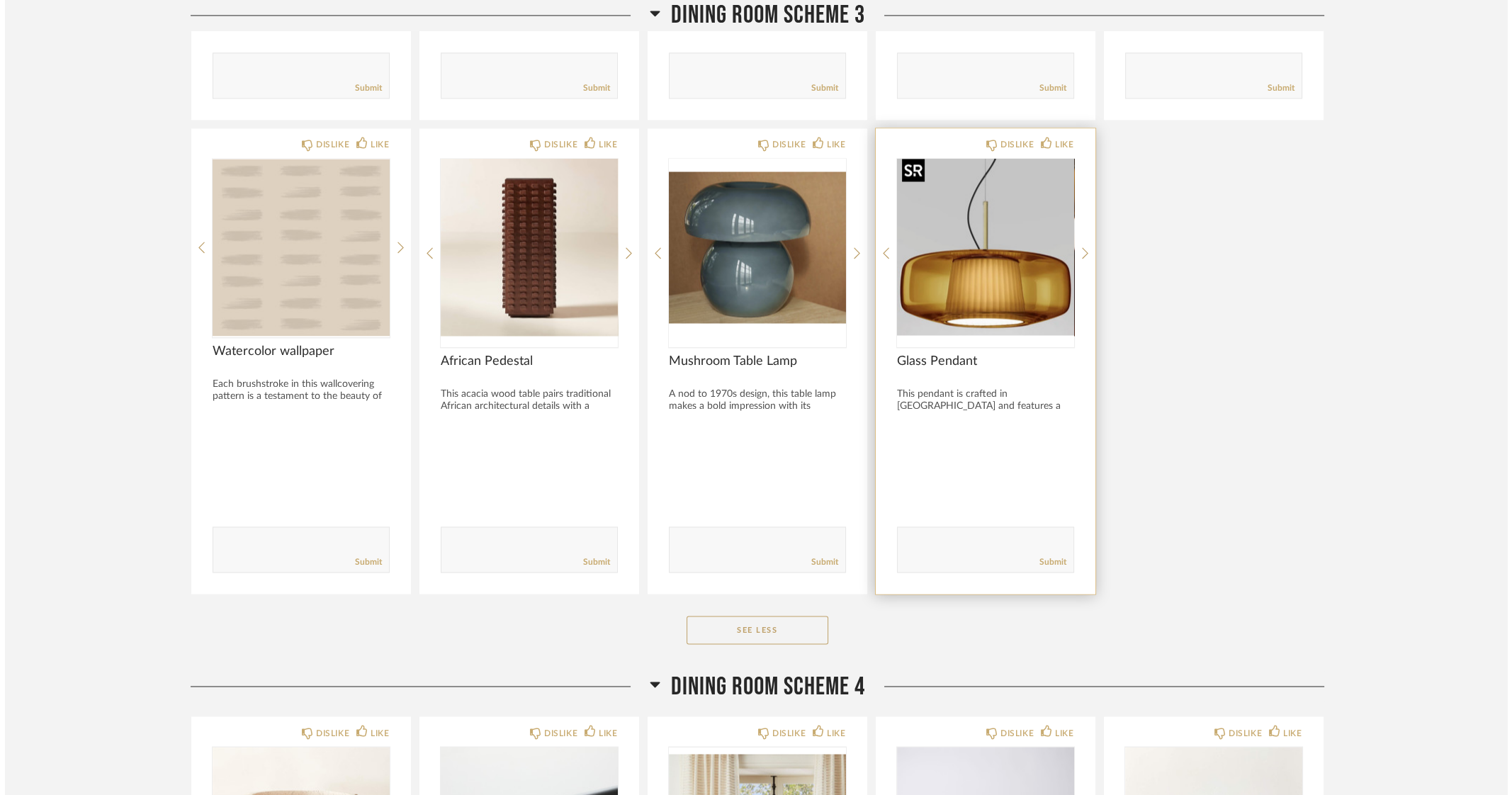
scroll to position [0, 0]
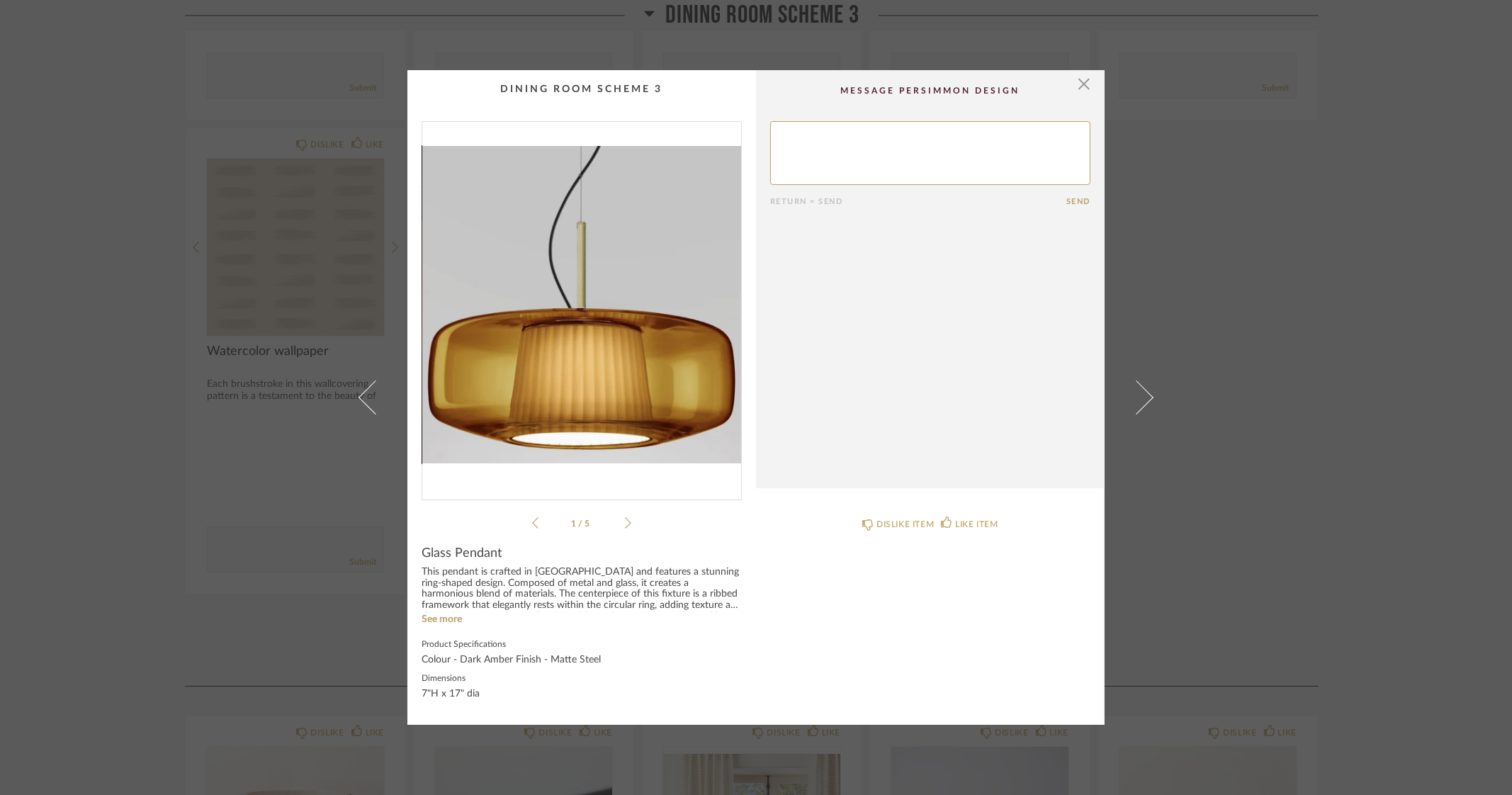
click at [569, 339] on img "0" at bounding box center [582, 305] width 319 height 366
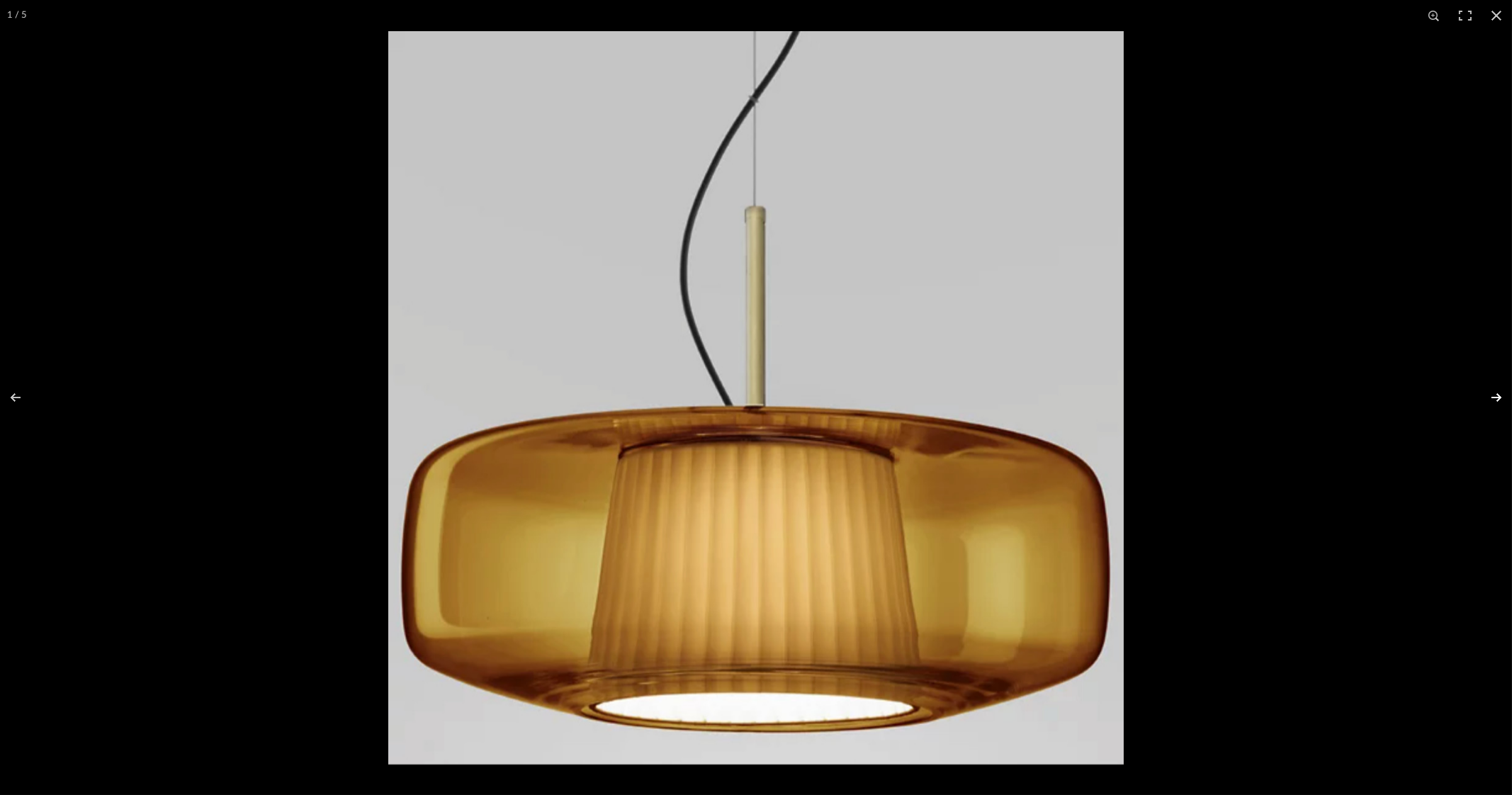
click at [1492, 396] on button at bounding box center [1487, 398] width 49 height 71
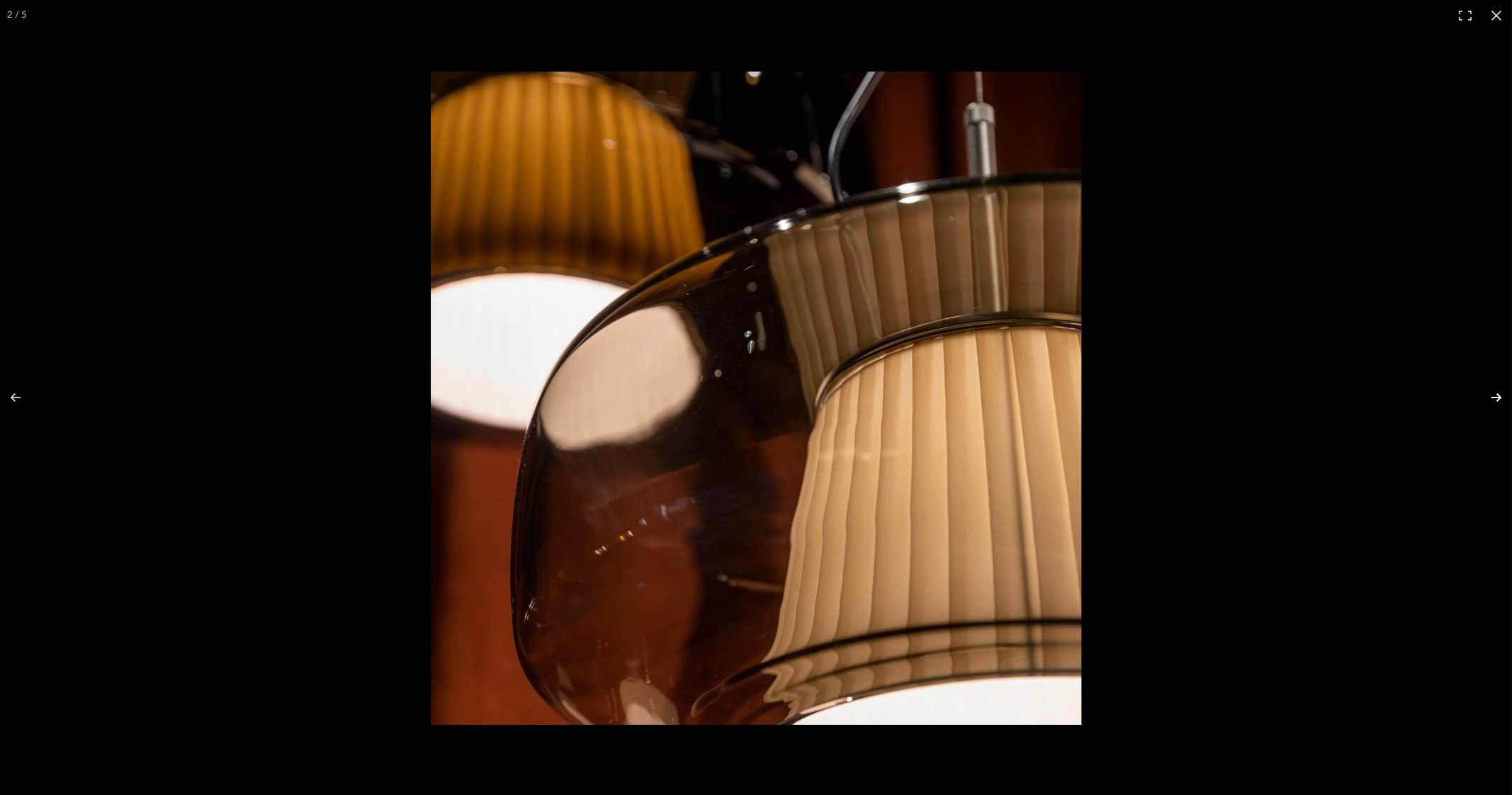
click at [1492, 396] on button at bounding box center [1487, 398] width 49 height 71
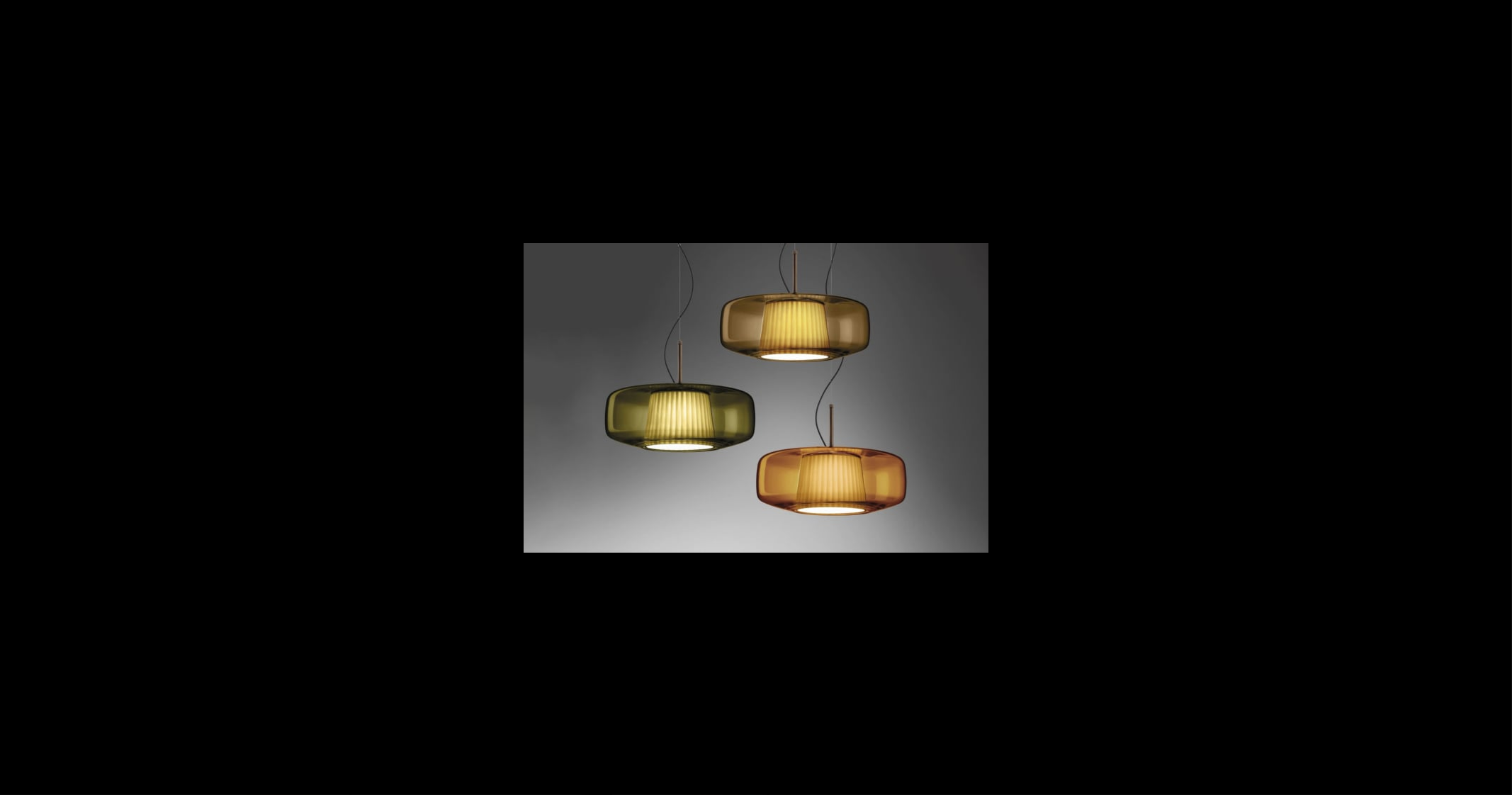
click at [1492, 396] on button at bounding box center [1487, 398] width 49 height 71
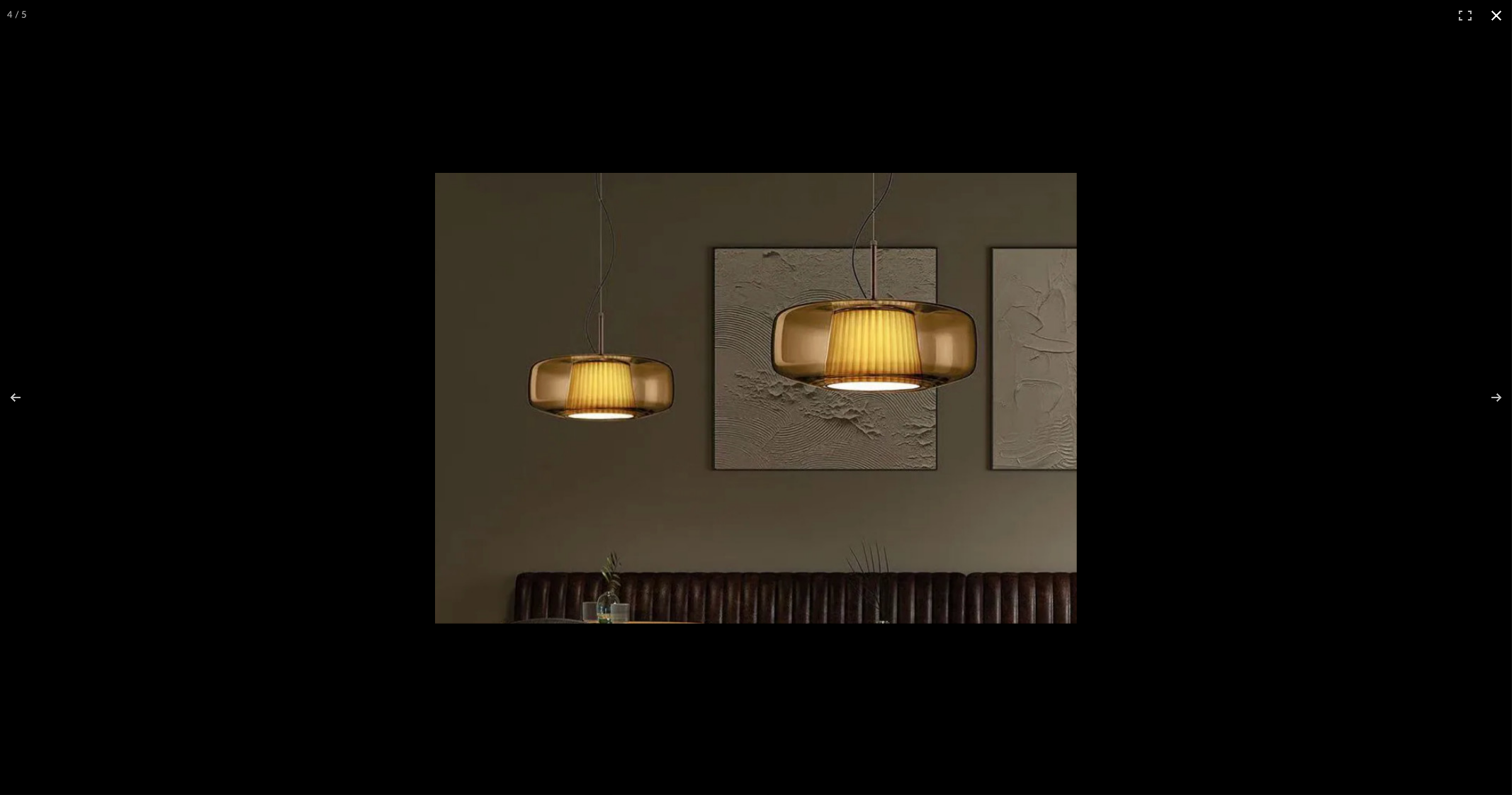
click at [1501, 13] on button at bounding box center [1495, 15] width 31 height 31
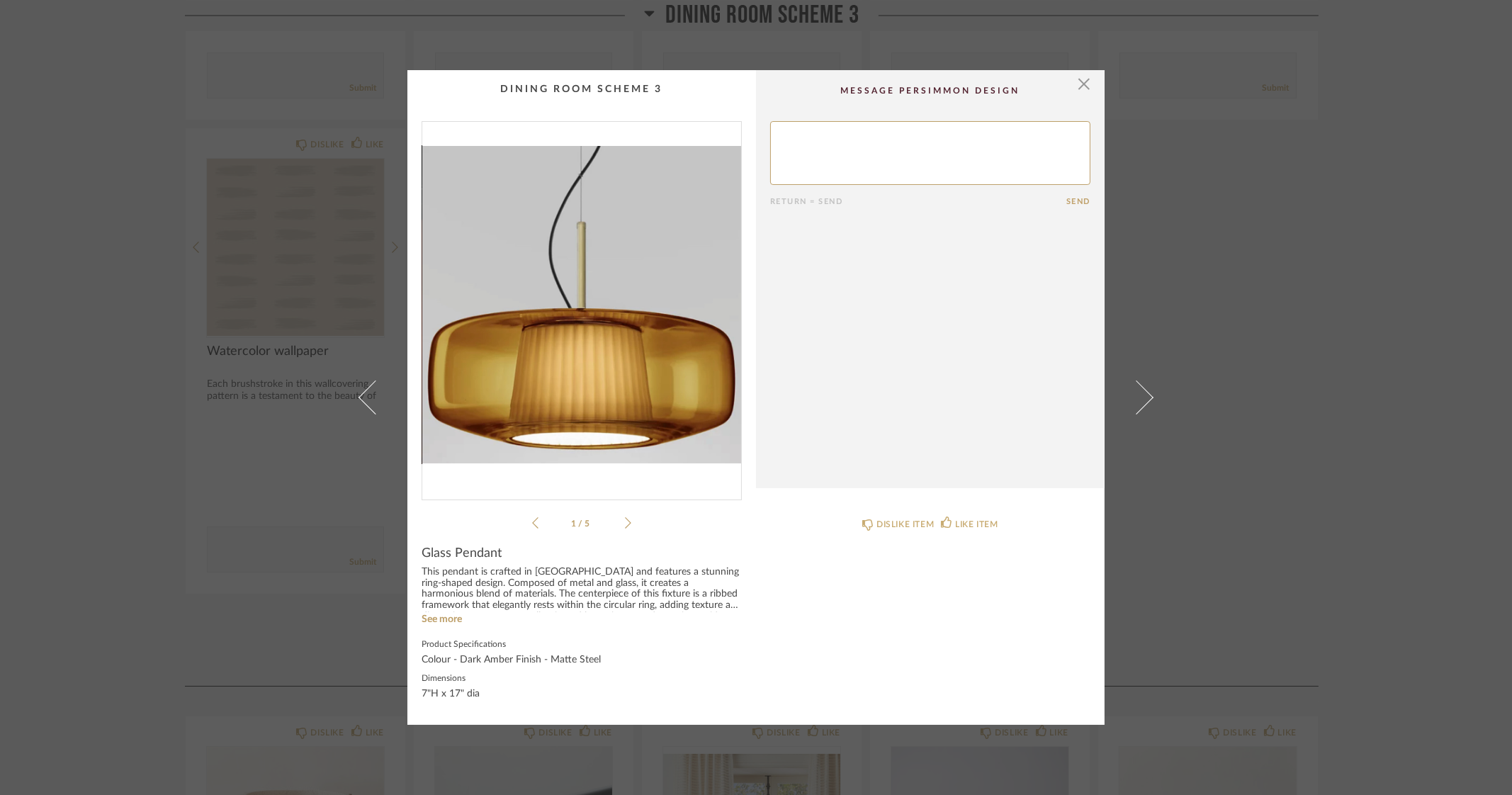
click at [1430, 361] on div "× 1 / 5 Return = Send Send Glass Pendant This pendant is crafted in Italy and f…" at bounding box center [756, 397] width 1512 height 795
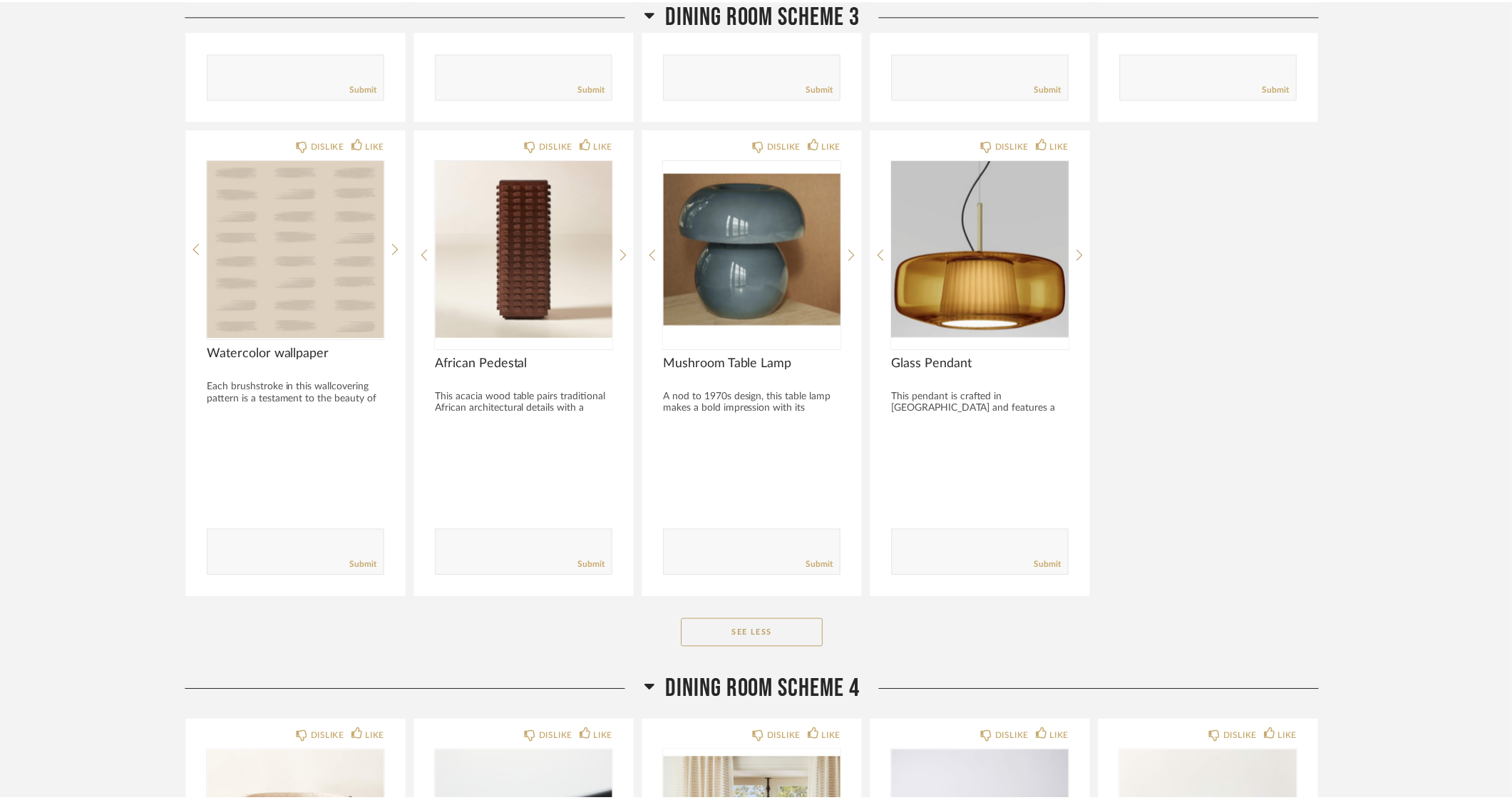
scroll to position [3834, 0]
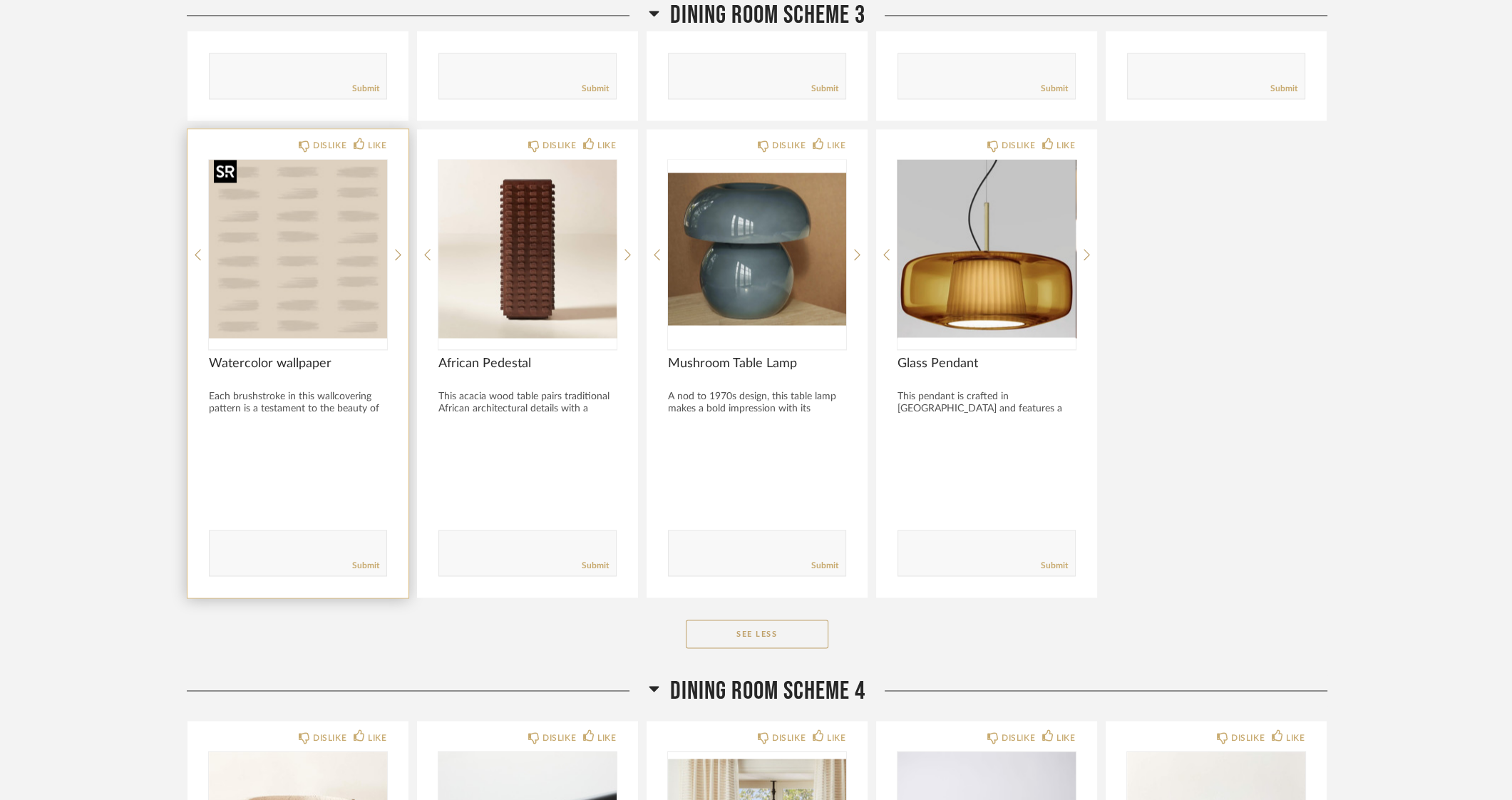
click at [335, 236] on div at bounding box center [298, 254] width 178 height 189
click at [264, 225] on img "0" at bounding box center [298, 248] width 178 height 178
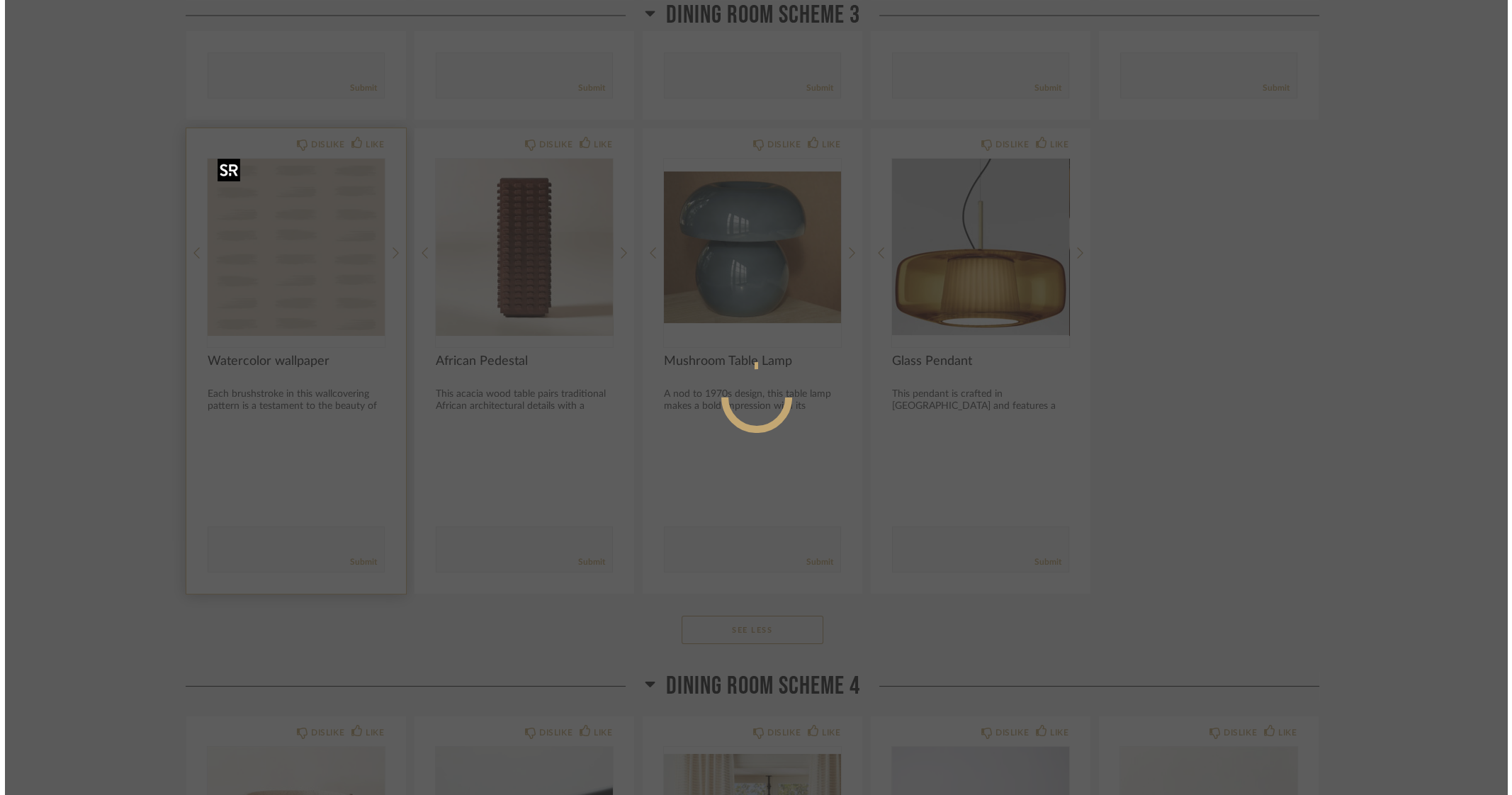
scroll to position [0, 0]
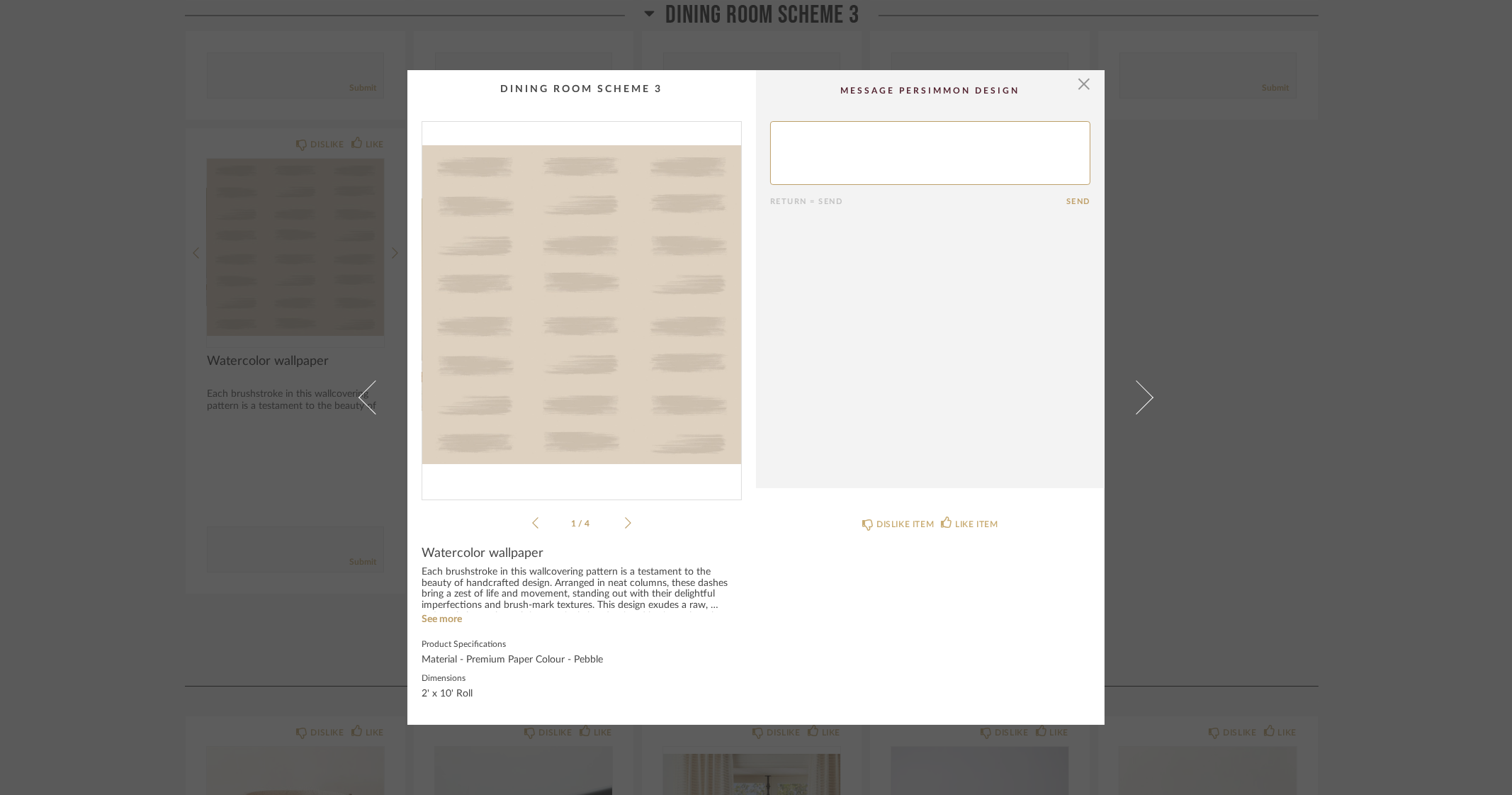
click at [610, 308] on img "0" at bounding box center [582, 305] width 319 height 366
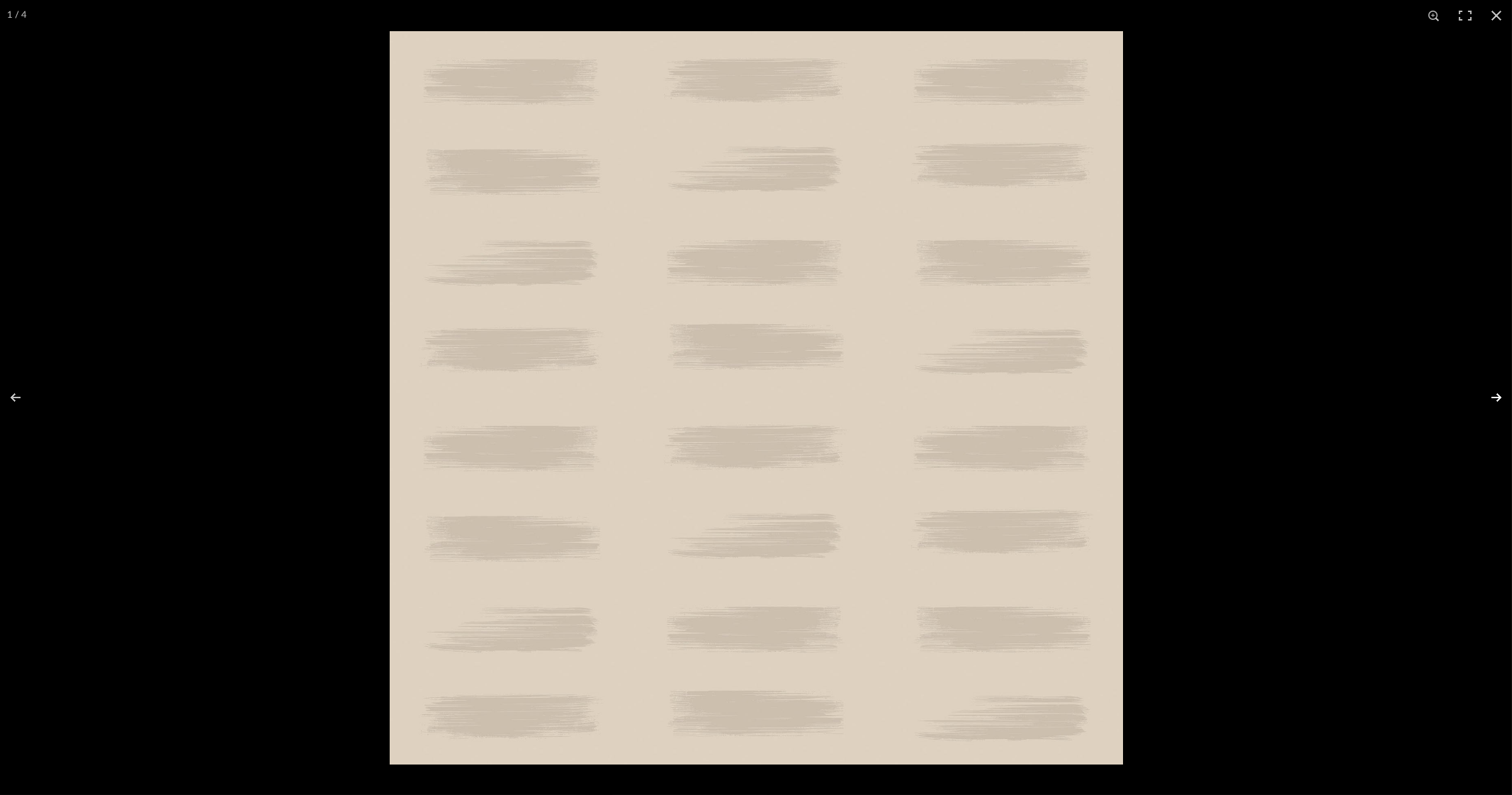
click at [1495, 398] on button at bounding box center [1487, 398] width 49 height 71
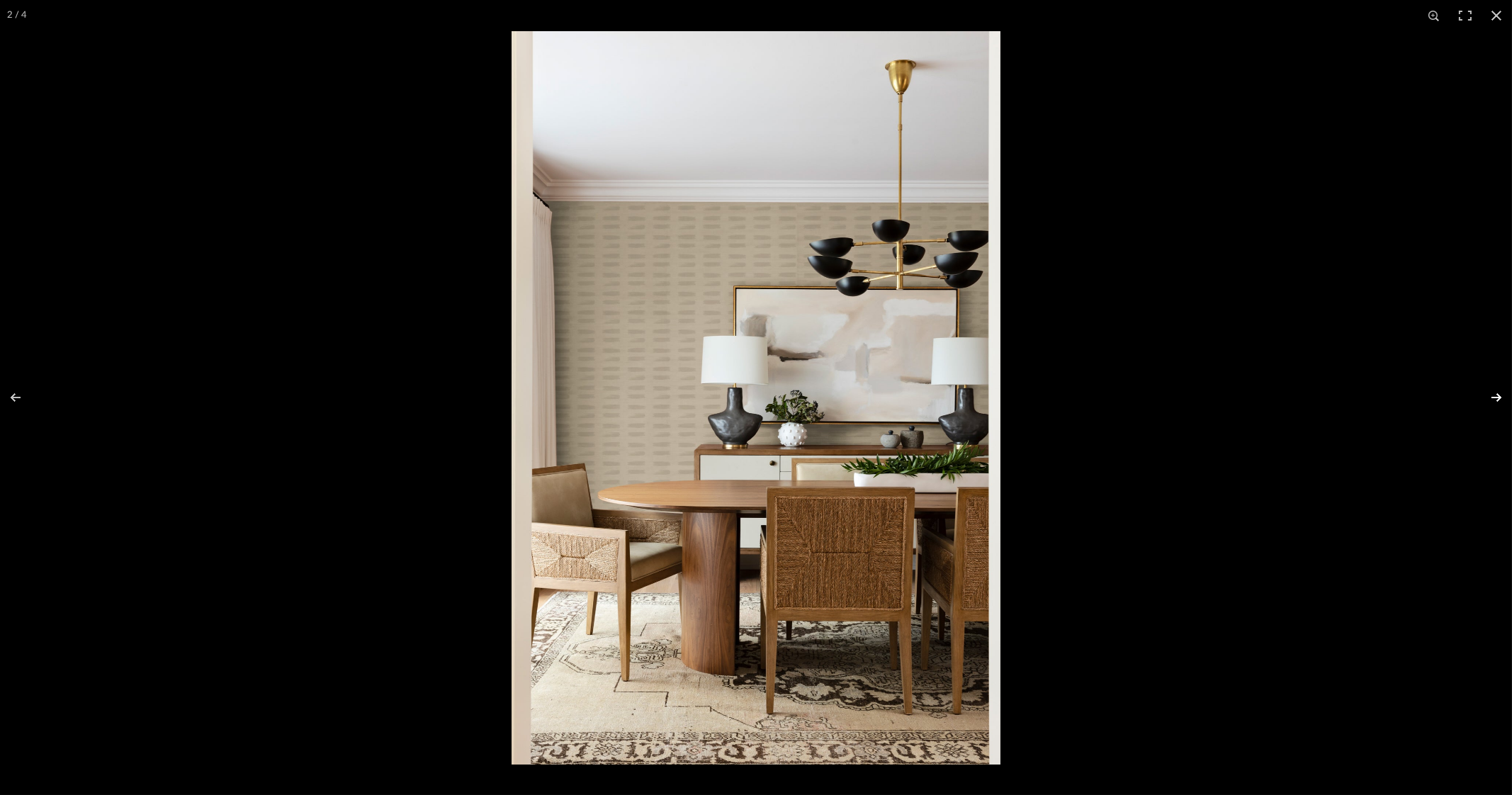
click at [1499, 398] on button at bounding box center [1487, 398] width 49 height 71
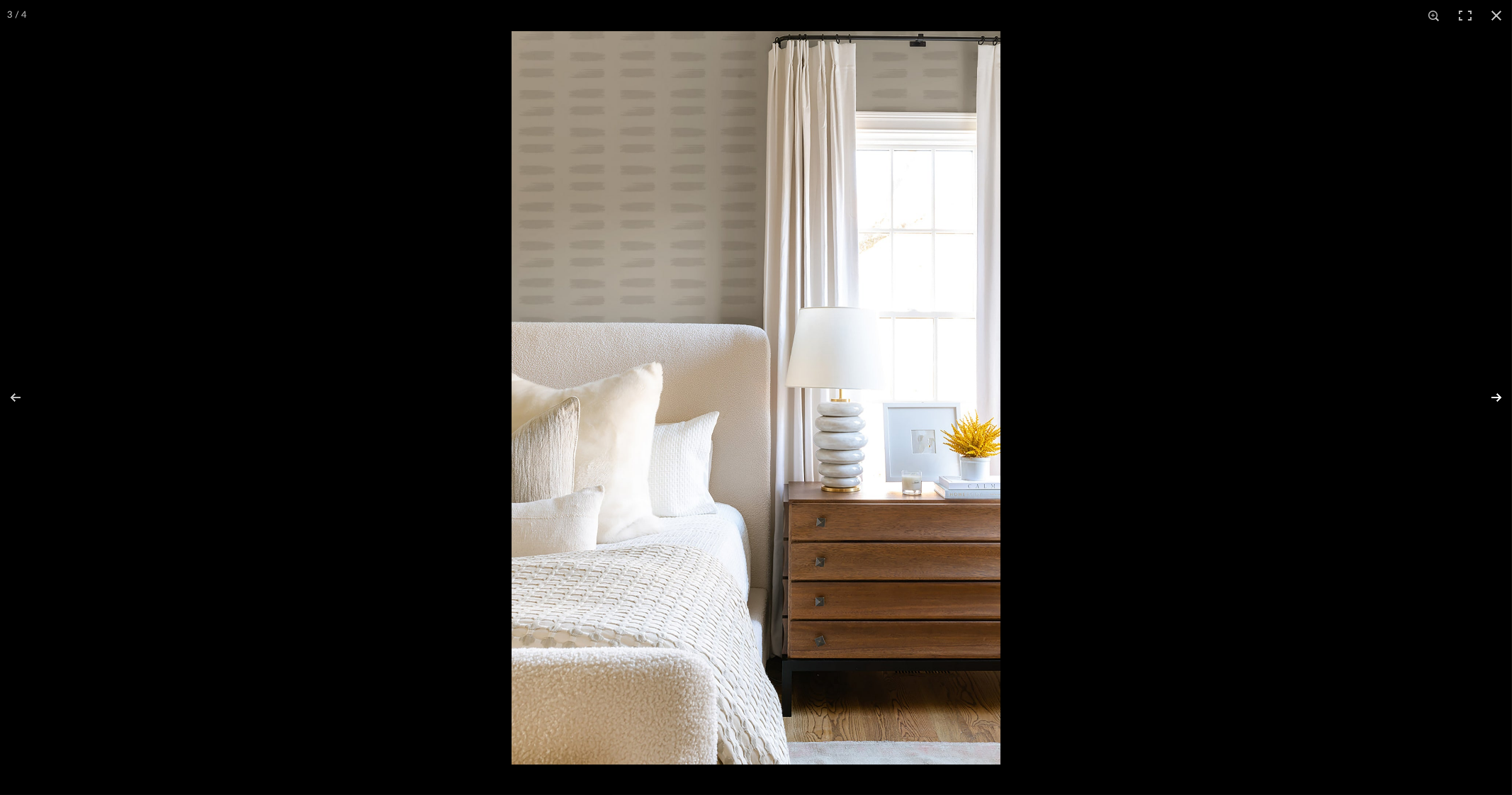
click at [1499, 398] on button at bounding box center [1487, 398] width 49 height 71
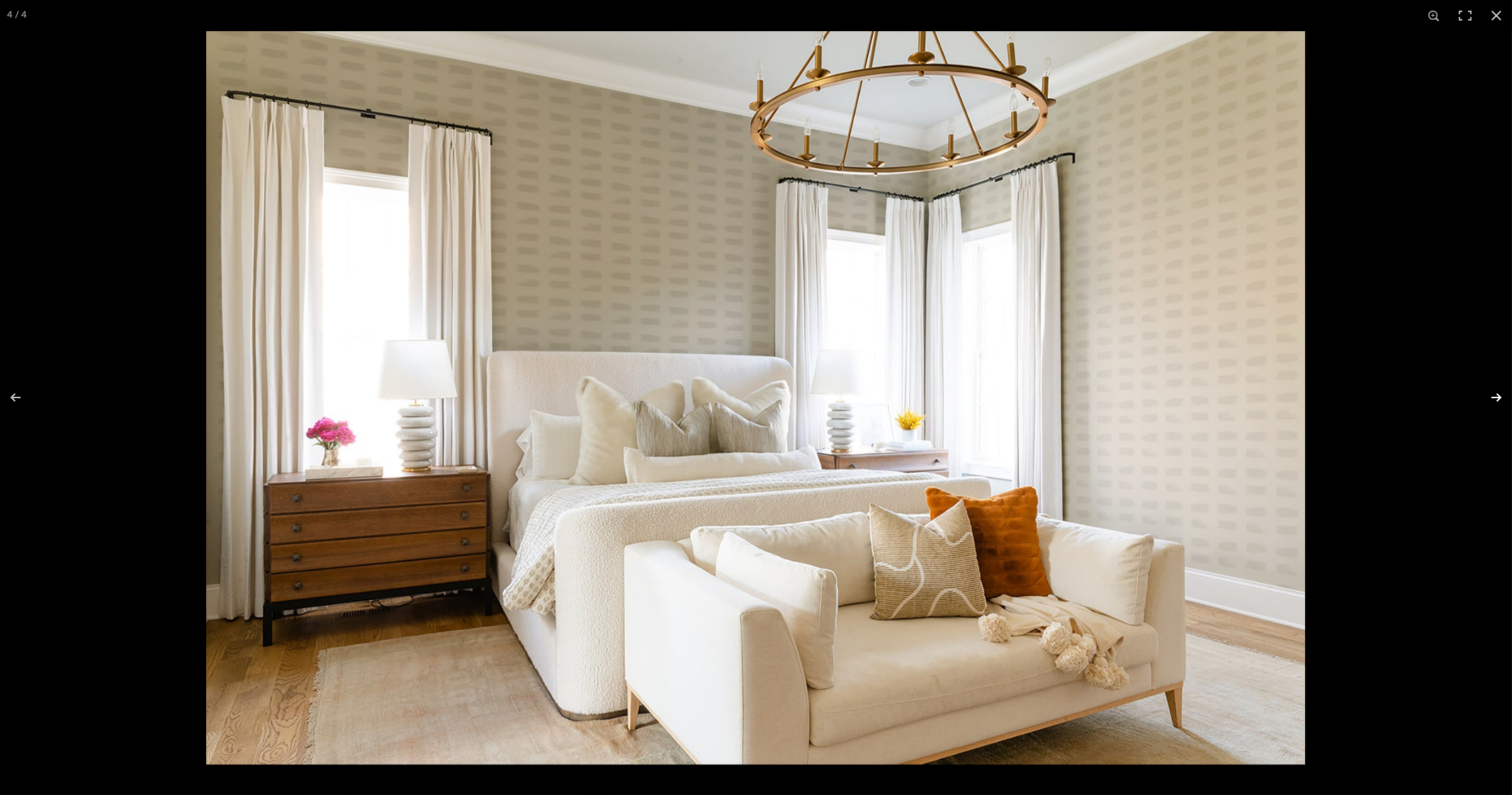
click at [1498, 398] on button at bounding box center [1487, 398] width 49 height 71
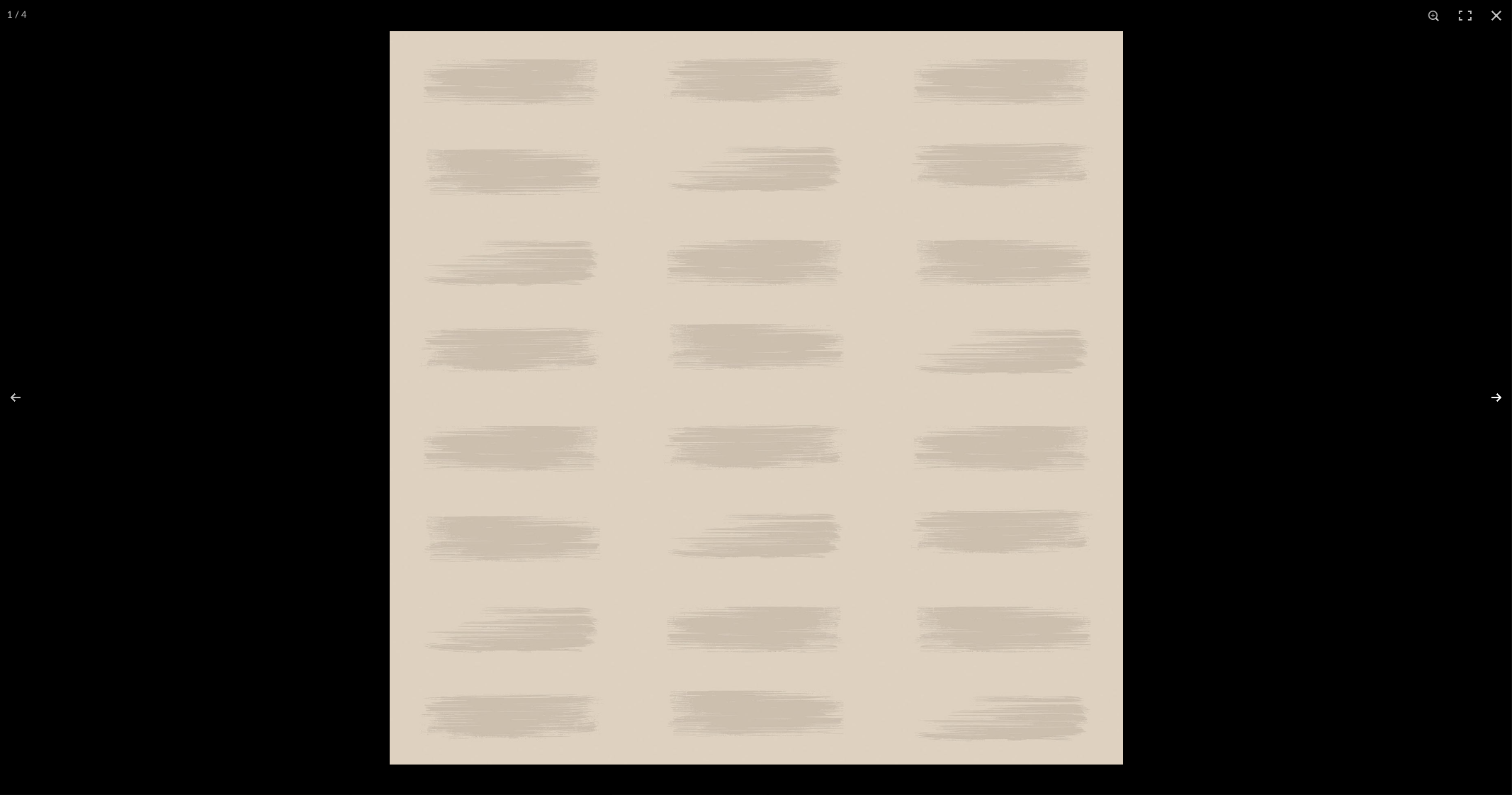
click at [1498, 398] on button at bounding box center [1487, 398] width 49 height 71
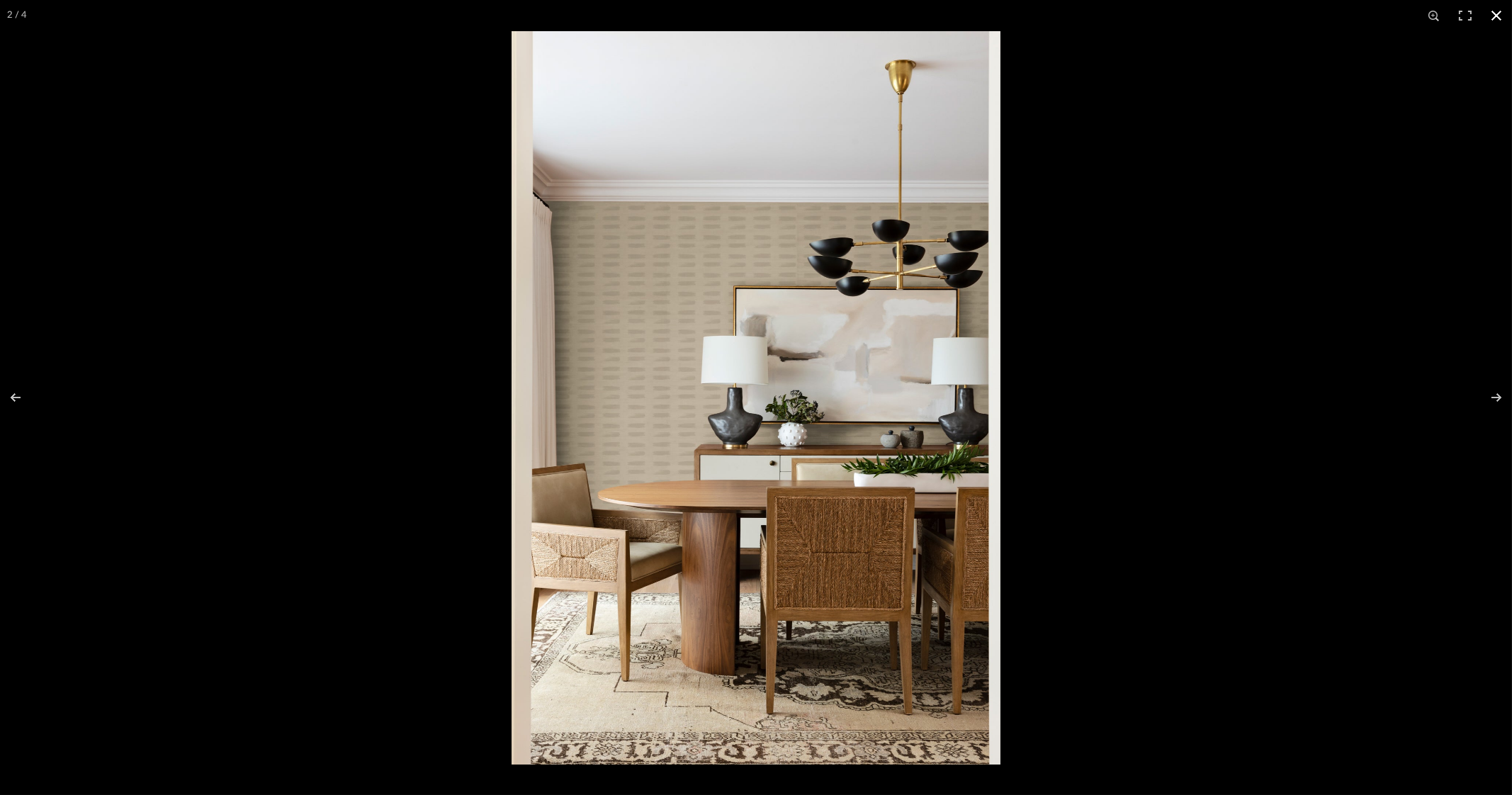
click at [1492, 10] on button at bounding box center [1495, 15] width 31 height 31
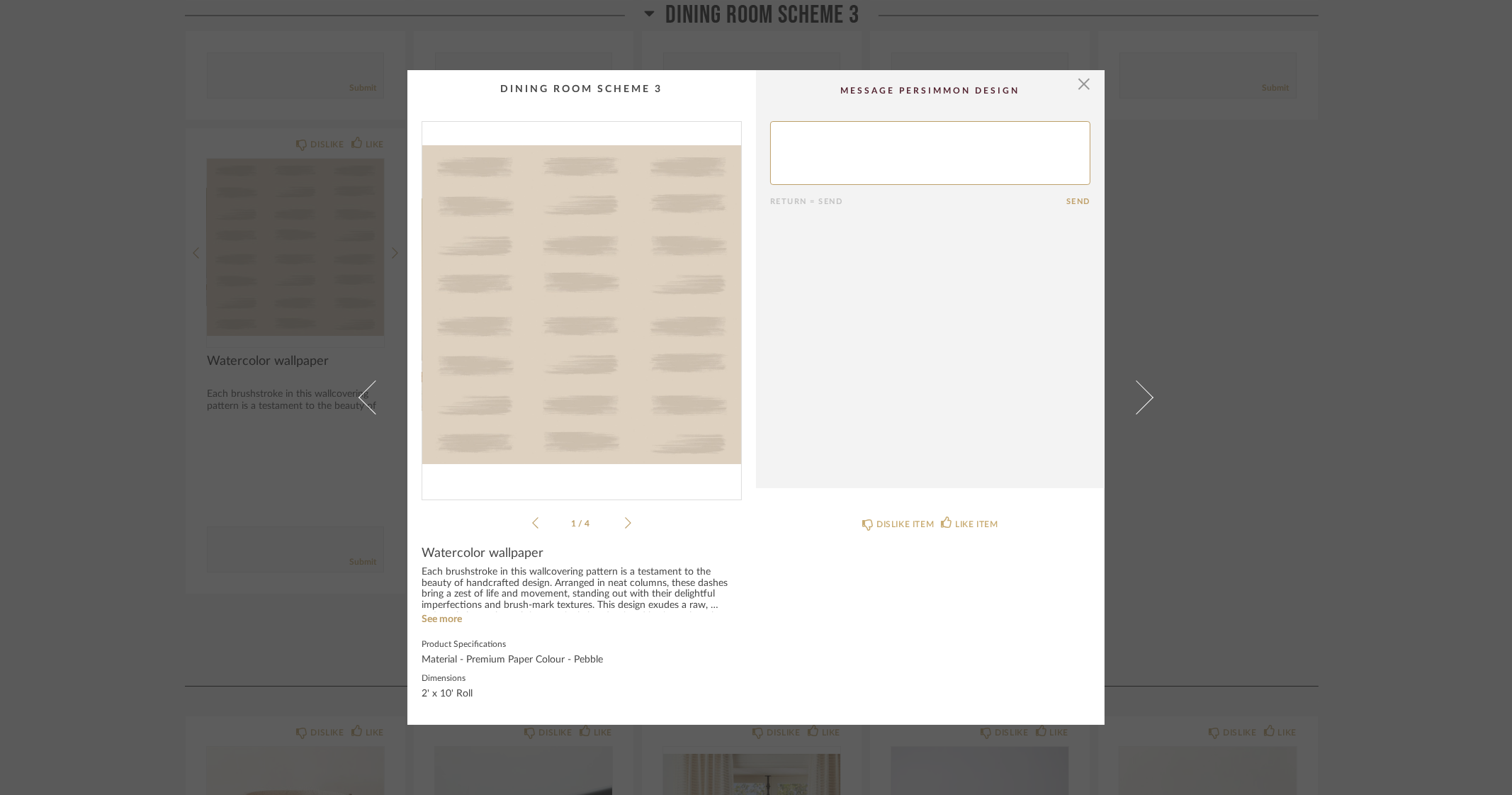
click at [1452, 381] on div "× 1 / 4 Return = Send Send Watercolor wallpaper Each brushstroke in this wallco…" at bounding box center [756, 397] width 1512 height 795
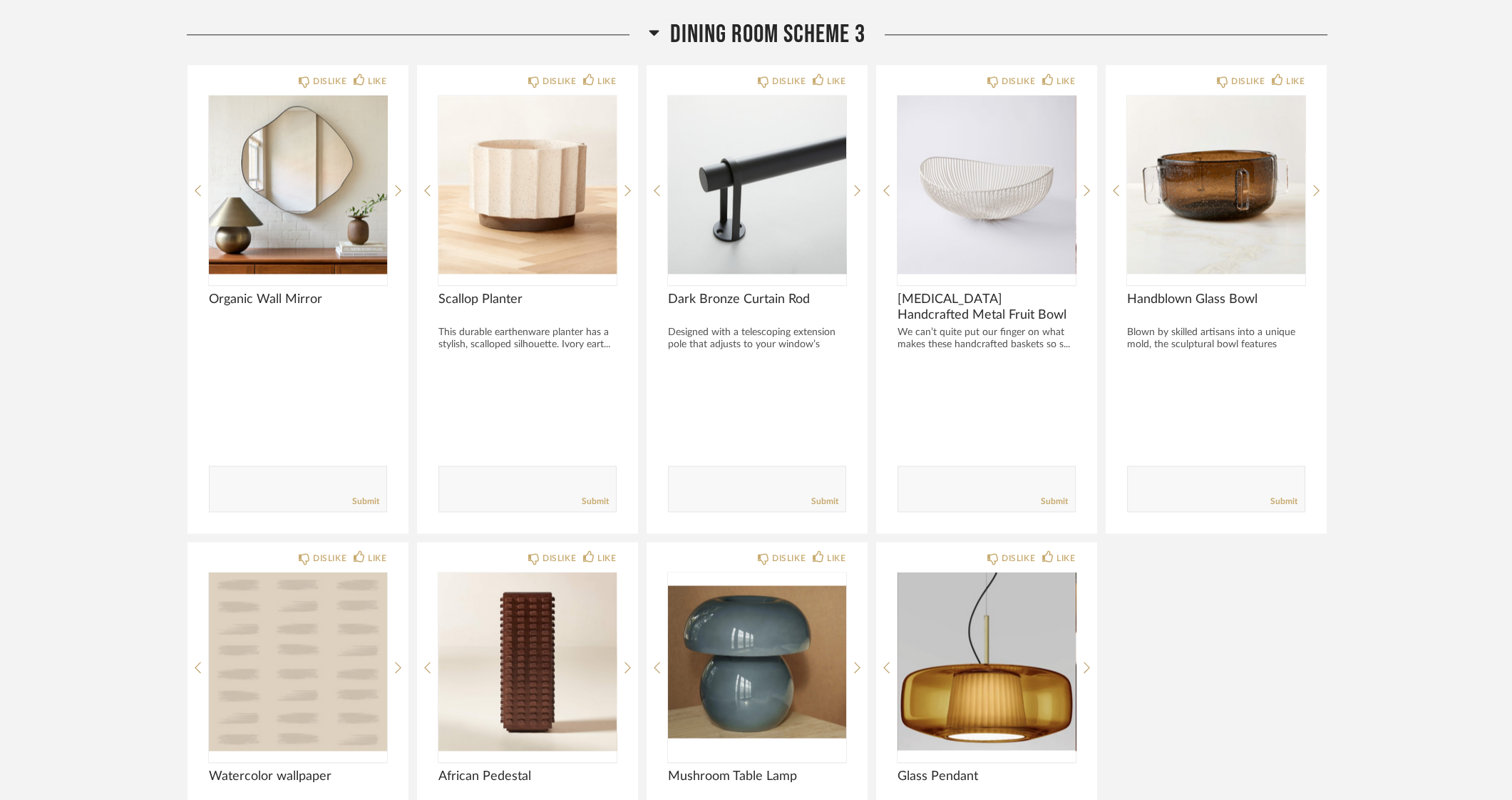
scroll to position [3387, 0]
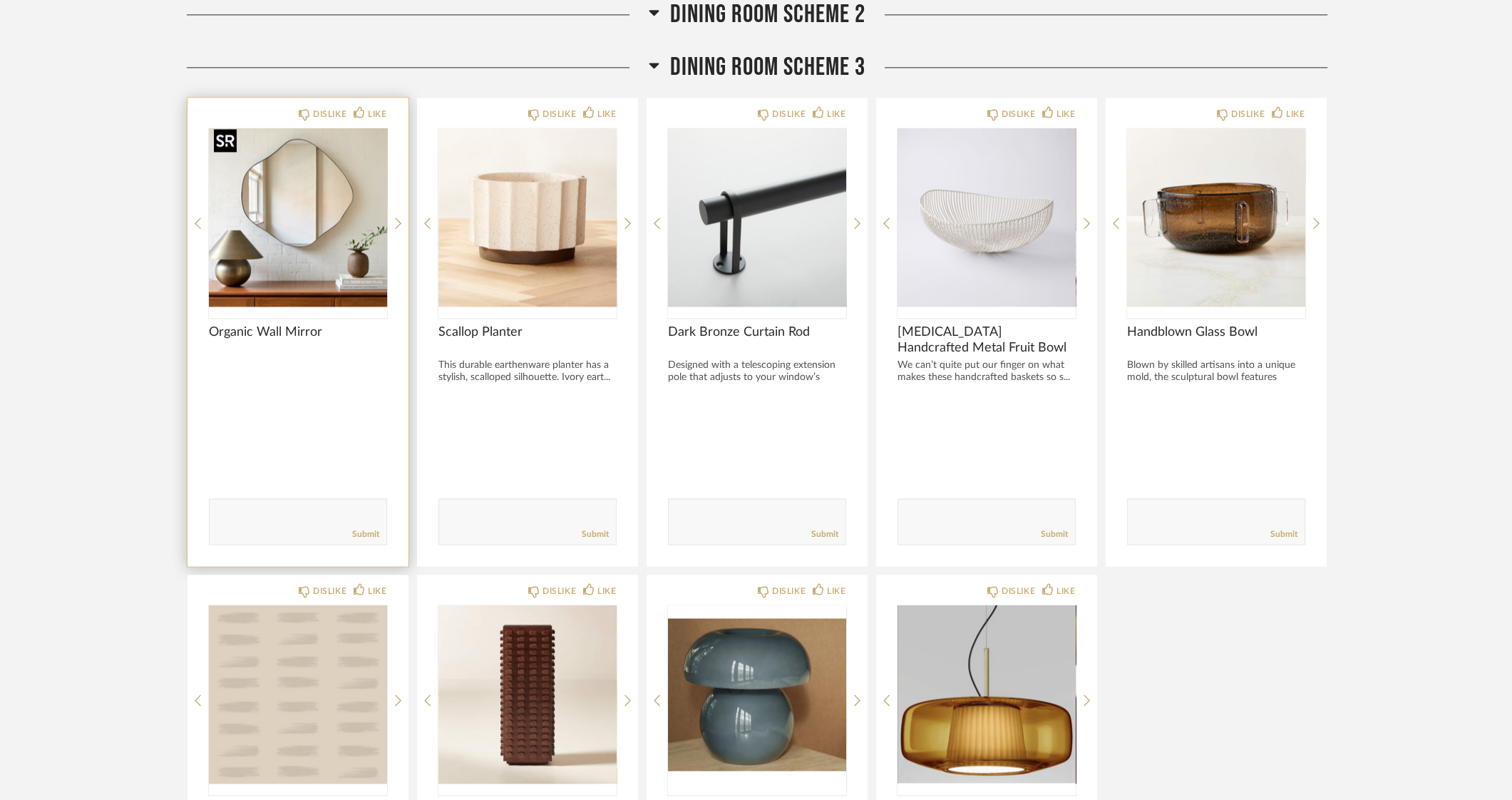
click at [289, 199] on img "0" at bounding box center [298, 217] width 178 height 178
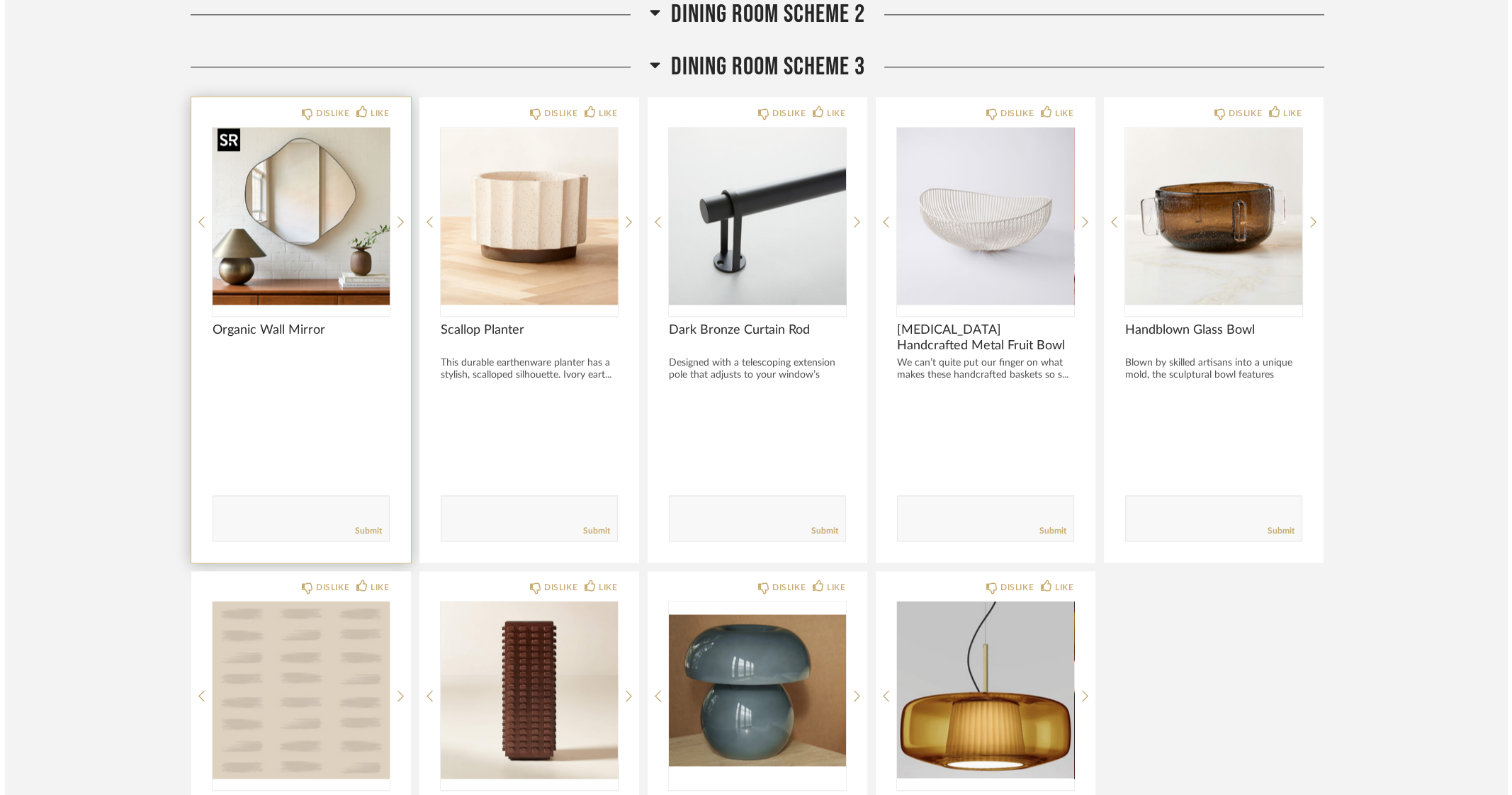
scroll to position [0, 0]
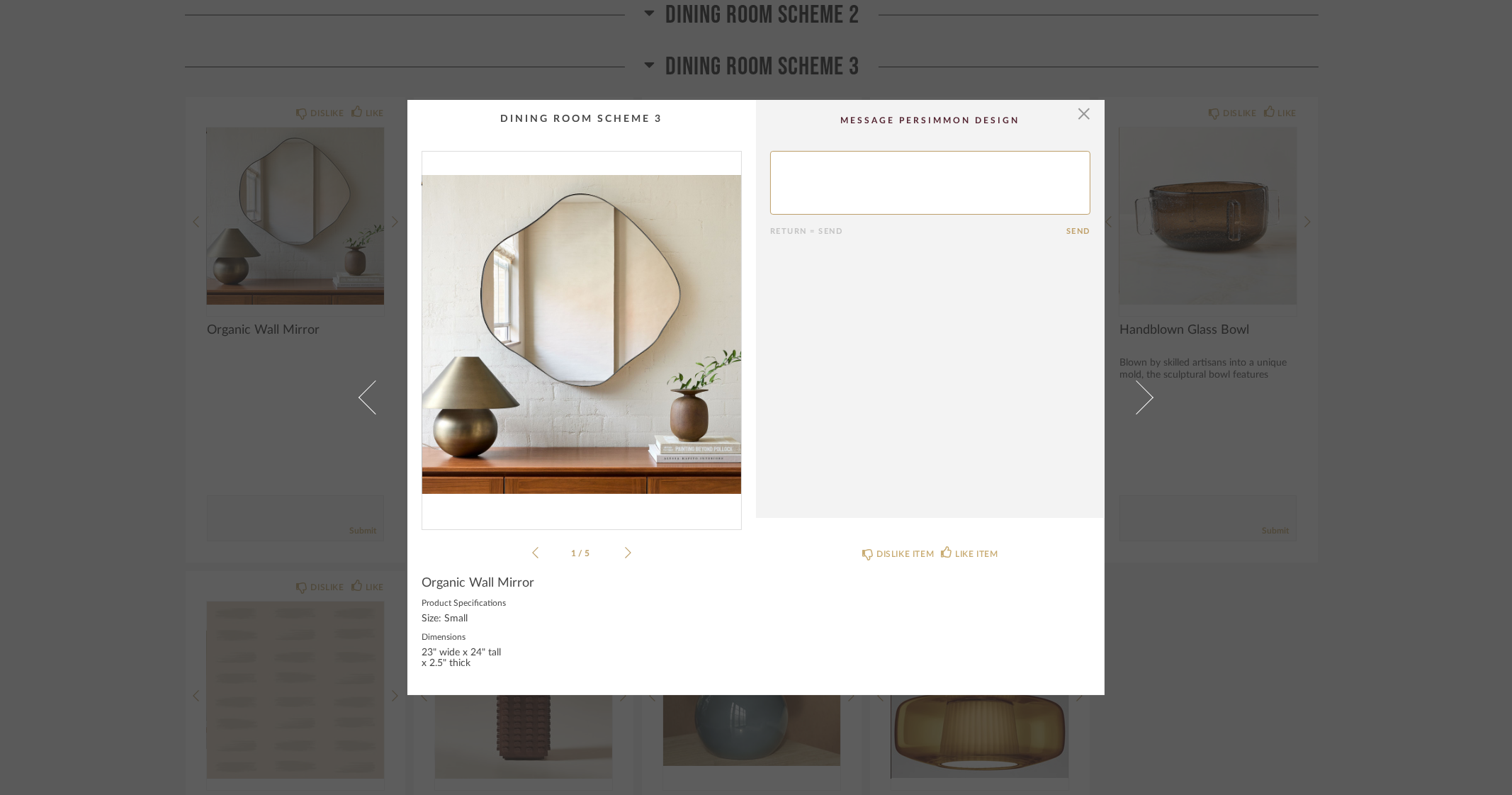
click at [560, 331] on img "0" at bounding box center [582, 335] width 319 height 366
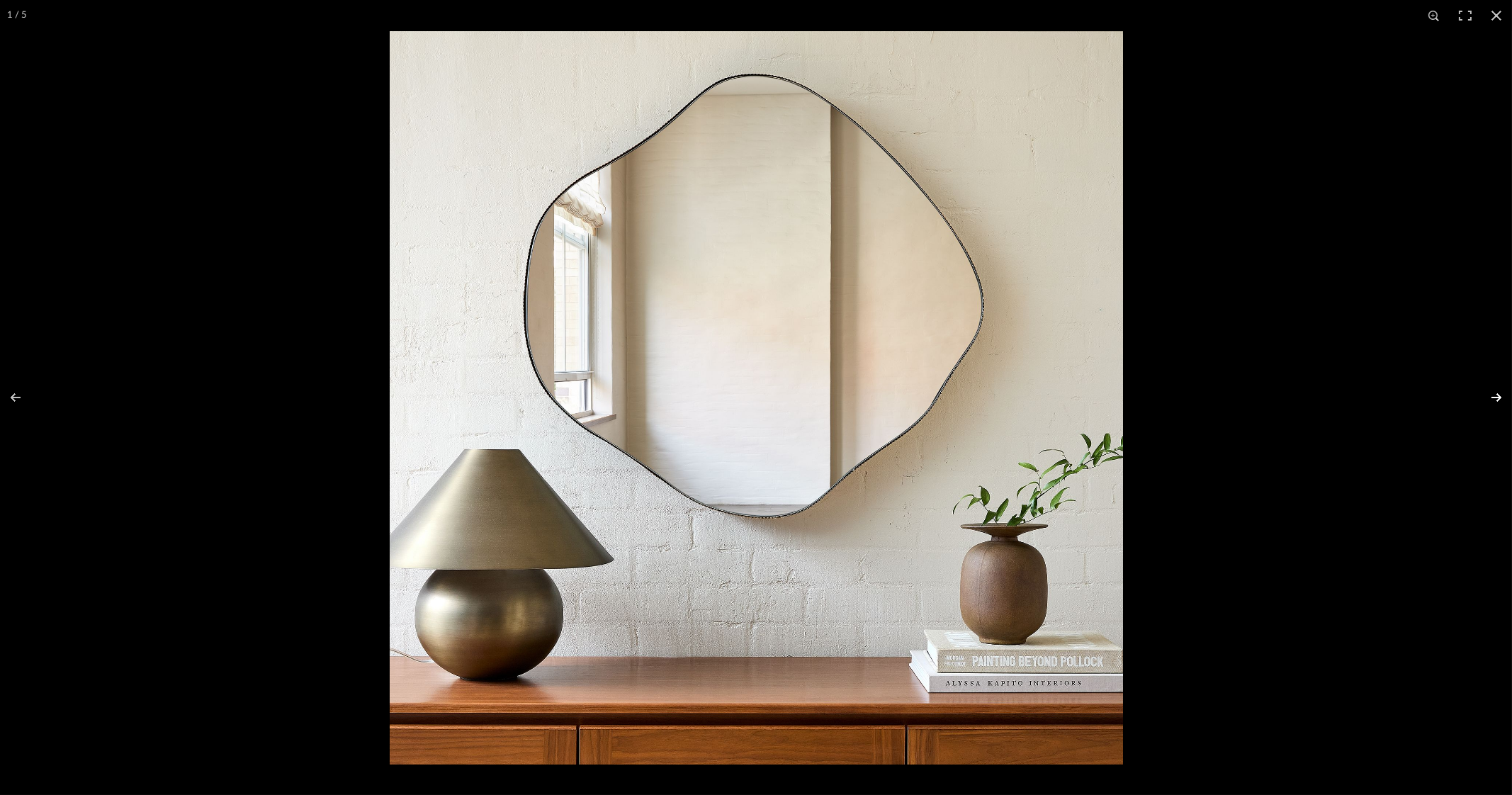
click at [1500, 398] on button at bounding box center [1487, 398] width 49 height 71
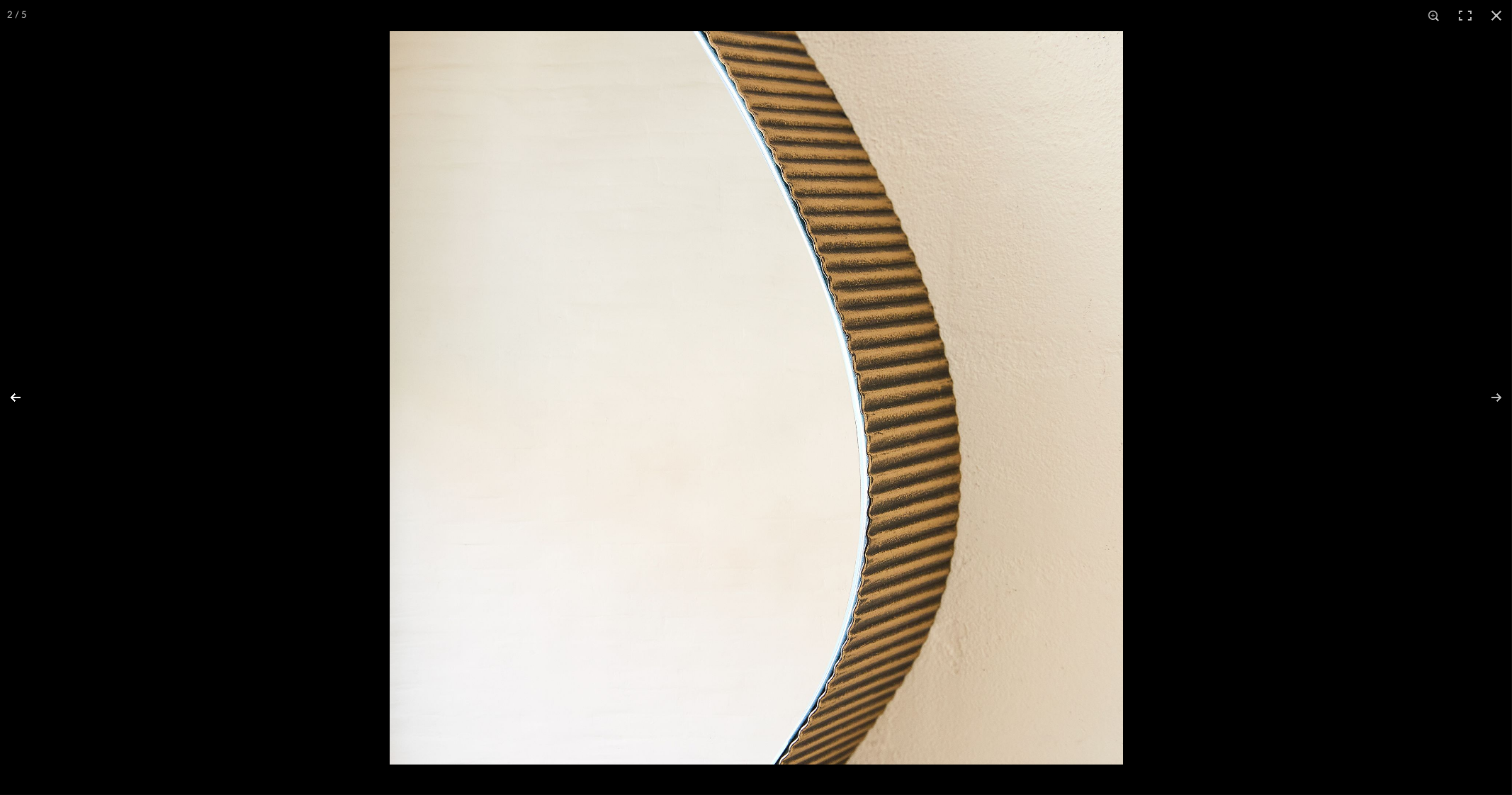
click at [11, 398] on button at bounding box center [25, 398] width 49 height 71
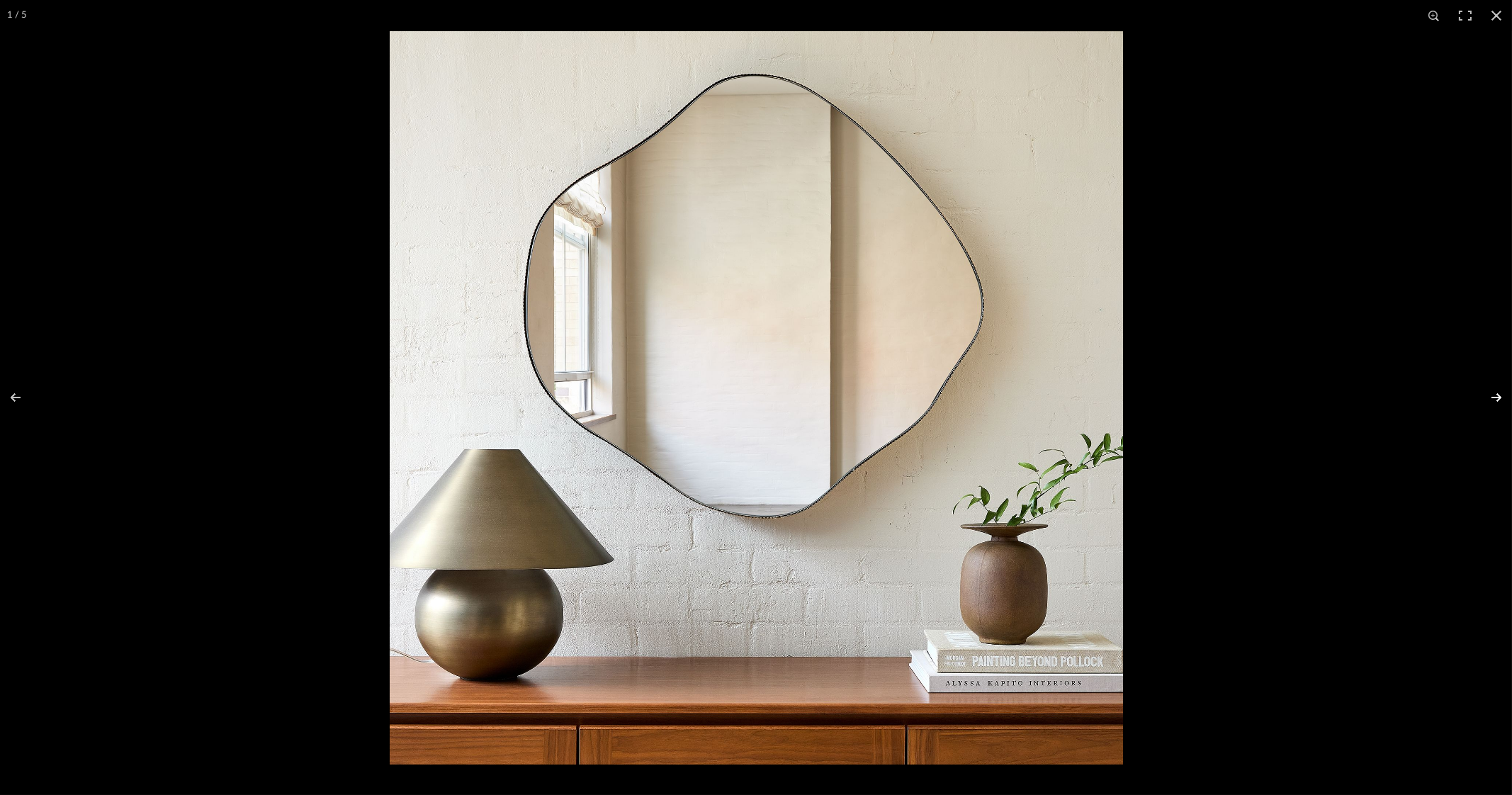
click at [1505, 395] on button at bounding box center [1487, 398] width 49 height 71
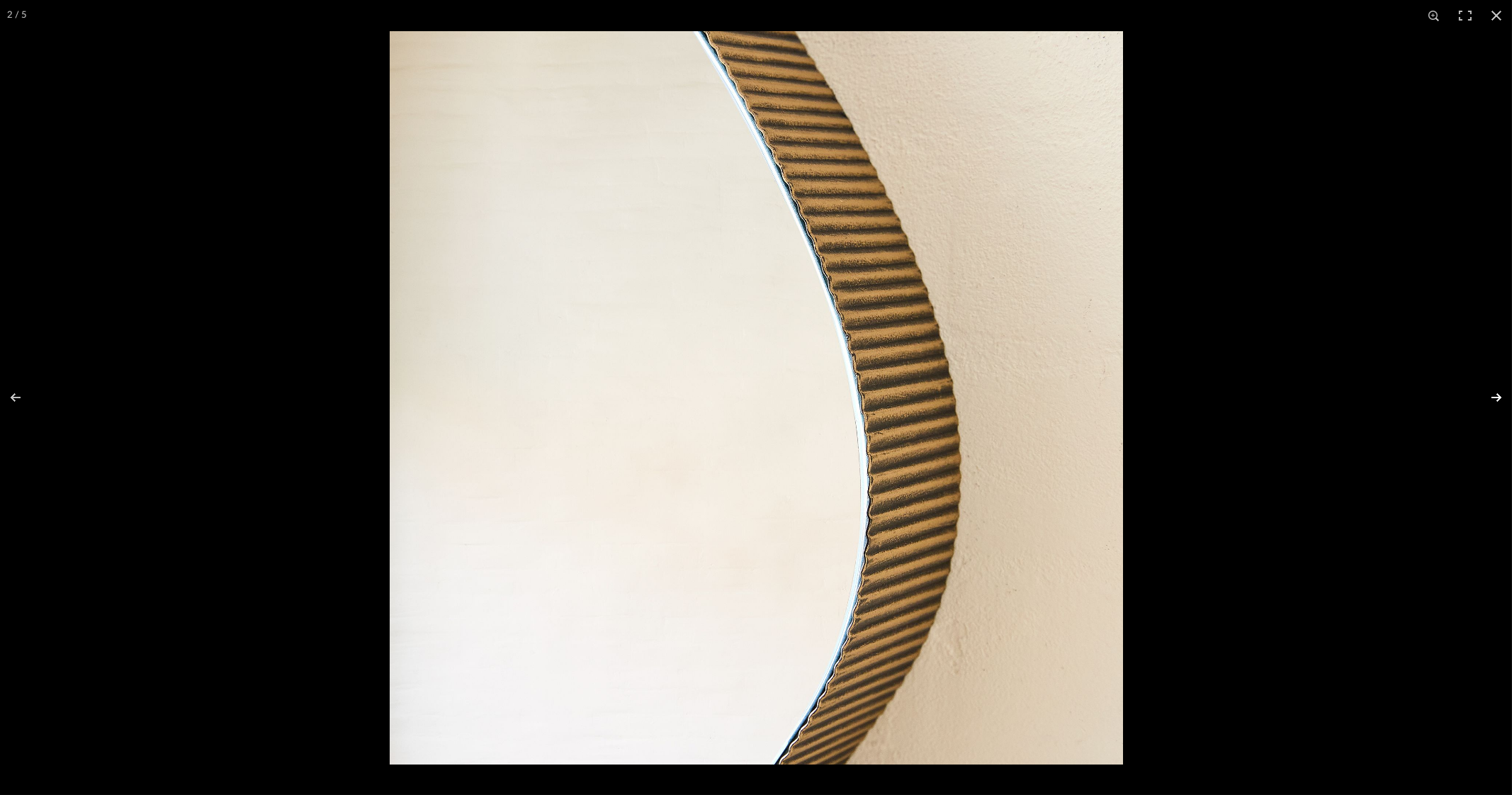
click at [1499, 397] on button at bounding box center [1487, 398] width 49 height 71
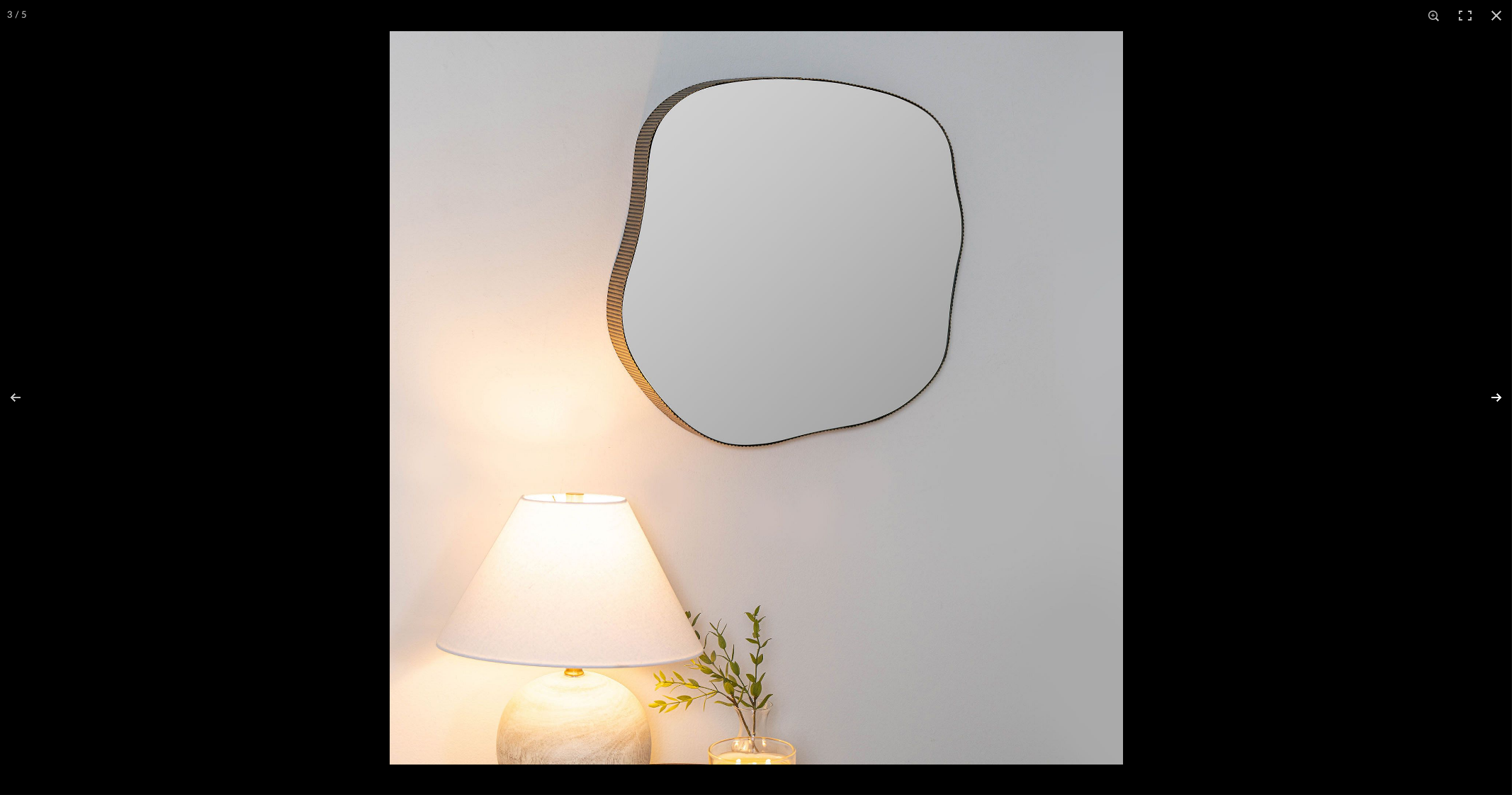
click at [1499, 397] on button at bounding box center [1487, 398] width 49 height 71
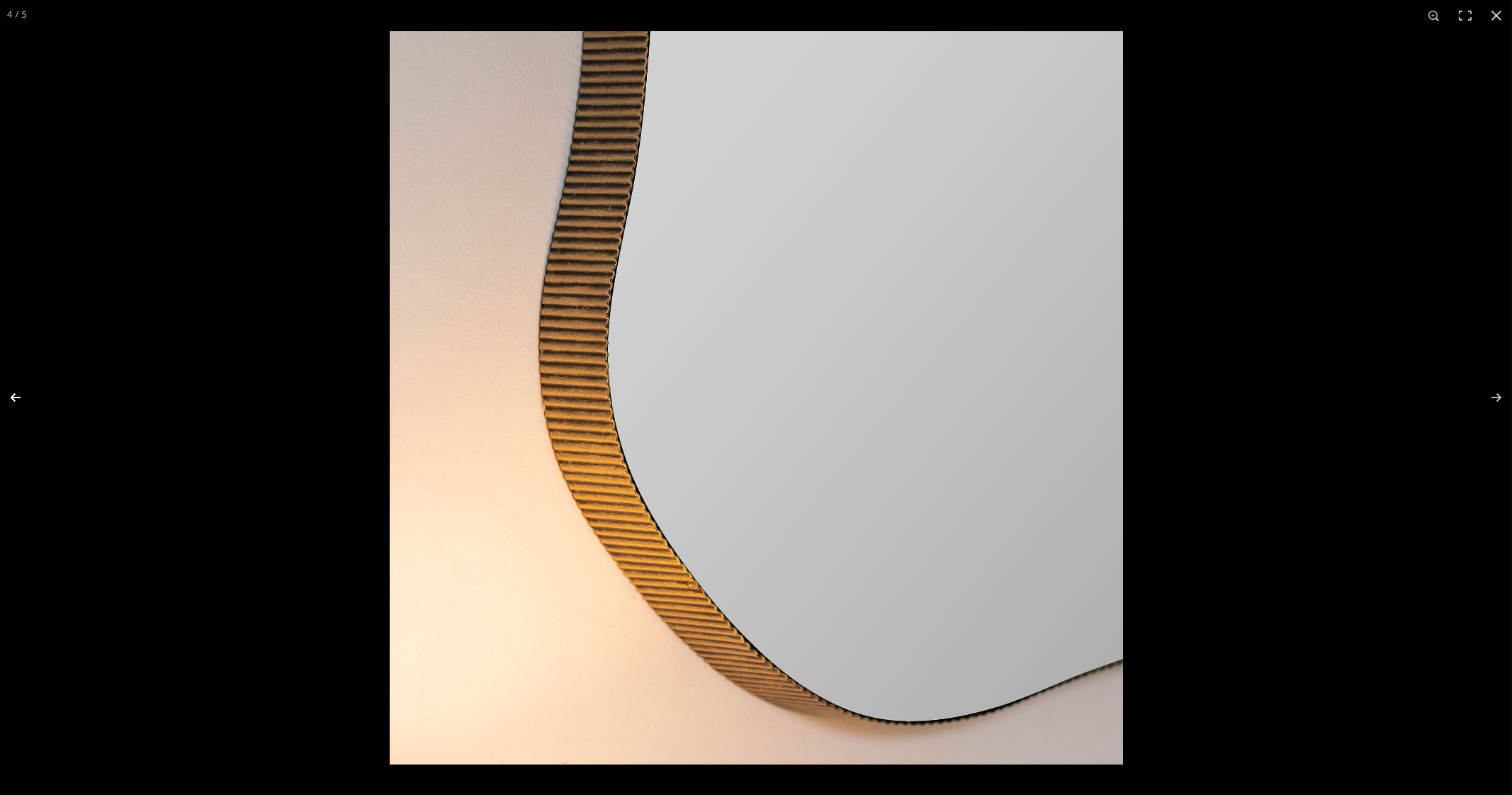
click at [16, 397] on button at bounding box center [25, 398] width 49 height 71
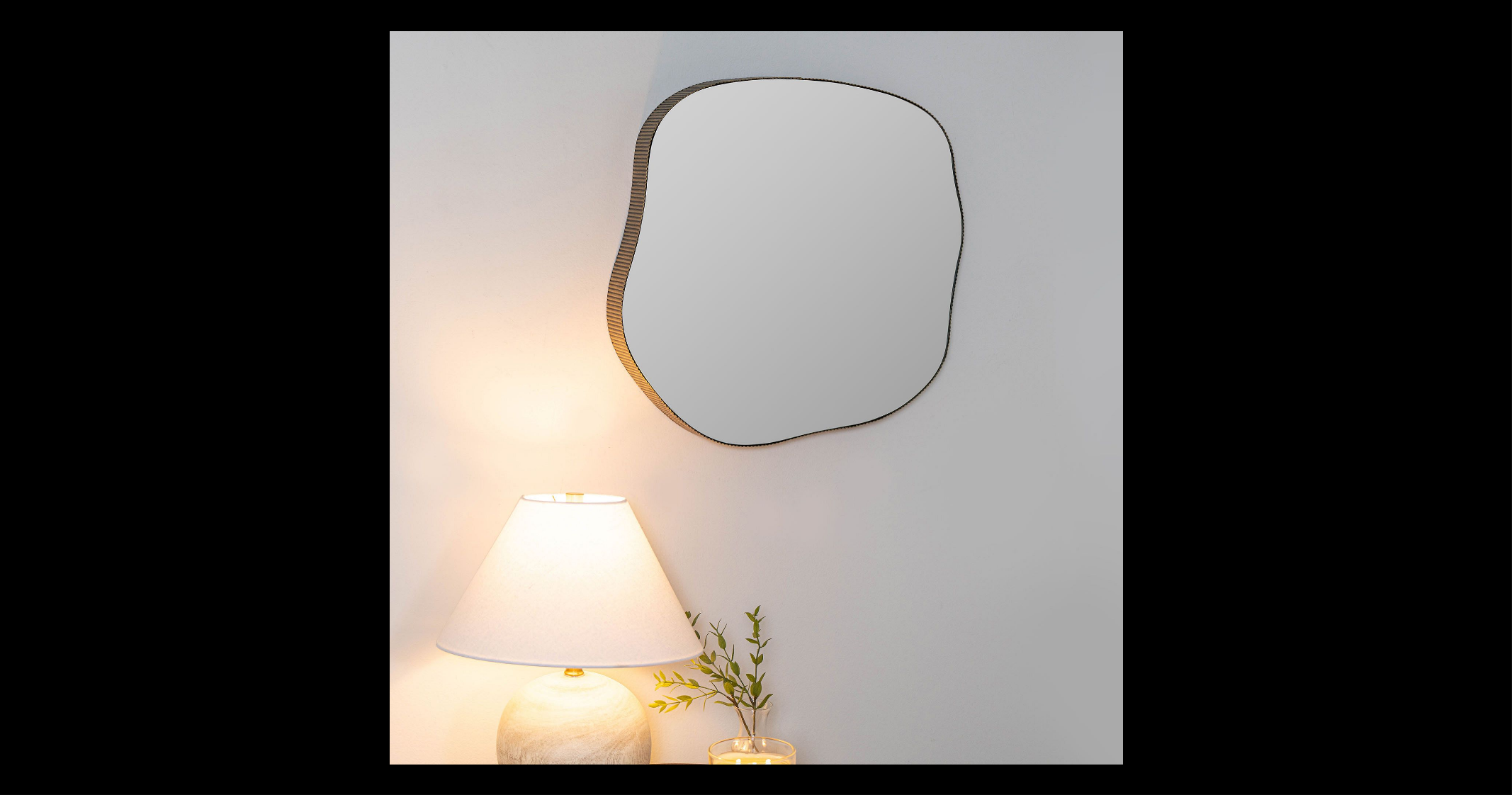
click at [15, 395] on button at bounding box center [25, 398] width 49 height 71
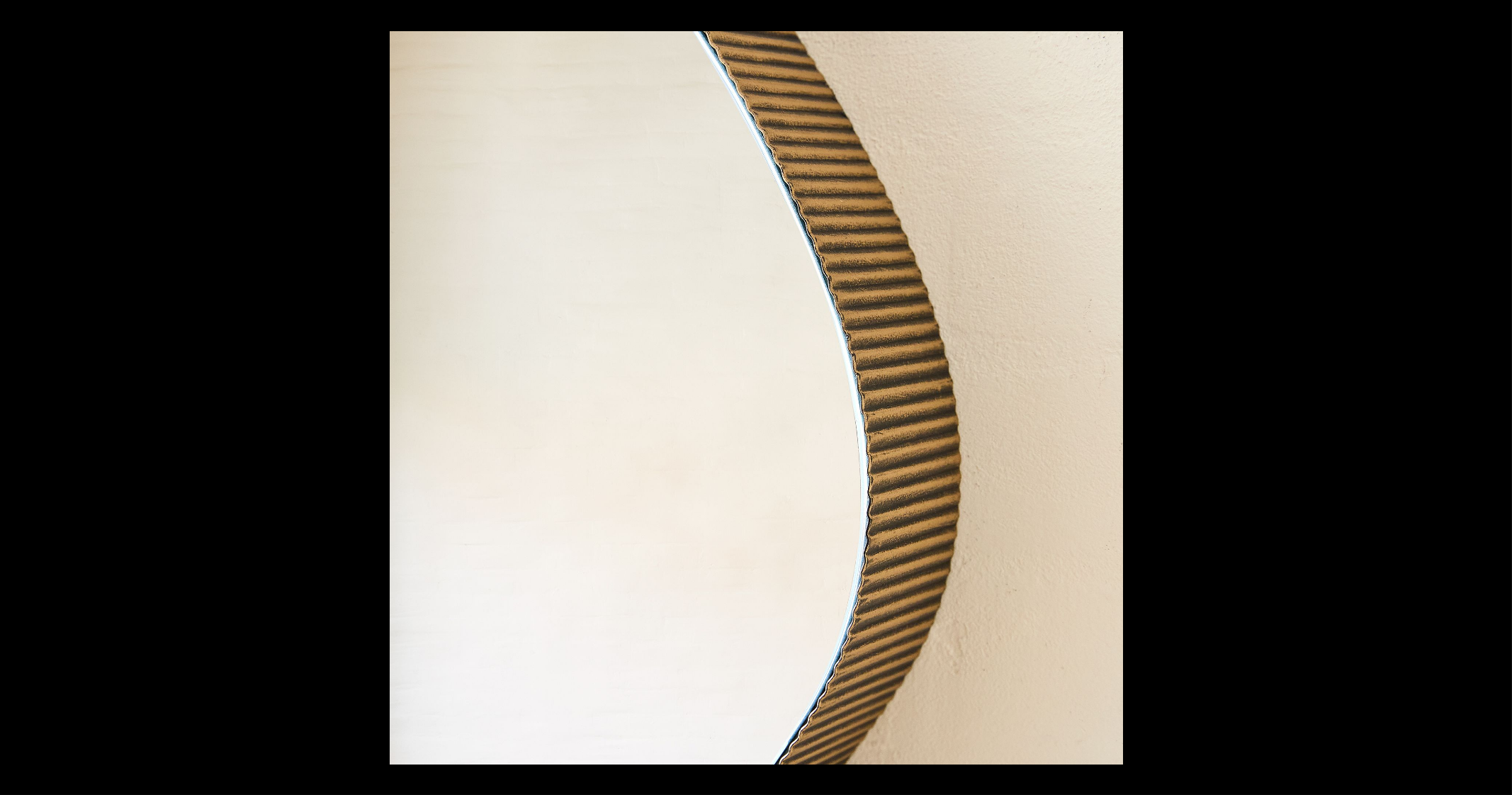
click at [15, 395] on button at bounding box center [25, 398] width 49 height 71
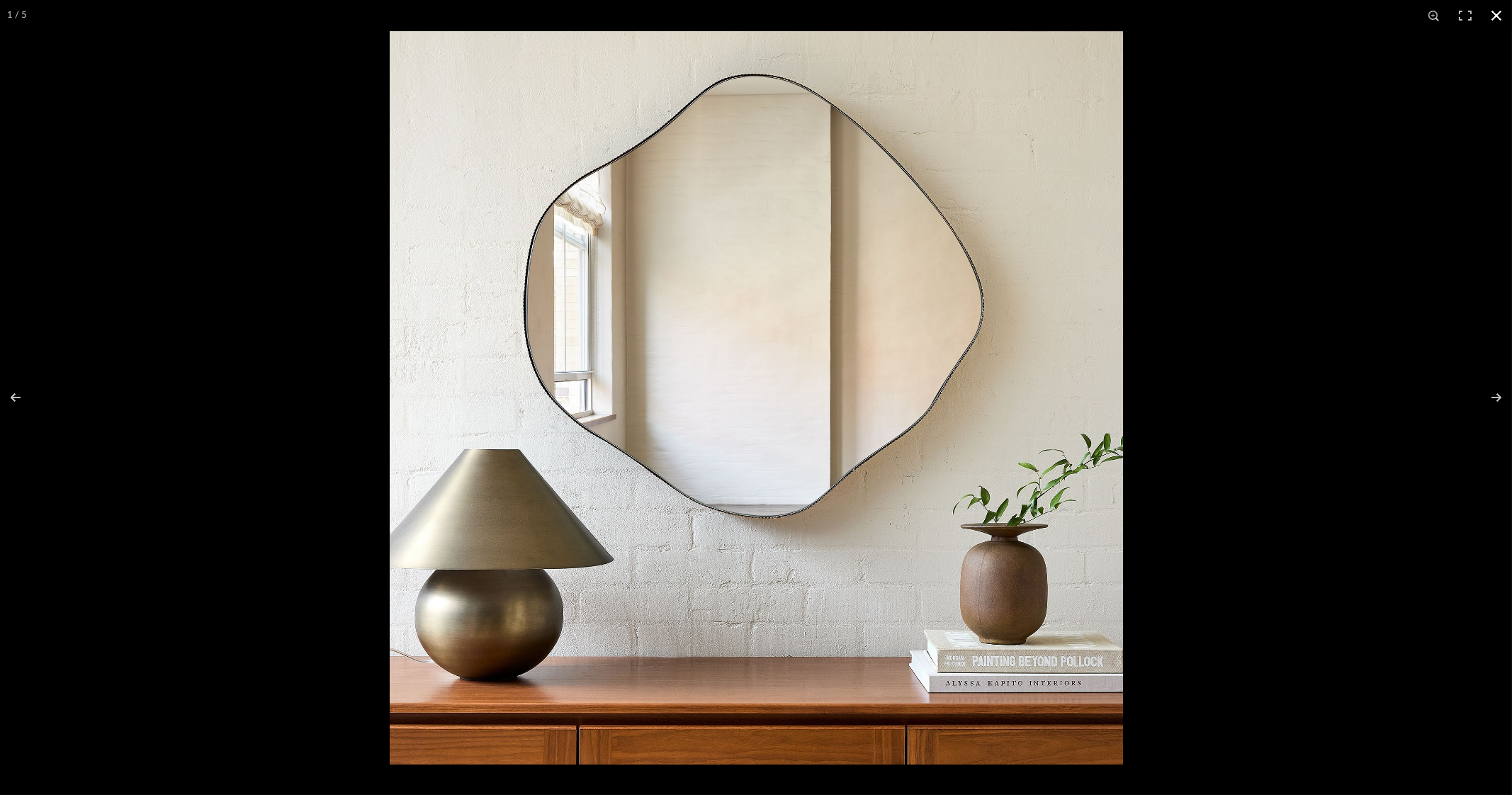
click at [1495, 7] on button at bounding box center [1495, 15] width 31 height 31
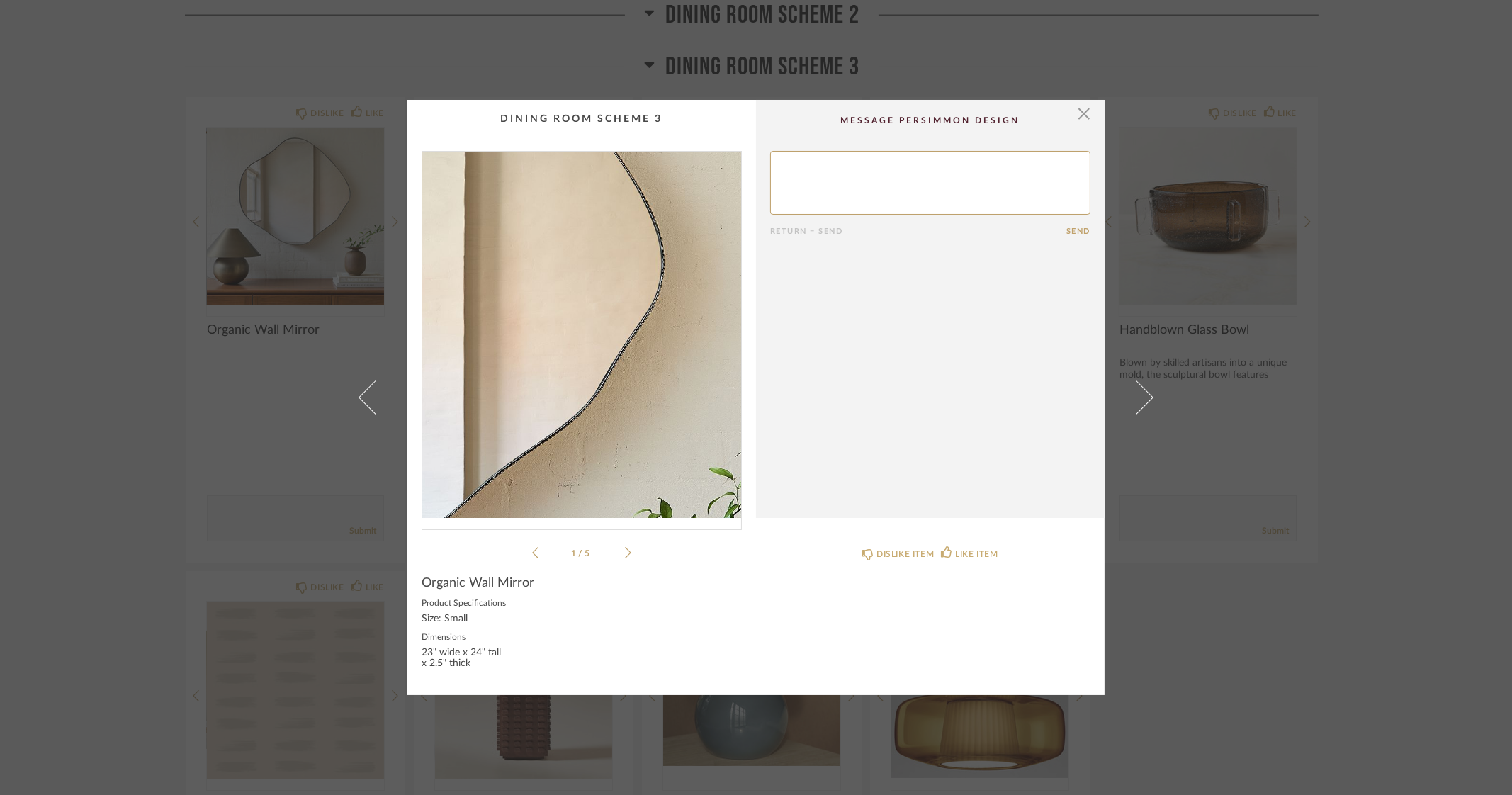
click at [648, 319] on img "0" at bounding box center [582, 335] width 319 height 366
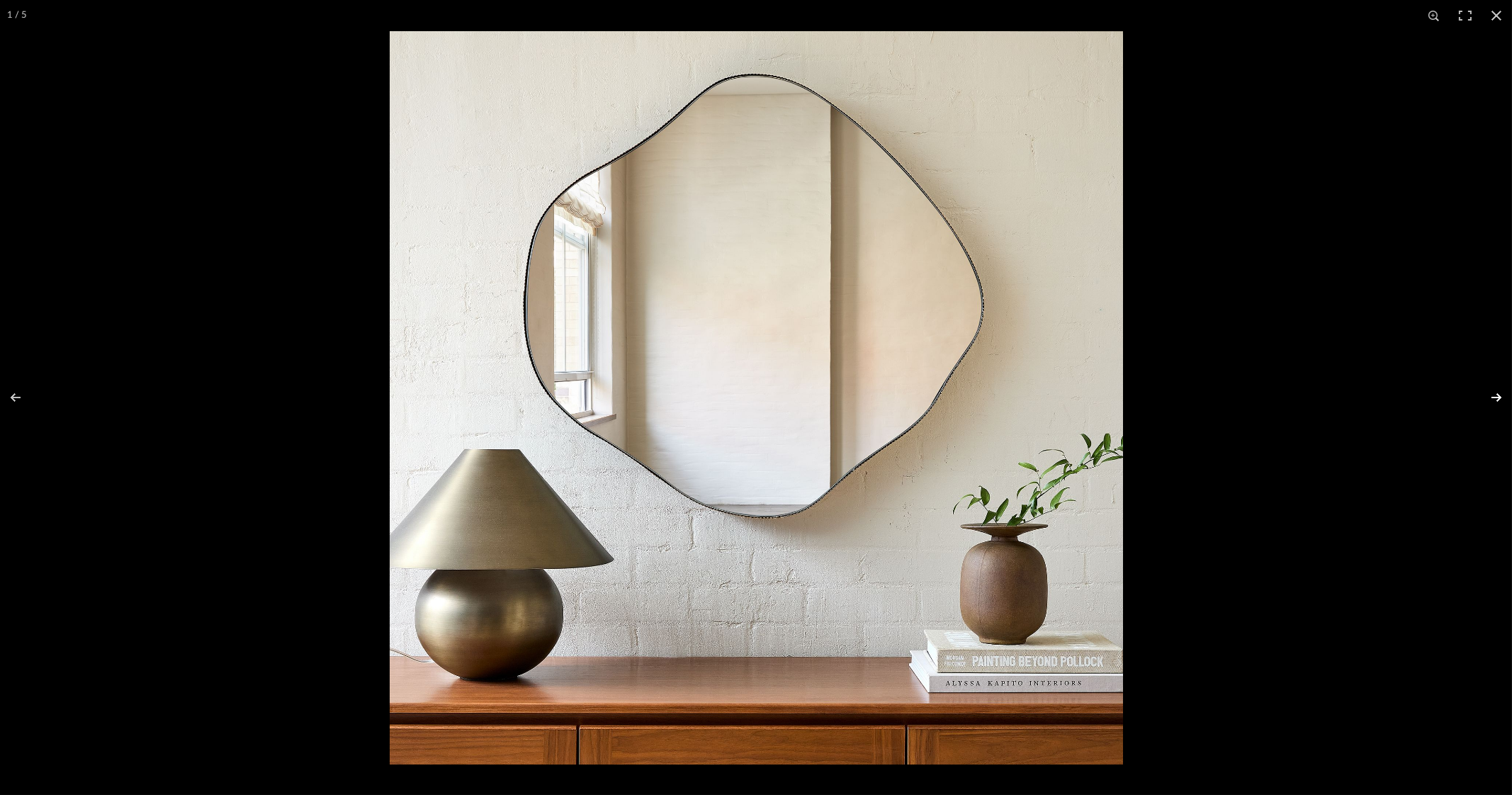
click at [1491, 394] on button at bounding box center [1487, 398] width 49 height 71
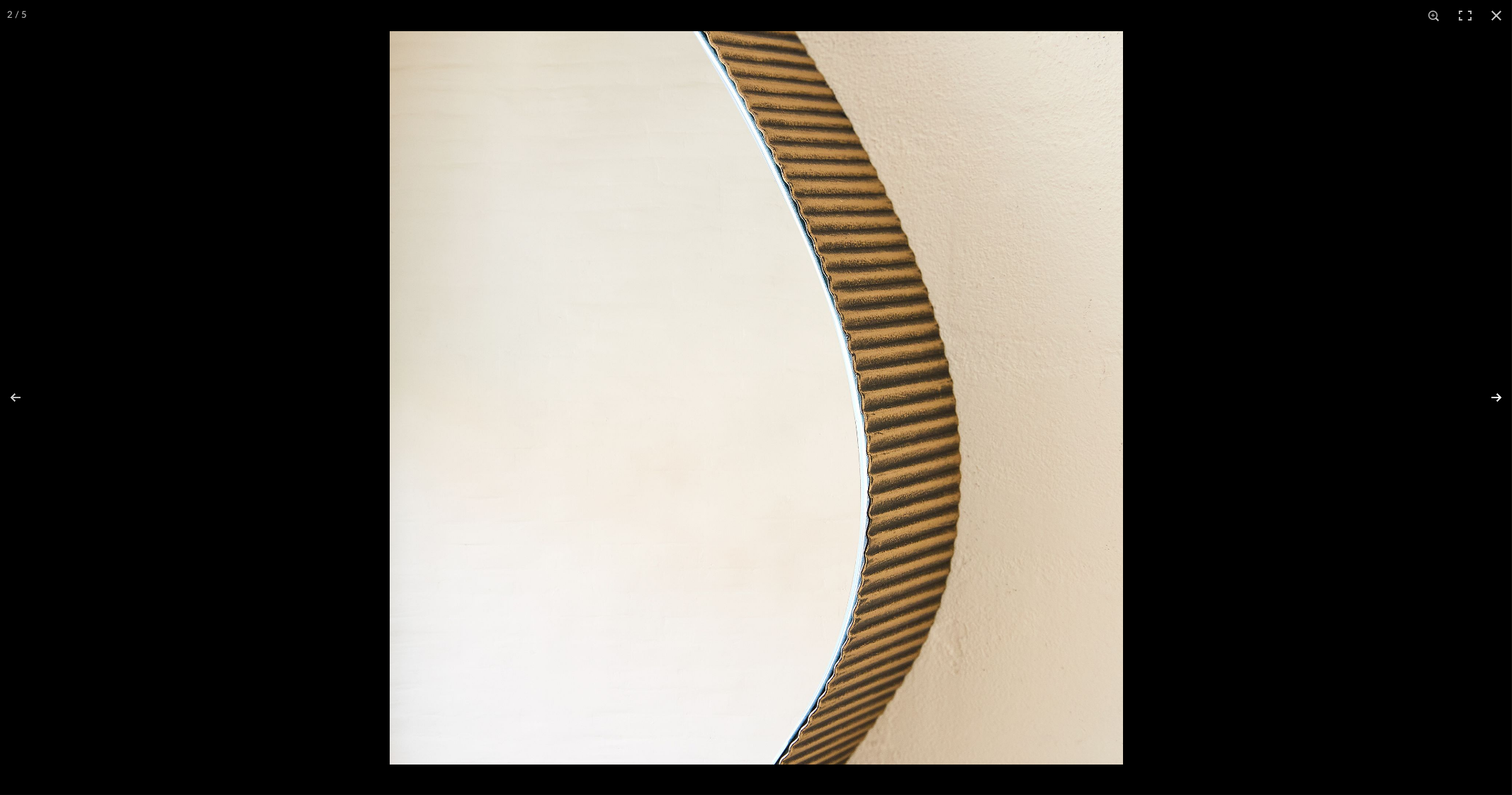
click at [1491, 394] on button at bounding box center [1487, 398] width 49 height 71
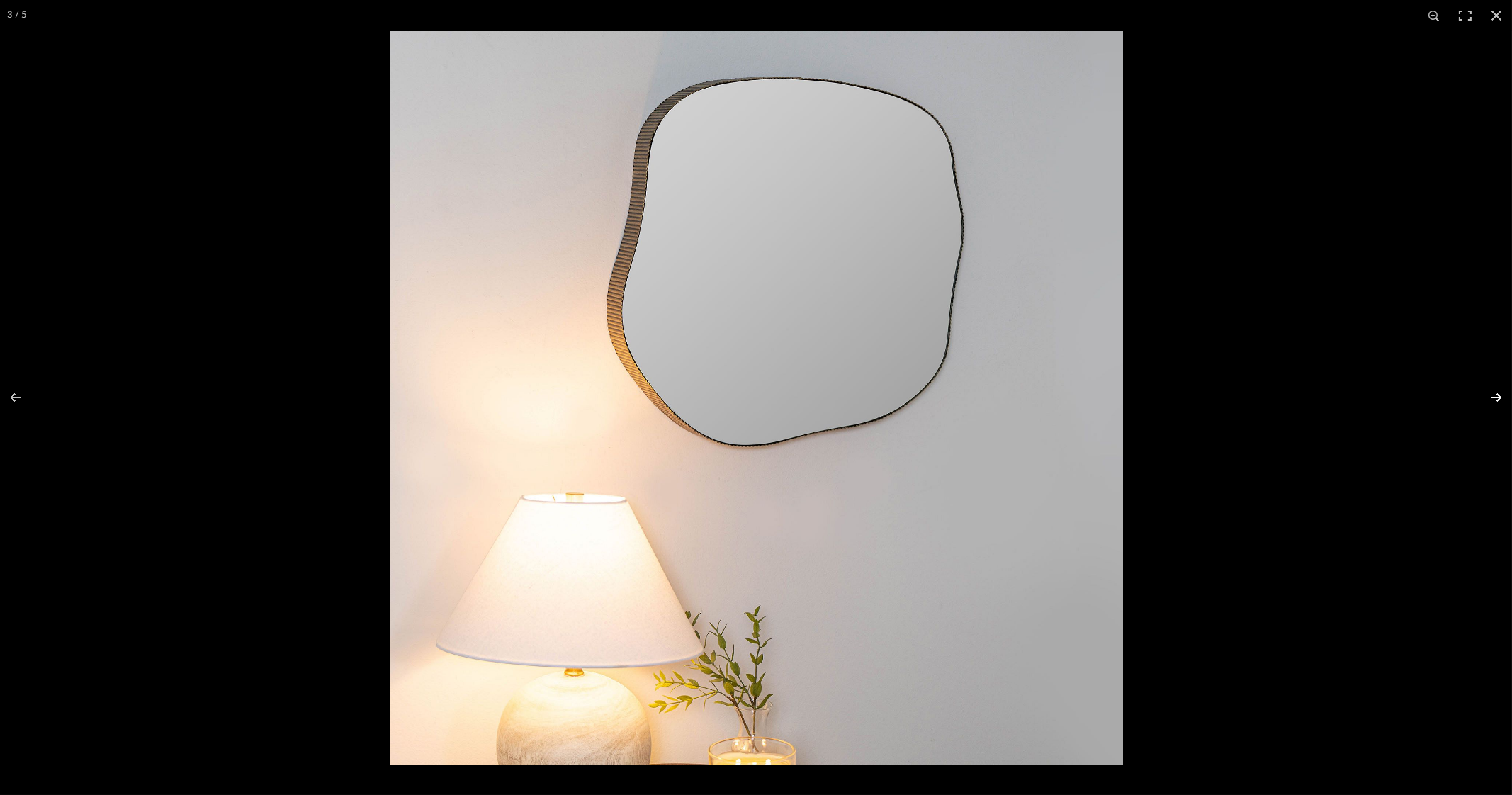
click at [1491, 394] on button at bounding box center [1487, 398] width 49 height 71
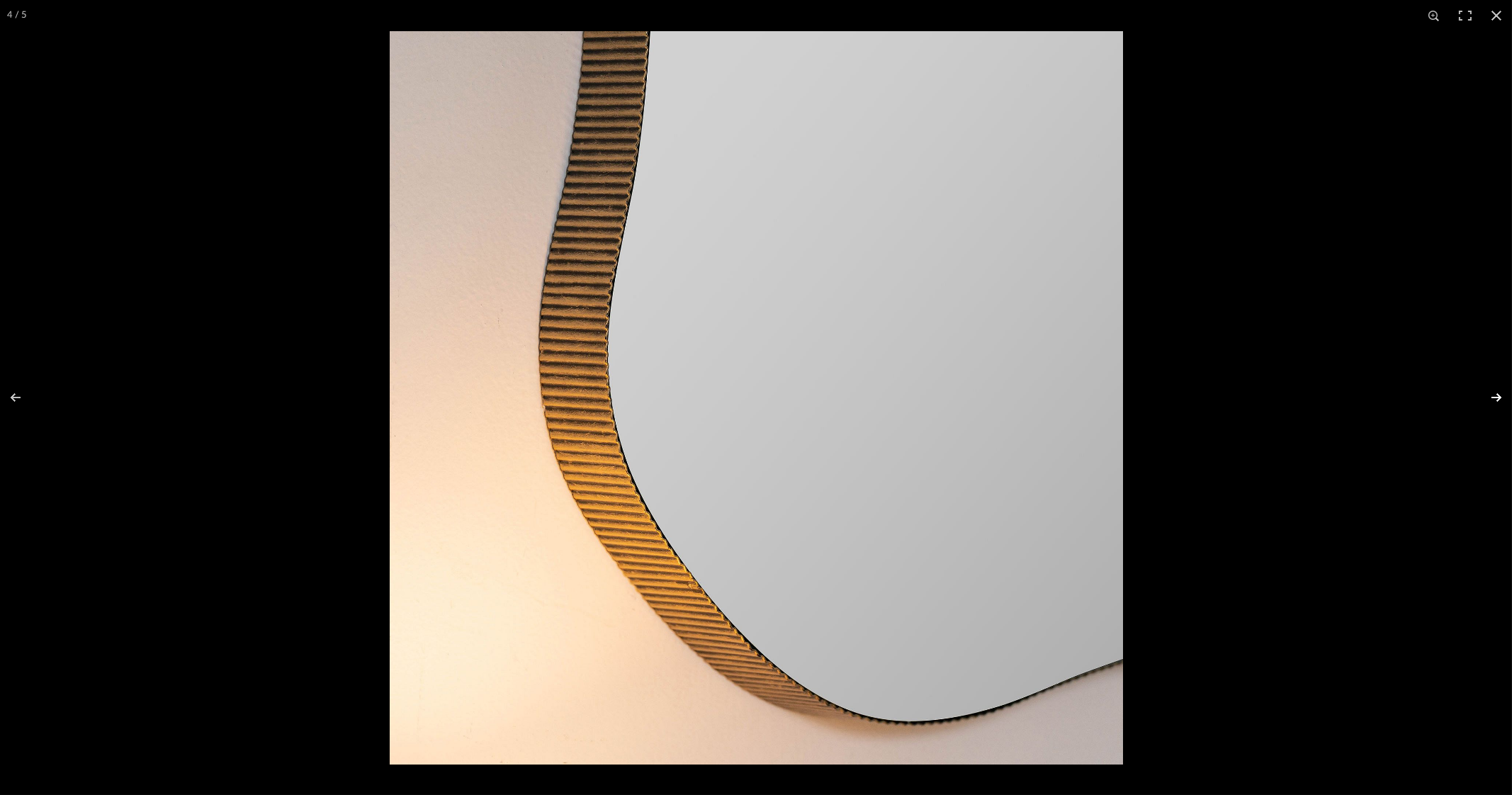
click at [1491, 394] on button at bounding box center [1487, 398] width 49 height 71
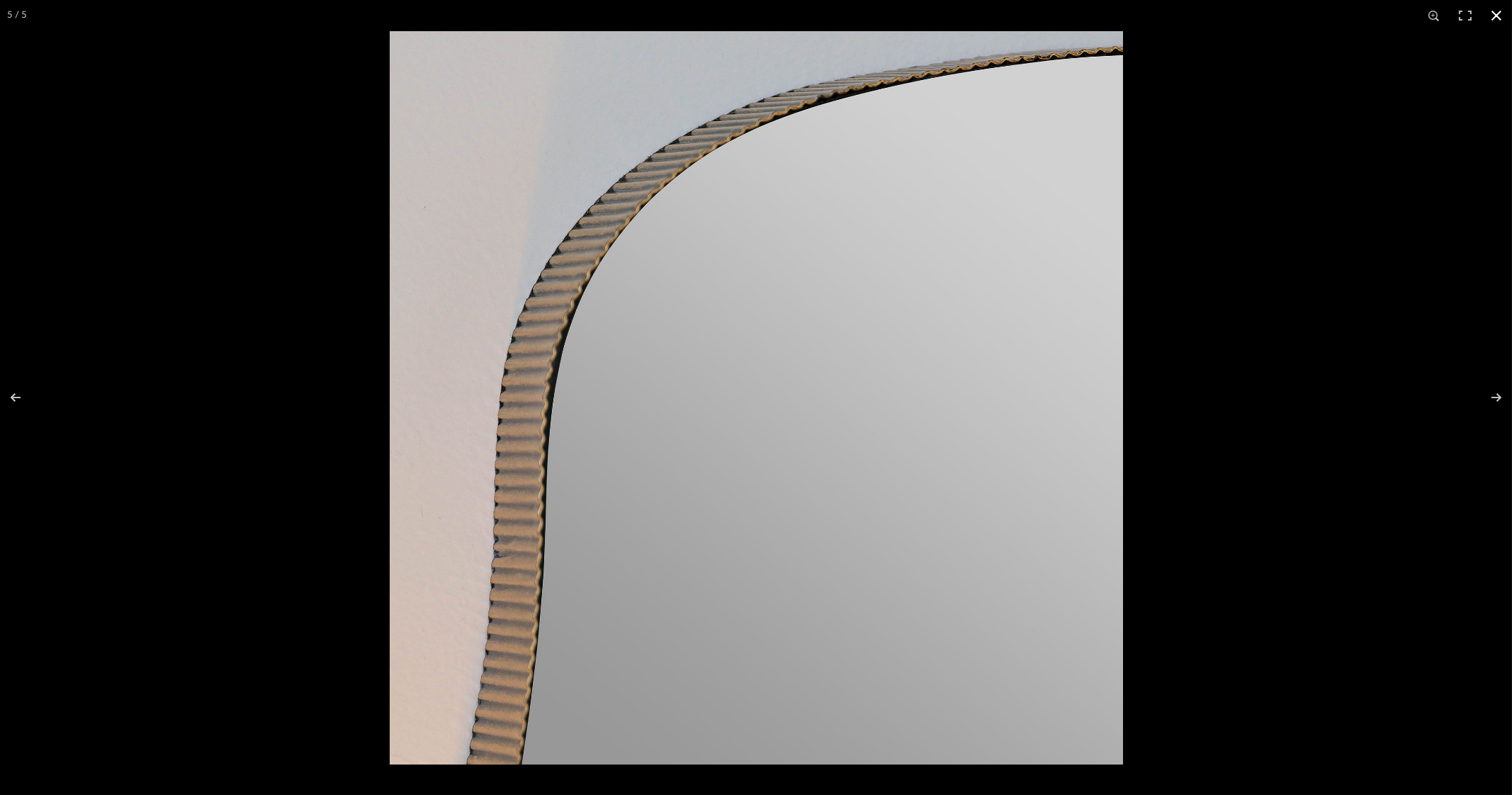
click at [1492, 4] on button at bounding box center [1495, 15] width 31 height 31
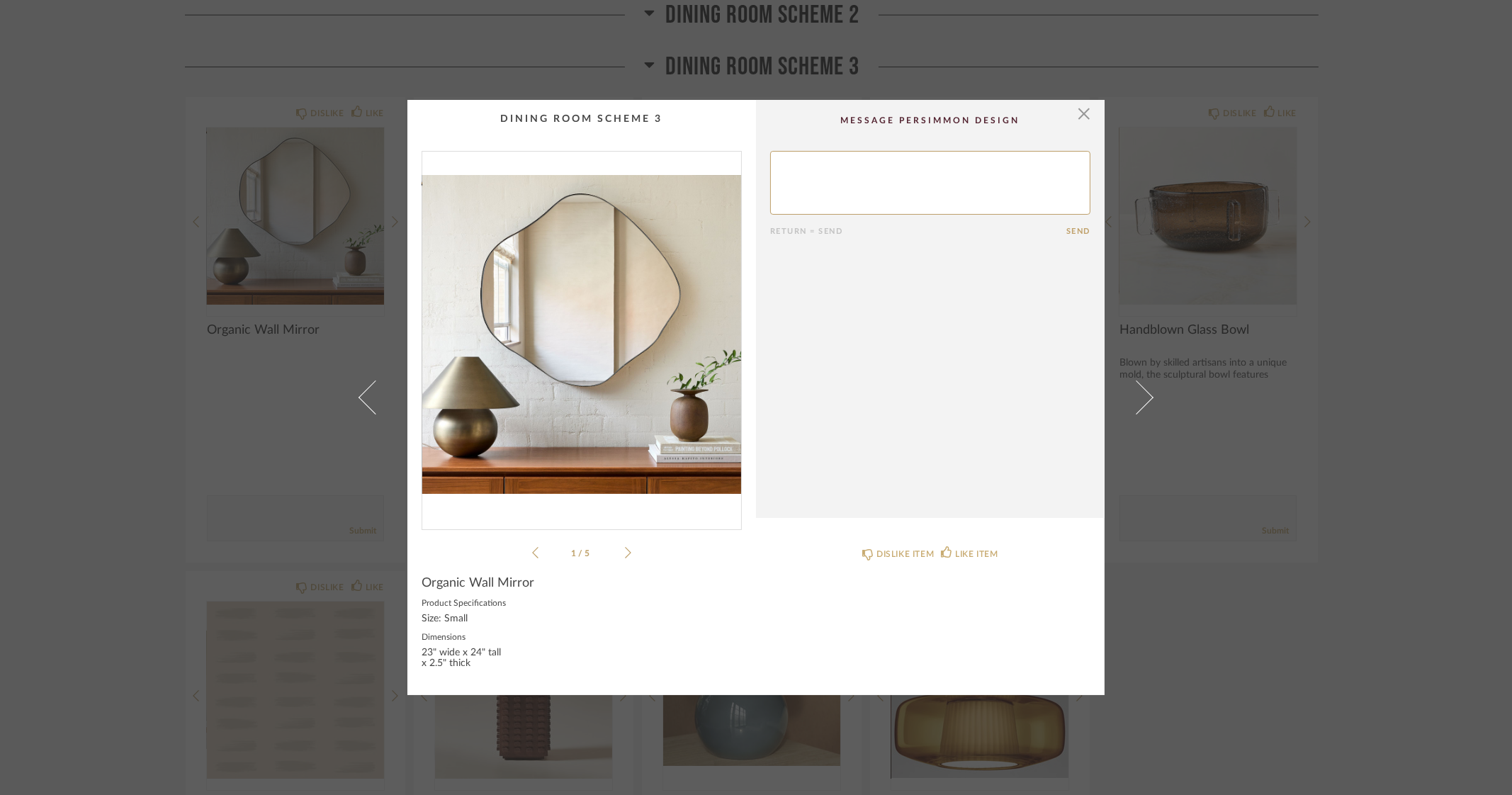
click at [1427, 475] on div "× 1 / 5 Return = Send Send Organic Wall Mirror Product Specifications Size: Sma…" at bounding box center [756, 397] width 1512 height 795
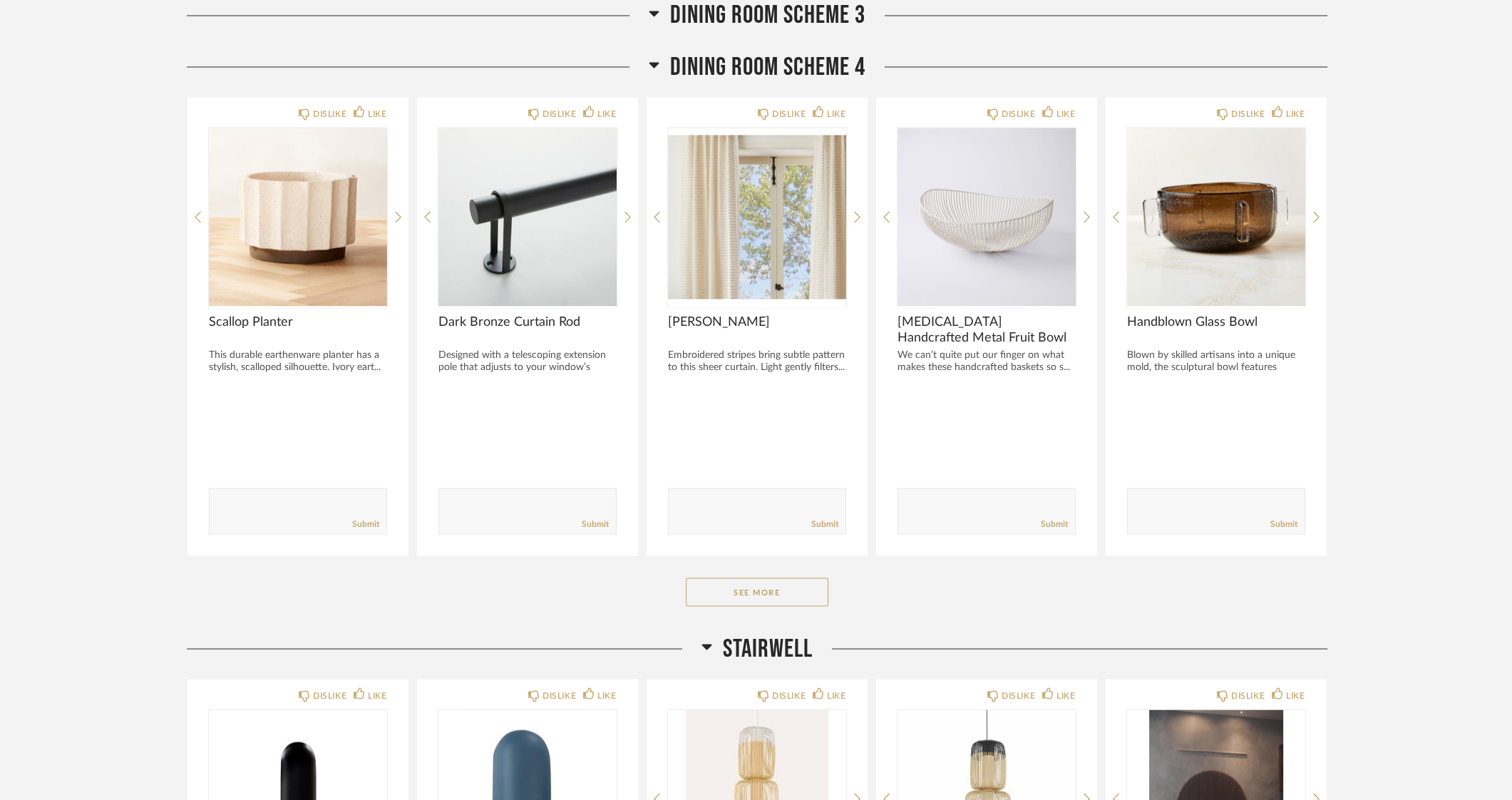
scroll to position [4457, 0]
click at [737, 582] on button "See More" at bounding box center [757, 593] width 142 height 29
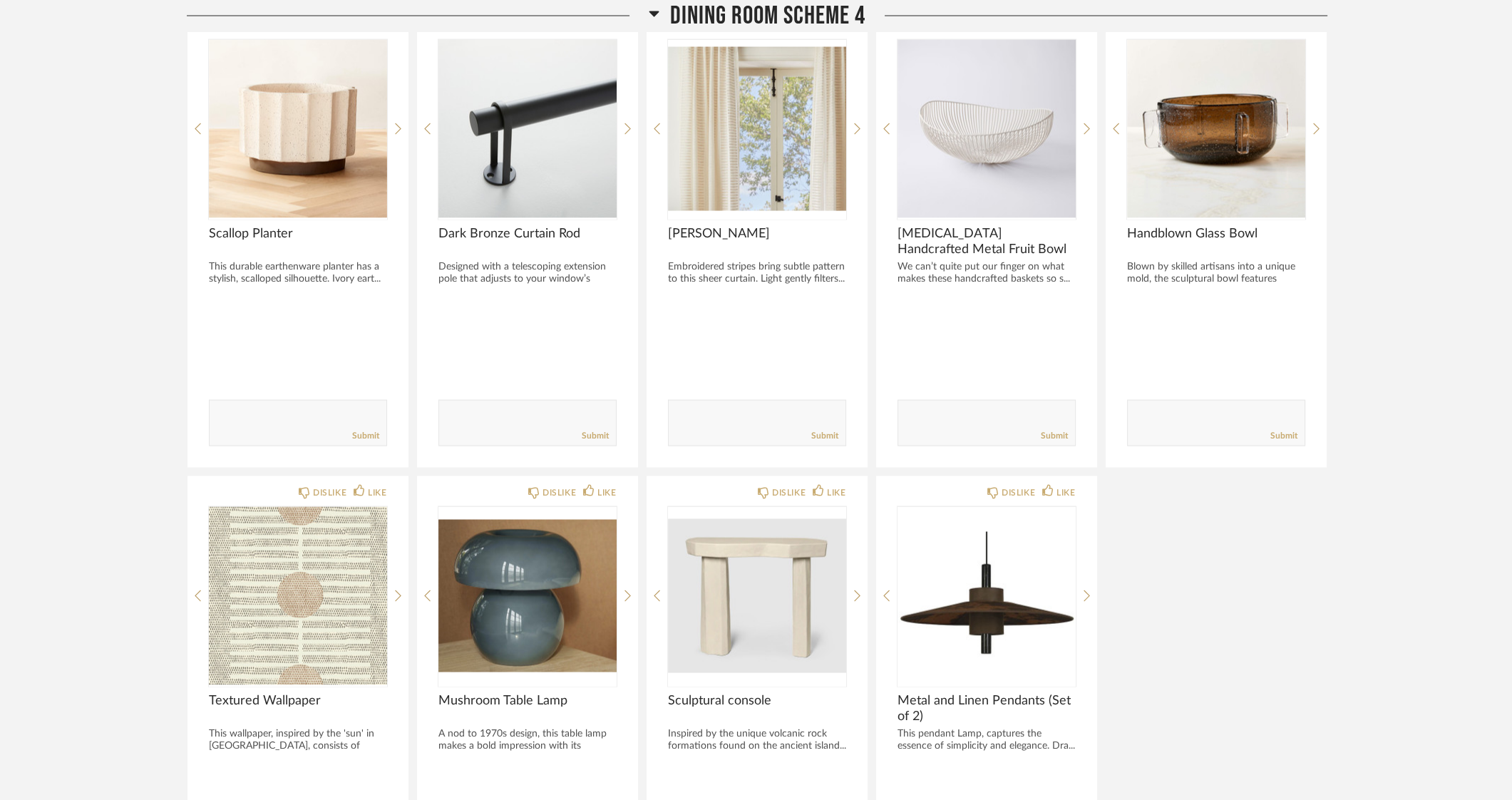
scroll to position [4546, 0]
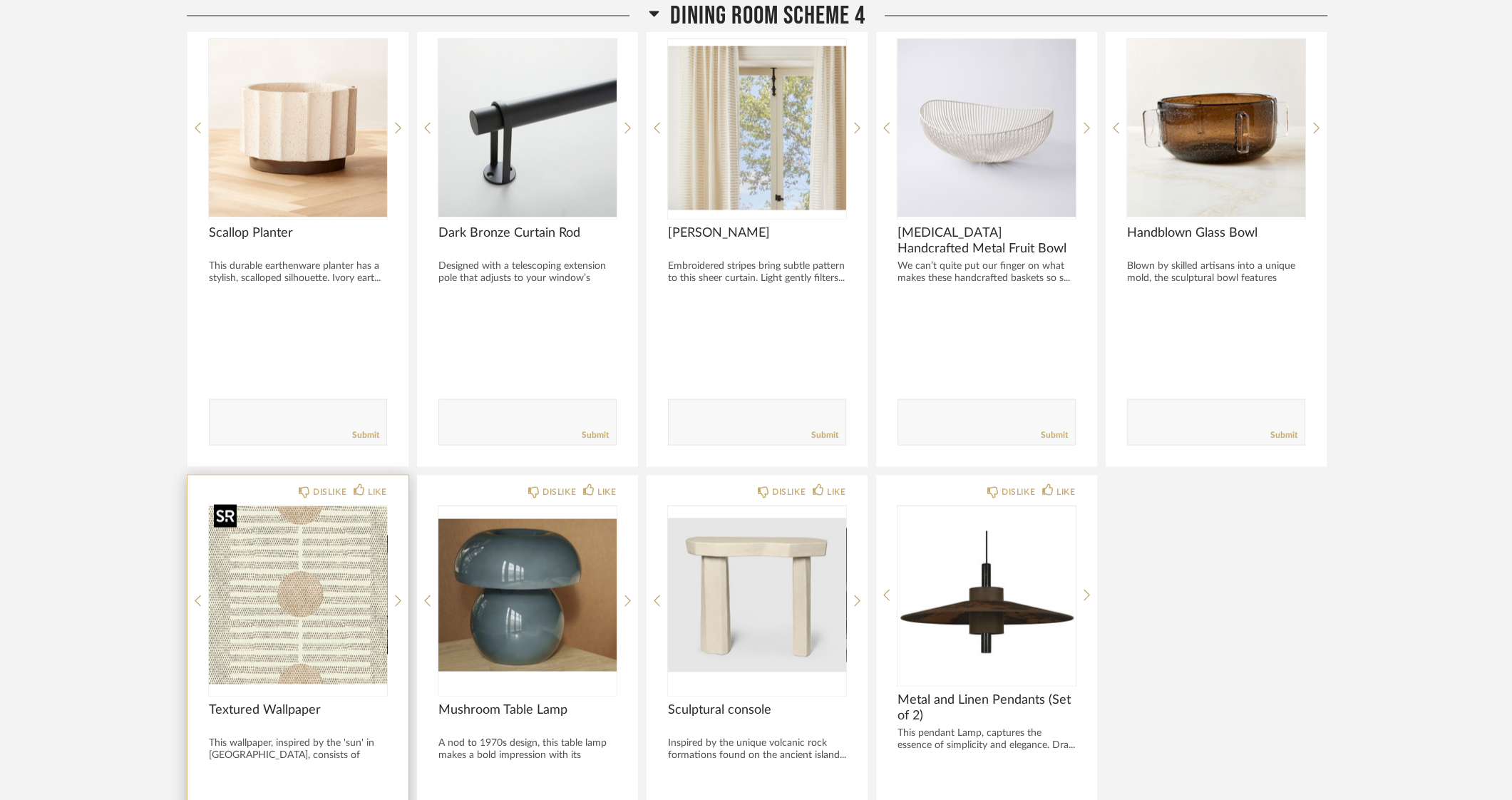
click at [308, 567] on img "0" at bounding box center [298, 595] width 178 height 178
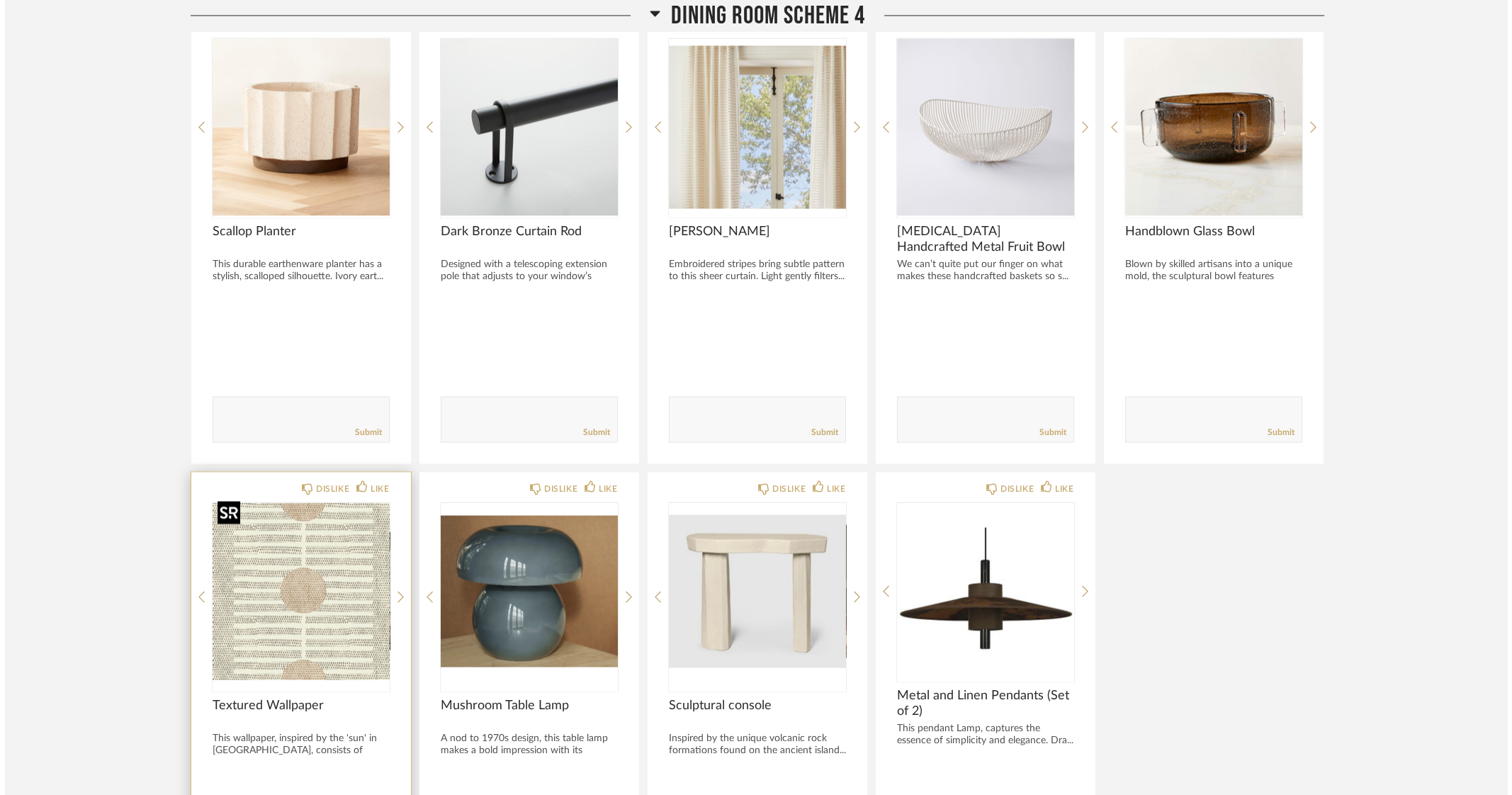
scroll to position [0, 0]
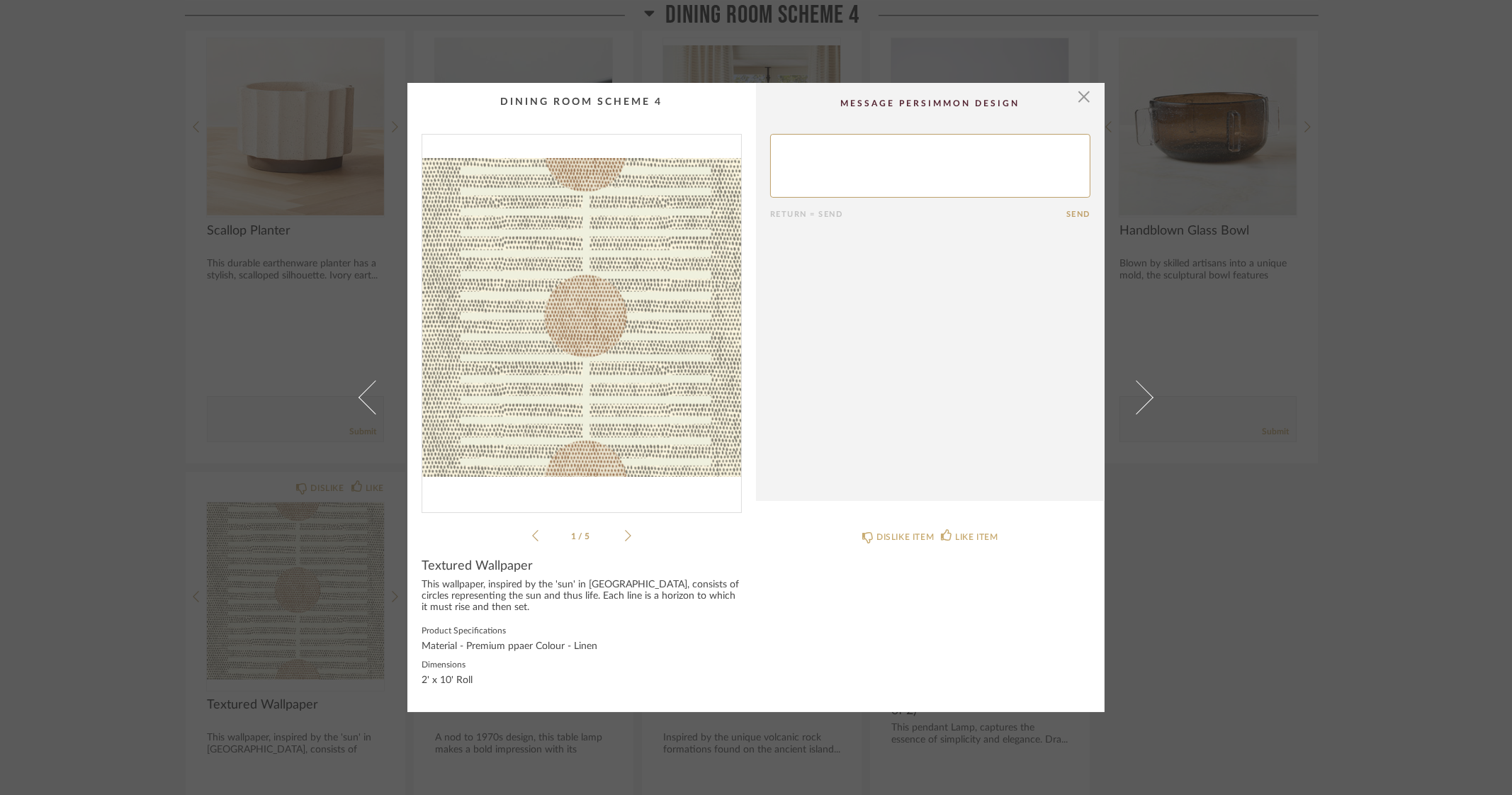
click at [581, 313] on img "0" at bounding box center [582, 318] width 319 height 366
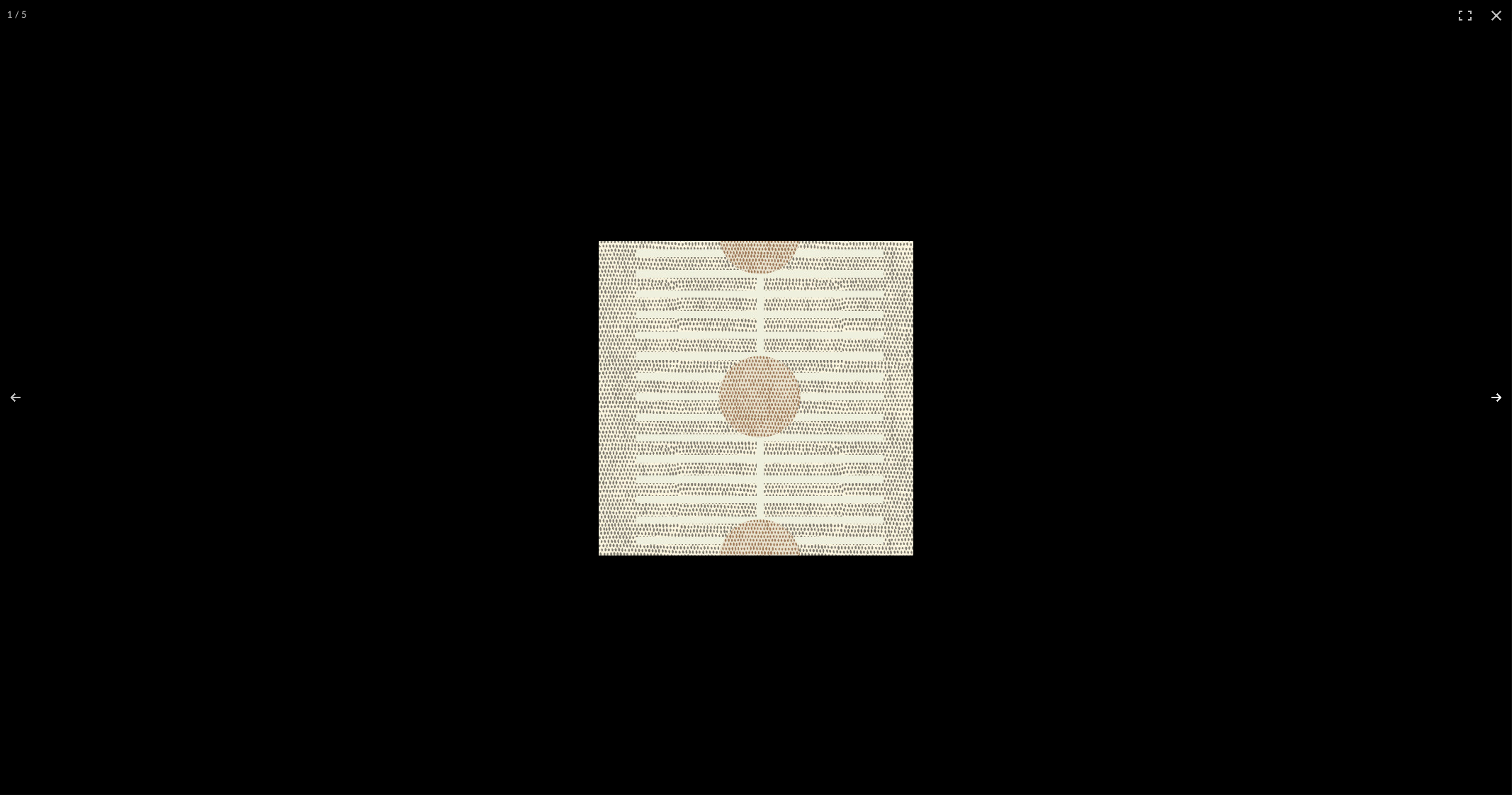
click at [1494, 395] on button at bounding box center [1487, 398] width 49 height 71
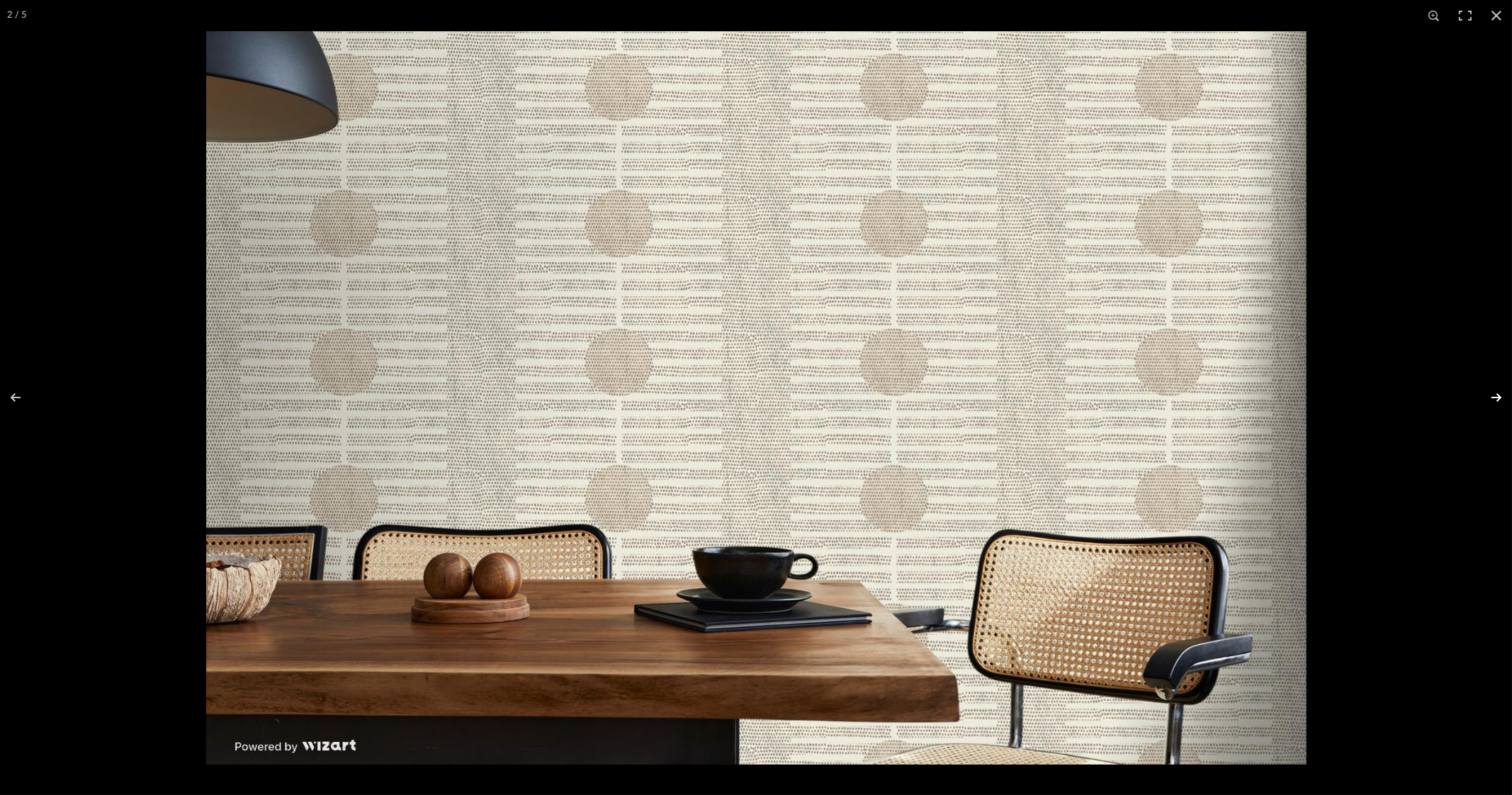
click at [1499, 398] on button at bounding box center [1487, 398] width 49 height 71
click at [1491, 395] on button at bounding box center [1487, 398] width 49 height 71
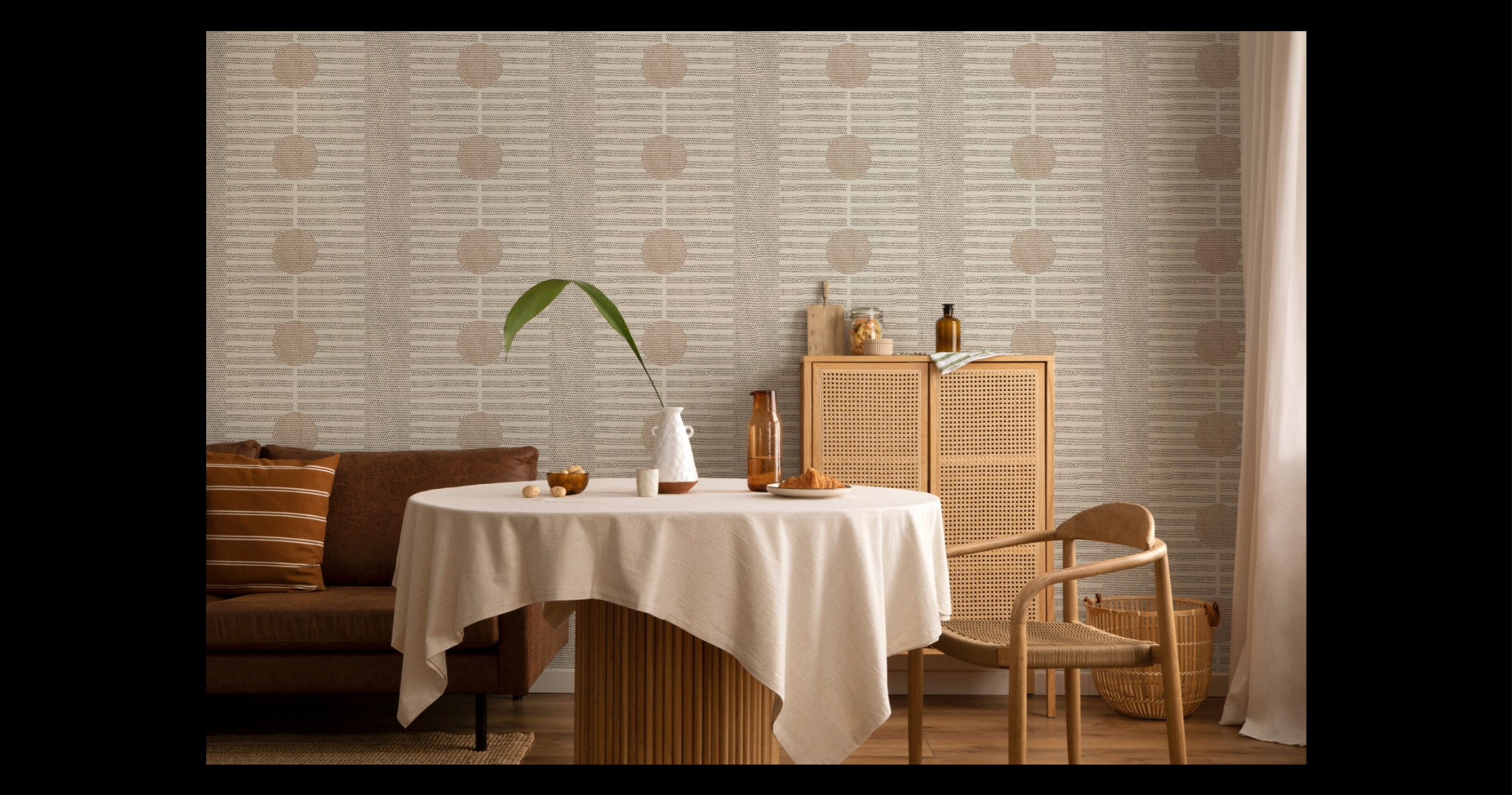
click at [1491, 395] on button at bounding box center [1487, 398] width 49 height 71
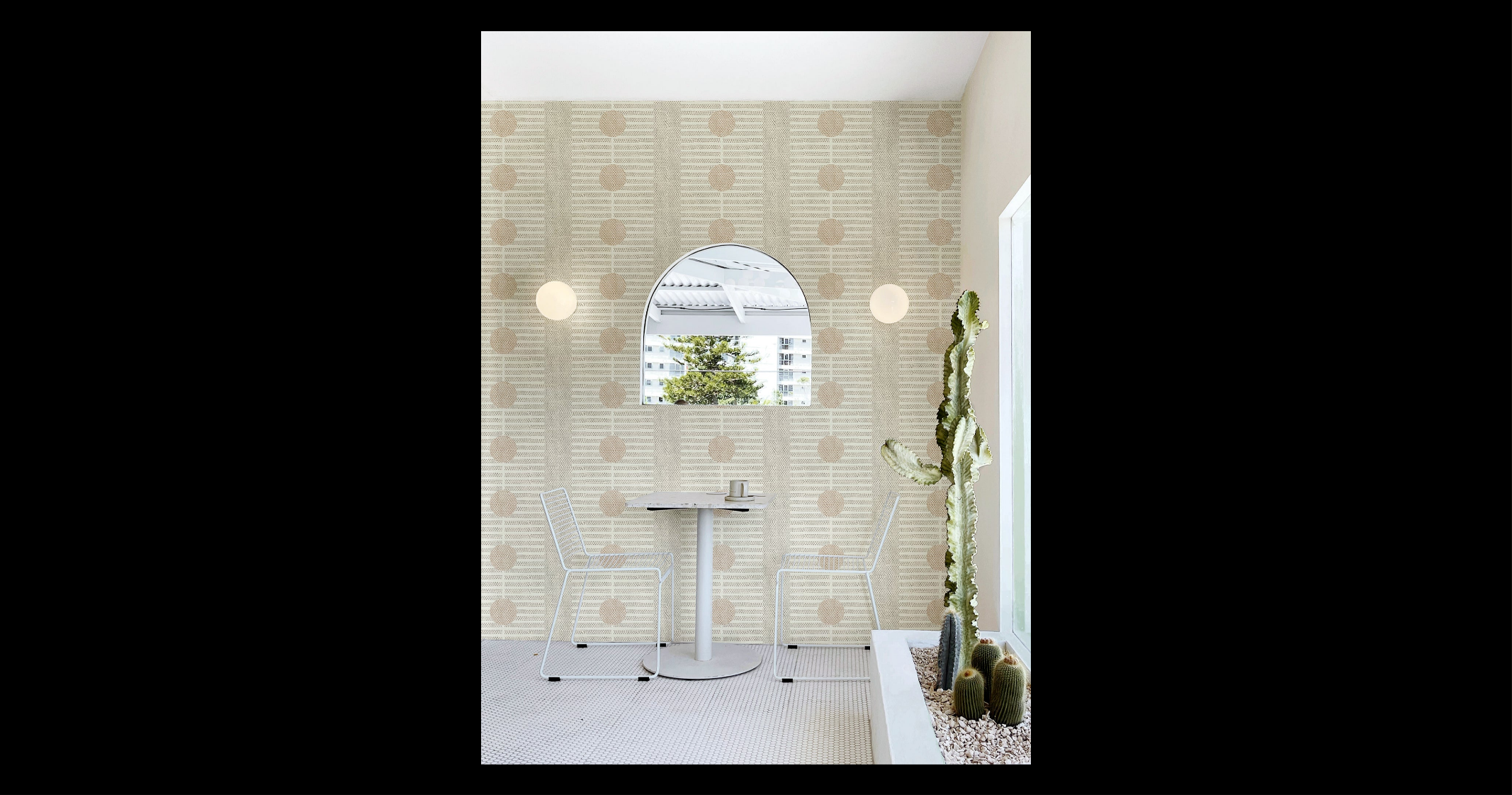
click at [1491, 395] on button at bounding box center [1487, 398] width 49 height 71
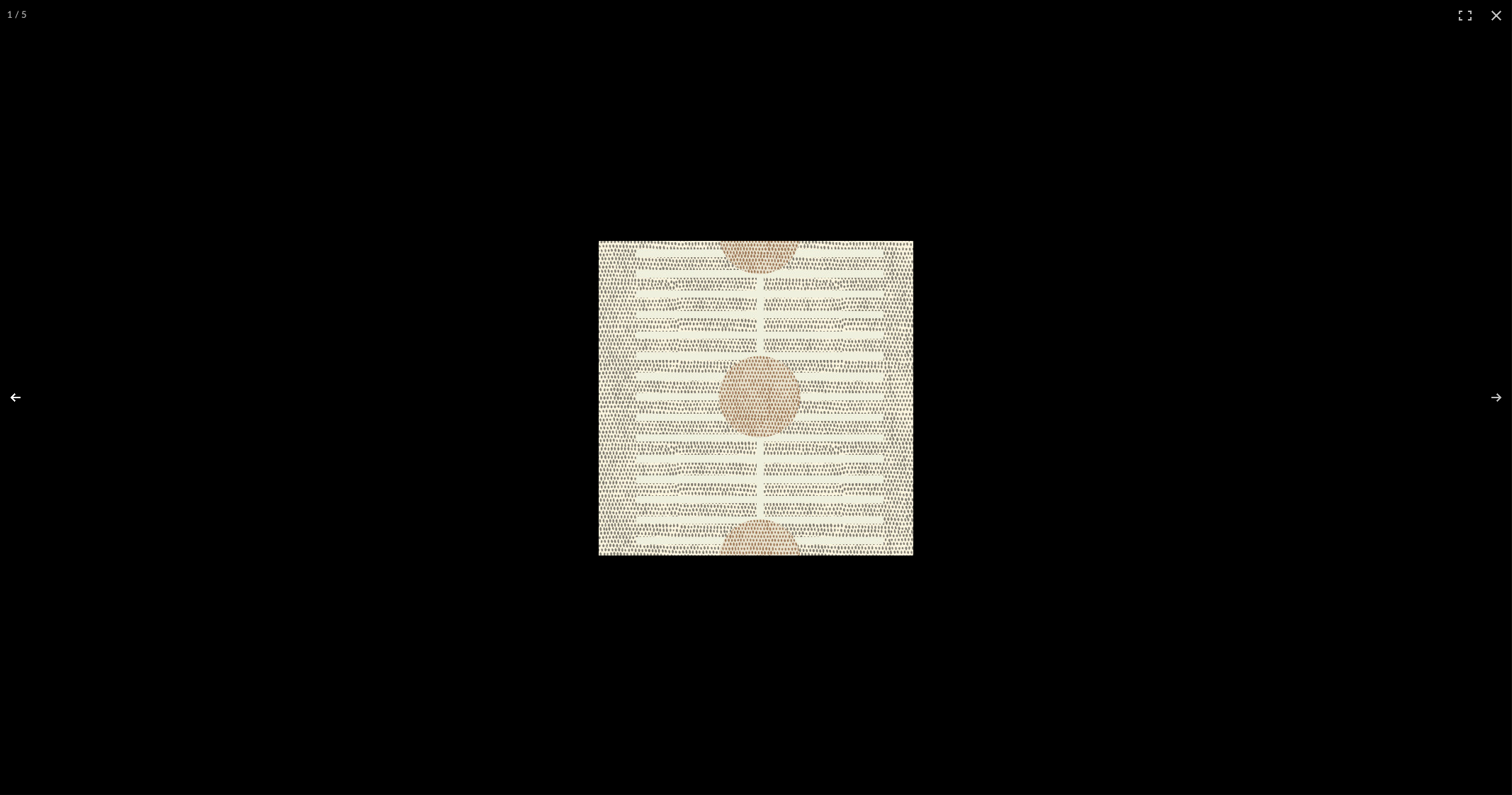
click at [19, 396] on button at bounding box center [25, 398] width 49 height 71
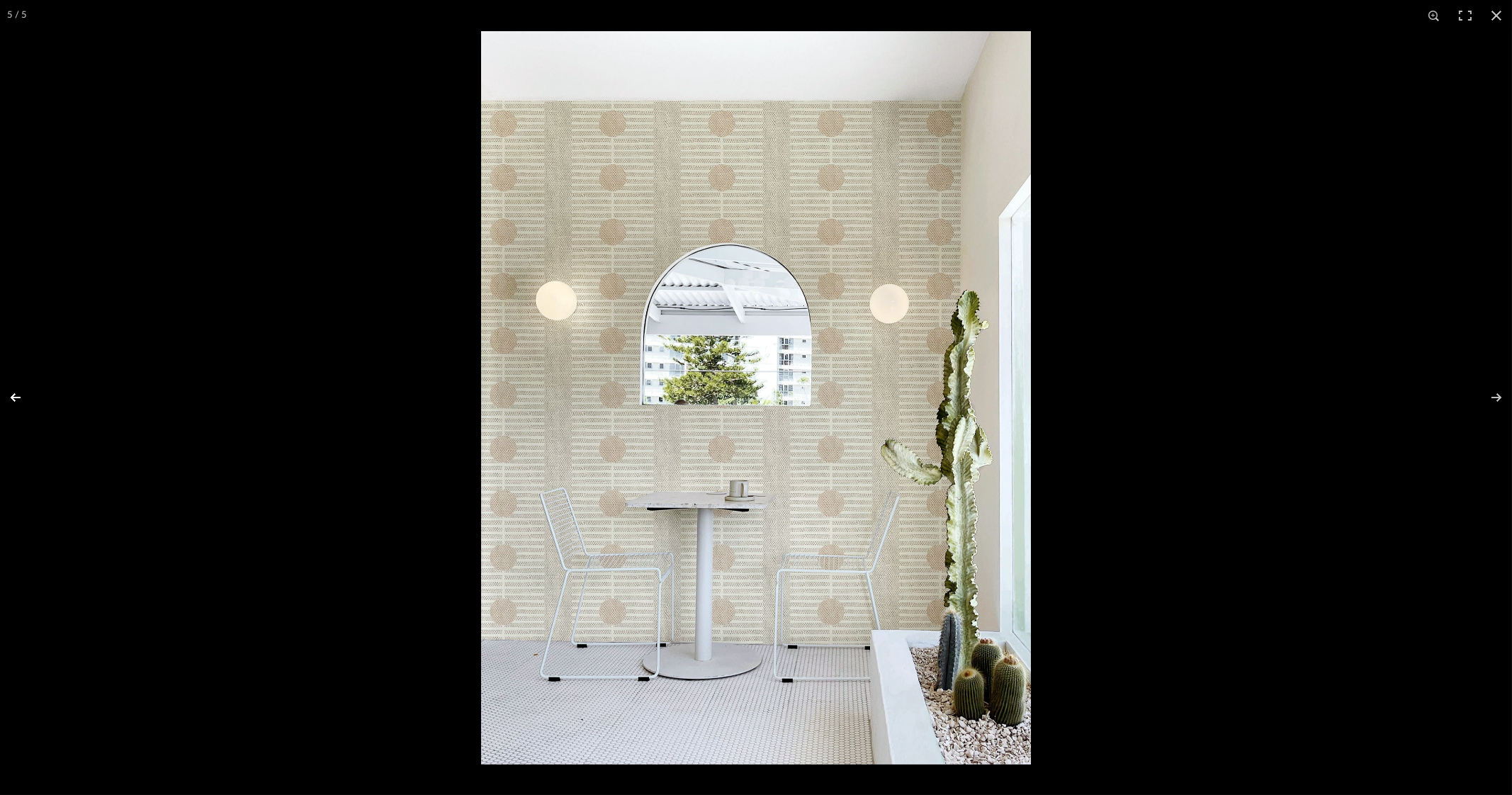
click at [19, 396] on button at bounding box center [25, 398] width 49 height 71
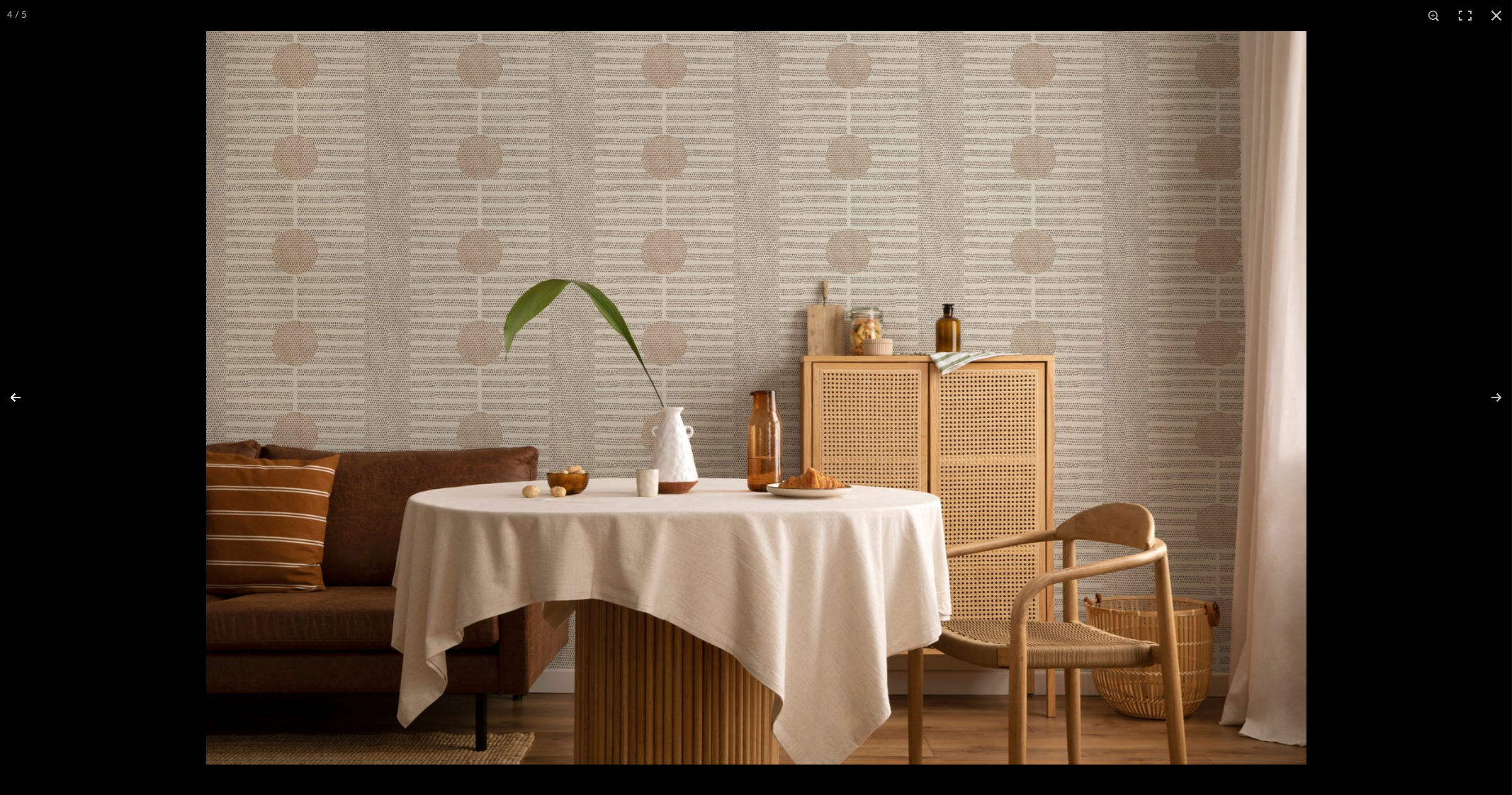
click at [19, 396] on button at bounding box center [25, 398] width 49 height 71
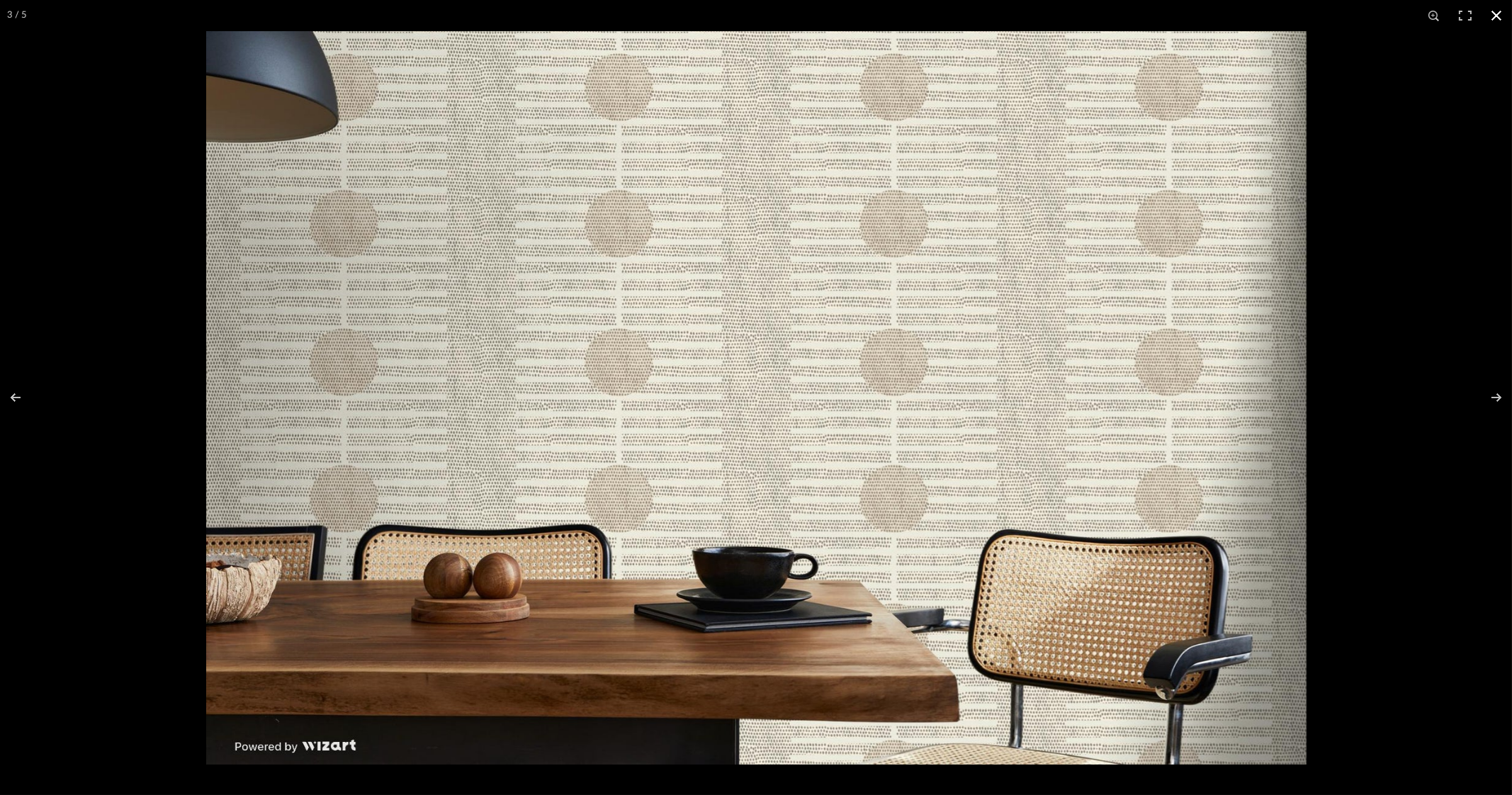
click at [1503, 16] on button at bounding box center [1495, 15] width 31 height 31
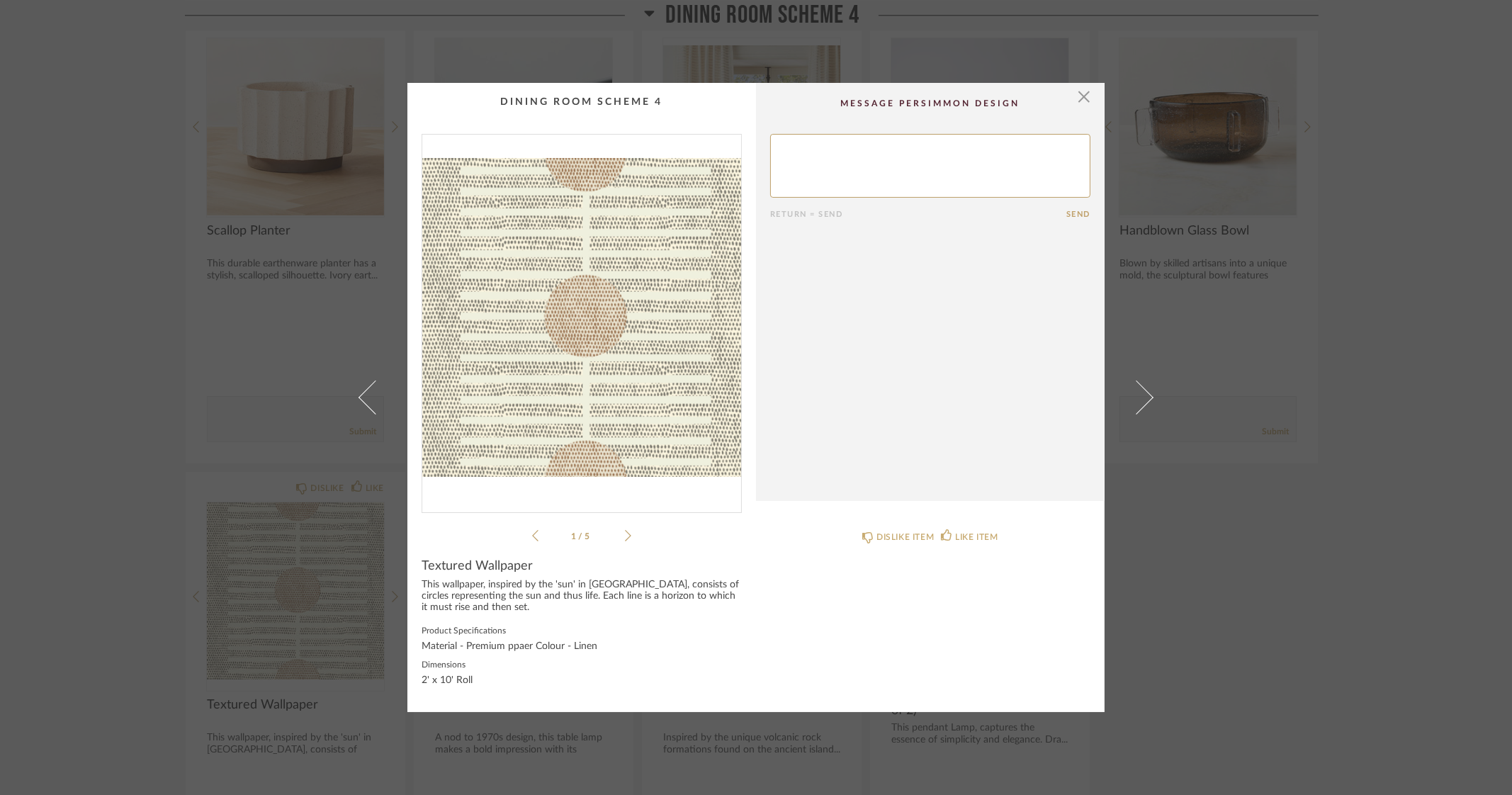
click at [1402, 393] on div "× 1 / 5 Return = Send Send Textured Wallpaper This wallpaper, inspired by the '…" at bounding box center [756, 397] width 1512 height 795
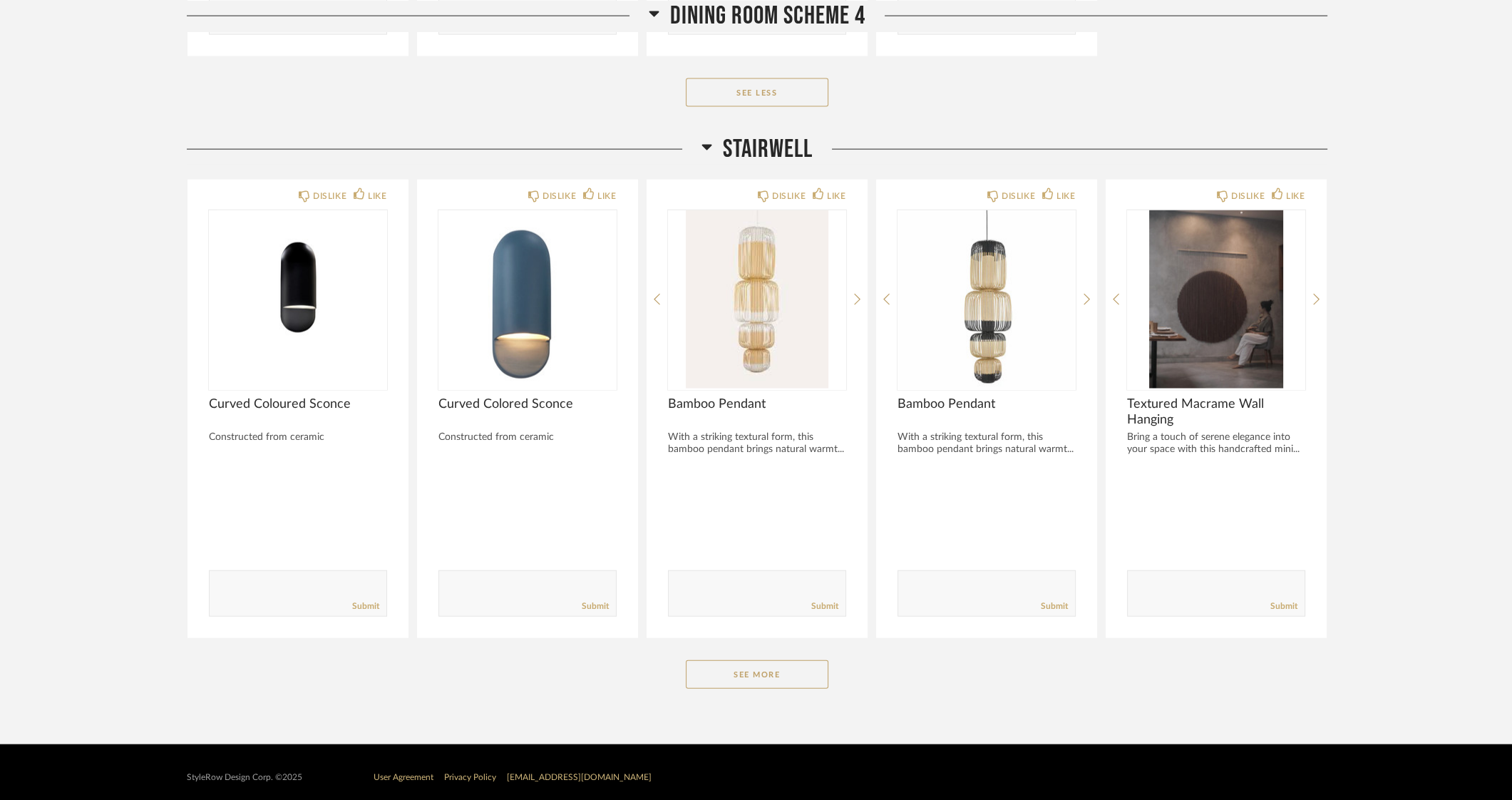
scroll to position [5435, 0]
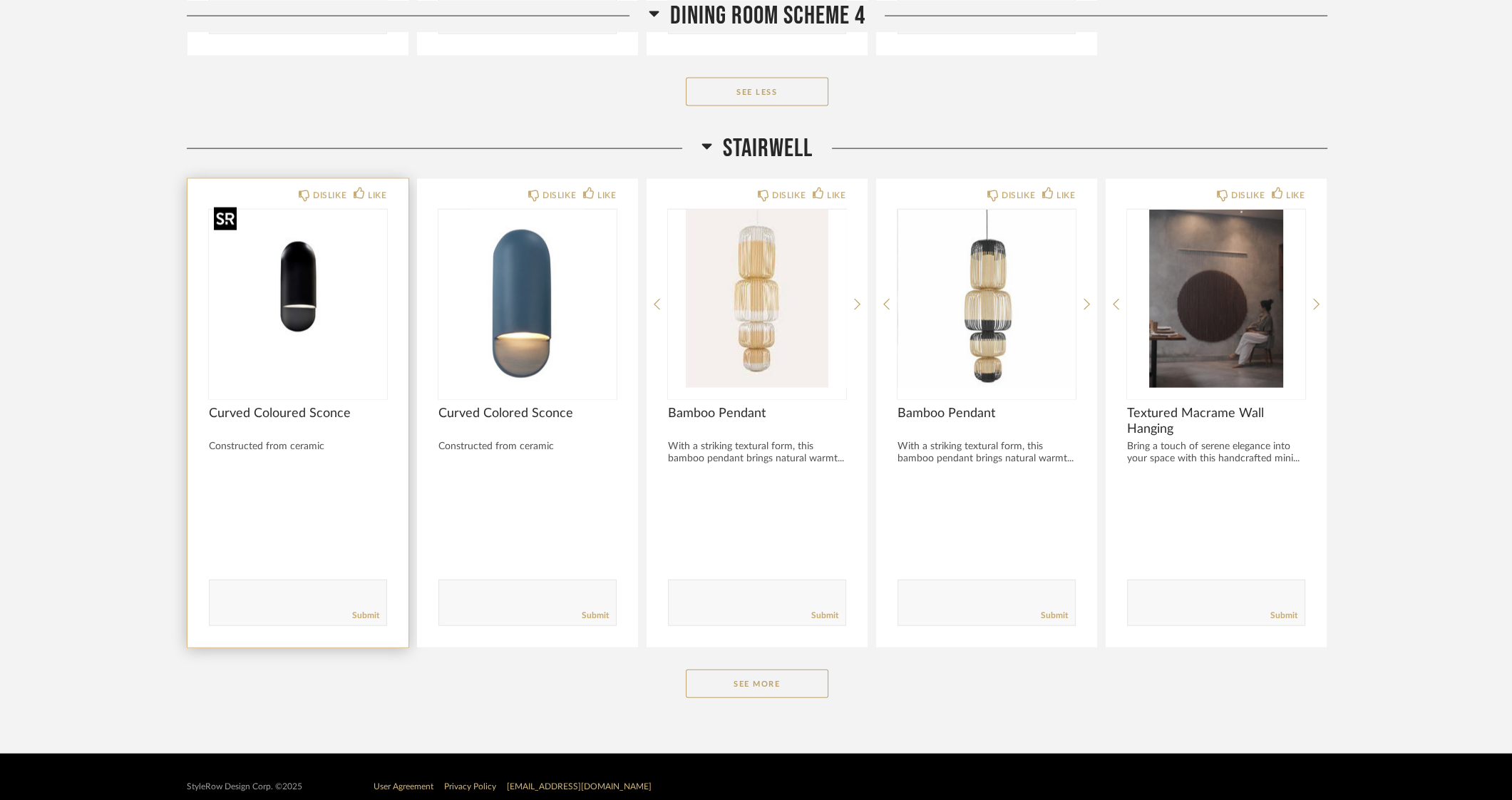
click at [285, 276] on img "0" at bounding box center [298, 298] width 178 height 178
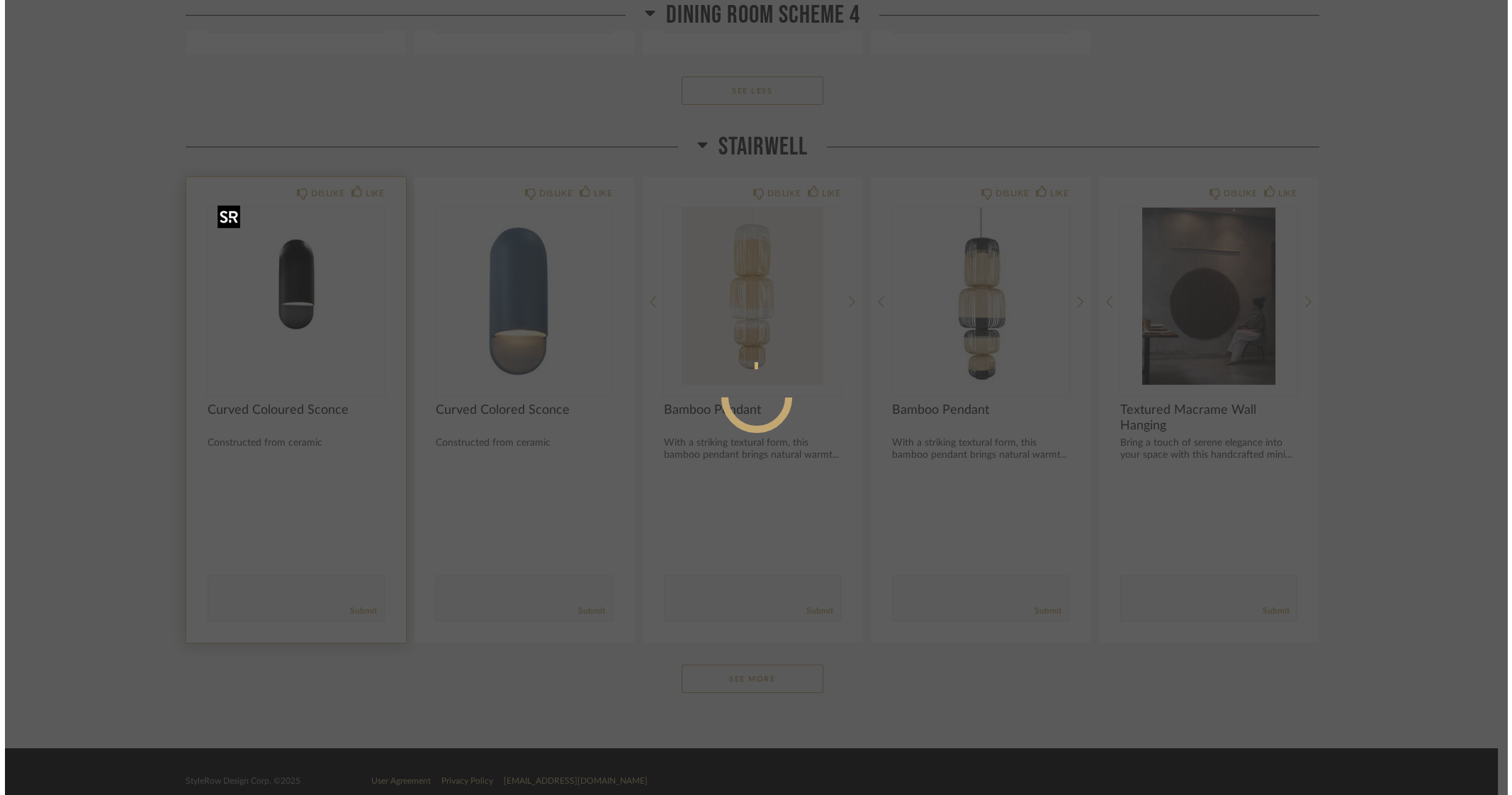
scroll to position [0, 0]
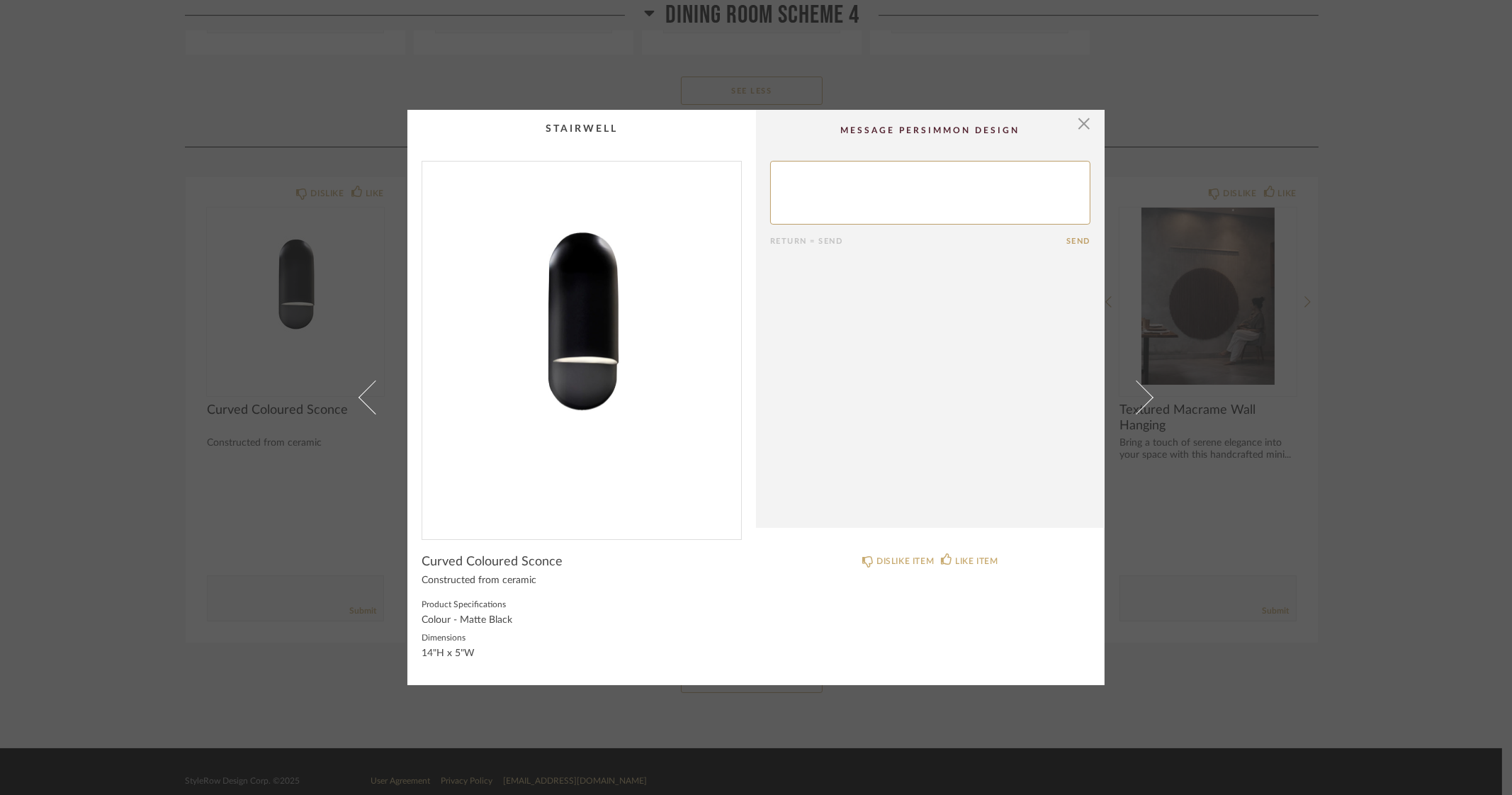
click at [592, 355] on img "0" at bounding box center [582, 345] width 319 height 366
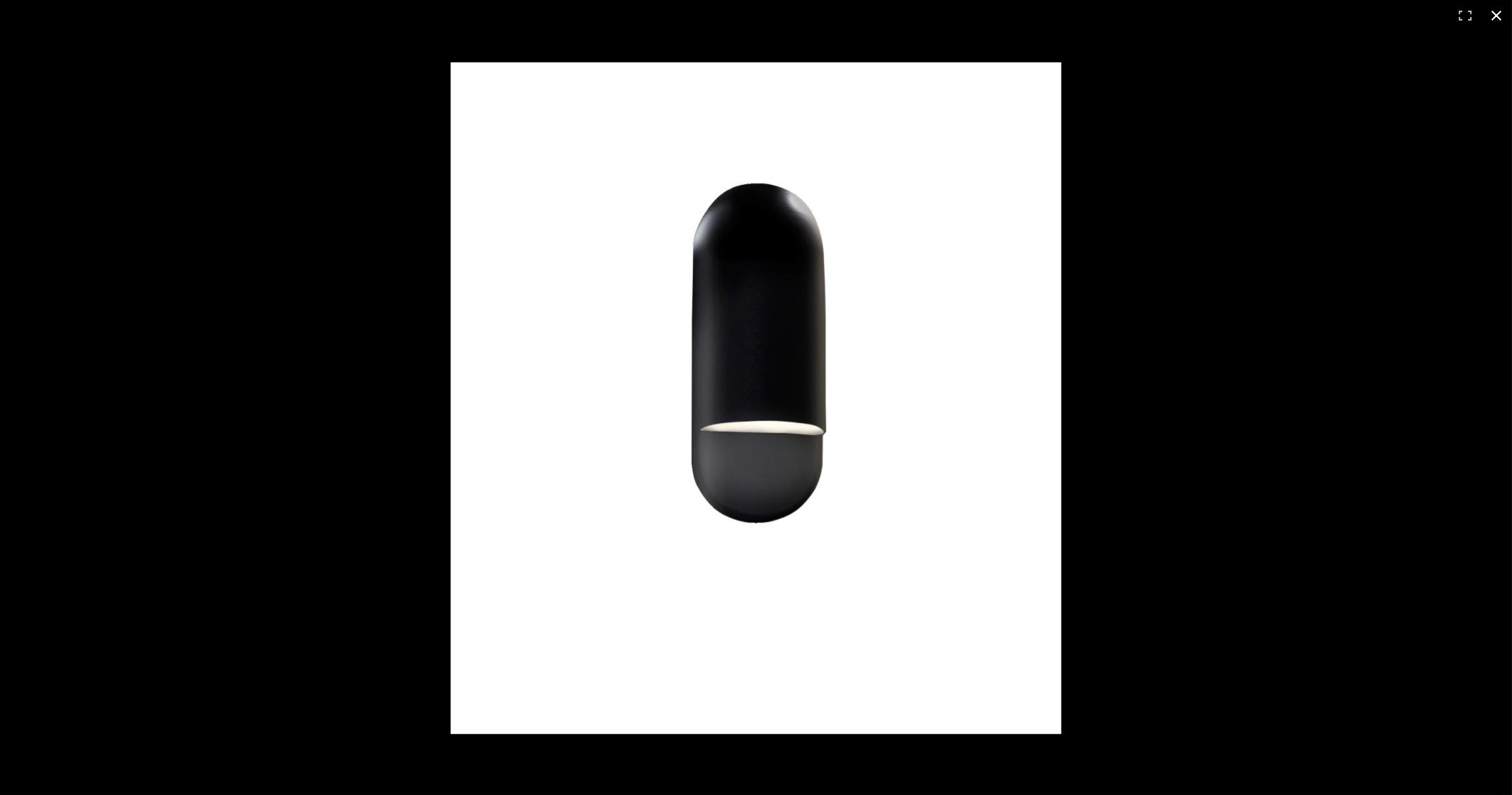
click at [1497, 12] on button at bounding box center [1495, 15] width 31 height 31
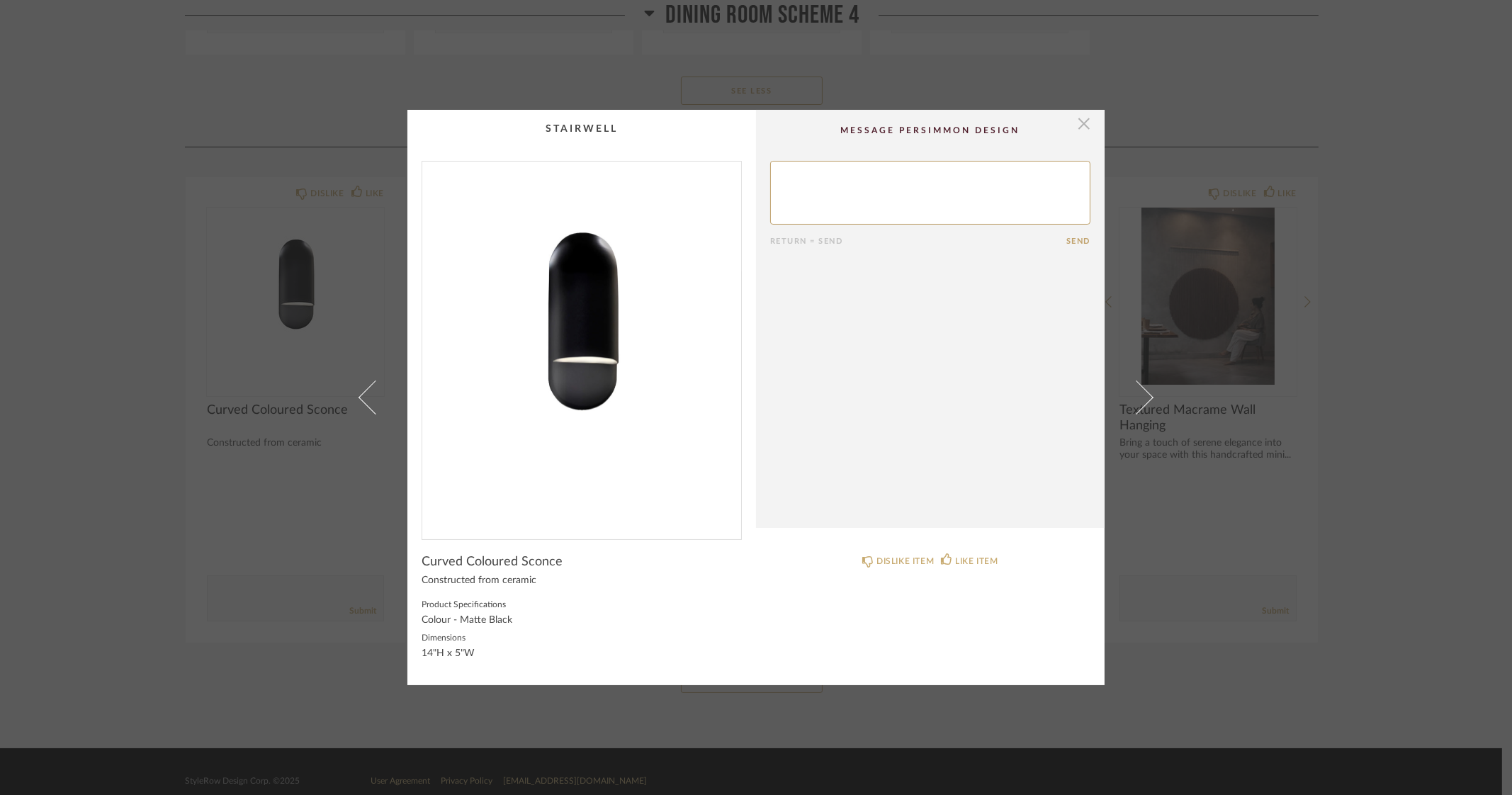
click at [1077, 119] on span "button" at bounding box center [1084, 124] width 29 height 29
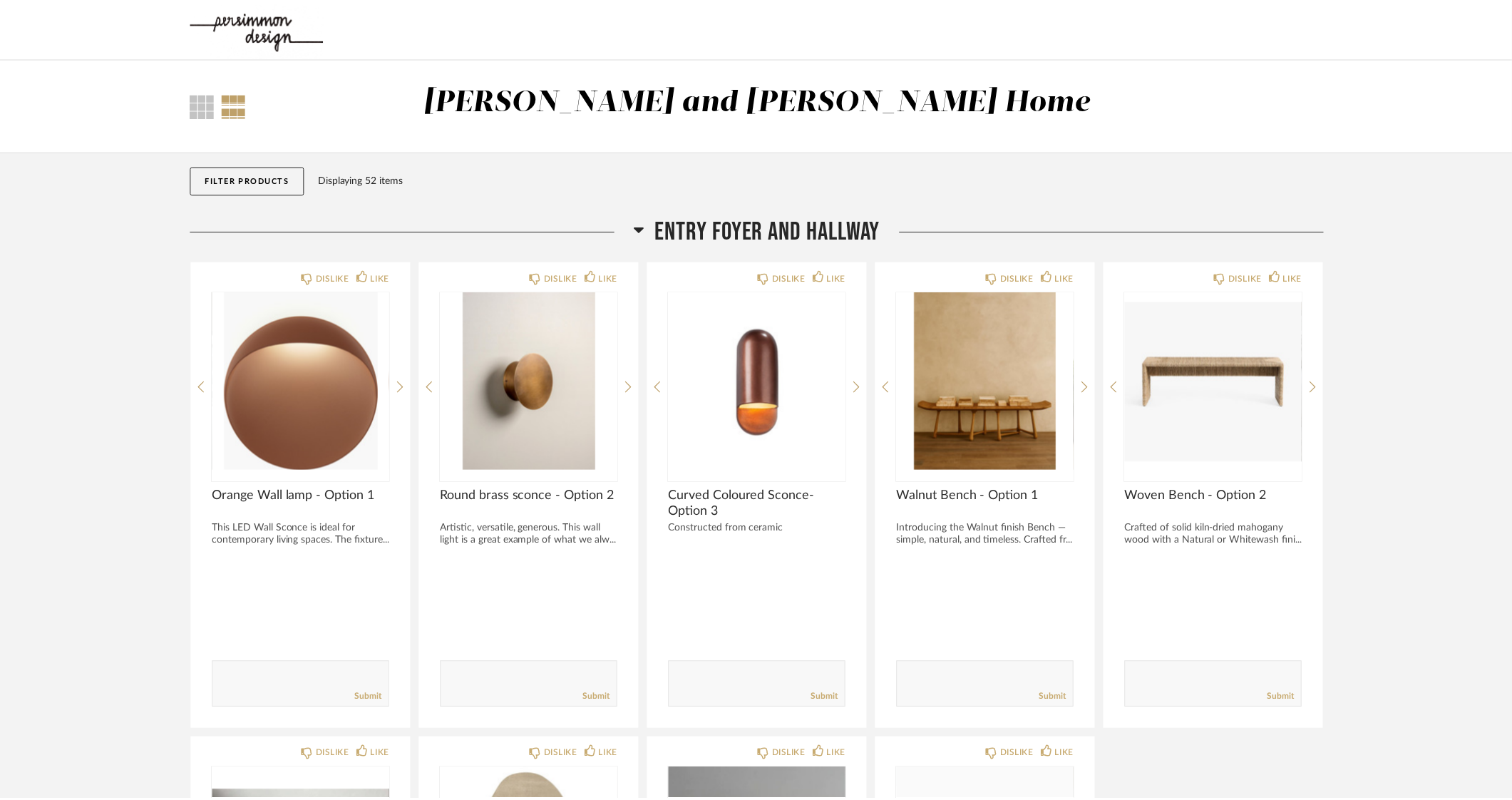
scroll to position [5435, 0]
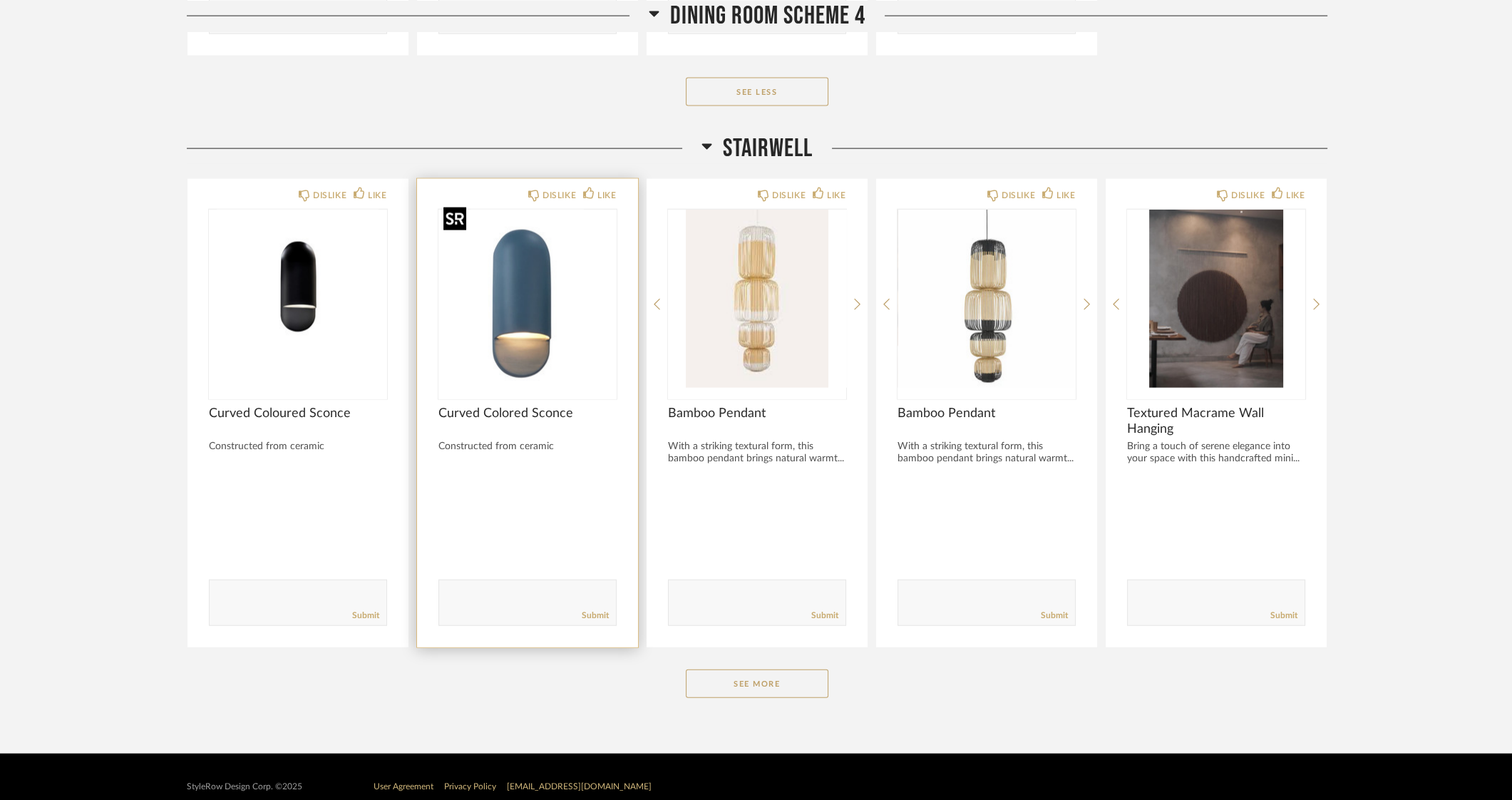
click at [493, 333] on img "0" at bounding box center [527, 298] width 178 height 178
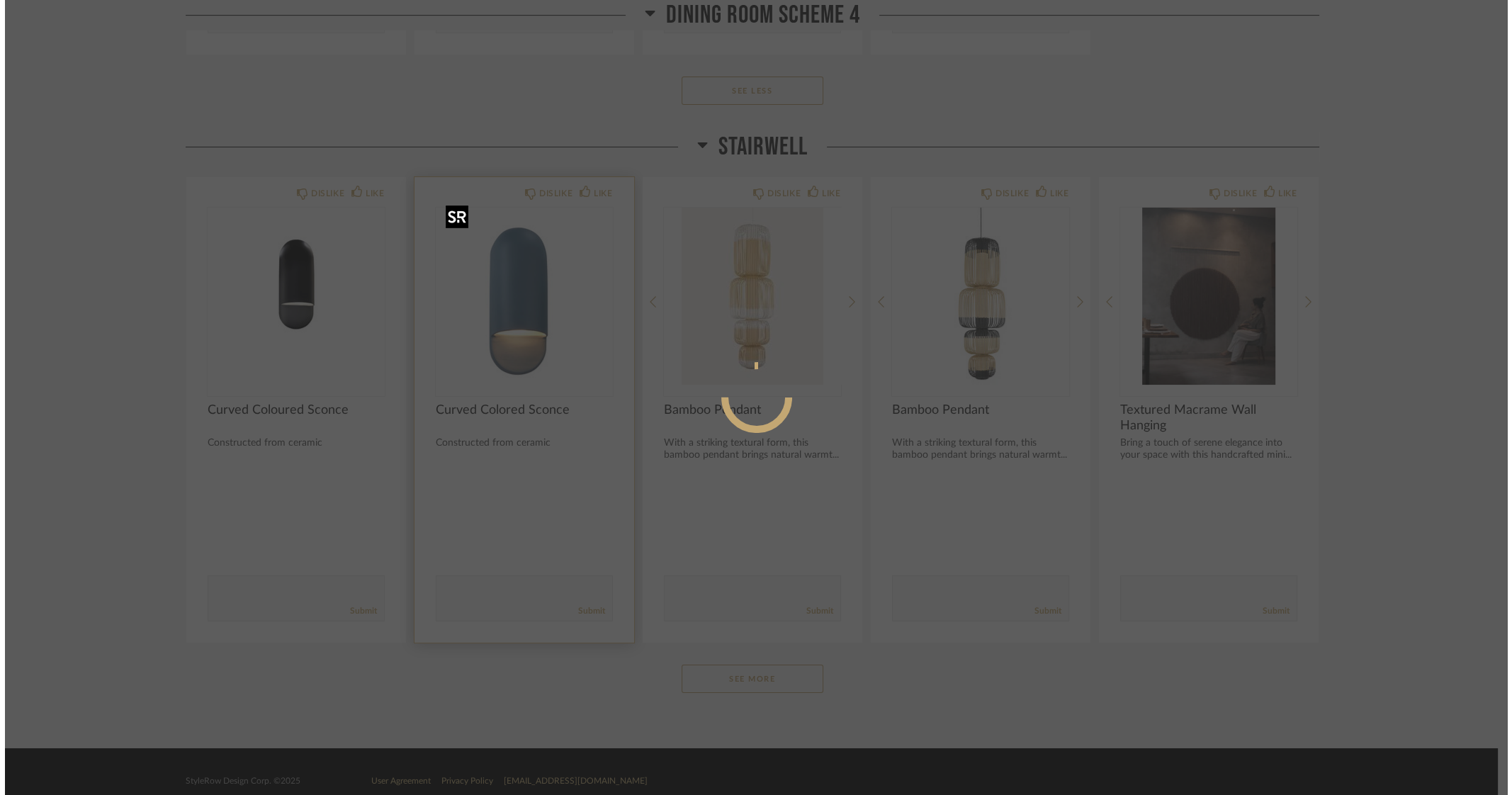
scroll to position [0, 0]
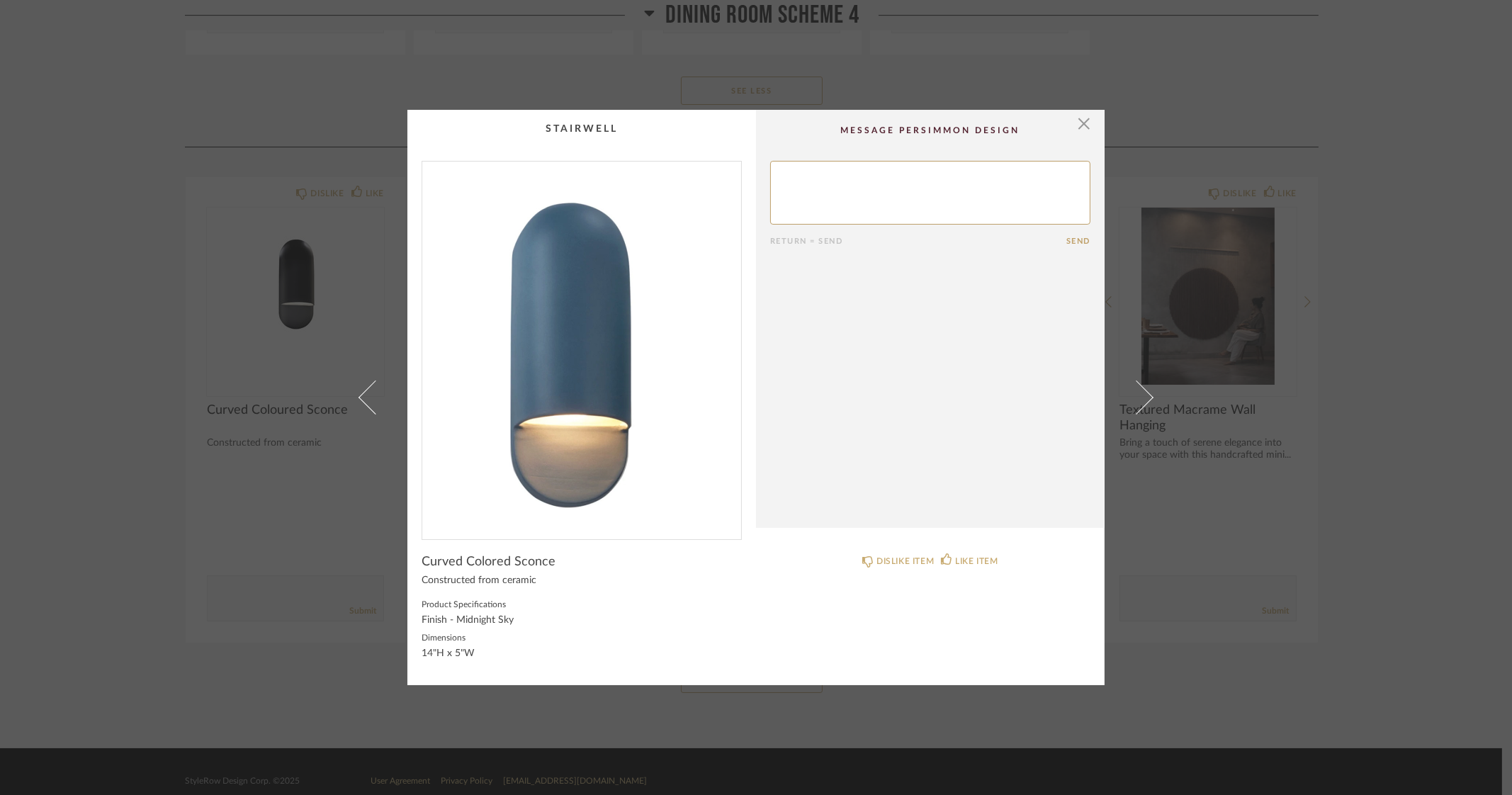
click at [572, 353] on img "0" at bounding box center [582, 345] width 319 height 366
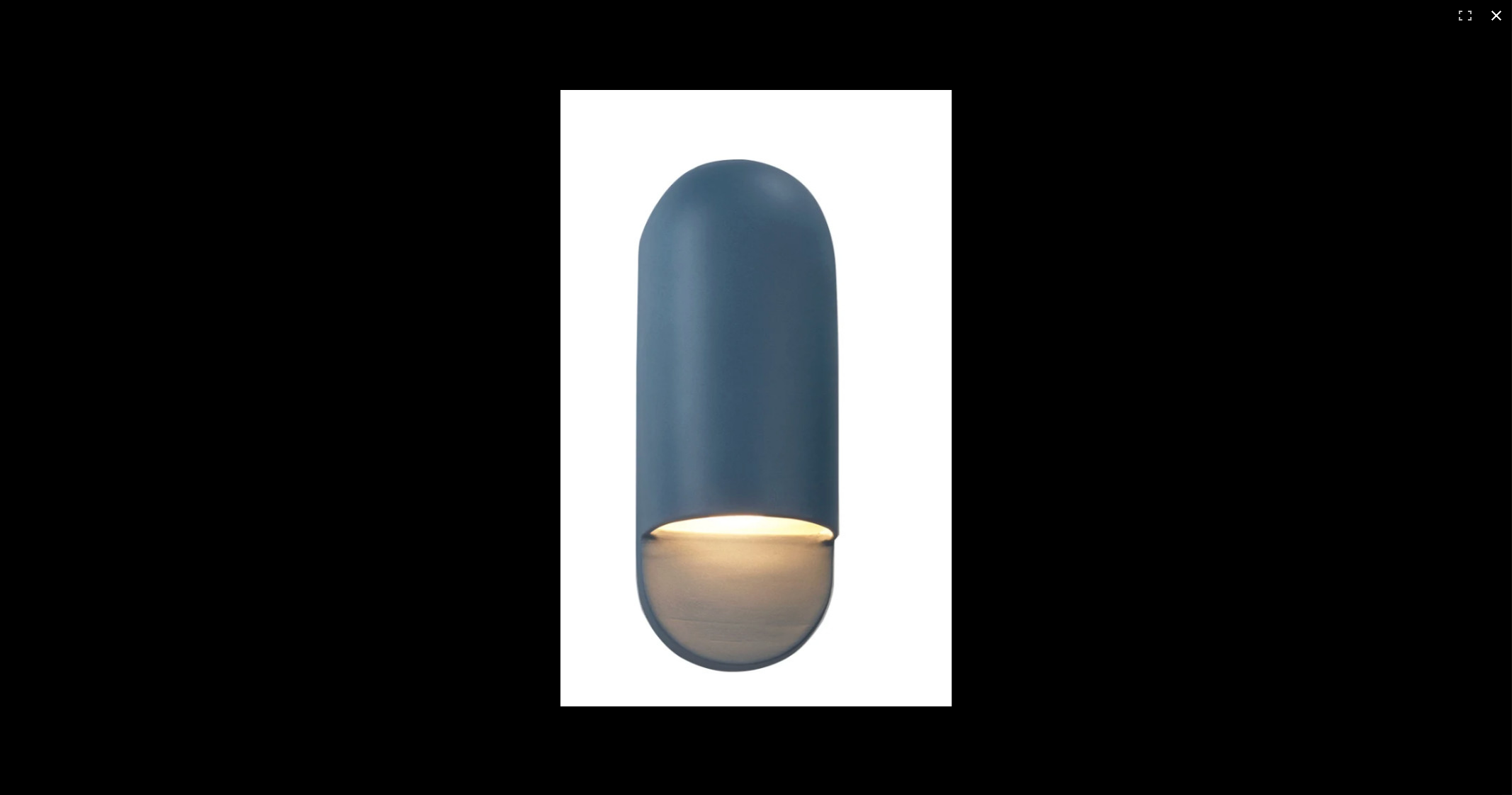
click at [1492, 11] on button at bounding box center [1495, 15] width 31 height 31
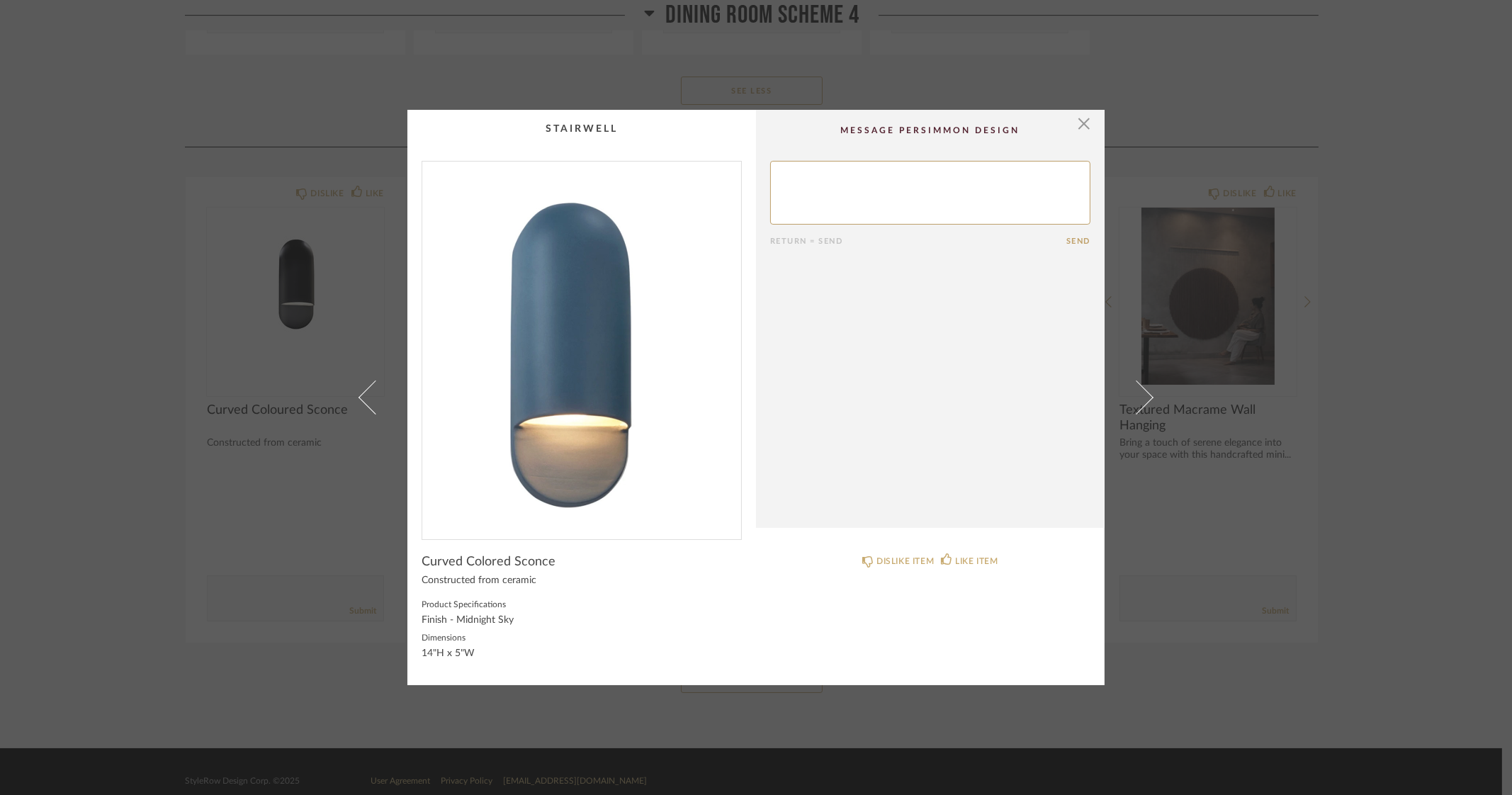
click at [1469, 323] on div "× Return = Send Send Curved Colored Sconce Constructed from ceramic Product Spe…" at bounding box center [756, 397] width 1512 height 795
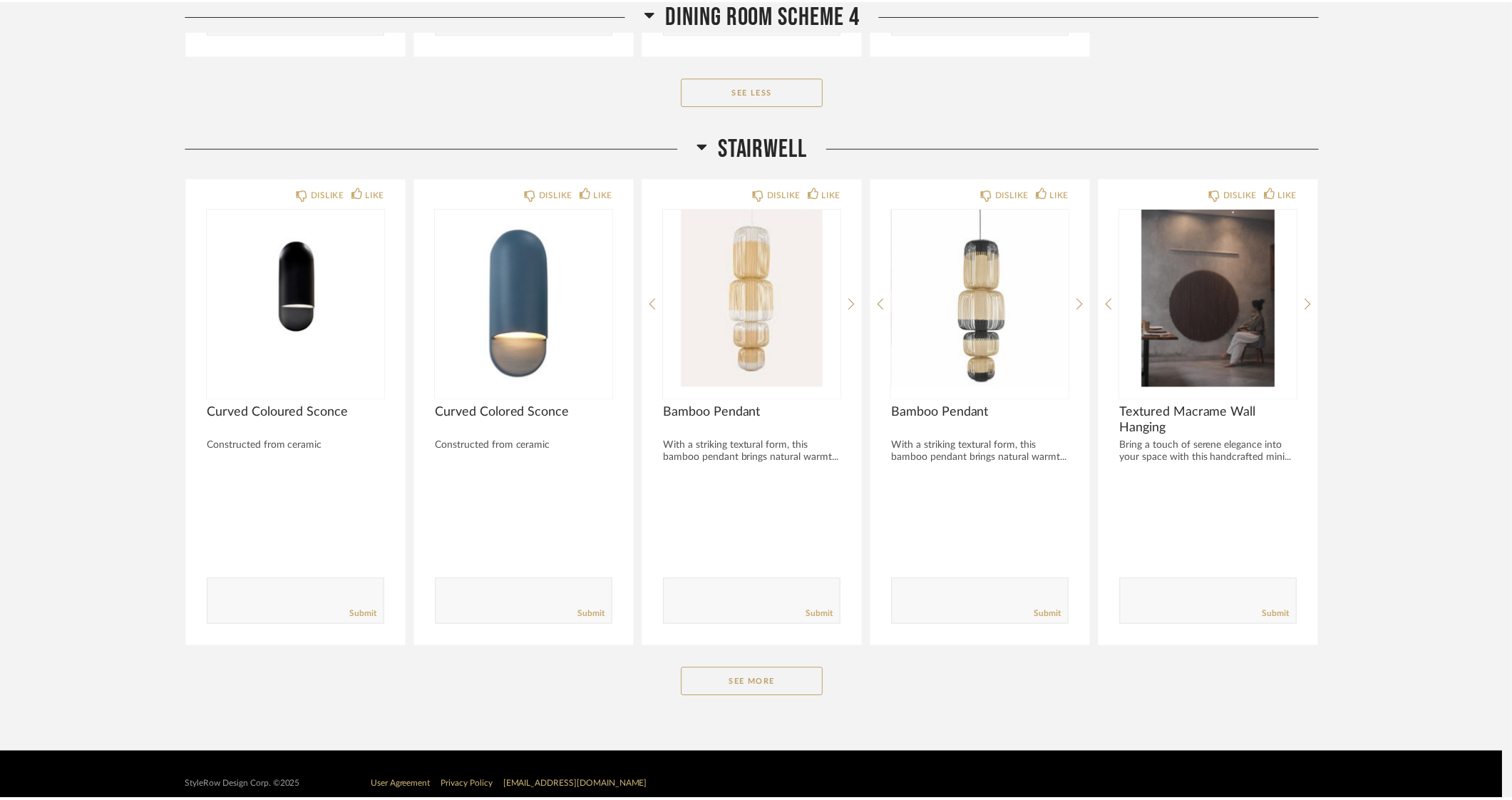
scroll to position [5435, 0]
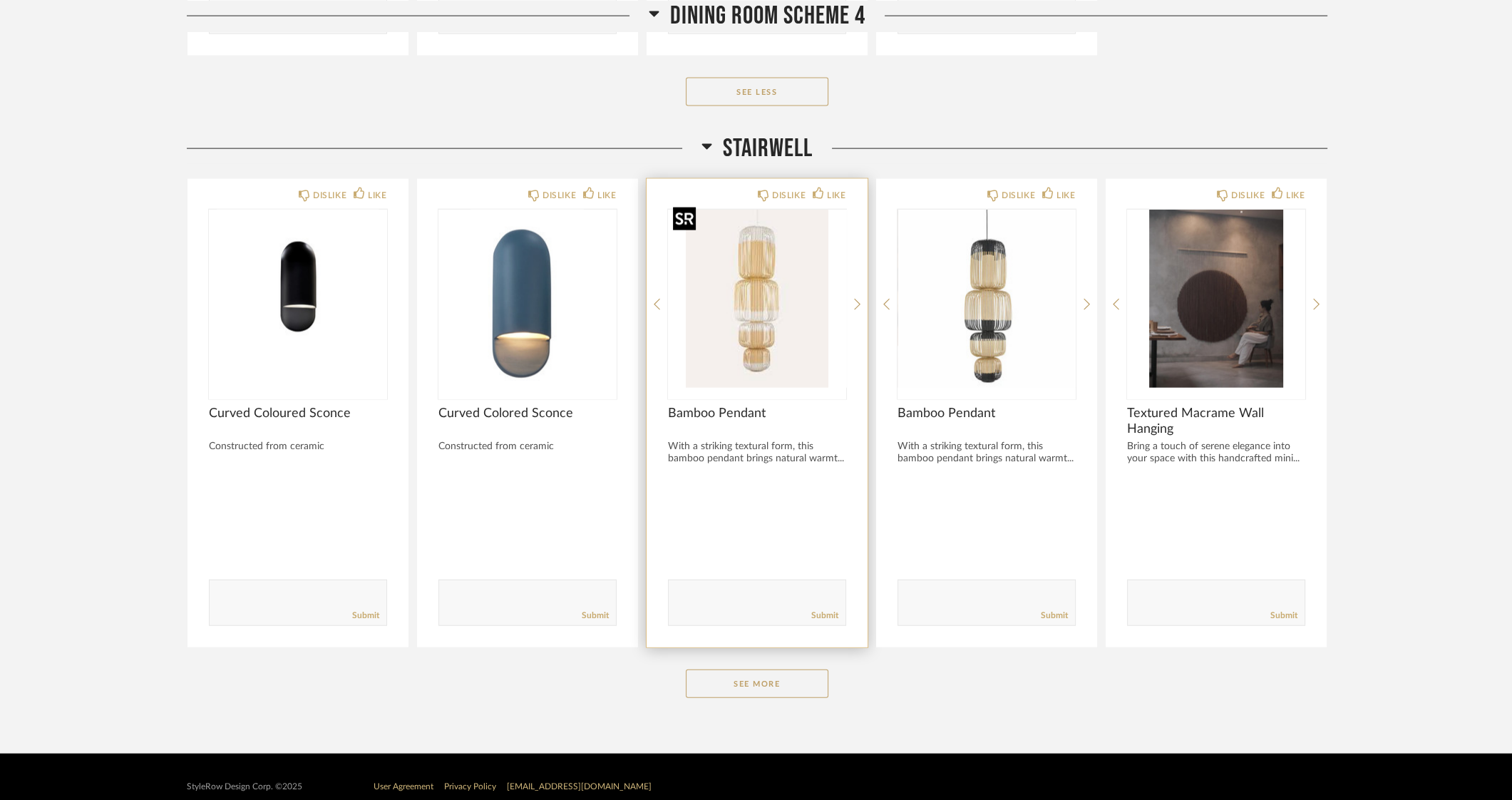
click at [734, 280] on img "0" at bounding box center [757, 298] width 178 height 178
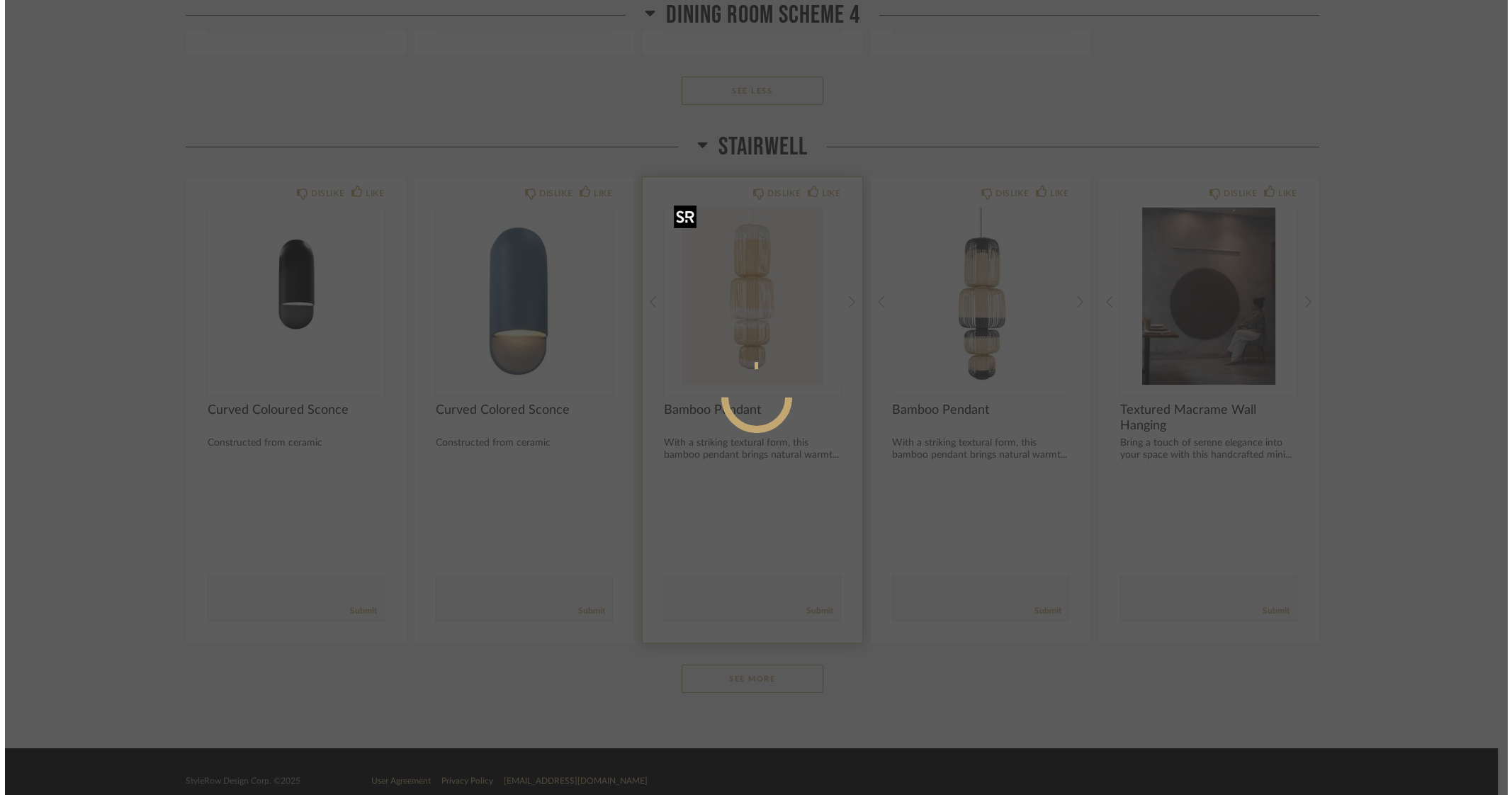
scroll to position [0, 0]
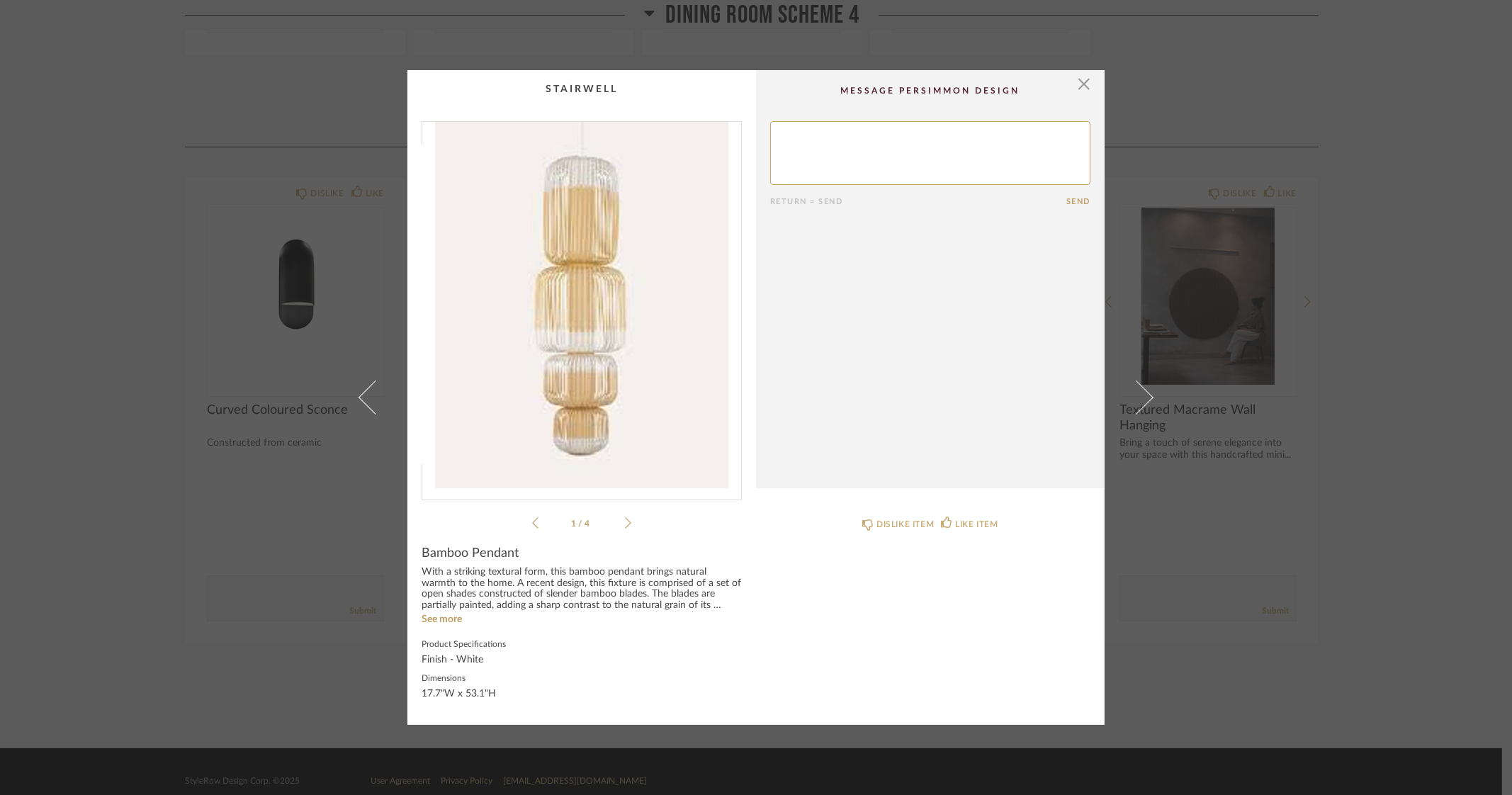
click at [565, 307] on img "0" at bounding box center [582, 305] width 319 height 366
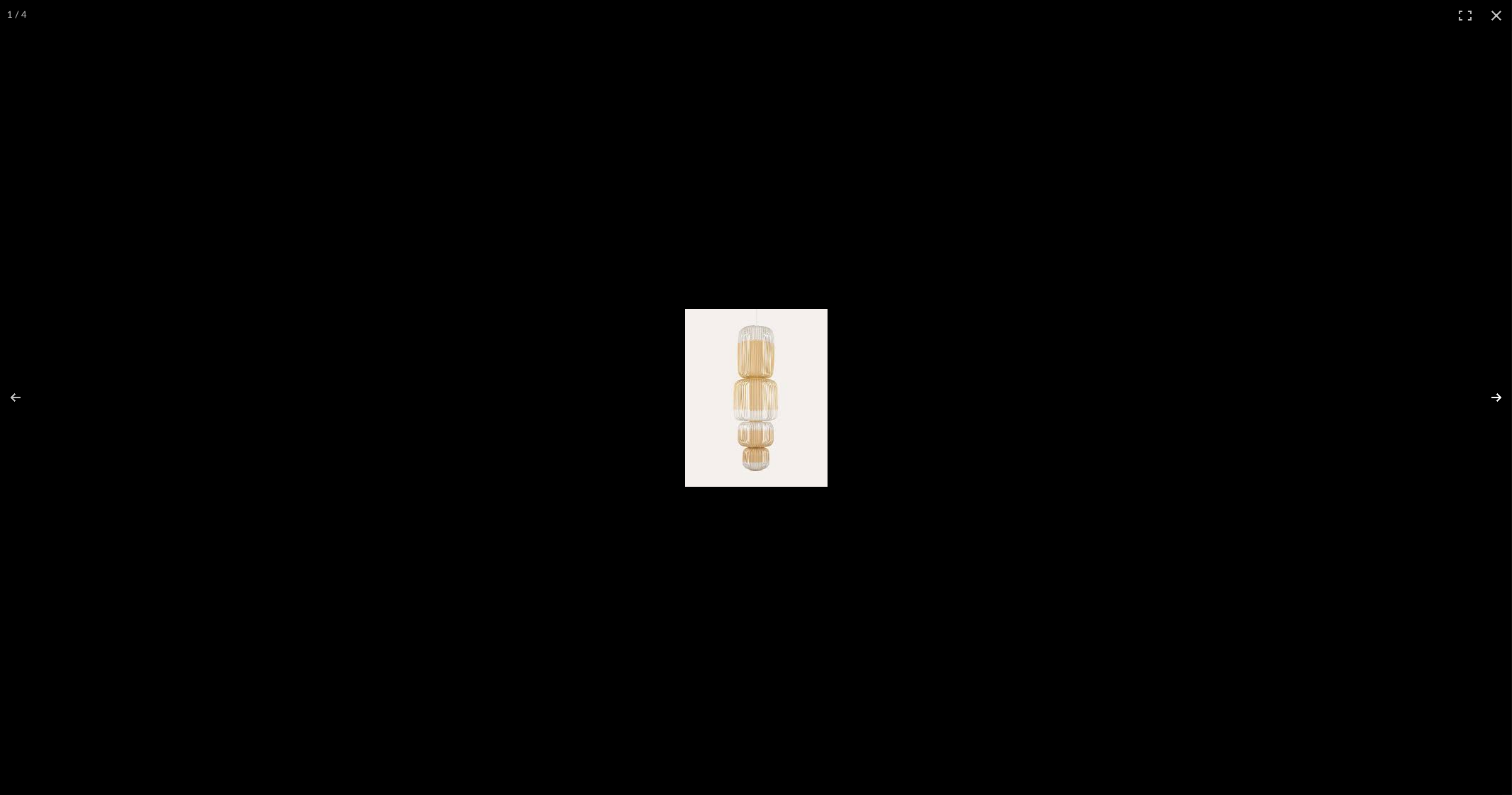
click at [1491, 398] on button at bounding box center [1487, 398] width 49 height 71
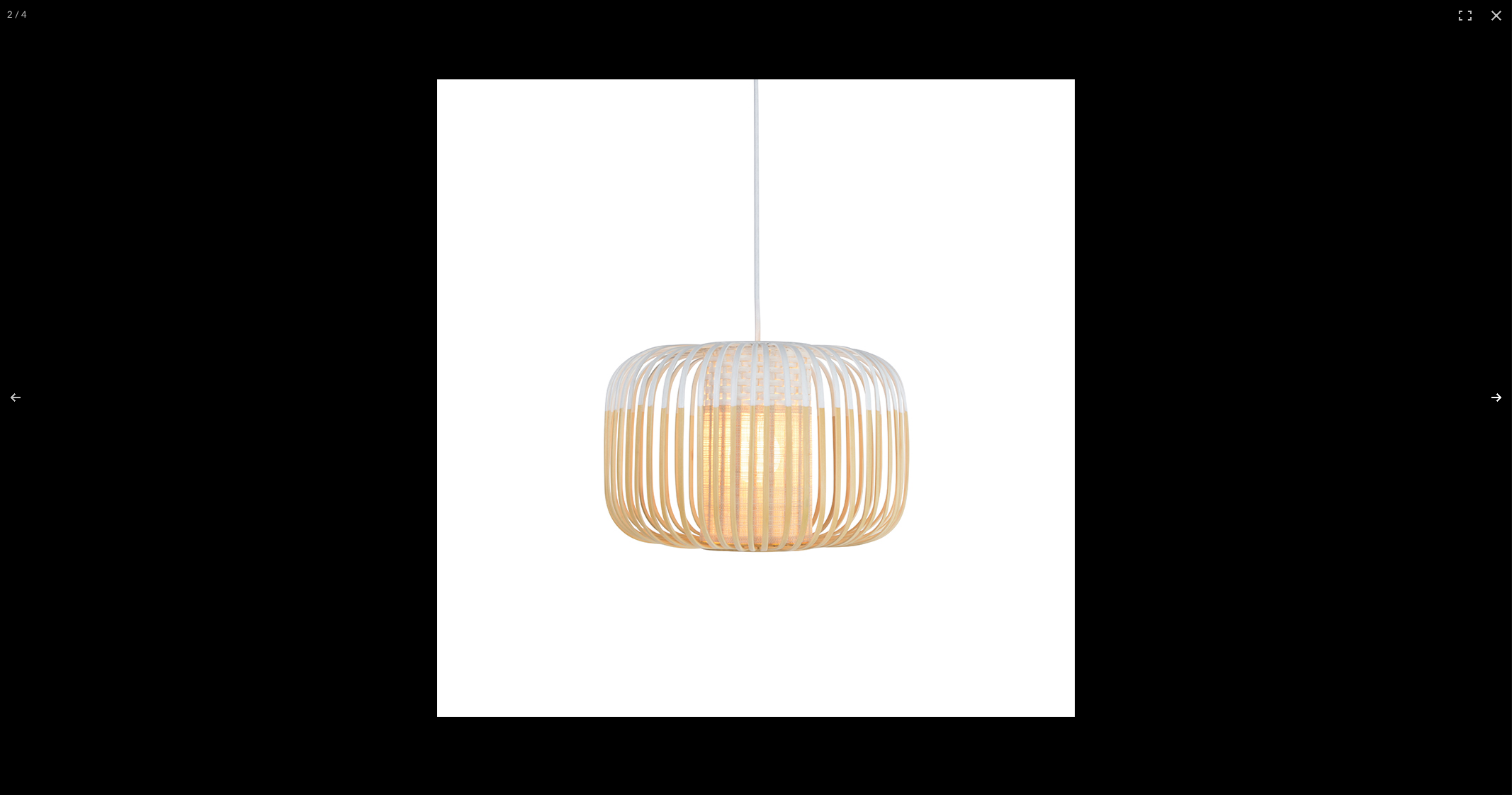
click at [1491, 398] on button at bounding box center [1487, 398] width 49 height 71
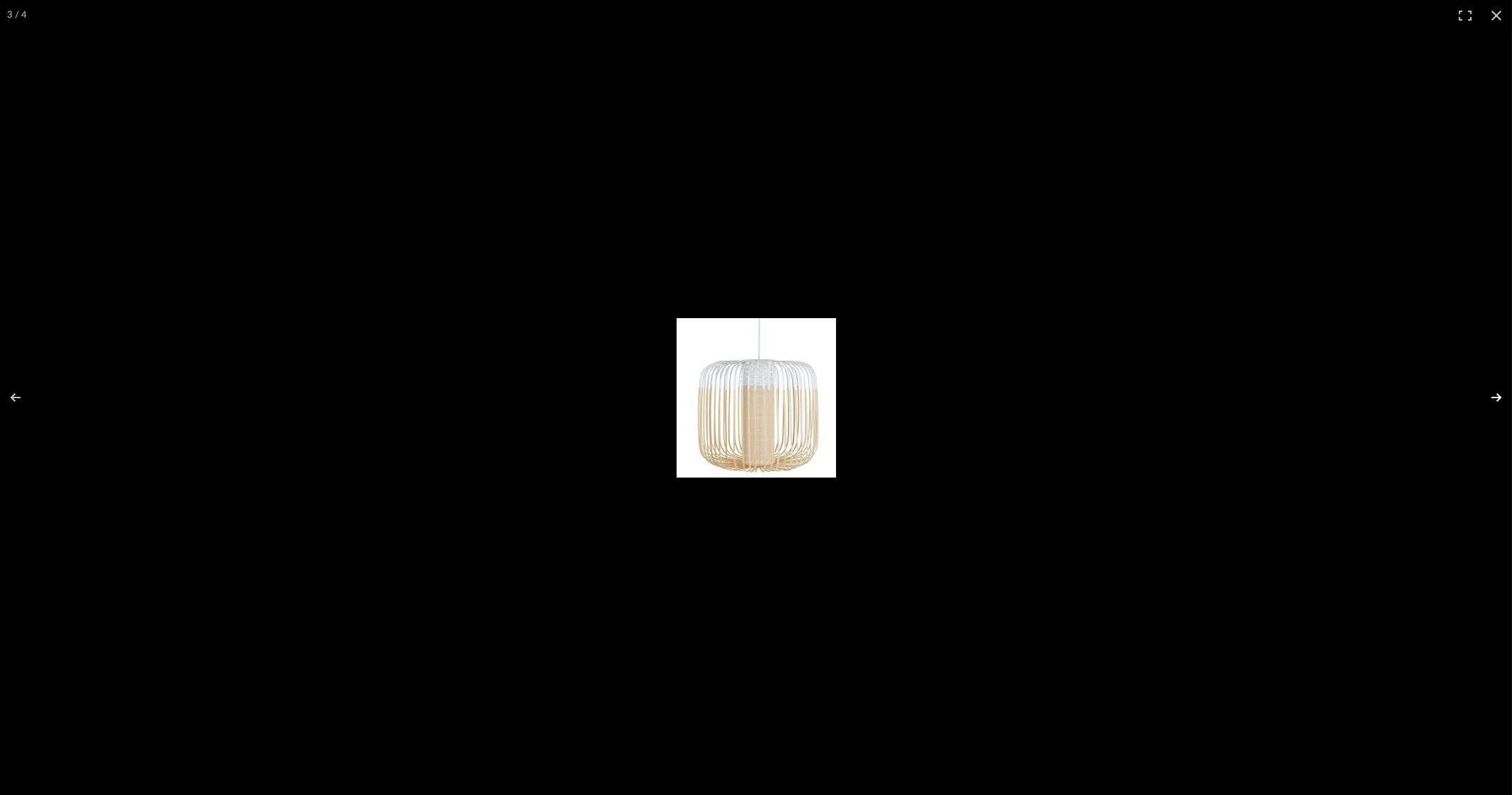
click at [1491, 398] on button at bounding box center [1487, 398] width 49 height 71
click at [1487, 12] on button at bounding box center [1495, 15] width 31 height 31
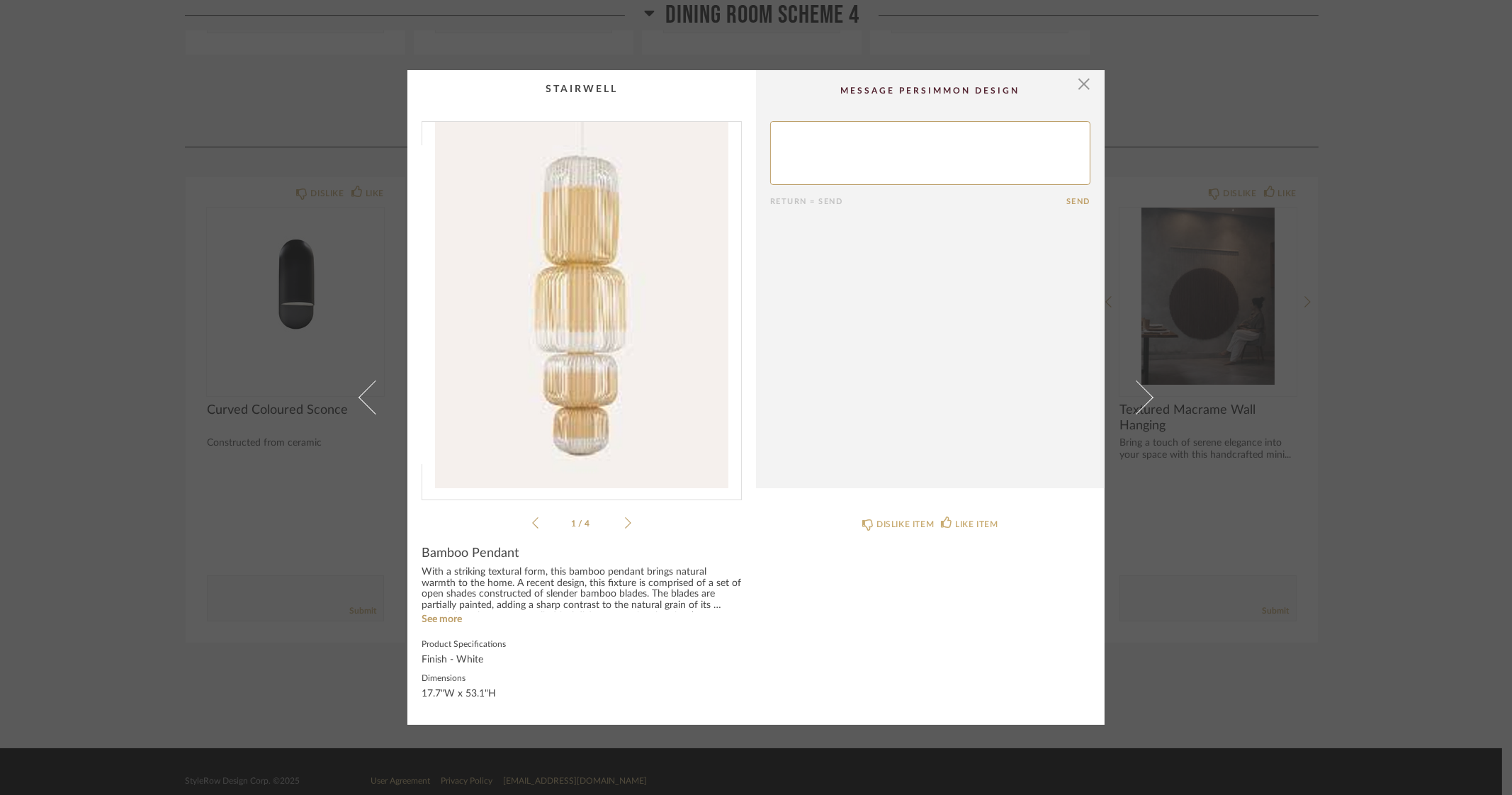
click at [1350, 423] on div "× 1 / 4 Return = Send Send Bamboo Pendant With a striking textural form, this b…" at bounding box center [756, 397] width 1512 height 795
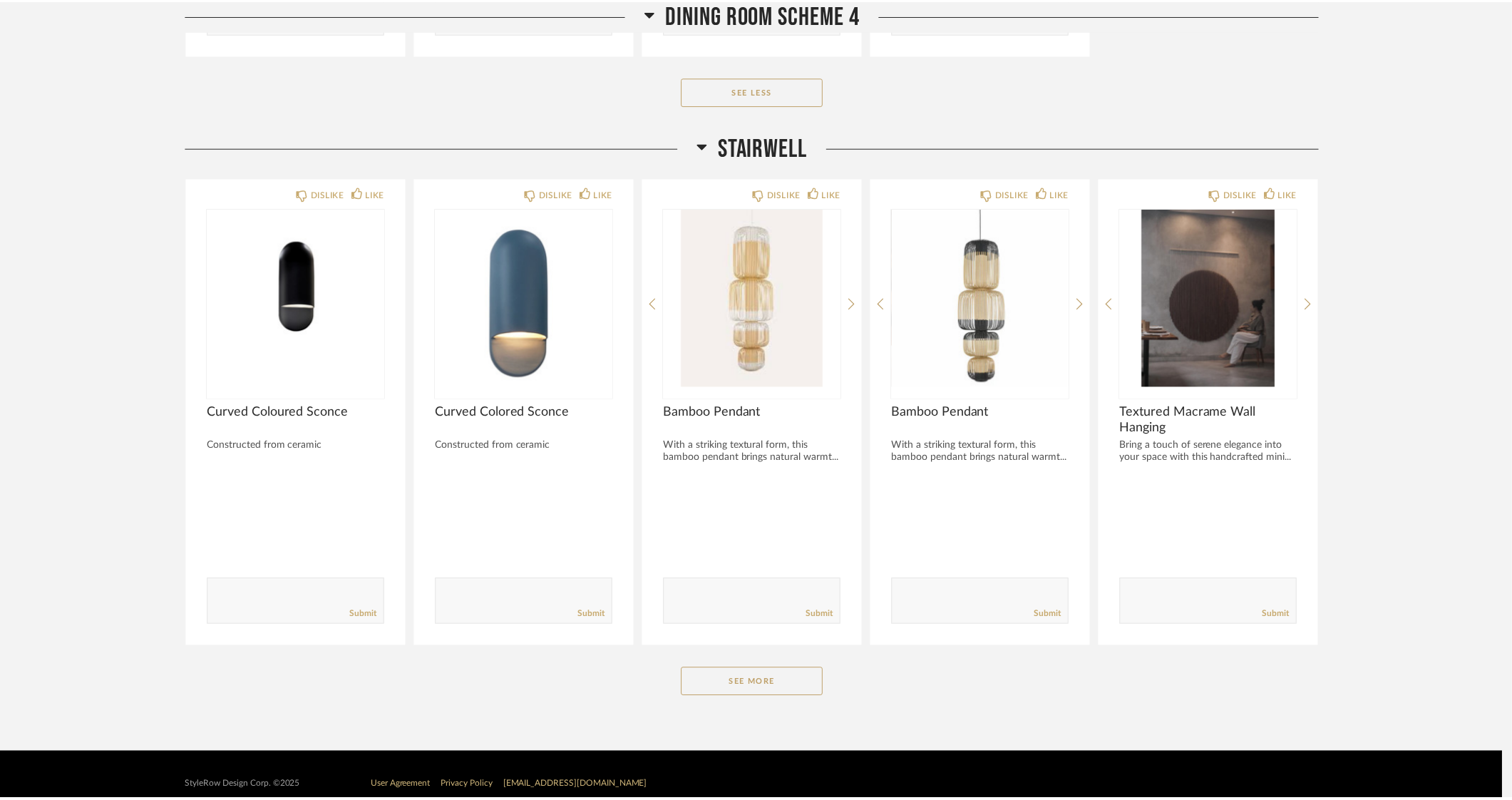
scroll to position [5435, 0]
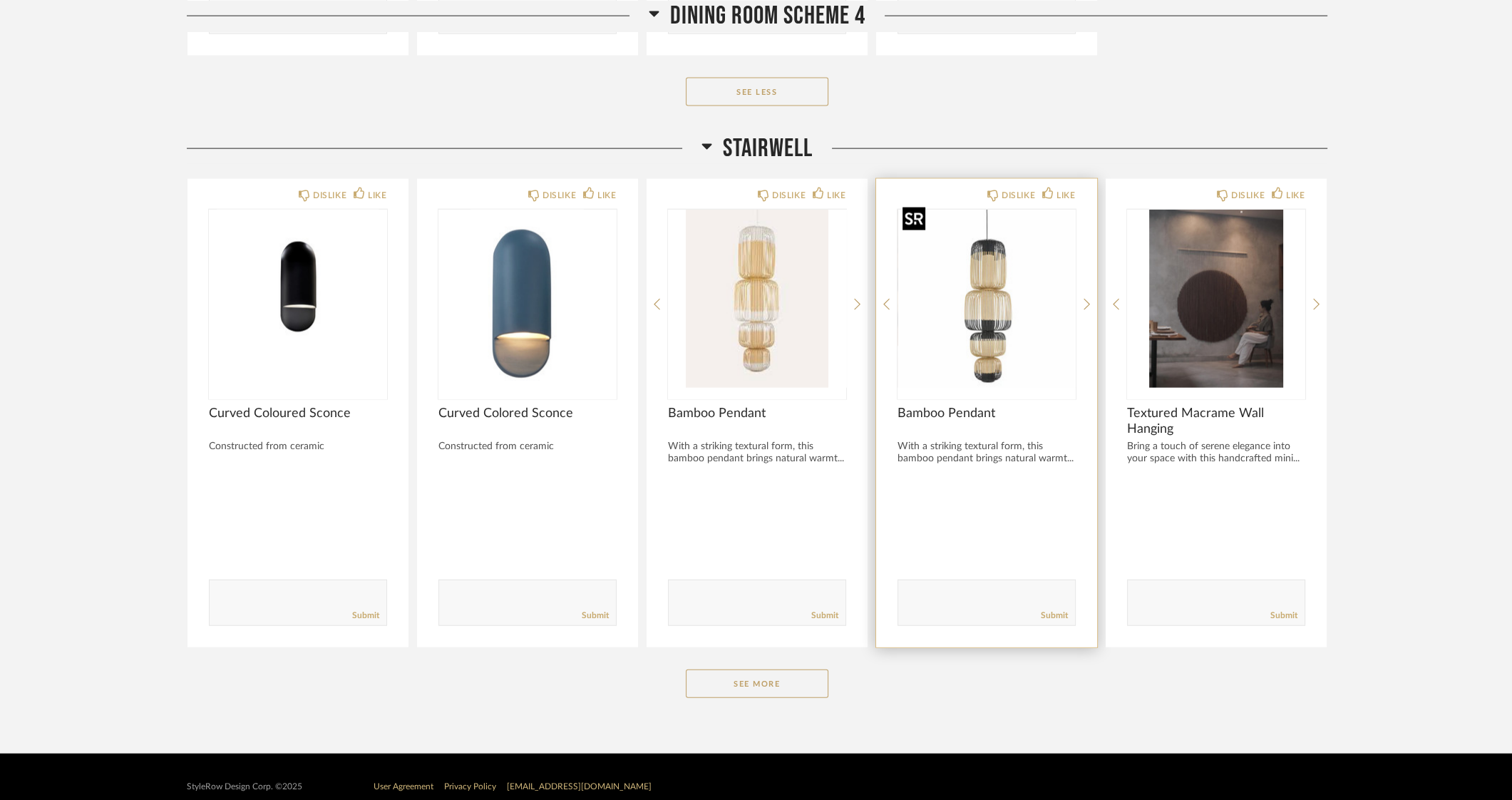
click at [991, 294] on img "0" at bounding box center [986, 298] width 178 height 178
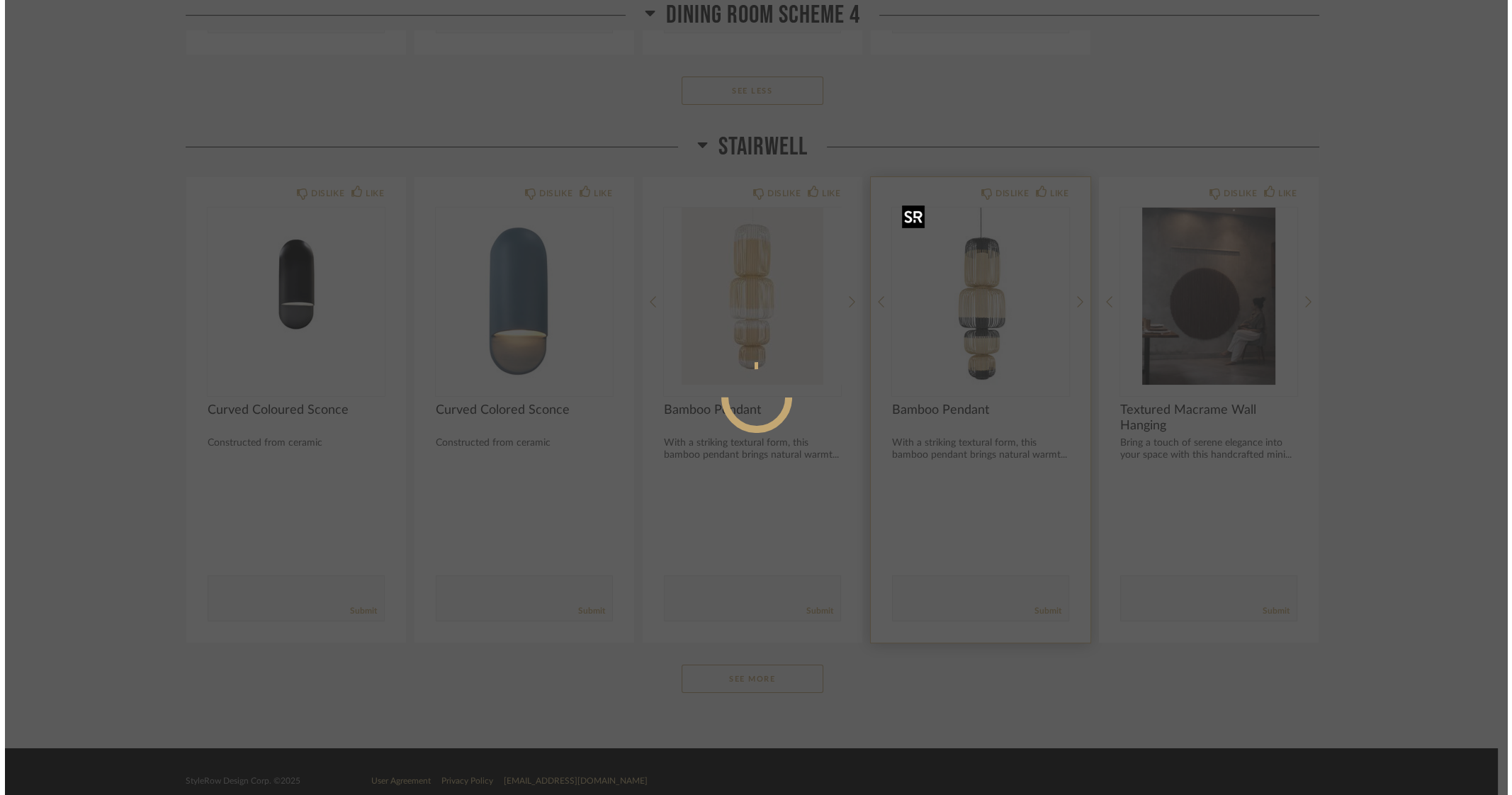
scroll to position [0, 0]
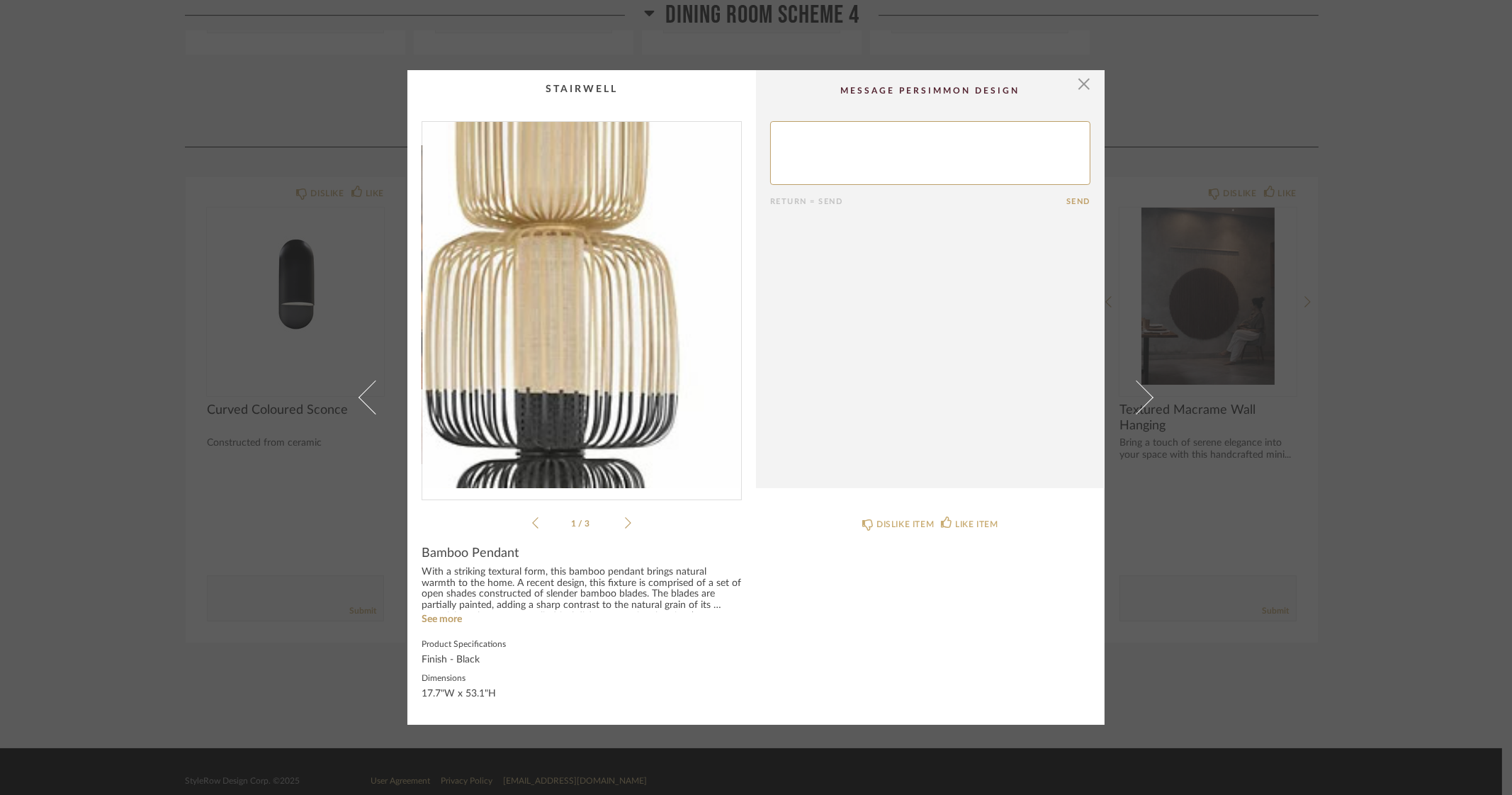
click at [590, 315] on img "0" at bounding box center [582, 305] width 319 height 366
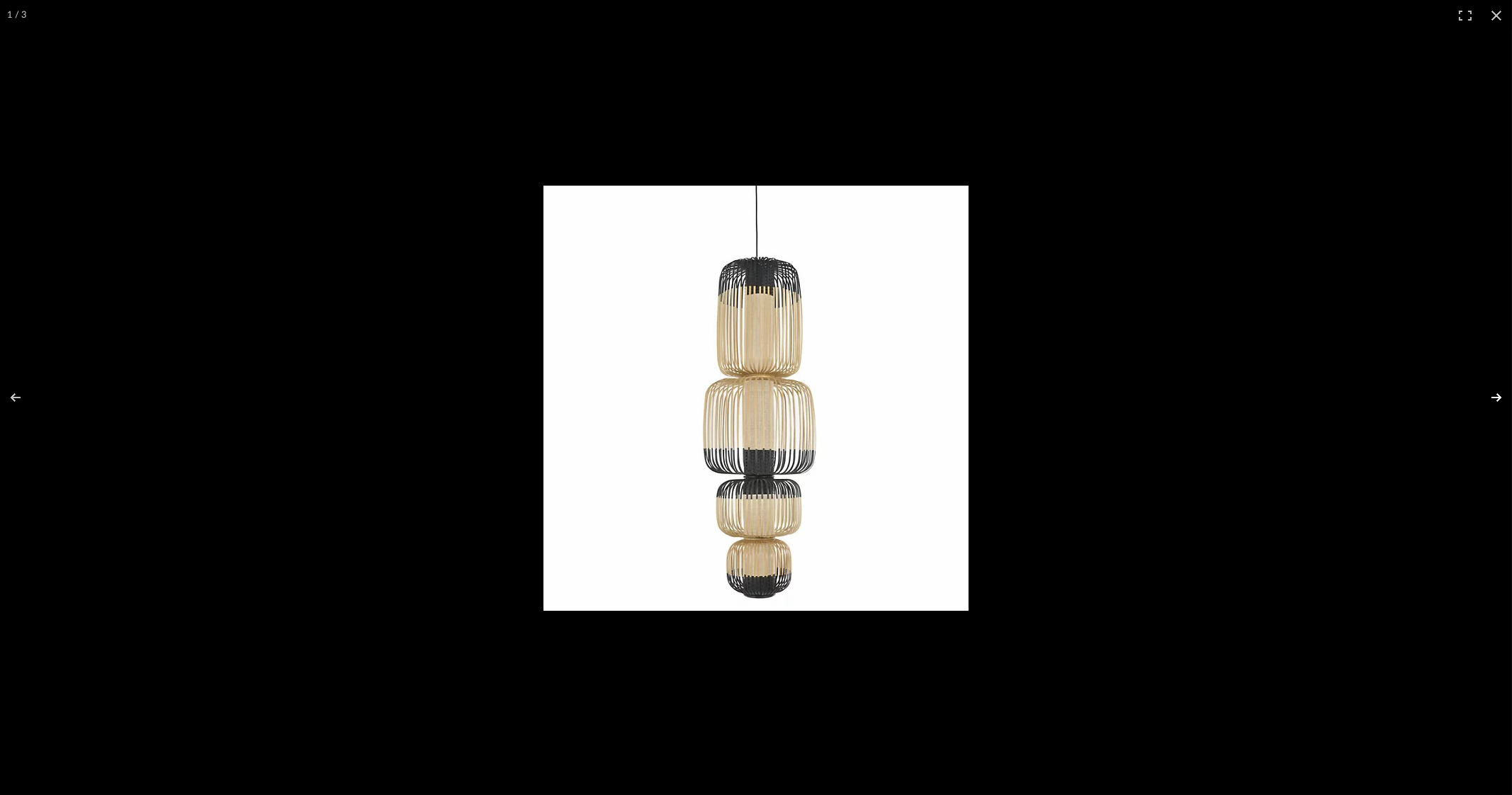
click at [1494, 398] on button at bounding box center [1487, 398] width 49 height 71
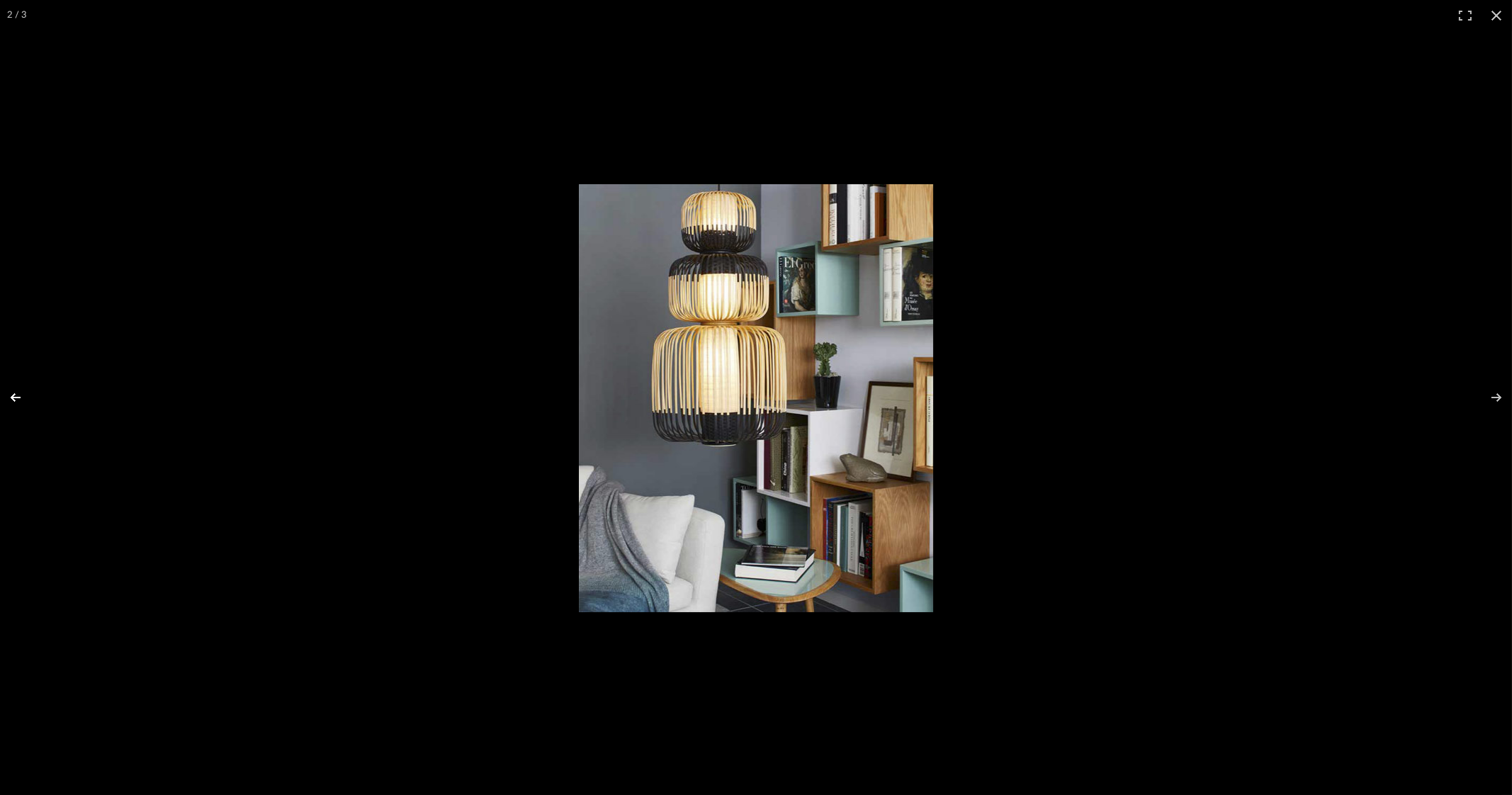
click at [19, 398] on button at bounding box center [25, 398] width 49 height 71
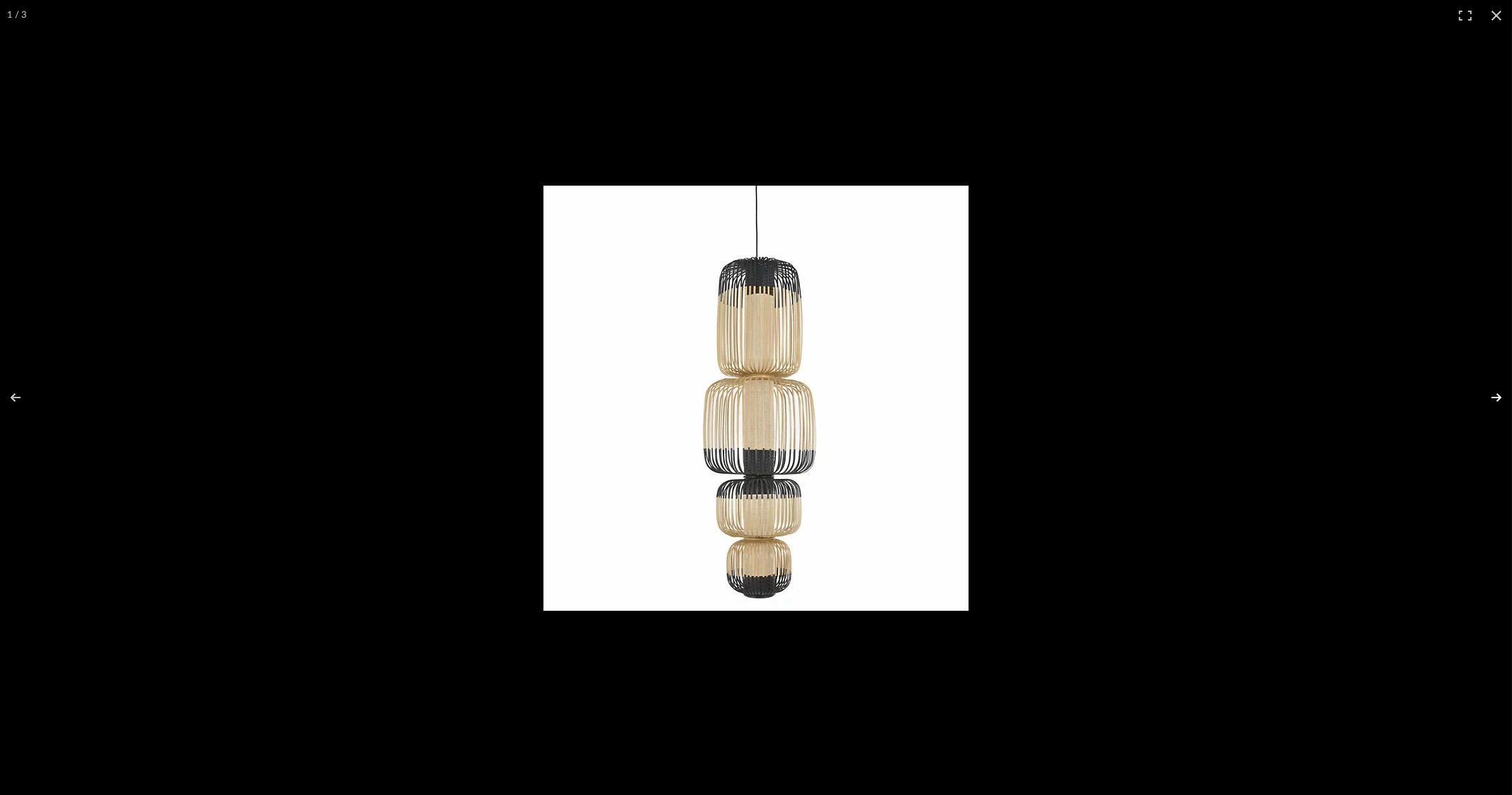
click at [1494, 390] on button at bounding box center [1487, 398] width 49 height 71
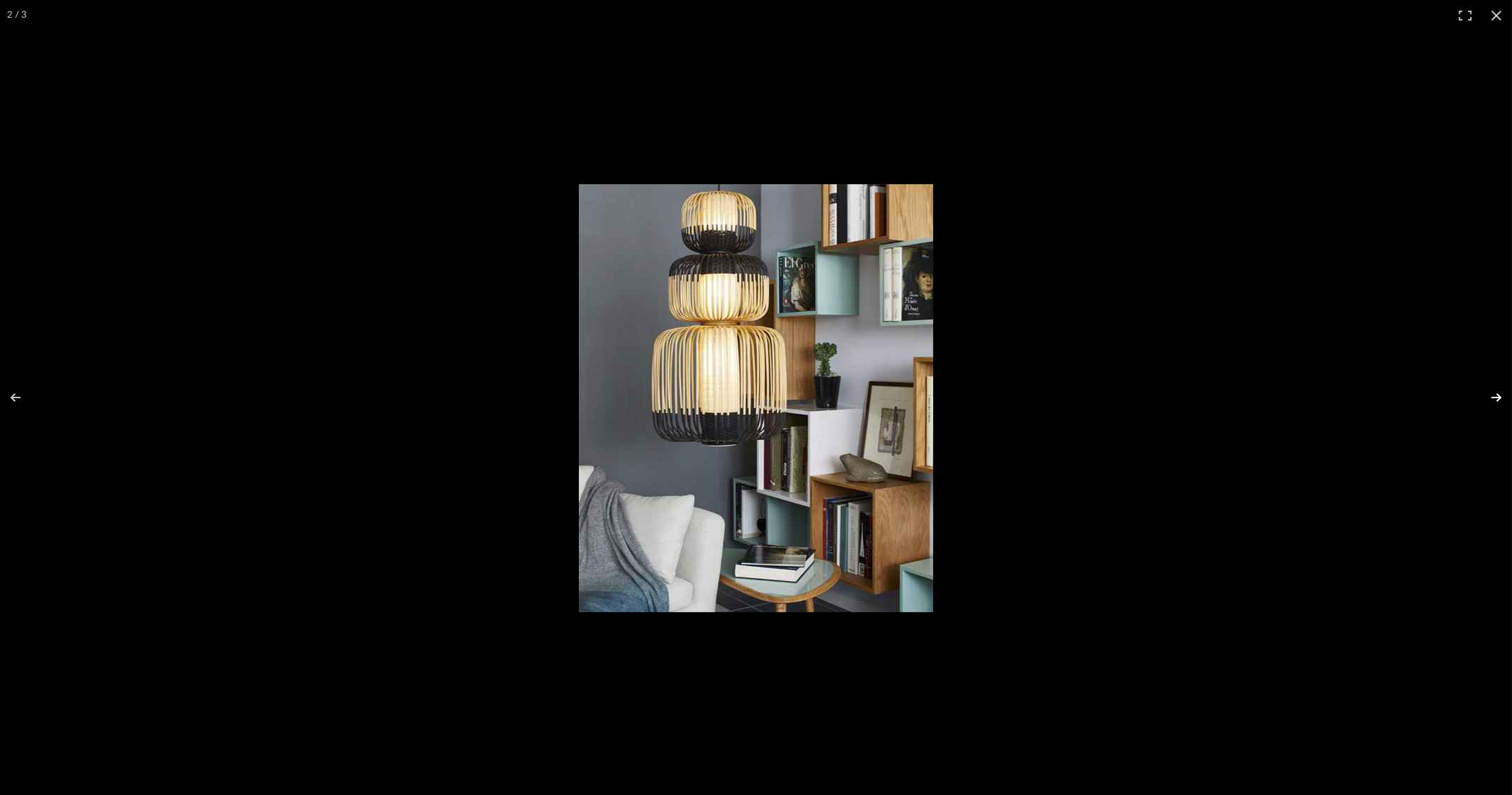
click at [1494, 390] on button at bounding box center [1487, 398] width 49 height 71
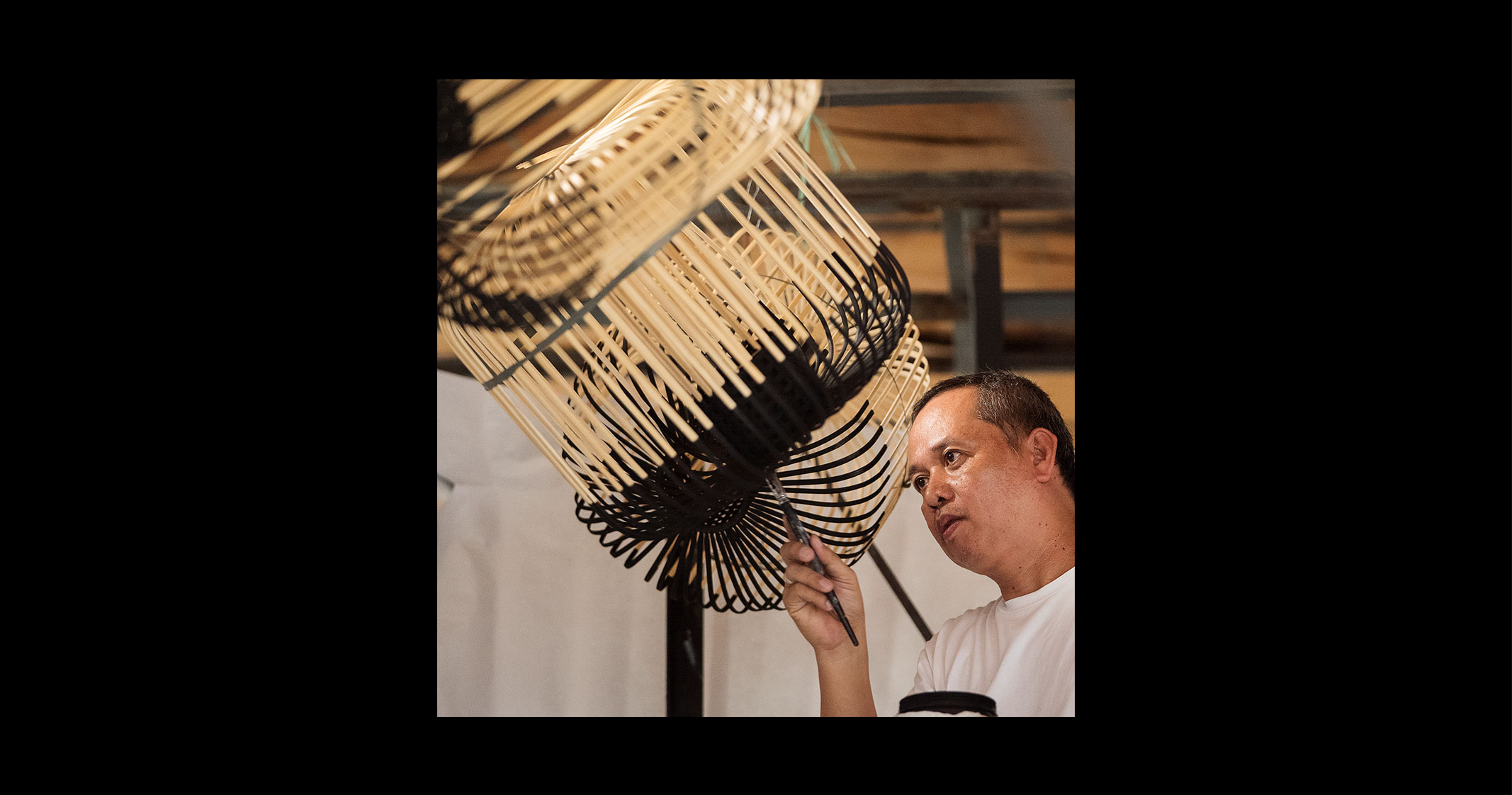
click at [1494, 390] on button at bounding box center [1487, 398] width 49 height 71
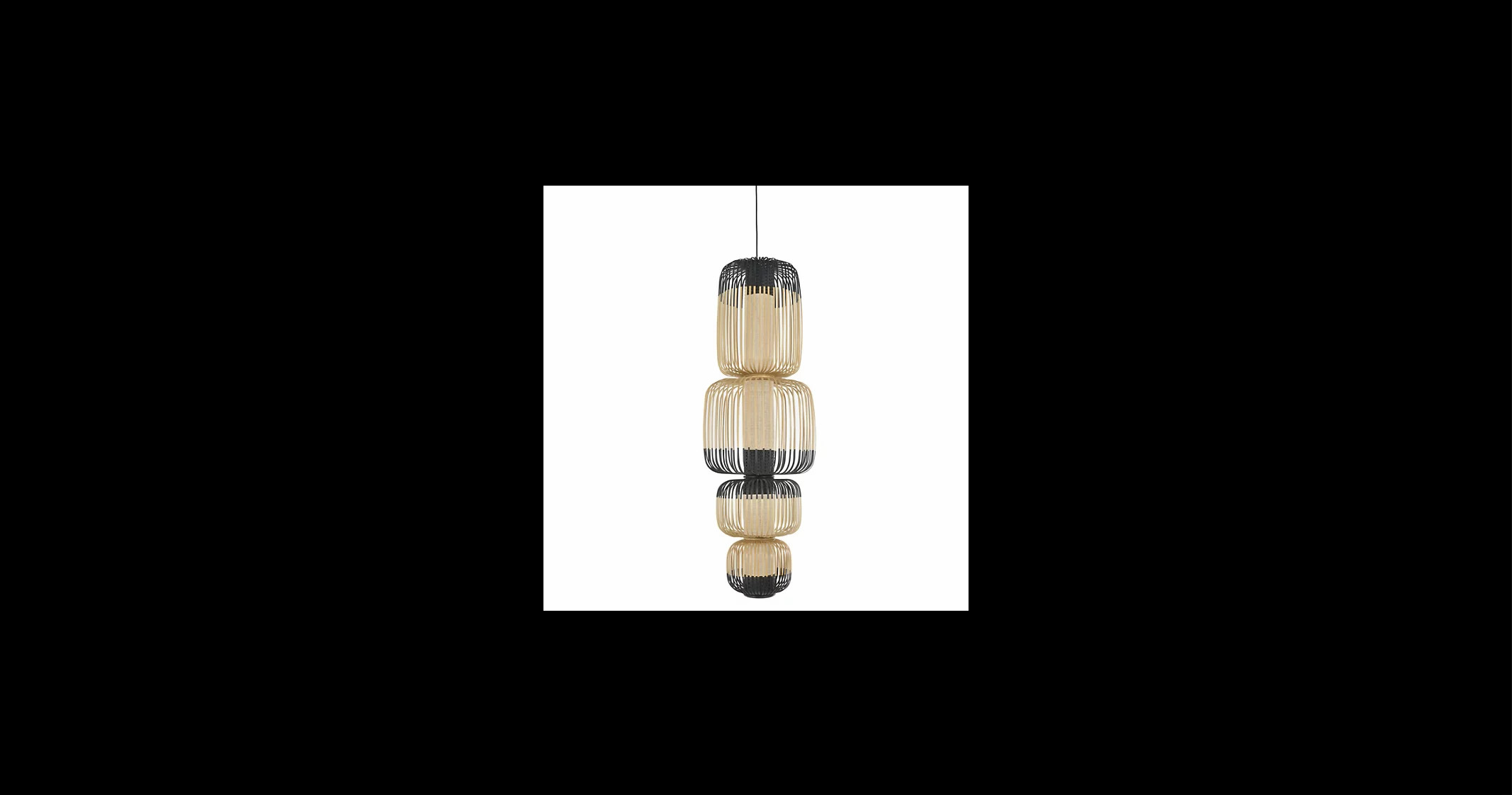
click at [1494, 390] on button at bounding box center [1487, 398] width 49 height 71
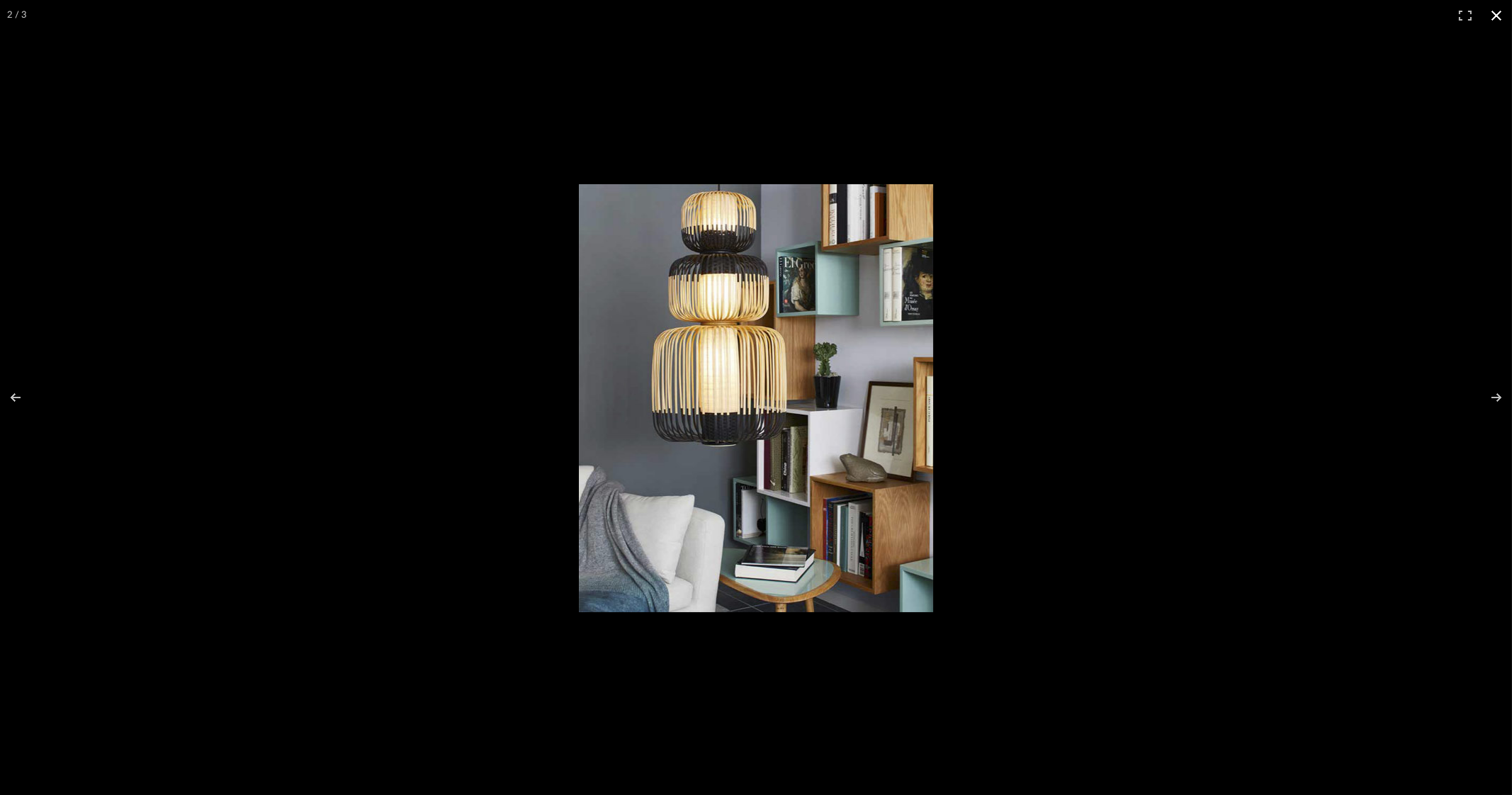
click at [1498, 10] on button at bounding box center [1495, 15] width 31 height 31
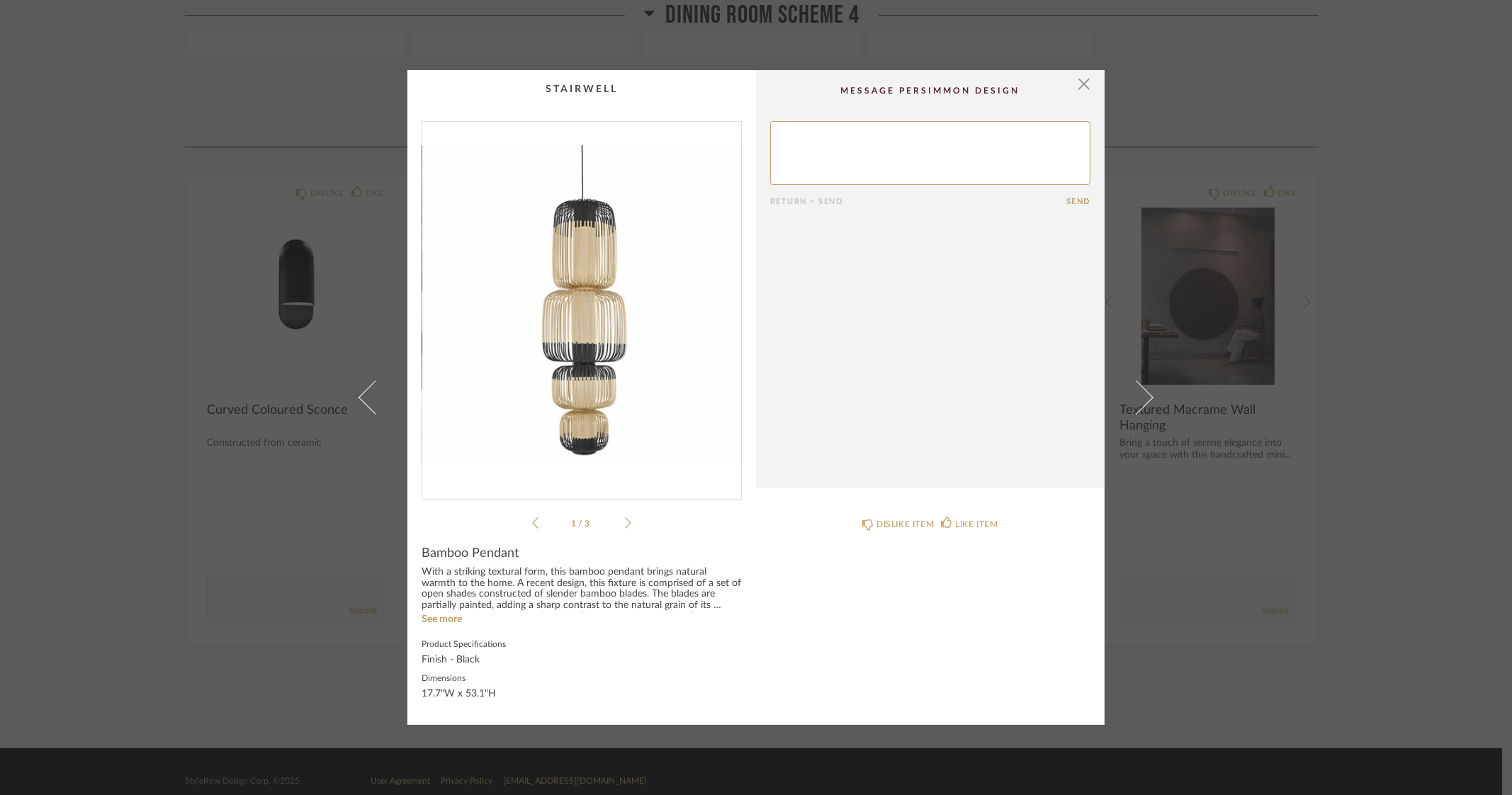
click at [1477, 388] on div "× 1 / 3 Return = Send Send Bamboo Pendant With a striking textural form, this b…" at bounding box center [756, 397] width 1512 height 795
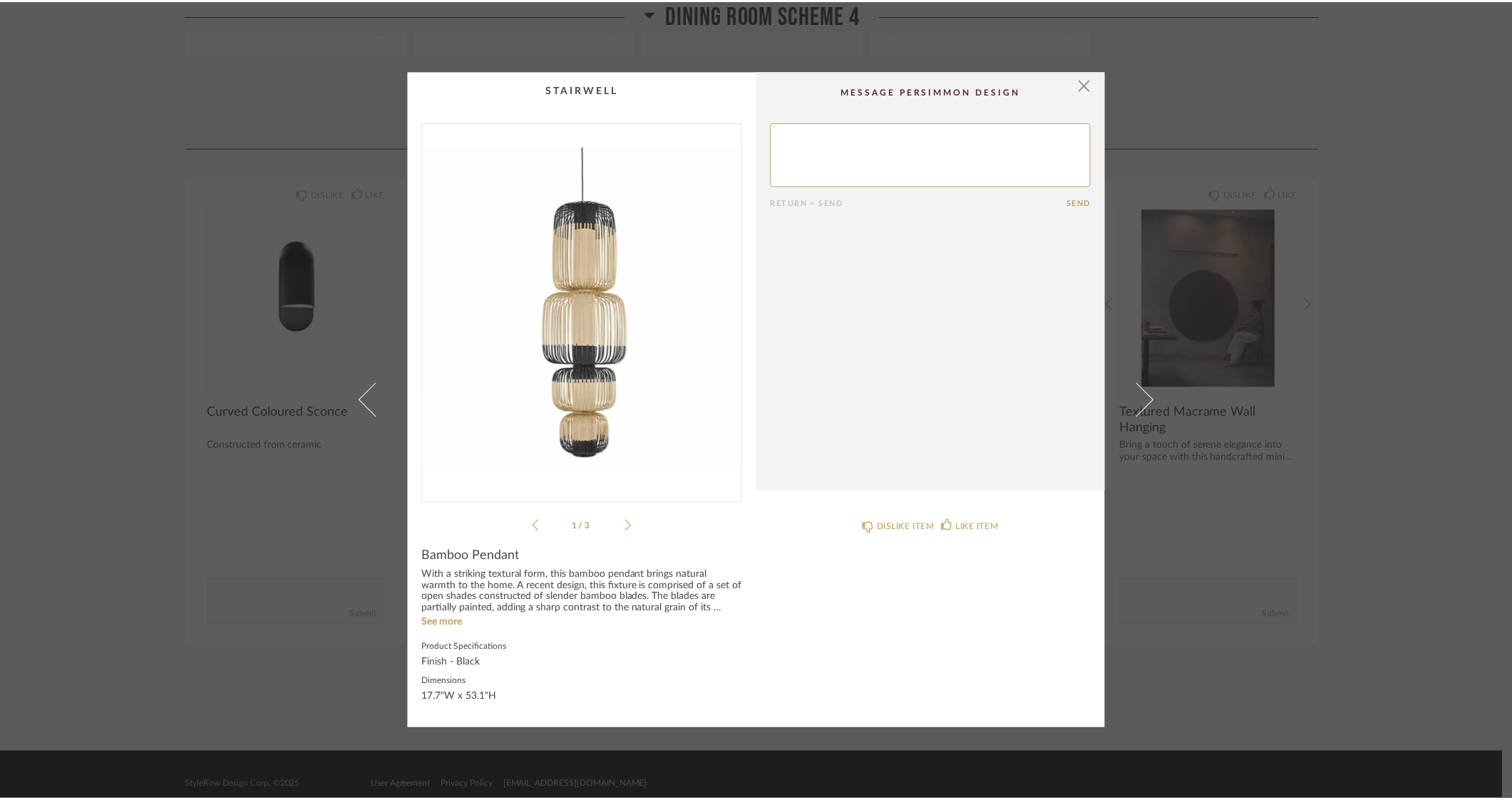
scroll to position [5435, 0]
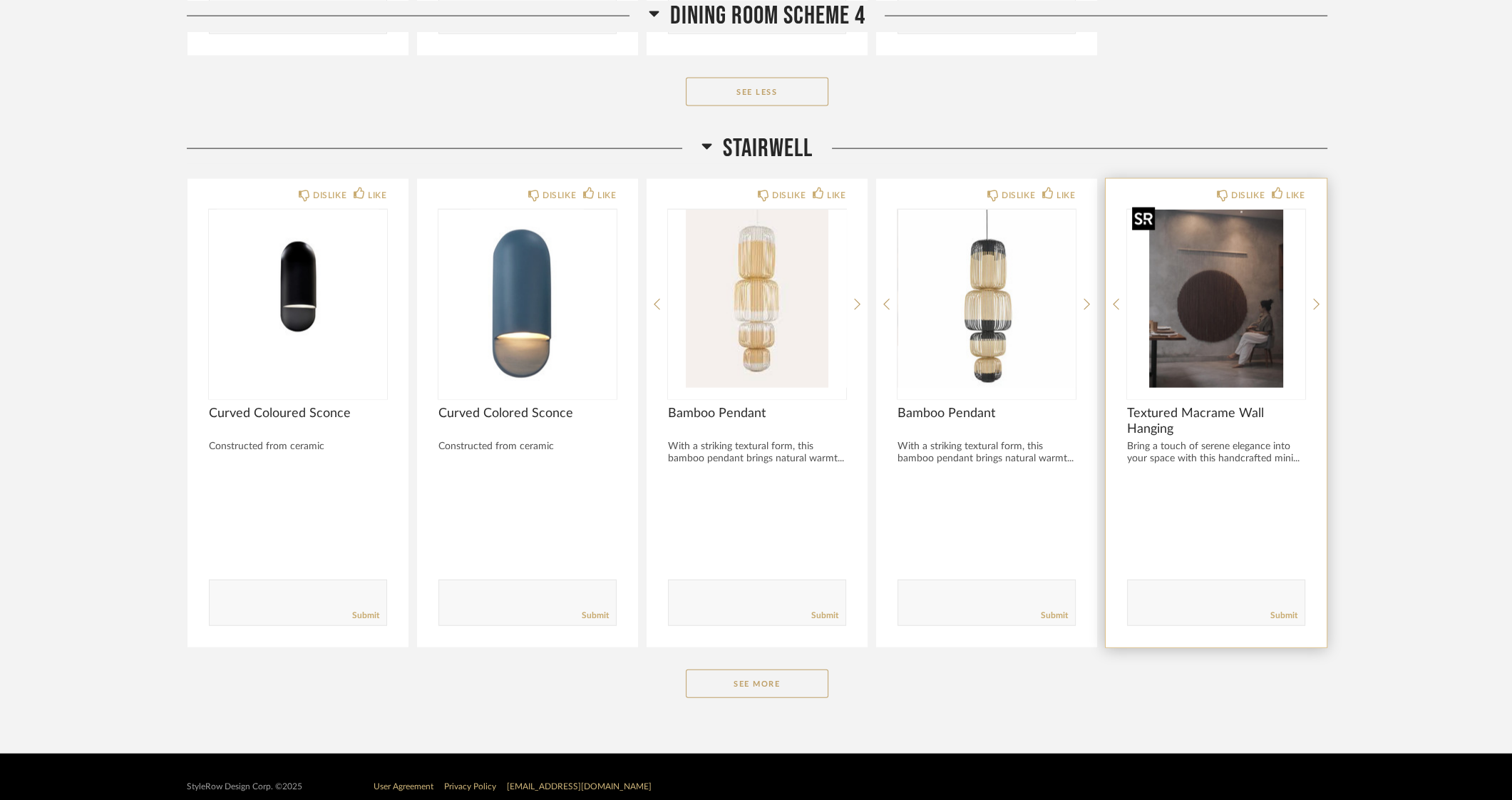
click at [1215, 304] on img "0" at bounding box center [1216, 298] width 178 height 178
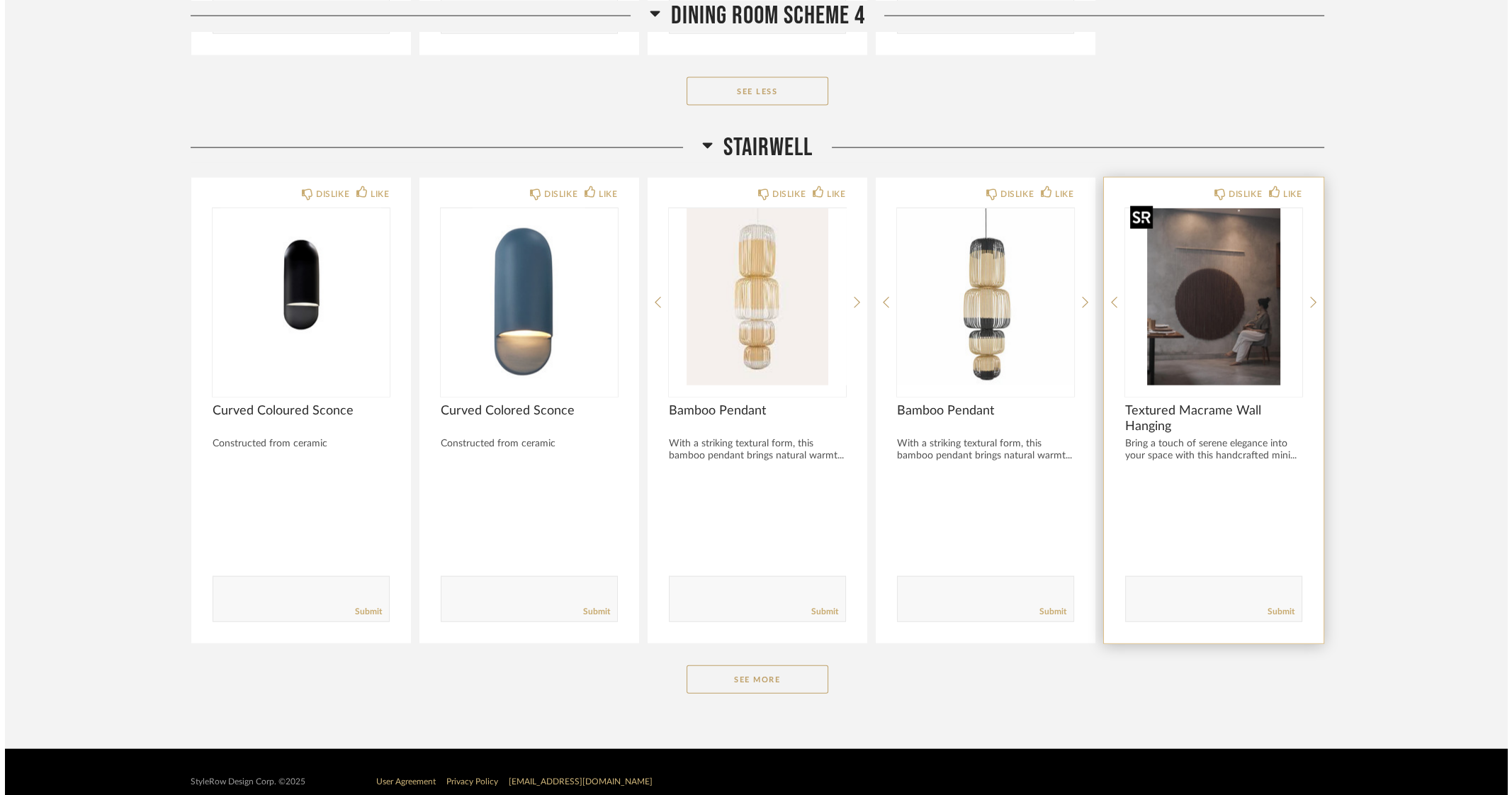
scroll to position [0, 0]
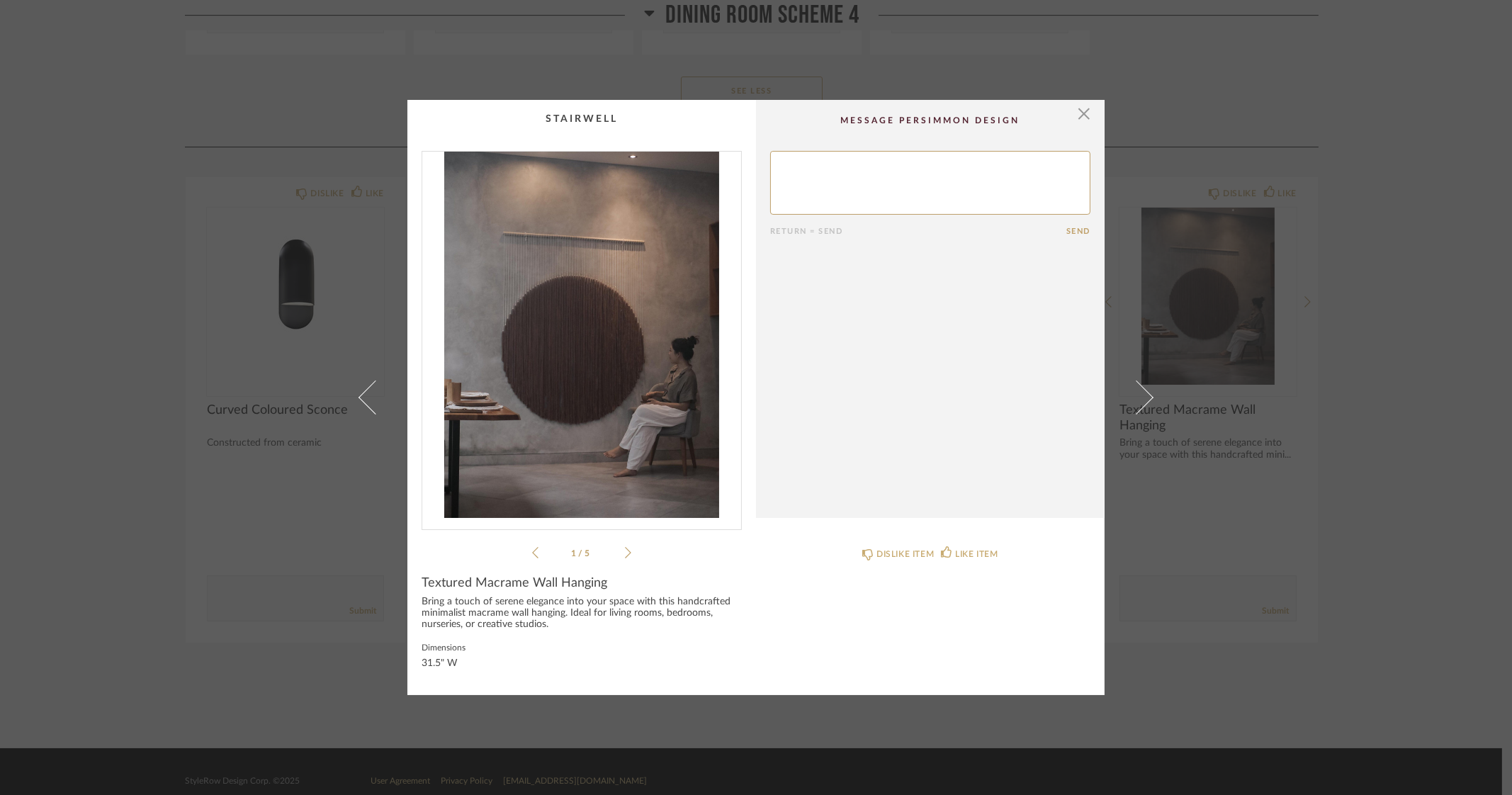
click at [572, 348] on img "0" at bounding box center [582, 335] width 319 height 366
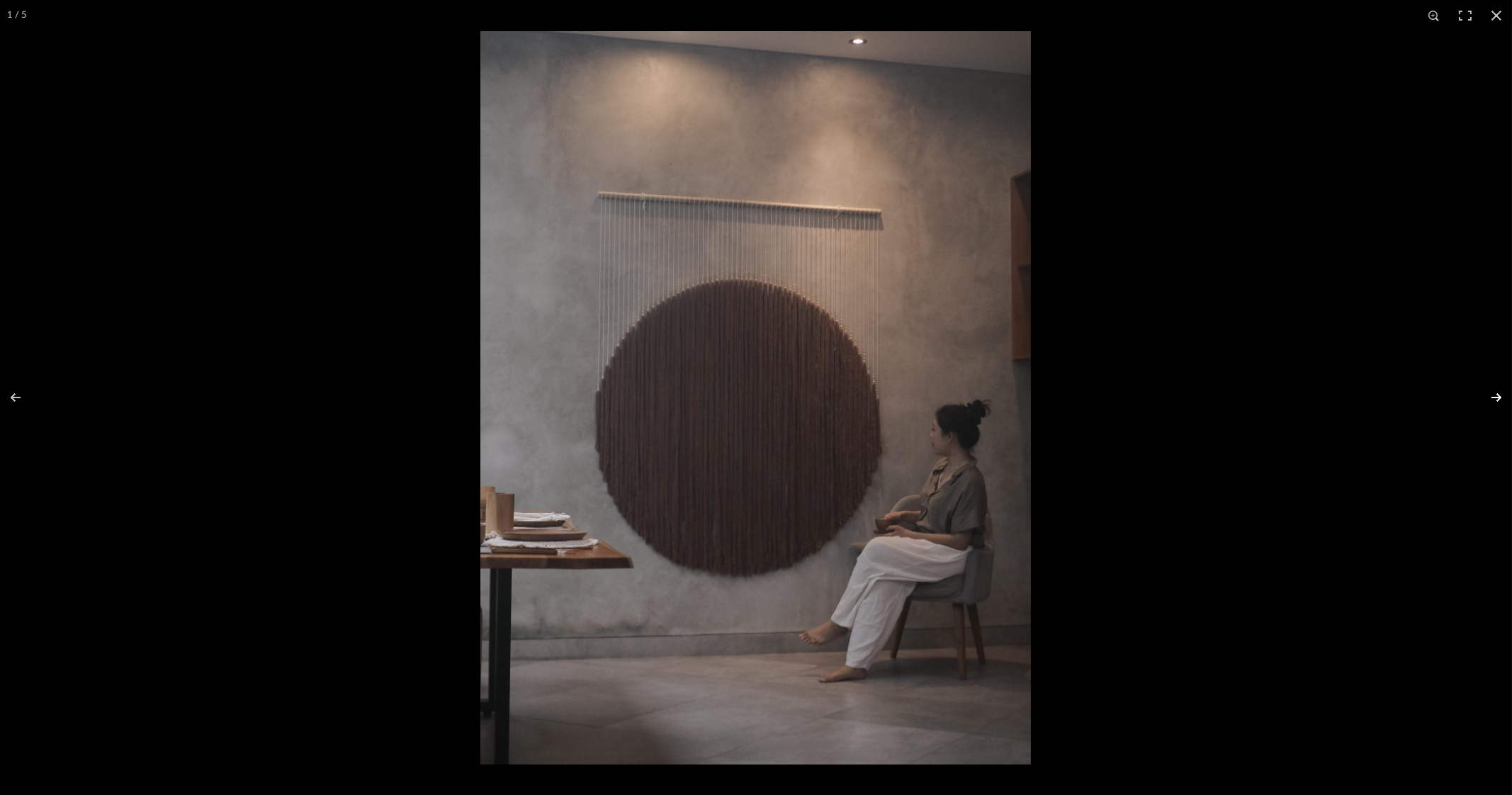
click at [1489, 399] on button at bounding box center [1487, 398] width 49 height 71
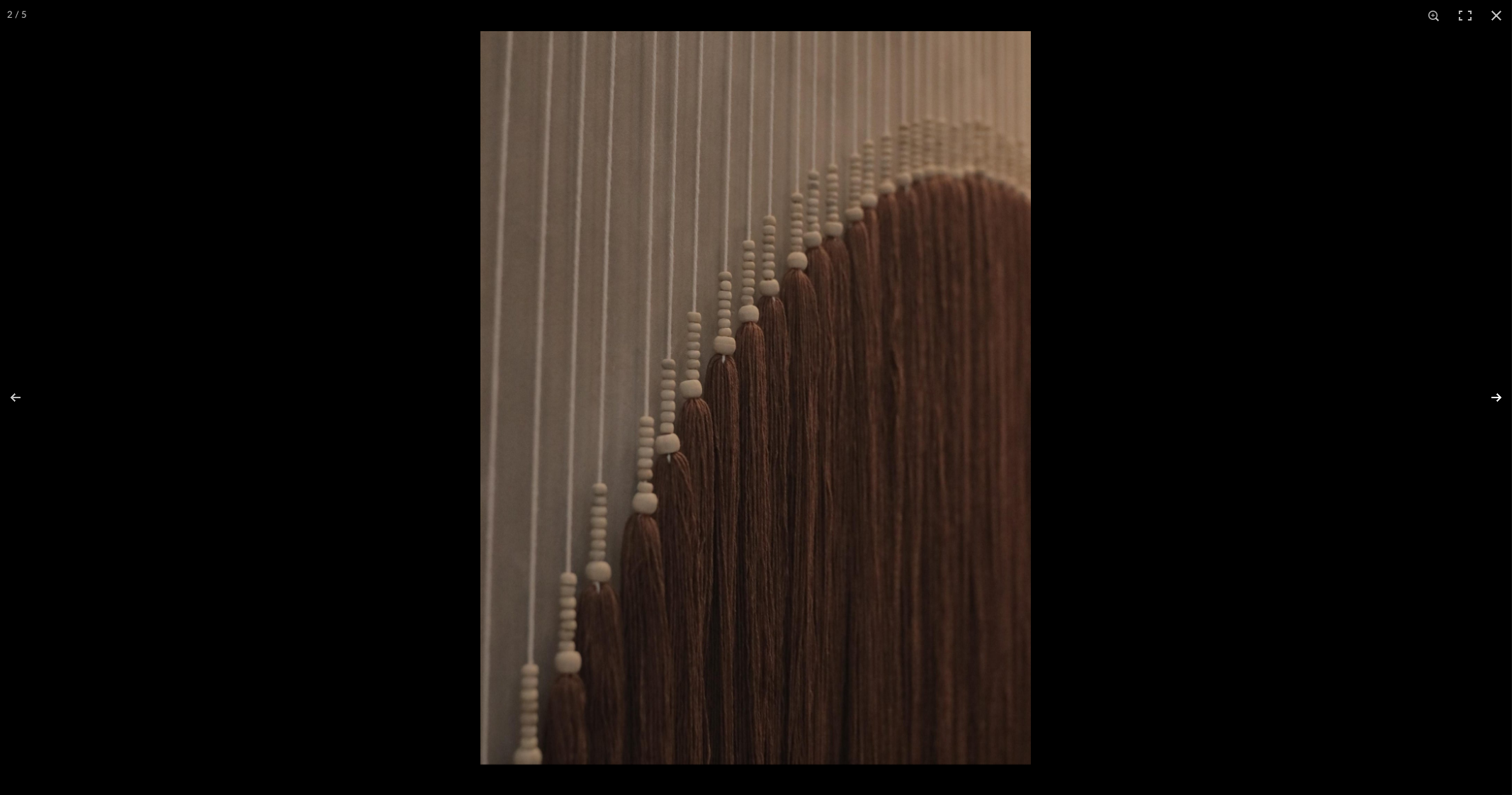
click at [1498, 395] on button at bounding box center [1487, 398] width 49 height 71
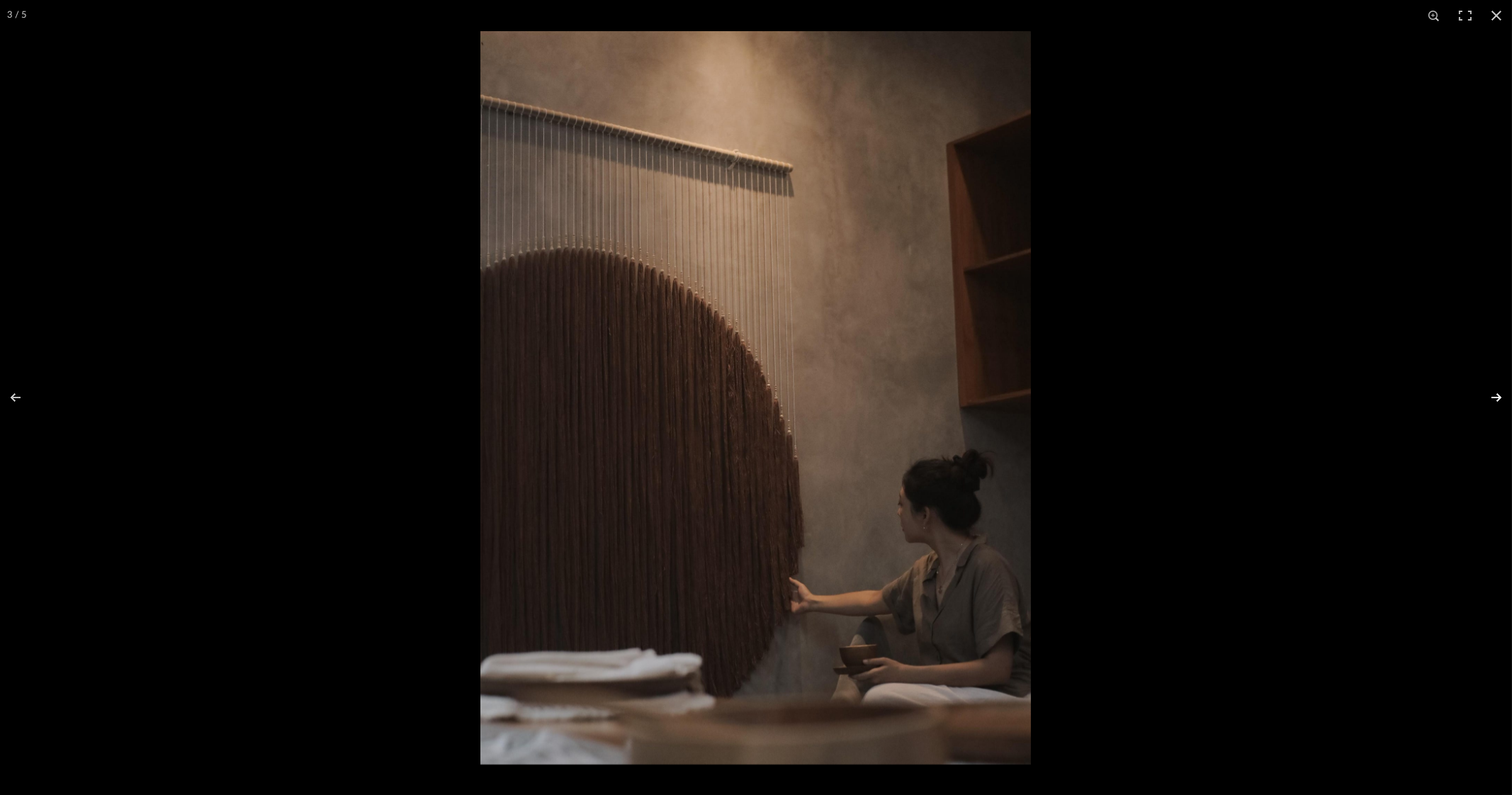
click at [1492, 395] on button at bounding box center [1487, 398] width 49 height 71
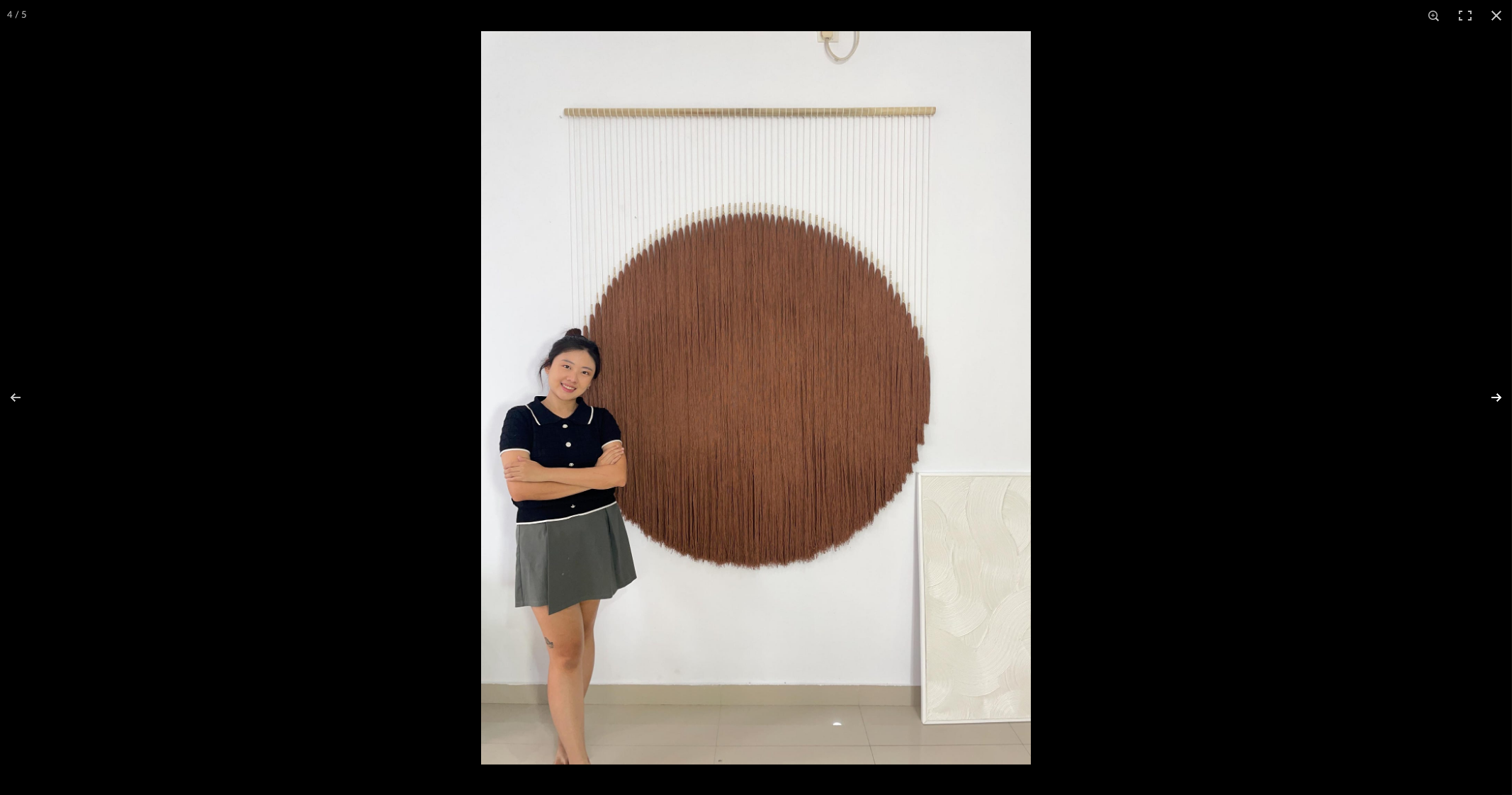
click at [1497, 395] on button at bounding box center [1487, 398] width 49 height 71
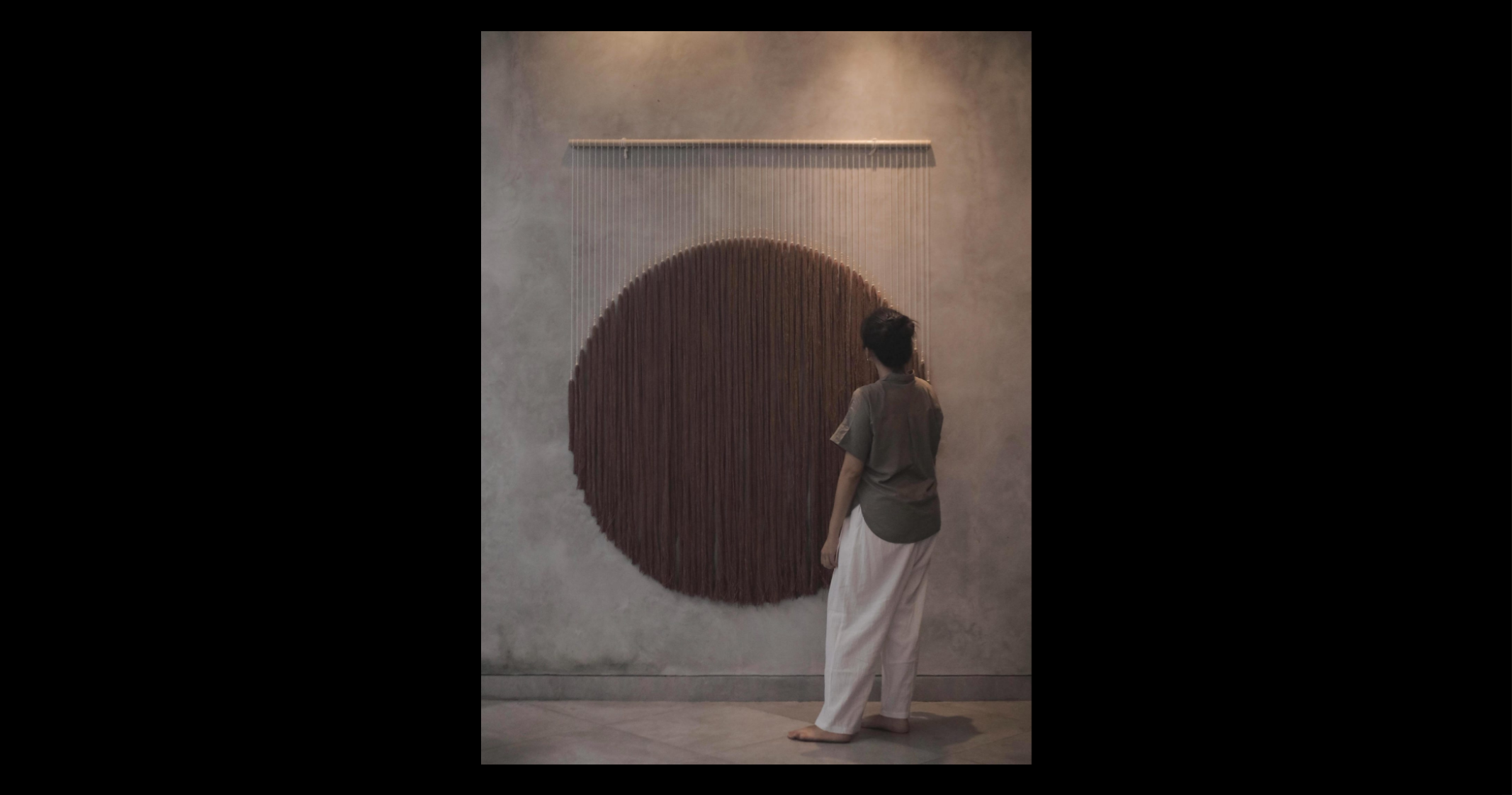
click at [1497, 395] on button at bounding box center [1487, 398] width 49 height 71
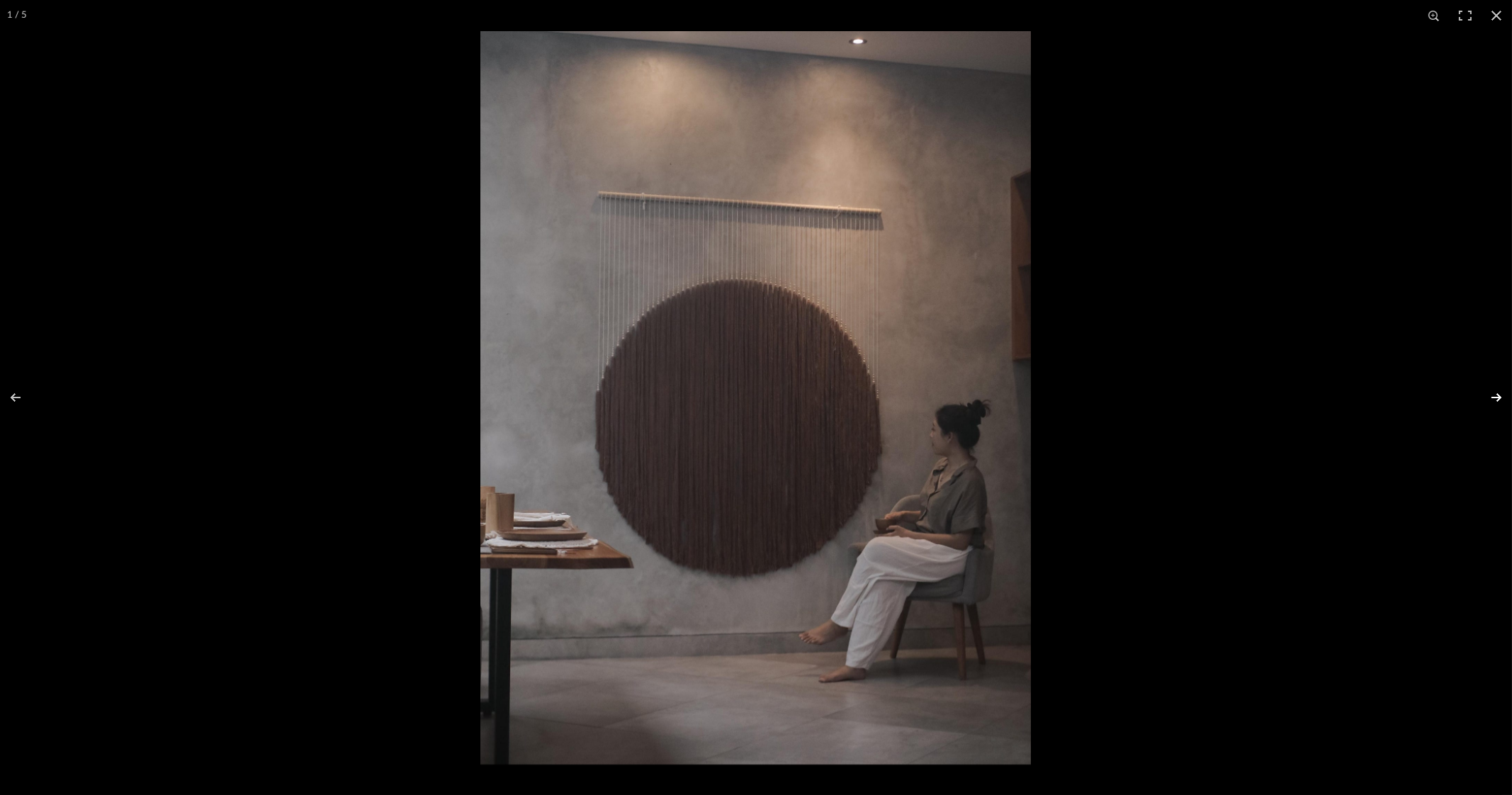
click at [1491, 390] on button at bounding box center [1487, 398] width 49 height 71
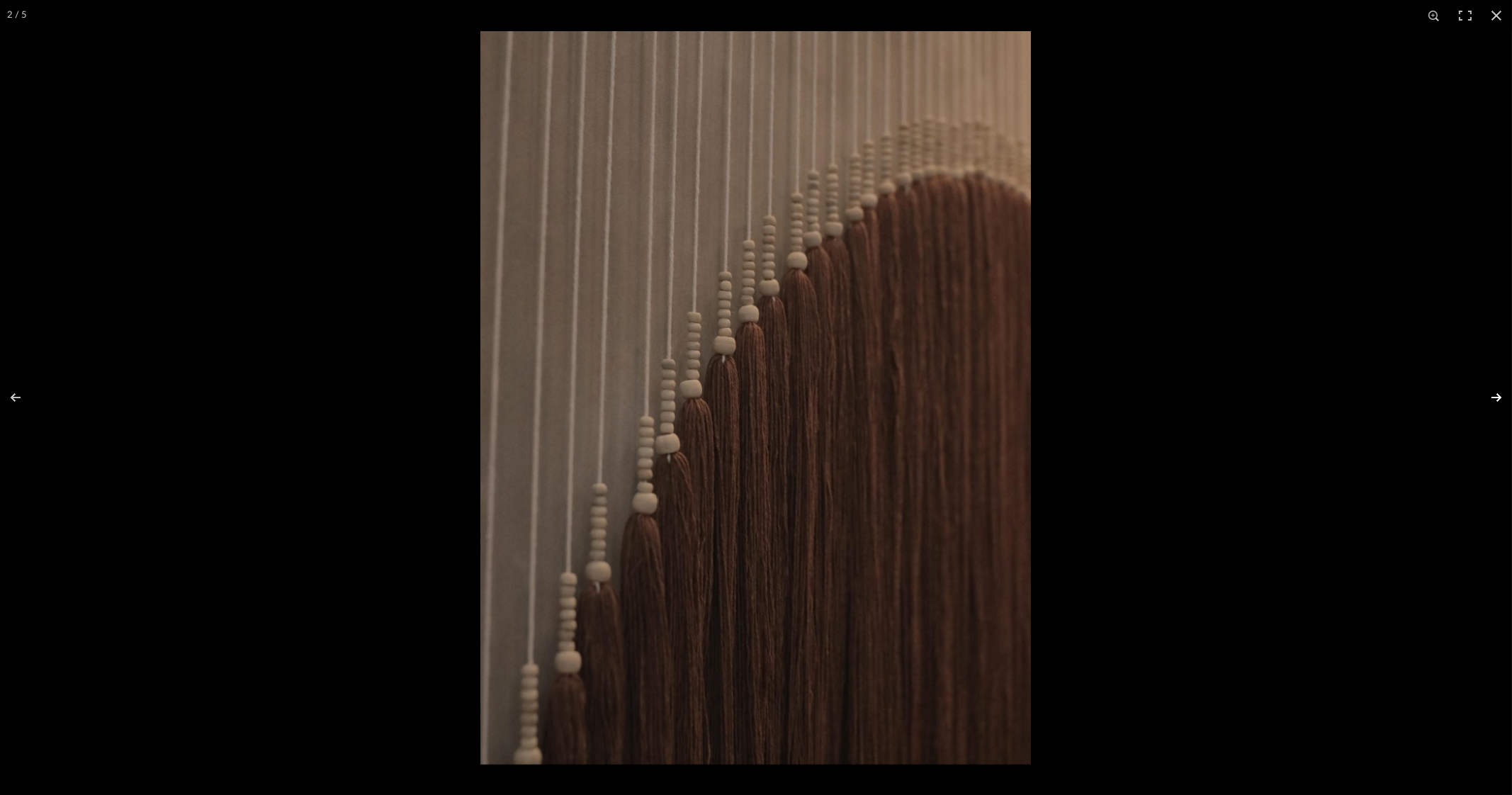
click at [1491, 390] on button at bounding box center [1487, 398] width 49 height 71
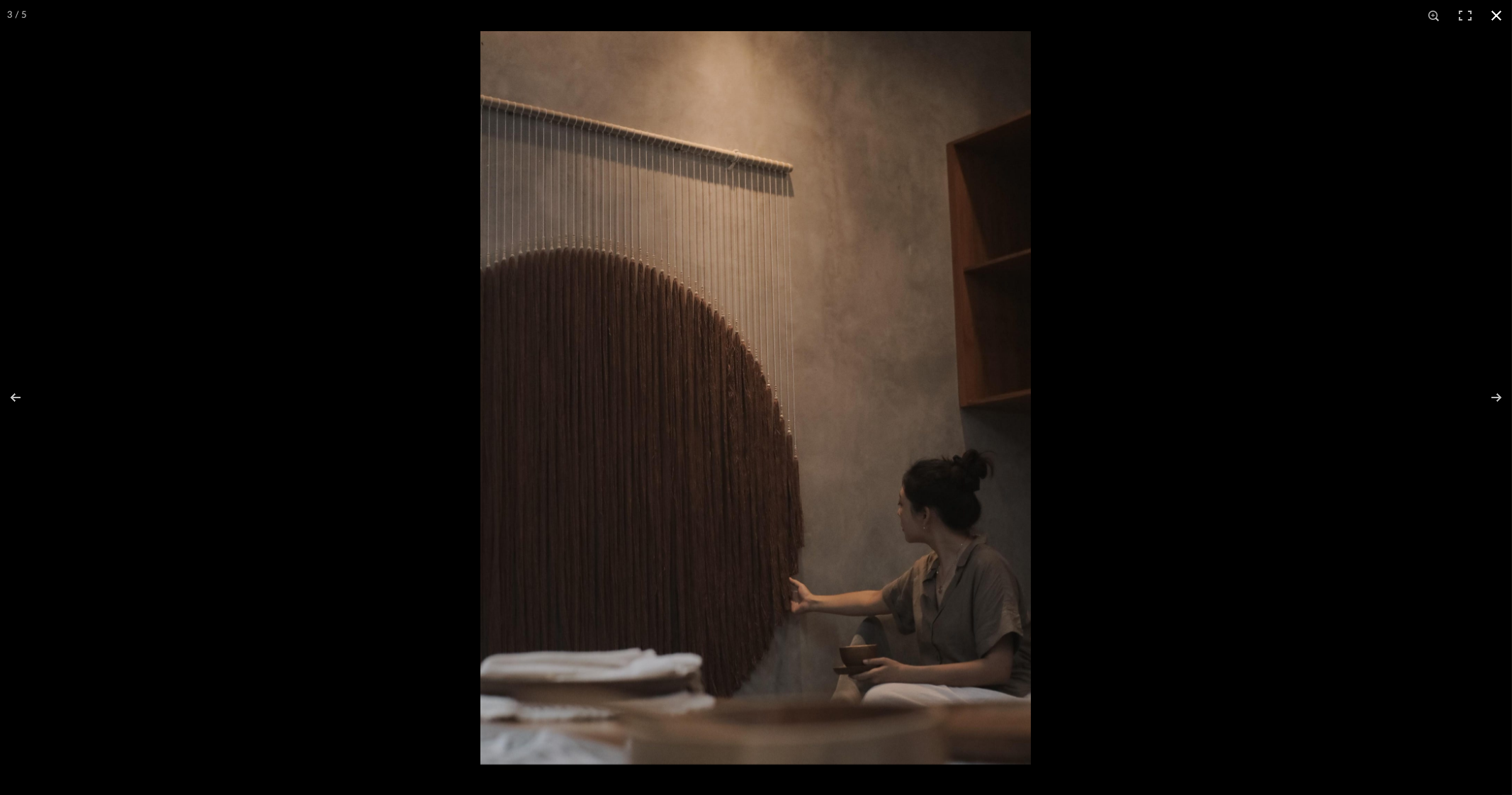
click at [1496, 19] on button at bounding box center [1495, 15] width 31 height 31
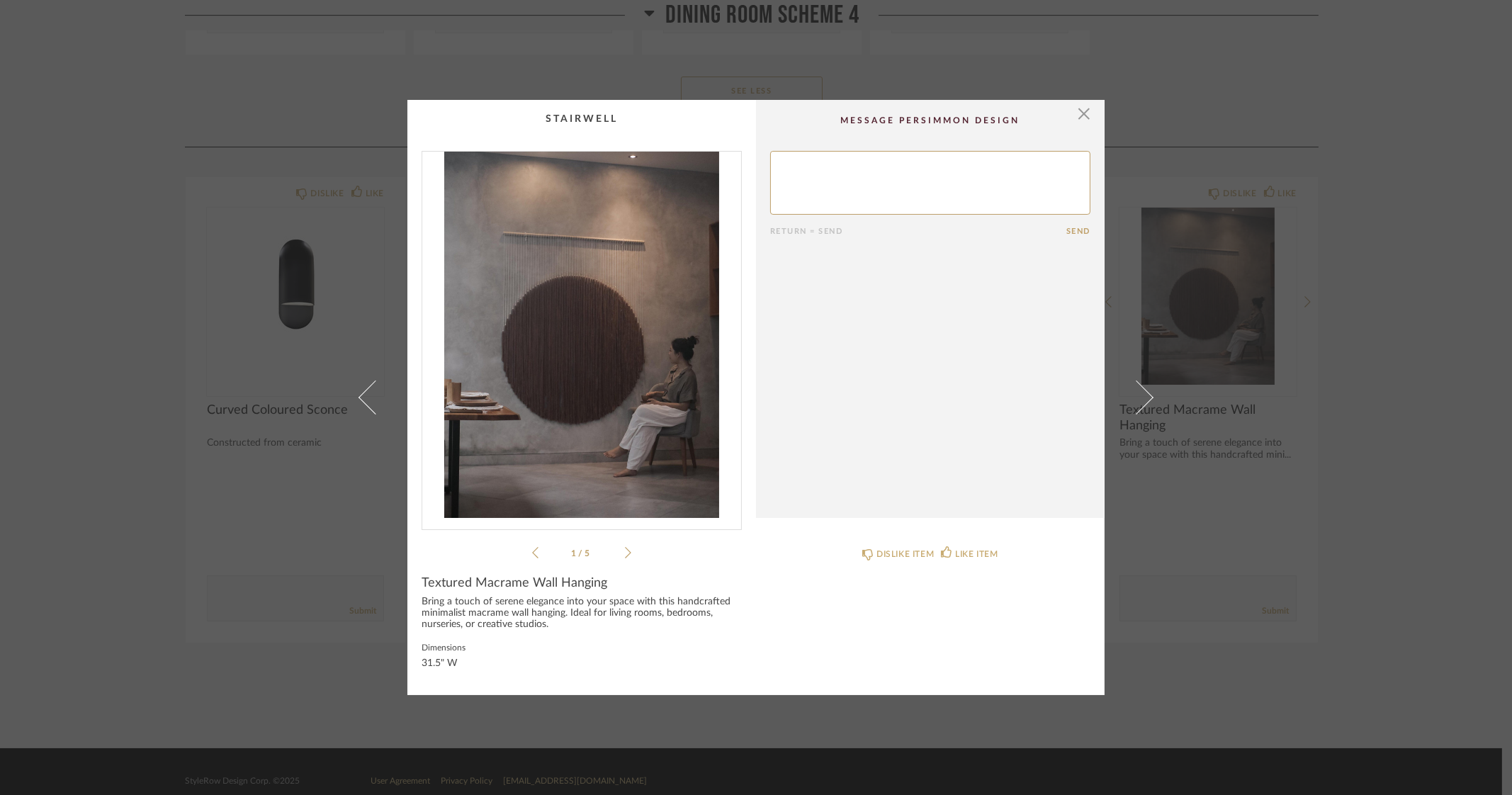
click at [1460, 355] on div "× 1 / 5 Return = Send Send Textured Macrame Wall Hanging Bring a touch of seren…" at bounding box center [756, 397] width 1512 height 795
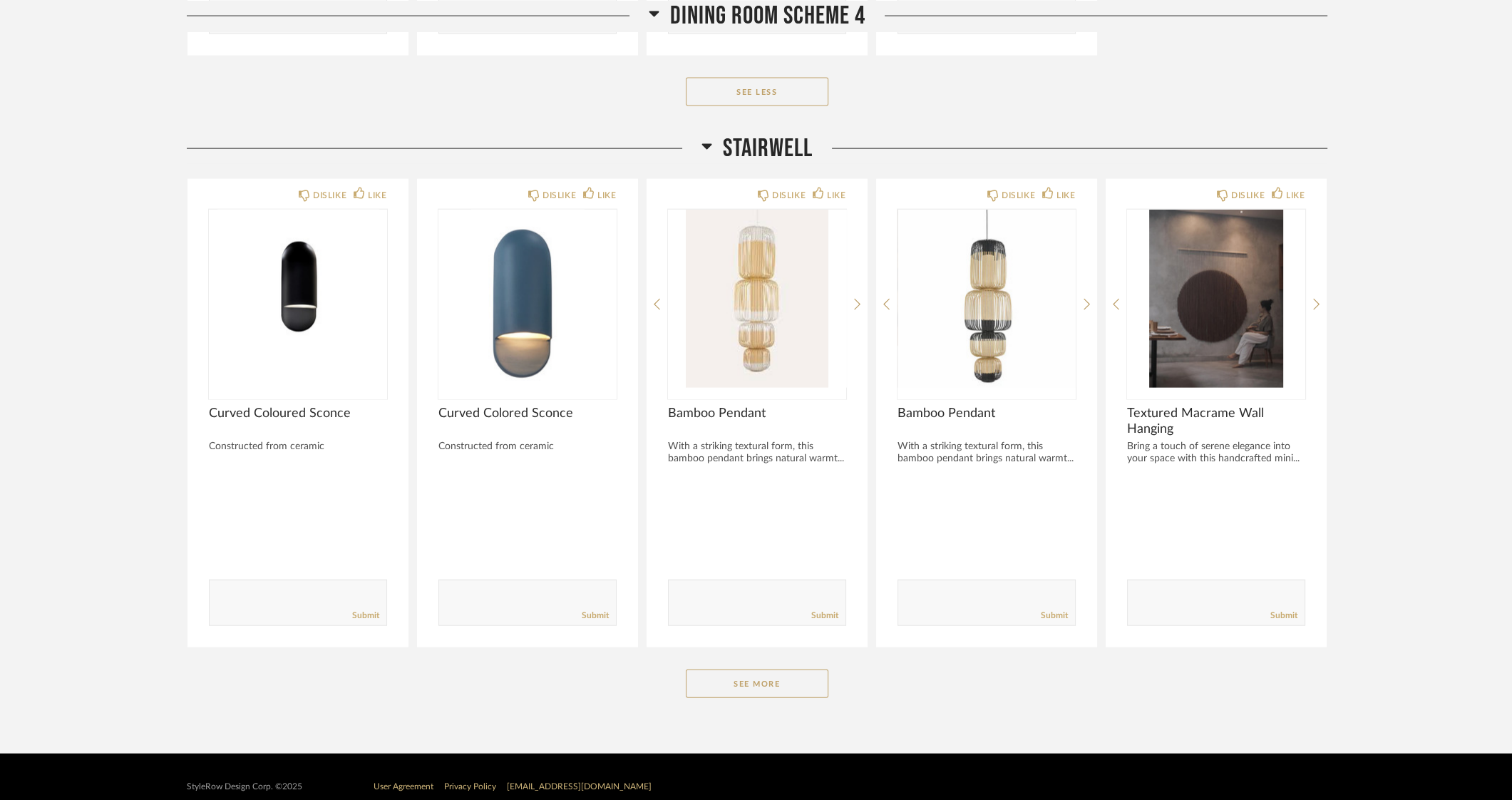
scroll to position [5445, 0]
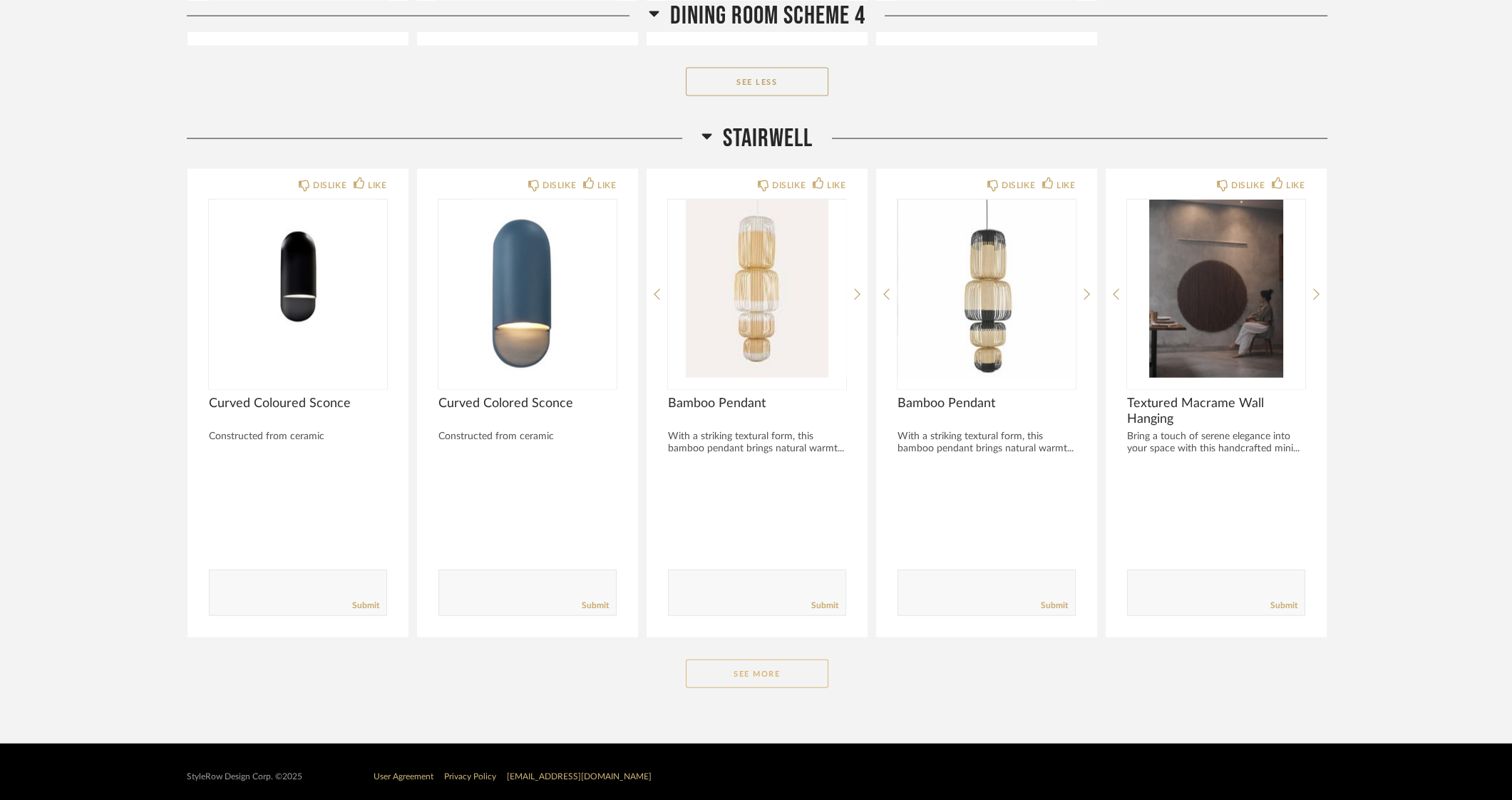
click at [799, 670] on button "See More" at bounding box center [757, 673] width 142 height 29
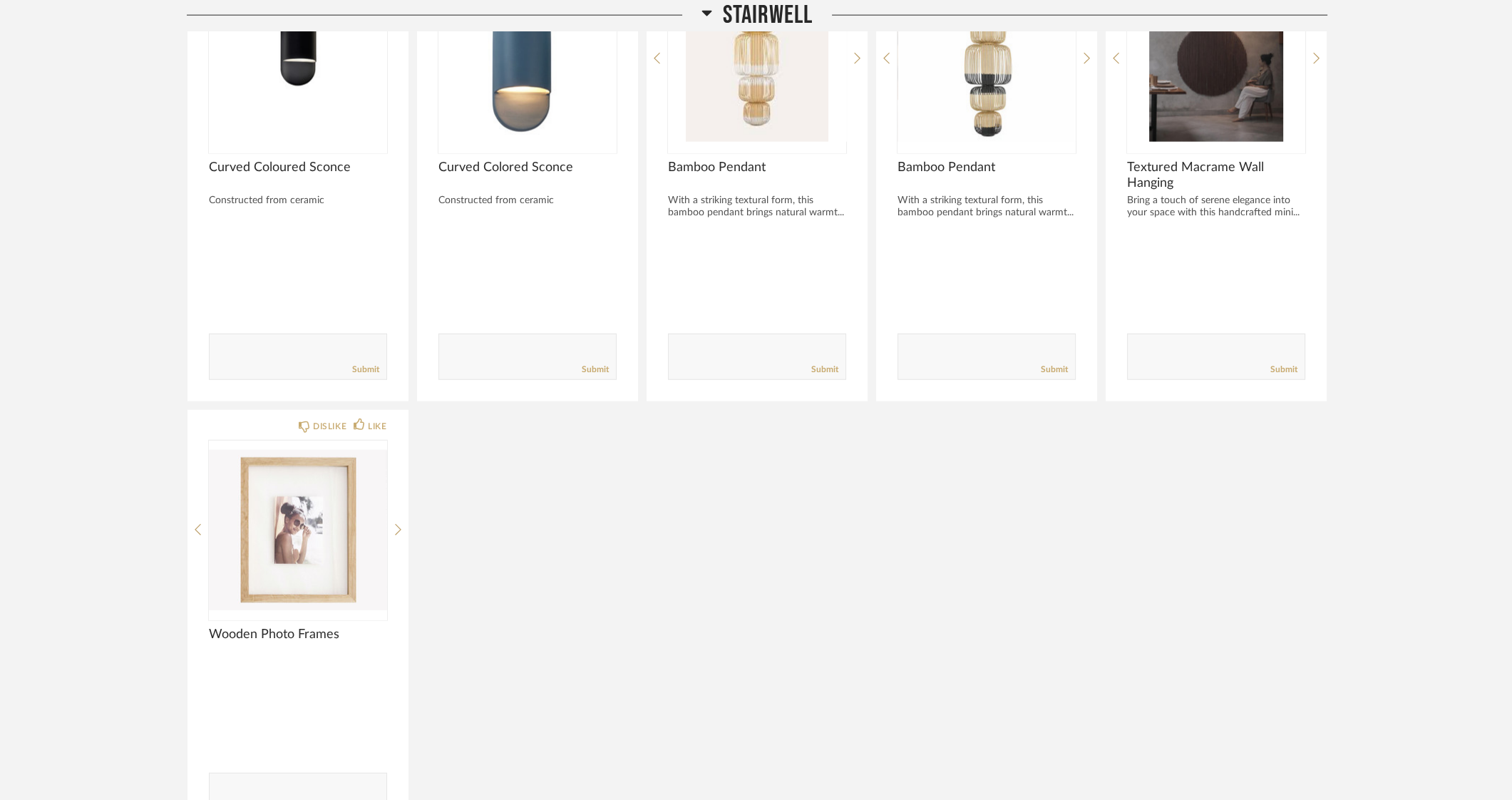
scroll to position [5712, 0]
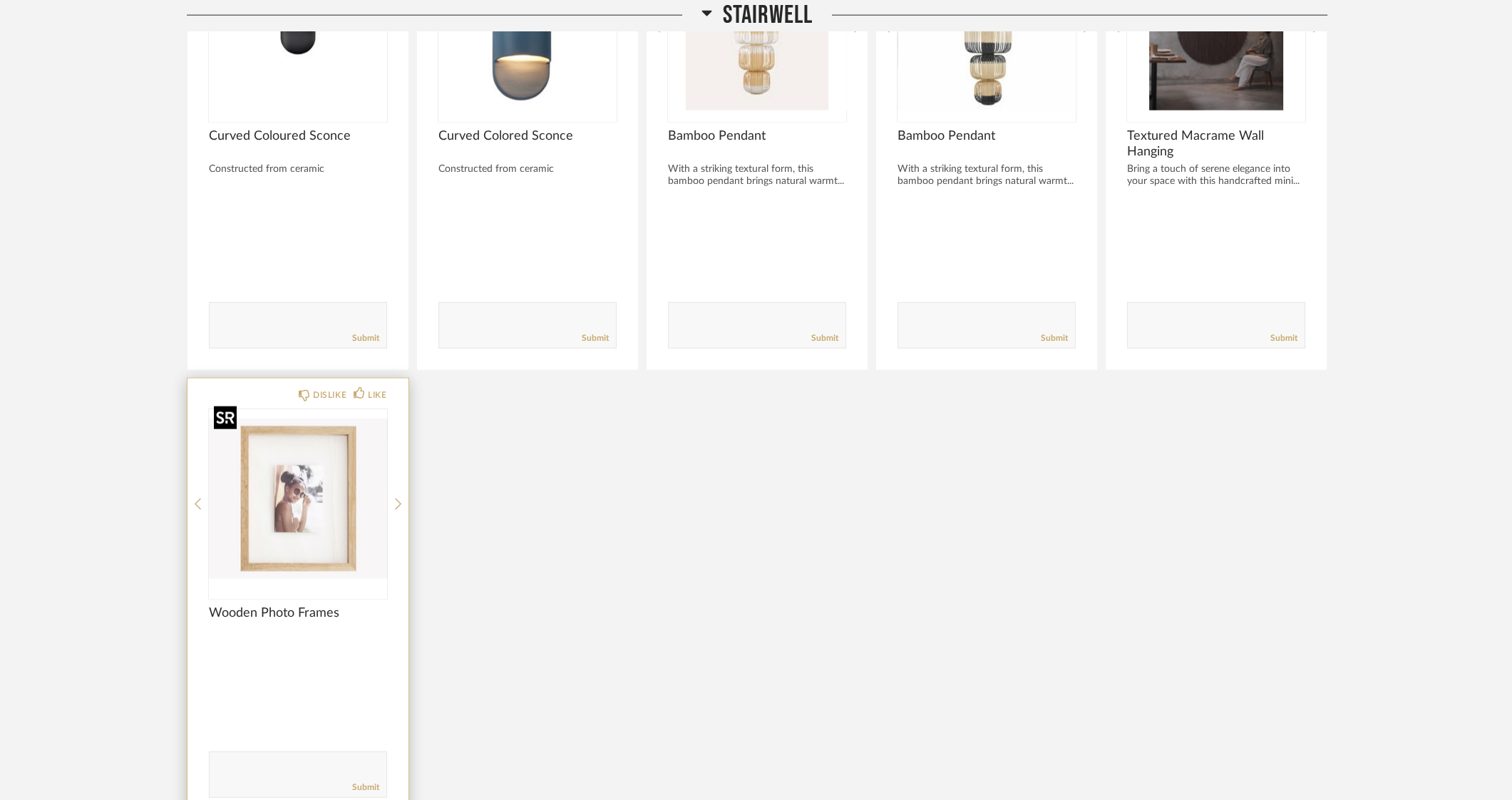
click at [331, 513] on img "0" at bounding box center [298, 498] width 178 height 178
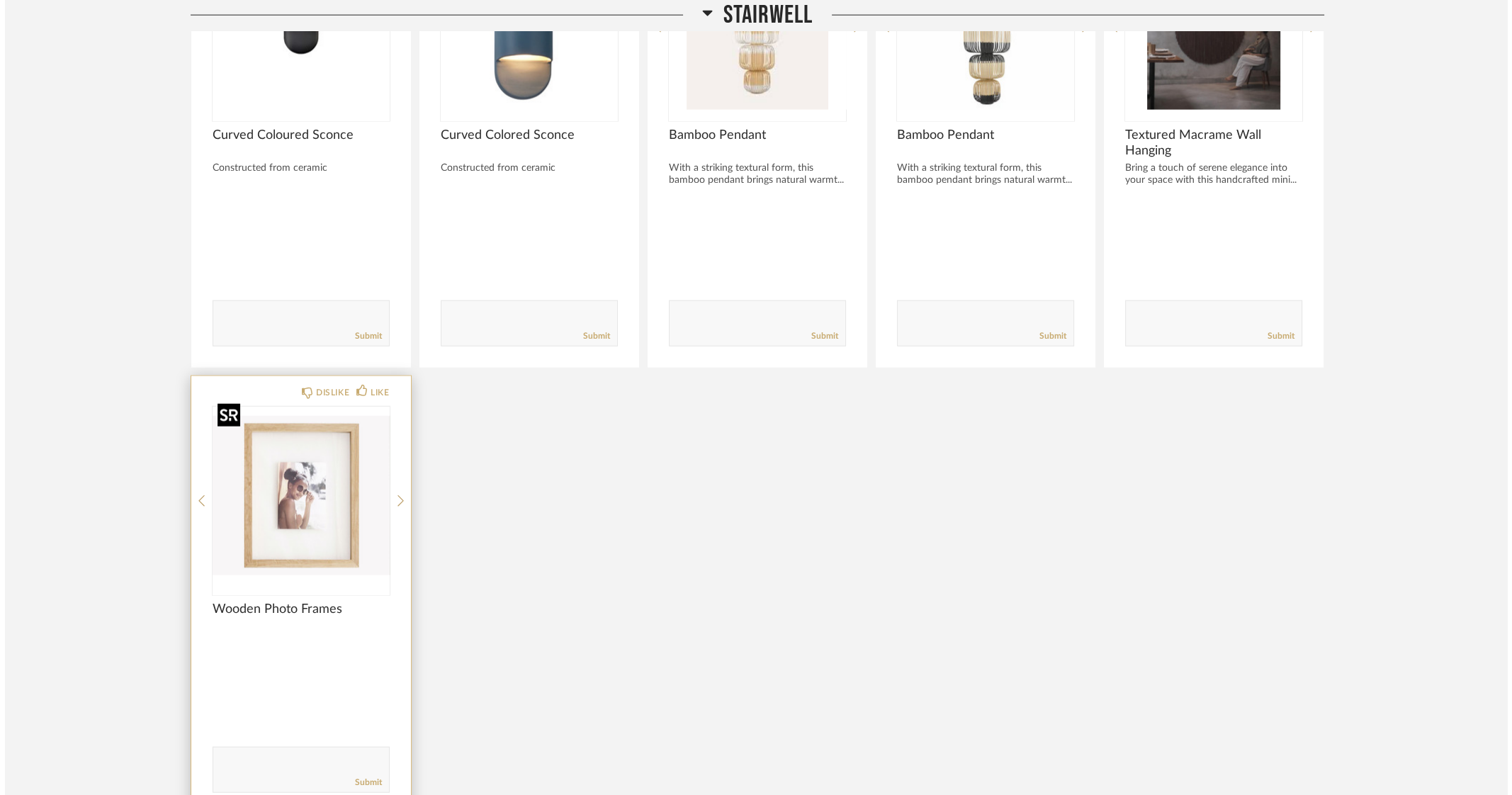
scroll to position [0, 0]
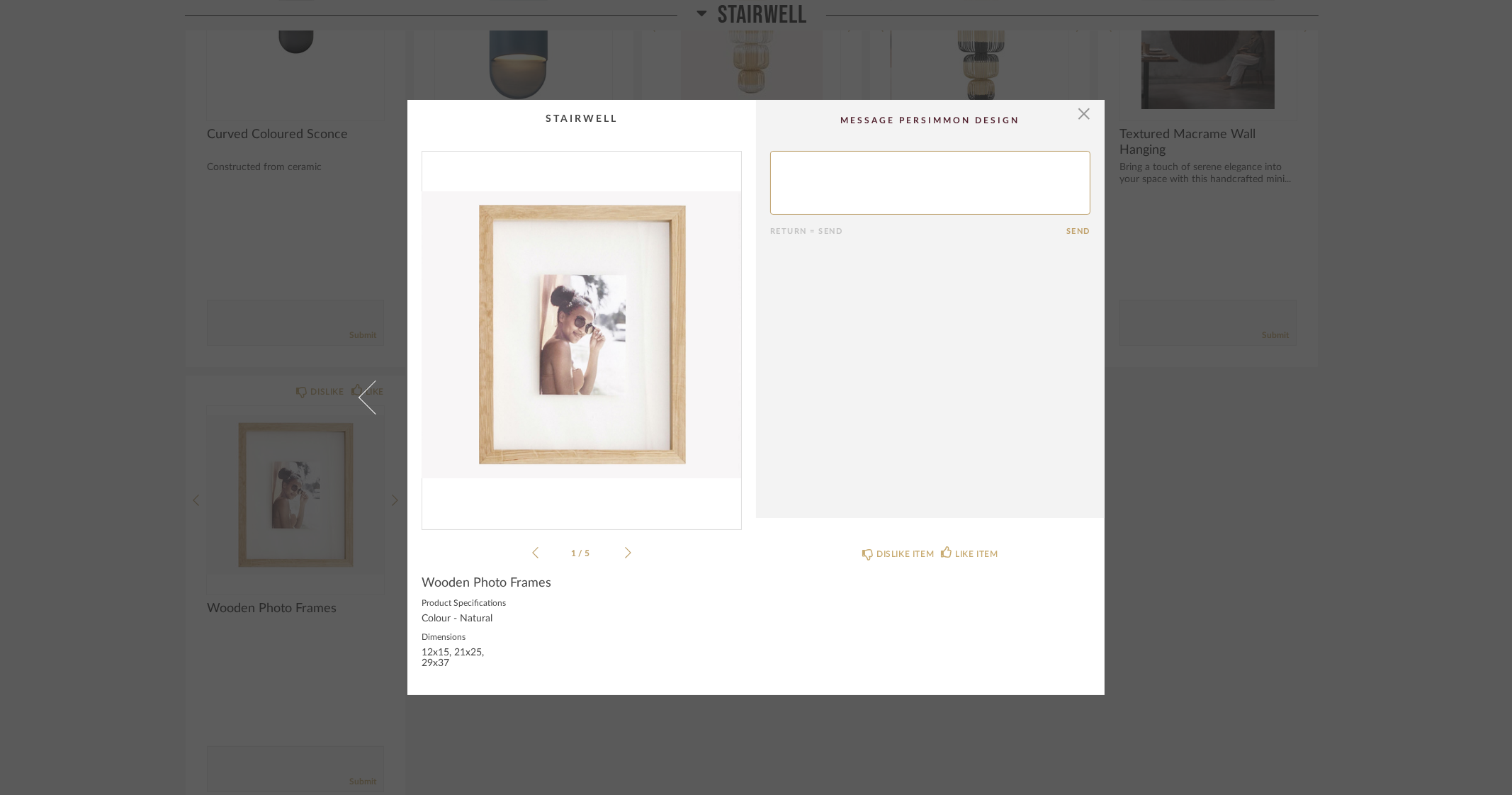
click at [588, 335] on img "0" at bounding box center [582, 335] width 319 height 366
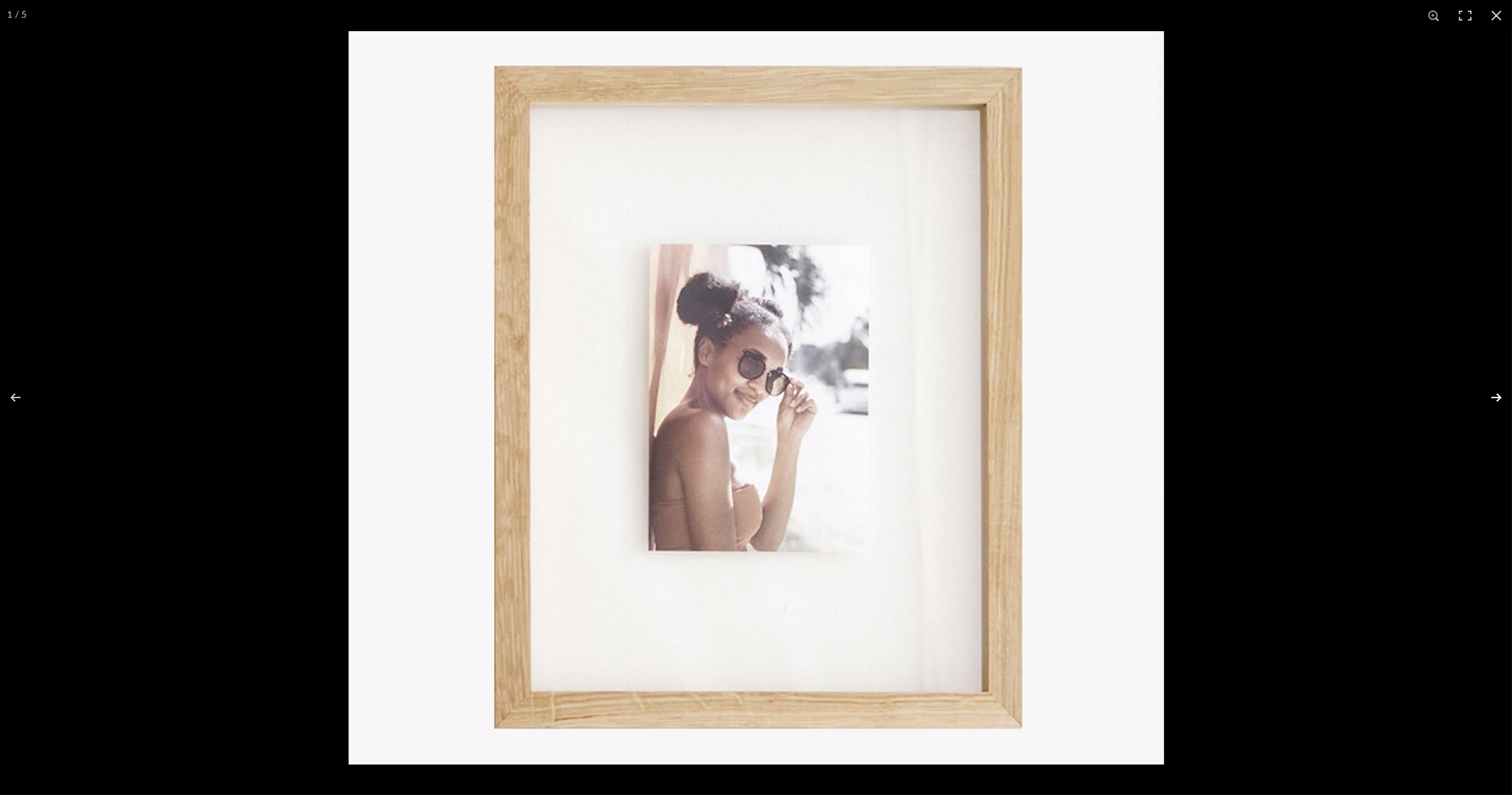
click at [1497, 395] on button at bounding box center [1487, 398] width 49 height 71
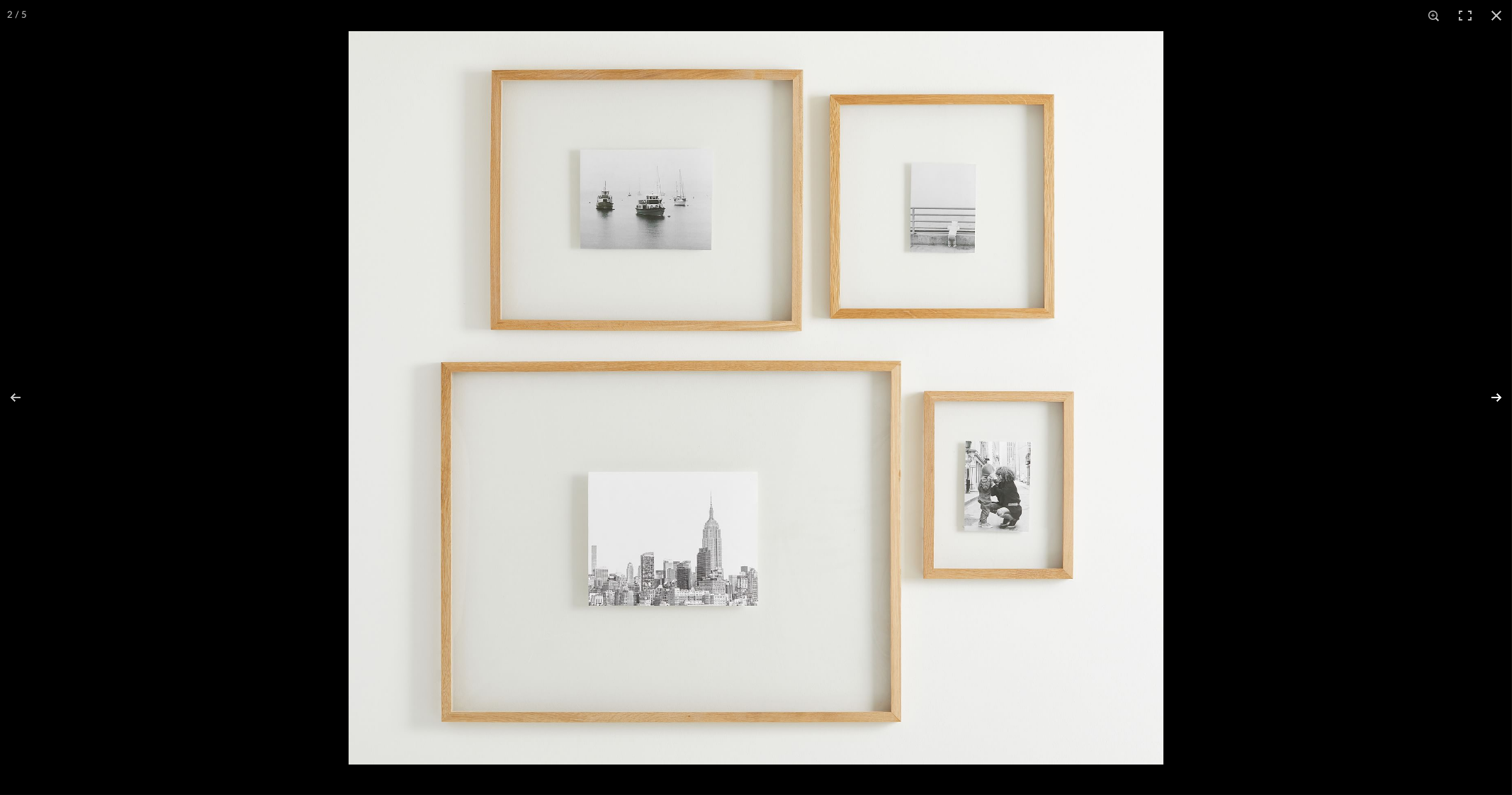
click at [1497, 395] on button at bounding box center [1487, 398] width 49 height 71
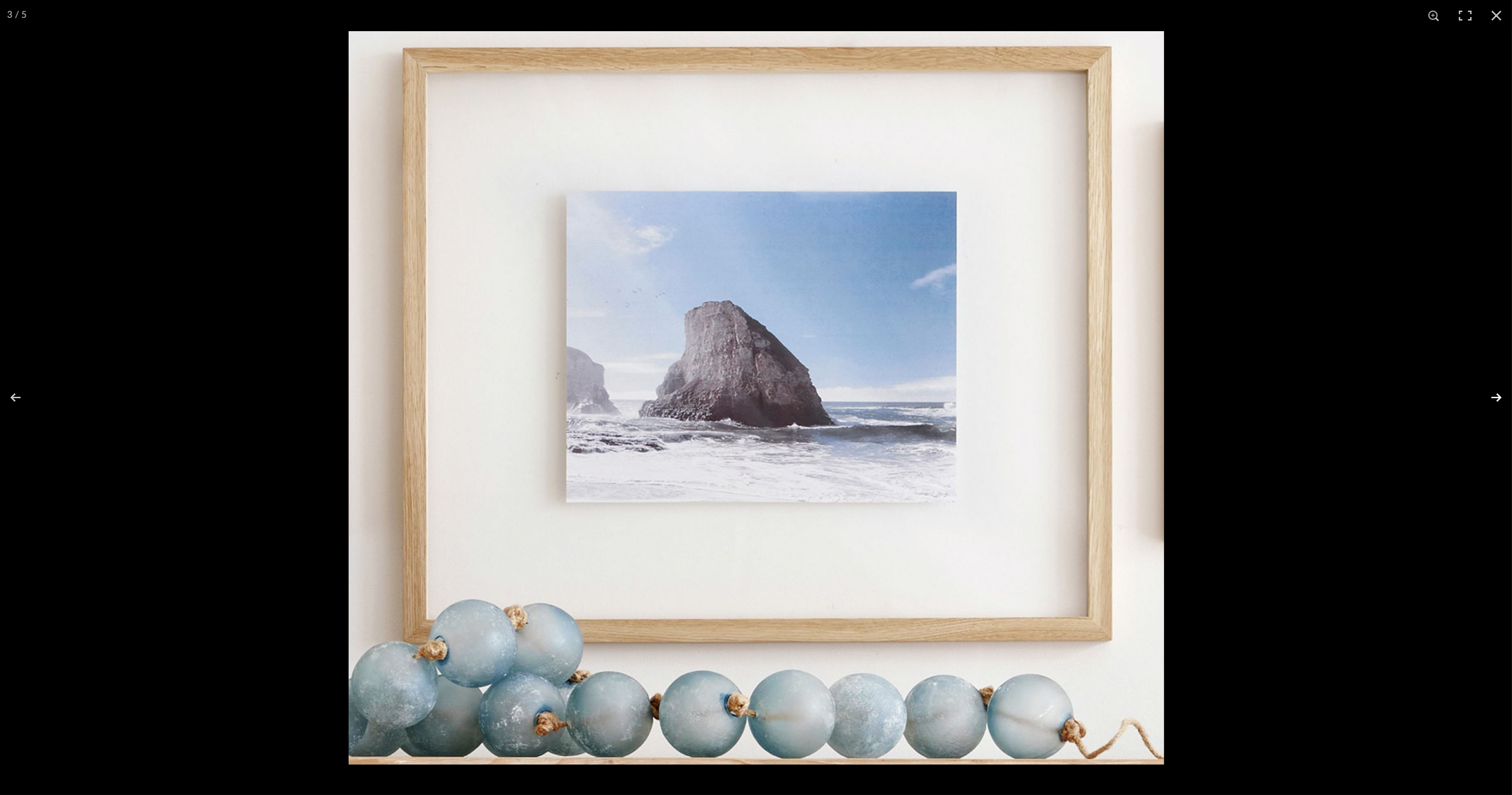
click at [1497, 395] on button at bounding box center [1487, 398] width 49 height 71
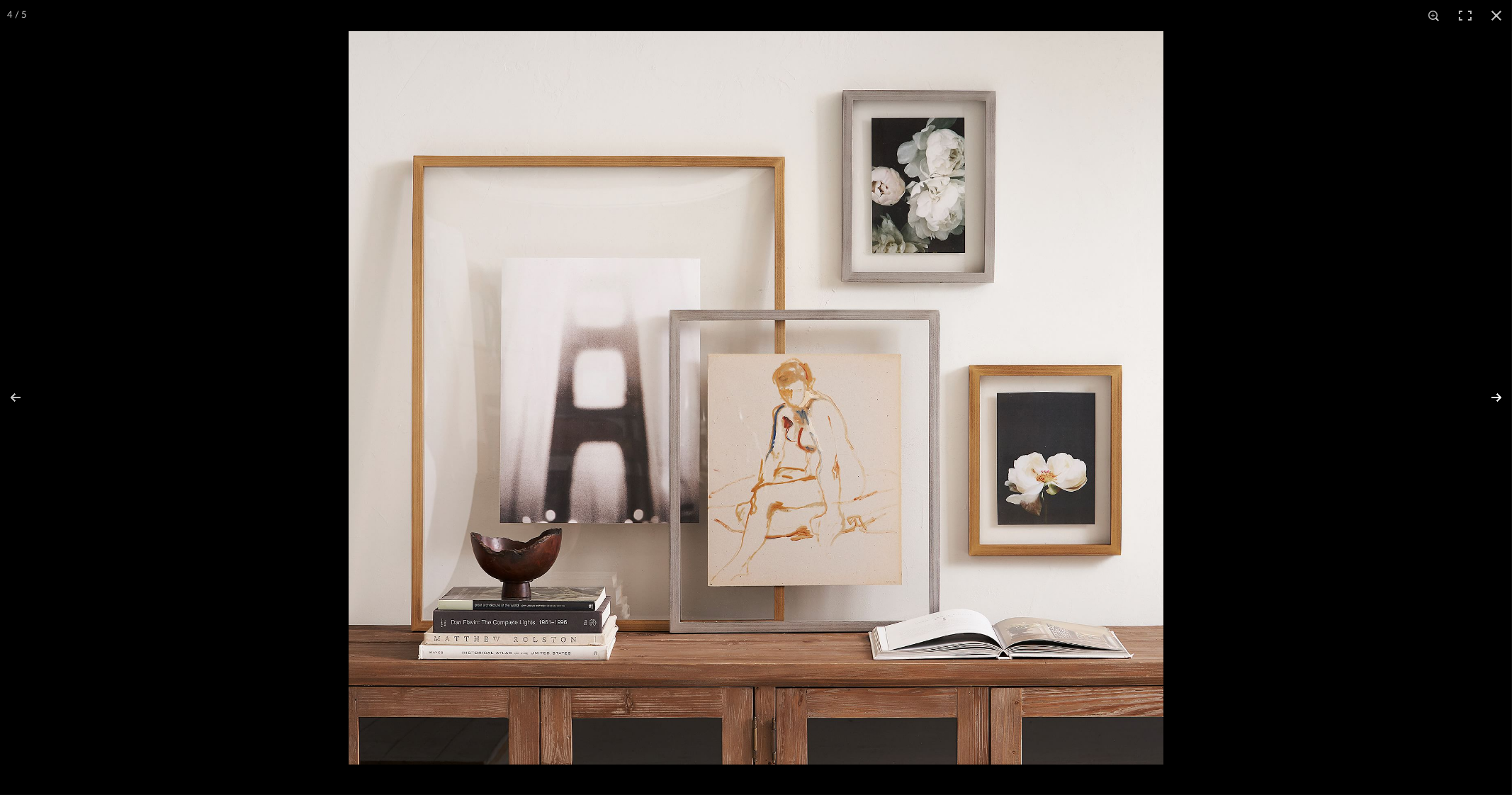
click at [1497, 395] on button at bounding box center [1487, 398] width 49 height 71
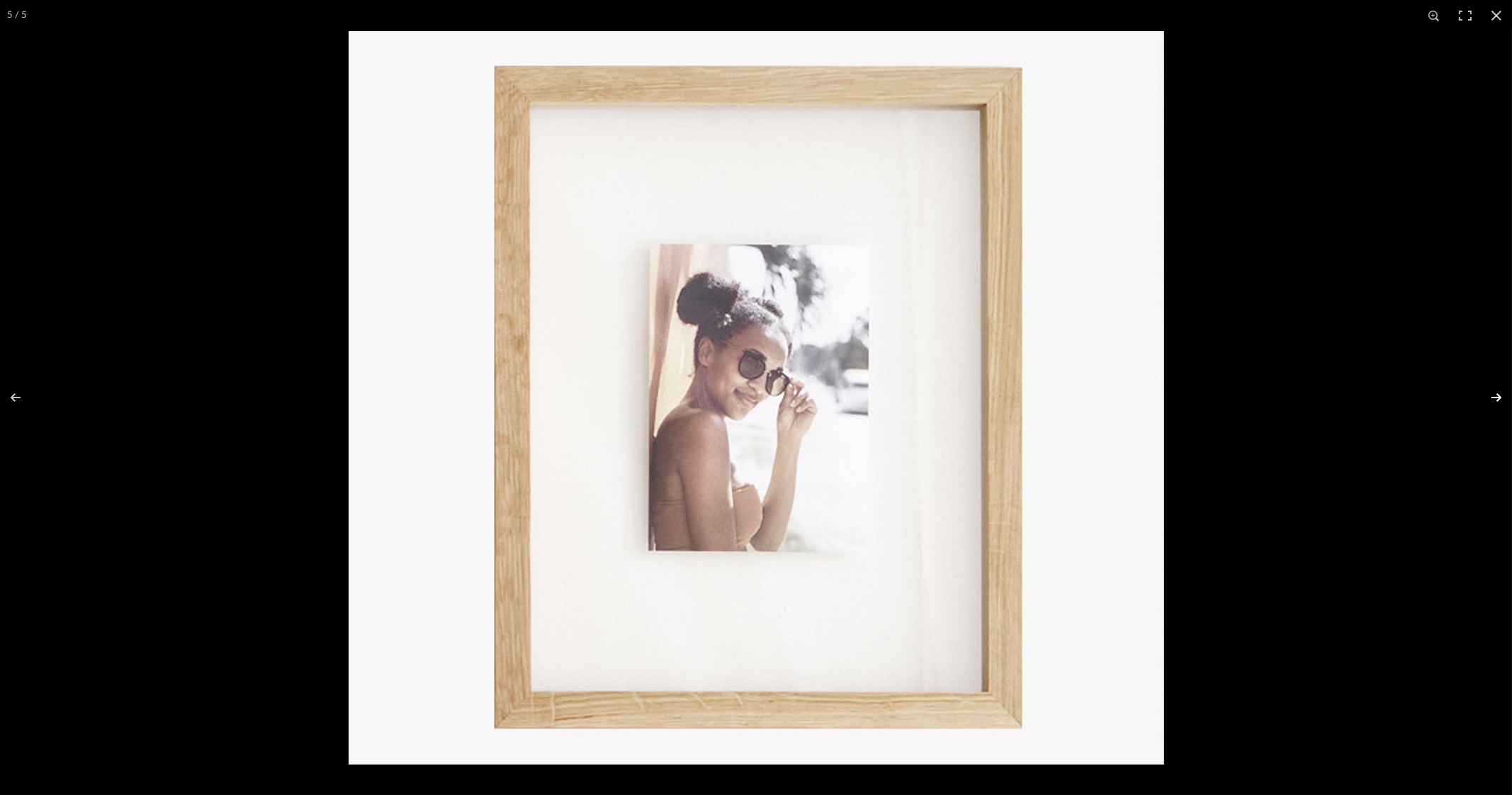
click at [1497, 395] on button at bounding box center [1487, 398] width 49 height 71
click at [9, 399] on button at bounding box center [25, 398] width 49 height 71
click at [18, 398] on button at bounding box center [25, 398] width 49 height 71
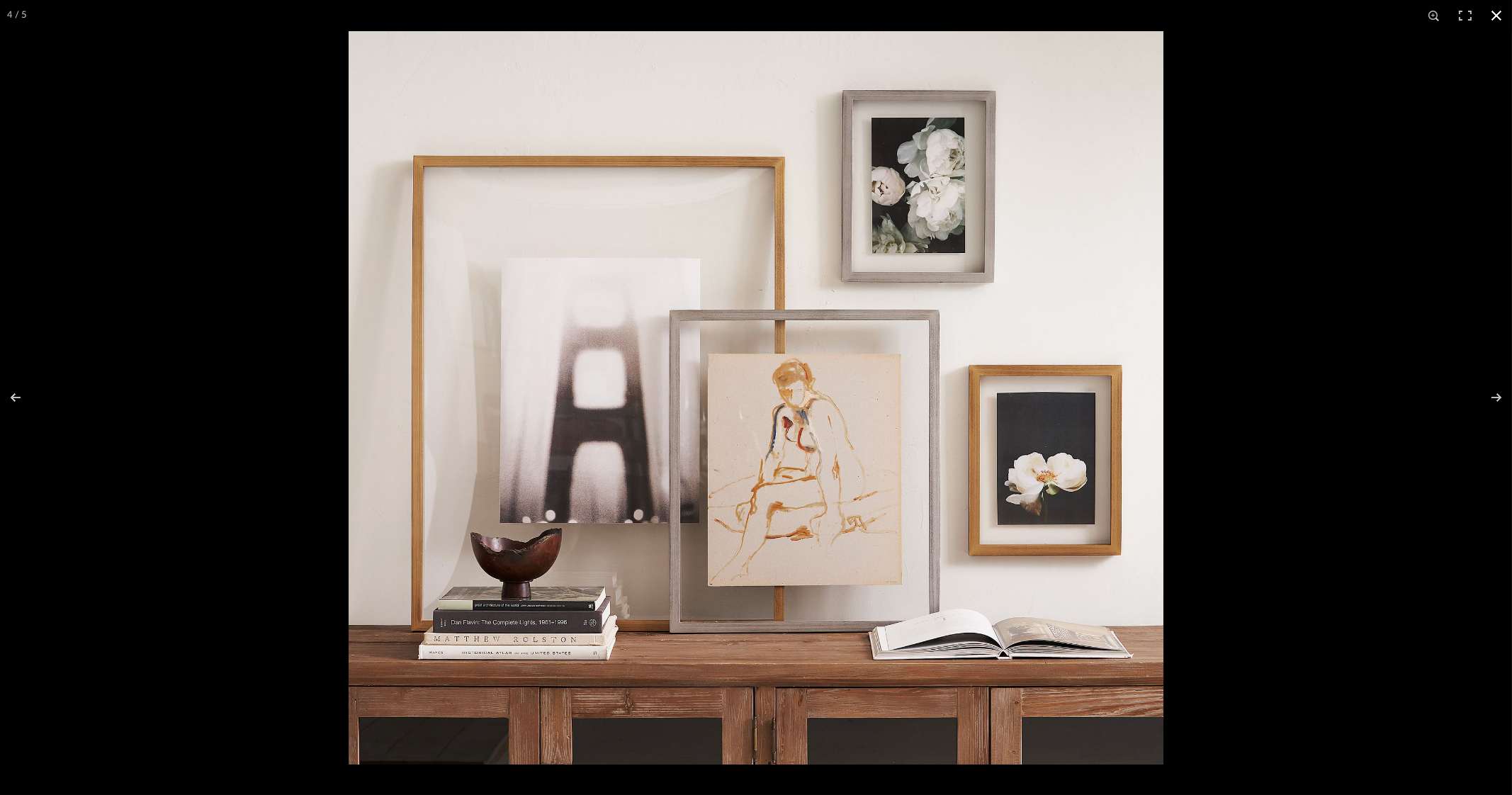
click at [1498, 21] on button at bounding box center [1495, 15] width 31 height 31
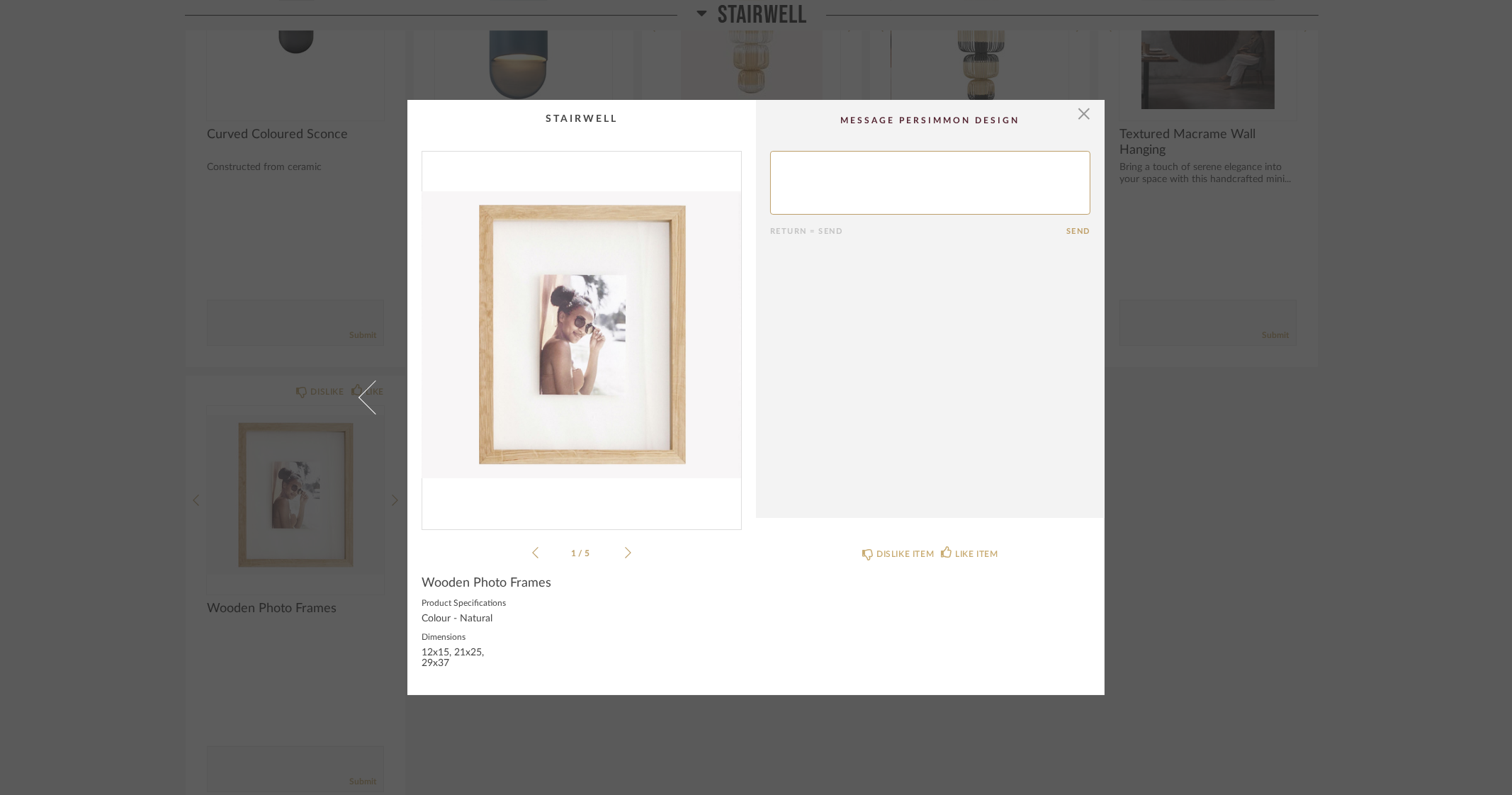
click at [1473, 532] on div "× 1 / 5 Return = Send Send Wooden Photo Frames Product Specifications Colour - …" at bounding box center [756, 397] width 1512 height 795
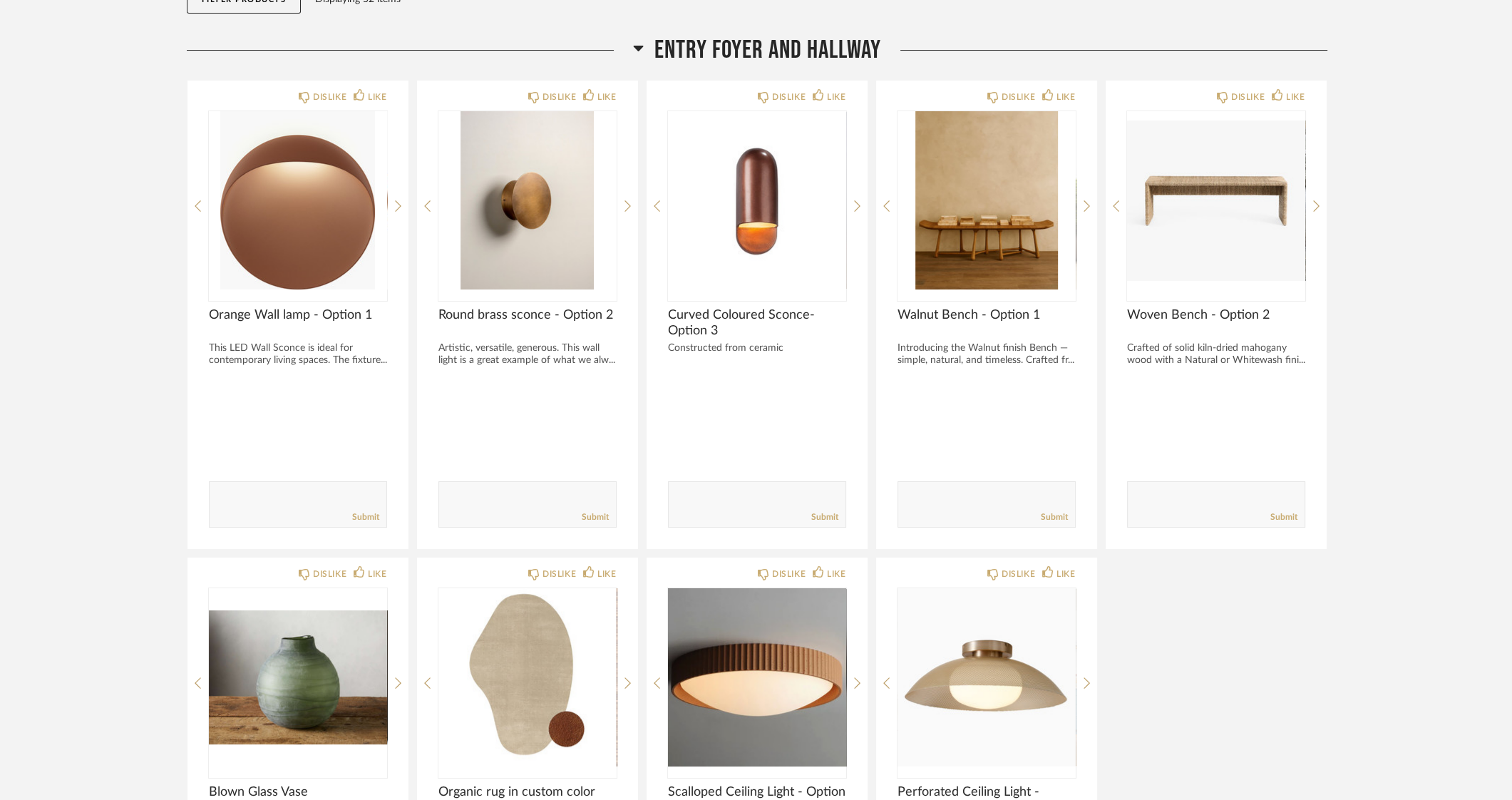
scroll to position [177, 0]
